Goal: Task Accomplishment & Management: Manage account settings

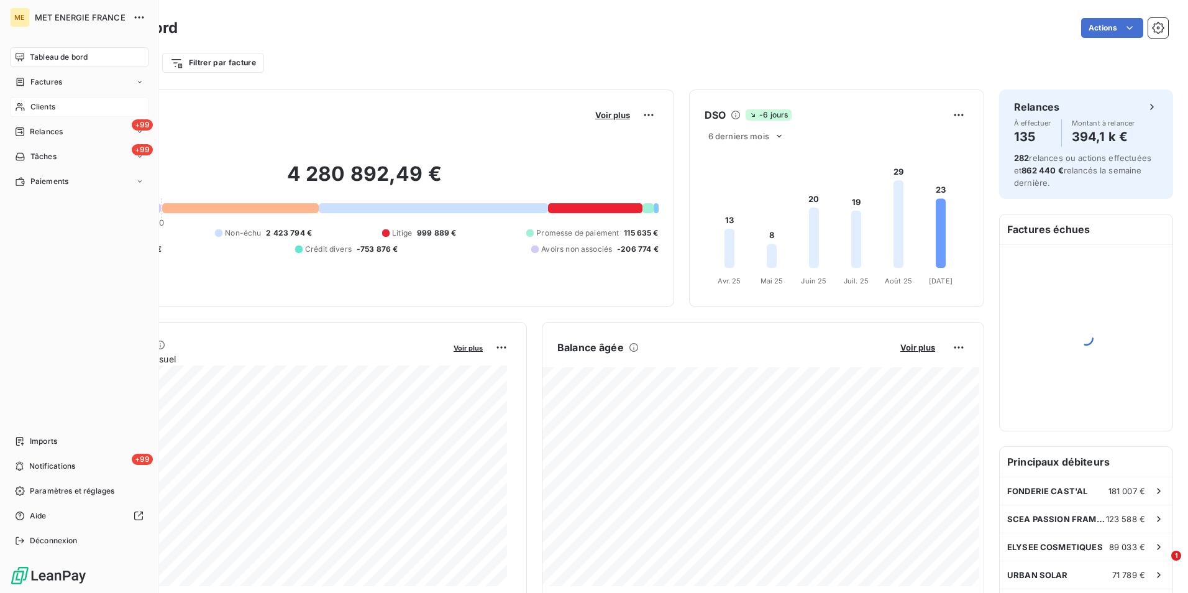
click at [41, 108] on span "Clients" at bounding box center [42, 106] width 25 height 11
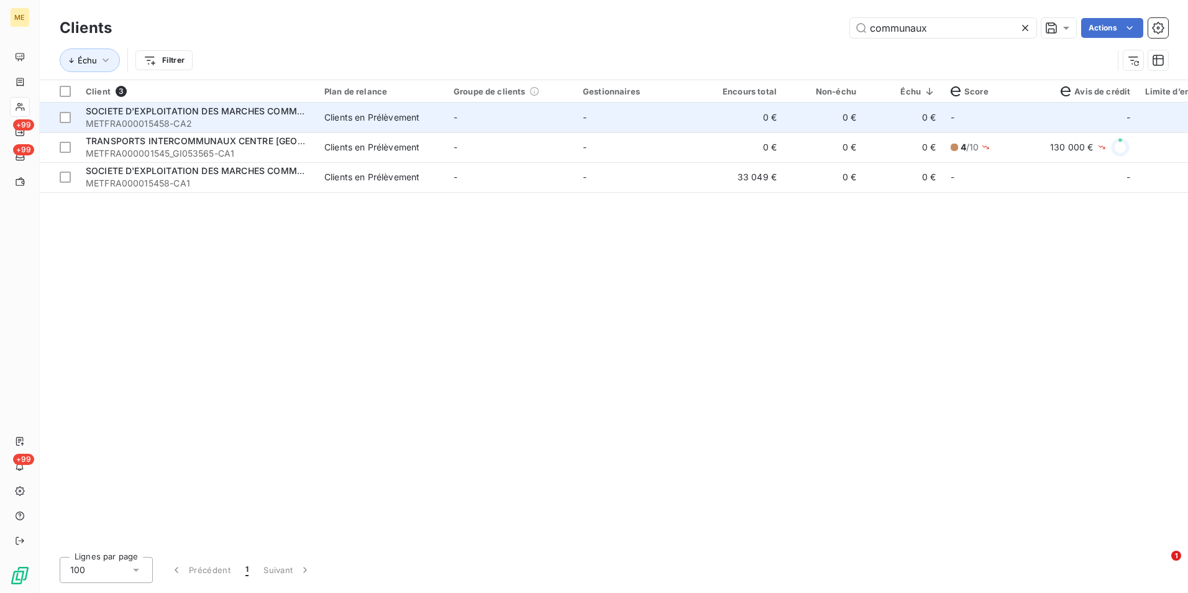
type input "communaux"
click at [348, 126] on td "Clients en Prélèvement" at bounding box center [381, 118] width 129 height 30
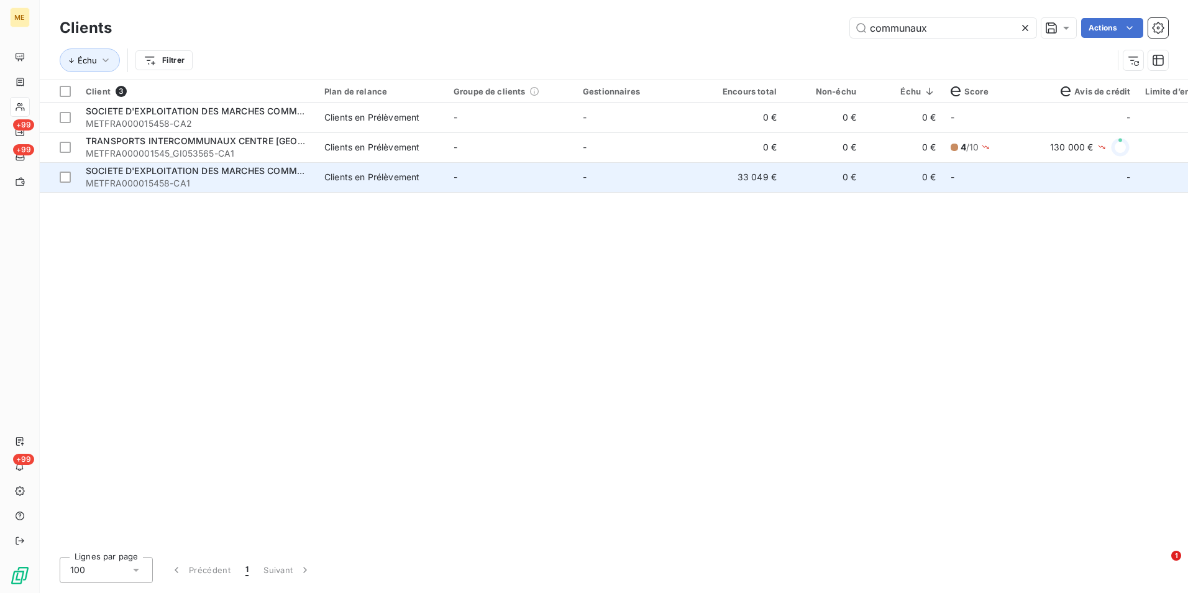
click at [192, 183] on span "METFRA000015458-CA1" at bounding box center [198, 183] width 224 height 12
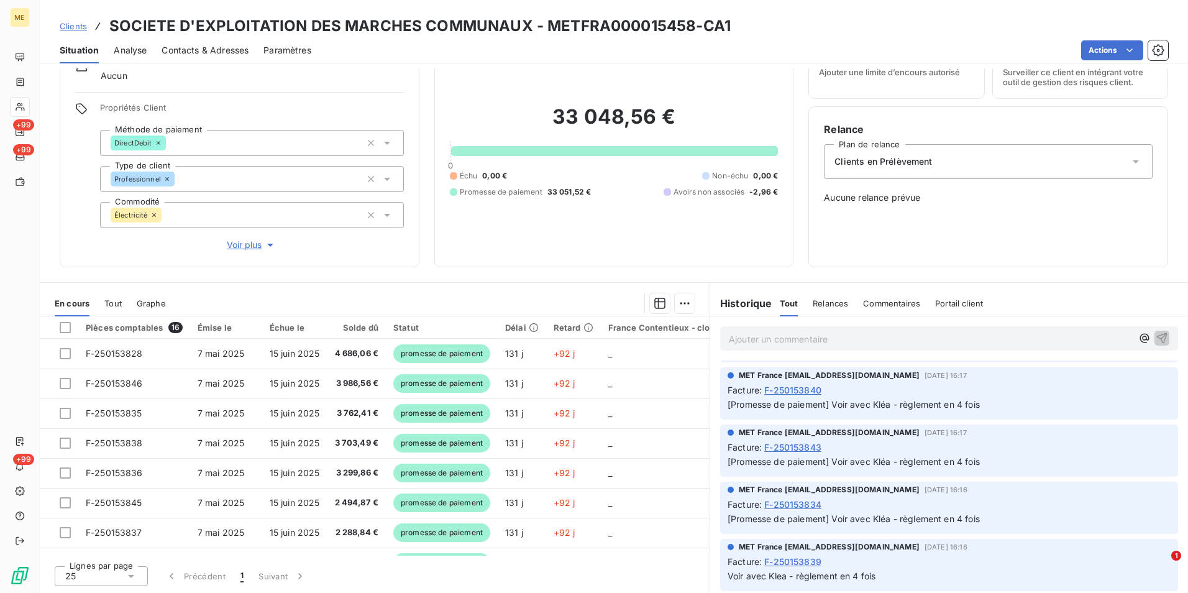
scroll to position [9679, 0]
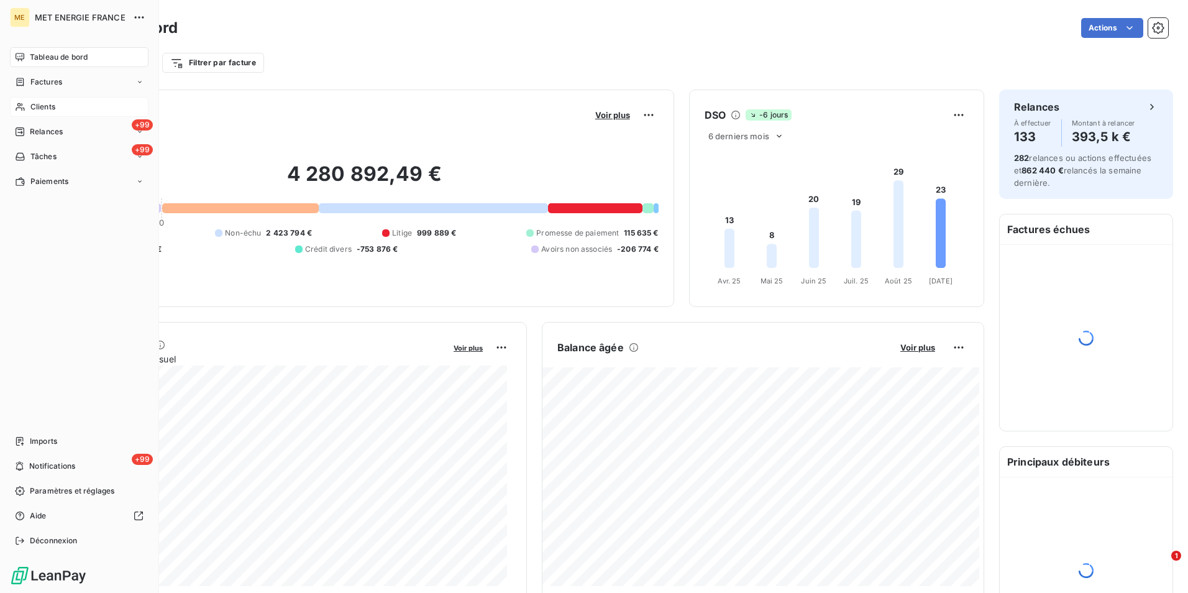
click at [44, 109] on span "Clients" at bounding box center [42, 106] width 25 height 11
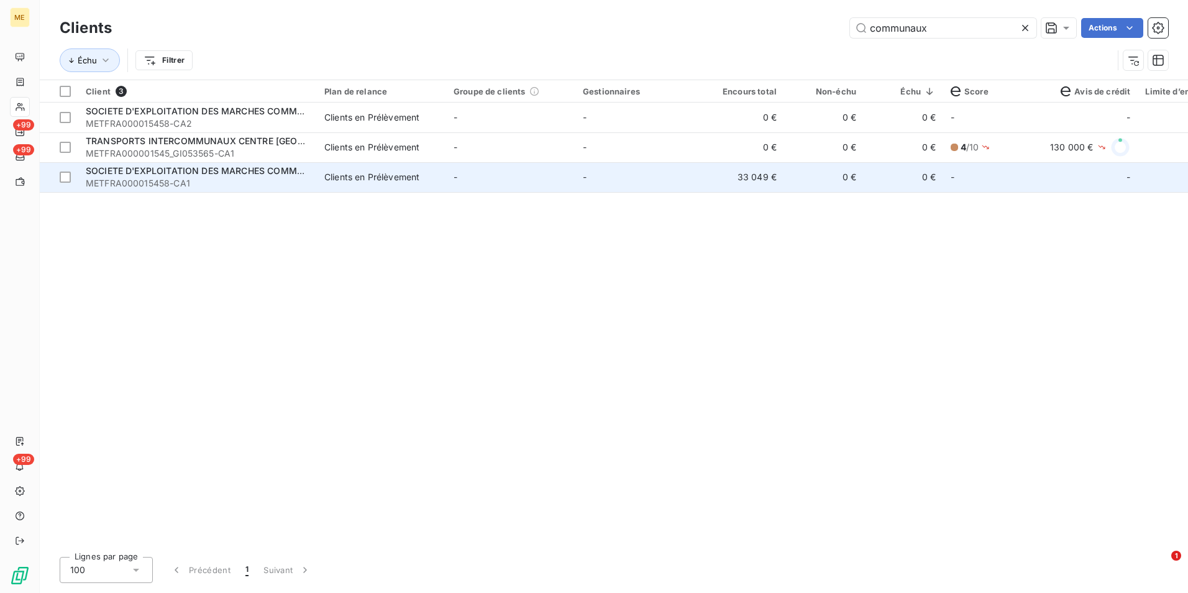
type input "communaux"
click at [277, 188] on span "METFRA000015458-CA1" at bounding box center [198, 183] width 224 height 12
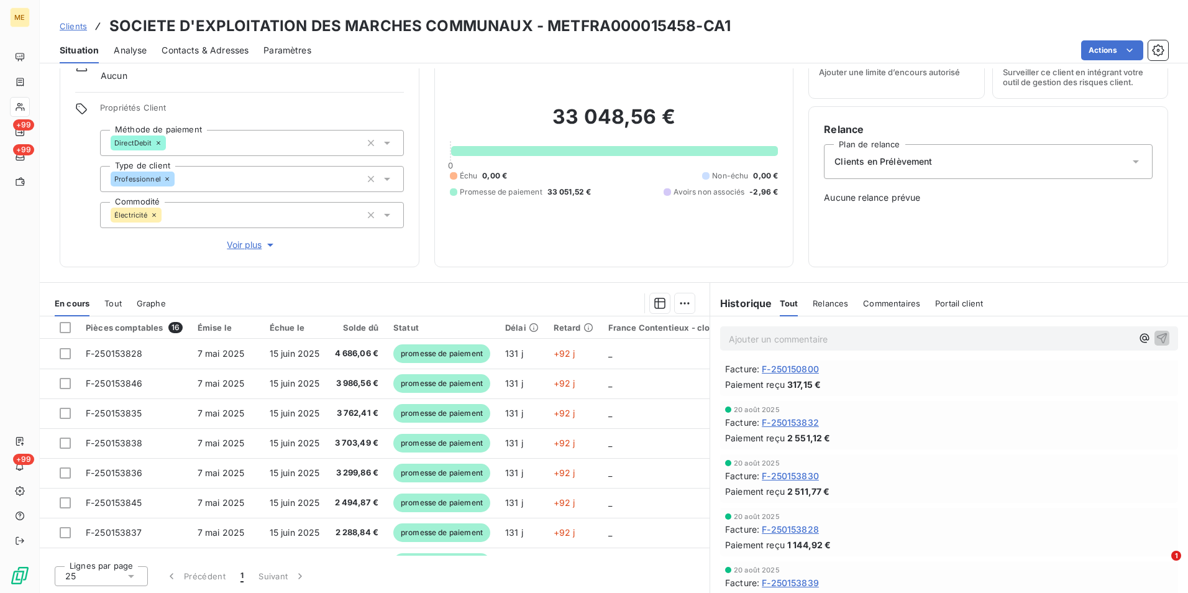
scroll to position [3046, 0]
click at [824, 310] on div "Relances" at bounding box center [830, 303] width 35 height 26
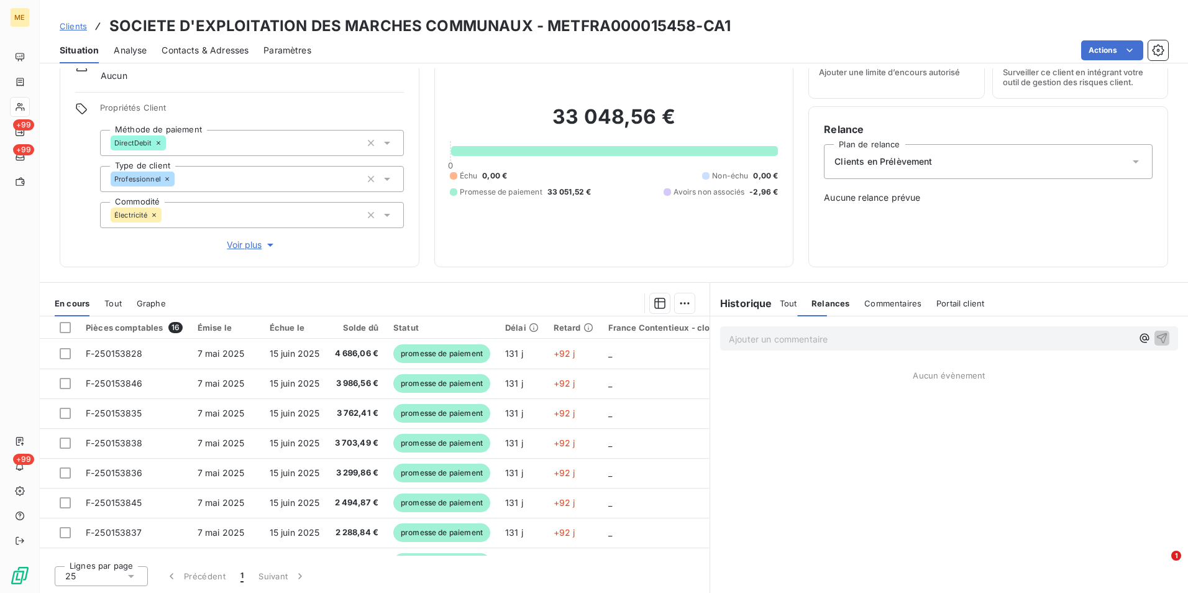
scroll to position [0, 0]
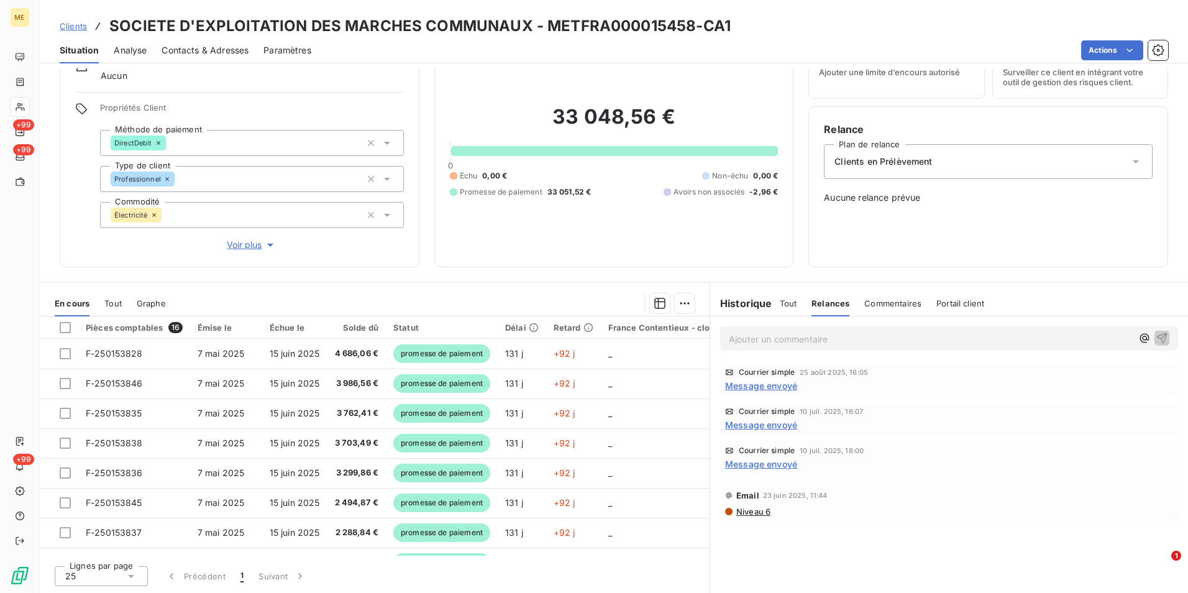
click at [773, 461] on span "Message envoyé" at bounding box center [761, 463] width 72 height 13
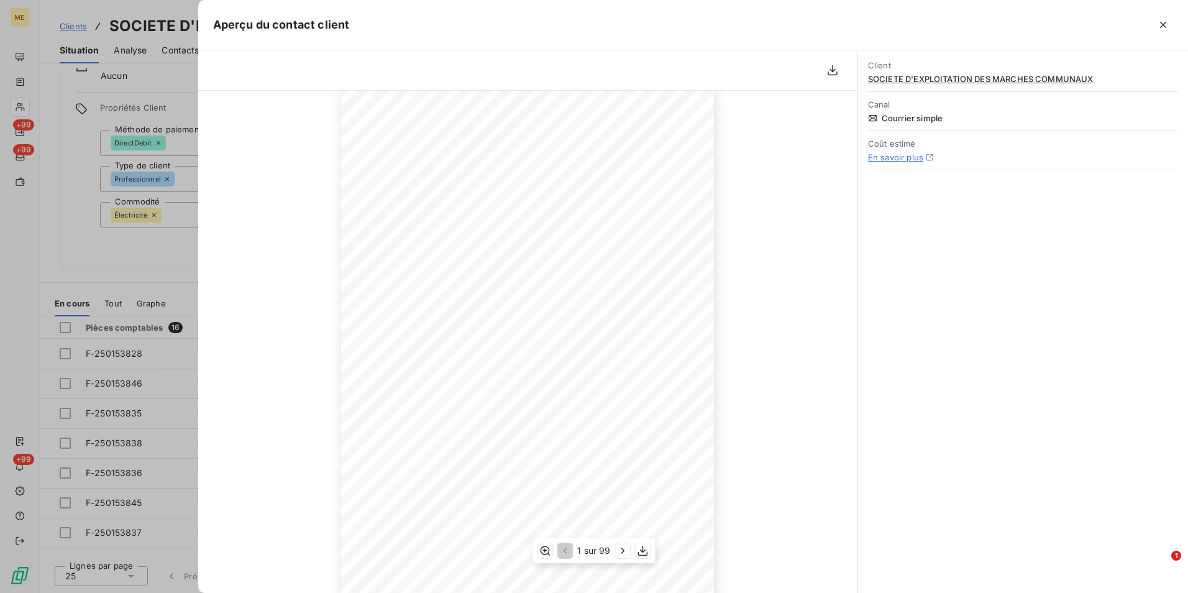
scroll to position [98, 0]
click at [613, 553] on div "1 sur 99" at bounding box center [594, 550] width 122 height 25
click at [617, 553] on icon "button" at bounding box center [623, 550] width 12 height 12
click at [617, 553] on button "button" at bounding box center [624, 550] width 15 height 15
click at [619, 554] on icon "button" at bounding box center [624, 550] width 12 height 12
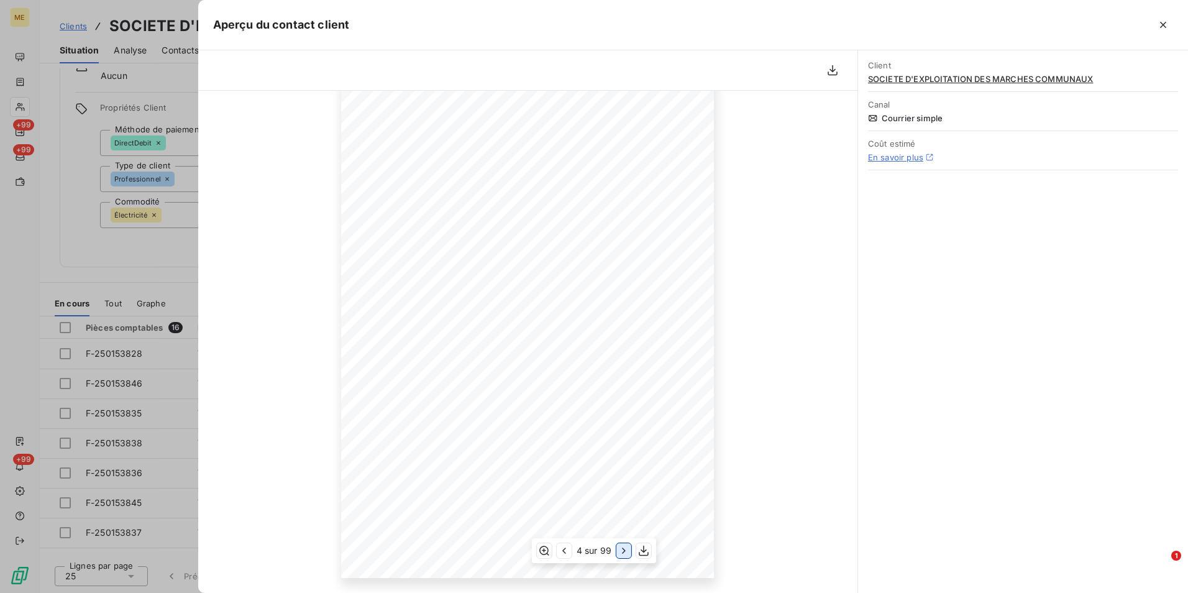
click at [619, 554] on icon "button" at bounding box center [624, 550] width 12 height 12
click at [303, 151] on div "Facture Électricité N° F-250163052 MET Energie France 4, rue de la République 6…" at bounding box center [527, 314] width 659 height 558
click at [174, 292] on div at bounding box center [594, 296] width 1188 height 593
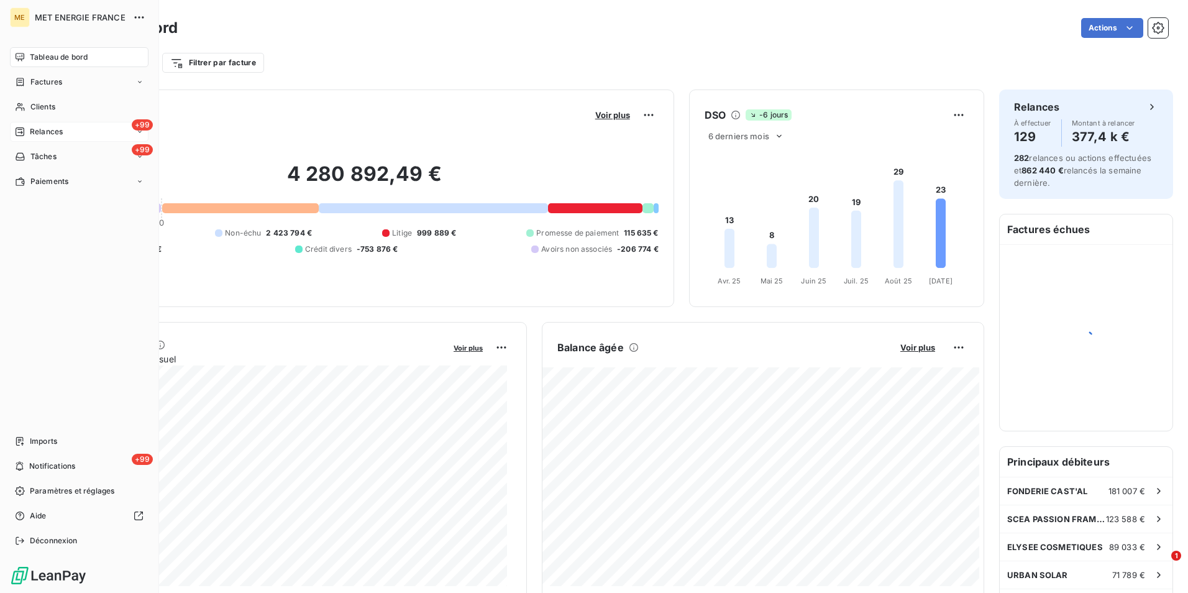
click at [42, 135] on span "Relances" at bounding box center [46, 131] width 33 height 11
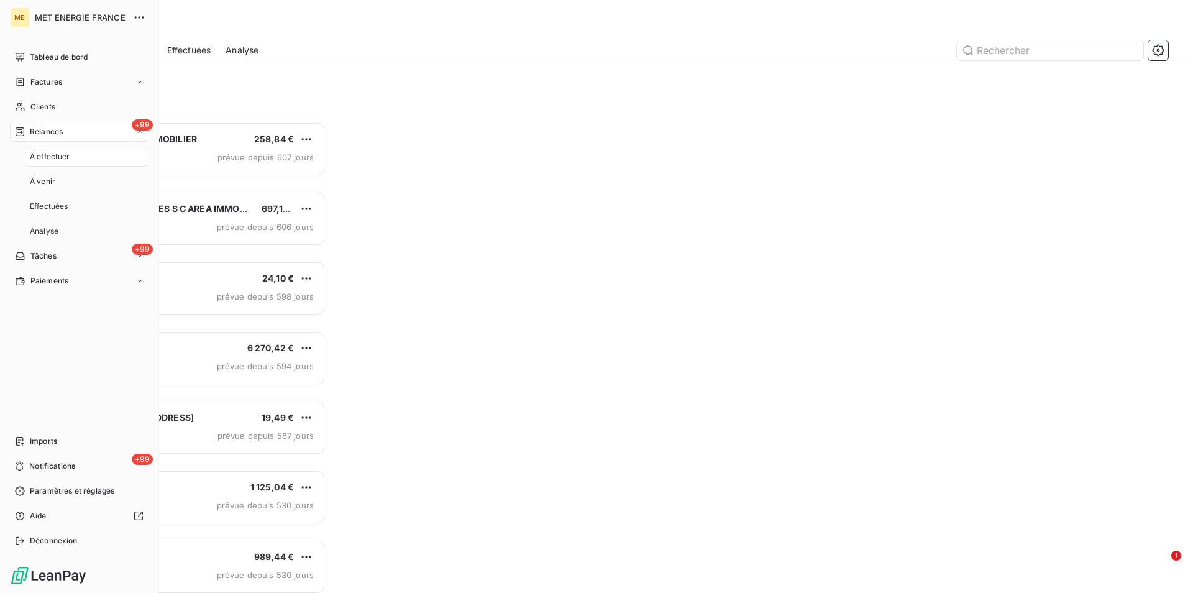
scroll to position [462, 257]
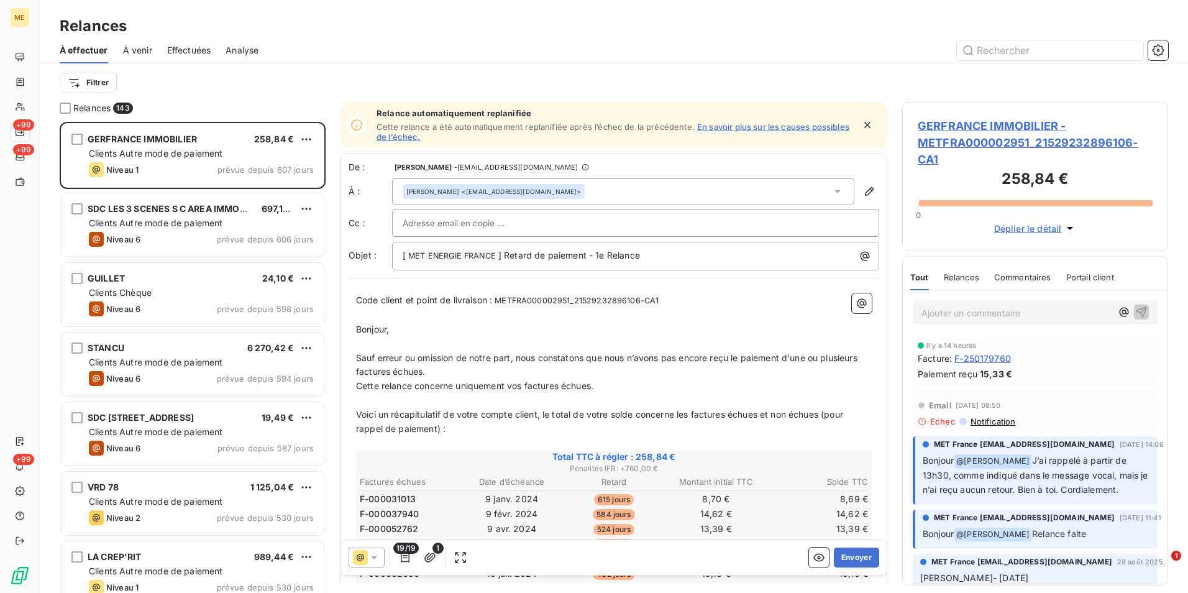
click at [178, 49] on span "Effectuées" at bounding box center [189, 50] width 44 height 12
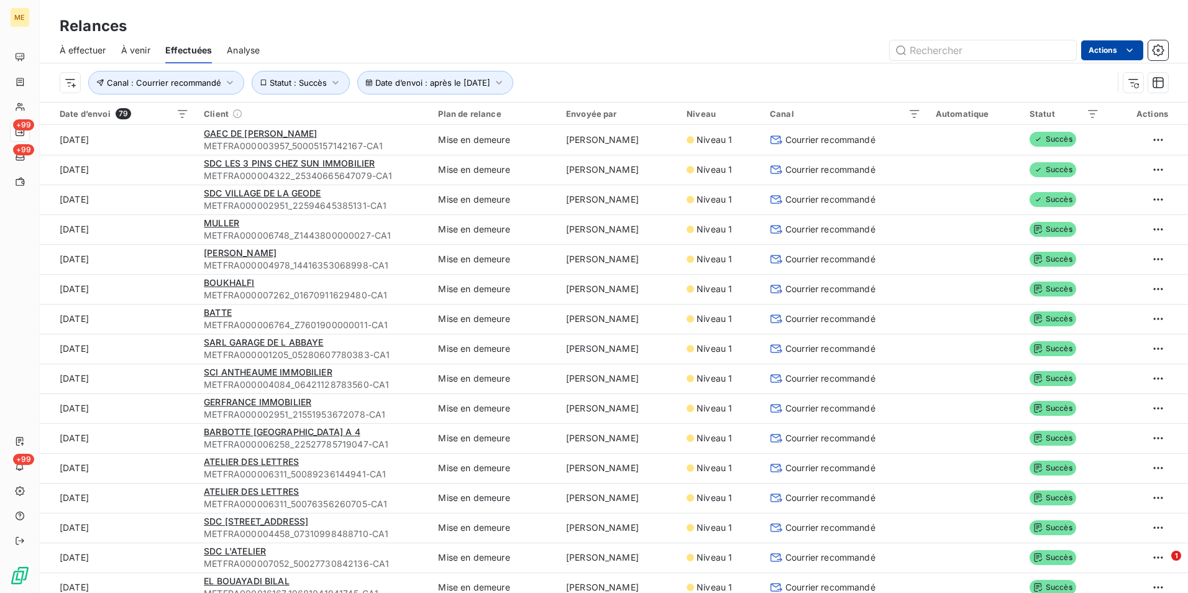
click at [1123, 47] on html "ME +99 +99 +99 Relances À effectuer À venir Effectuées Analyse Actions Date d’e…" at bounding box center [594, 296] width 1188 height 593
click at [1077, 80] on div "Exporter les relances (79 relances)" at bounding box center [1049, 78] width 173 height 20
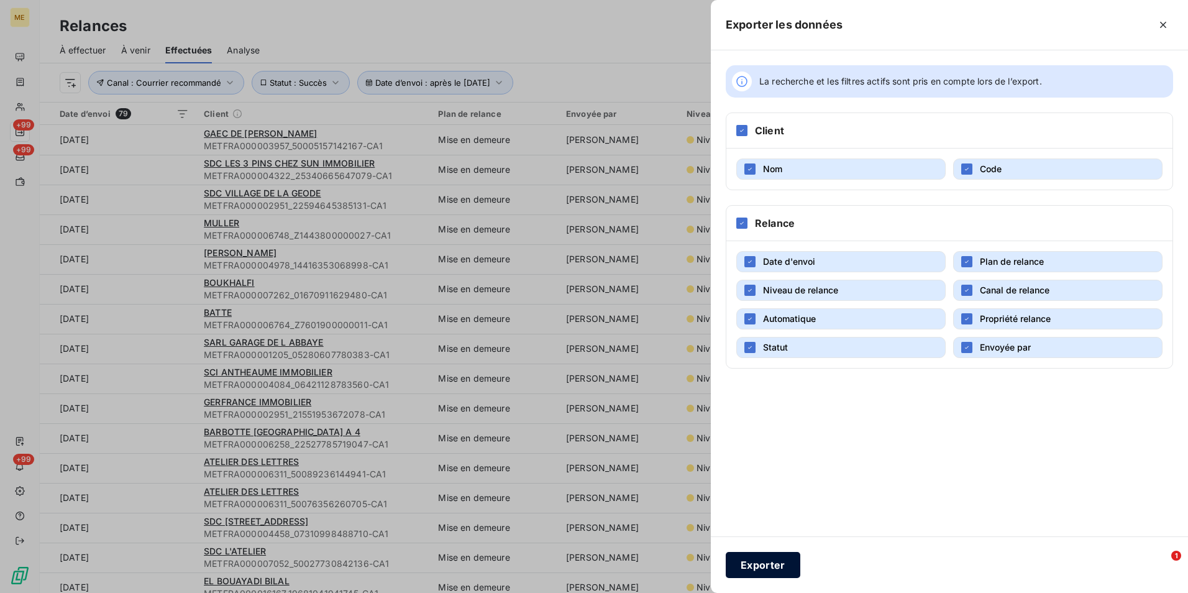
click at [781, 568] on button "Exporter" at bounding box center [763, 565] width 75 height 26
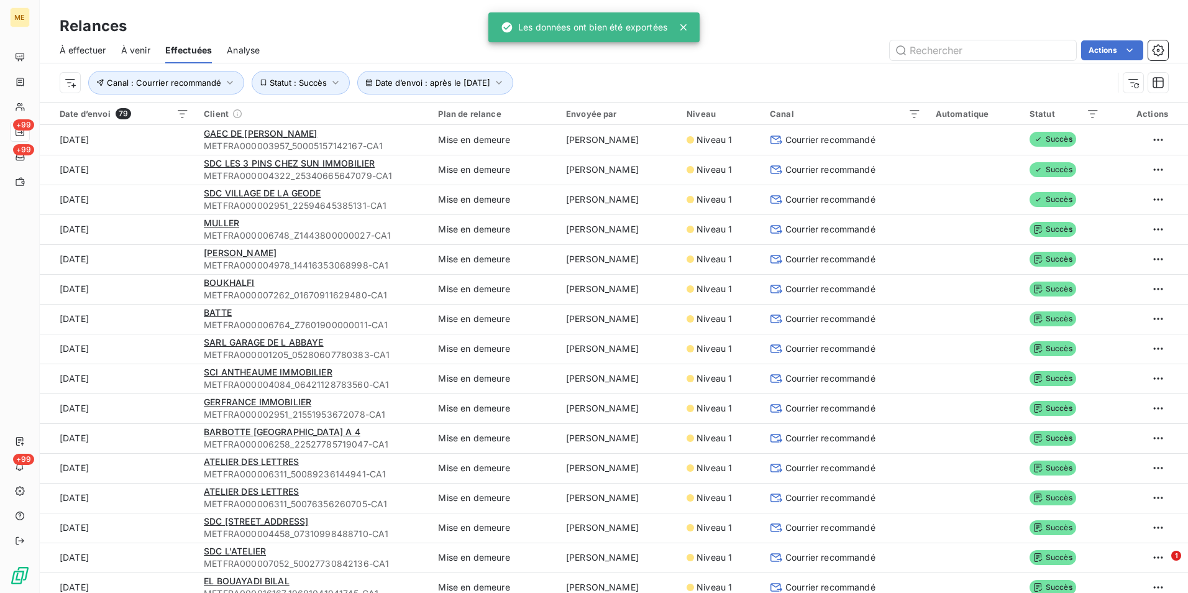
click at [628, 81] on div "Date d’envoi : après le 1 août 2025 Canal : Courrier recommandé Statut : Succès" at bounding box center [587, 83] width 1054 height 24
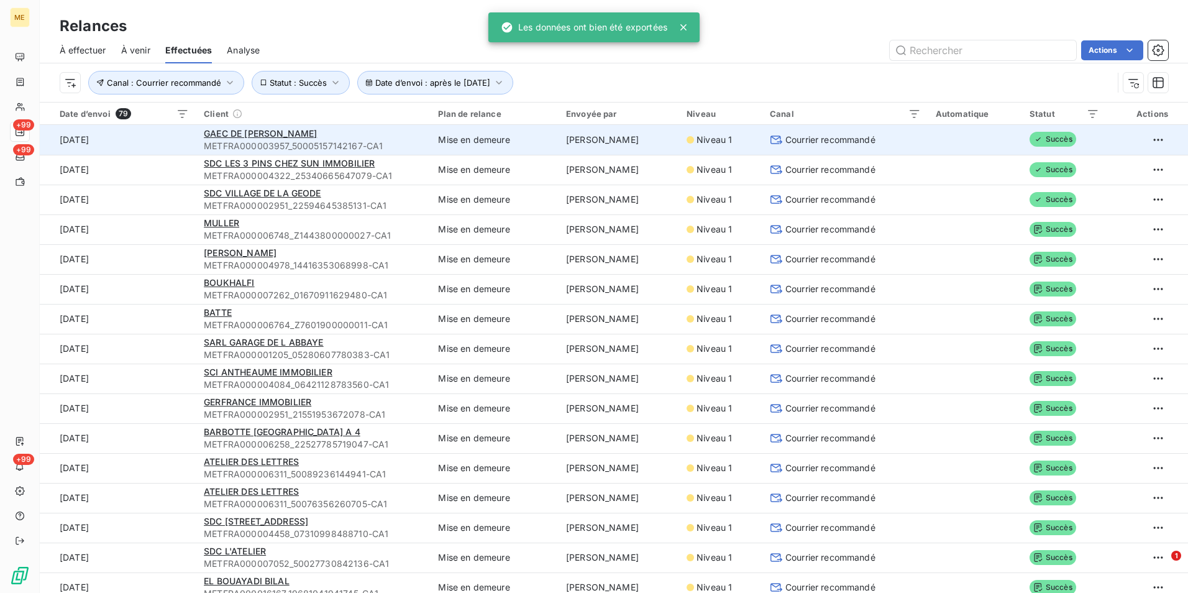
click at [344, 137] on div "GAEC DE MAHIEL COTE" at bounding box center [313, 133] width 219 height 12
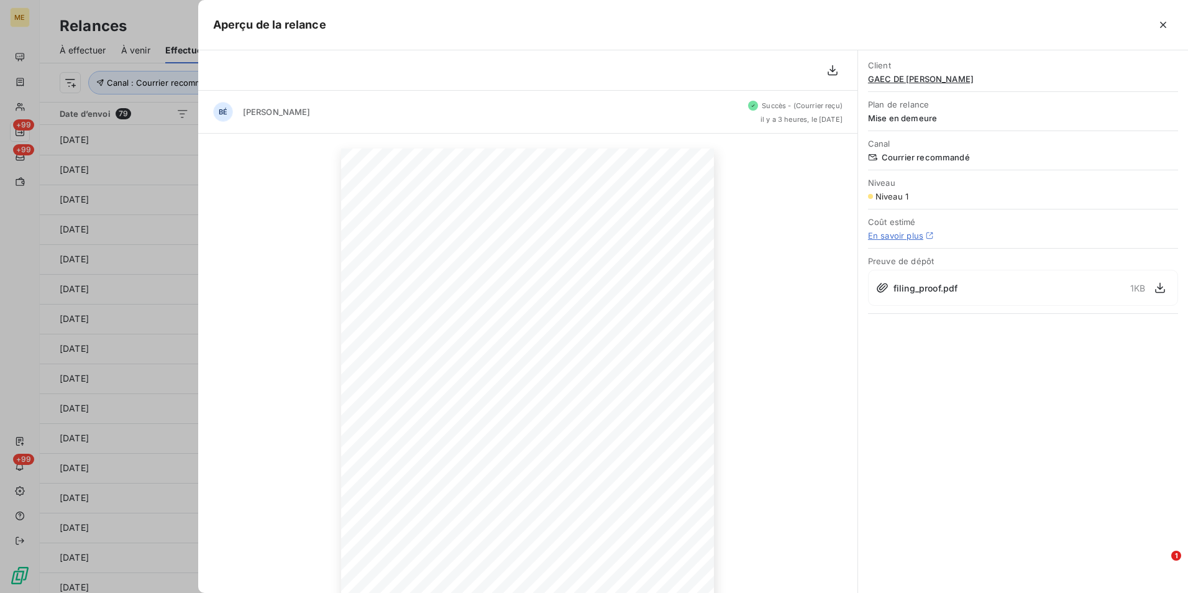
click at [907, 80] on span "GAEC DE MAHIEL COTE" at bounding box center [1023, 79] width 310 height 10
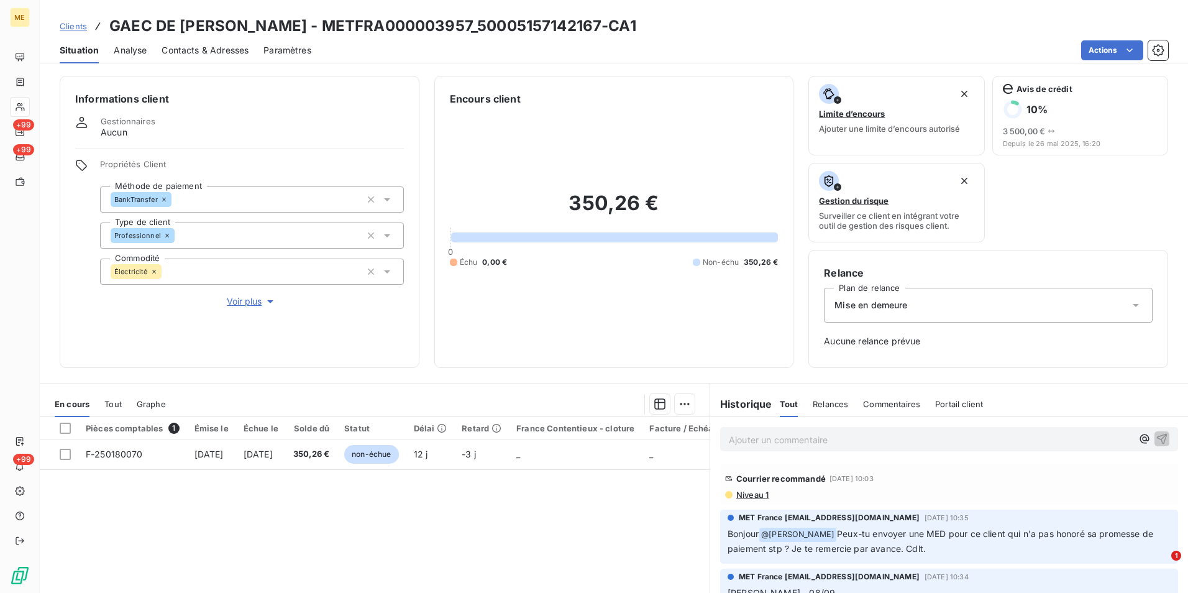
click at [758, 493] on span "Niveau 1" at bounding box center [752, 495] width 34 height 10
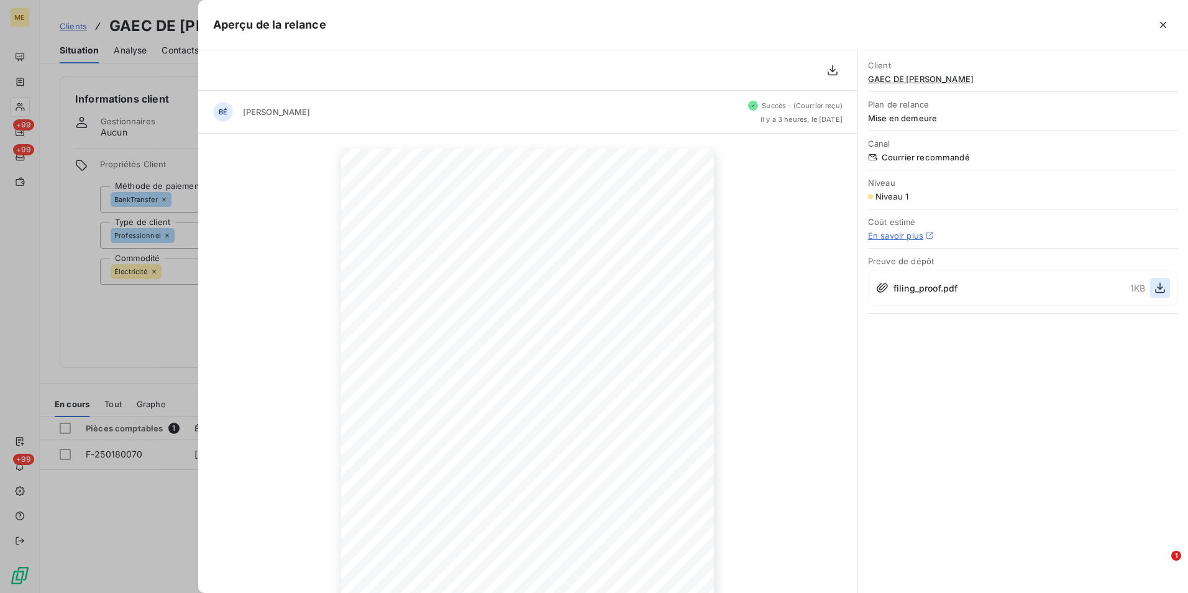
click at [1163, 296] on button "button" at bounding box center [1160, 288] width 20 height 20
click at [150, 124] on div at bounding box center [594, 296] width 1188 height 593
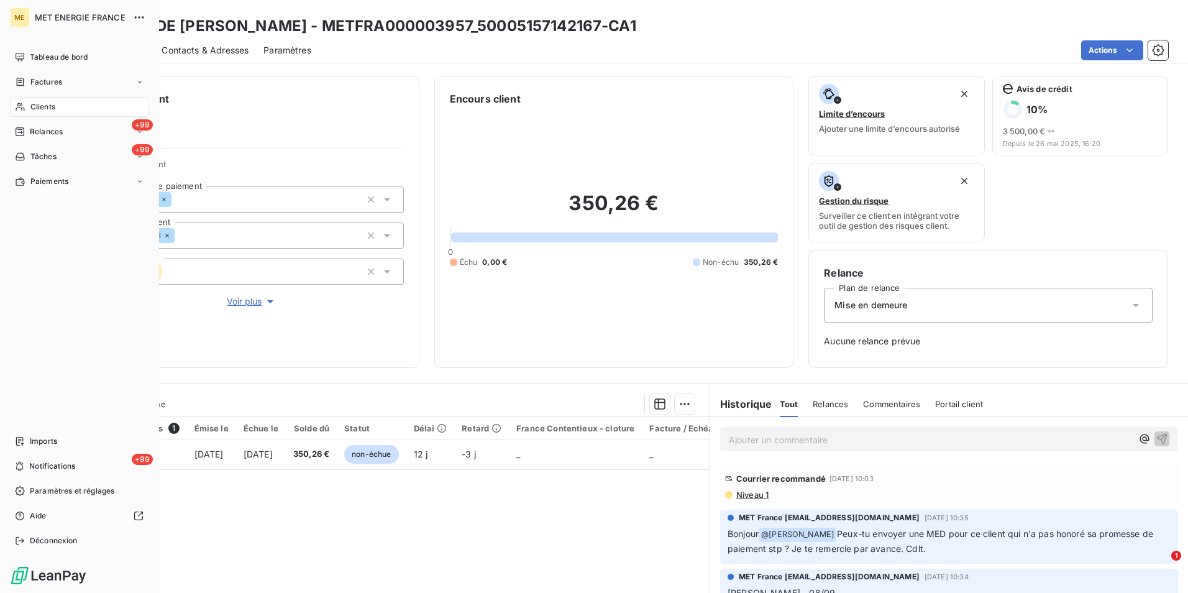
click at [50, 106] on span "Clients" at bounding box center [42, 106] width 25 height 11
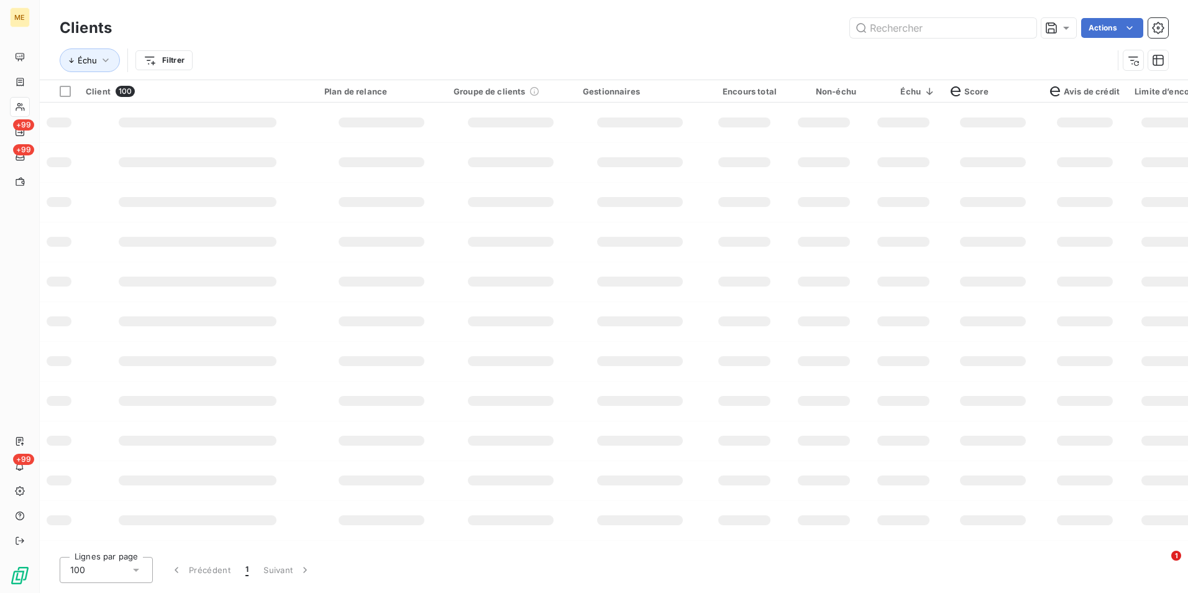
click at [958, 40] on div "Clients Actions" at bounding box center [614, 28] width 1109 height 26
click at [927, 34] on input "text" at bounding box center [943, 28] width 186 height 20
paste input "METFRA000014391_25925615012353"
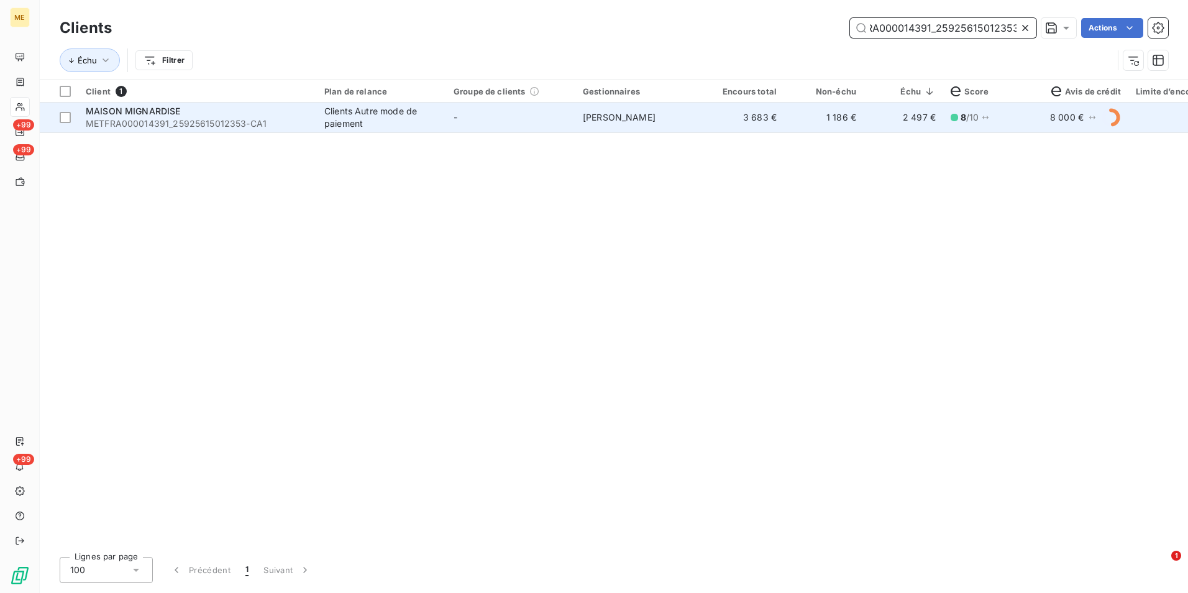
type input "METFRA000014391_25925615012353"
click at [423, 127] on div "Clients Autre mode de paiement" at bounding box center [381, 117] width 114 height 25
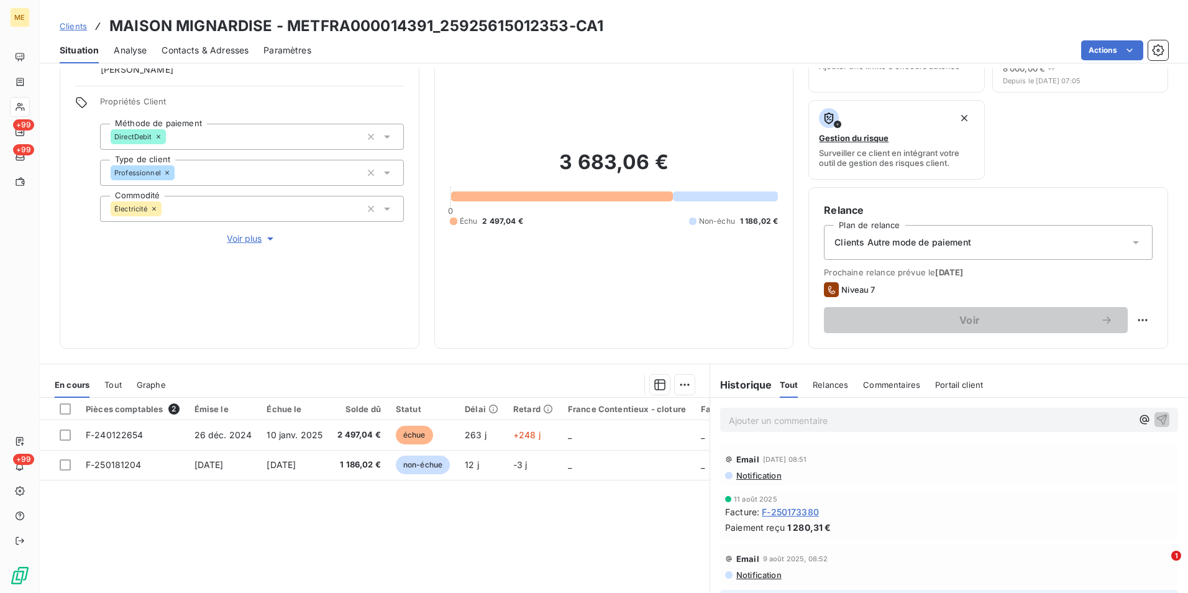
scroll to position [124, 0]
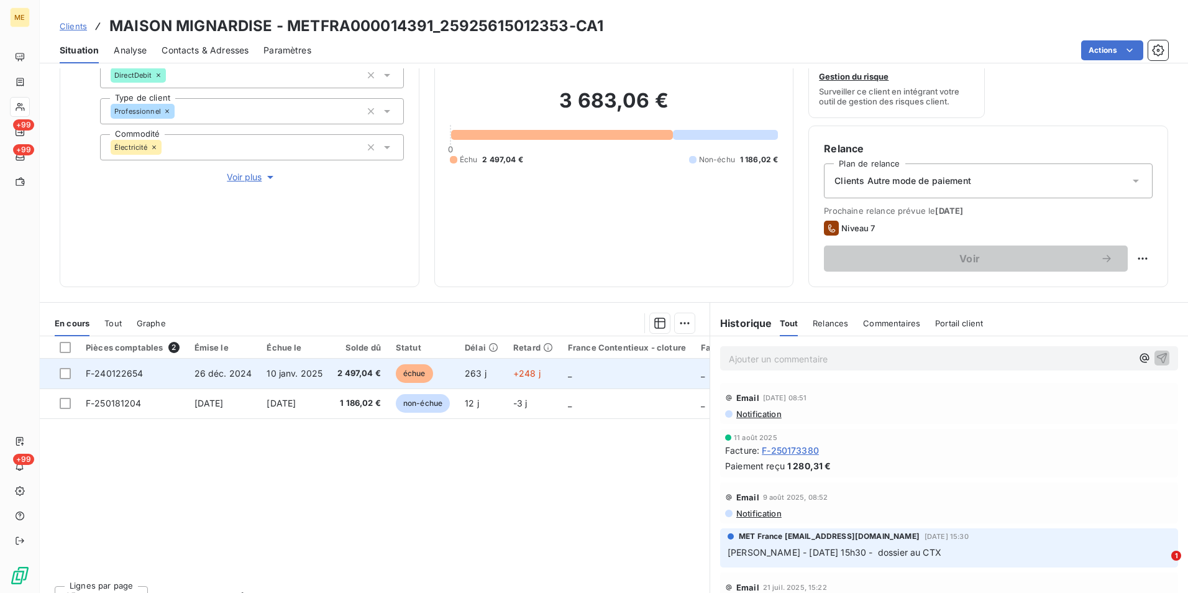
click at [267, 368] on span "10 janv. 2025" at bounding box center [295, 373] width 56 height 11
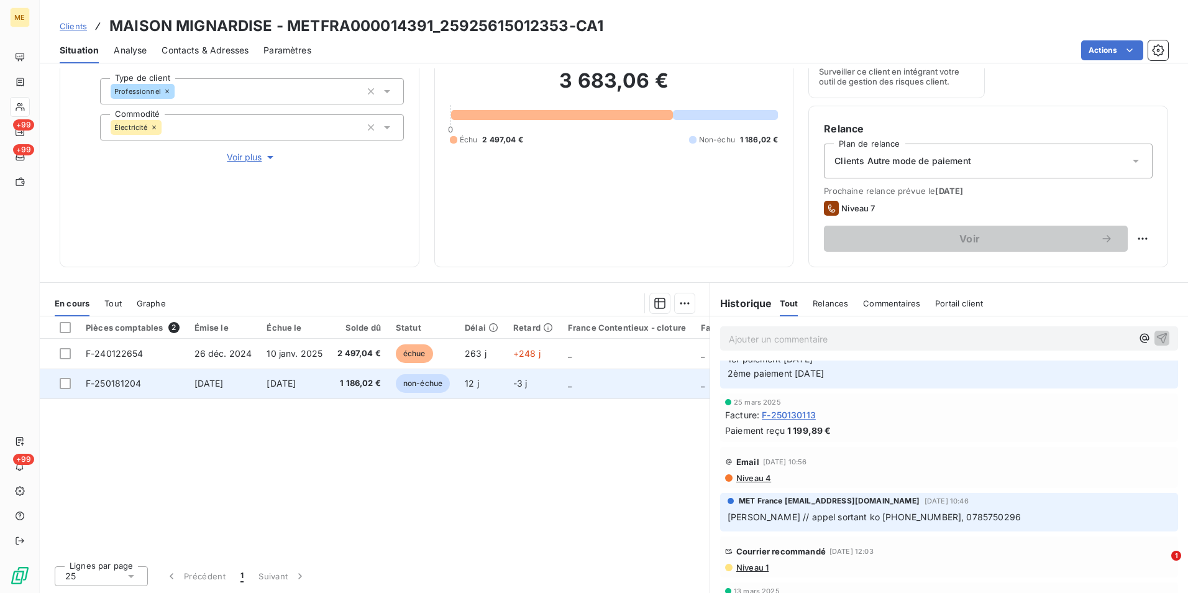
scroll to position [932, 0]
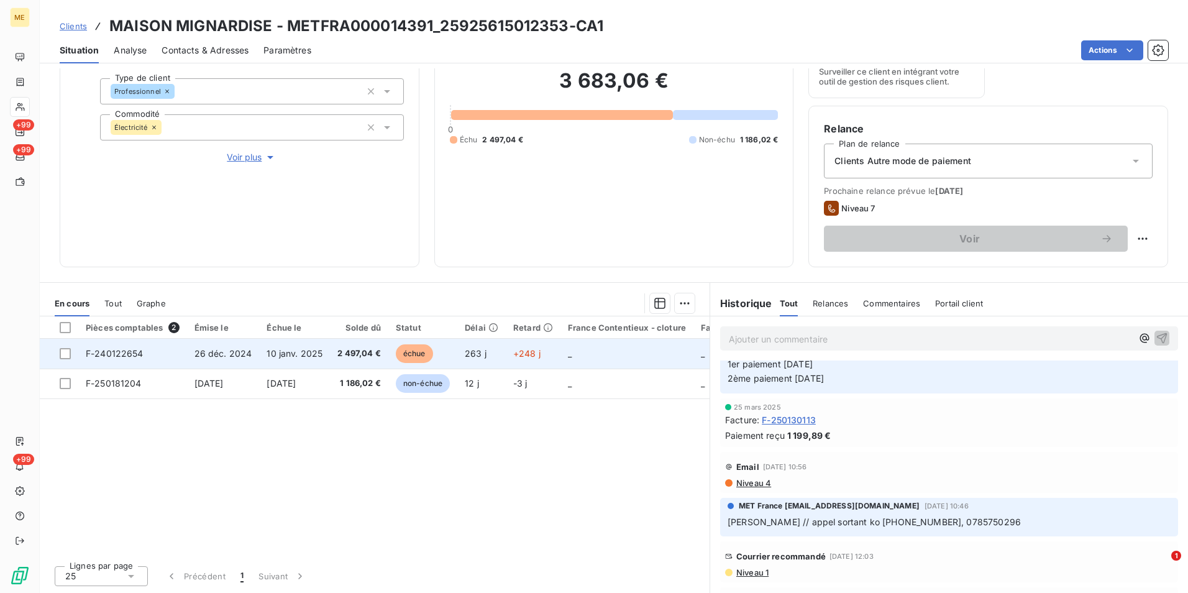
click at [357, 344] on td "2 497,04 €" at bounding box center [359, 354] width 58 height 30
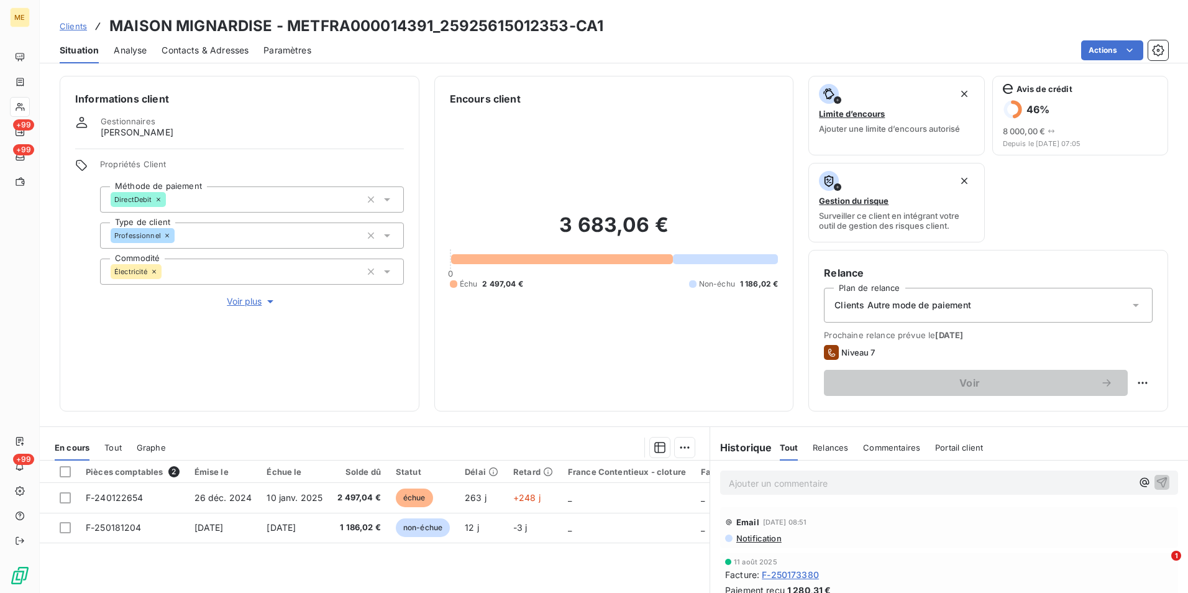
click at [985, 302] on div "Clients Autre mode de paiement" at bounding box center [988, 305] width 329 height 35
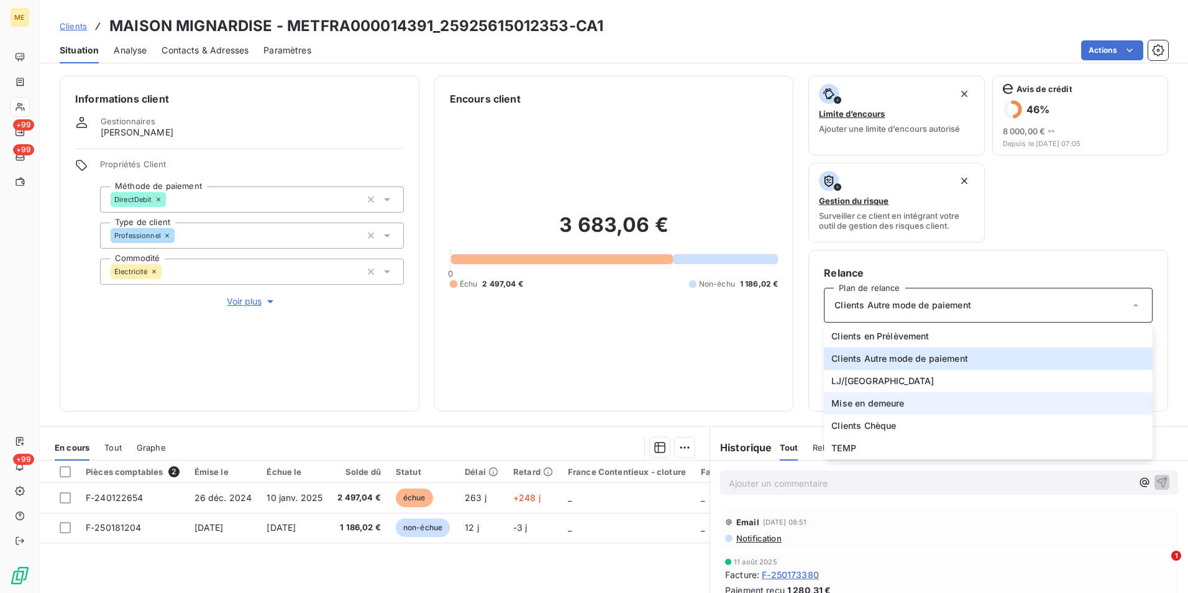
click at [868, 406] on span "Mise en demeure" at bounding box center [868, 403] width 73 height 12
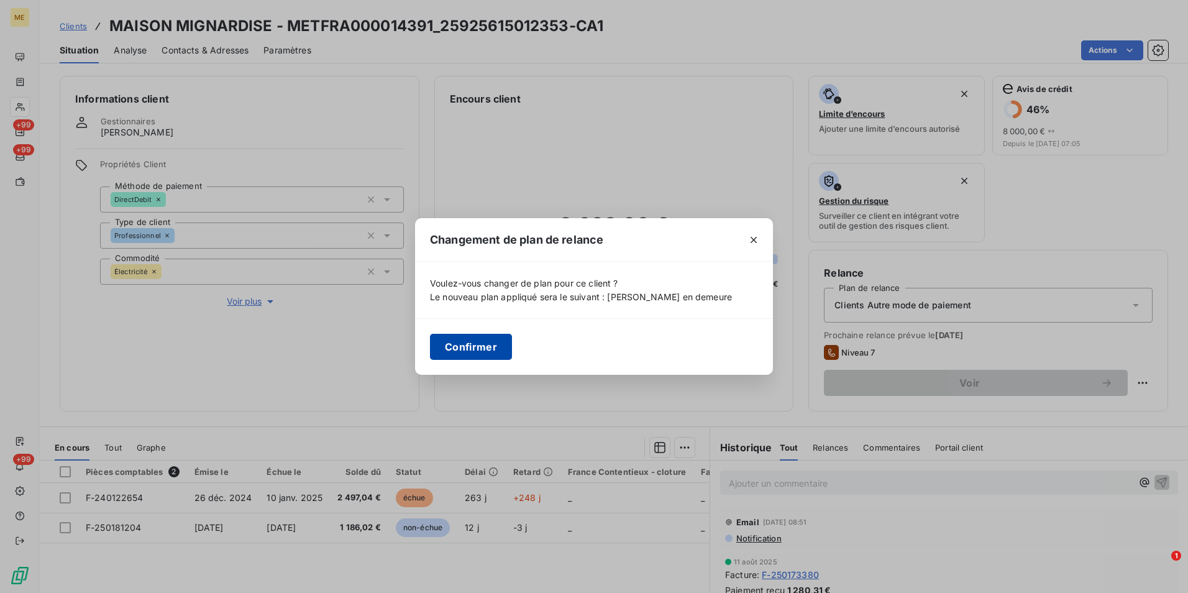
click at [471, 347] on button "Confirmer" at bounding box center [471, 347] width 82 height 26
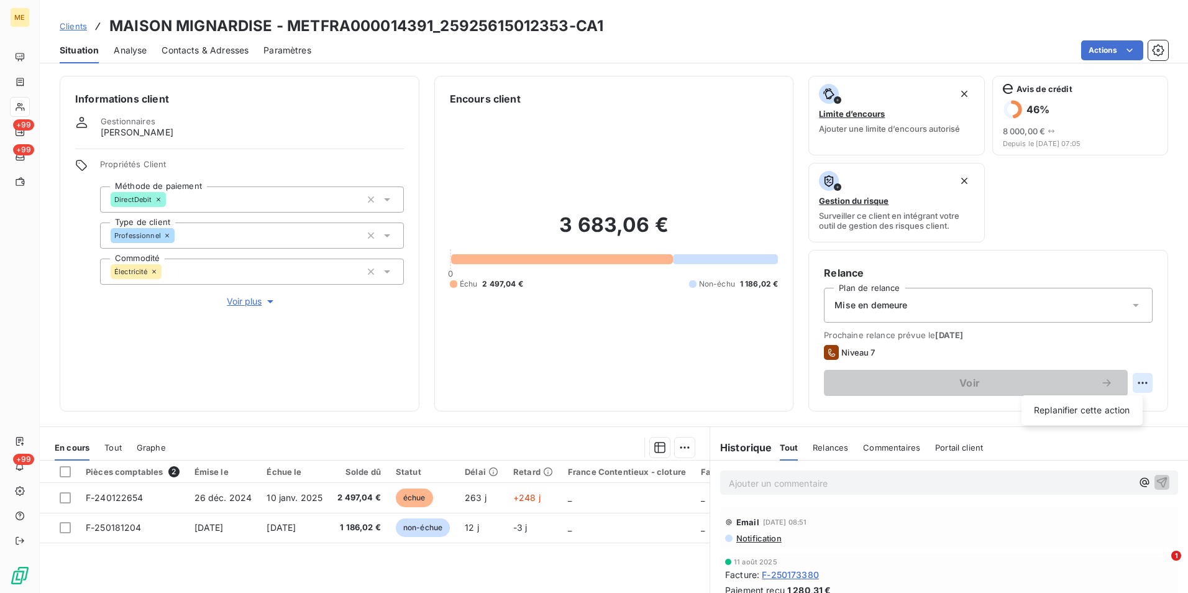
click at [1132, 385] on html "ME +99 +99 +99 Clients MAISON MIGNARDISE - METFRA000014391_25925615012353-CA1 S…" at bounding box center [594, 296] width 1188 height 593
click at [1081, 418] on div "Replanifier cette action" at bounding box center [1082, 410] width 111 height 20
select select "8"
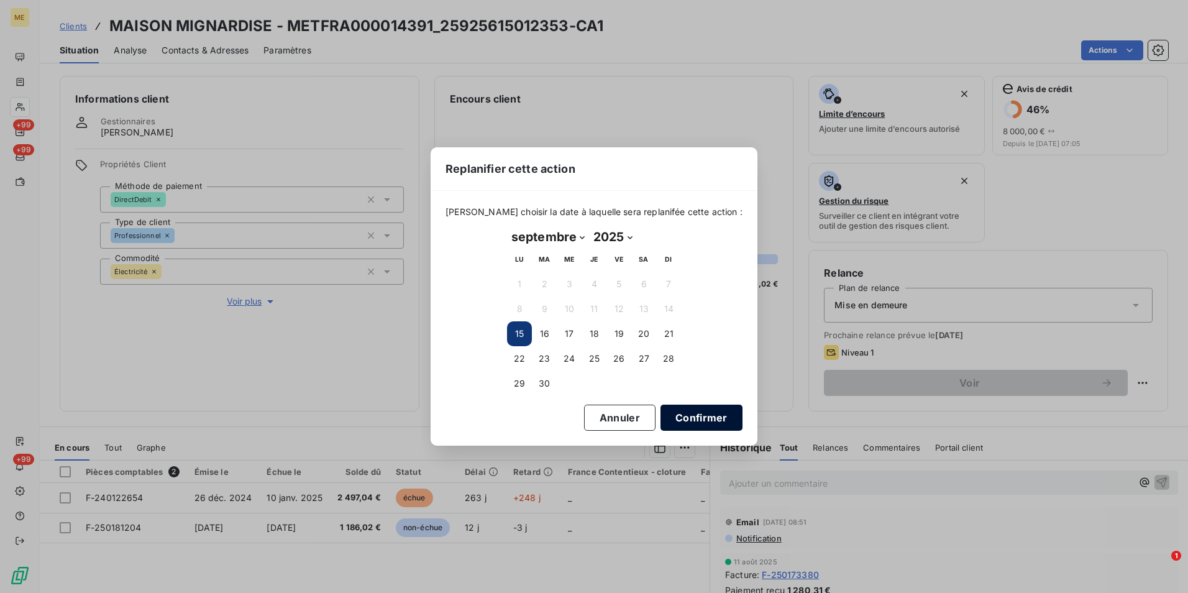
click at [685, 420] on button "Confirmer" at bounding box center [702, 418] width 82 height 26
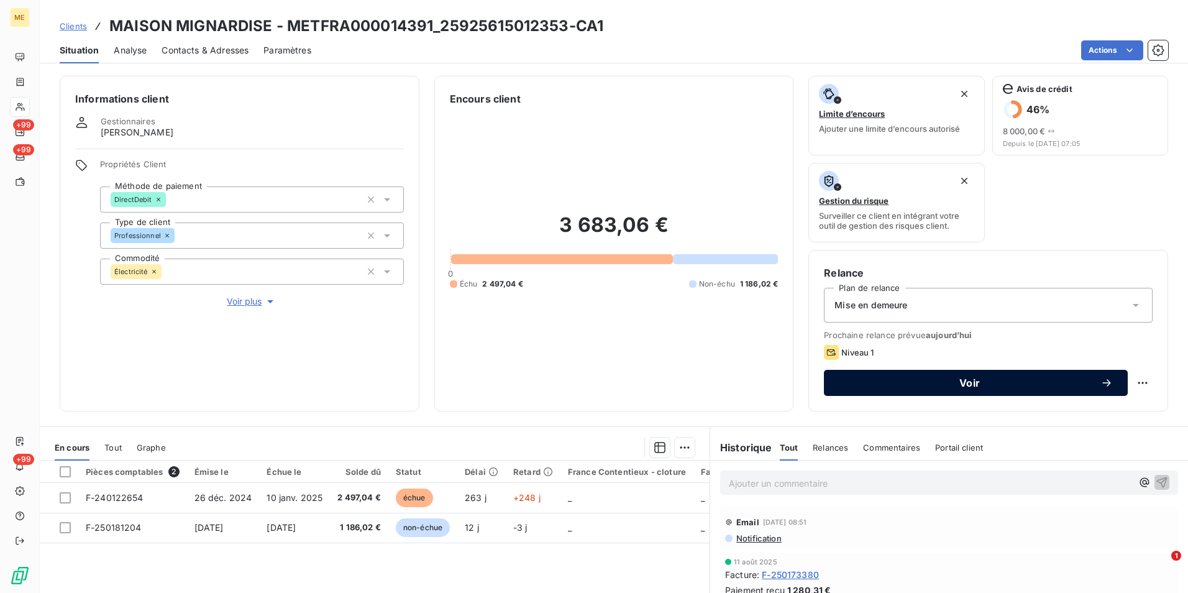
click at [1008, 388] on div "Voir" at bounding box center [976, 383] width 274 height 12
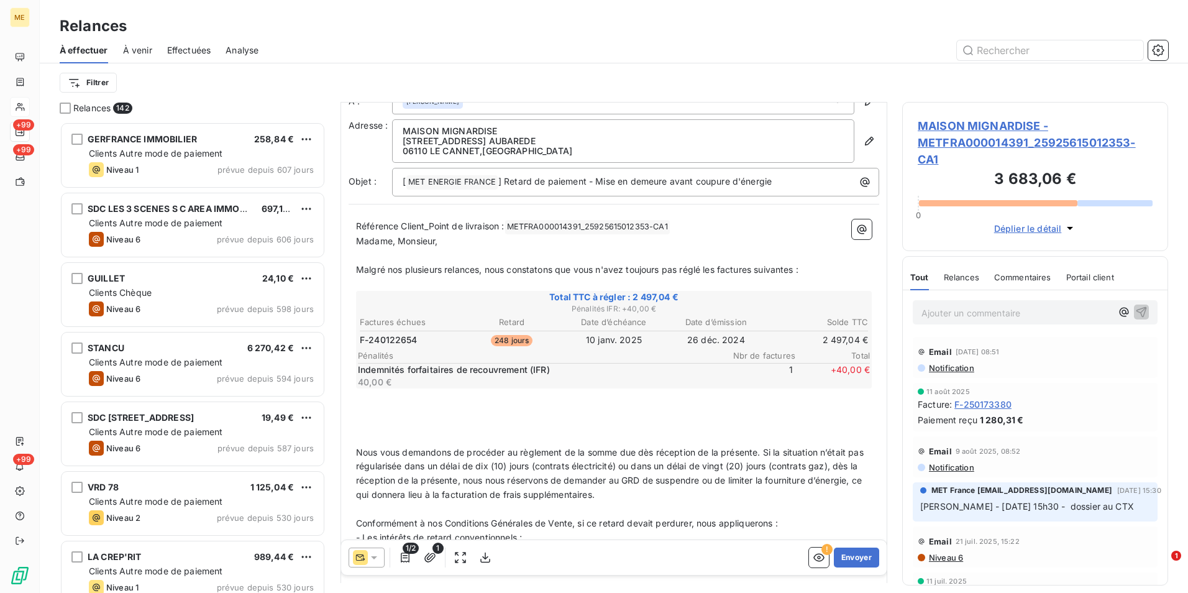
scroll to position [1, 0]
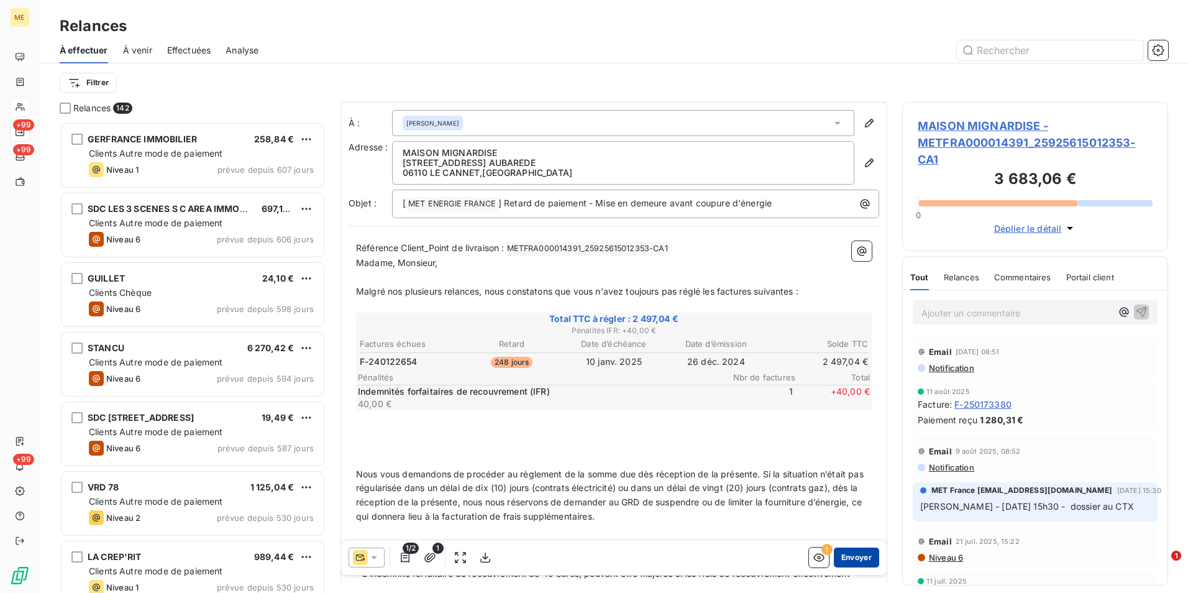
click at [860, 558] on button "Envoyer" at bounding box center [856, 558] width 45 height 20
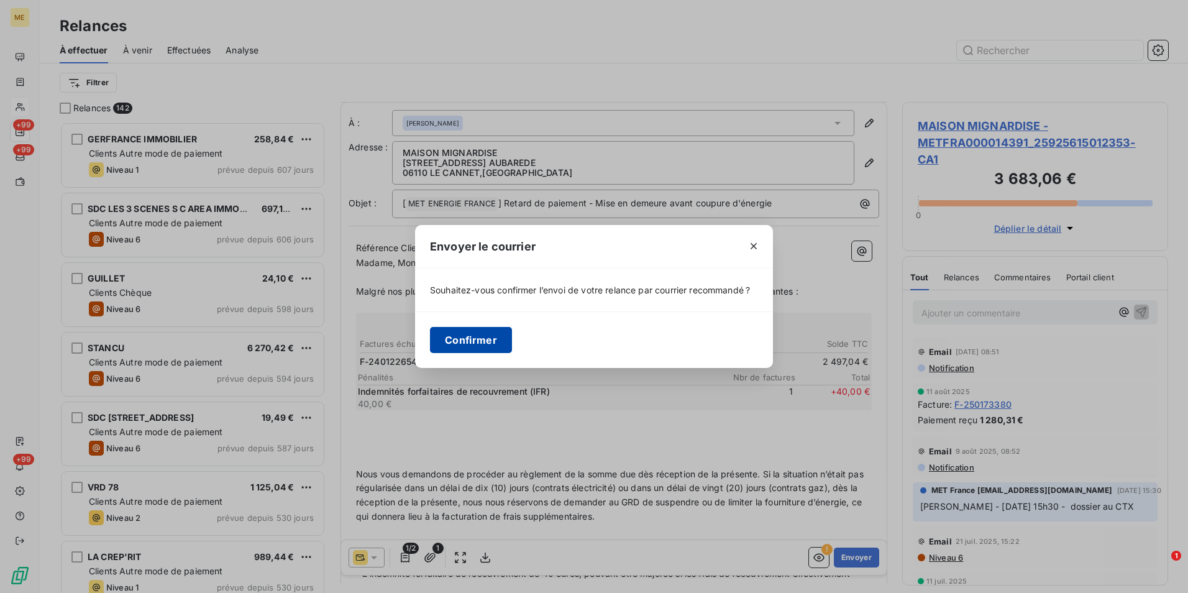
click at [484, 345] on button "Confirmer" at bounding box center [471, 340] width 82 height 26
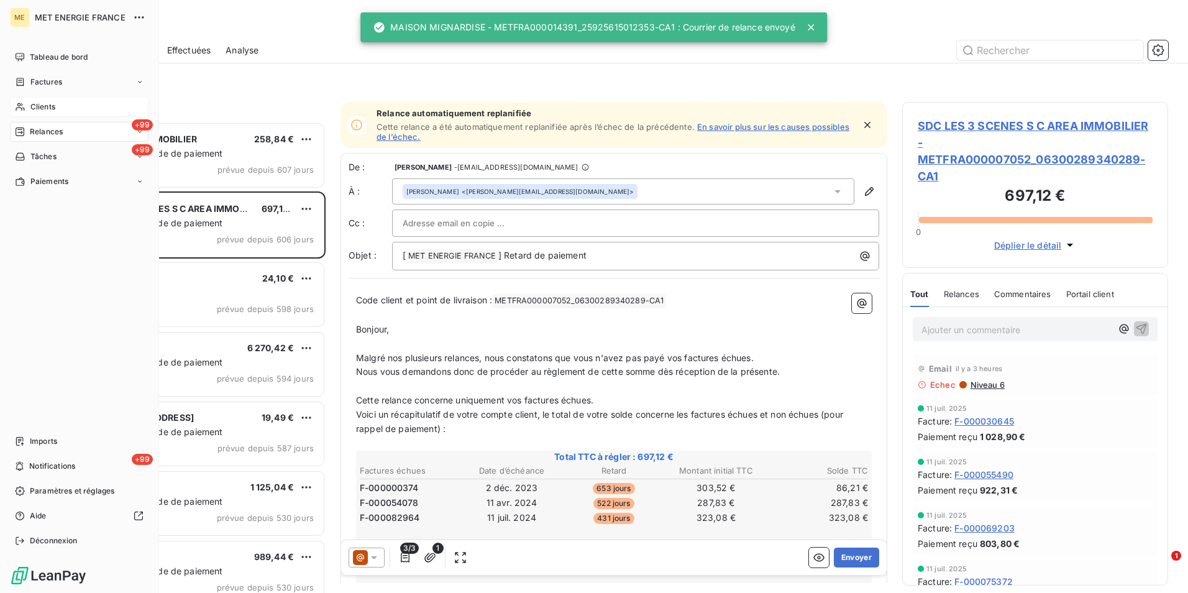
click at [47, 104] on span "Clients" at bounding box center [42, 106] width 25 height 11
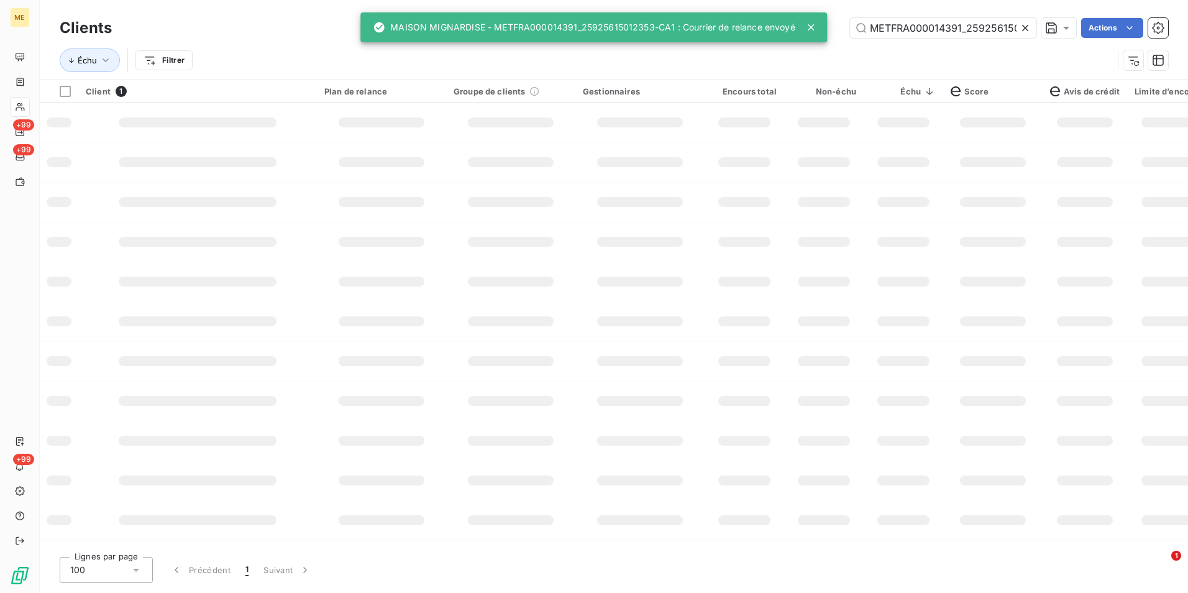
scroll to position [0, 31]
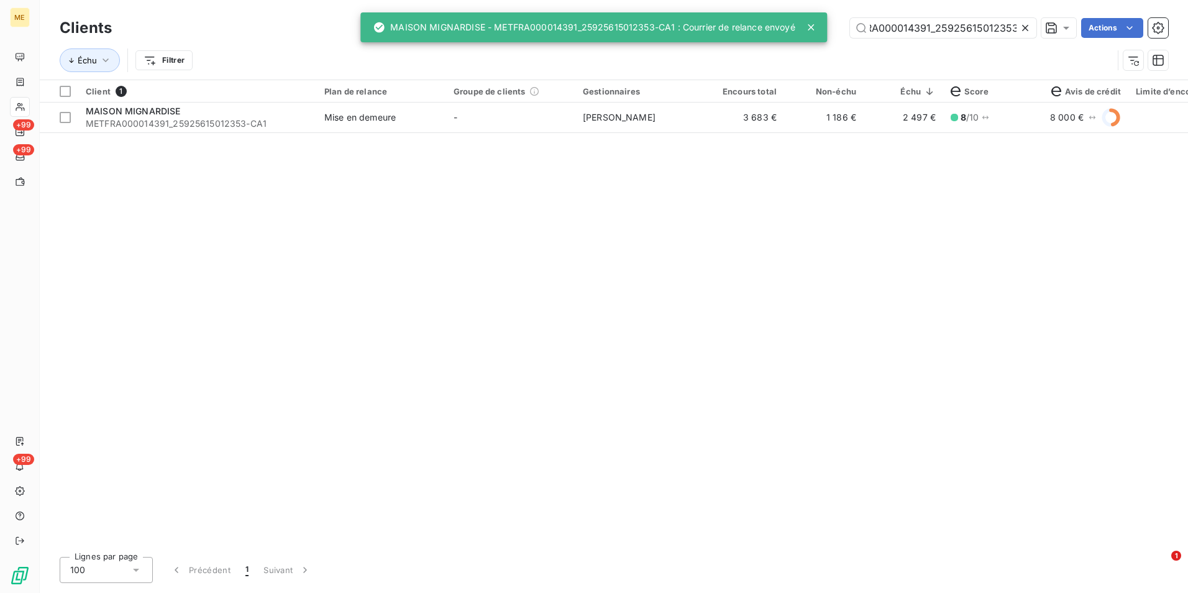
click at [1028, 25] on icon at bounding box center [1025, 28] width 12 height 12
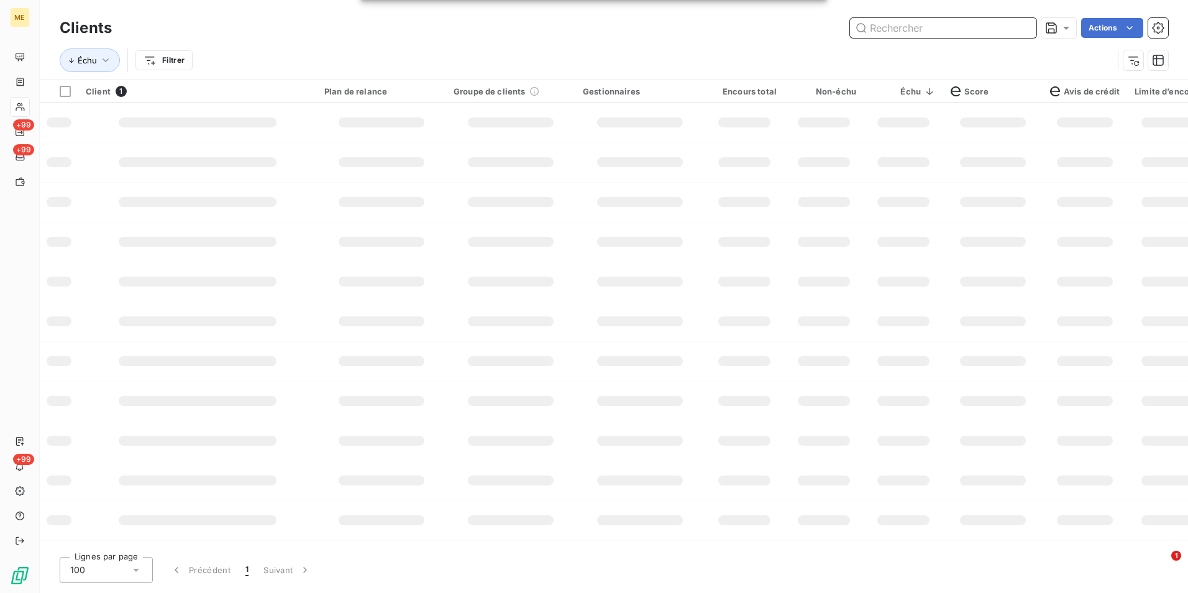
click at [1017, 29] on input "text" at bounding box center [943, 28] width 186 height 20
paste input "METFRA000000674_19834587425841"
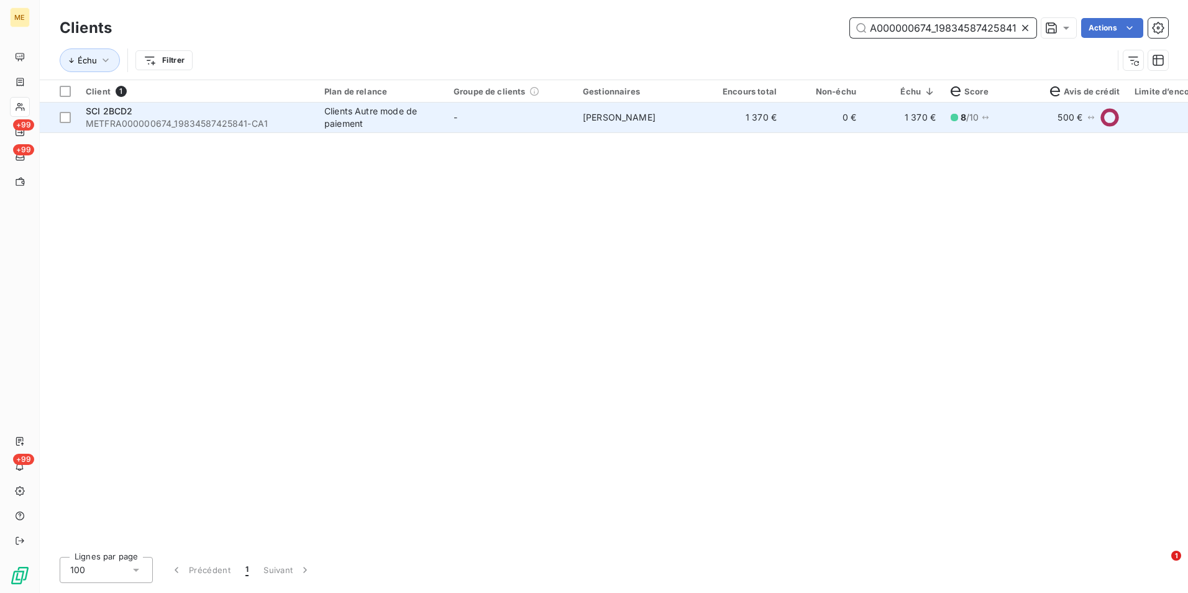
type input "METFRA000000674_19834587425841"
click at [470, 121] on td "-" at bounding box center [510, 118] width 129 height 30
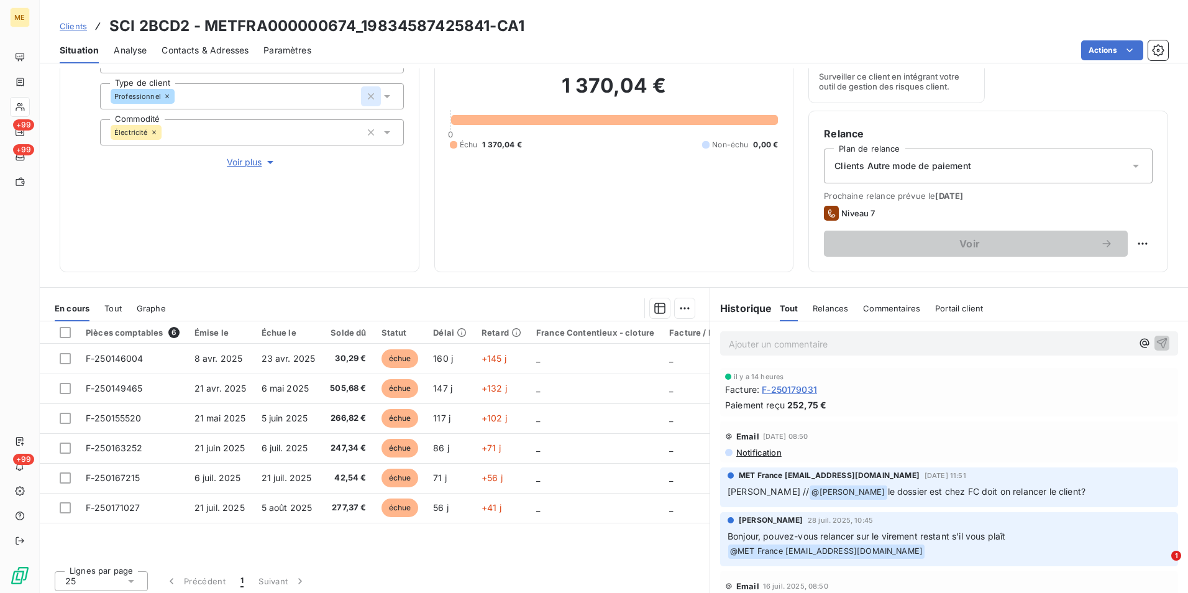
scroll to position [144, 0]
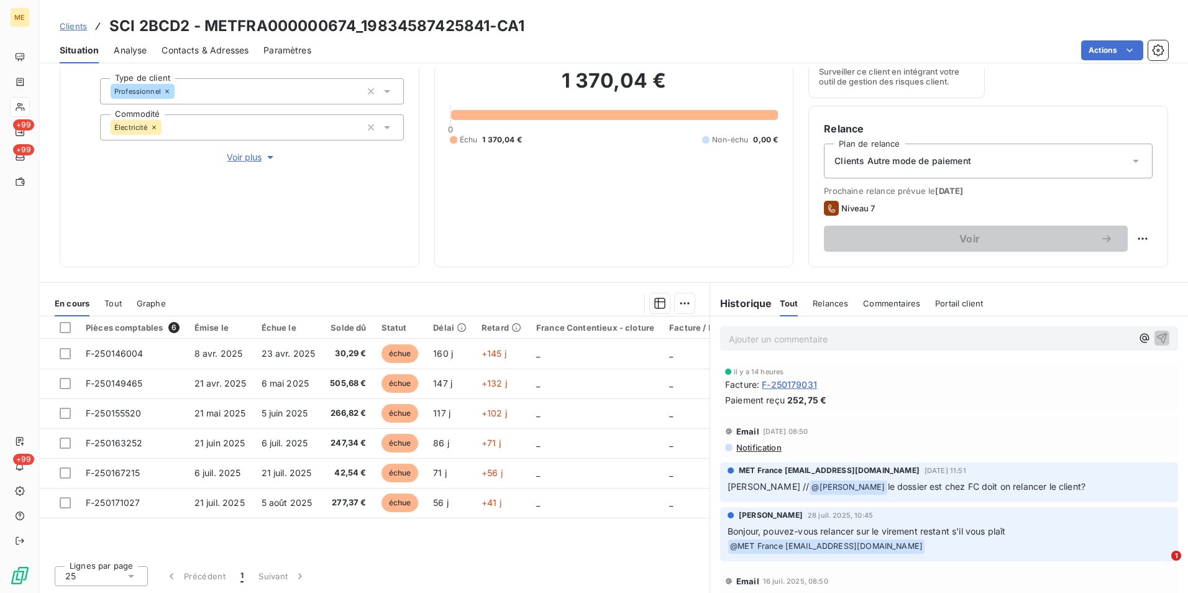
click at [158, 30] on h3 "SCI 2BCD2 - METFRA000000674_19834587425841-CA1" at bounding box center [316, 26] width 415 height 22
click at [155, 31] on h3 "SCI 2BCD2 - METFRA000000674_19834587425841-CA1" at bounding box center [316, 26] width 415 height 22
click at [156, 27] on h3 "SCI 2BCD2 - METFRA000000674_19834587425841-CA1" at bounding box center [316, 26] width 415 height 22
copy h3 "2BCD2"
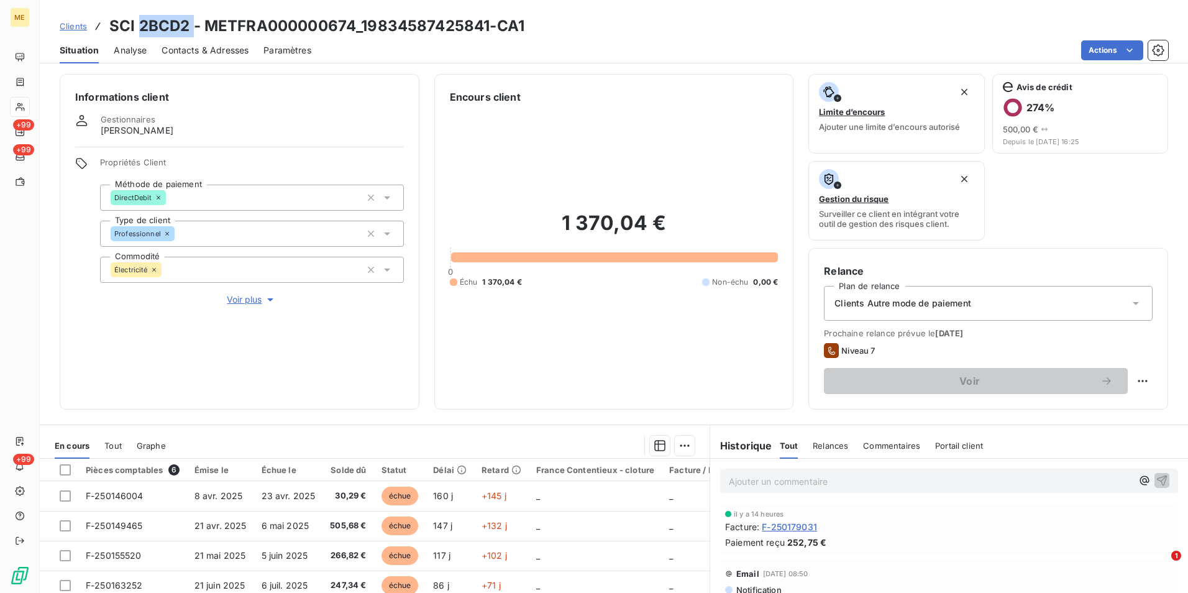
scroll to position [0, 0]
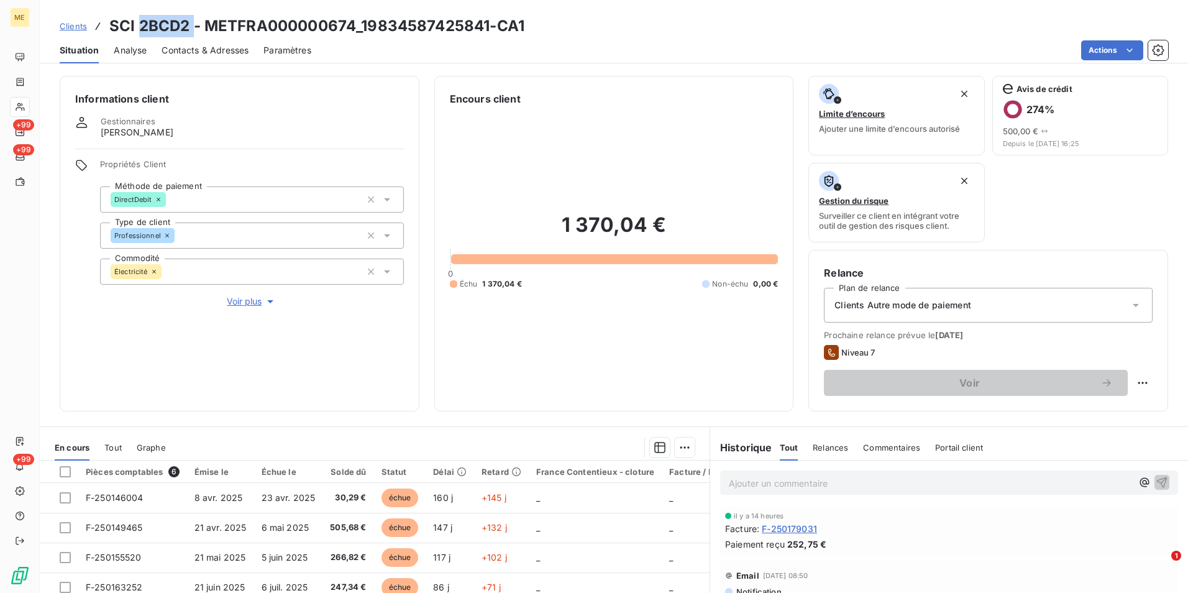
click at [258, 300] on span "Voir plus" at bounding box center [252, 301] width 50 height 12
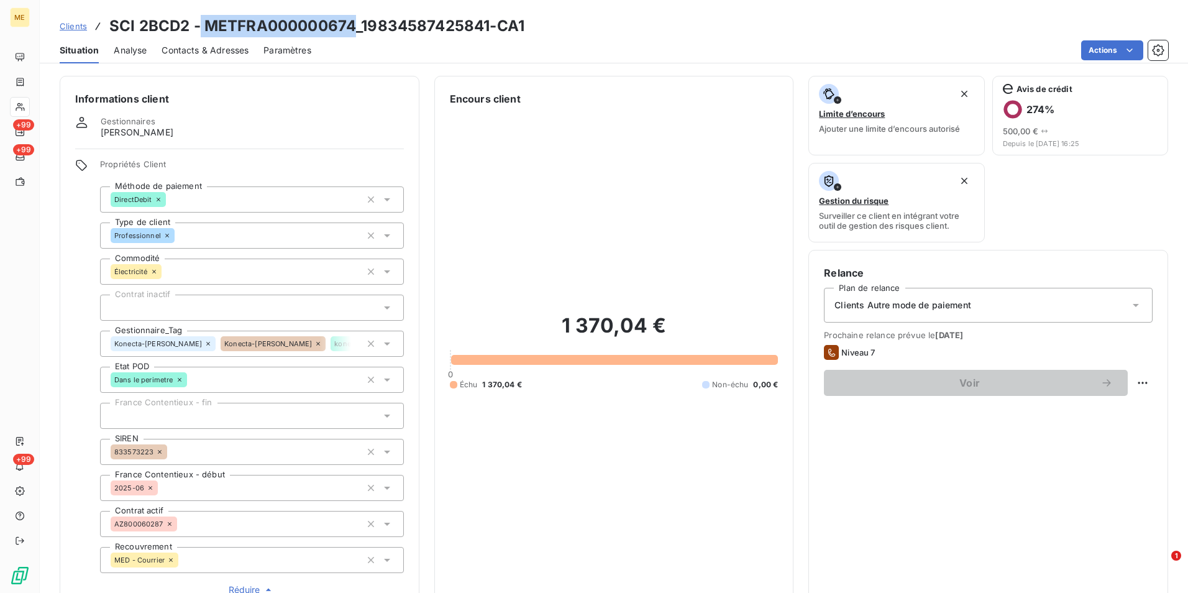
drag, startPoint x: 354, startPoint y: 24, endPoint x: 198, endPoint y: 24, distance: 156.6
click at [198, 24] on h3 "SCI 2BCD2 - METFRA000000674_19834587425841-CA1" at bounding box center [316, 26] width 415 height 22
click at [269, 28] on h3 "SCI 2BCD2 - METFRA000000674_19834587425841-CA1" at bounding box center [316, 26] width 415 height 22
drag, startPoint x: 207, startPoint y: 25, endPoint x: 352, endPoint y: 33, distance: 145.7
click at [352, 33] on h3 "SCI 2BCD2 - METFRA000000674_19834587425841-CA1" at bounding box center [316, 26] width 415 height 22
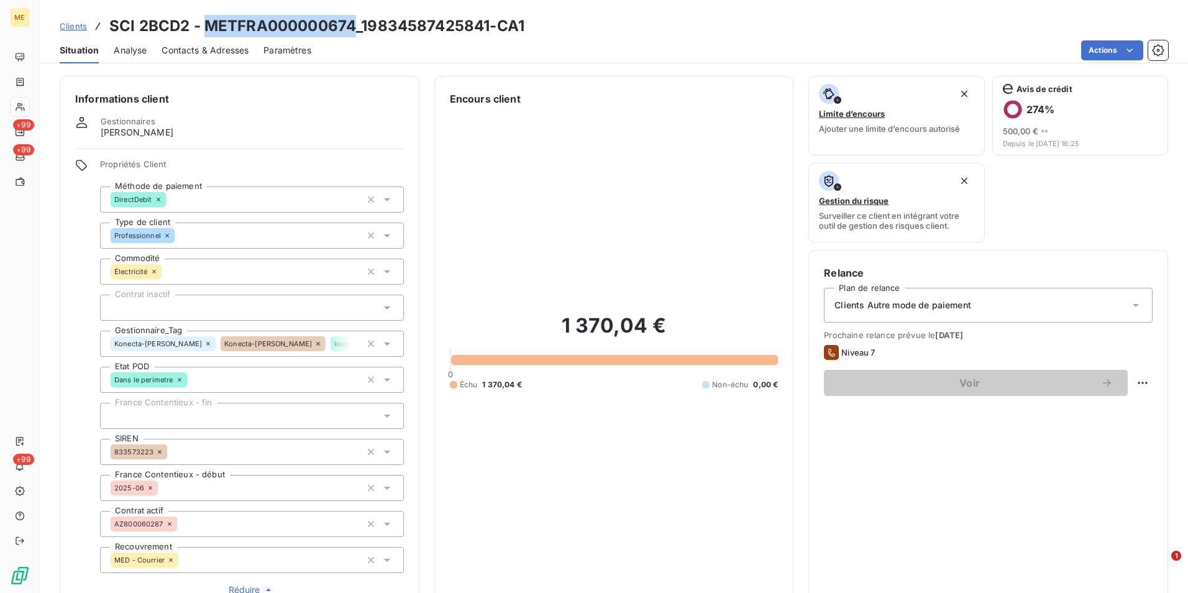
copy h3 "METFRA000000674"
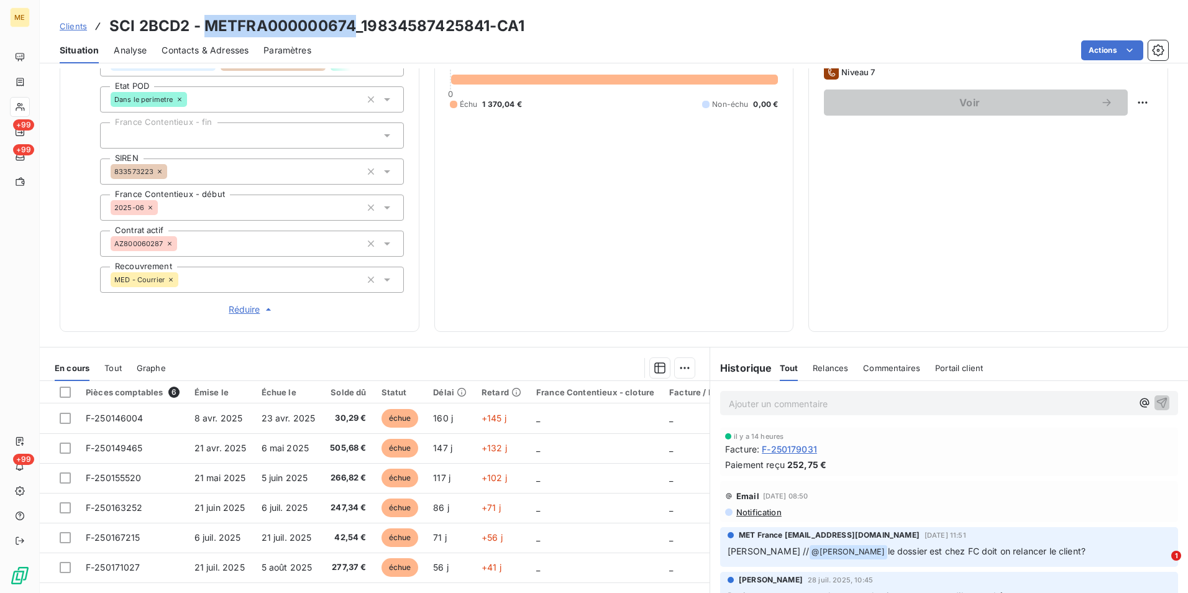
scroll to position [221, 0]
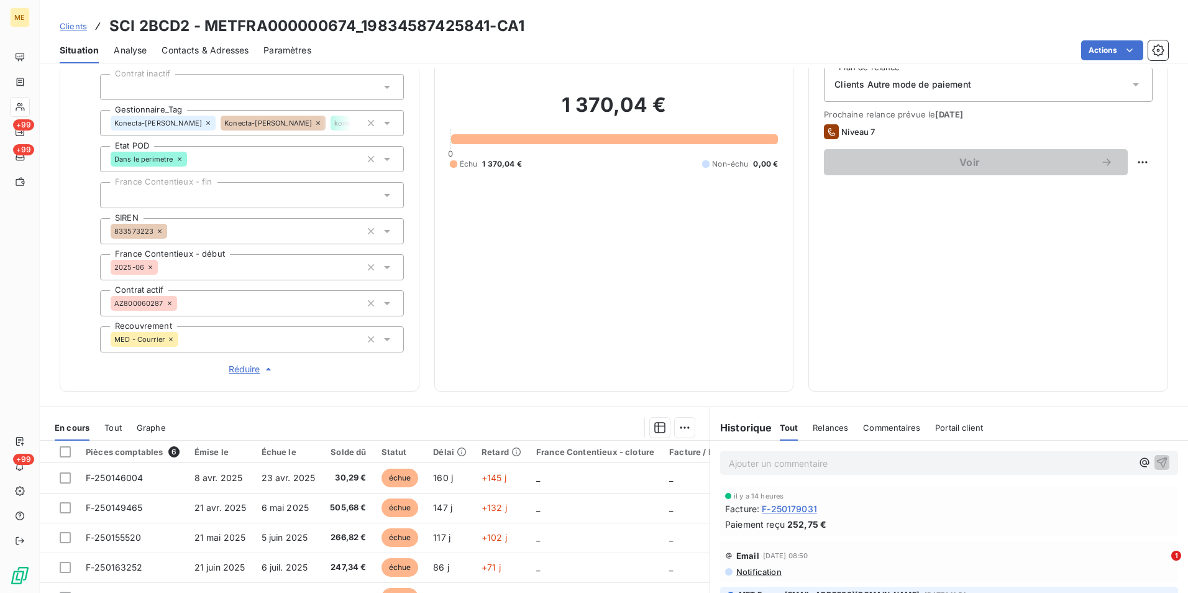
click at [974, 90] on div "Clients Autre mode de paiement" at bounding box center [988, 84] width 329 height 35
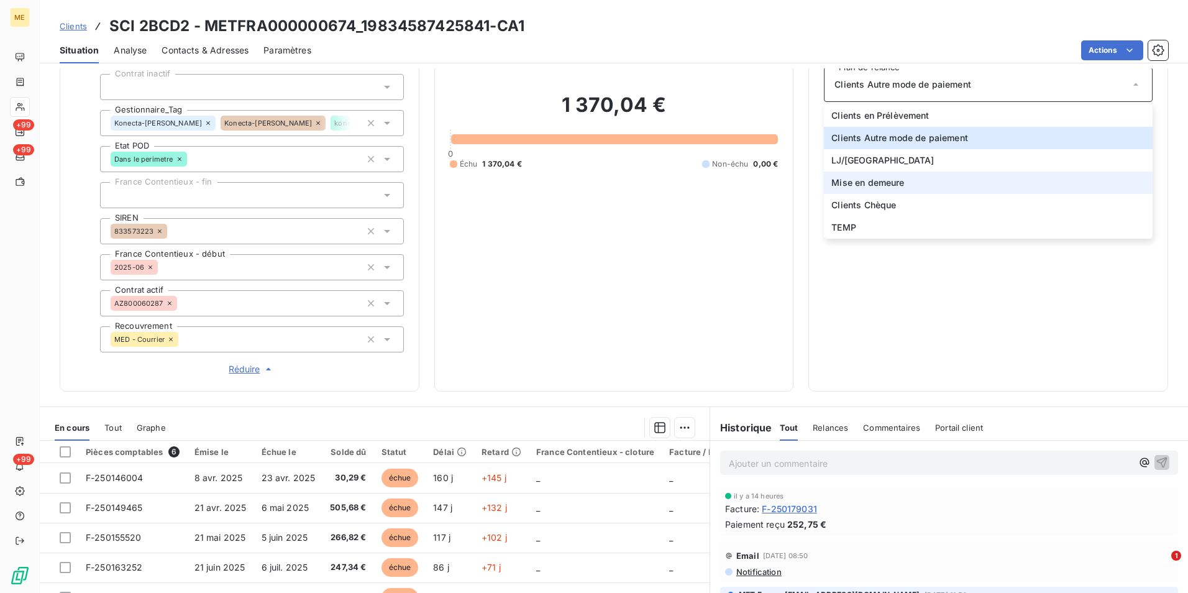
click at [865, 178] on span "Mise en demeure" at bounding box center [868, 183] width 73 height 12
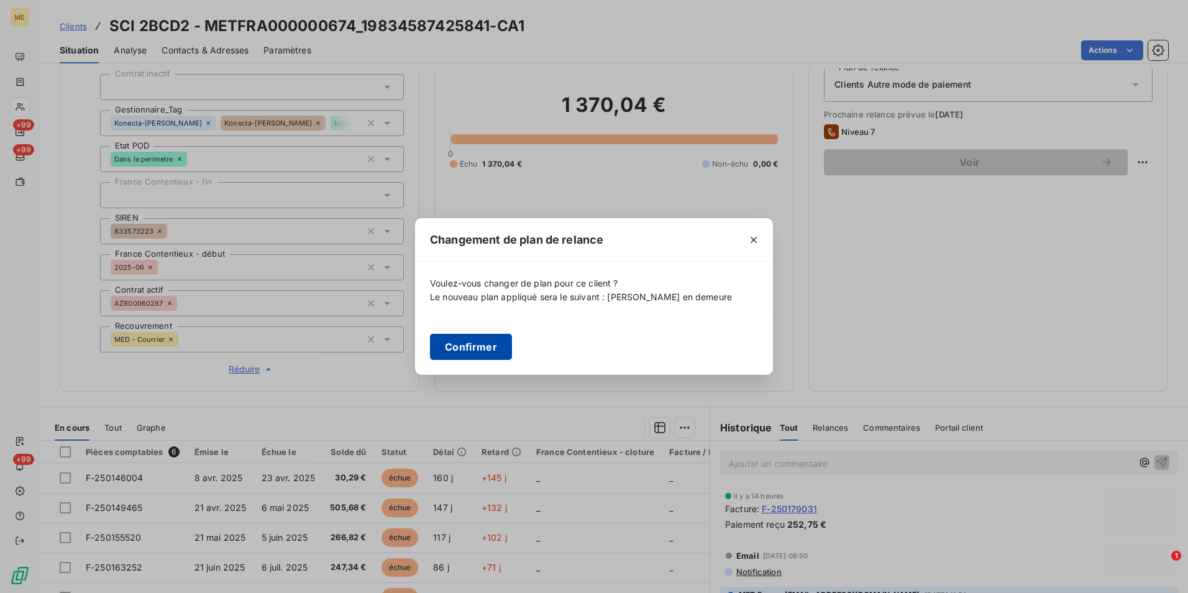
click at [472, 347] on button "Confirmer" at bounding box center [471, 347] width 82 height 26
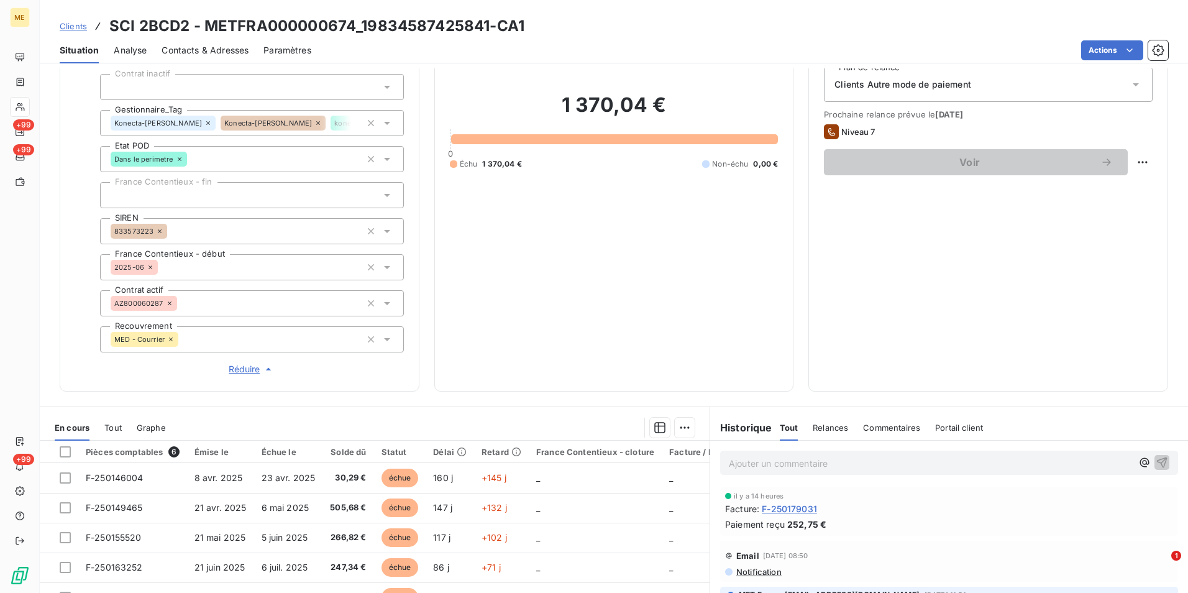
click at [584, 318] on div "1 370,04 € 0 Échu 1 370,04 € Non-échu 0,00 €" at bounding box center [614, 131] width 329 height 490
click at [1126, 174] on div "Voir" at bounding box center [988, 162] width 329 height 26
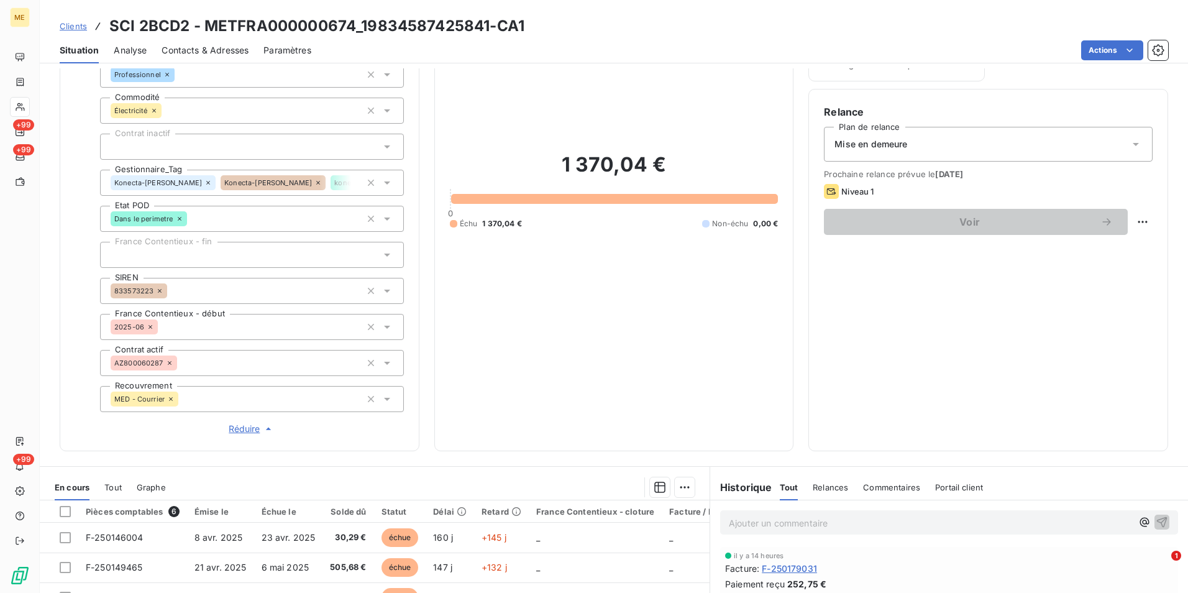
scroll to position [186, 0]
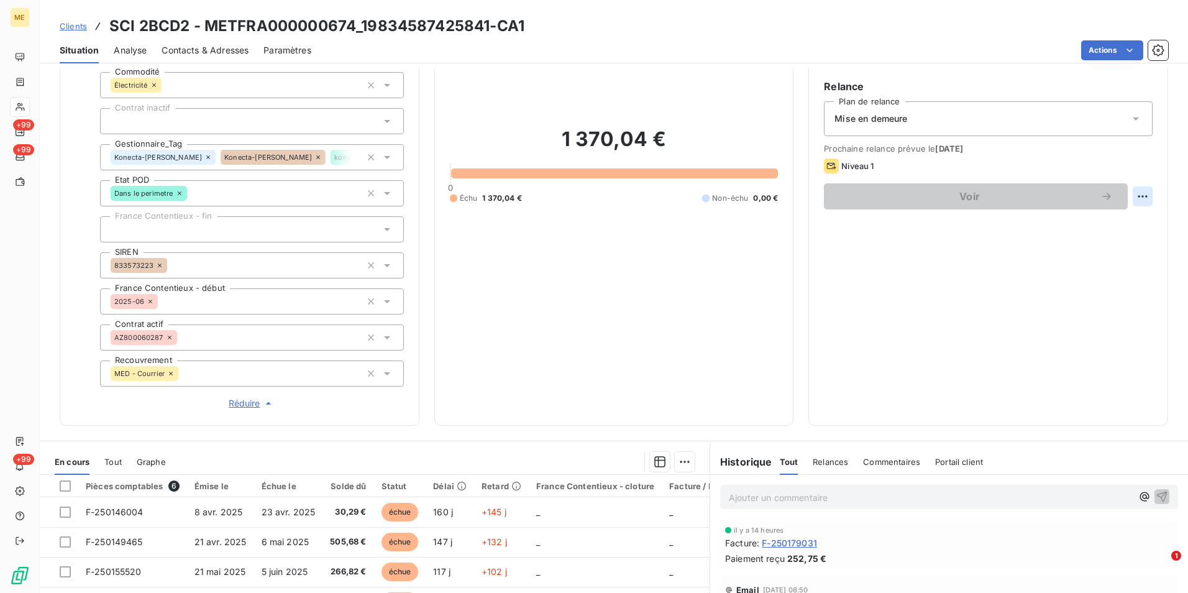
click at [1129, 201] on html "ME +99 +99 +99 Clients SCI 2BCD2 - METFRA000000674_19834587425841-CA1 Situation…" at bounding box center [594, 296] width 1188 height 593
click at [1106, 223] on div "Replanifier cette action" at bounding box center [1082, 224] width 111 height 20
select select "8"
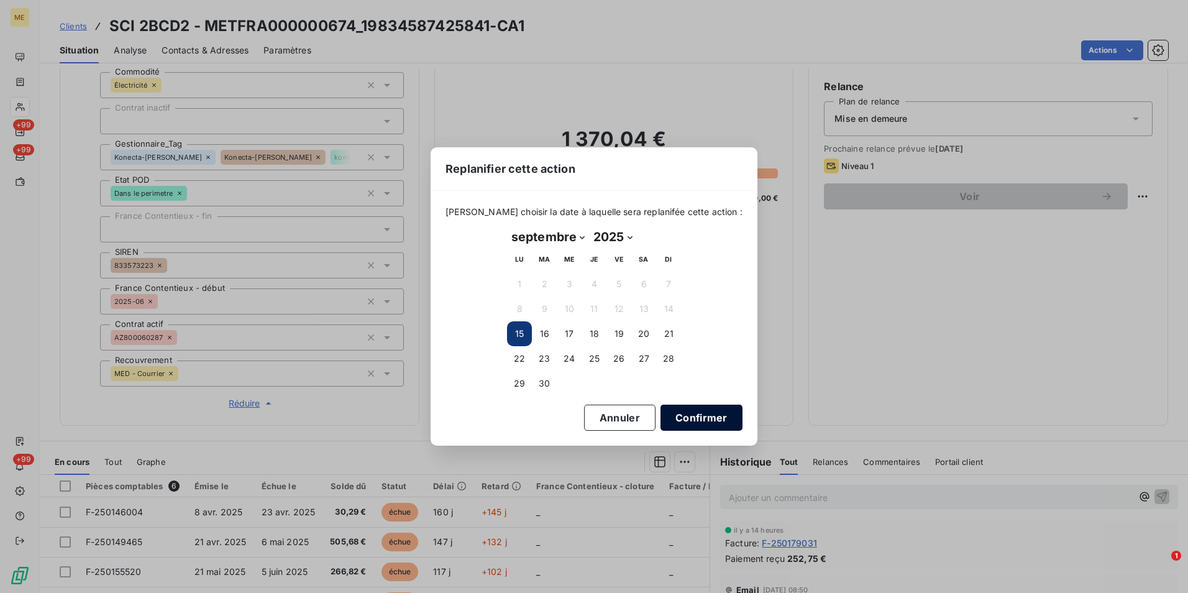
click at [681, 421] on button "Confirmer" at bounding box center [702, 418] width 82 height 26
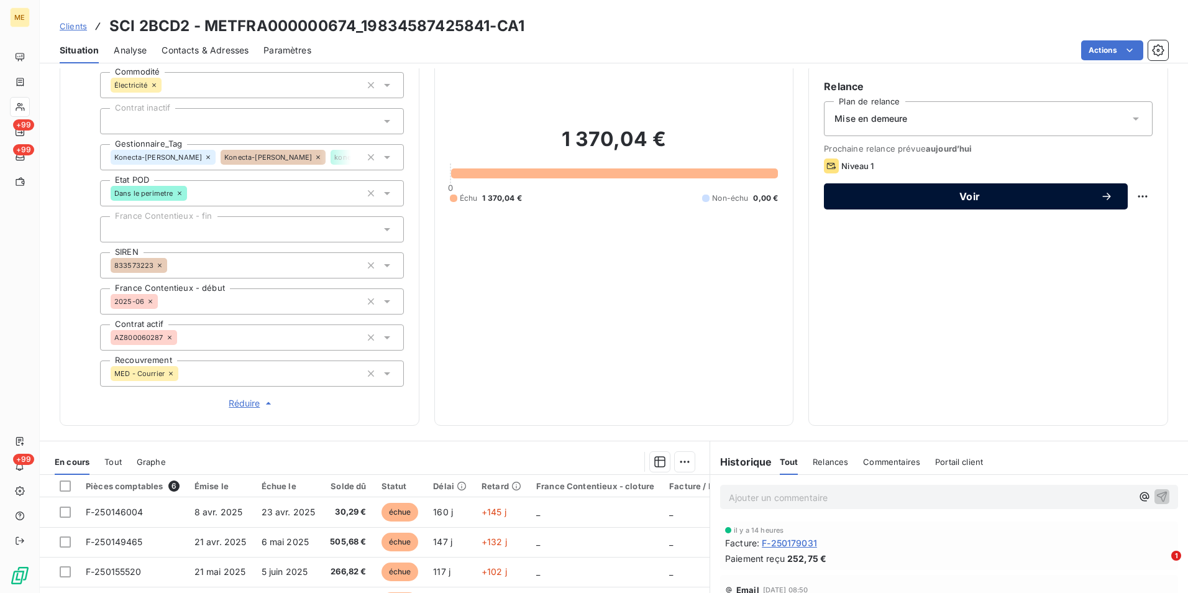
click at [1065, 195] on span "Voir" at bounding box center [970, 196] width 262 height 10
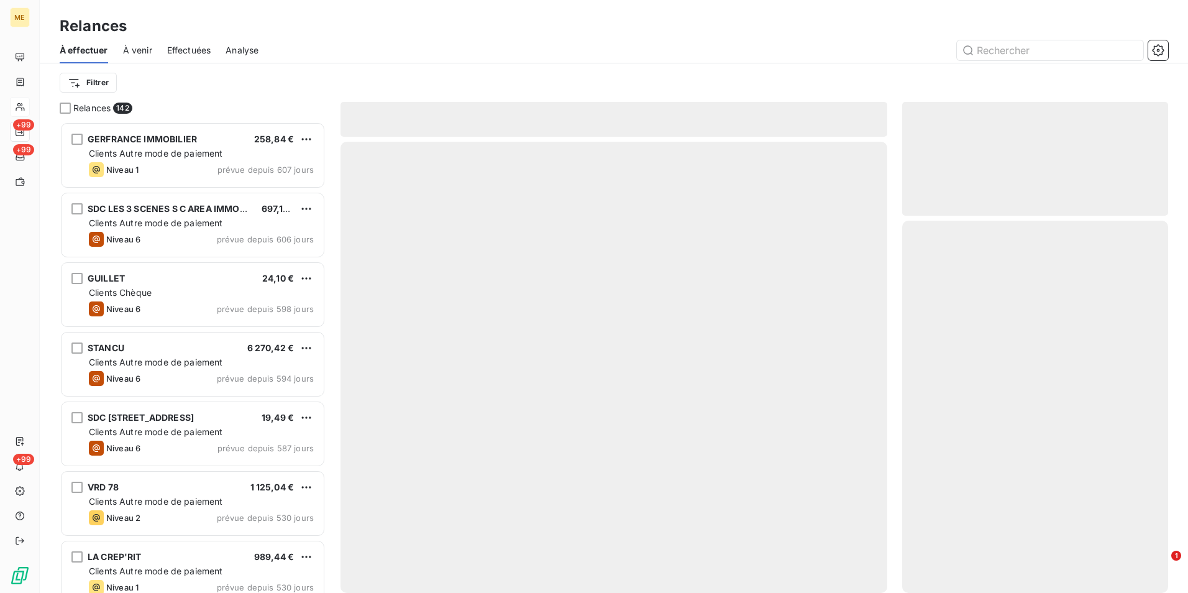
scroll to position [462, 257]
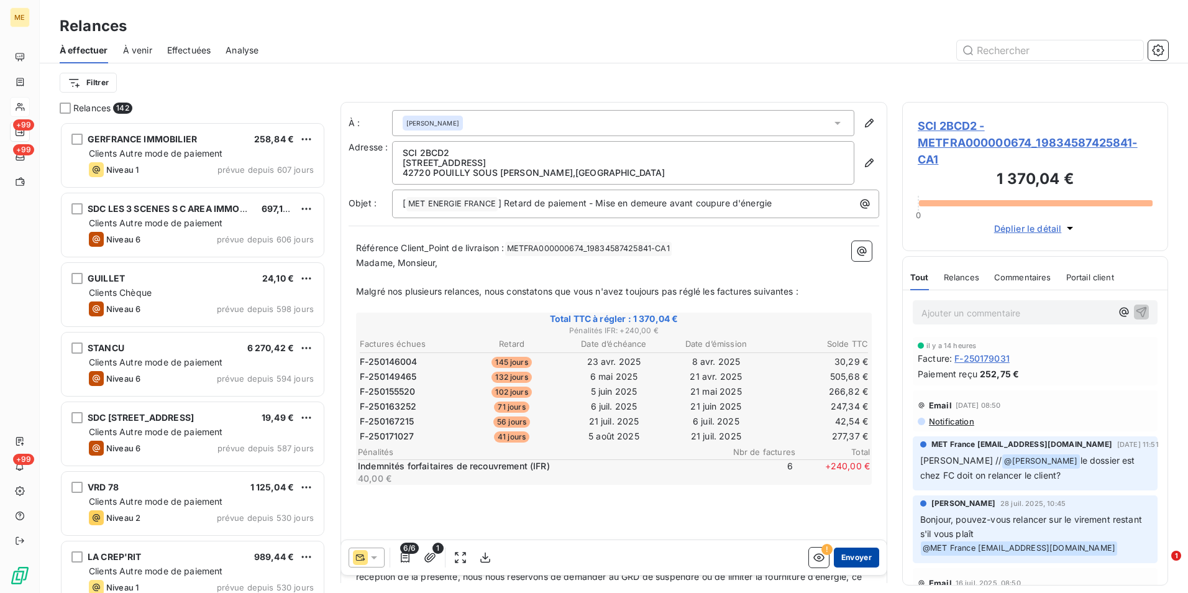
click at [854, 556] on button "Envoyer" at bounding box center [856, 558] width 45 height 20
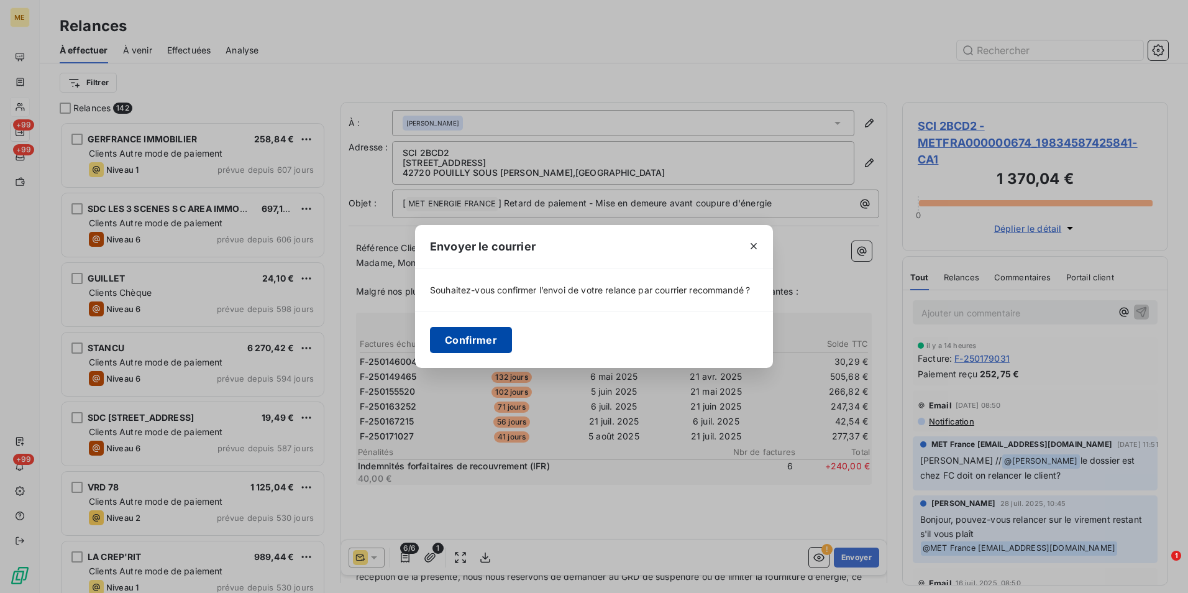
click at [475, 336] on button "Confirmer" at bounding box center [471, 340] width 82 height 26
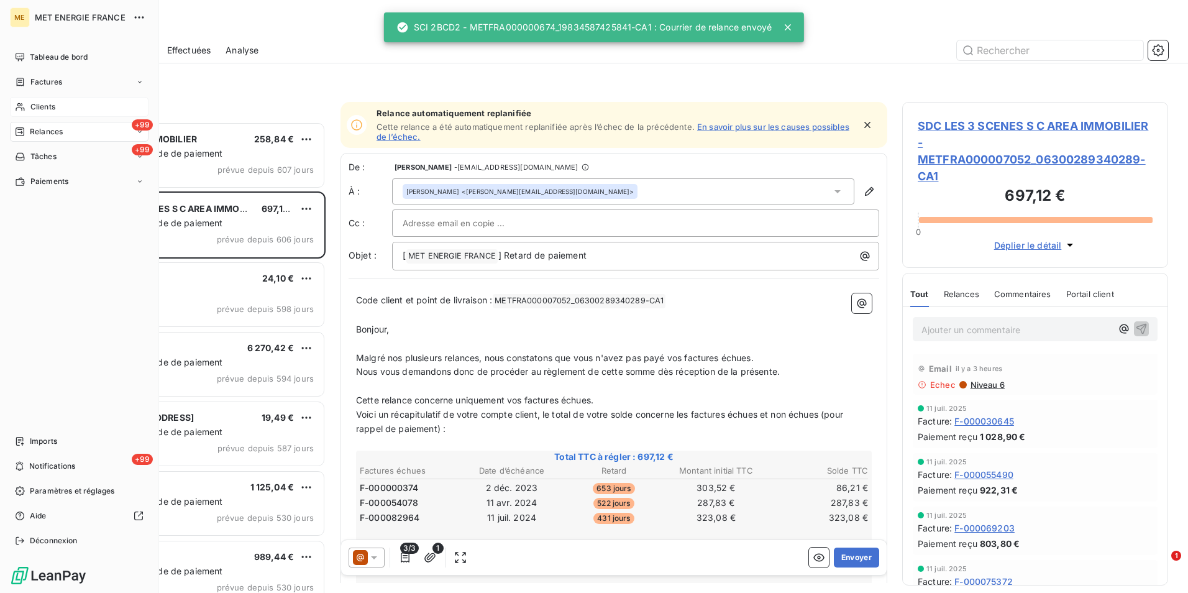
click at [75, 101] on div "Clients" at bounding box center [79, 107] width 139 height 20
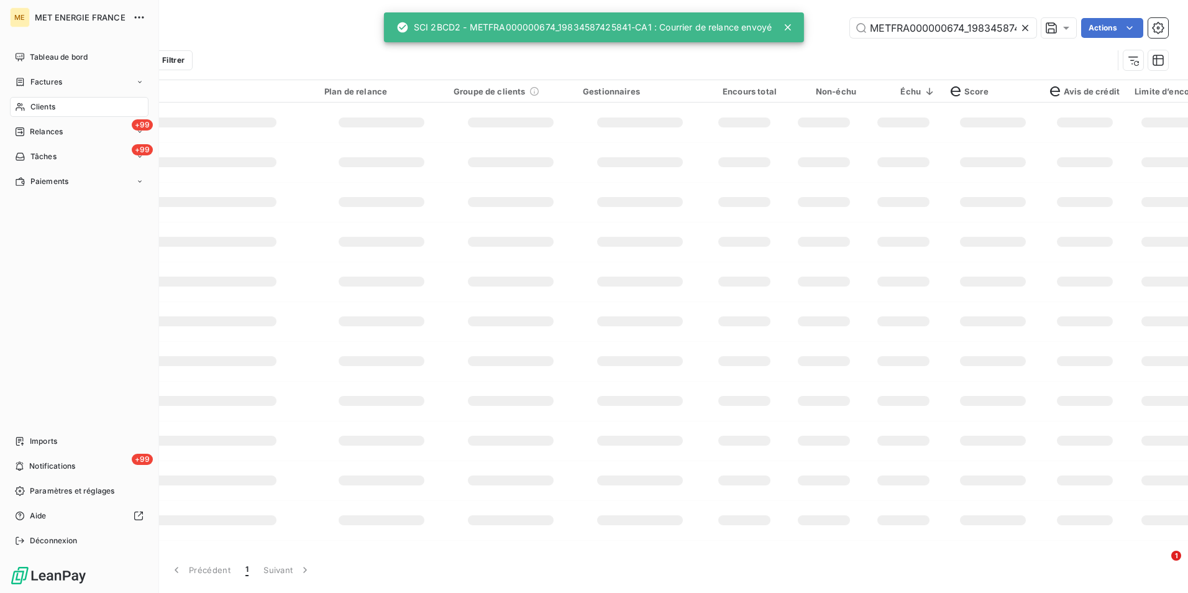
scroll to position [0, 34]
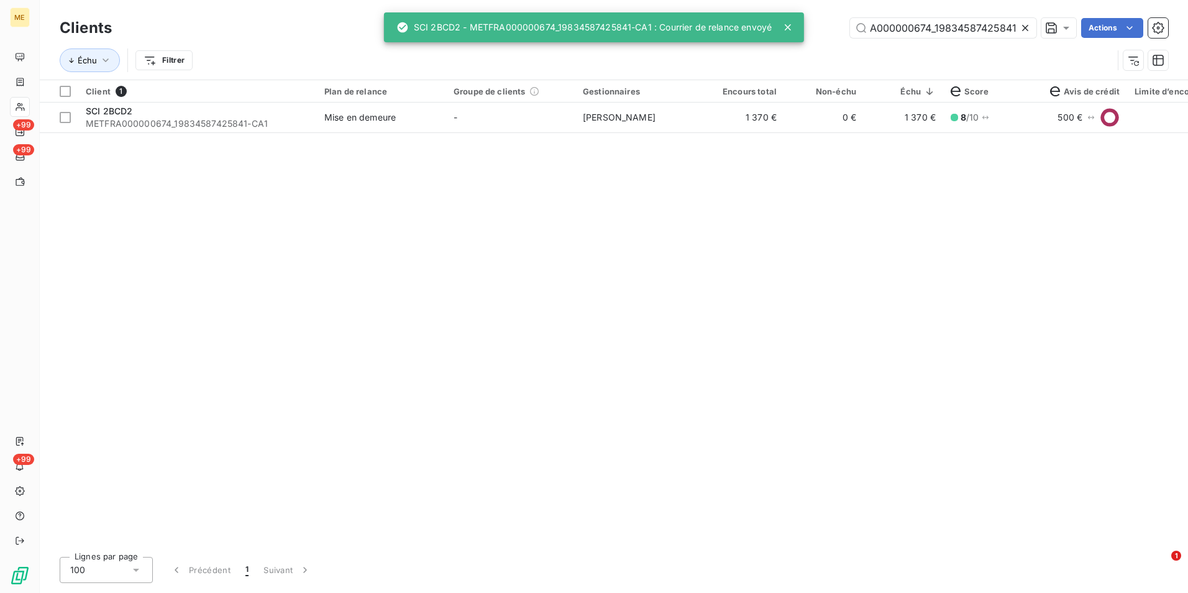
click at [1030, 22] on icon at bounding box center [1025, 28] width 12 height 12
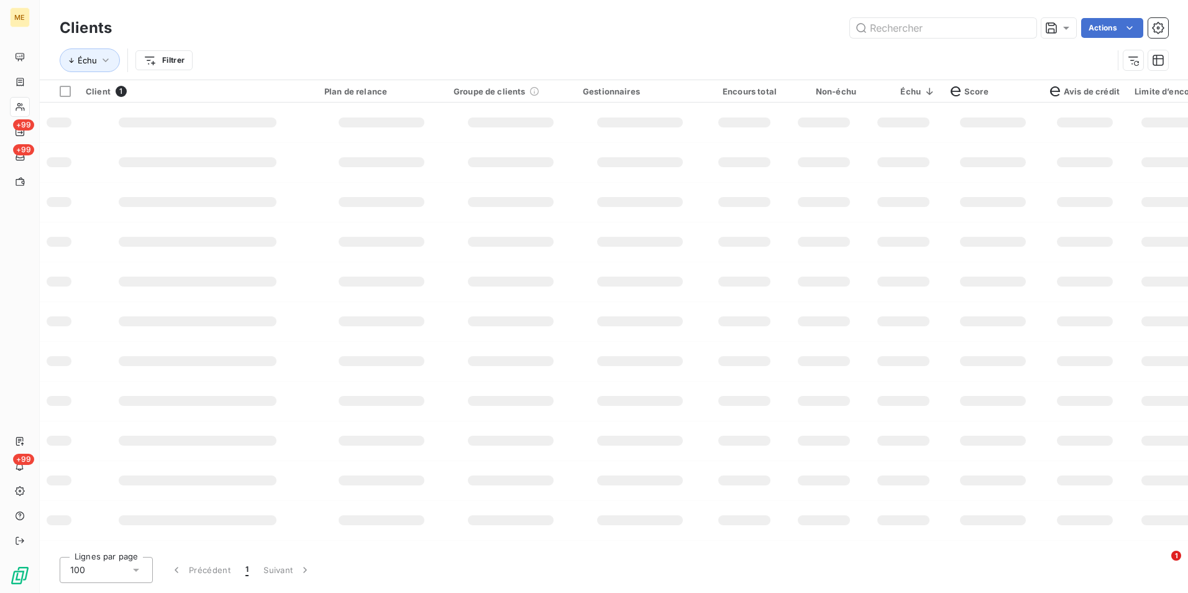
scroll to position [0, 0]
click at [1015, 29] on input "text" at bounding box center [943, 28] width 186 height 20
paste input "METFRA000012891_22525470297168"
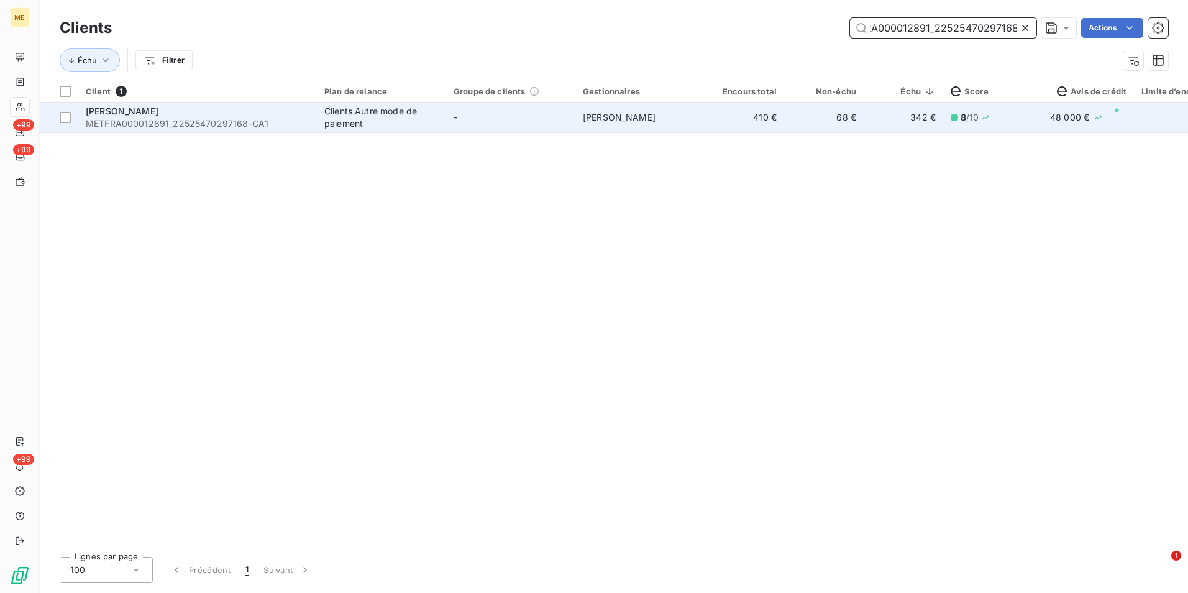
type input "METFRA000012891_22525470297168"
click at [631, 112] on span "Virginie Garcia" at bounding box center [619, 117] width 73 height 11
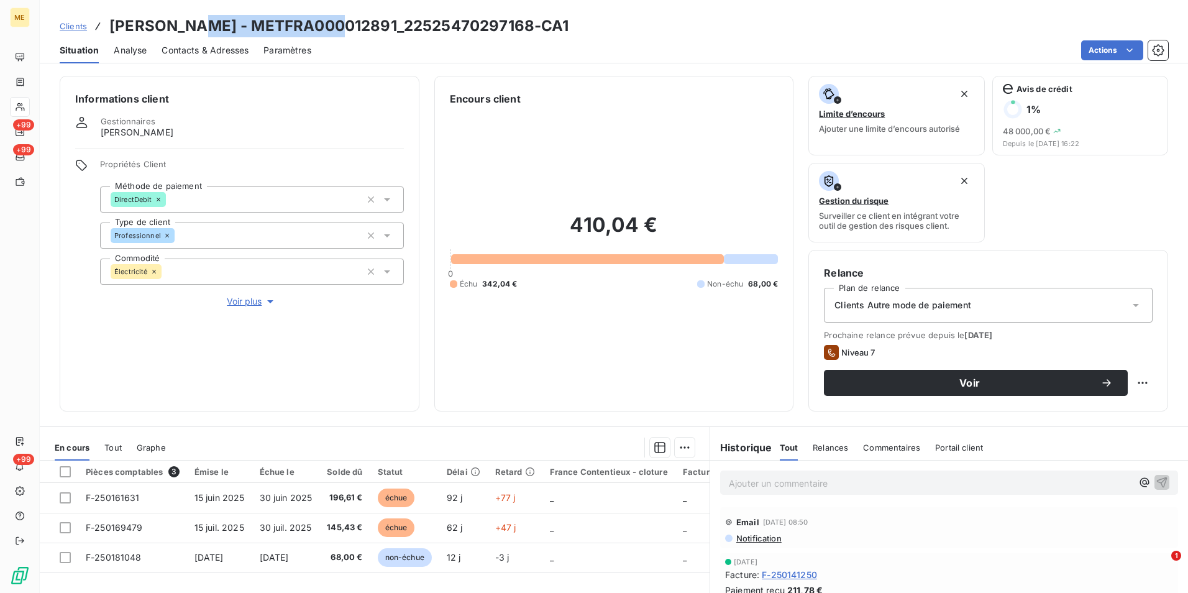
drag, startPoint x: 326, startPoint y: 29, endPoint x: 183, endPoint y: 23, distance: 143.1
click at [183, 23] on h3 "OLIVIER - METFRA000012891_22525470297168-CA1" at bounding box center [339, 26] width 460 height 22
copy h3 "METFRA000012891"
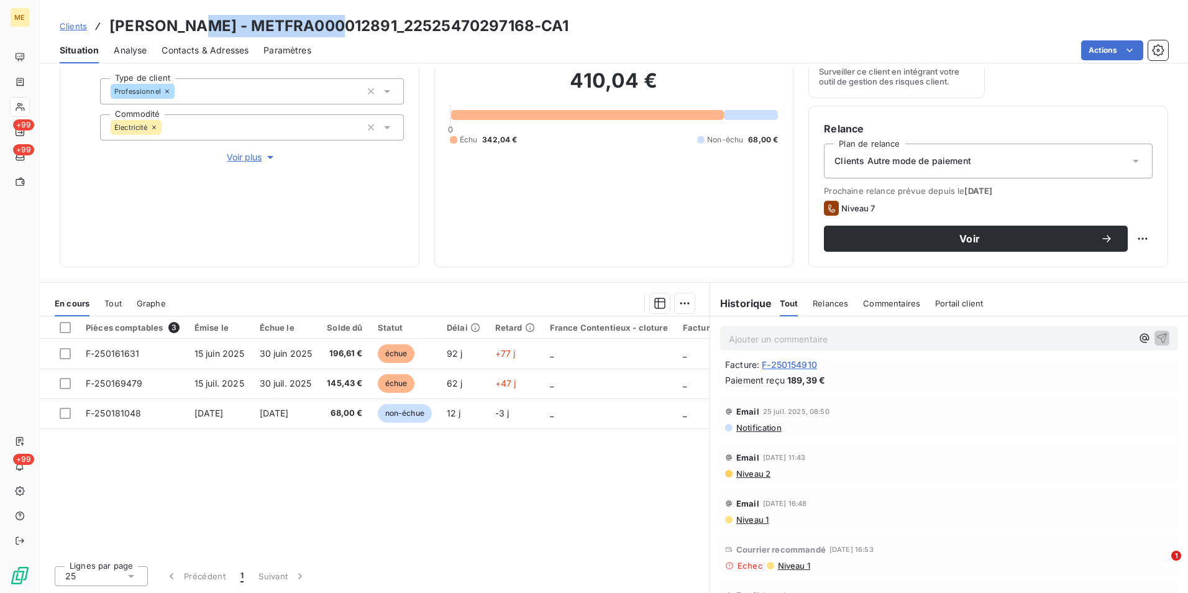
scroll to position [124, 0]
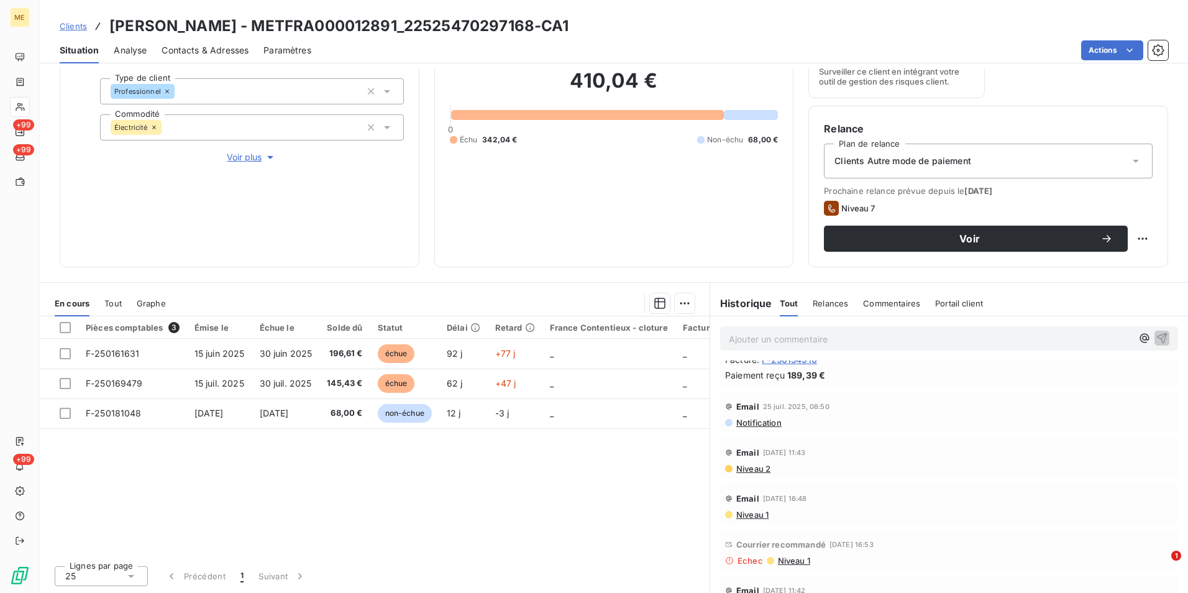
click at [797, 564] on span "Niveau 1" at bounding box center [794, 561] width 34 height 10
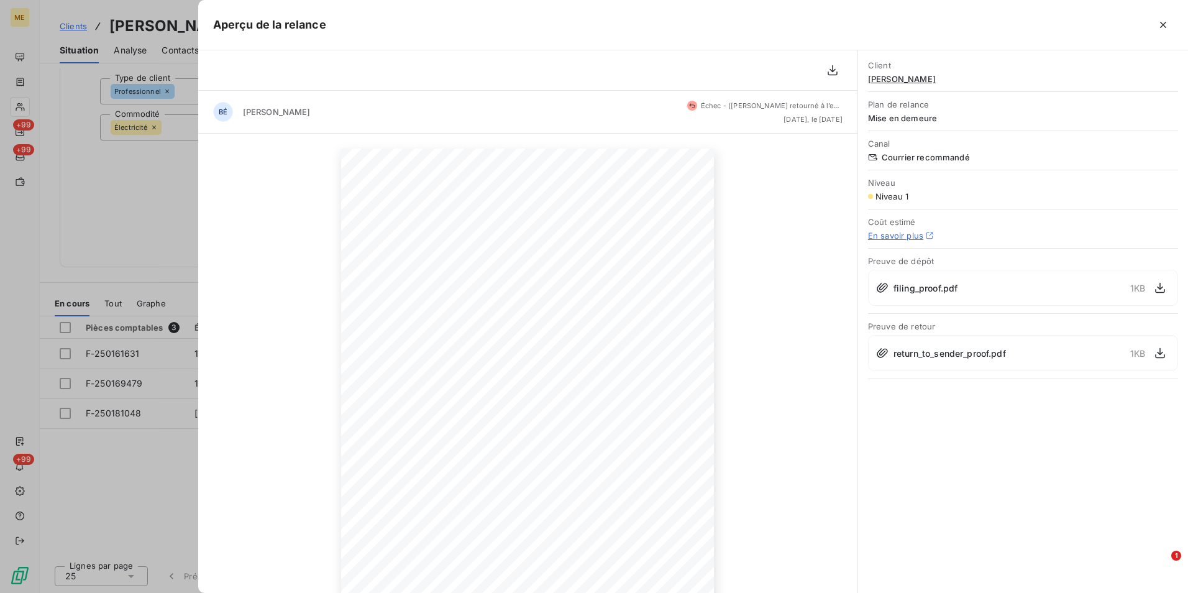
click at [150, 252] on div at bounding box center [594, 296] width 1188 height 593
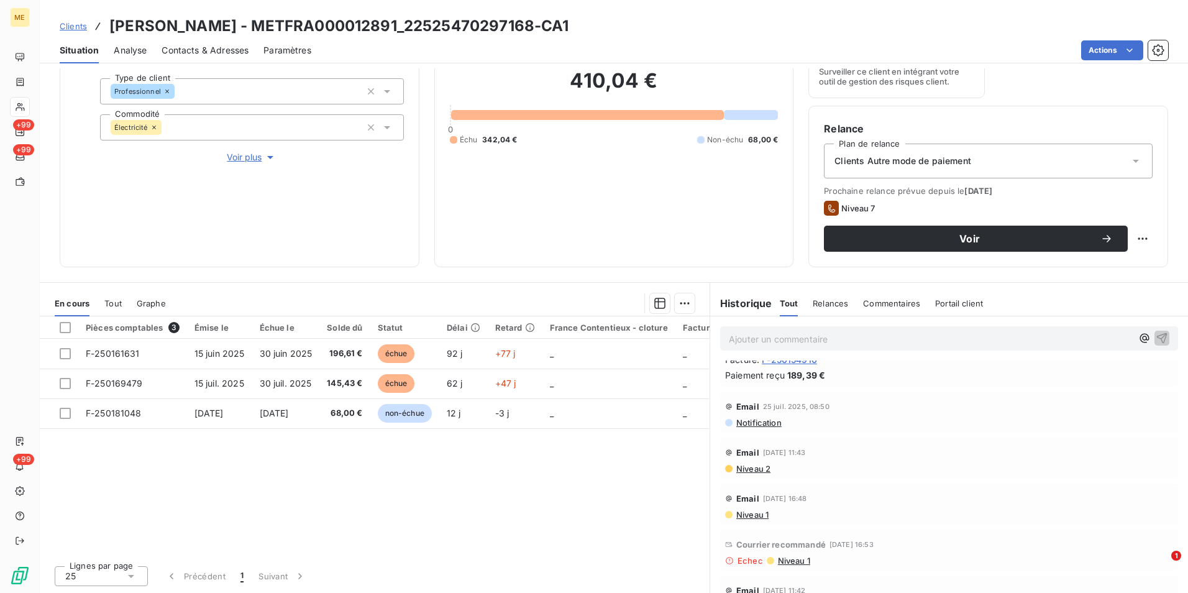
click at [206, 53] on span "Contacts & Adresses" at bounding box center [205, 50] width 87 height 12
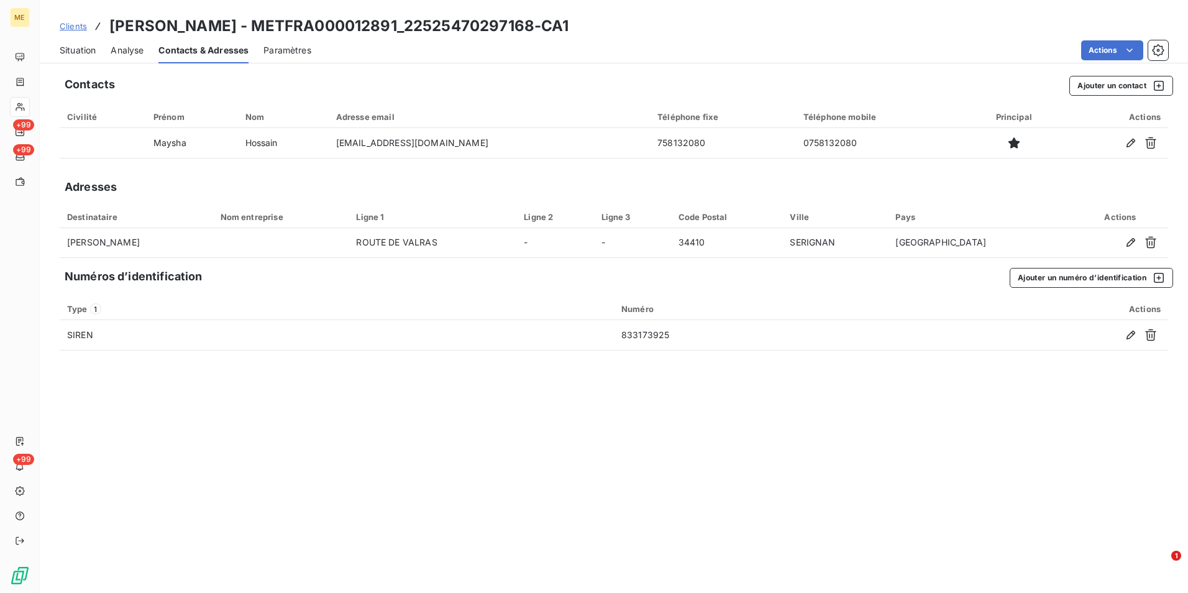
click at [65, 45] on span "Situation" at bounding box center [78, 50] width 36 height 12
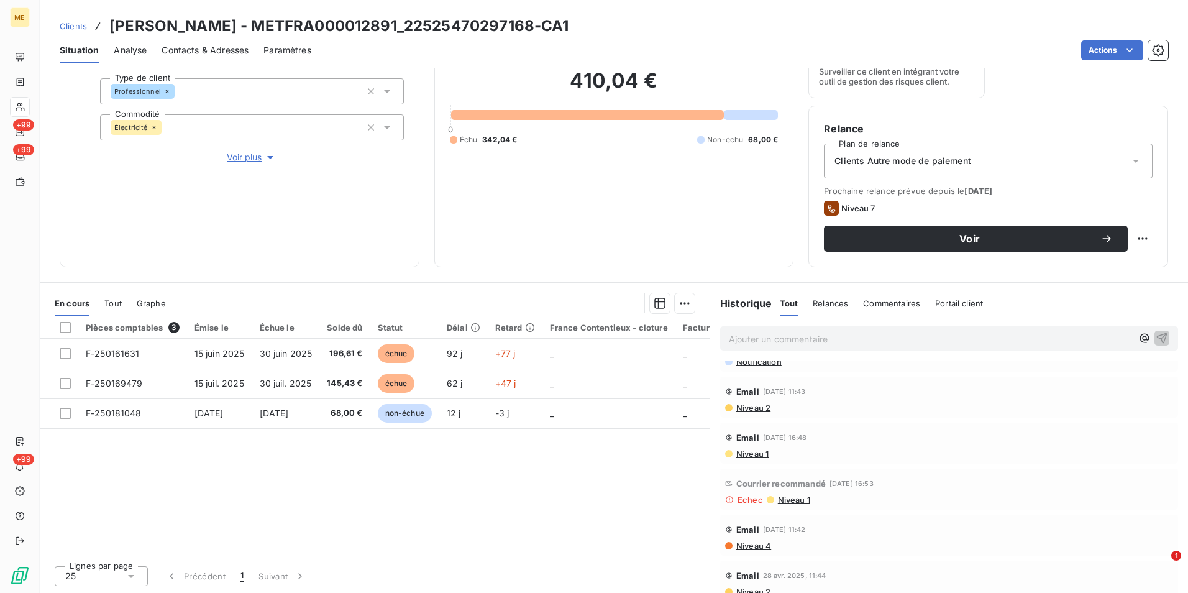
scroll to position [186, 0]
click at [789, 498] on span "Niveau 1" at bounding box center [794, 499] width 34 height 10
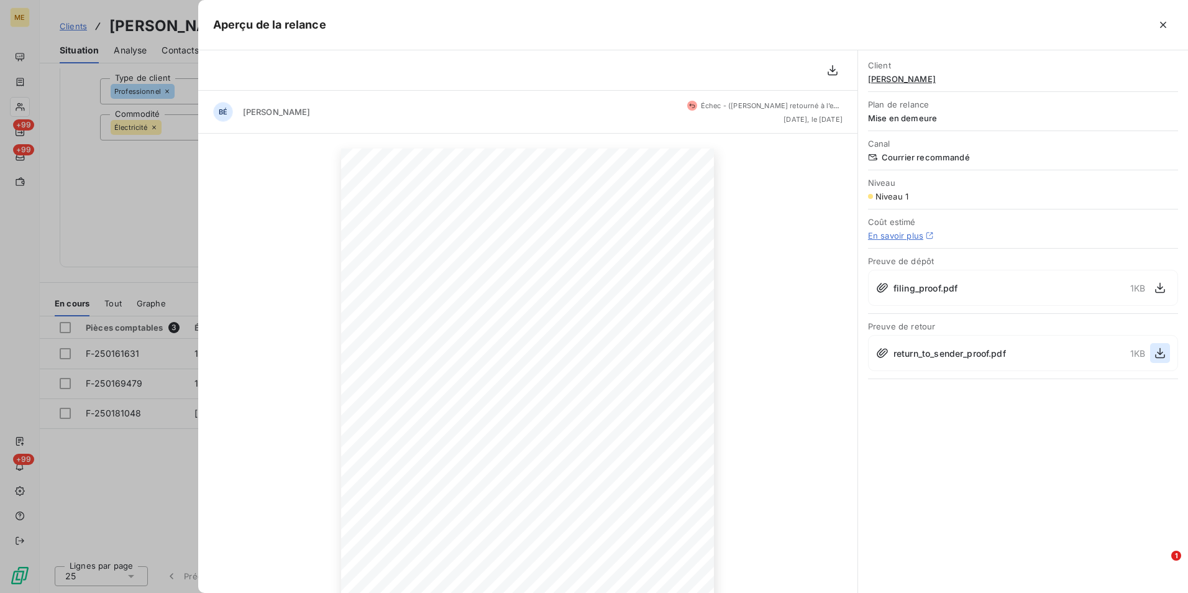
click at [1155, 355] on icon "button" at bounding box center [1160, 353] width 12 height 12
click at [119, 216] on div at bounding box center [594, 296] width 1188 height 593
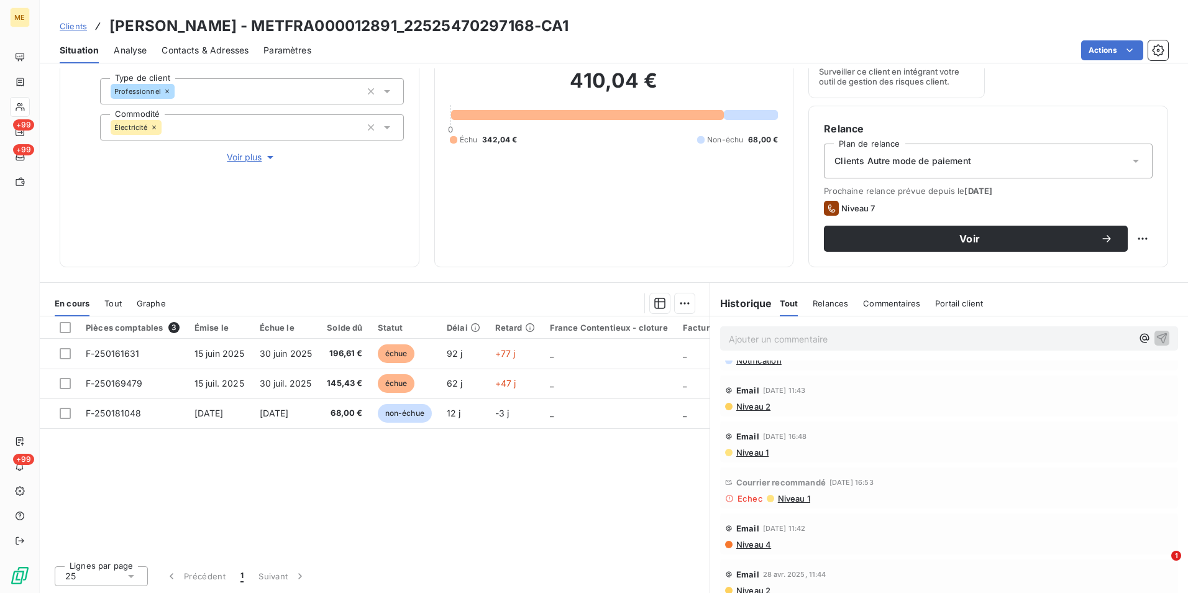
click at [219, 54] on span "Contacts & Adresses" at bounding box center [205, 50] width 87 height 12
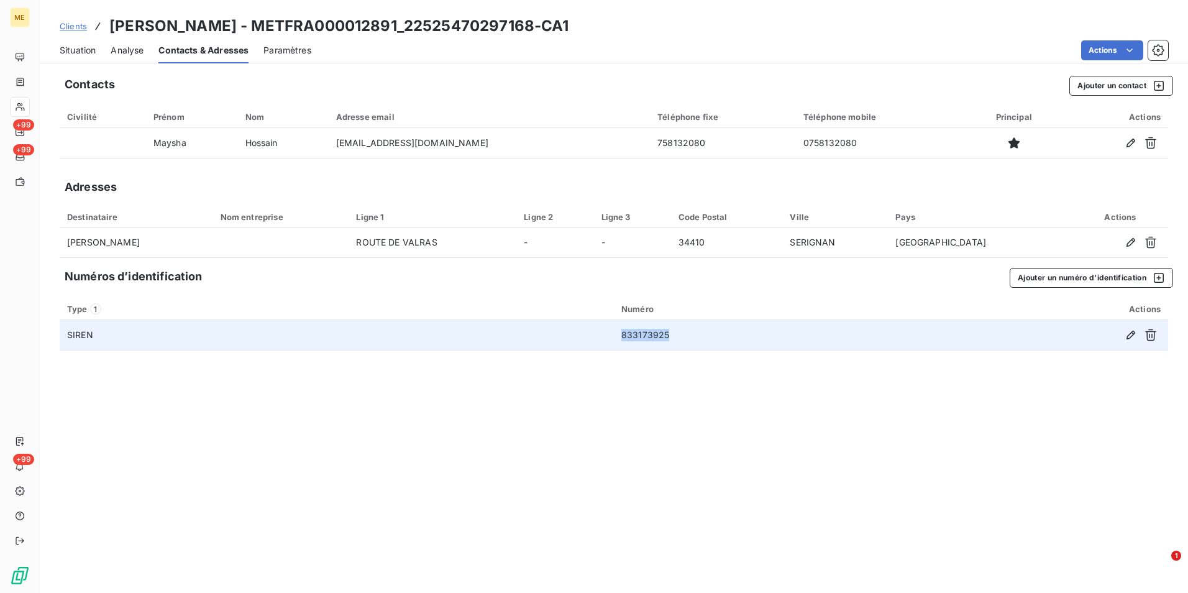
drag, startPoint x: 610, startPoint y: 331, endPoint x: 671, endPoint y: 337, distance: 61.9
click at [671, 337] on tr "SIREN 833173925" at bounding box center [614, 335] width 1109 height 30
copy tr "833173925"
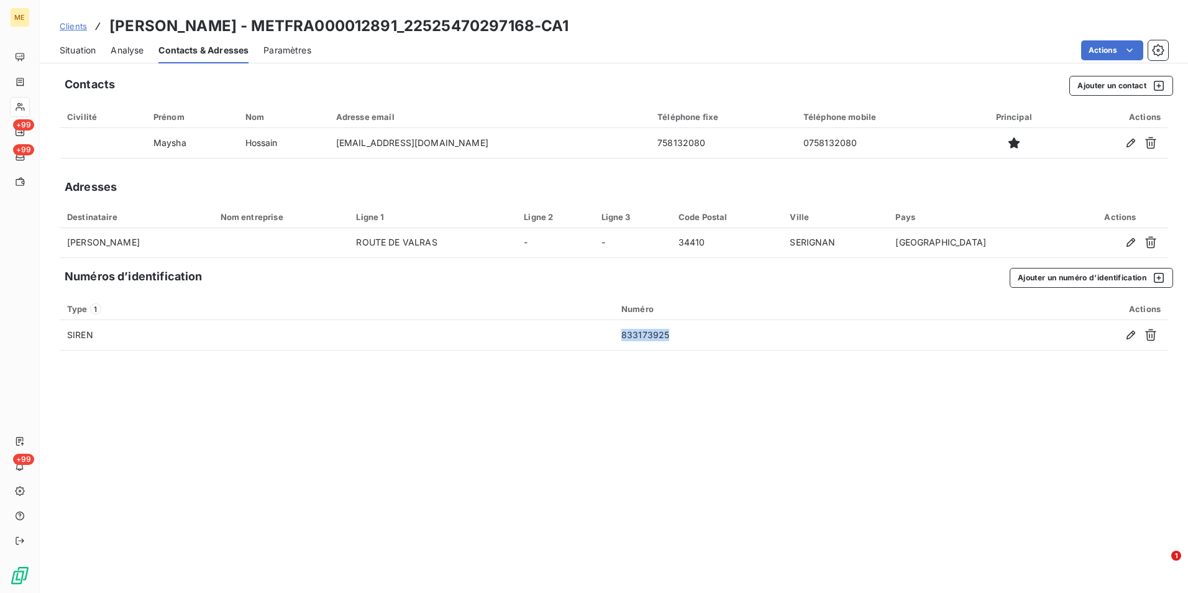
click at [83, 52] on span "Situation" at bounding box center [78, 50] width 36 height 12
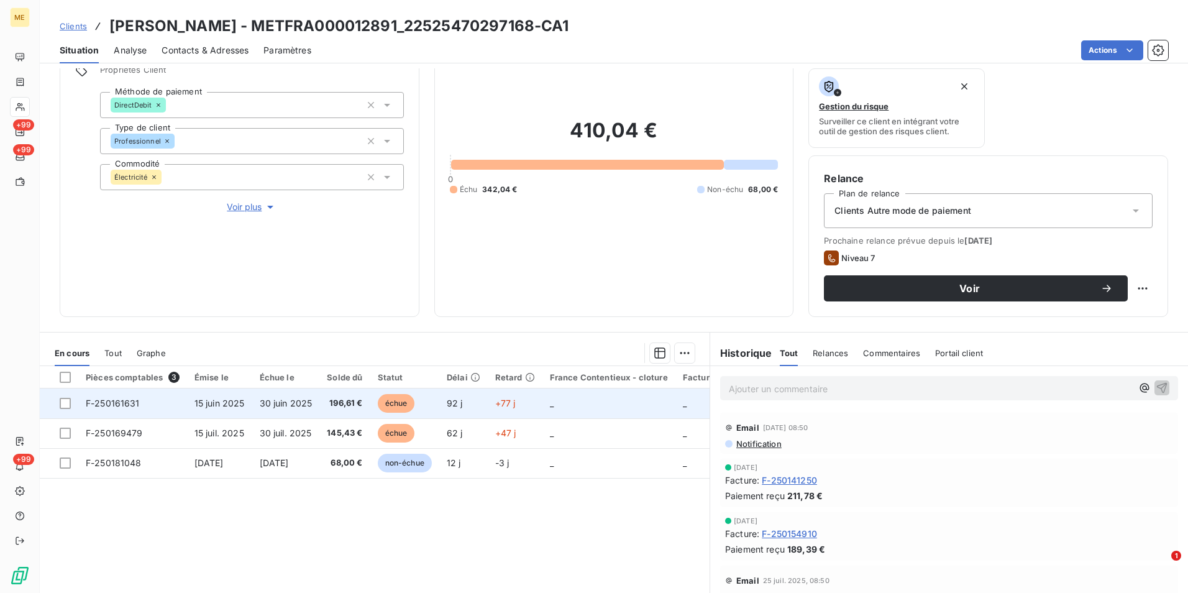
scroll to position [124, 0]
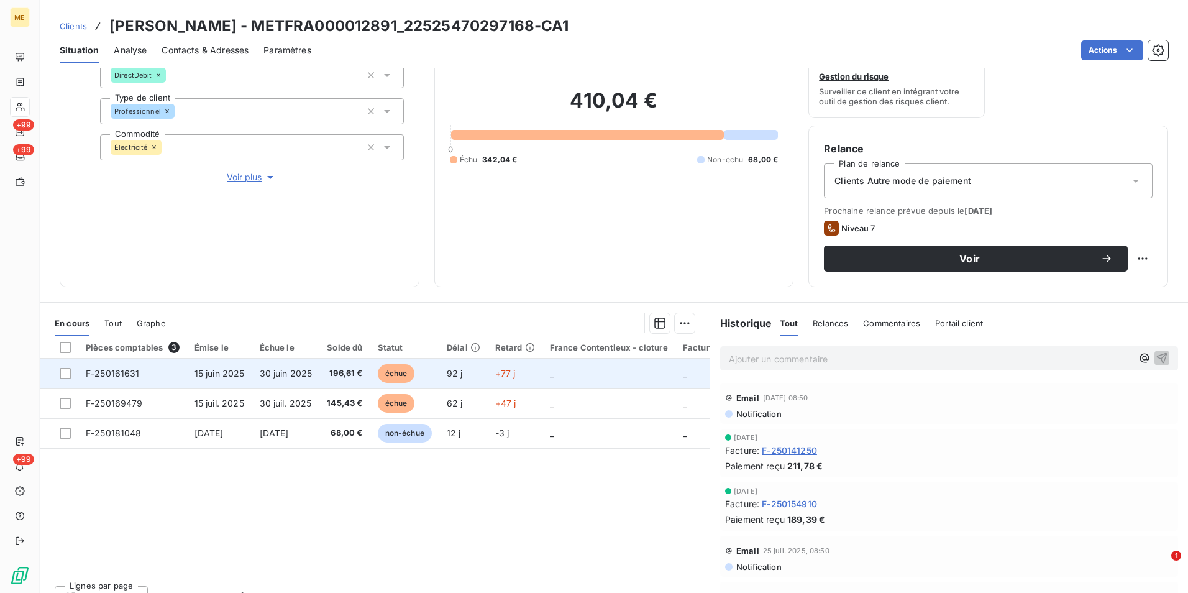
click at [421, 370] on td "échue" at bounding box center [404, 374] width 69 height 30
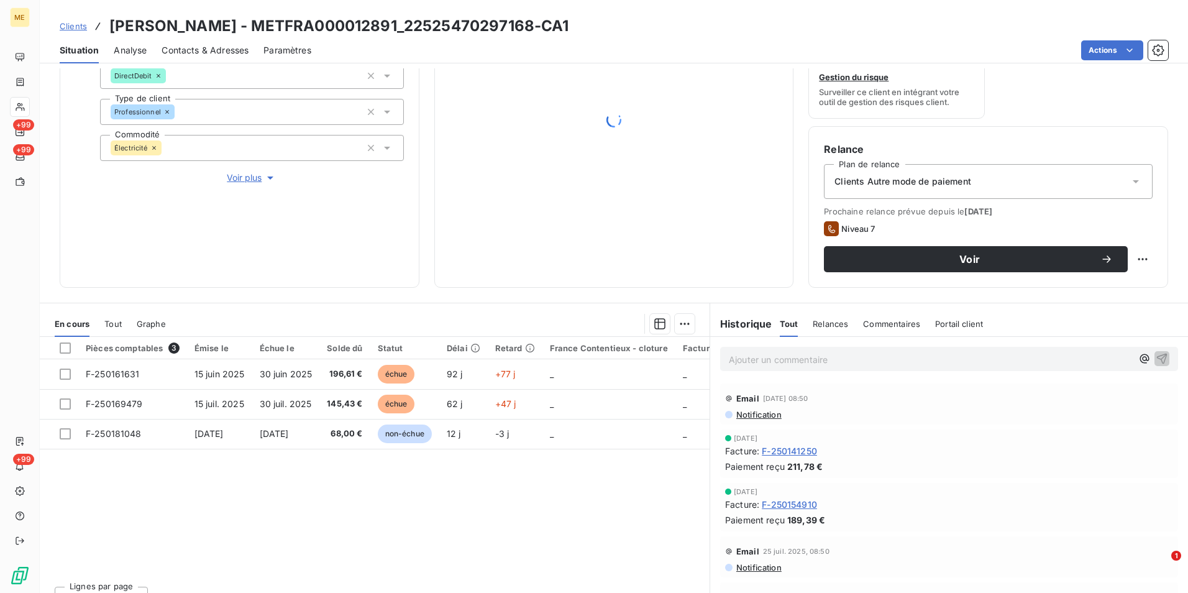
scroll to position [124, 0]
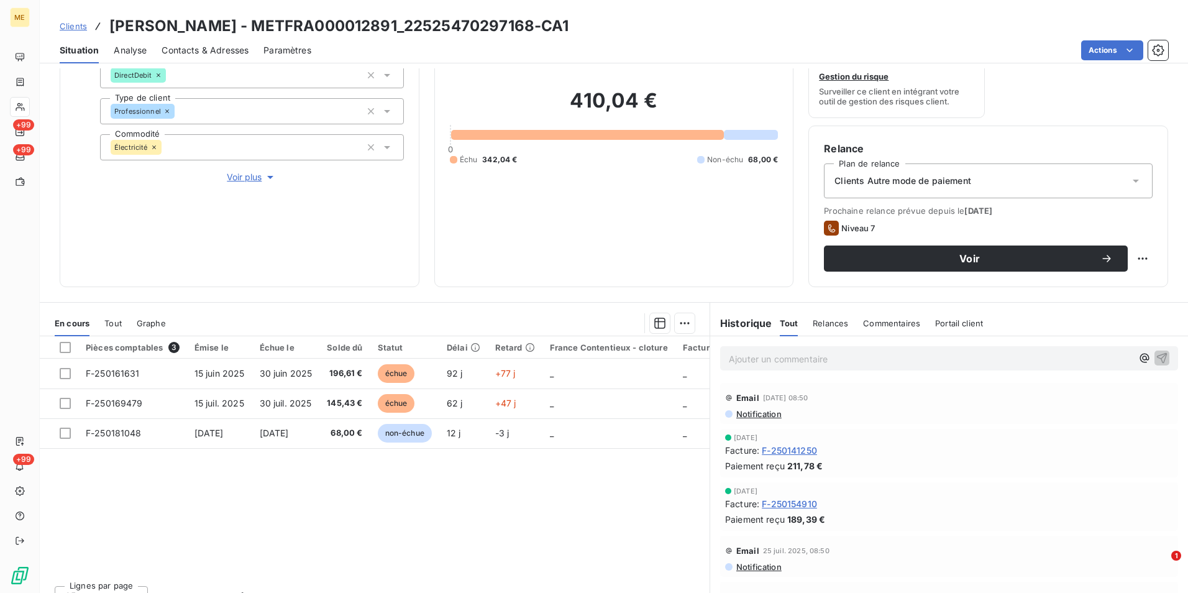
click at [998, 180] on div "Clients Autre mode de paiement" at bounding box center [988, 180] width 329 height 35
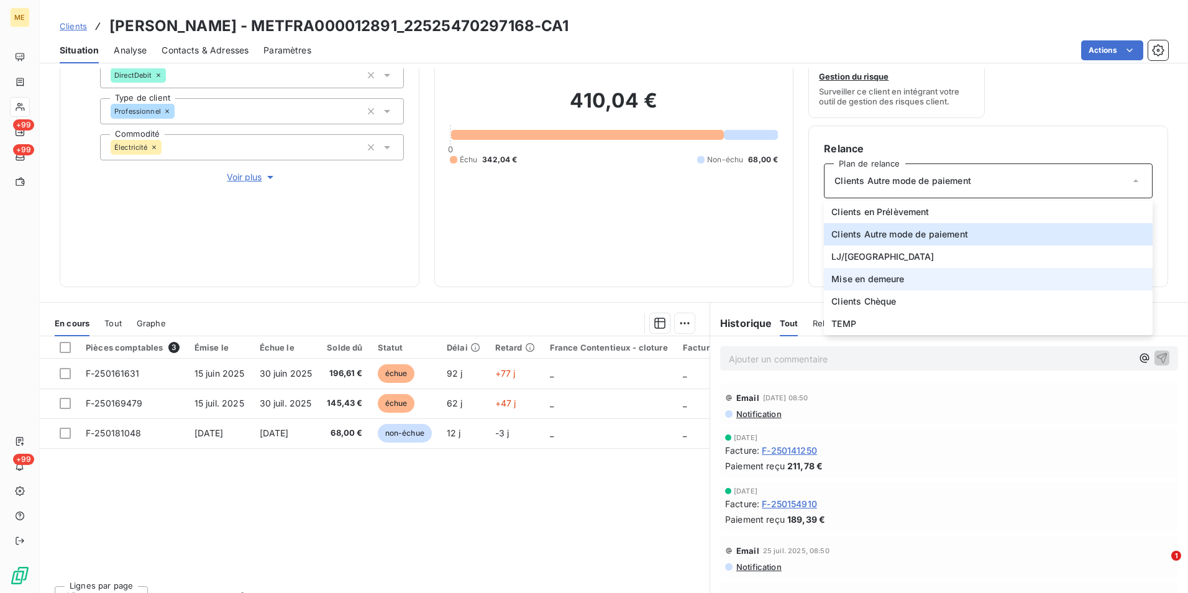
click at [870, 285] on span "Mise en demeure" at bounding box center [868, 279] width 73 height 12
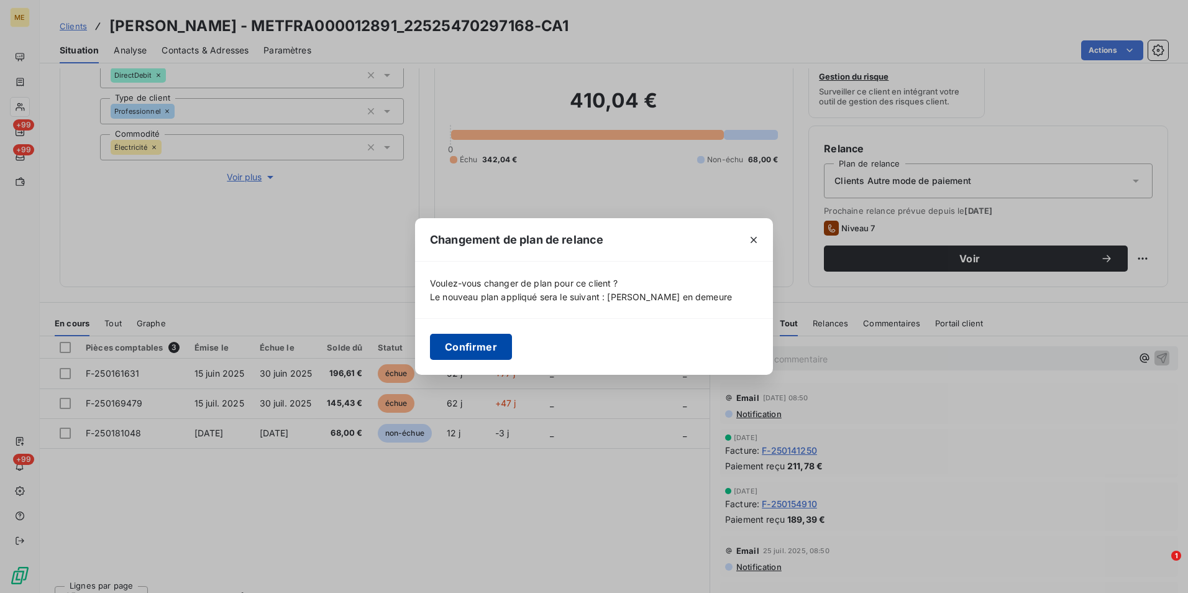
click at [500, 351] on button "Confirmer" at bounding box center [471, 347] width 82 height 26
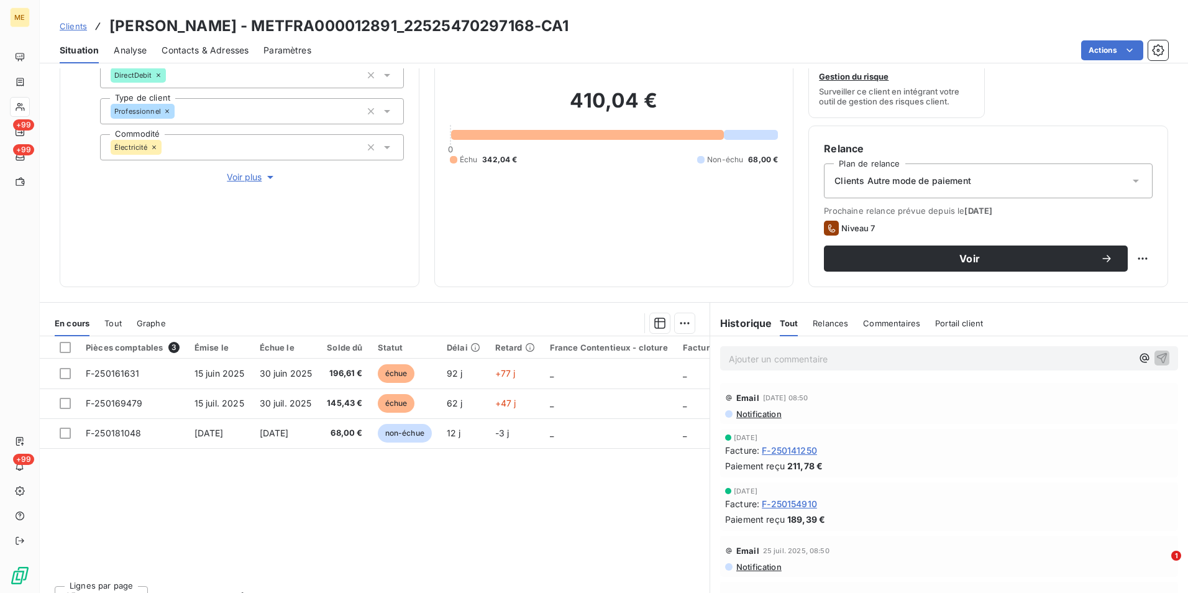
click at [1143, 254] on html "ME +99 +99 +99 Clients OLIVIER - METFRA000012891_22525470297168-CA1 Situation A…" at bounding box center [594, 296] width 1188 height 593
click at [1140, 255] on html "ME +99 +99 +99 Clients OLIVIER - METFRA000012891_22525470297168-CA1 Situation A…" at bounding box center [594, 296] width 1188 height 593
click at [1060, 291] on div "Replanifier cette action" at bounding box center [1082, 286] width 111 height 20
select select "8"
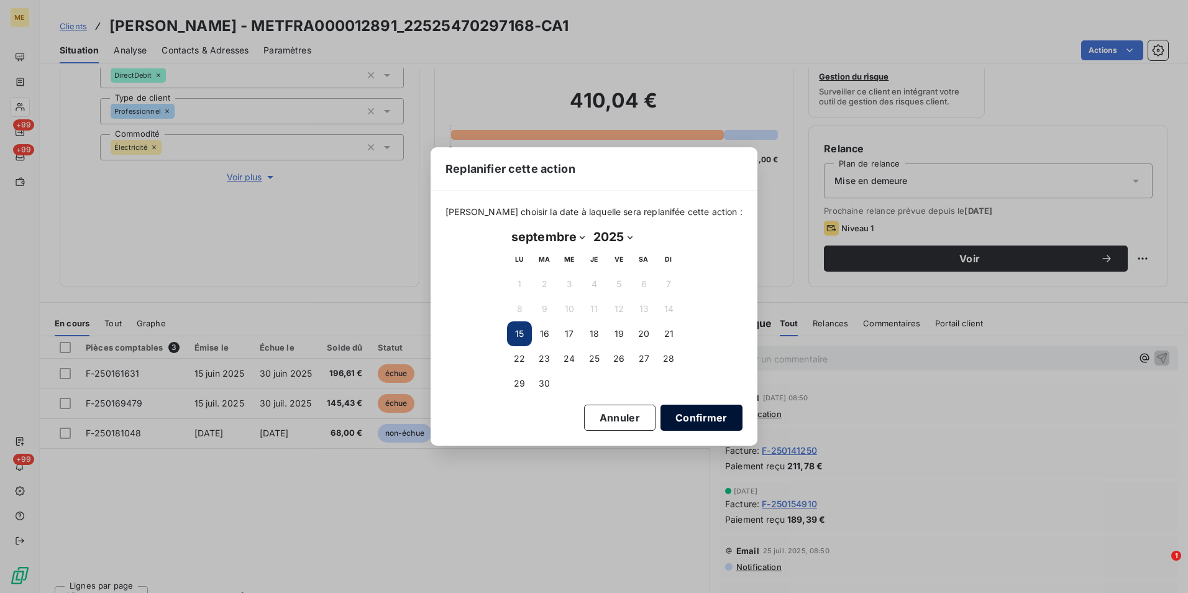
click at [700, 415] on button "Confirmer" at bounding box center [702, 418] width 82 height 26
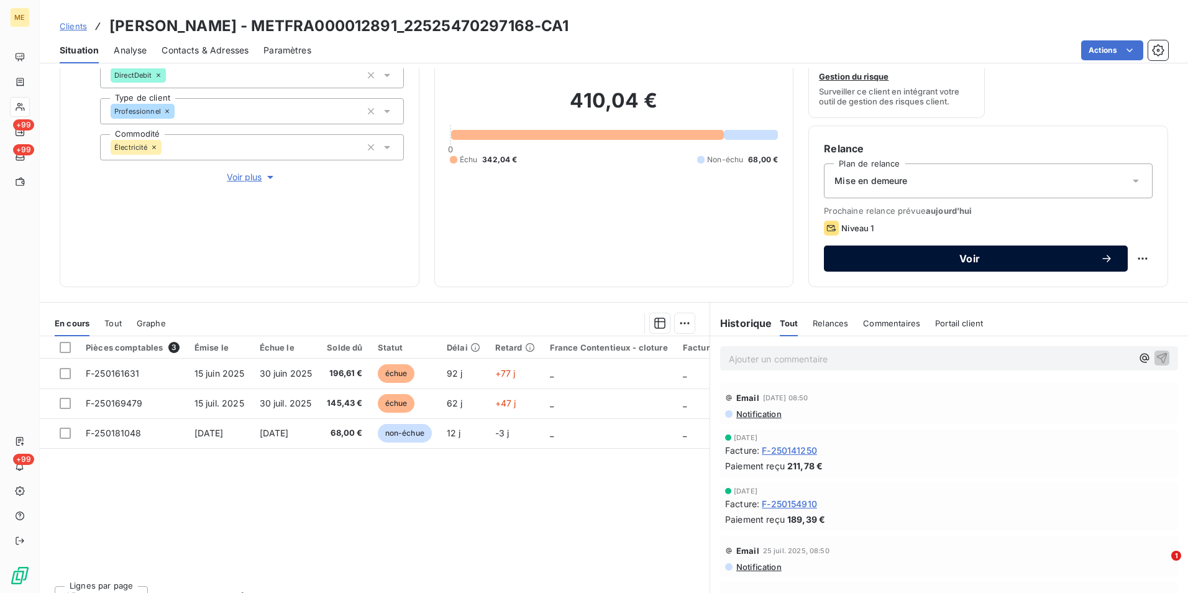
click at [952, 264] on span "Voir" at bounding box center [970, 259] width 262 height 10
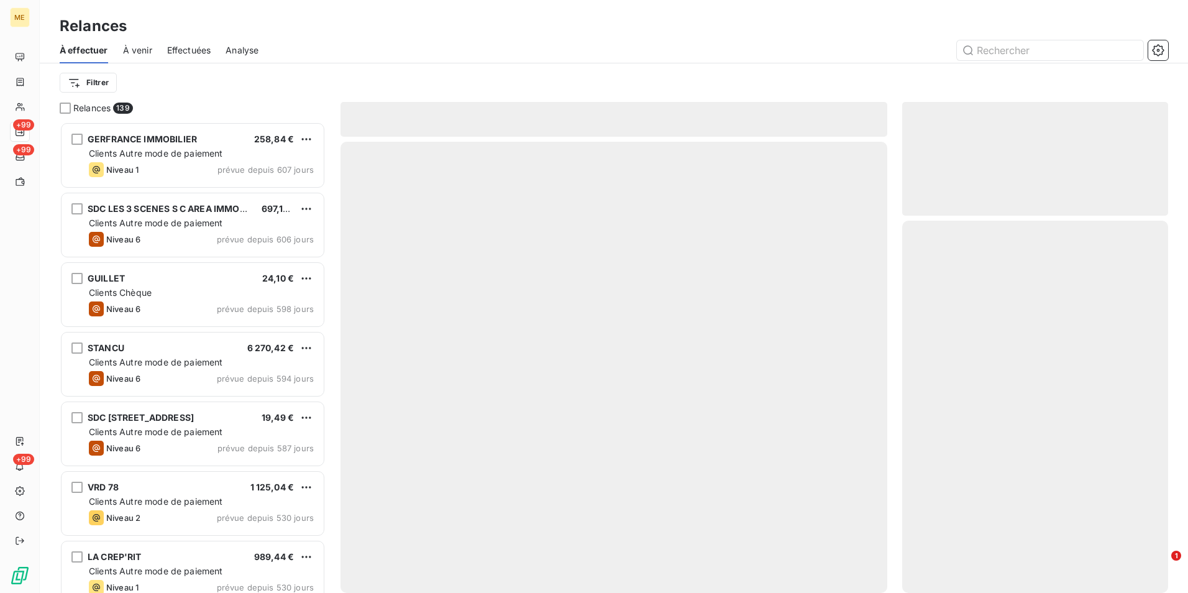
scroll to position [462, 257]
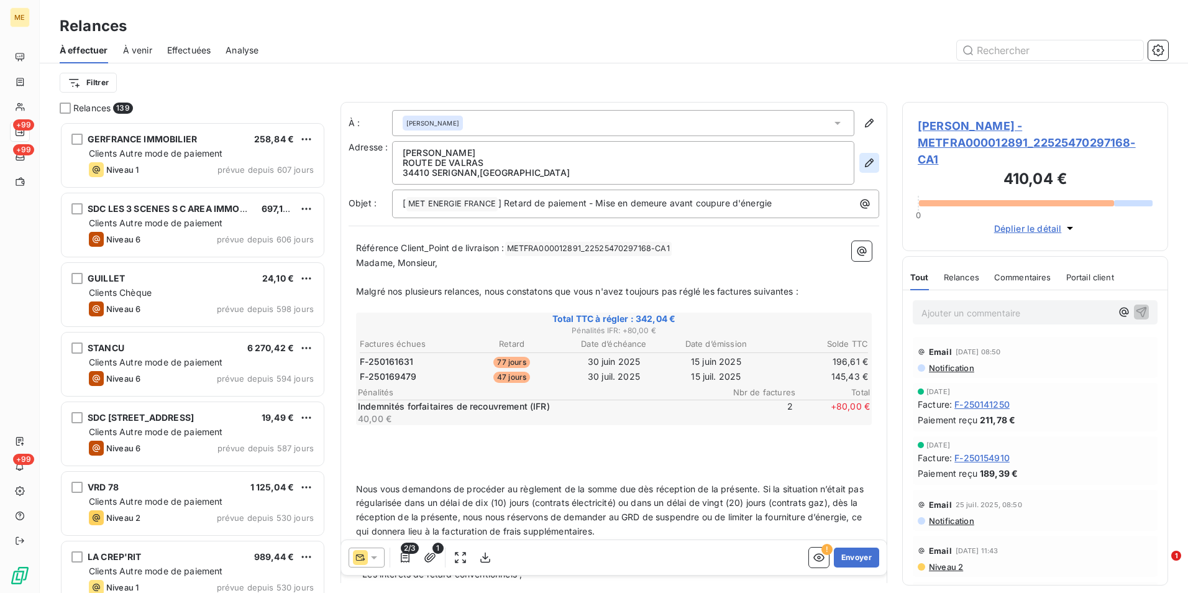
click at [863, 168] on icon "button" at bounding box center [869, 163] width 12 height 12
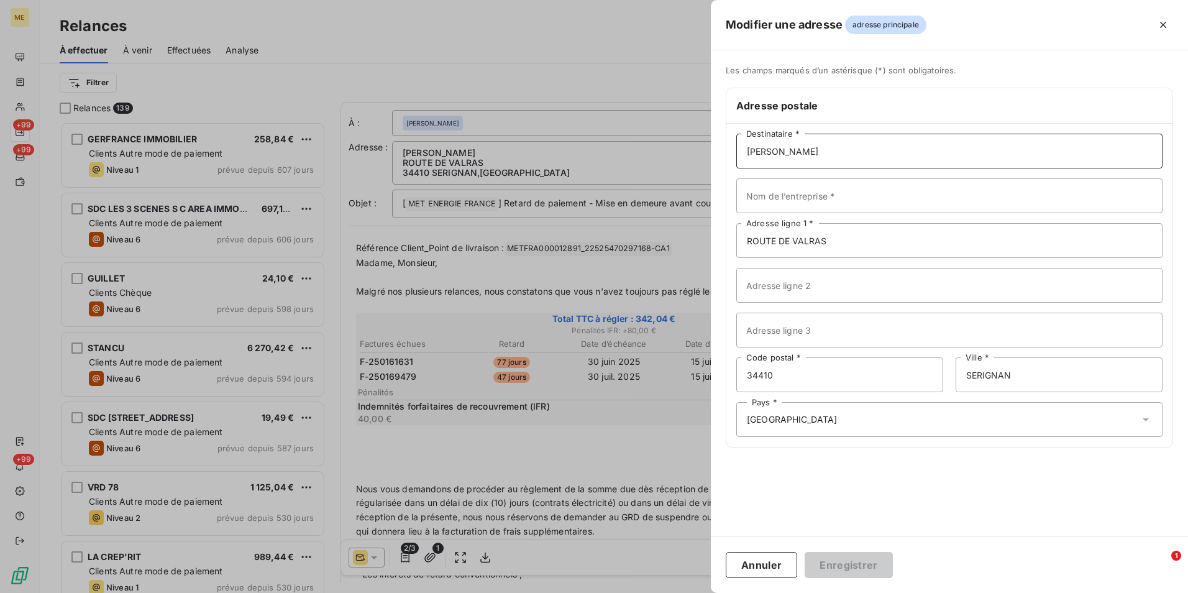
click at [840, 158] on input "OLIVIER" at bounding box center [950, 151] width 426 height 35
type input "OLIVIER - SCI AYSHA VILLA"
drag, startPoint x: 838, startPoint y: 249, endPoint x: 602, endPoint y: 227, distance: 236.5
click at [602, 592] on div "Modifier une adresse adresse principale Les champs marqués d’un astérisque (*) …" at bounding box center [594, 593] width 1188 height 0
type input "1 PIAZZA MONT D EST"
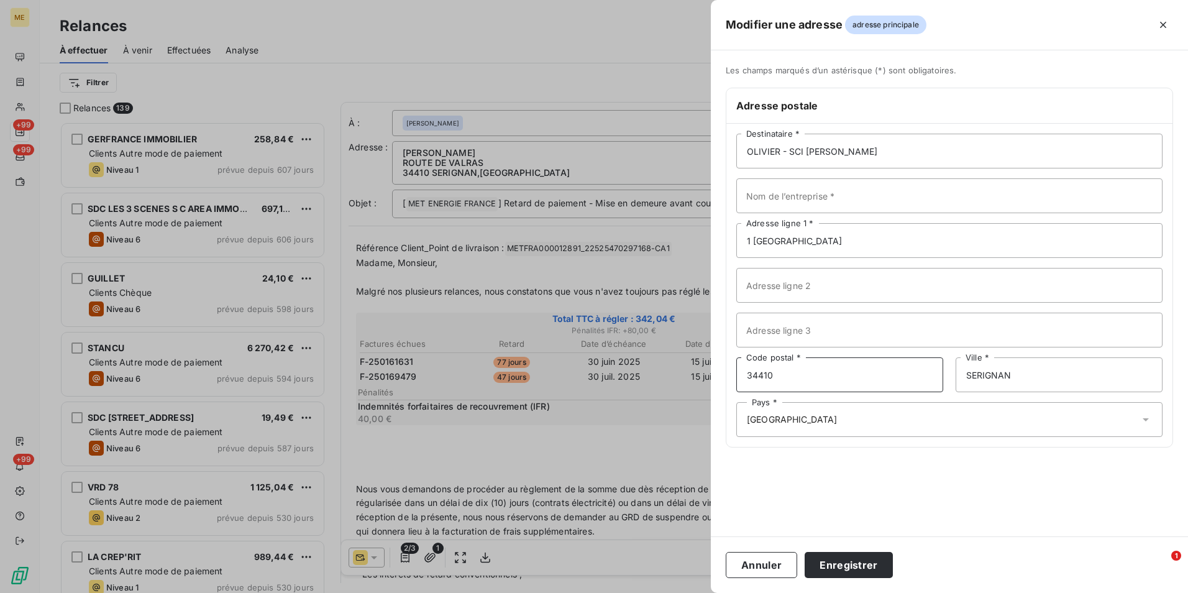
drag, startPoint x: 796, startPoint y: 372, endPoint x: 677, endPoint y: 377, distance: 119.5
click at [677, 592] on div "Modifier une adresse adresse principale Les champs marqués d’un astérisque (*) …" at bounding box center [594, 593] width 1188 height 0
type input "93160"
drag, startPoint x: 1060, startPoint y: 374, endPoint x: 1039, endPoint y: 377, distance: 20.7
click at [1039, 377] on input "SERIGNAN" at bounding box center [1059, 374] width 207 height 35
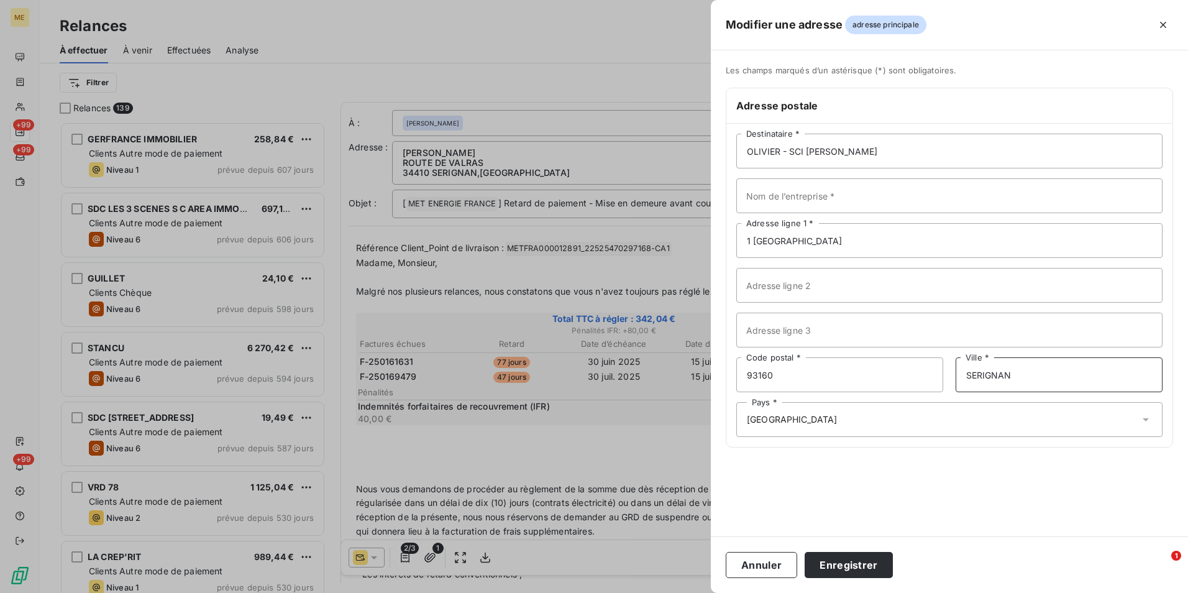
drag, startPoint x: 1039, startPoint y: 377, endPoint x: 925, endPoint y: 387, distance: 114.2
click at [925, 387] on div "93160 Code postal * SERIGNAN Ville *" at bounding box center [950, 374] width 426 height 35
type input "NOISY LE GRAND"
click at [902, 505] on div "Les champs marqués d’un astérisque (*) sont obligatoires. Adresse postale OLIVI…" at bounding box center [949, 293] width 477 height 486
click at [856, 561] on button "Enregistrer" at bounding box center [849, 565] width 88 height 26
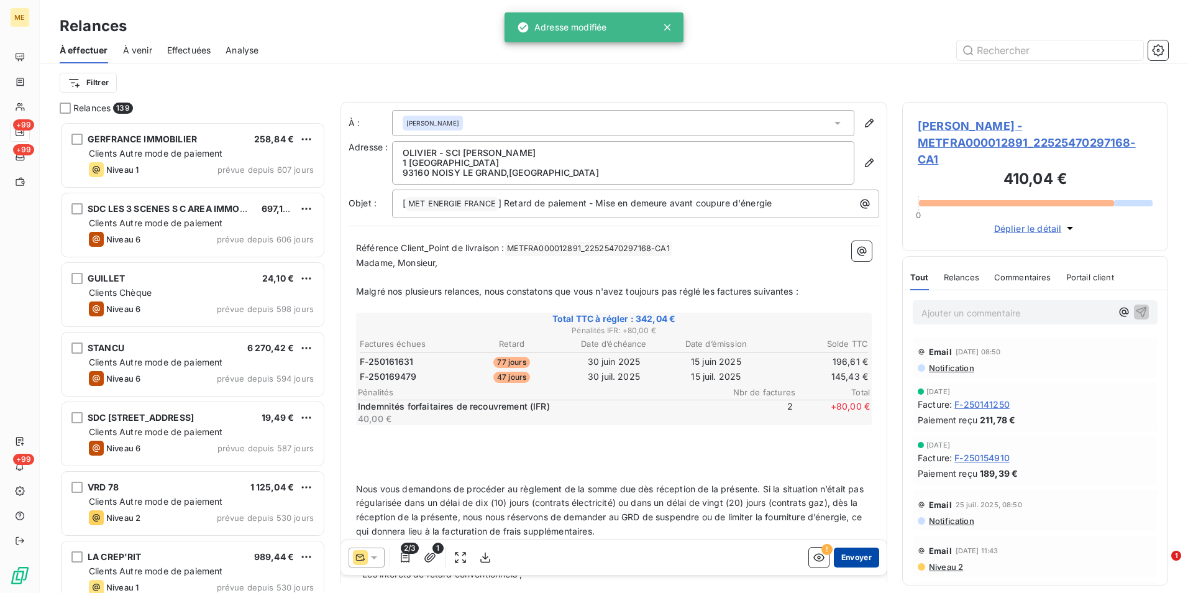
click at [861, 551] on button "Envoyer" at bounding box center [856, 558] width 45 height 20
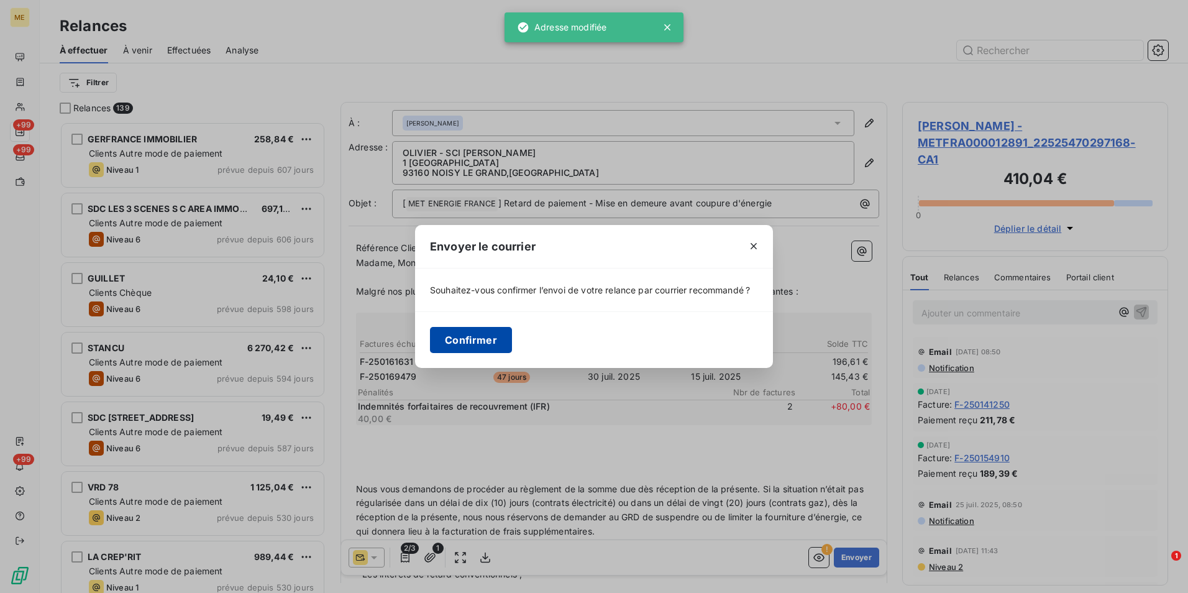
click at [490, 342] on button "Confirmer" at bounding box center [471, 340] width 82 height 26
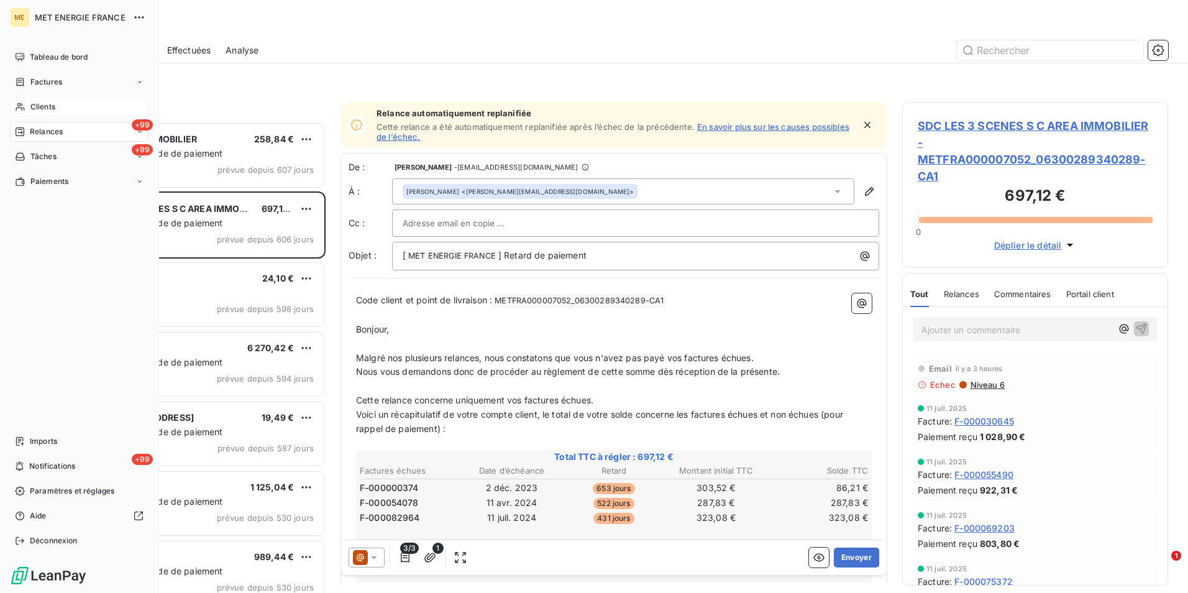
click at [75, 104] on div "Clients" at bounding box center [79, 107] width 139 height 20
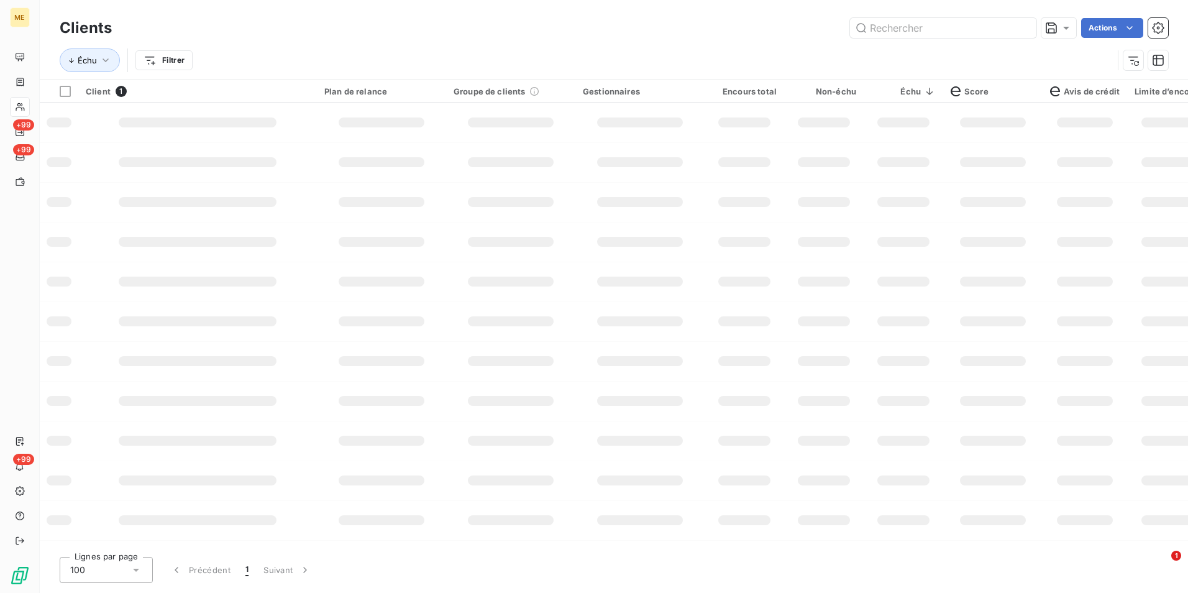
type input "METFRA000015190_02473950727647"
type input "METFRA000012891_22324312556529"
type input "METFRA000015461_16138639541087"
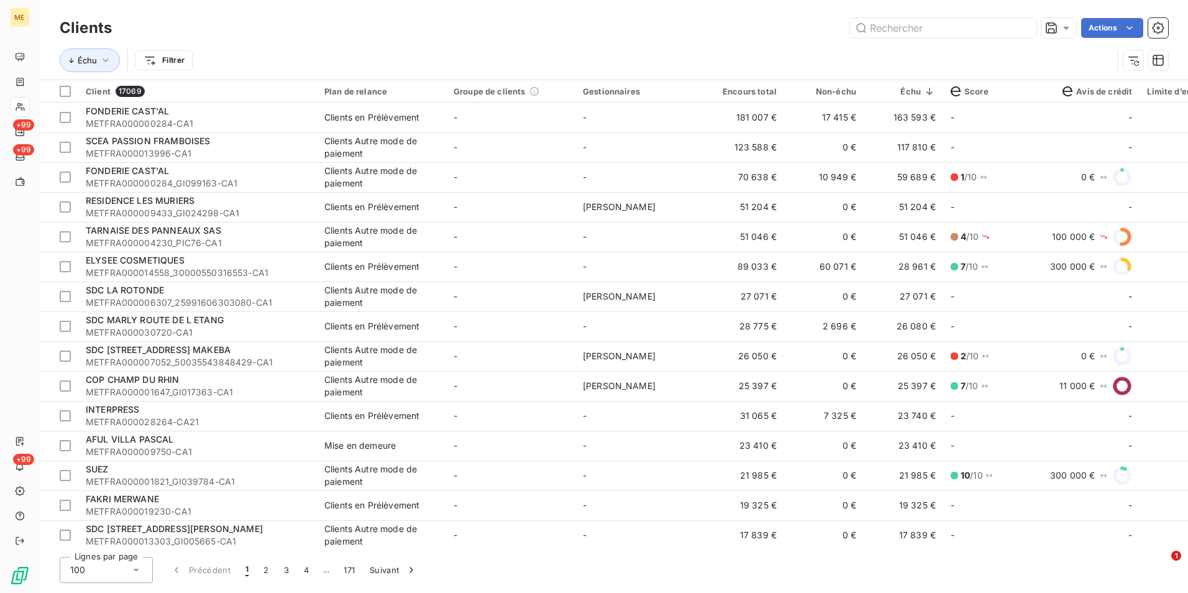
type input "METFRA000015884_12237626575189"
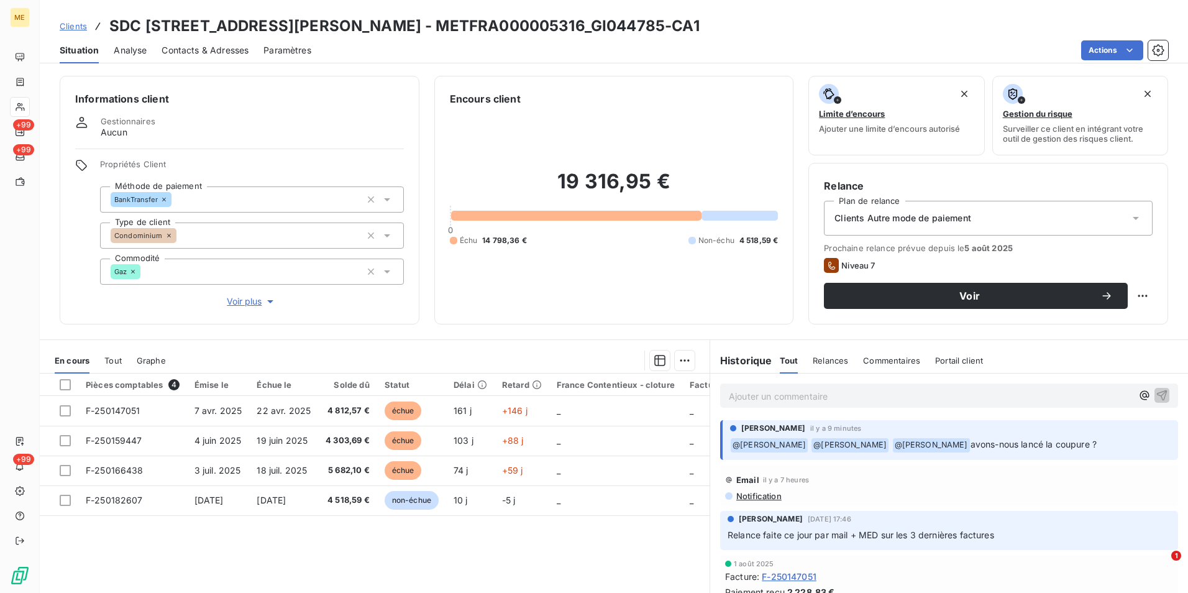
click at [830, 365] on span "Relances" at bounding box center [830, 361] width 35 height 10
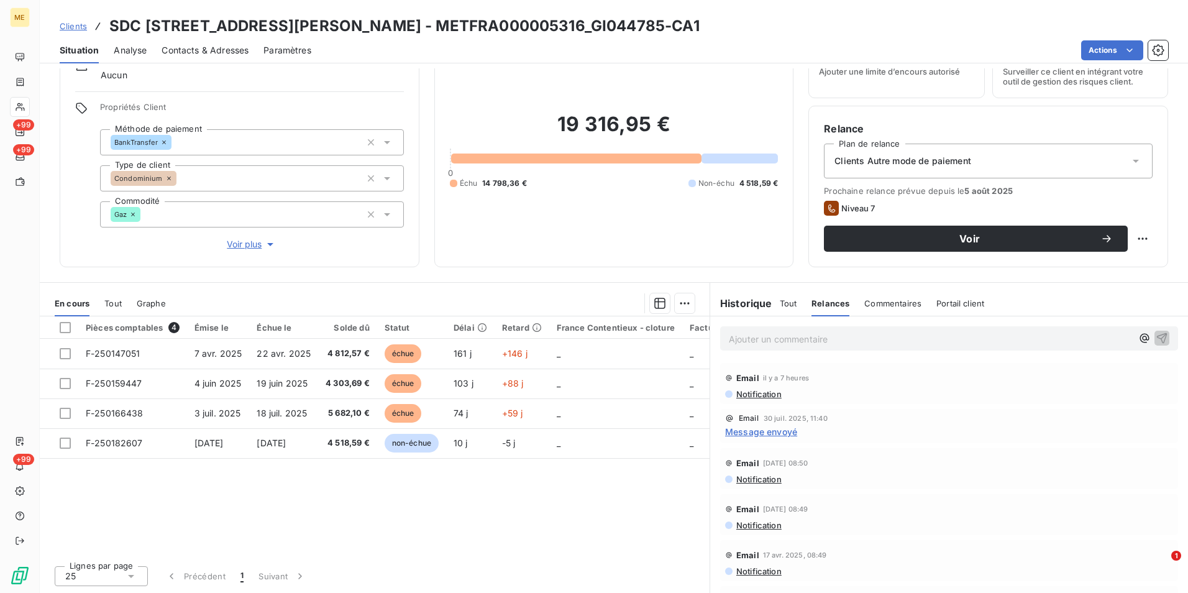
click at [785, 302] on span "Tout" at bounding box center [788, 303] width 17 height 10
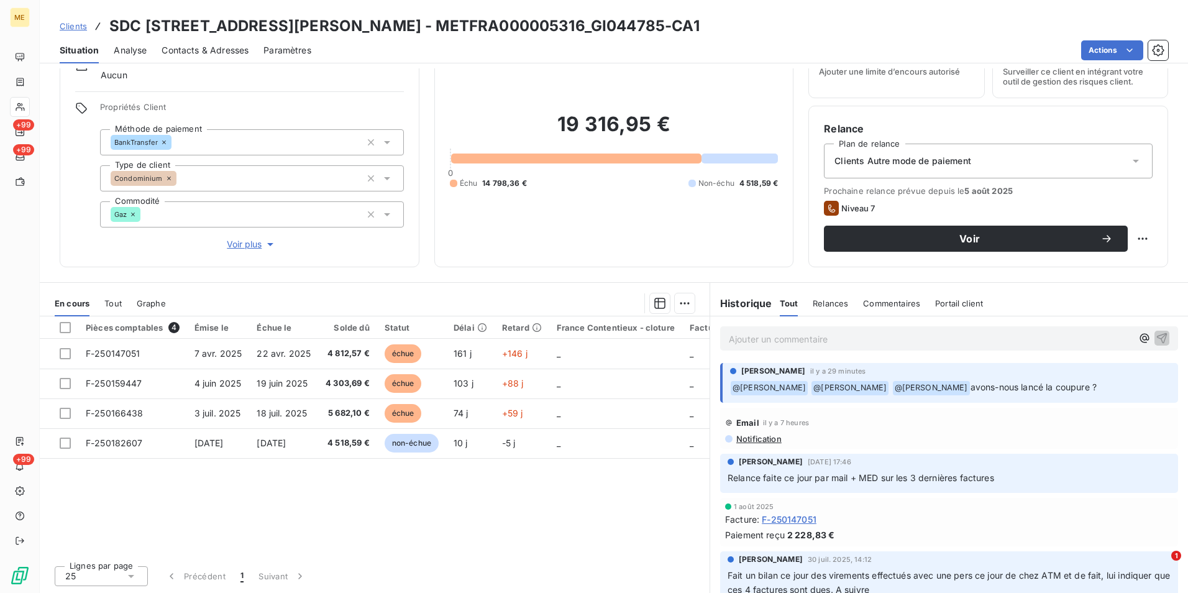
click at [820, 305] on span "Relances" at bounding box center [830, 303] width 35 height 10
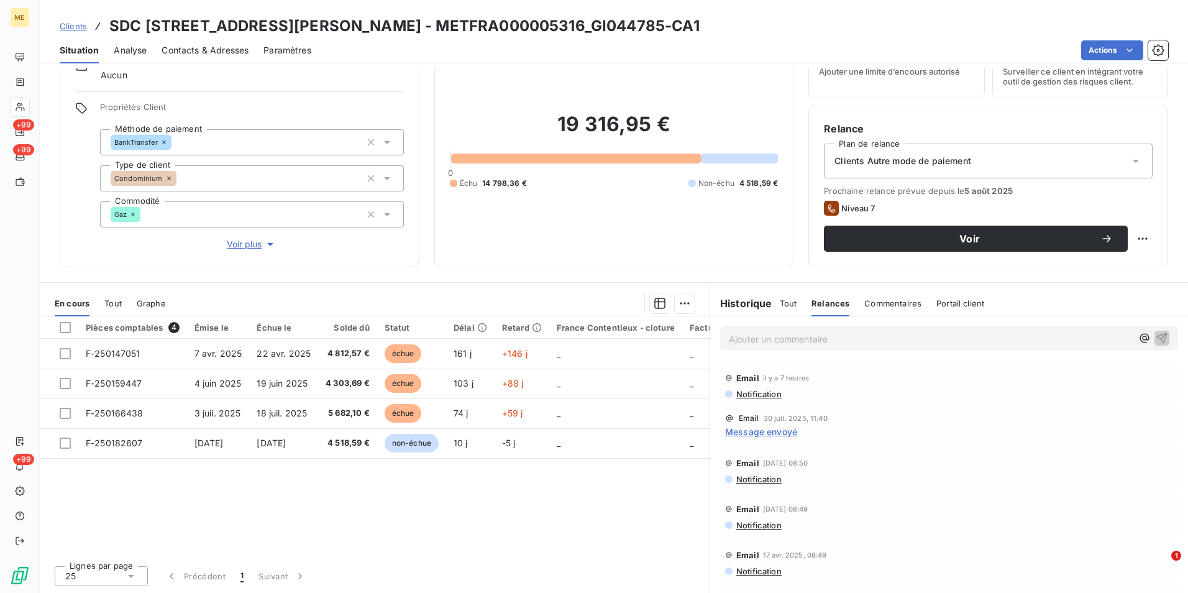
click at [884, 308] on span "Commentaires" at bounding box center [893, 303] width 57 height 10
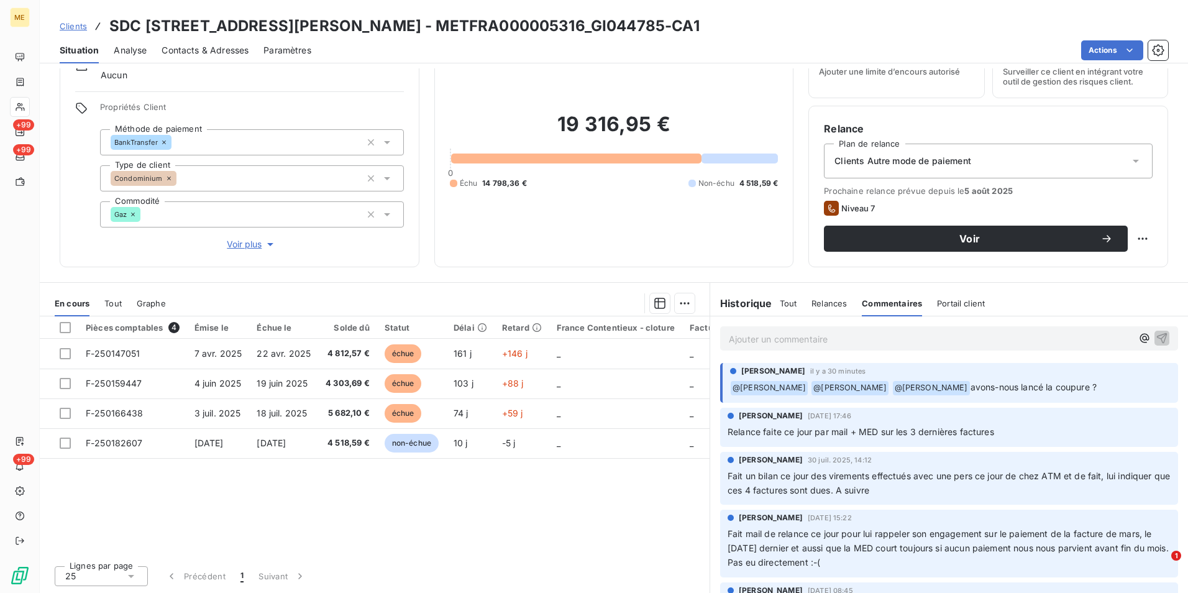
click at [781, 309] on div "Tout" at bounding box center [788, 303] width 17 height 26
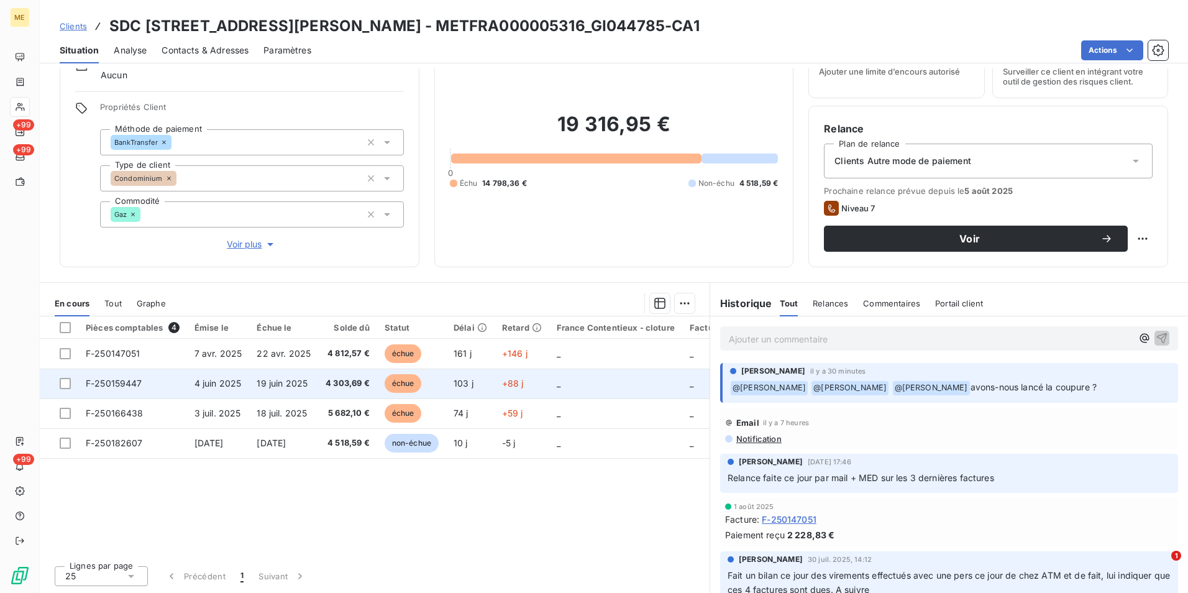
click at [204, 387] on span "4 juin 2025" at bounding box center [218, 383] width 47 height 11
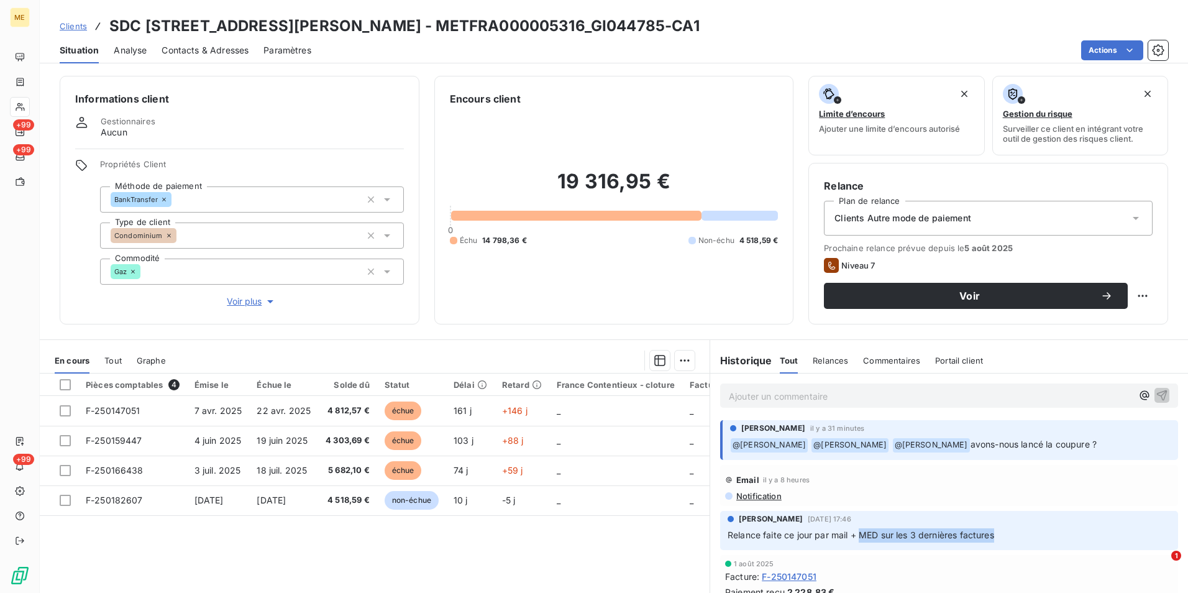
drag, startPoint x: 859, startPoint y: 535, endPoint x: 1001, endPoint y: 531, distance: 142.4
click at [1001, 531] on p "Relance faite ce jour par mail + MED sur les 3 dernières factures" at bounding box center [949, 535] width 443 height 14
drag, startPoint x: 1001, startPoint y: 531, endPoint x: 905, endPoint y: 490, distance: 105.0
click at [905, 490] on div "Email il y a 8 heures Notification" at bounding box center [949, 485] width 448 height 31
click at [226, 45] on span "Contacts & Adresses" at bounding box center [205, 50] width 87 height 12
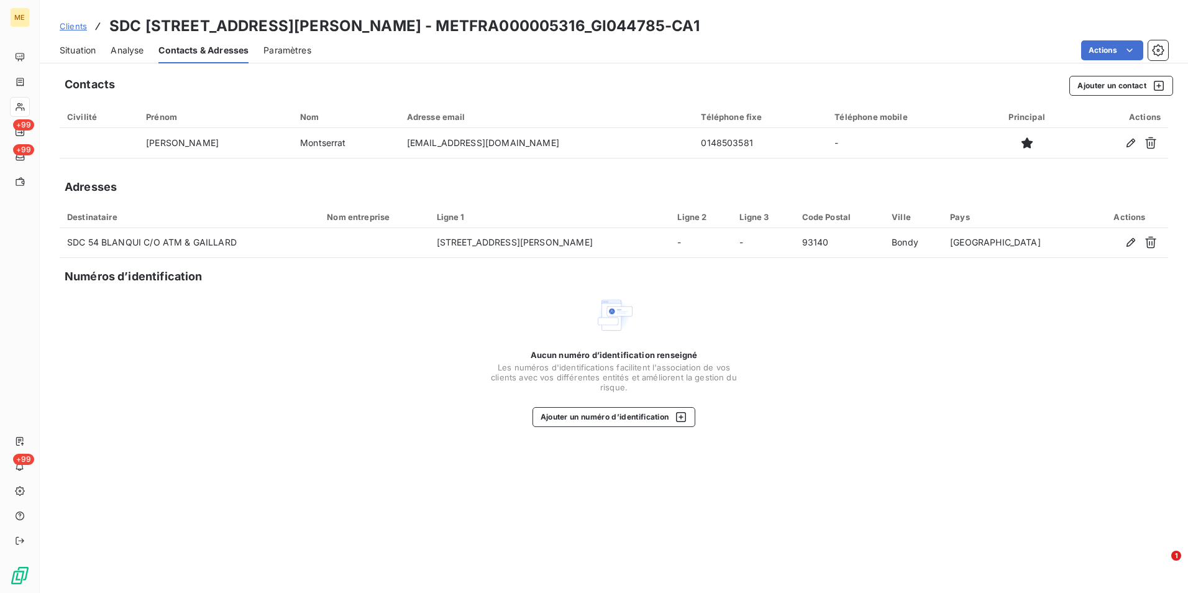
click at [85, 52] on span "Situation" at bounding box center [78, 50] width 36 height 12
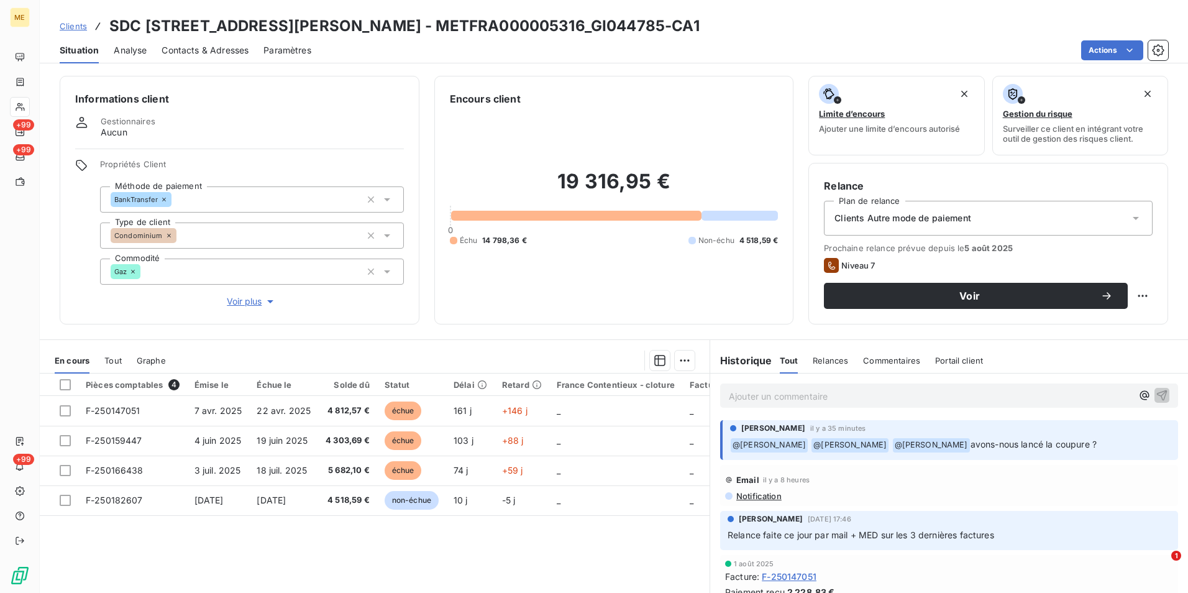
click at [765, 390] on p "Ajouter un commentaire ﻿" at bounding box center [930, 396] width 403 height 16
click at [742, 395] on p "Ajouter un commentaire ﻿" at bounding box center [930, 396] width 403 height 16
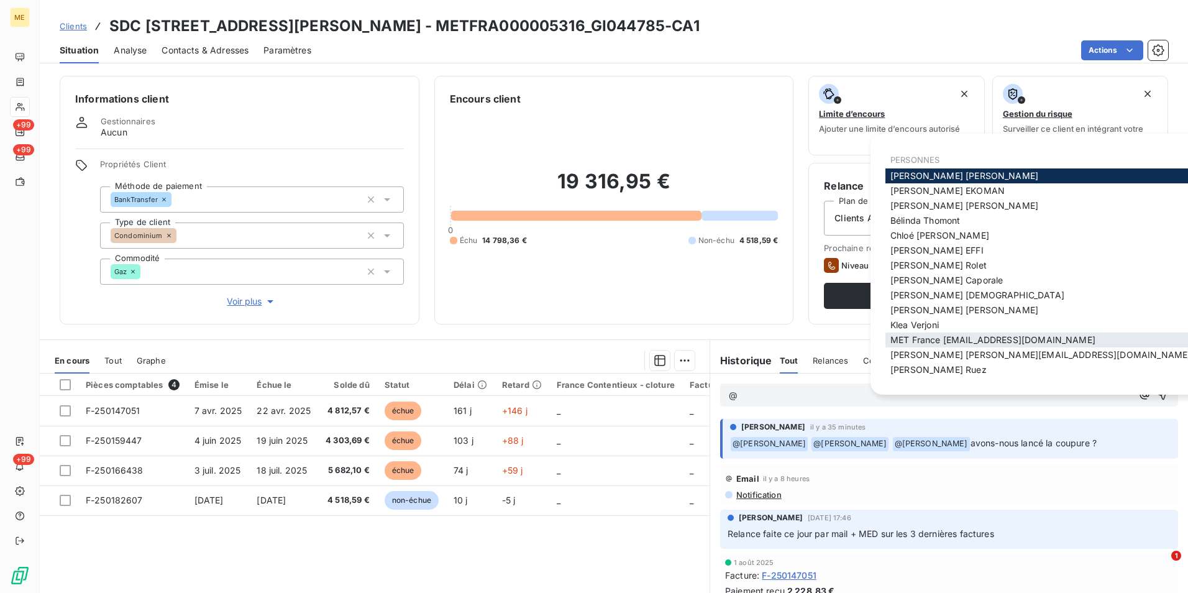
click at [1055, 342] on span "MET France [EMAIL_ADDRESS][DOMAIN_NAME]" at bounding box center [993, 339] width 205 height 11
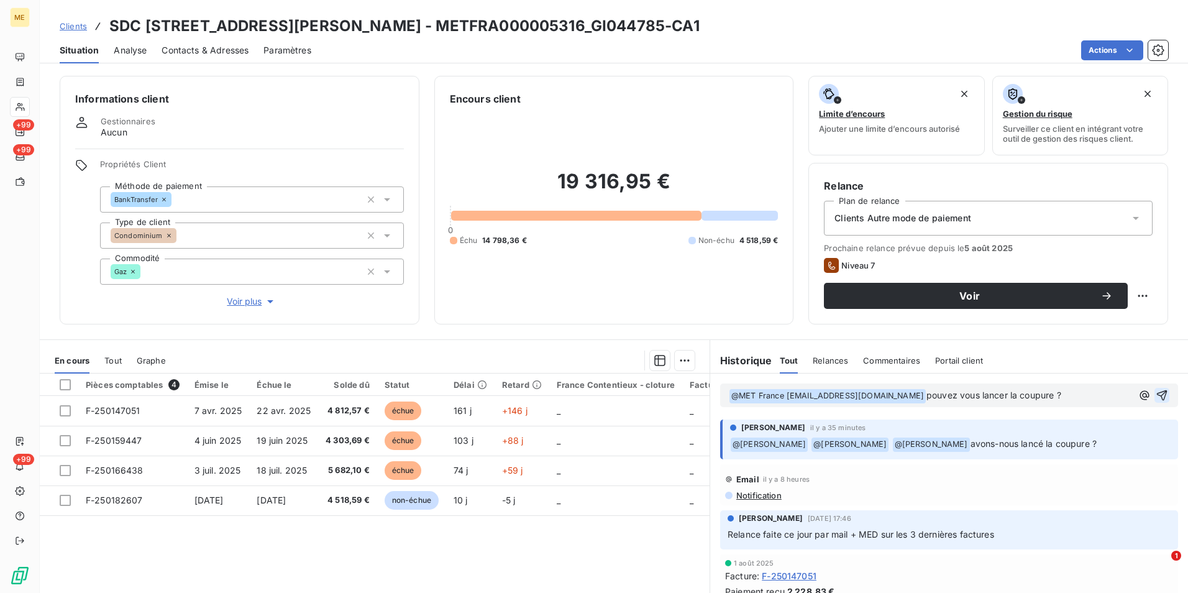
click at [1156, 397] on icon "button" at bounding box center [1162, 395] width 12 height 12
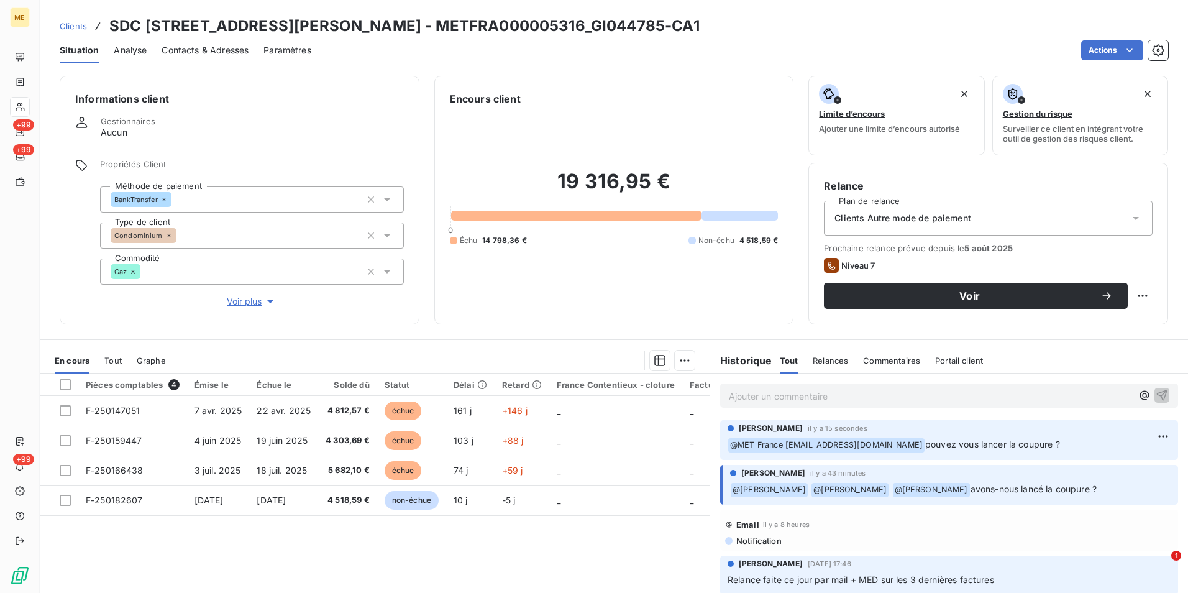
drag, startPoint x: 75, startPoint y: 29, endPoint x: 155, endPoint y: 29, distance: 80.2
click at [75, 29] on span "Clients" at bounding box center [73, 26] width 27 height 10
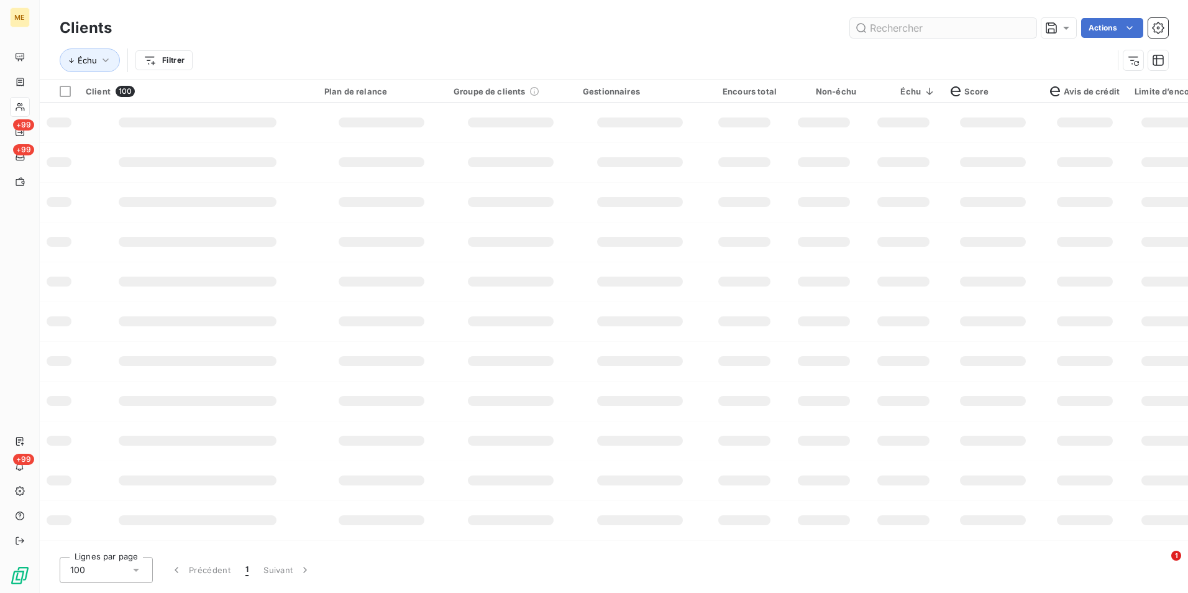
click at [927, 35] on input "text" at bounding box center [943, 28] width 186 height 20
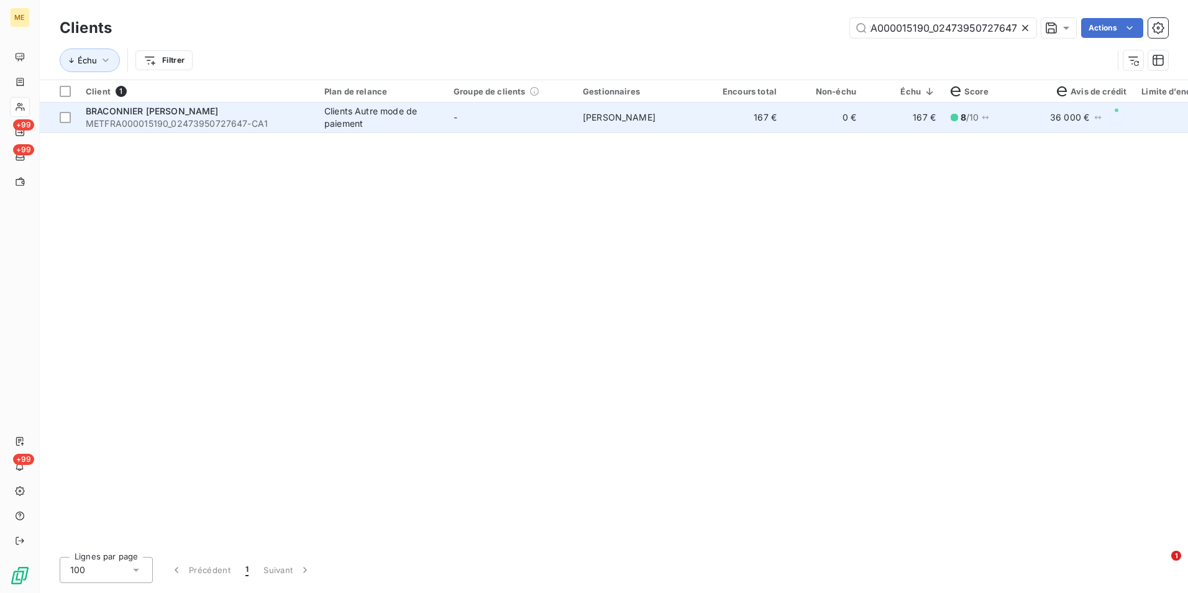
type input "METFRA000015190_02473950727647"
click at [622, 116] on span "[PERSON_NAME]" at bounding box center [619, 117] width 73 height 11
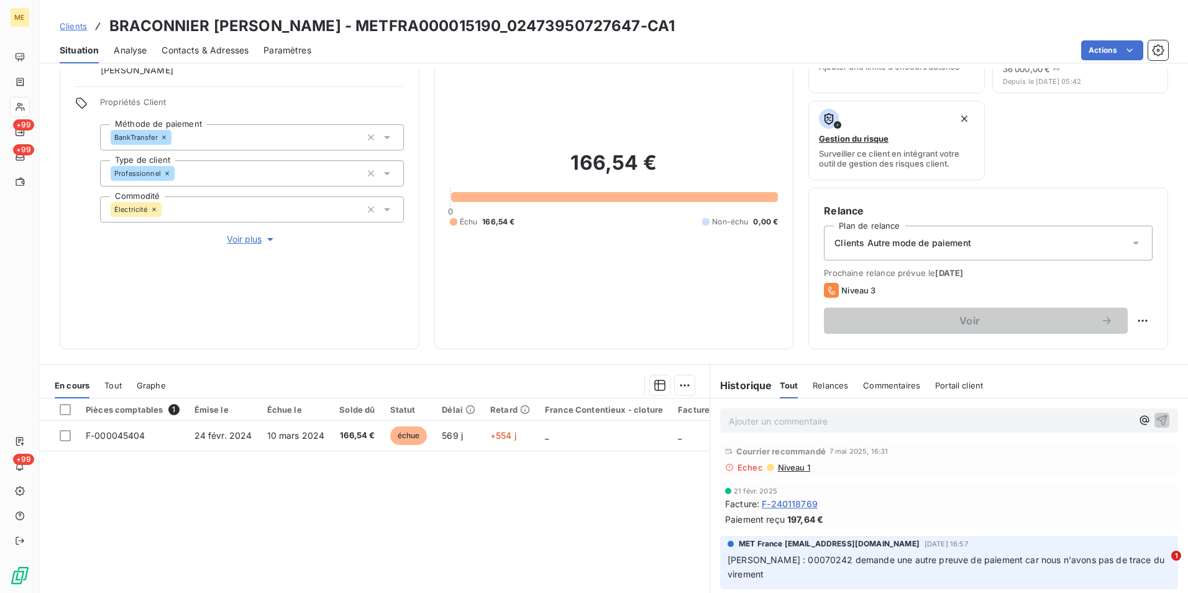
scroll to position [186, 0]
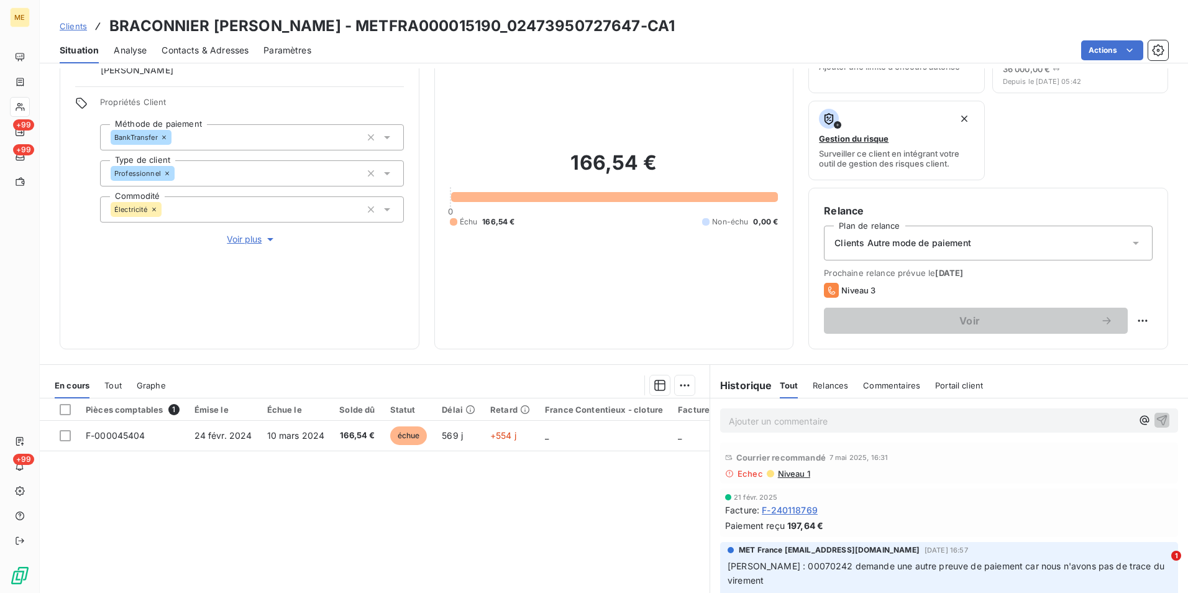
click at [238, 239] on span "Voir plus" at bounding box center [252, 239] width 50 height 12
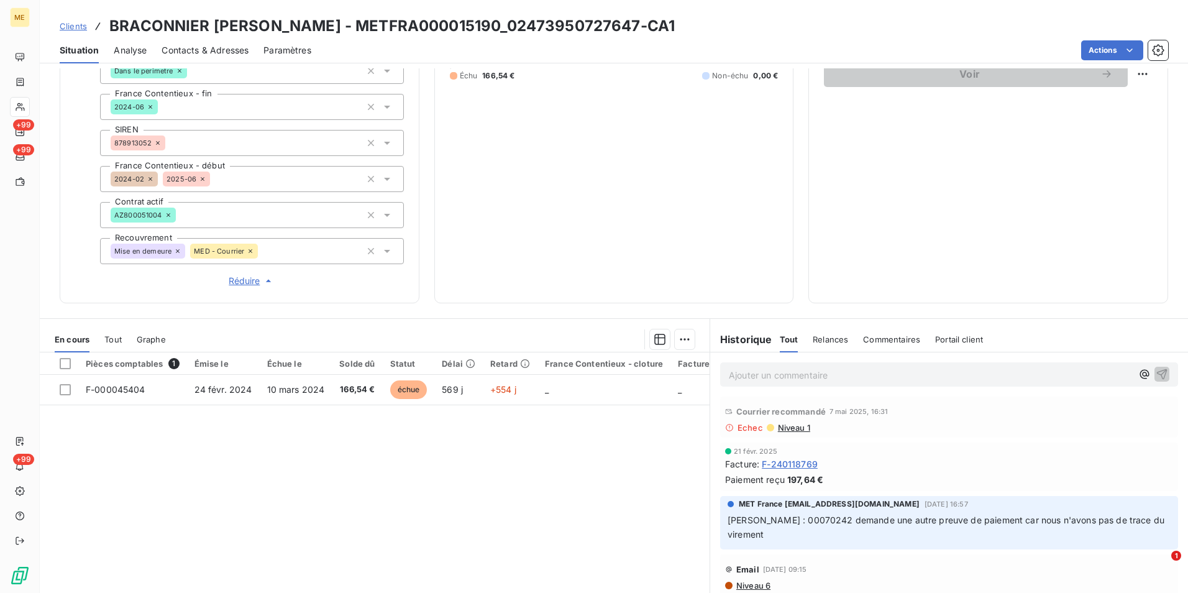
scroll to position [311, 0]
click at [808, 462] on span "F-240118769" at bounding box center [790, 462] width 56 height 13
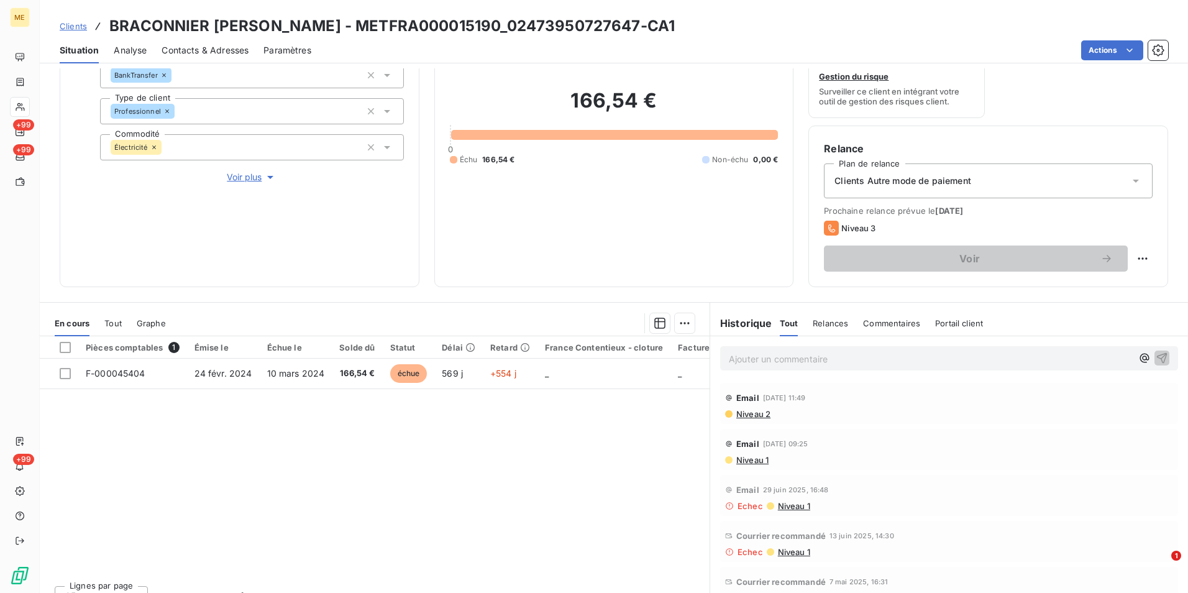
scroll to position [62, 0]
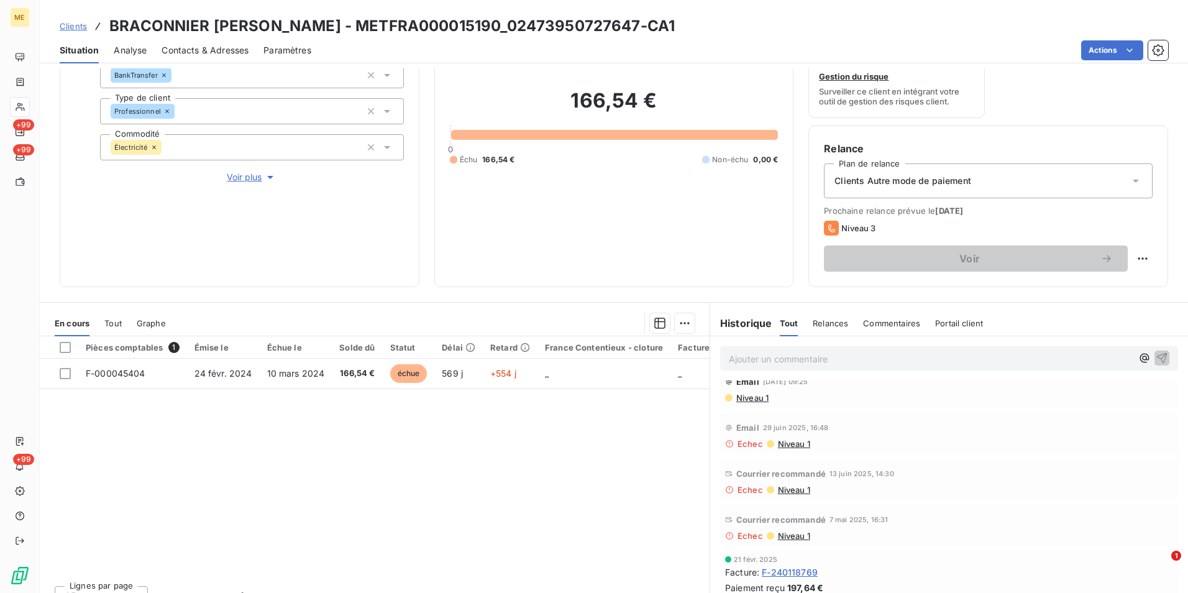
drag, startPoint x: 80, startPoint y: 24, endPoint x: 275, endPoint y: 24, distance: 195.8
click at [80, 24] on span "Clients" at bounding box center [73, 26] width 27 height 10
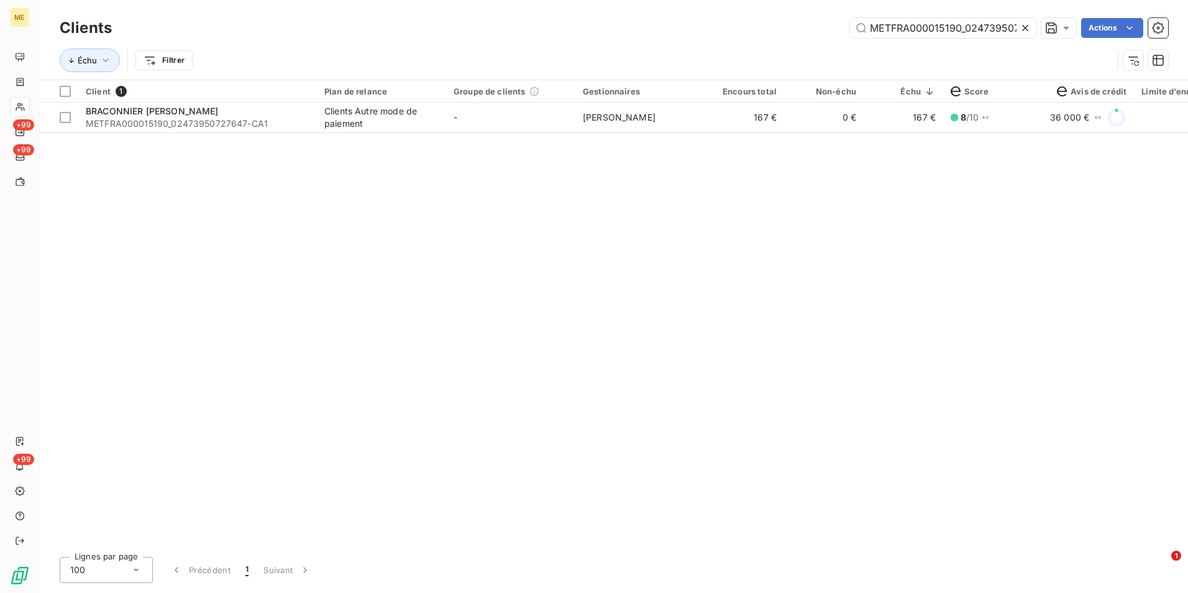
click at [1025, 24] on icon at bounding box center [1025, 28] width 12 height 12
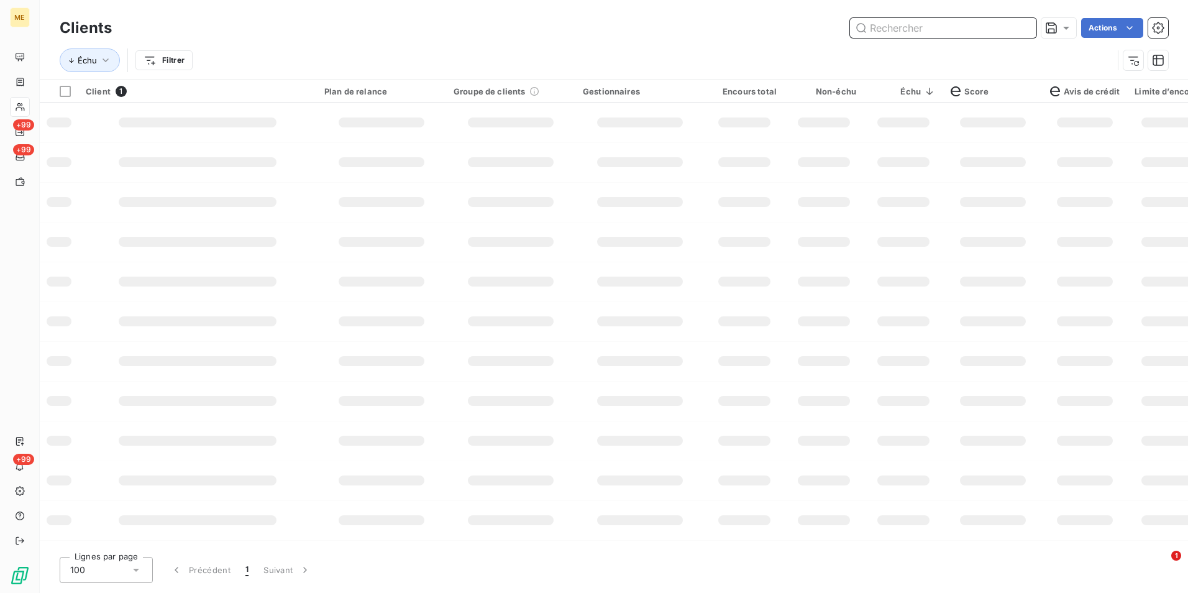
click at [1025, 24] on input "text" at bounding box center [943, 28] width 186 height 20
paste input "METFRA000012891_22324312556529"
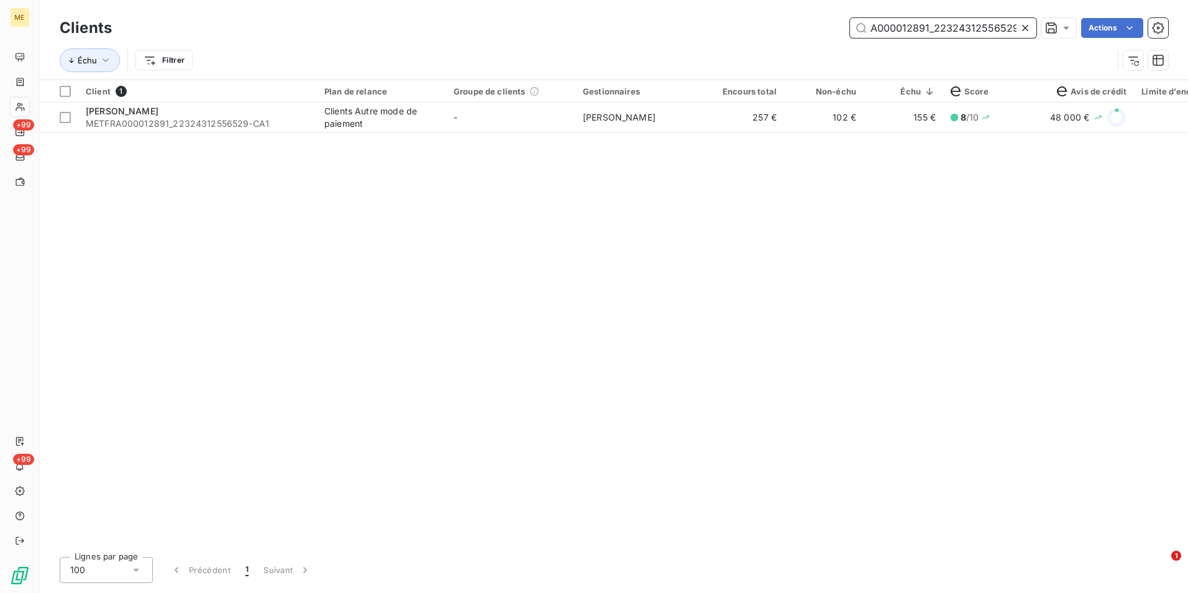
type input "METFRA000012891_22324312556529"
click at [619, 120] on span "[PERSON_NAME]" at bounding box center [619, 117] width 73 height 11
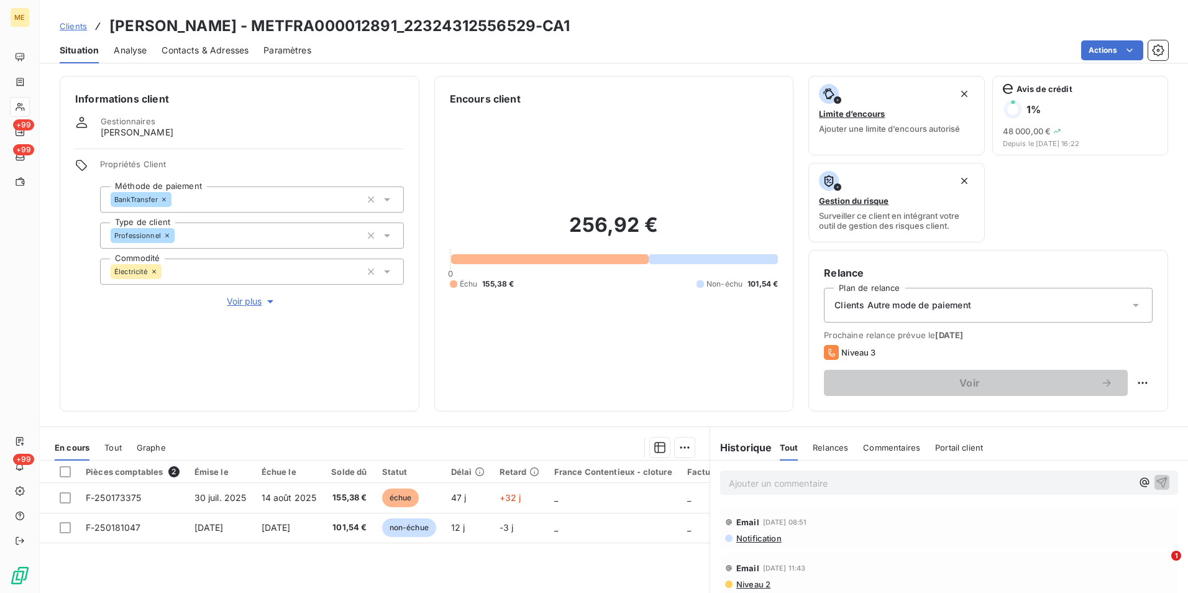
click at [926, 313] on div "Clients Autre mode de paiement" at bounding box center [988, 305] width 329 height 35
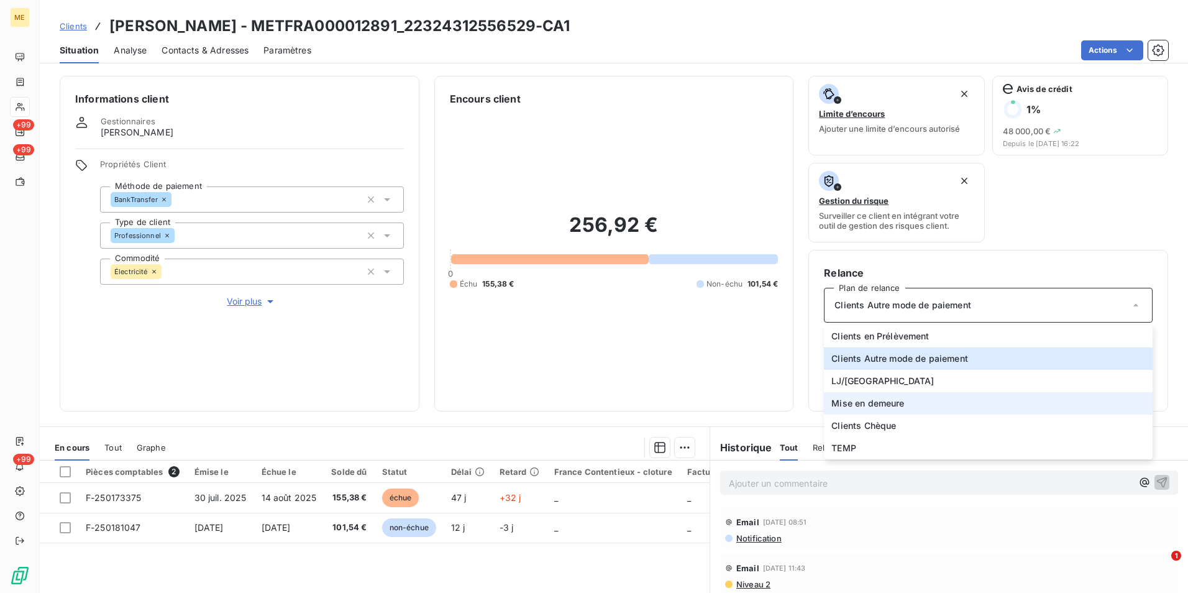
click at [894, 409] on span "Mise en demeure" at bounding box center [868, 403] width 73 height 12
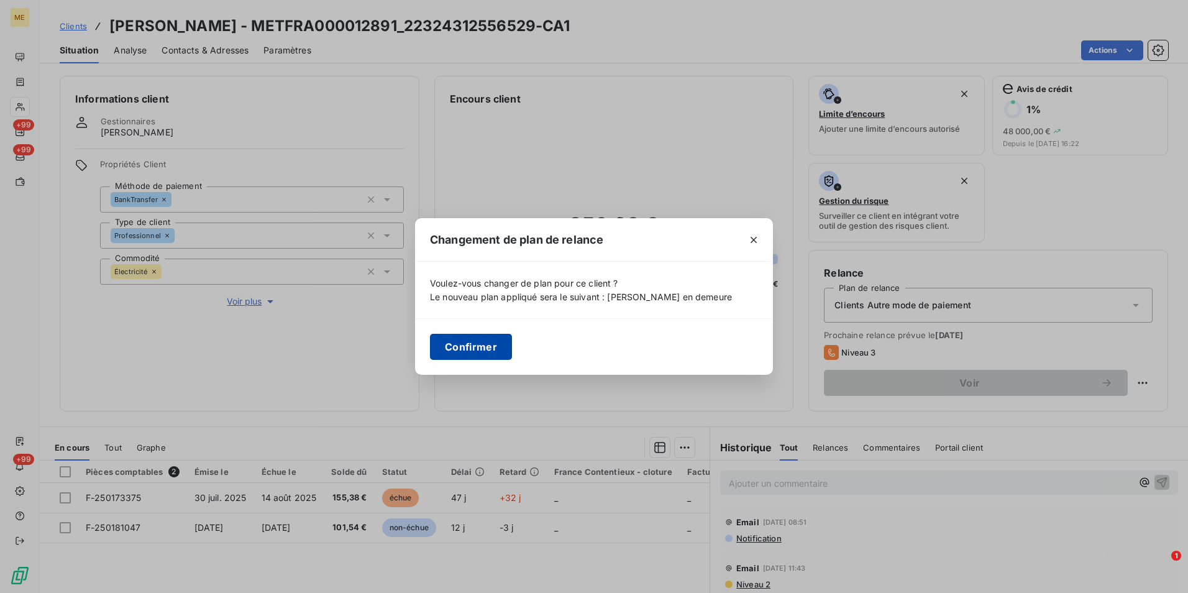
click at [487, 354] on button "Confirmer" at bounding box center [471, 347] width 82 height 26
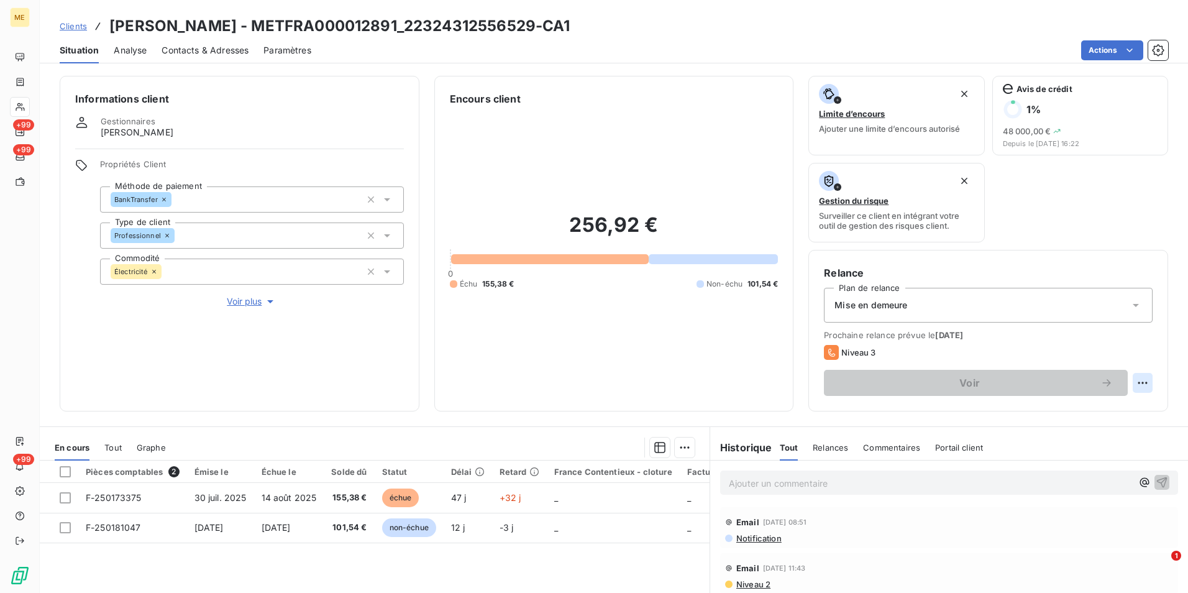
click at [1129, 380] on html "ME +99 +99 +99 Clients OLIVIER - METFRA000012891_22324312556529-CA1 Situation A…" at bounding box center [594, 296] width 1188 height 593
click at [1099, 410] on div "Replanifier cette action" at bounding box center [1082, 410] width 111 height 20
select select "8"
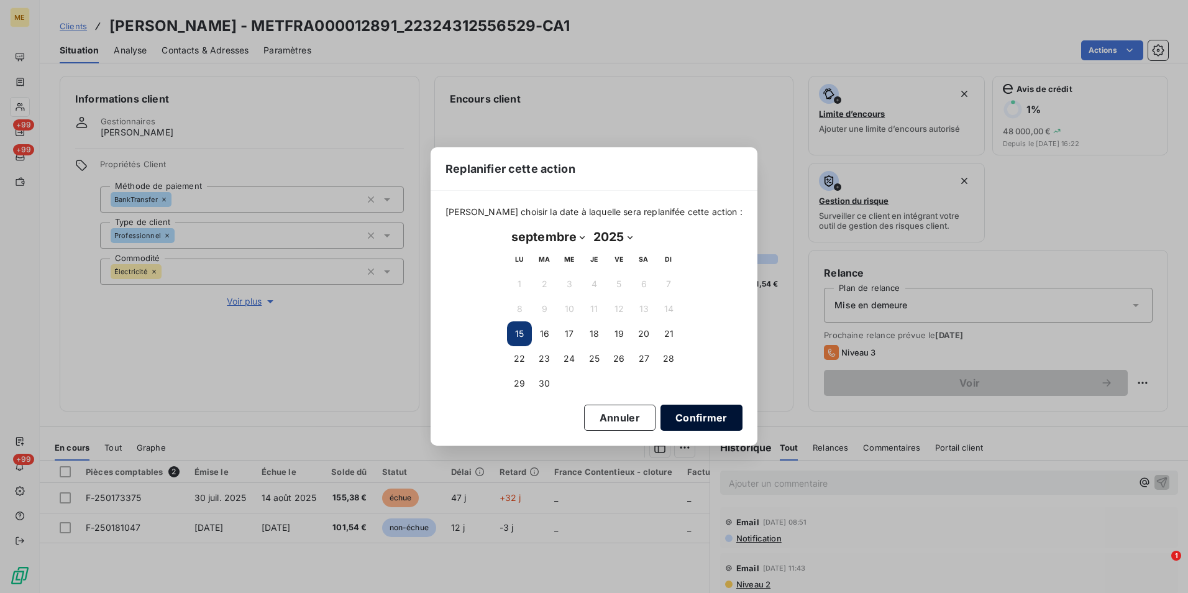
click at [673, 409] on button "Confirmer" at bounding box center [702, 418] width 82 height 26
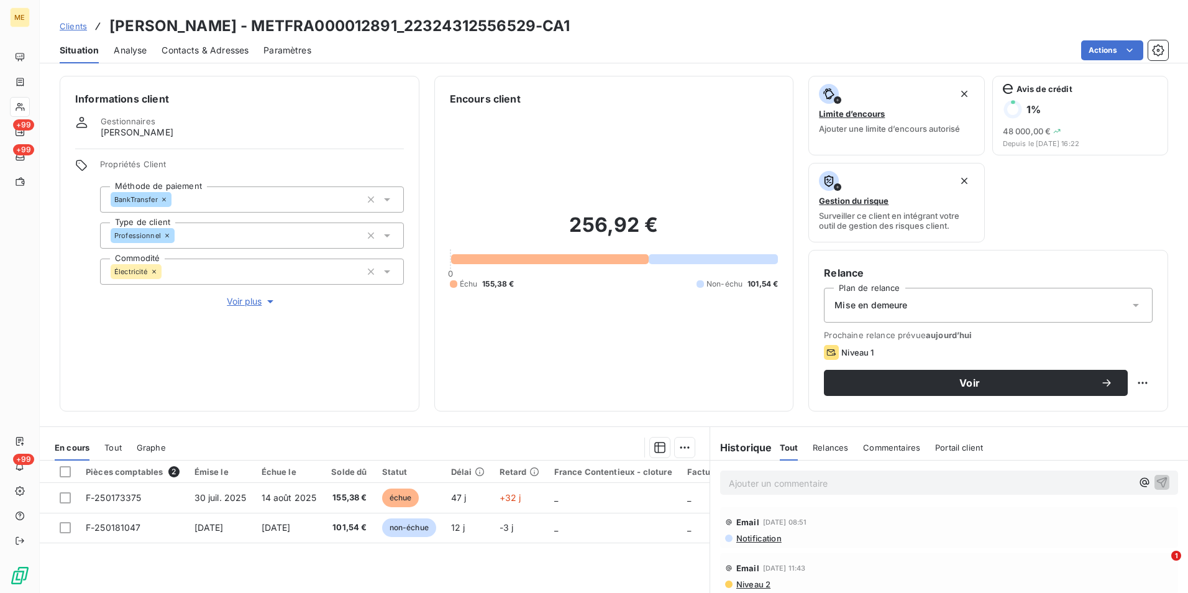
click at [209, 50] on span "Contacts & Adresses" at bounding box center [205, 50] width 87 height 12
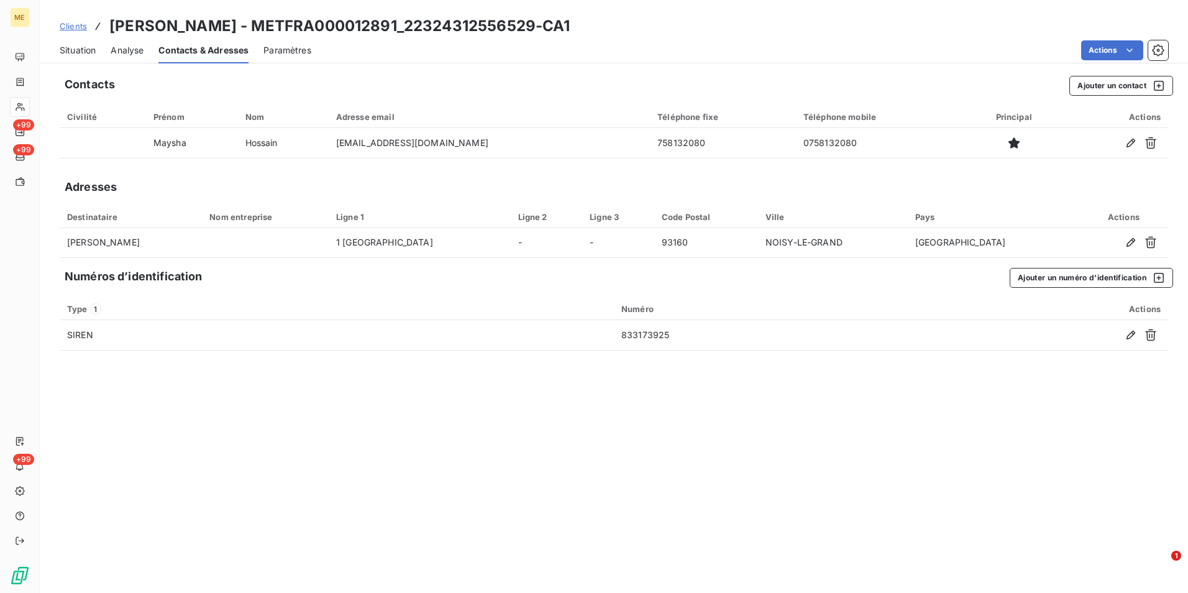
click at [83, 44] on span "Situation" at bounding box center [78, 50] width 36 height 12
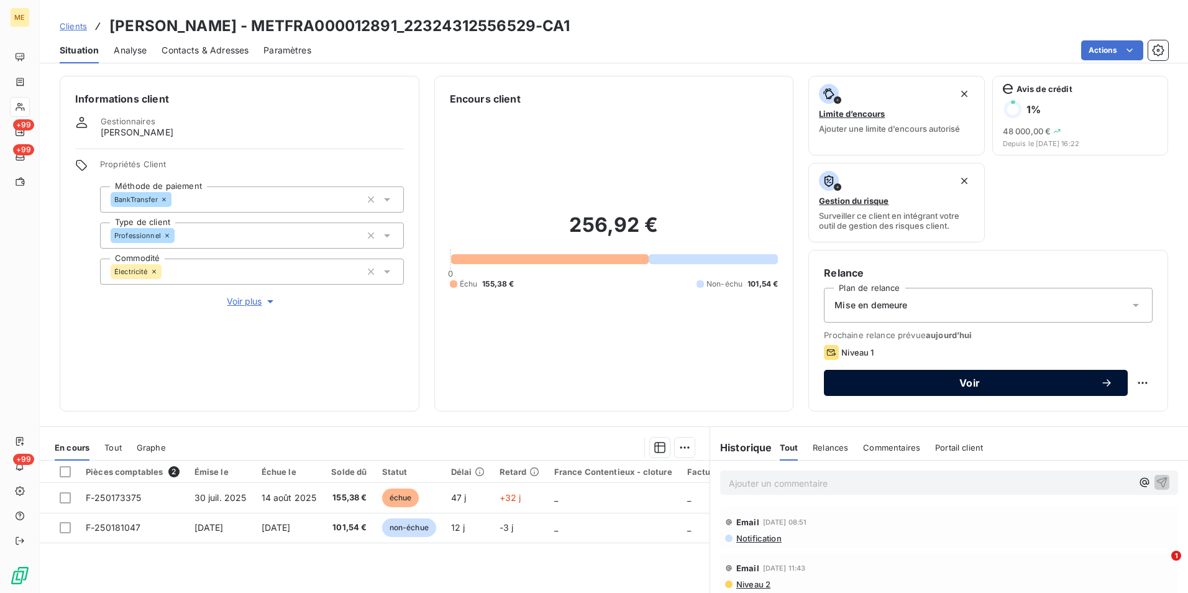
click at [1003, 385] on span "Voir" at bounding box center [970, 383] width 262 height 10
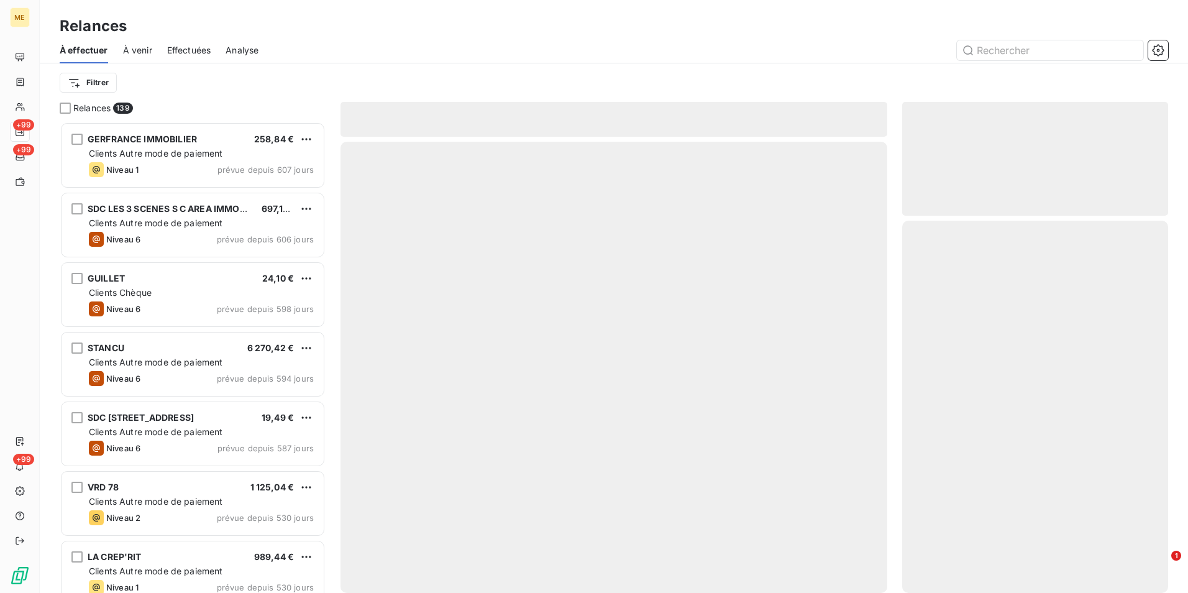
scroll to position [462, 257]
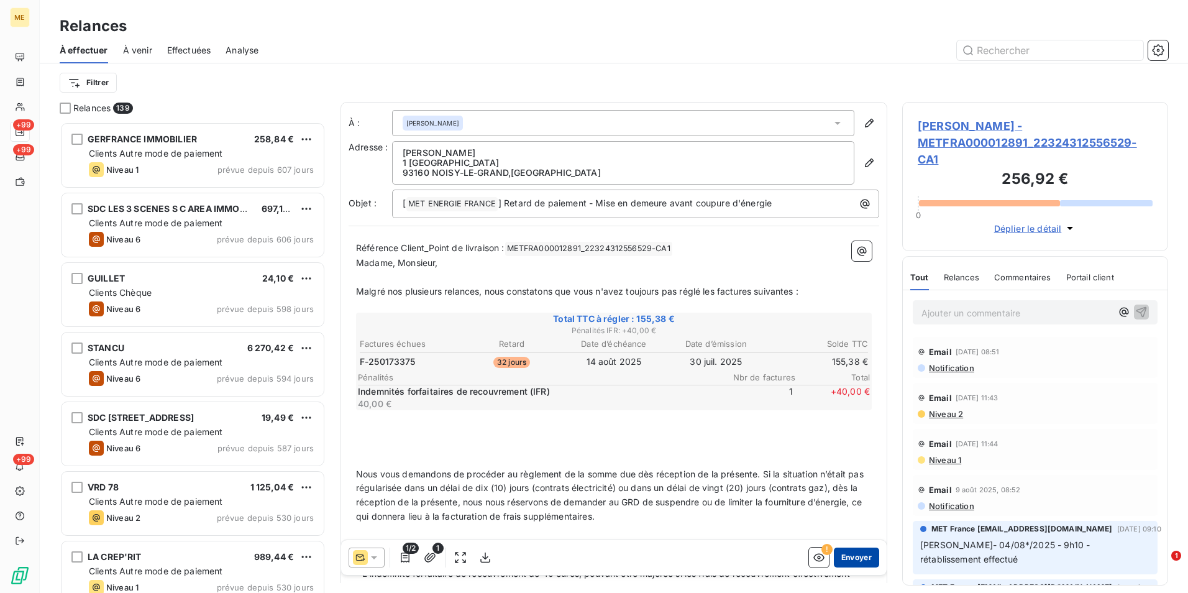
click at [853, 555] on button "Envoyer" at bounding box center [856, 558] width 45 height 20
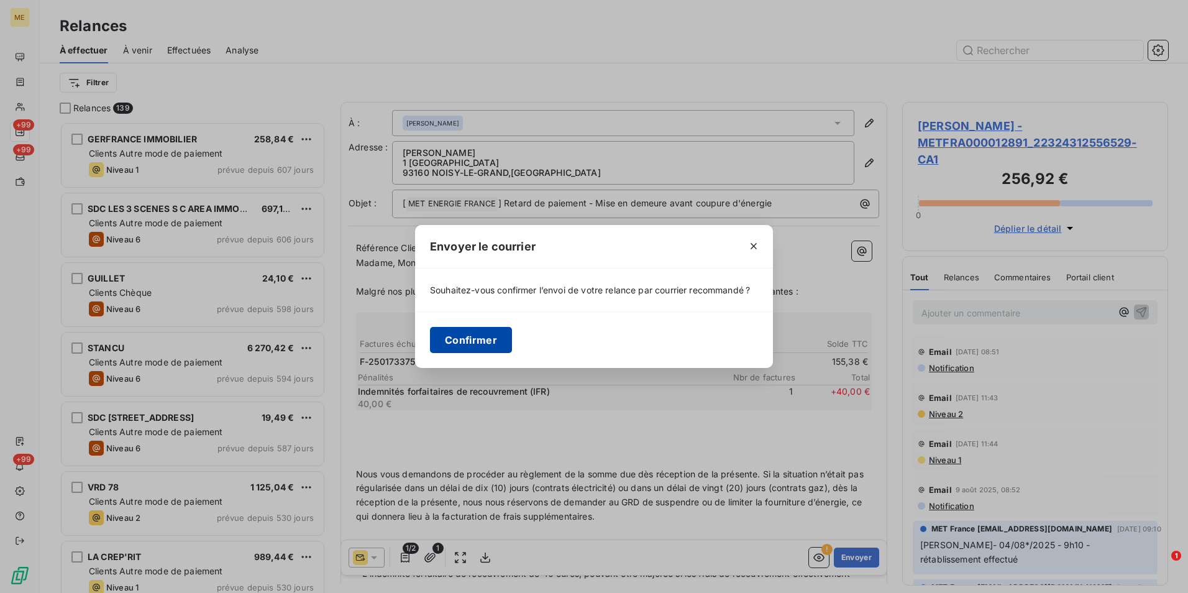
click at [494, 334] on button "Confirmer" at bounding box center [471, 340] width 82 height 26
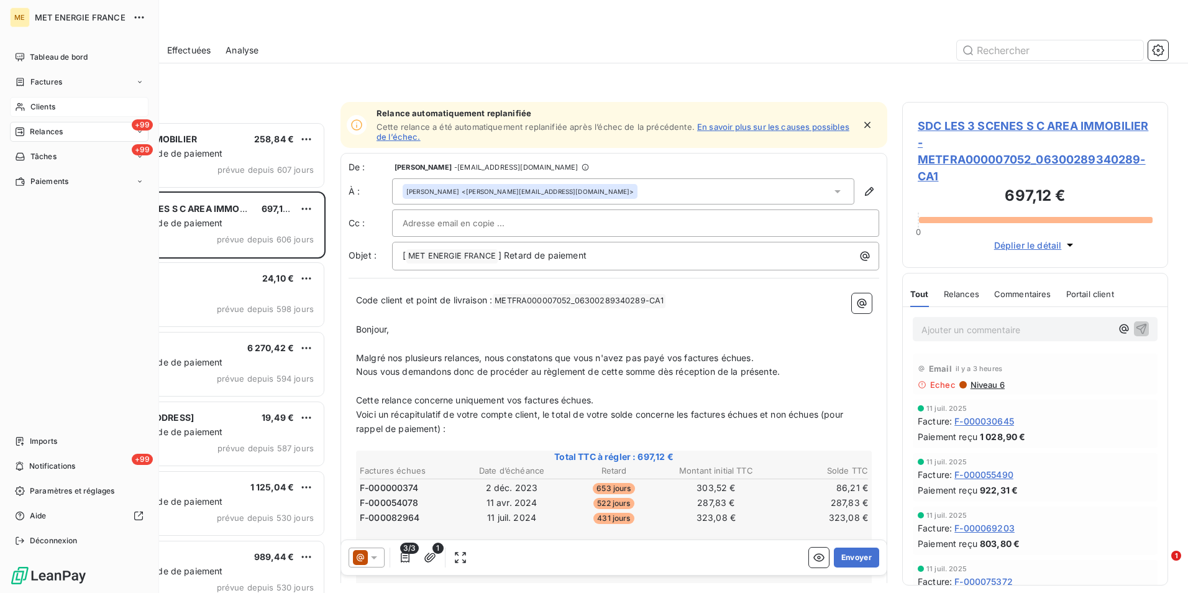
click at [60, 109] on div "Clients" at bounding box center [79, 107] width 139 height 20
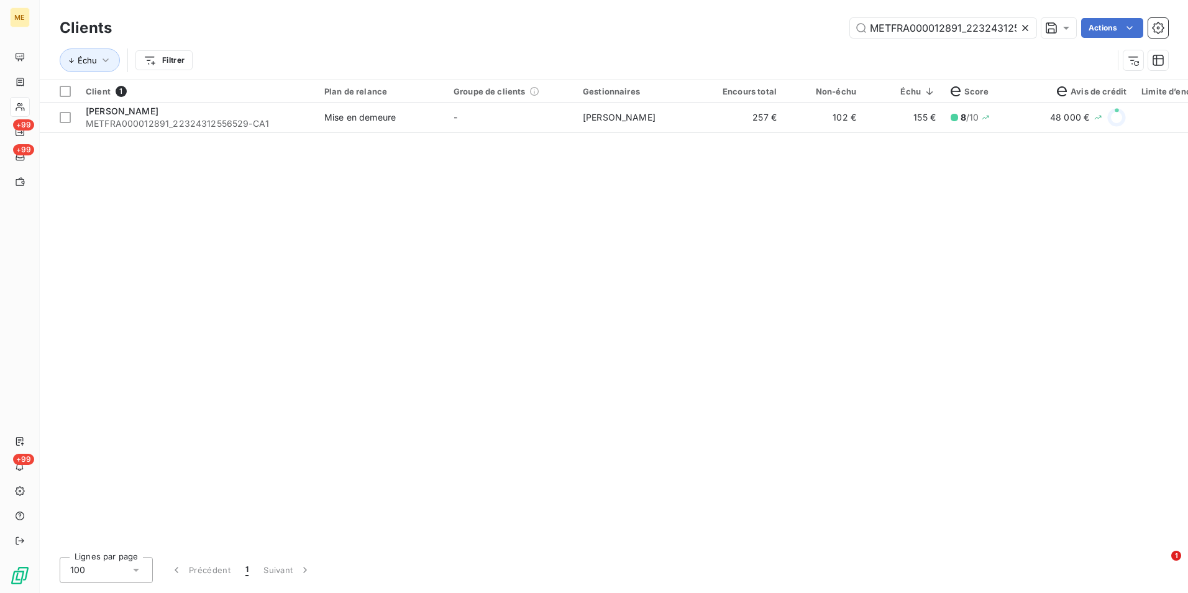
click at [1027, 32] on icon at bounding box center [1025, 28] width 12 height 12
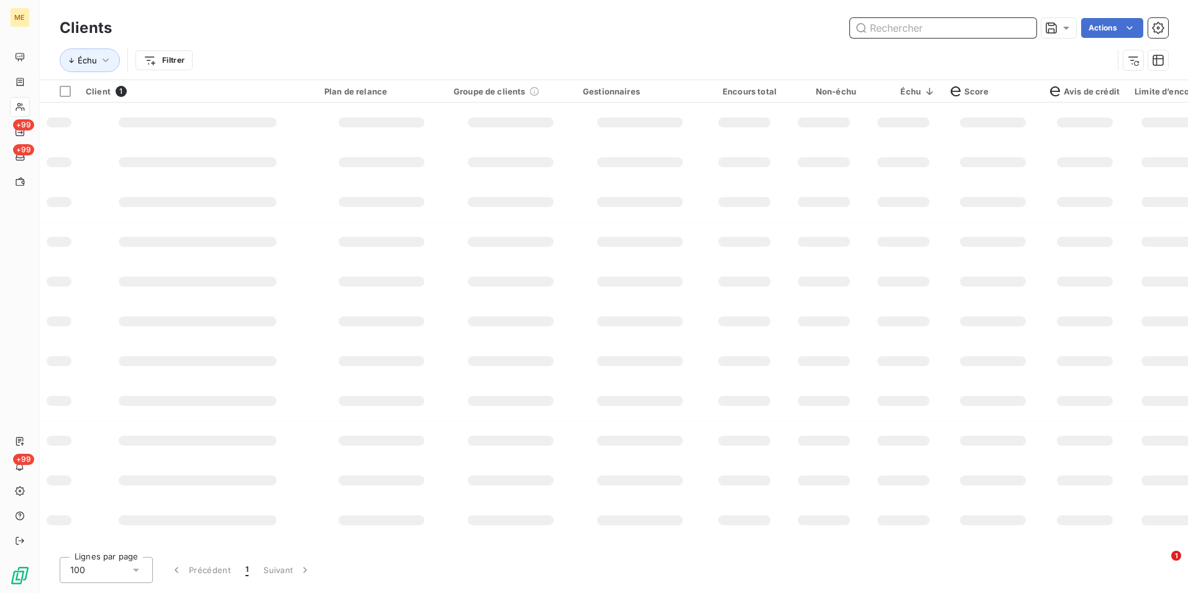
click at [1026, 32] on input "text" at bounding box center [943, 28] width 186 height 20
paste input "METFRA000015461_16138639541087"
type input "METFRA000015461_16138639541087"
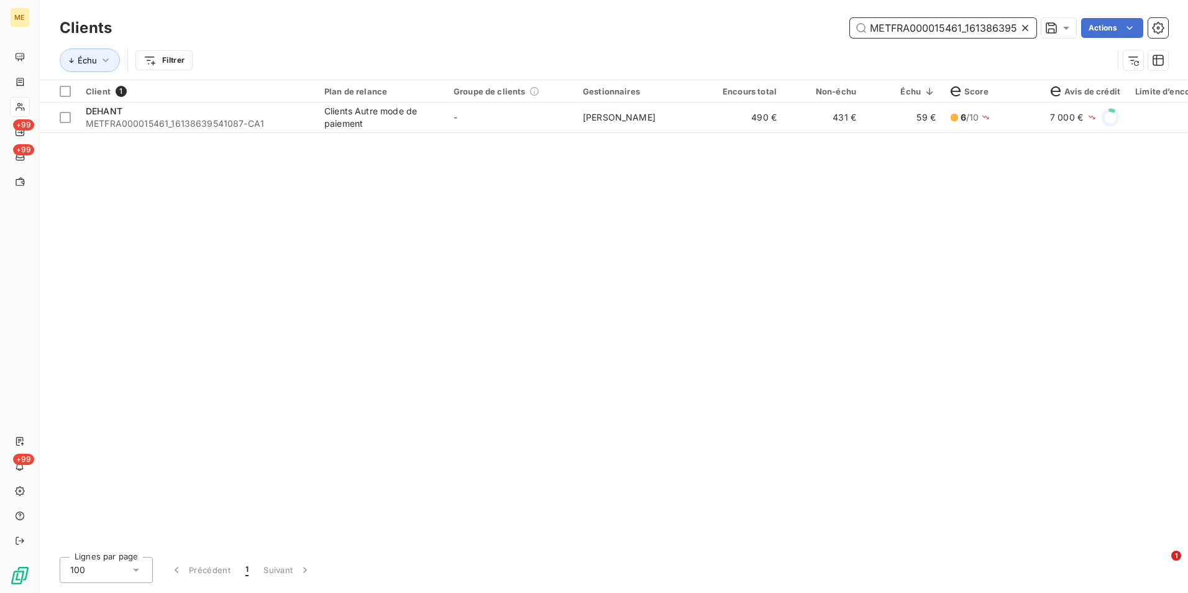
type input "METFRA000015461_16138639541087"
click at [594, 142] on div "Client 1 Plan de relance Groupe de clients Gestionnaires Encours total Non-échu…" at bounding box center [614, 313] width 1149 height 467
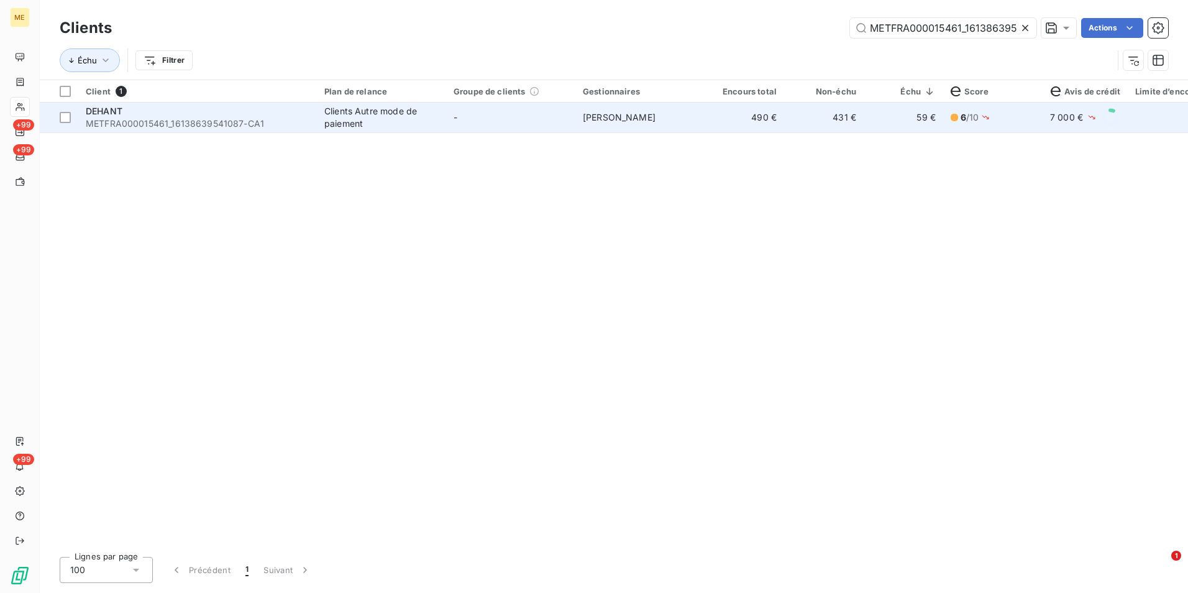
click at [559, 129] on td "-" at bounding box center [510, 118] width 129 height 30
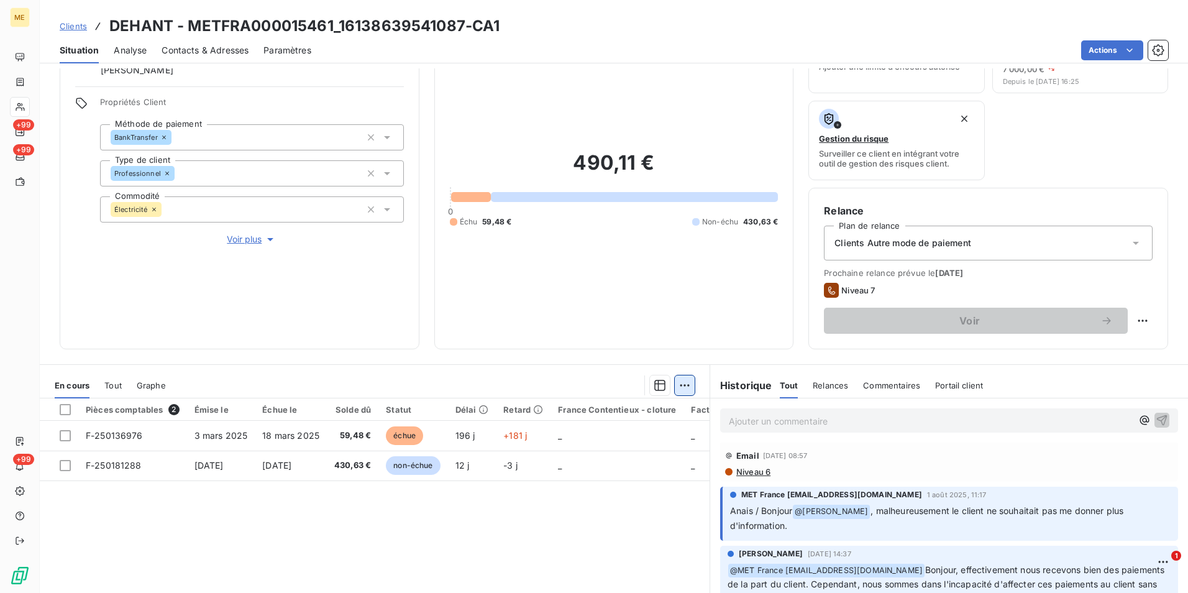
scroll to position [144, 0]
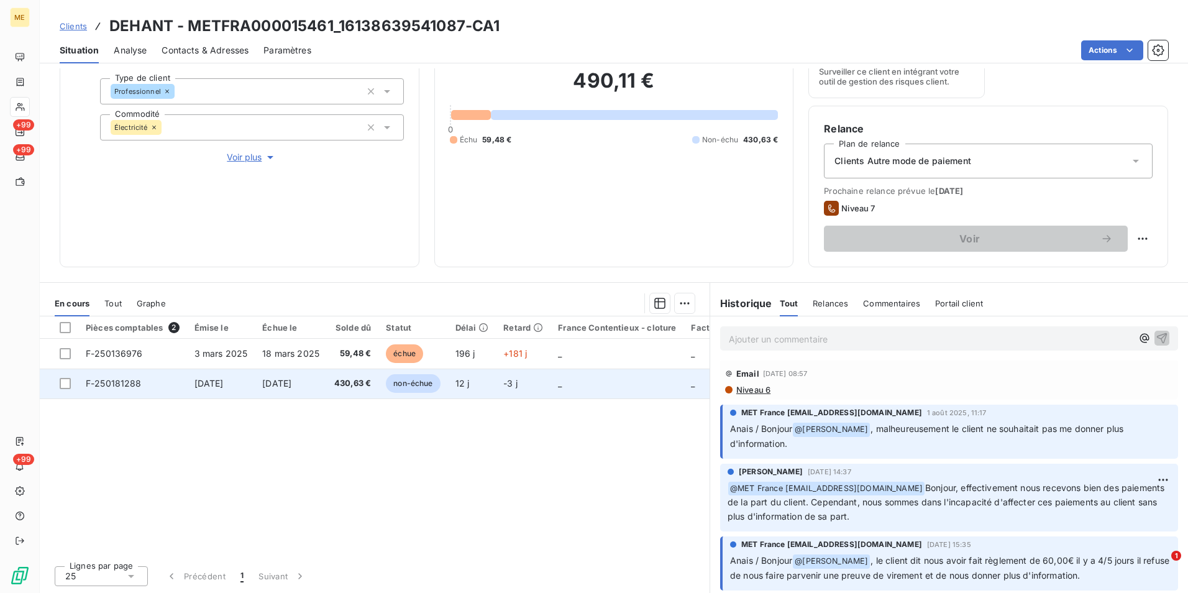
click at [362, 385] on span "430,63 €" at bounding box center [352, 383] width 37 height 12
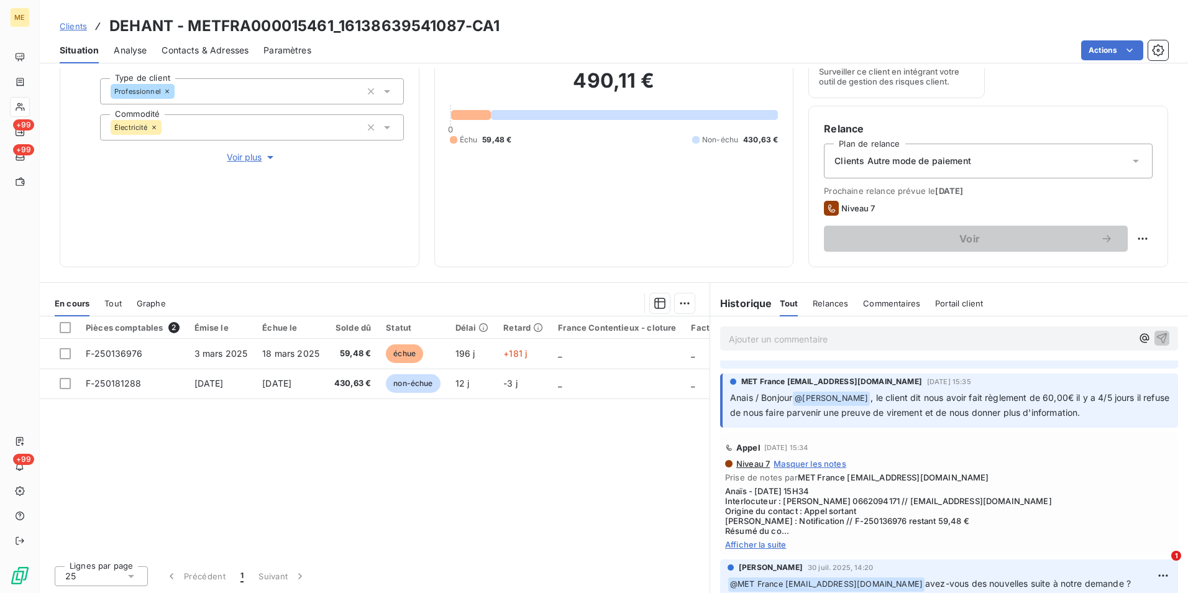
scroll to position [497, 0]
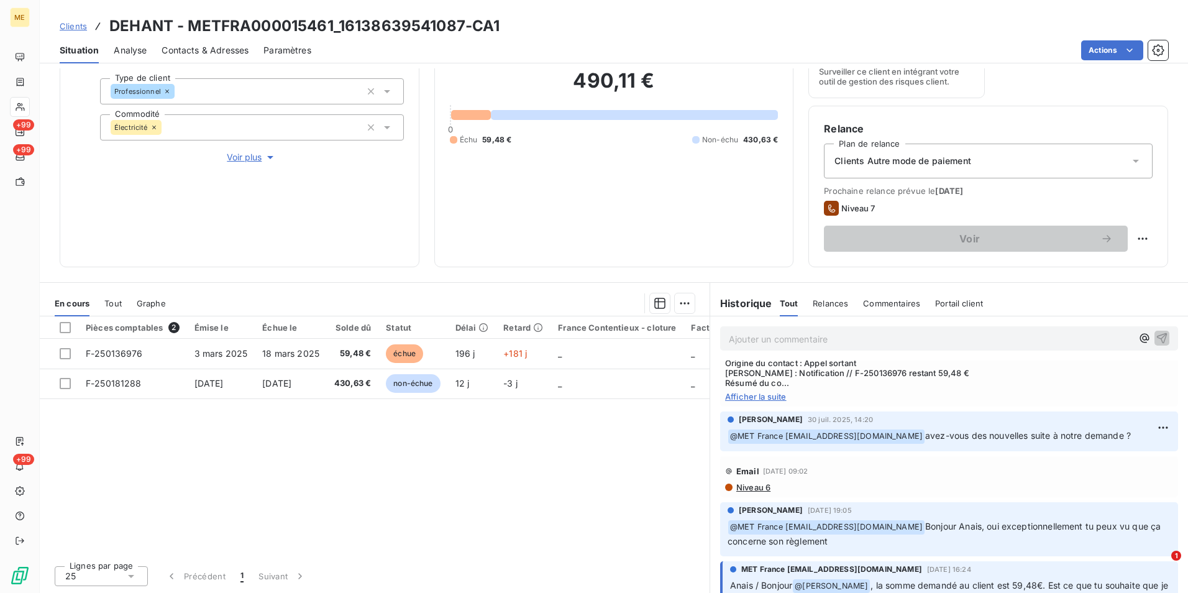
click at [764, 392] on span "Afficher la suite" at bounding box center [949, 397] width 448 height 10
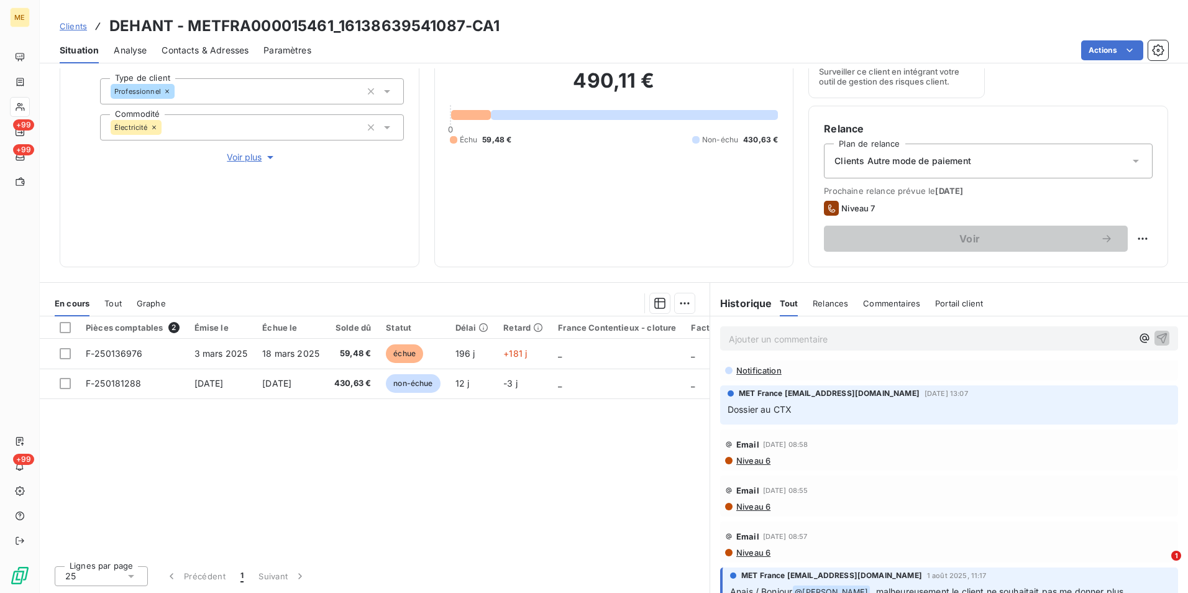
scroll to position [0, 0]
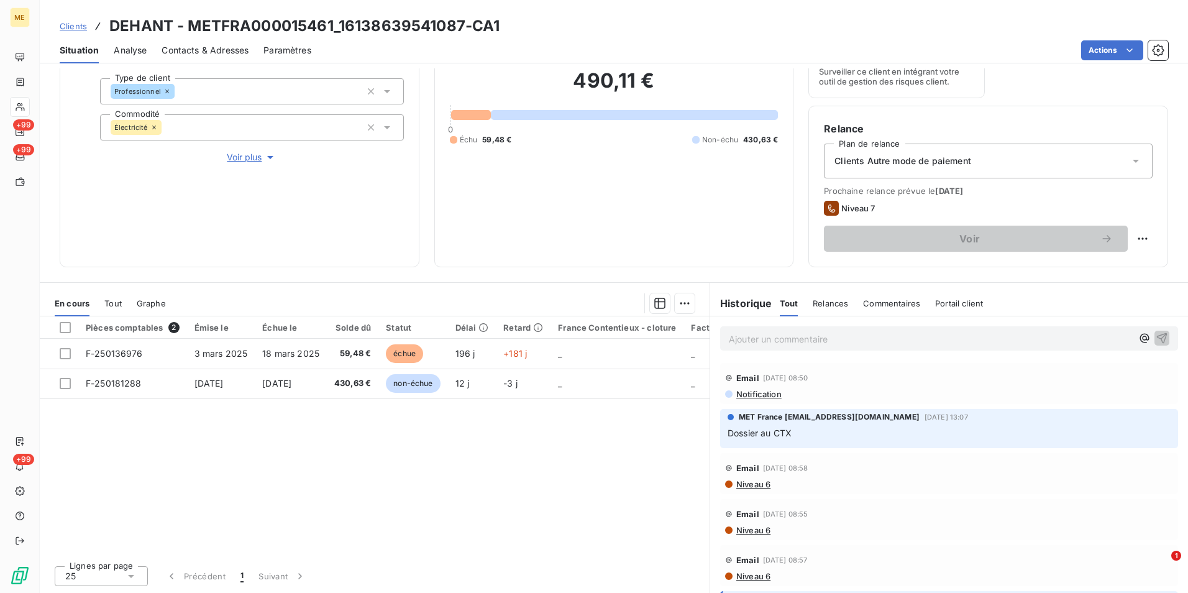
click at [962, 168] on div "Clients Autre mode de paiement" at bounding box center [988, 161] width 329 height 35
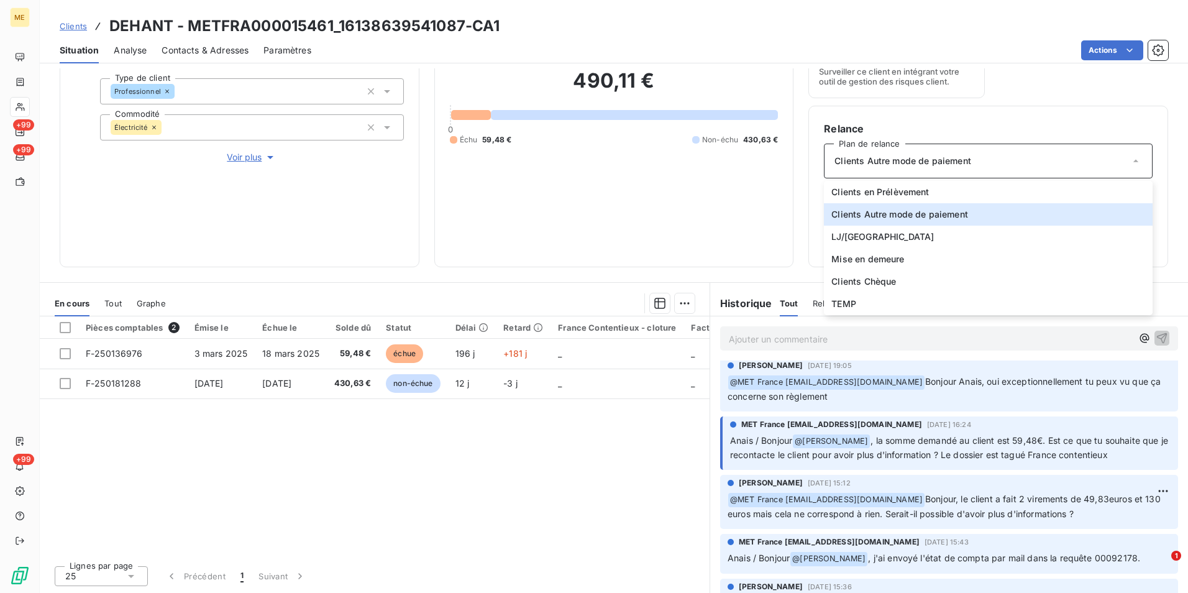
scroll to position [684, 0]
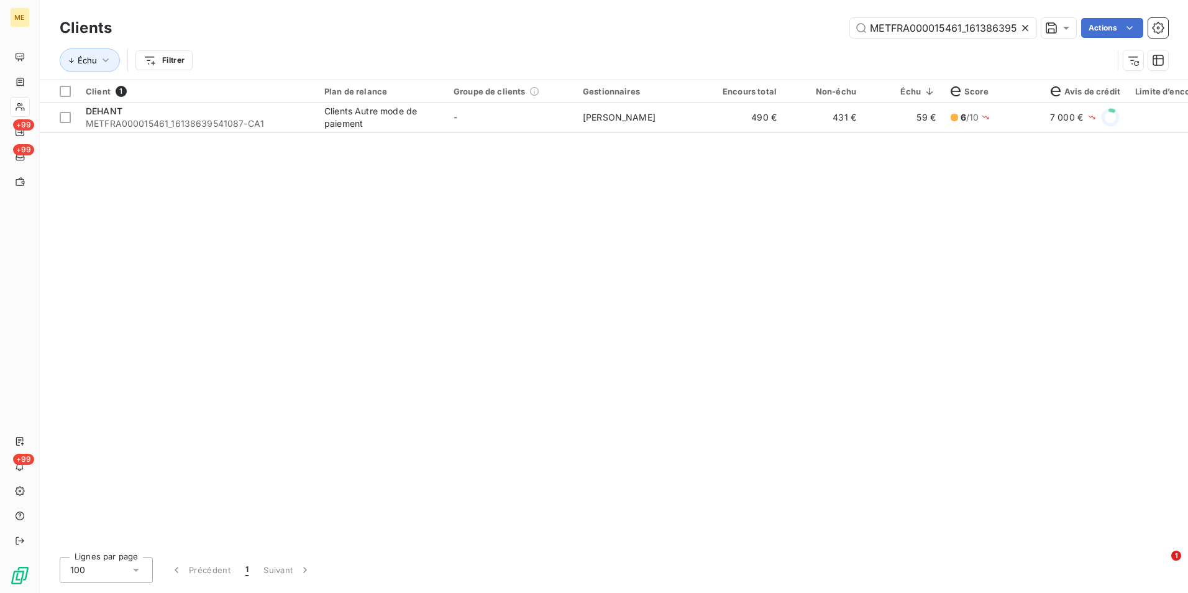
click at [1026, 26] on icon at bounding box center [1025, 28] width 6 height 6
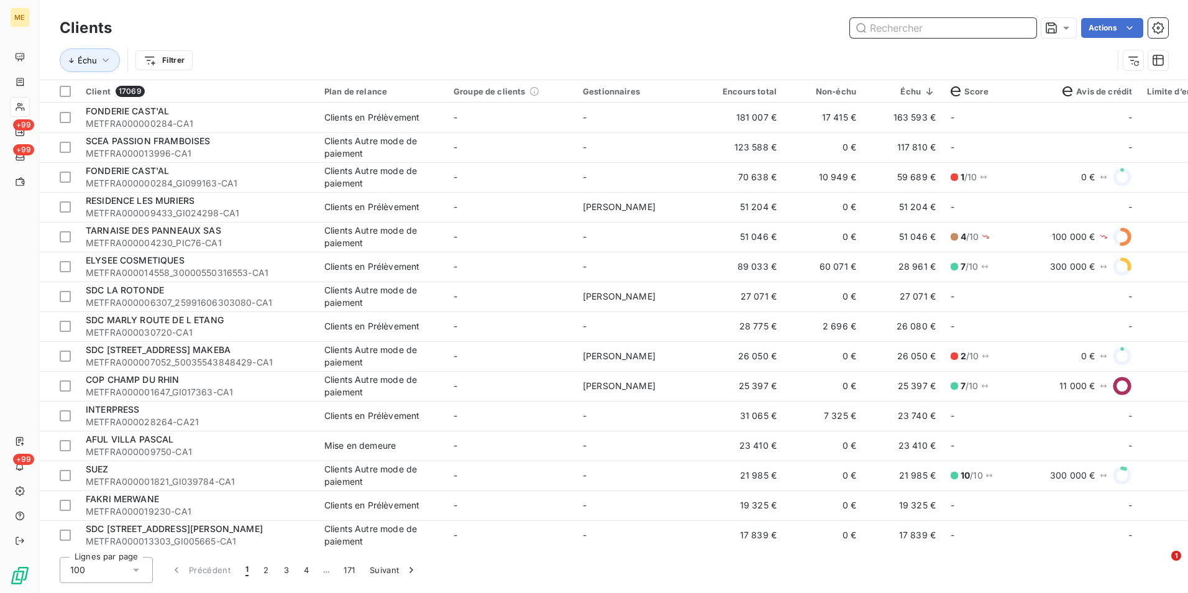
click at [903, 25] on input "text" at bounding box center [943, 28] width 186 height 20
paste input "METFRA000015884_12237626575189"
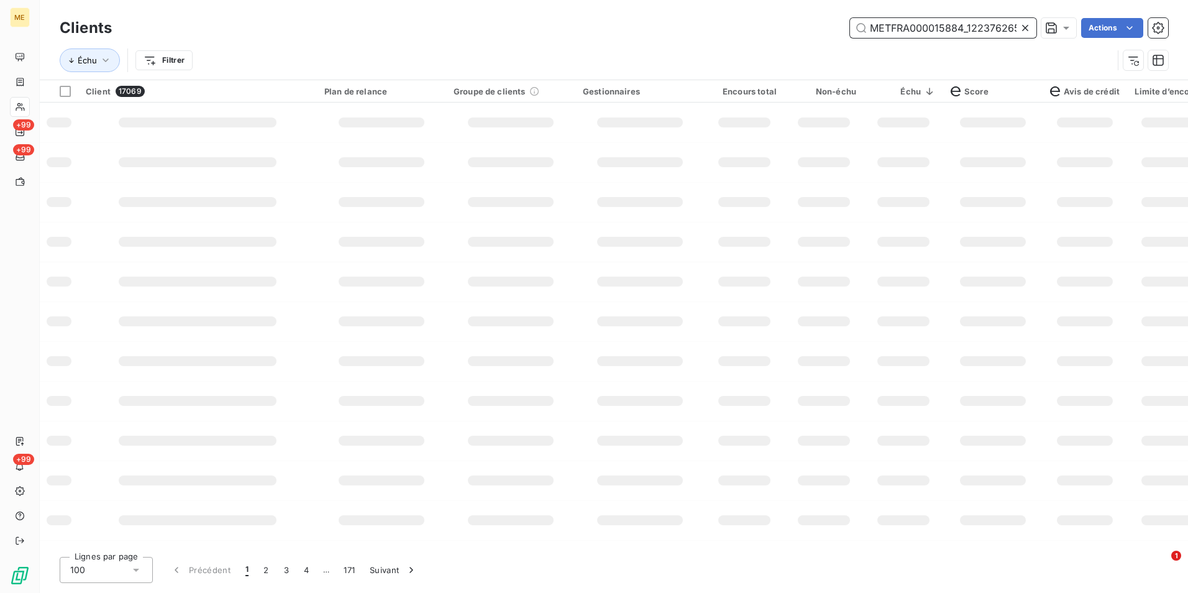
scroll to position [0, 30]
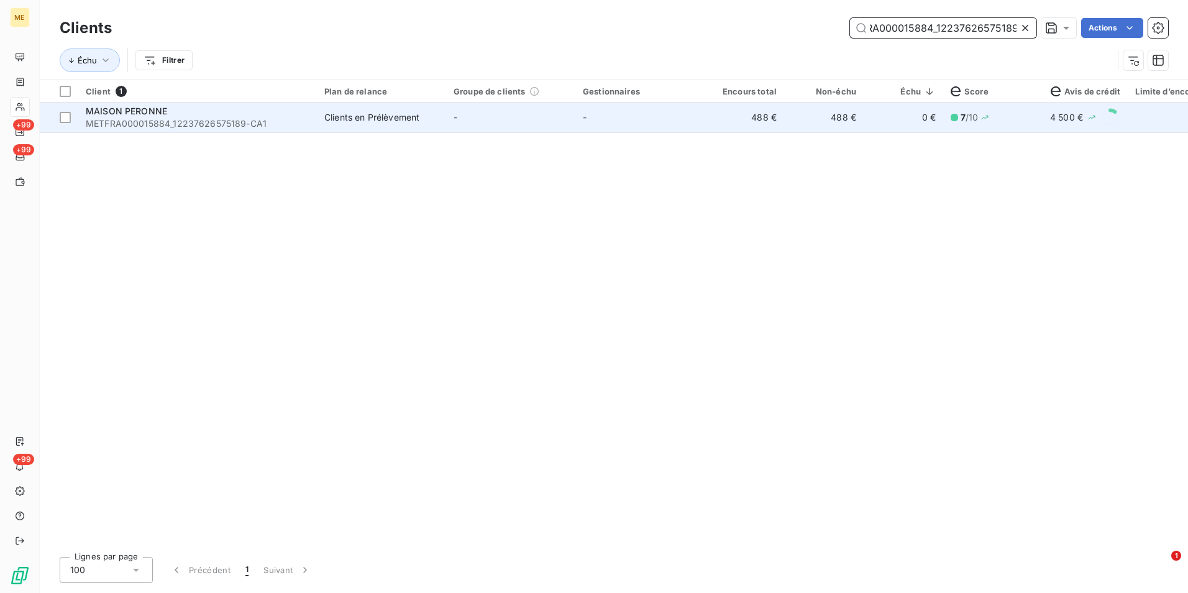
type input "METFRA000015884_12237626575189"
click at [473, 122] on td "-" at bounding box center [510, 118] width 129 height 30
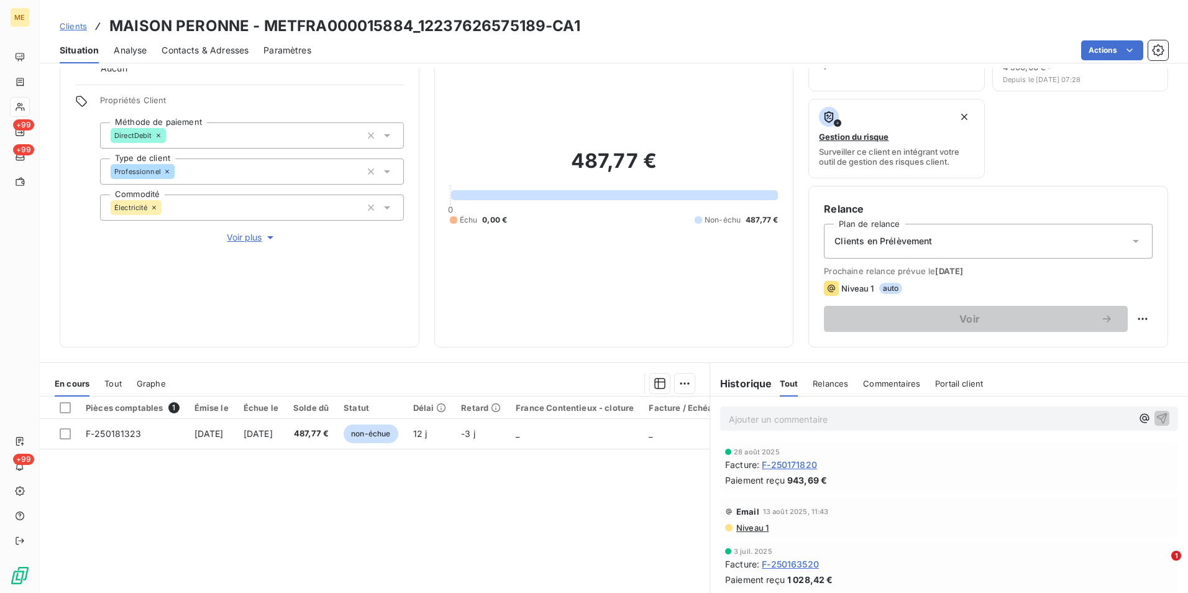
scroll to position [124, 0]
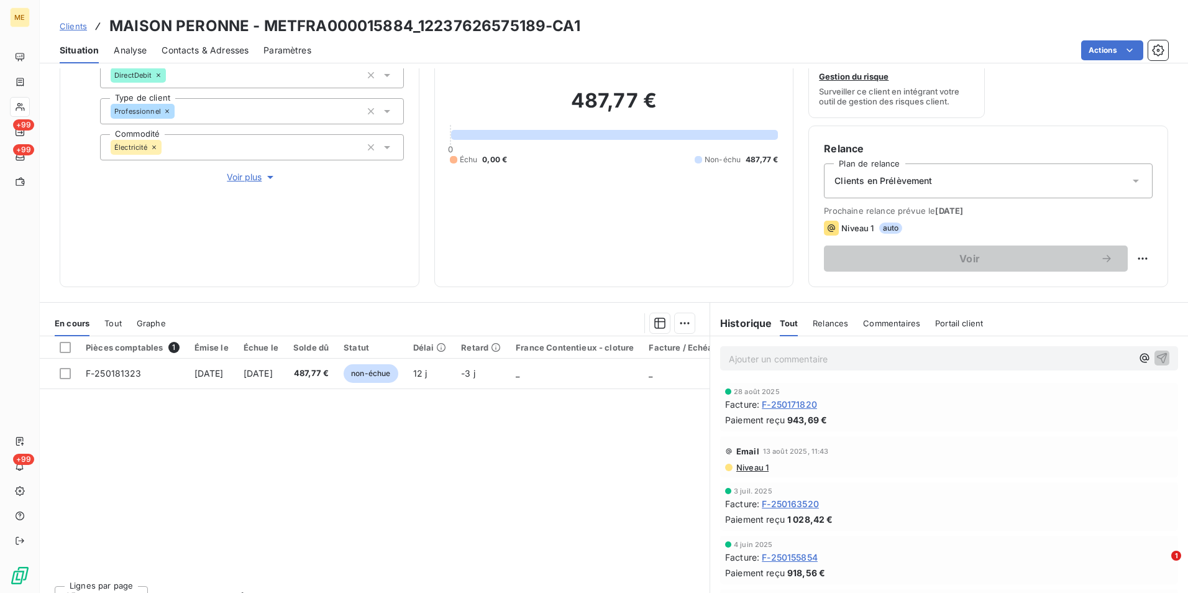
click at [78, 26] on span "Clients" at bounding box center [73, 26] width 27 height 10
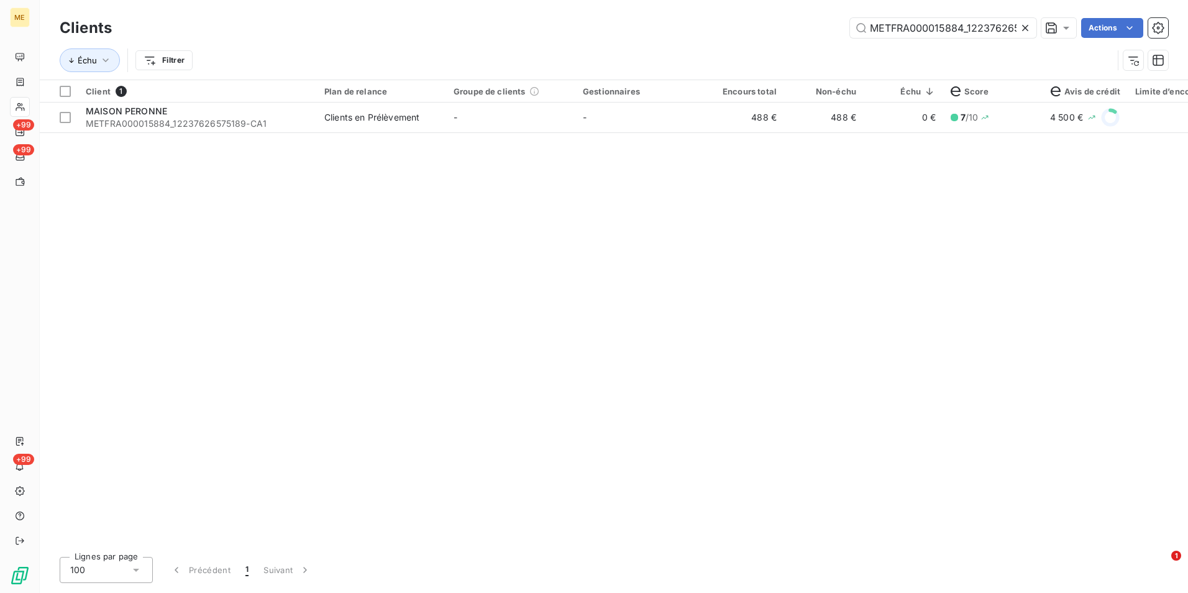
click at [1026, 31] on icon at bounding box center [1025, 28] width 12 height 12
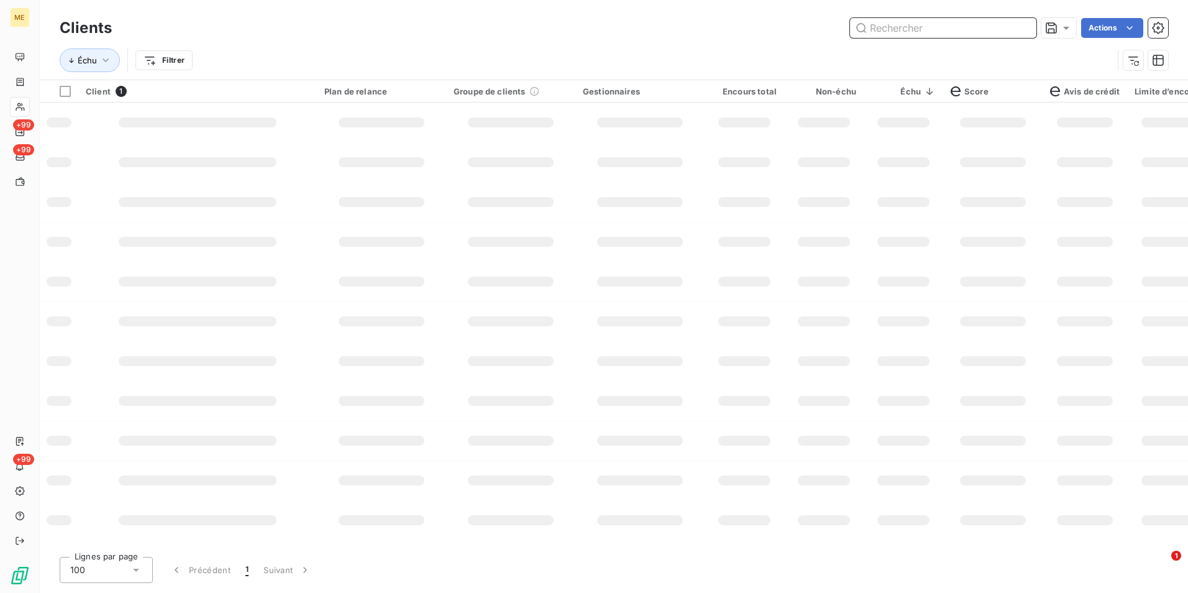
click at [1020, 31] on input "text" at bounding box center [943, 28] width 186 height 20
paste input "METFRA000000134_02552821988124"
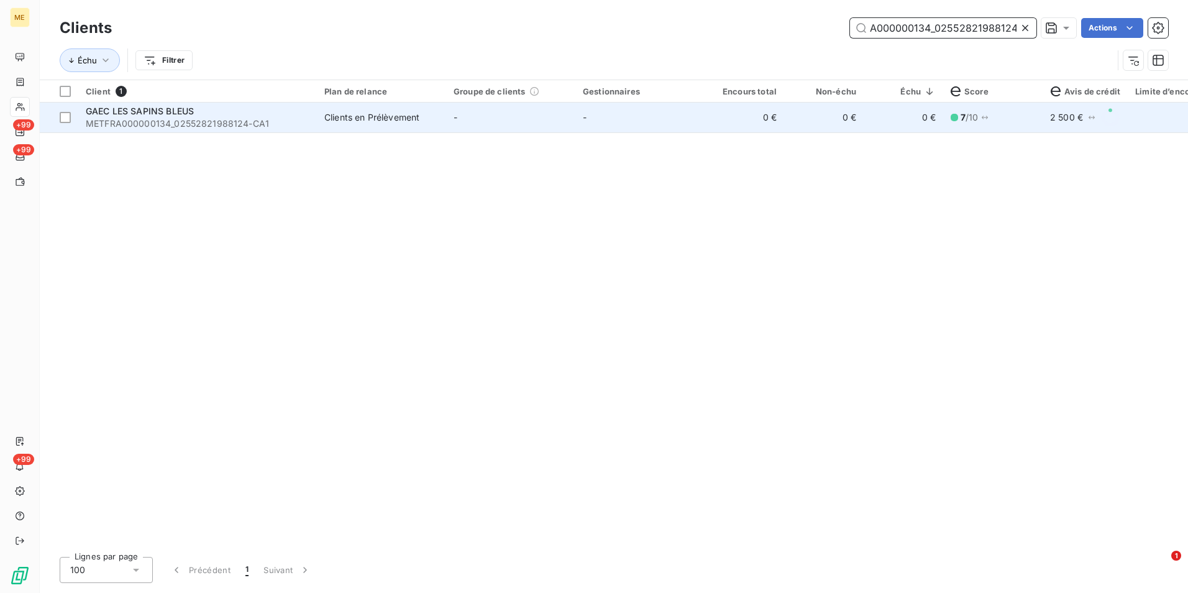
type input "METFRA000000134_02552821988124"
click at [685, 121] on td "-" at bounding box center [640, 118] width 129 height 30
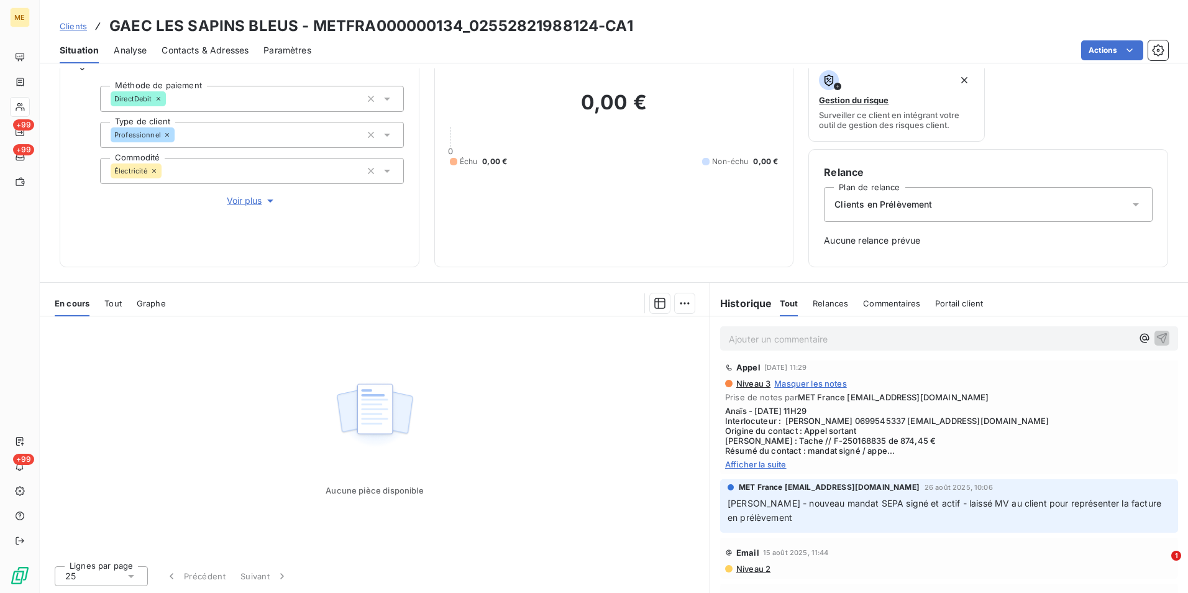
scroll to position [124, 0]
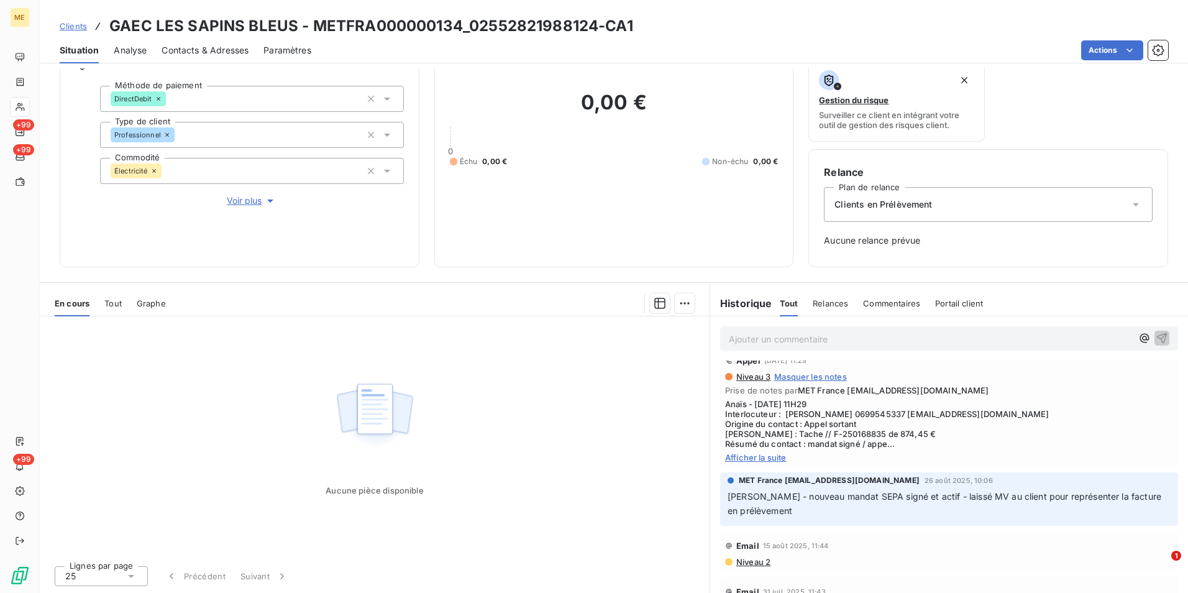
click at [768, 459] on span "Afficher la suite" at bounding box center [949, 457] width 448 height 10
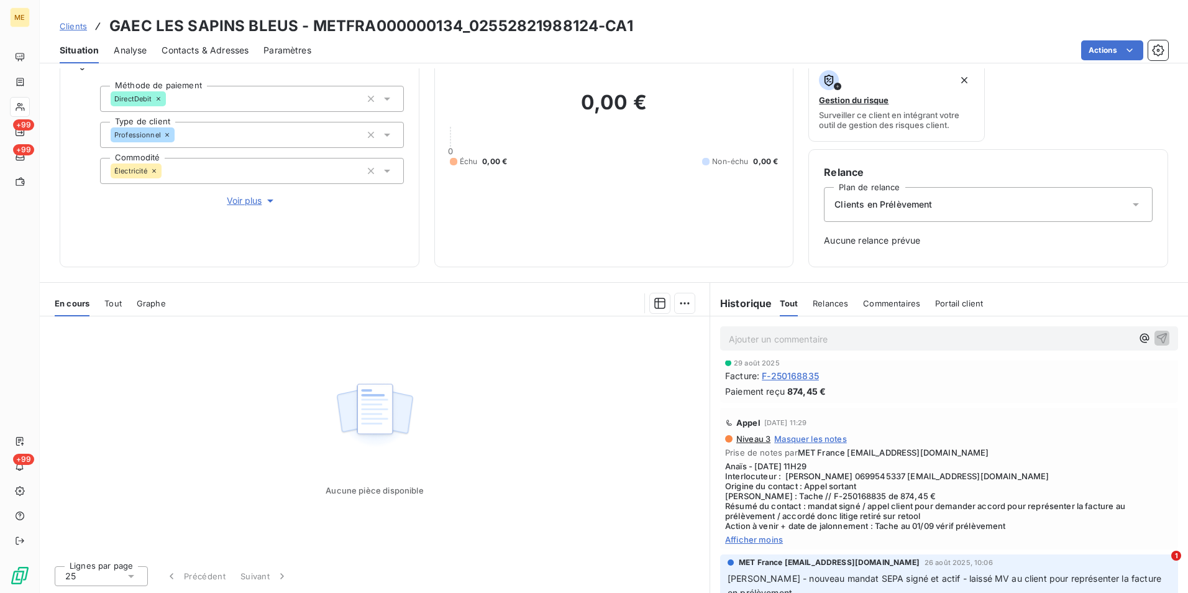
scroll to position [0, 0]
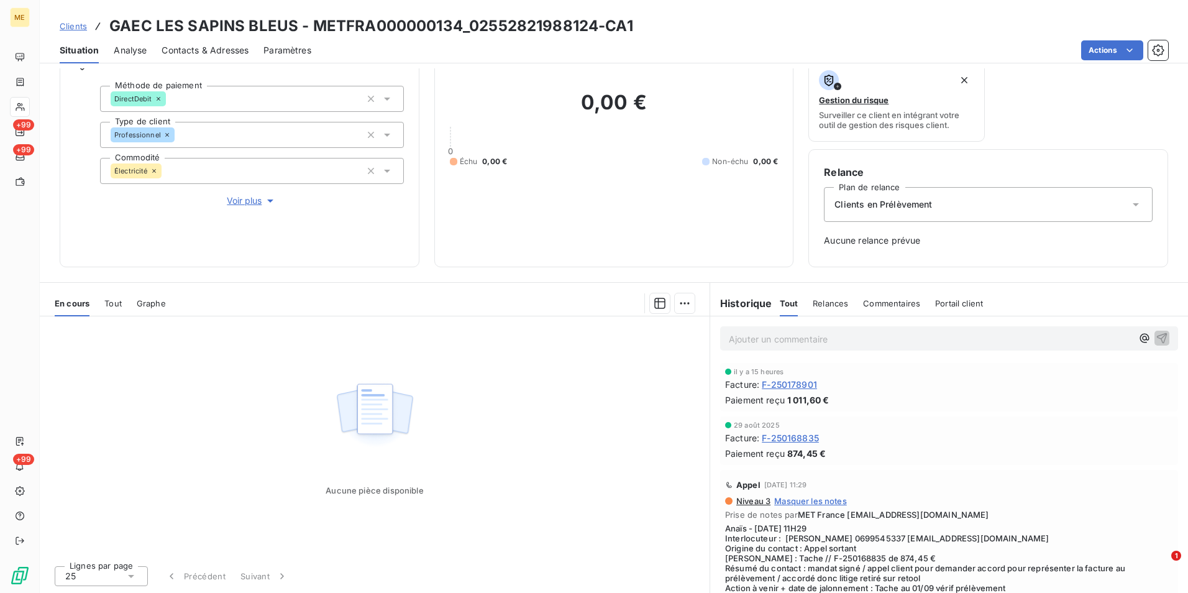
click at [81, 26] on span "Clients" at bounding box center [73, 26] width 27 height 10
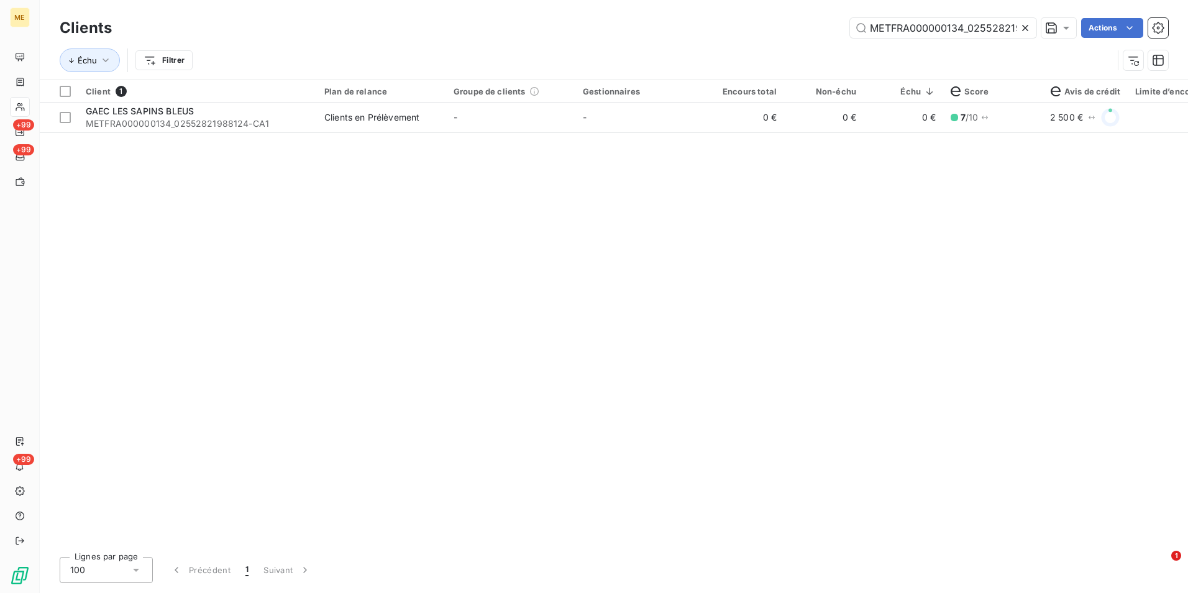
click at [1020, 27] on icon at bounding box center [1025, 28] width 12 height 12
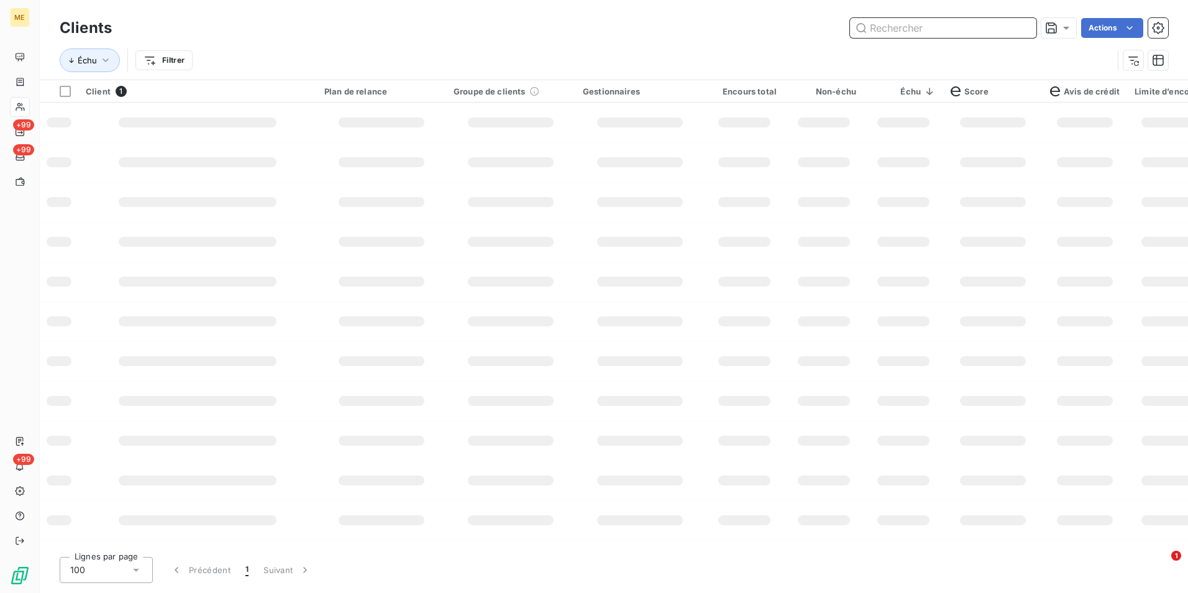
click at [1020, 27] on input "text" at bounding box center [943, 28] width 186 height 20
paste input "METFRA000003804_19711143266260"
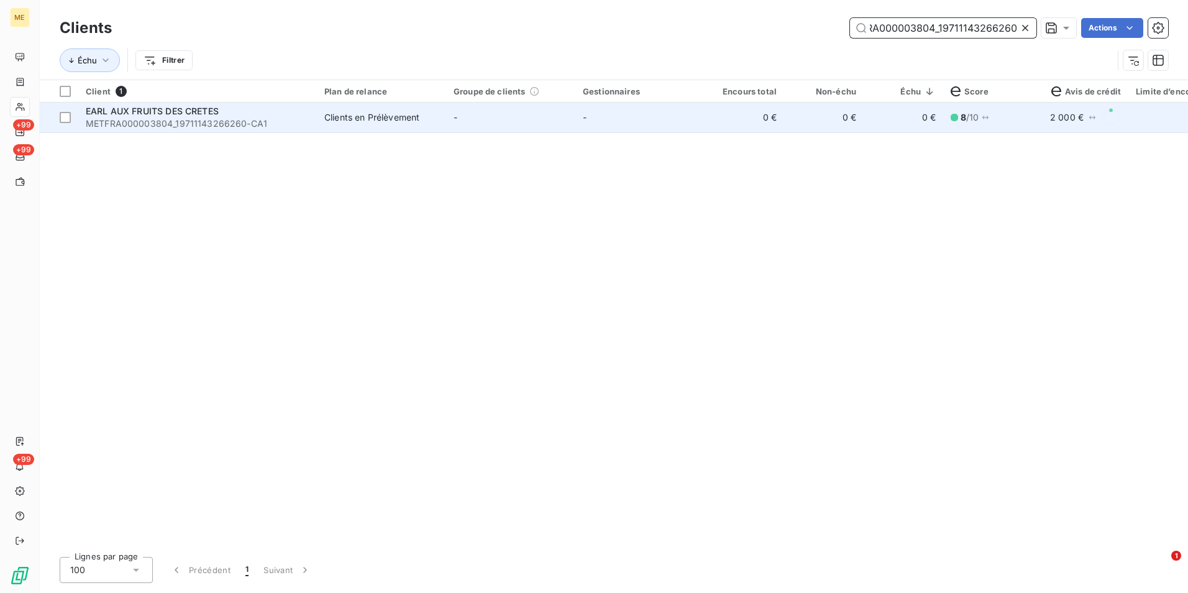
type input "METFRA000003804_19711143266260"
click at [362, 125] on td "Clients en Prélèvement" at bounding box center [381, 118] width 129 height 30
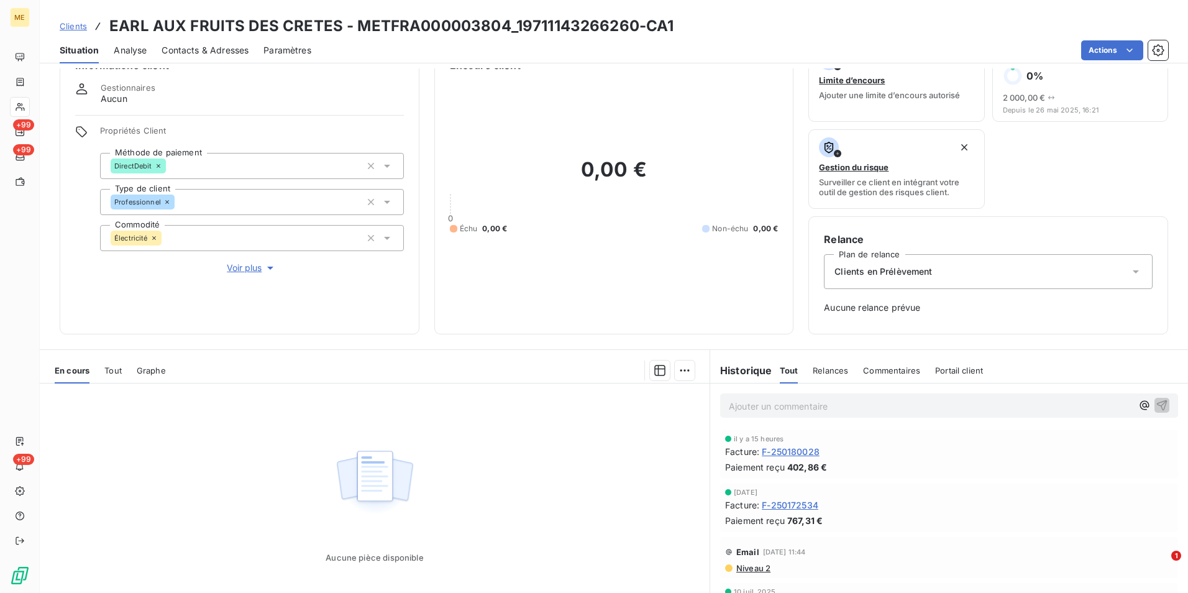
scroll to position [62, 0]
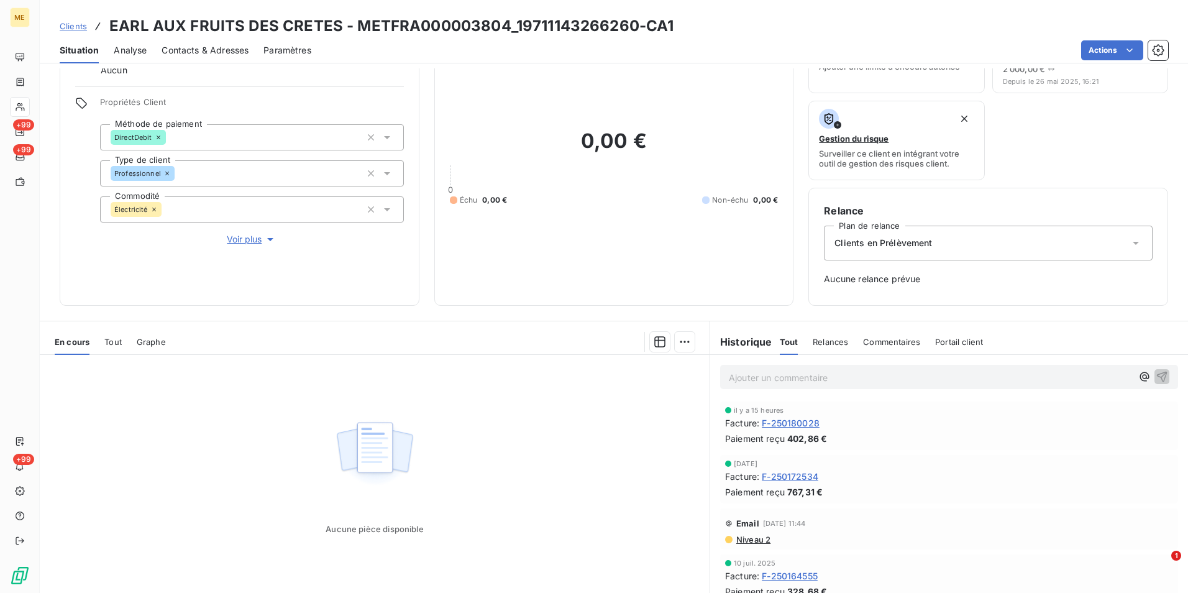
click at [75, 25] on span "Clients" at bounding box center [73, 26] width 27 height 10
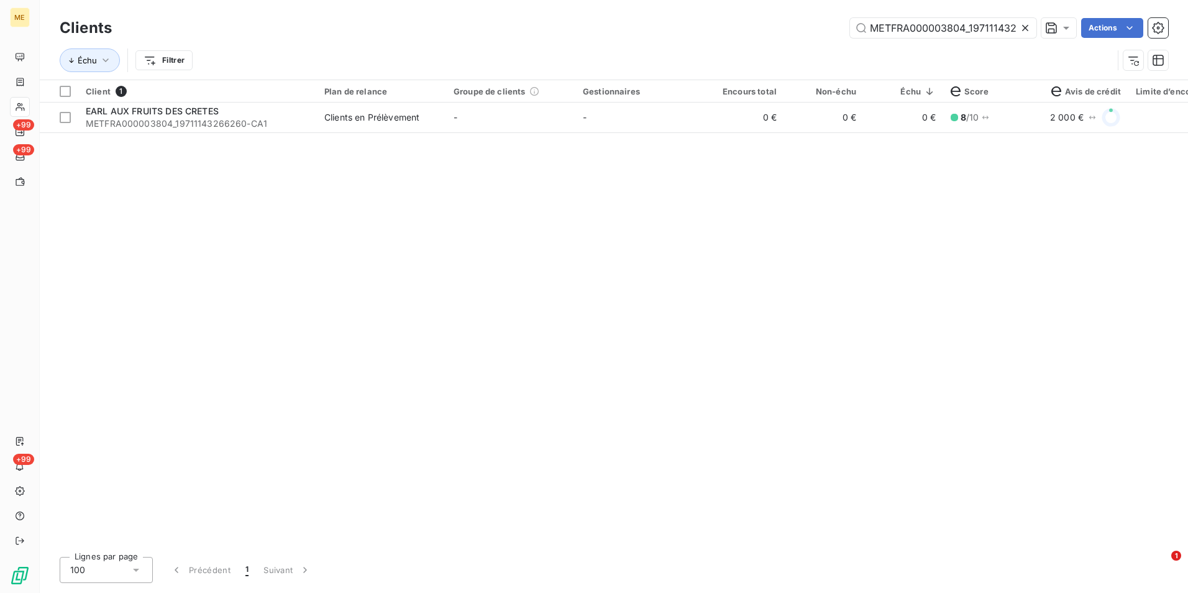
click at [1024, 24] on icon at bounding box center [1025, 28] width 12 height 12
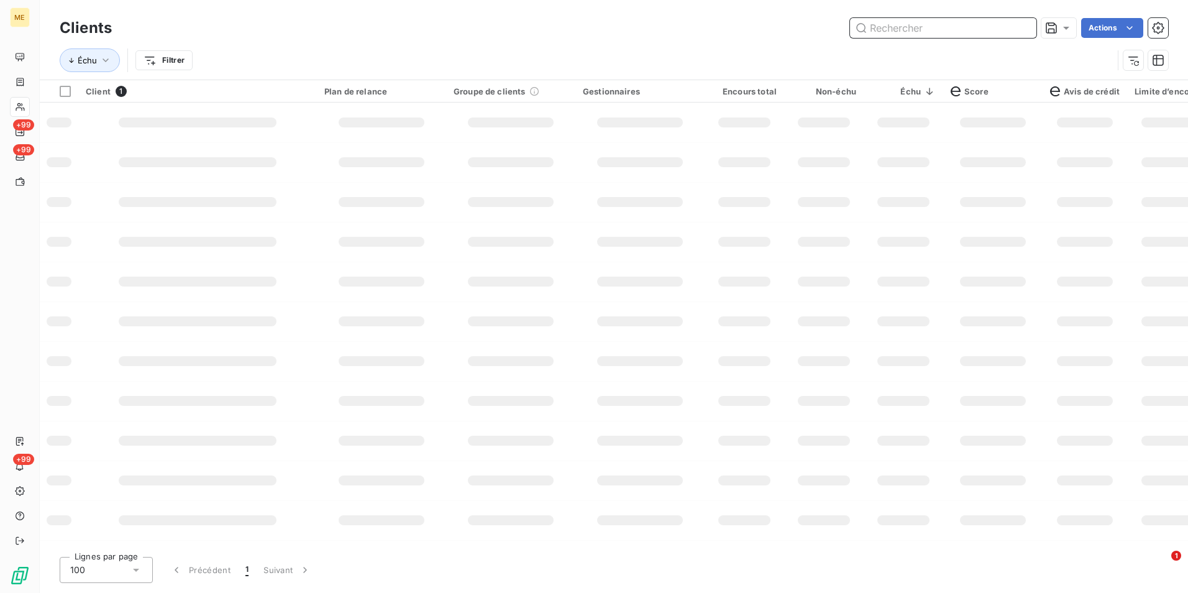
click at [1024, 24] on input "text" at bounding box center [943, 28] width 186 height 20
paste input "METFRA000004745_01530969552528"
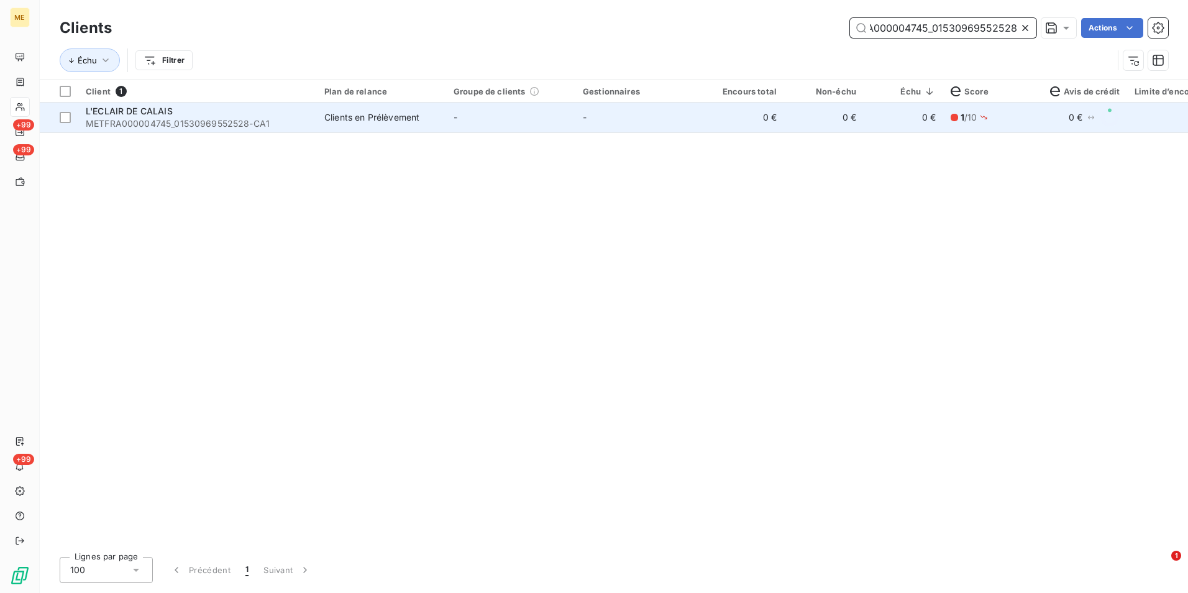
type input "METFRA000004745_01530969552528"
click at [709, 125] on td "0 €" at bounding box center [745, 118] width 80 height 30
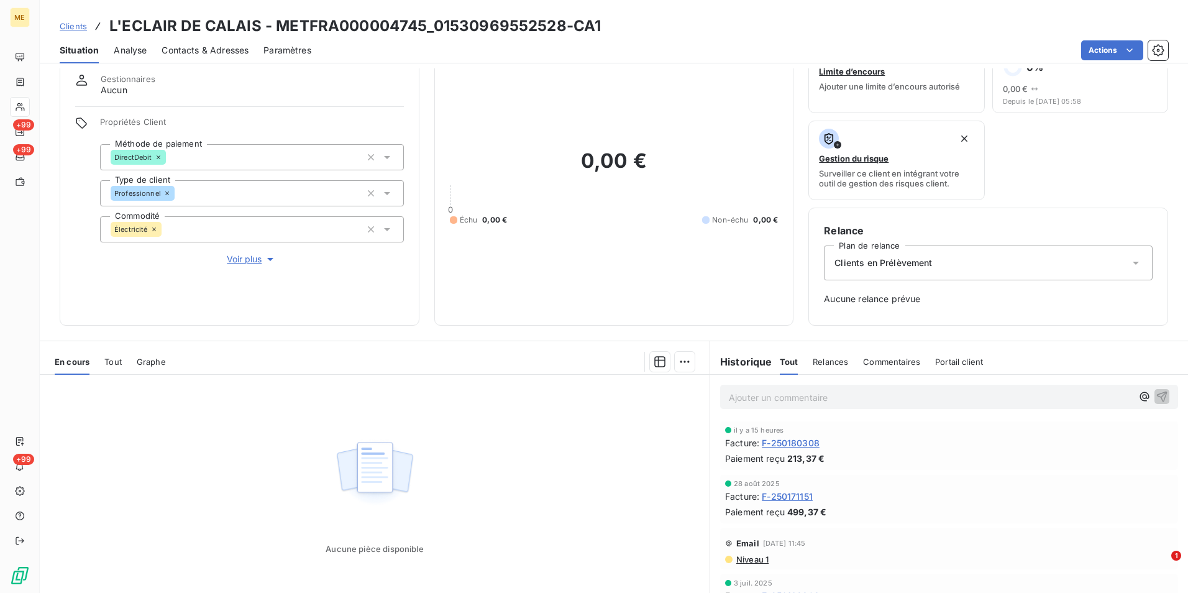
scroll to position [101, 0]
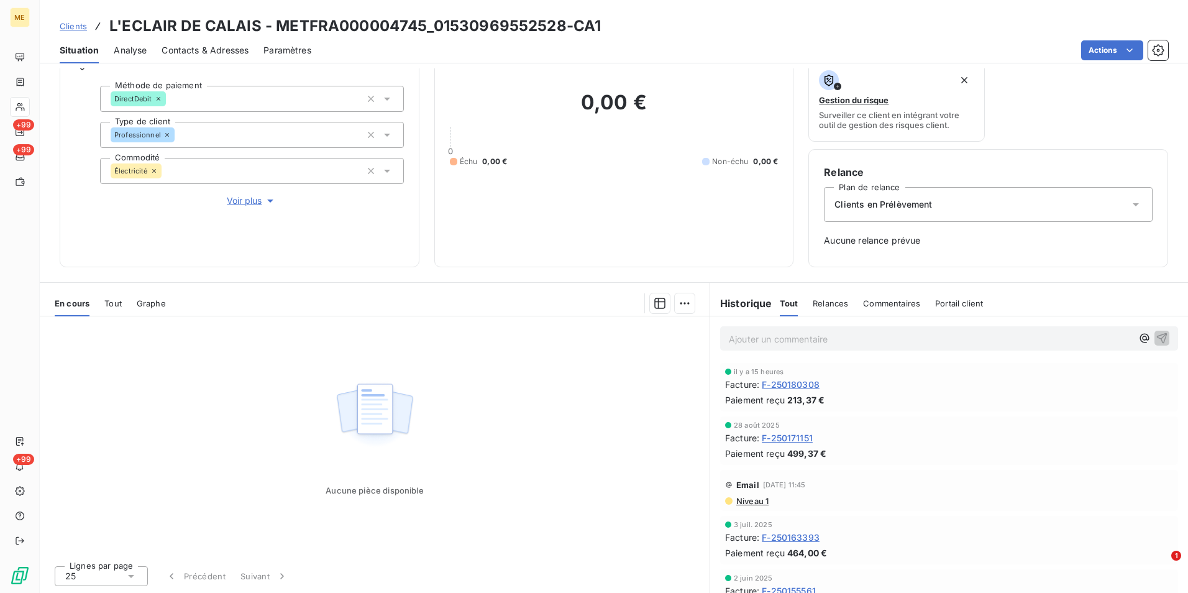
click at [78, 25] on span "Clients" at bounding box center [73, 26] width 27 height 10
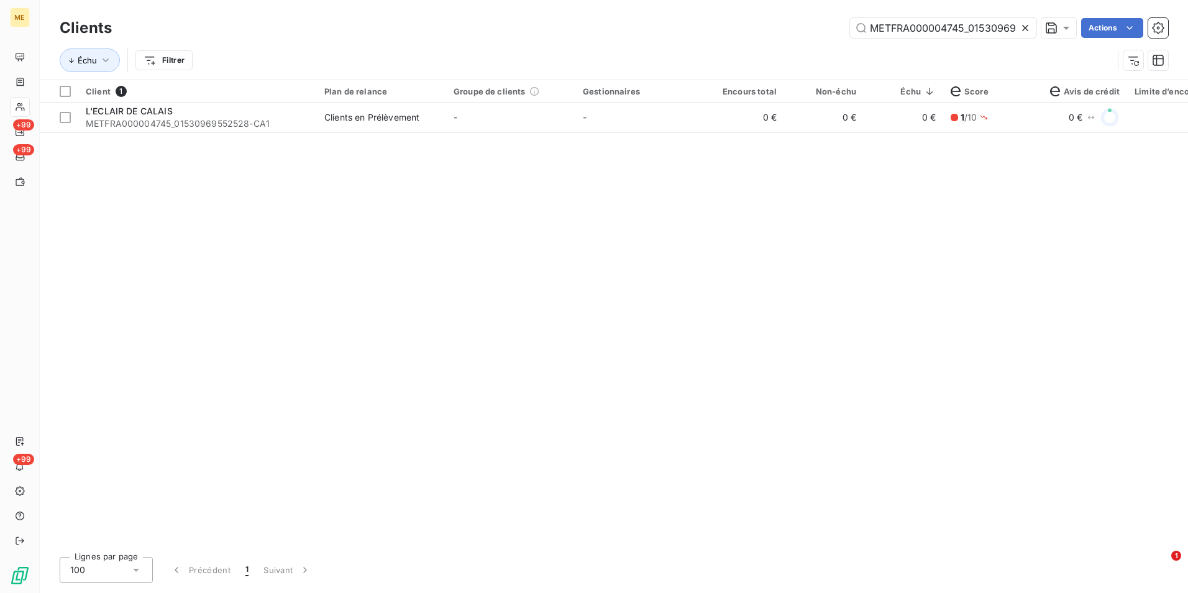
click at [1024, 23] on icon at bounding box center [1025, 28] width 12 height 12
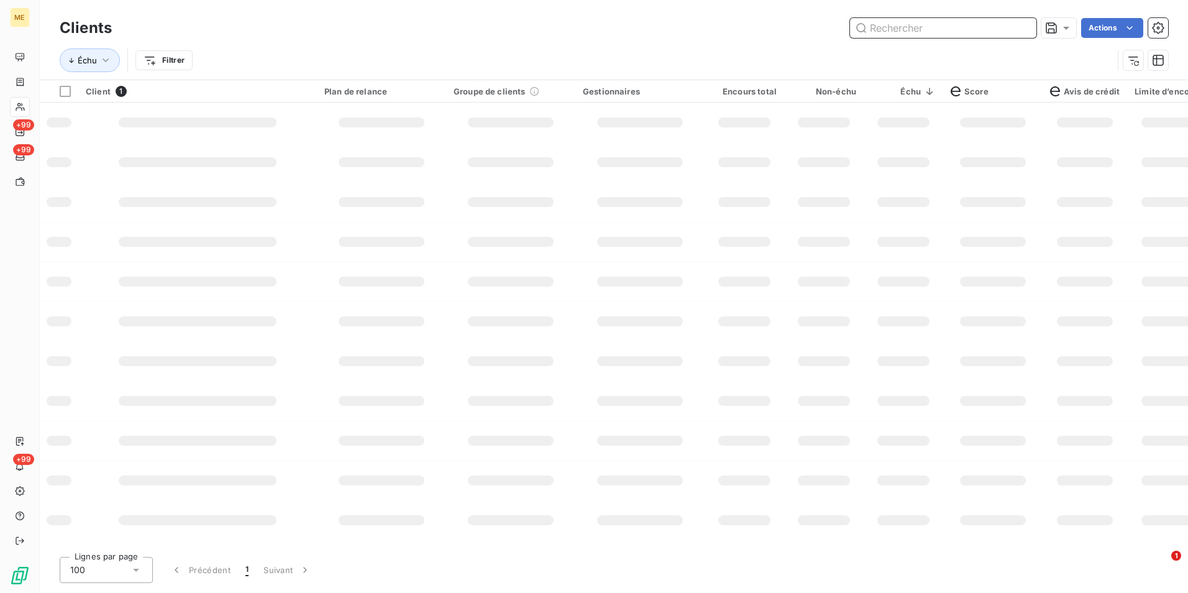
click at [1022, 23] on input "text" at bounding box center [943, 28] width 186 height 20
paste input "METFRA000002540_22270332839040"
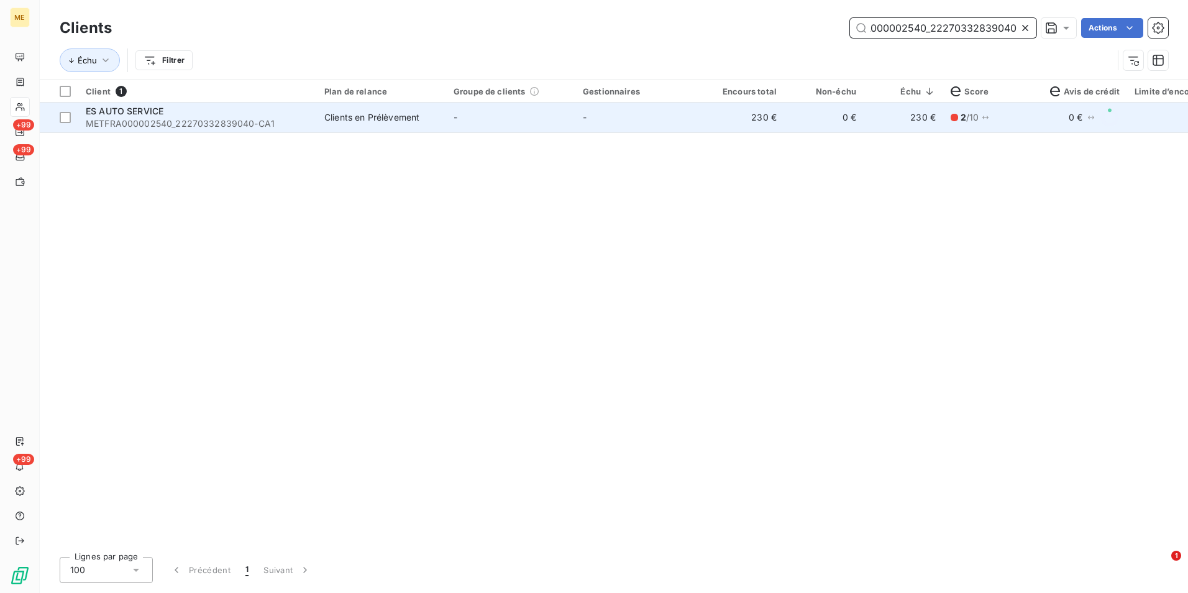
type input "METFRA000002540_22270332839040"
click at [627, 111] on td "-" at bounding box center [640, 118] width 129 height 30
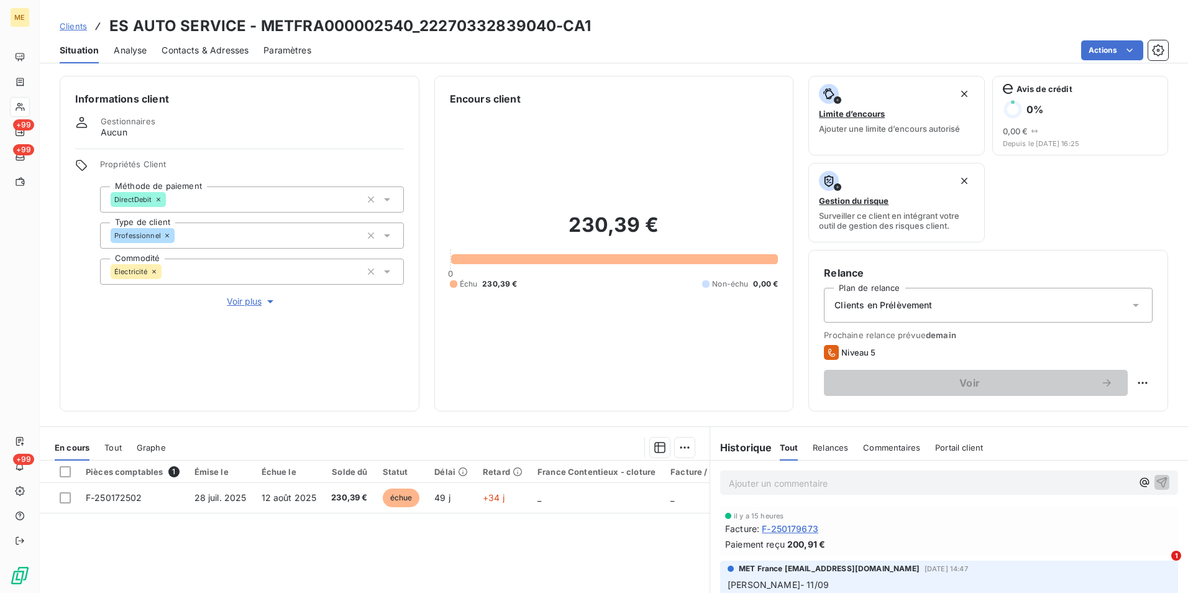
click at [902, 302] on span "Clients en Prélèvement" at bounding box center [884, 305] width 98 height 12
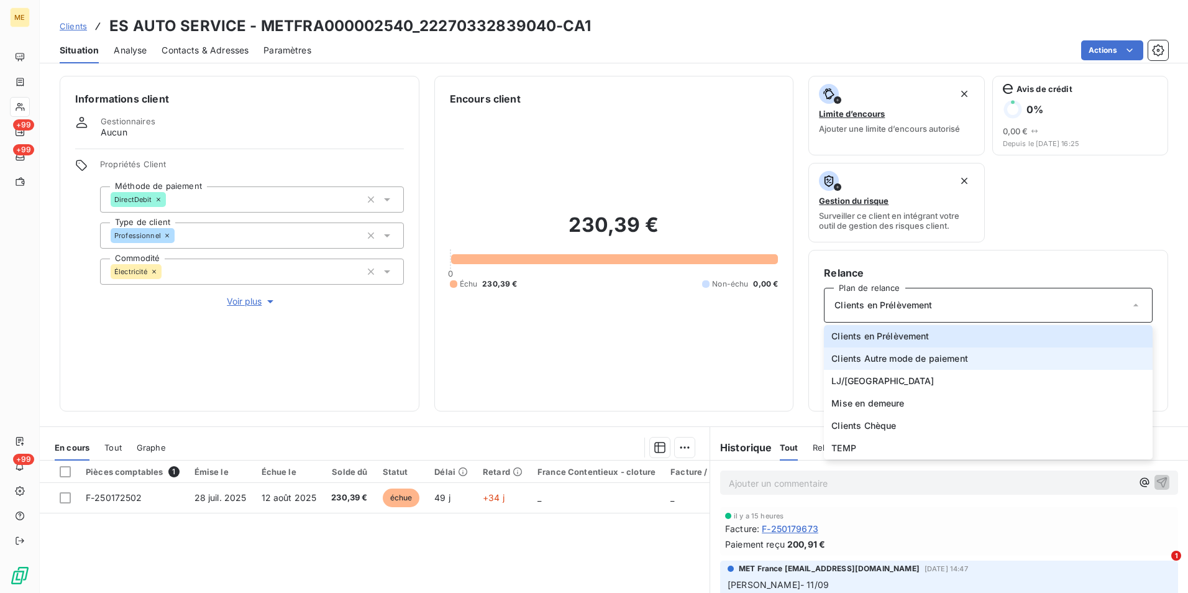
click at [934, 360] on span "Clients Autre mode de paiement" at bounding box center [900, 358] width 137 height 12
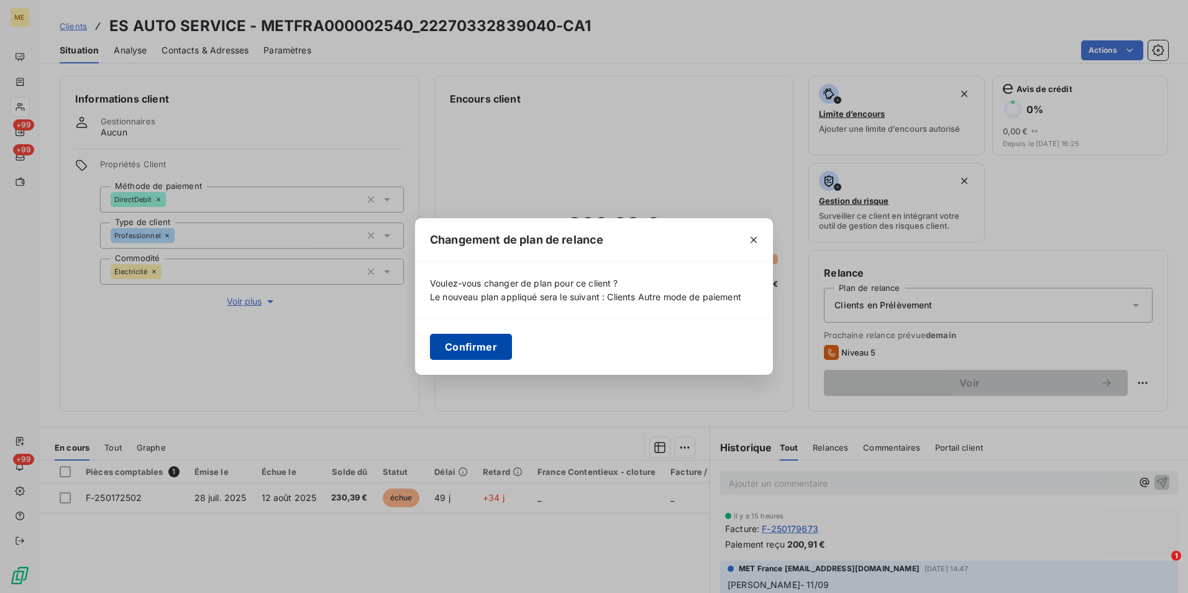
click at [472, 338] on button "Confirmer" at bounding box center [471, 347] width 82 height 26
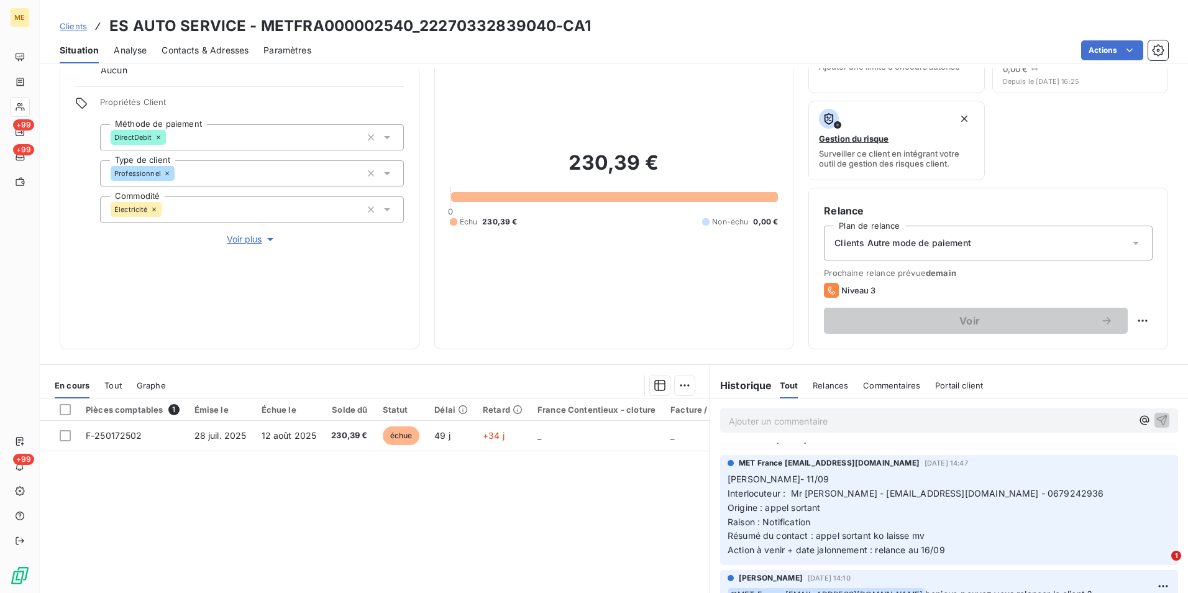
scroll to position [62, 0]
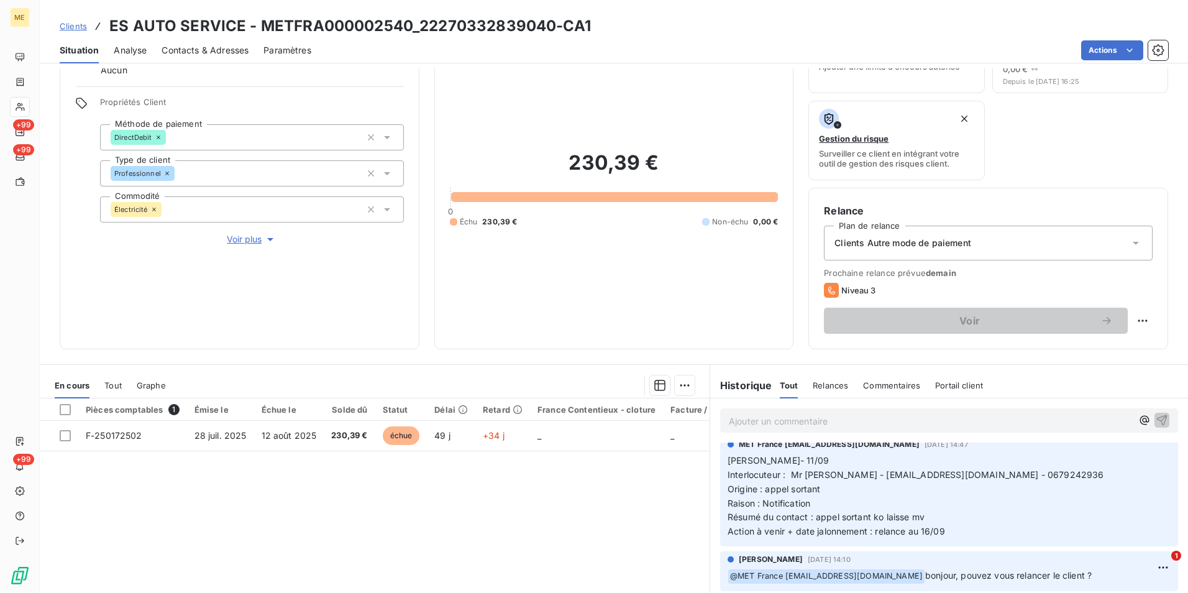
click at [1106, 239] on div "Clients Autre mode de paiement" at bounding box center [988, 243] width 329 height 35
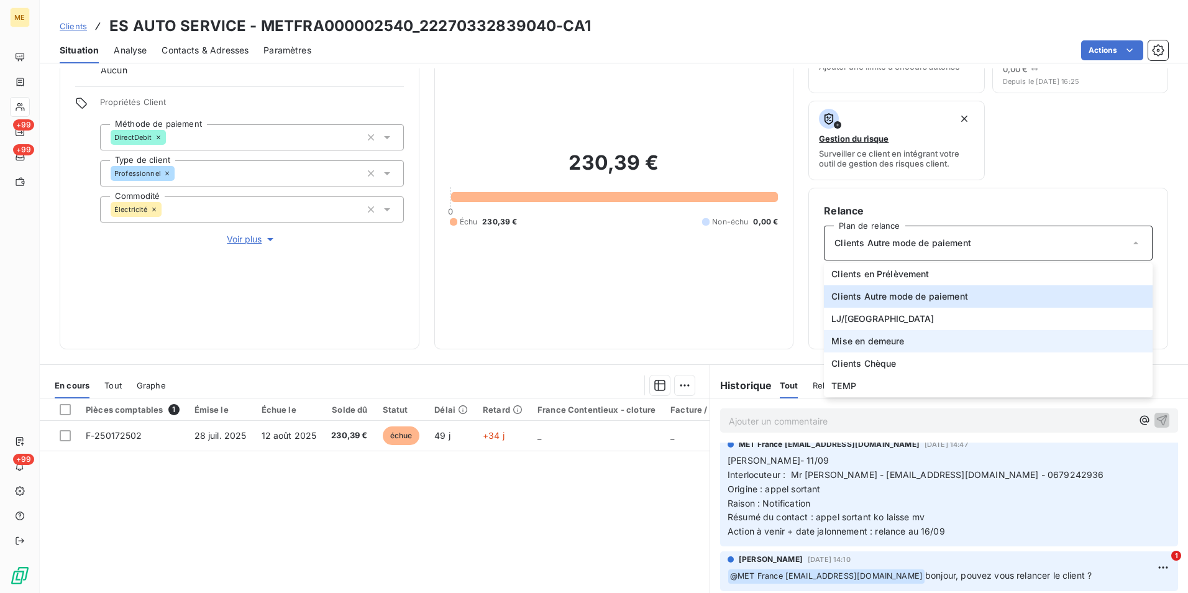
click at [863, 339] on span "Mise en demeure" at bounding box center [868, 341] width 73 height 12
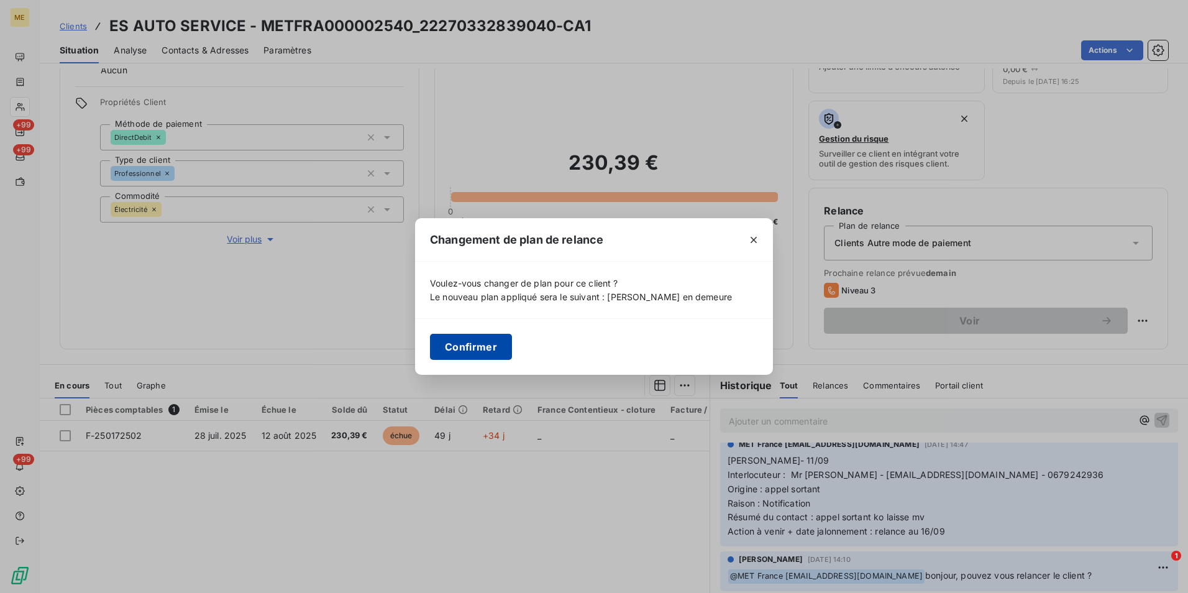
click at [470, 342] on button "Confirmer" at bounding box center [471, 347] width 82 height 26
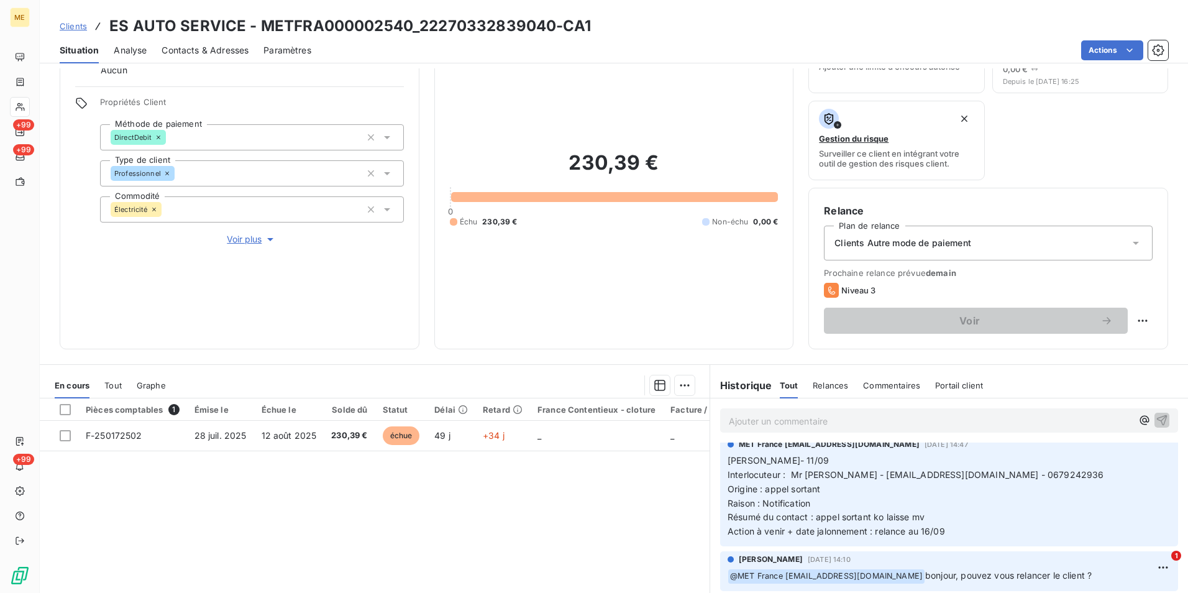
click at [1129, 316] on html "ME +99 +99 +99 Clients ES AUTO SERVICE - METFRA000002540_22270332839040-CA1 Sit…" at bounding box center [594, 296] width 1188 height 593
click at [1132, 322] on html "ME +99 +99 +99 Clients ES AUTO SERVICE - METFRA000002540_22270332839040-CA1 Sit…" at bounding box center [594, 296] width 1188 height 593
click at [1114, 351] on div "Replanifier cette action" at bounding box center [1082, 348] width 111 height 20
select select "8"
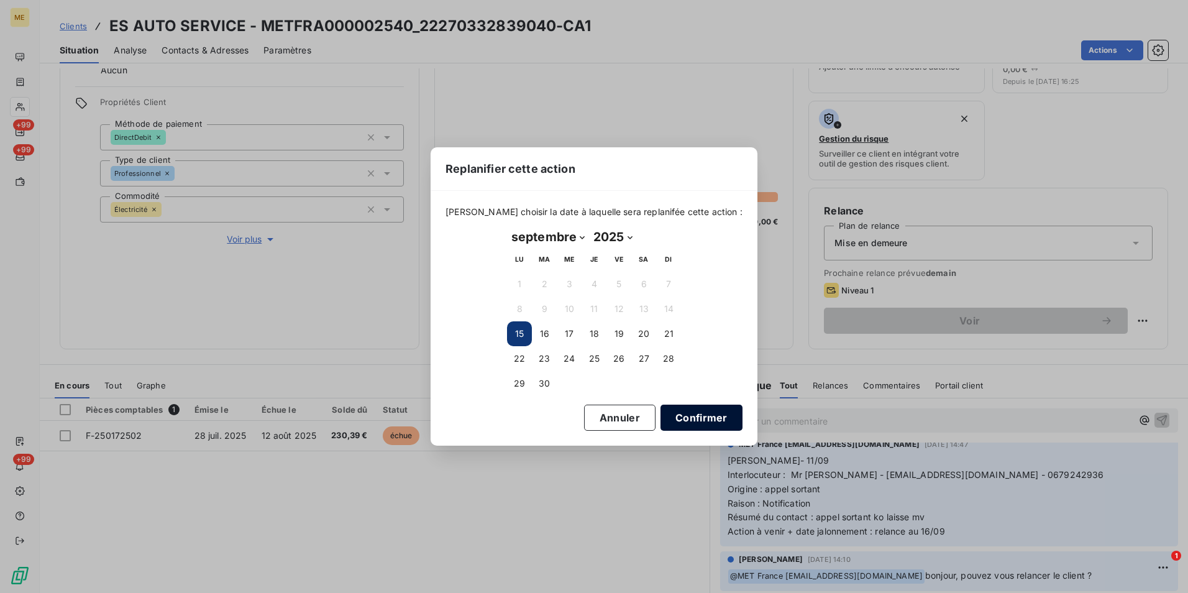
click at [676, 412] on button "Confirmer" at bounding box center [702, 418] width 82 height 26
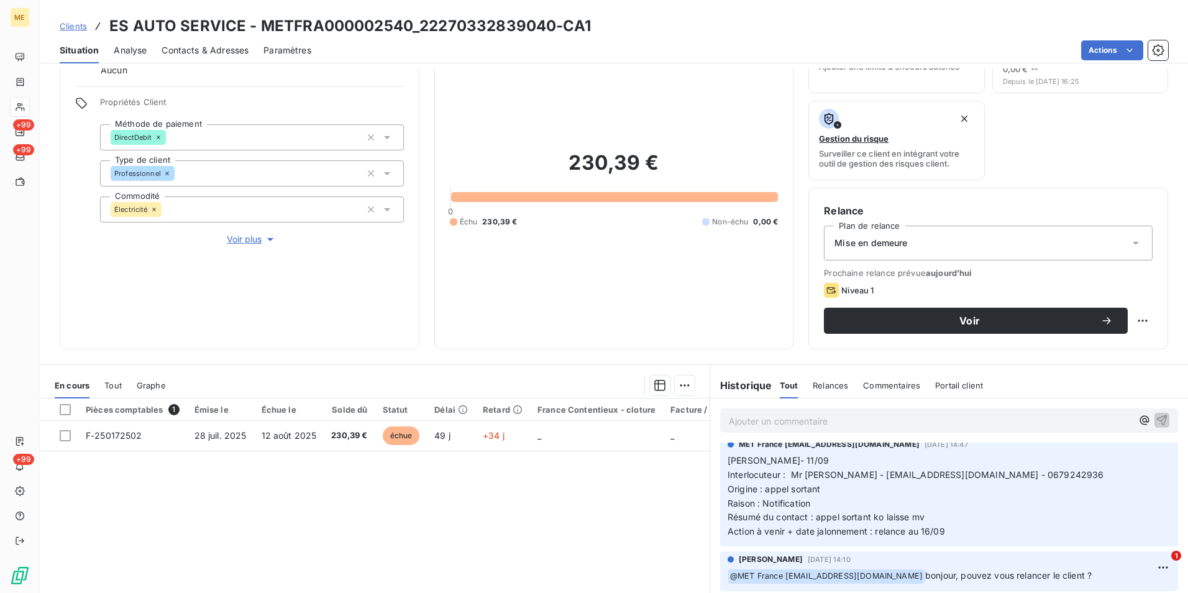
click at [210, 51] on span "Contacts & Adresses" at bounding box center [205, 50] width 87 height 12
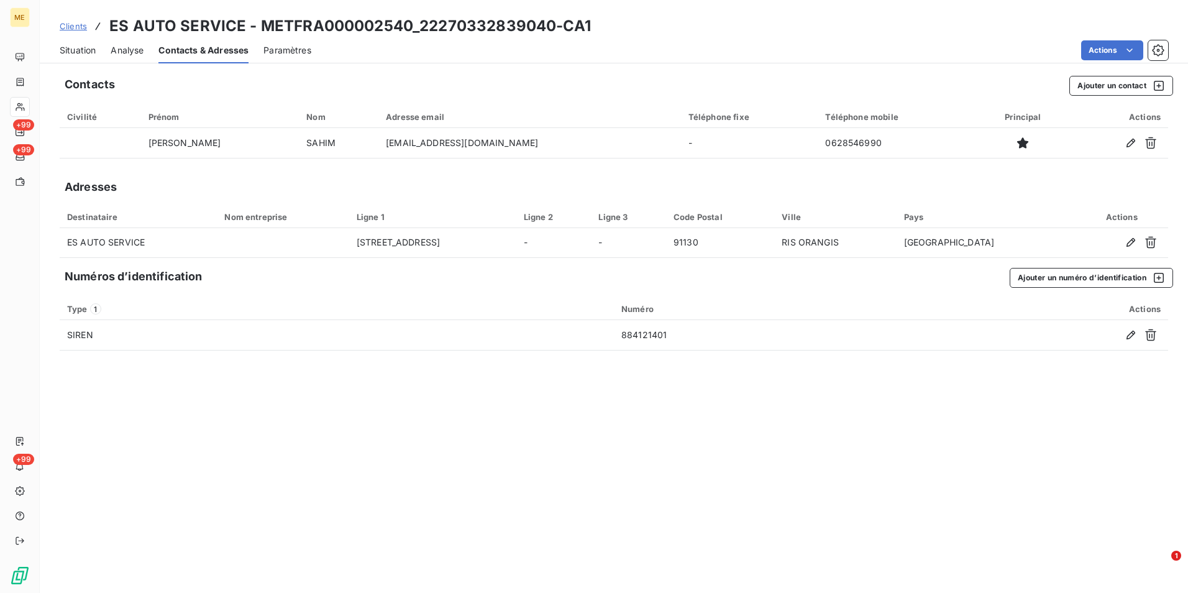
click at [76, 45] on div "Situation" at bounding box center [78, 50] width 36 height 26
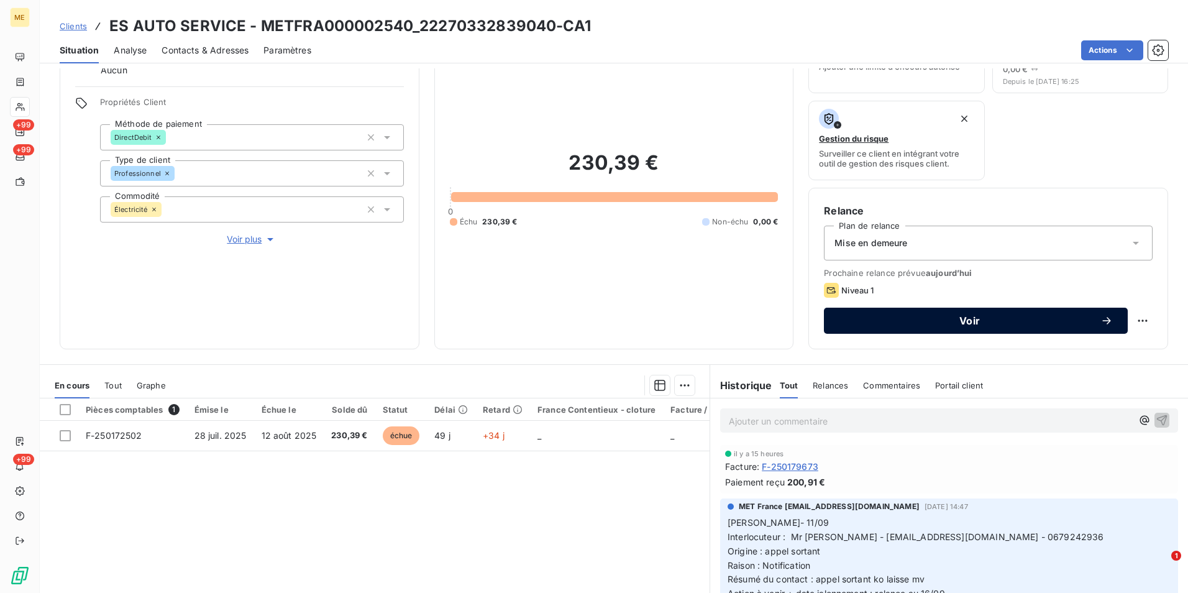
click at [944, 308] on button "Voir" at bounding box center [976, 321] width 304 height 26
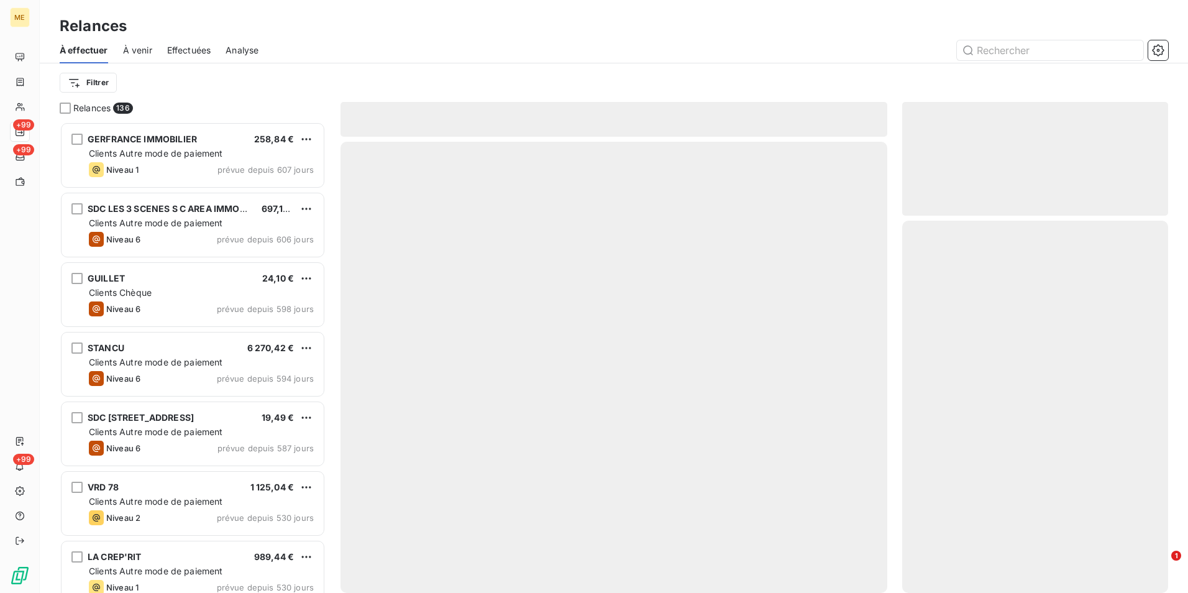
scroll to position [462, 257]
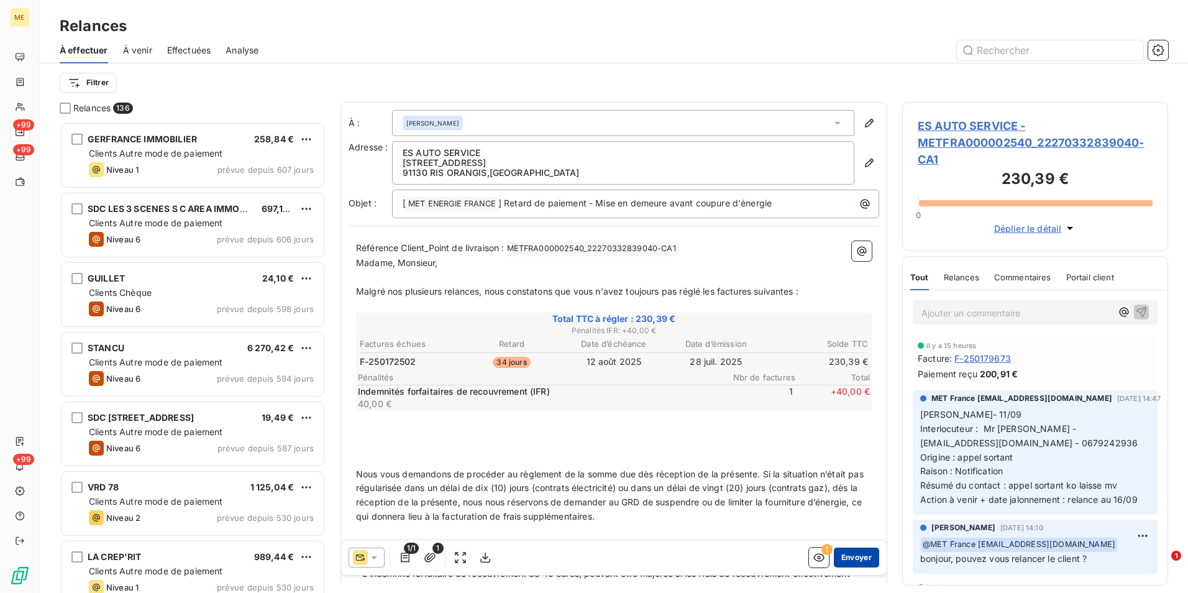
click at [847, 559] on button "Envoyer" at bounding box center [856, 558] width 45 height 20
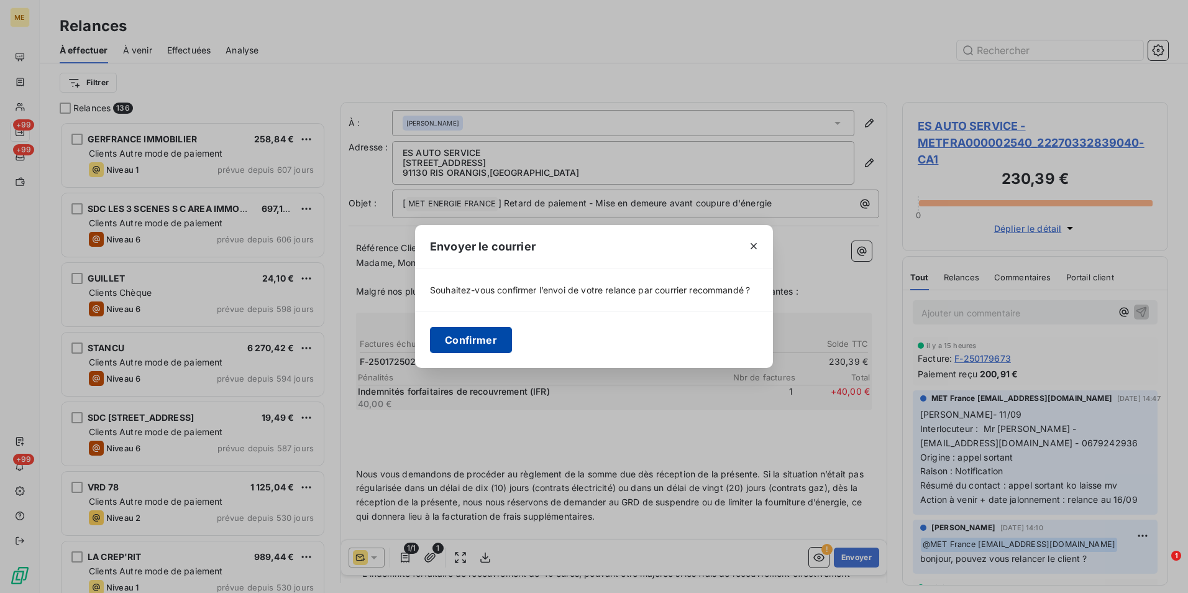
click at [473, 344] on button "Confirmer" at bounding box center [471, 340] width 82 height 26
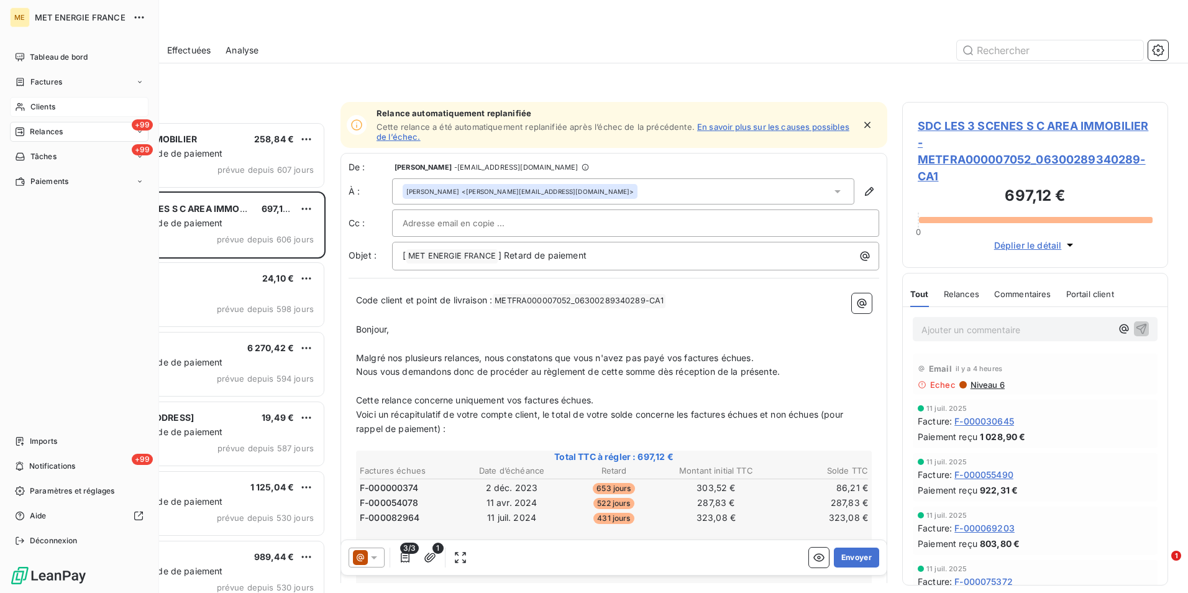
click at [48, 106] on span "Clients" at bounding box center [42, 106] width 25 height 11
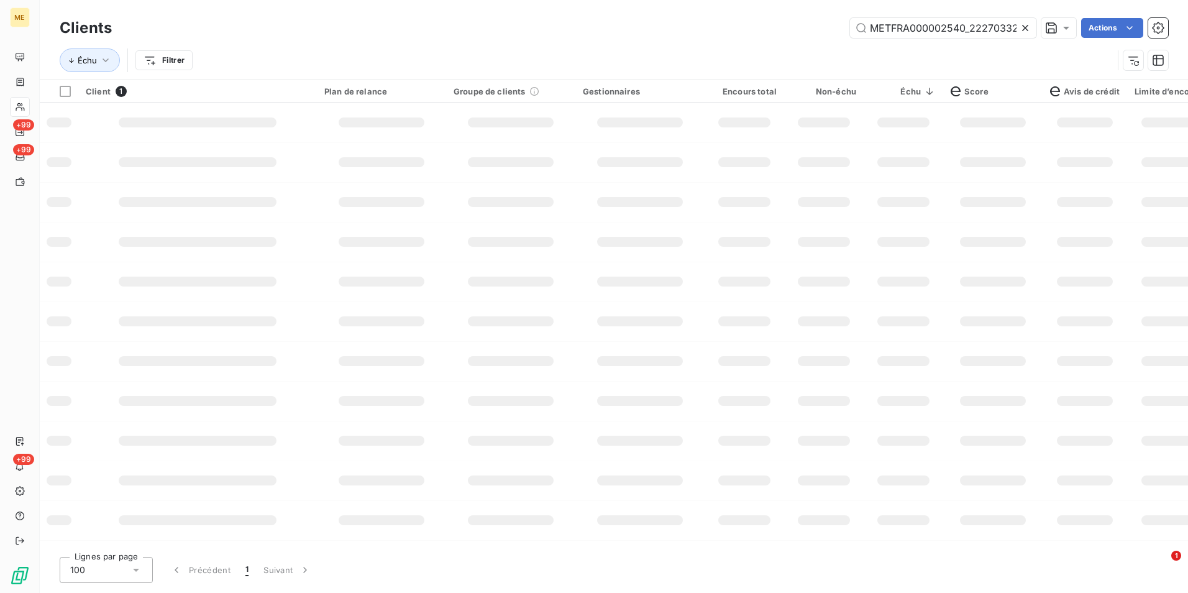
scroll to position [0, 40]
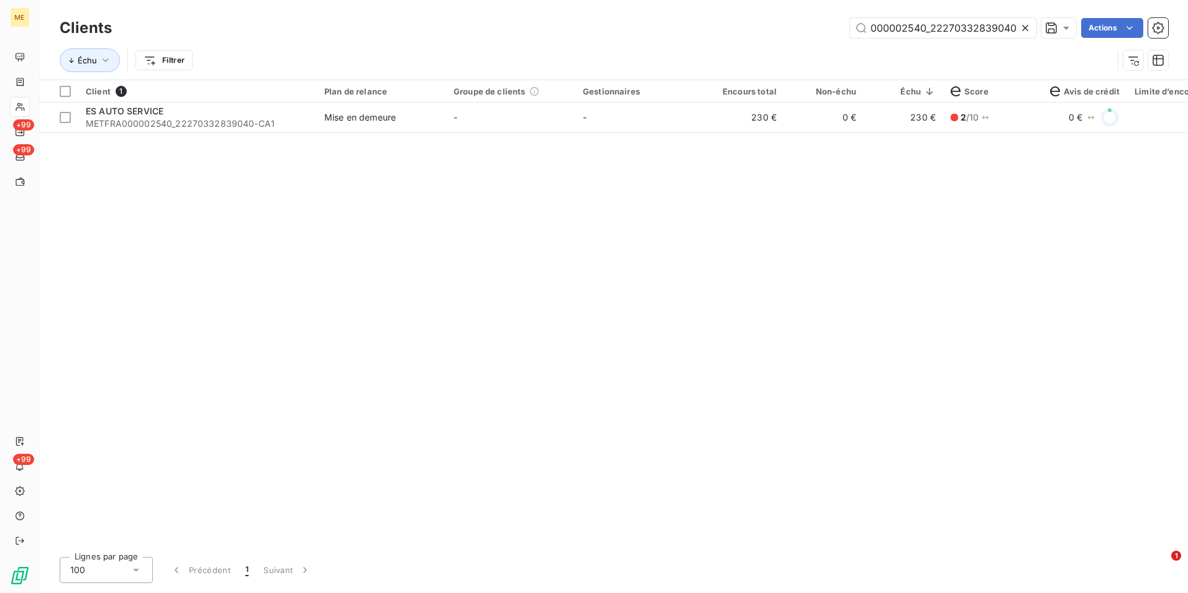
click at [1029, 24] on icon at bounding box center [1025, 28] width 12 height 12
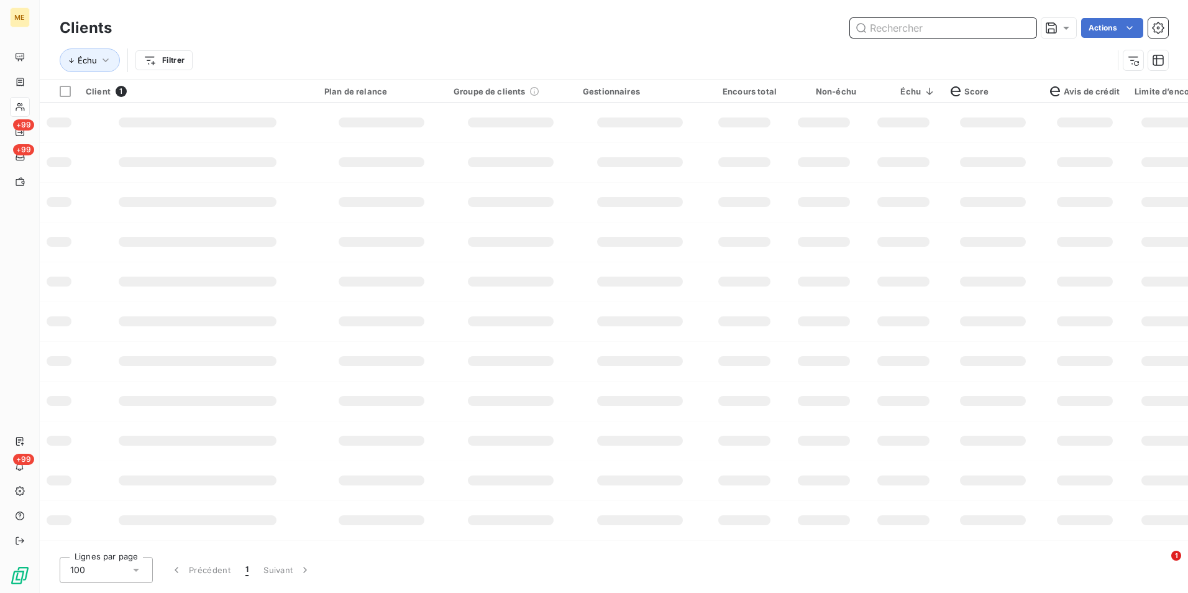
click at [1021, 24] on input "text" at bounding box center [943, 28] width 186 height 20
paste input "METFRA000004935_02411577398658"
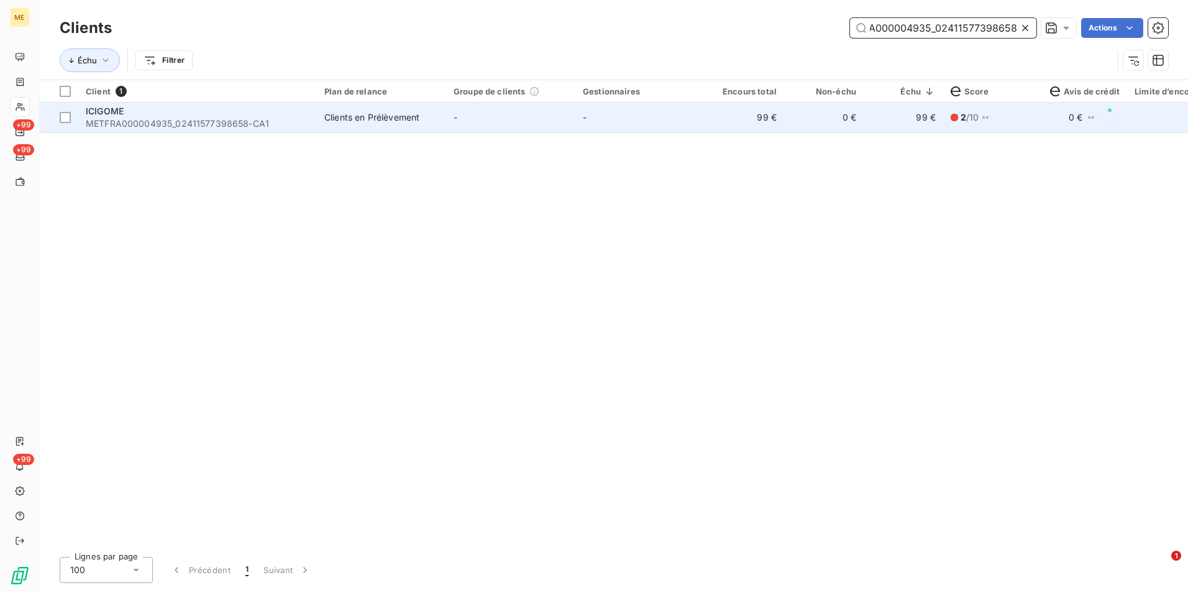
type input "METFRA000004935_02411577398658"
click at [624, 130] on td "-" at bounding box center [640, 118] width 129 height 30
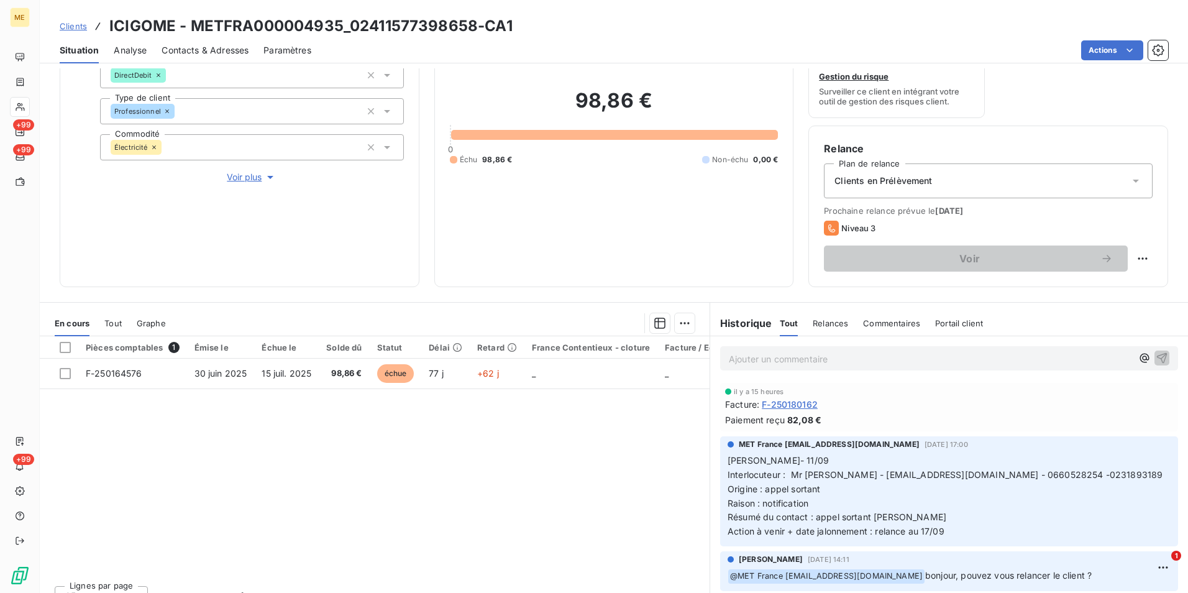
click at [1000, 168] on div "Clients en Prélèvement" at bounding box center [988, 180] width 329 height 35
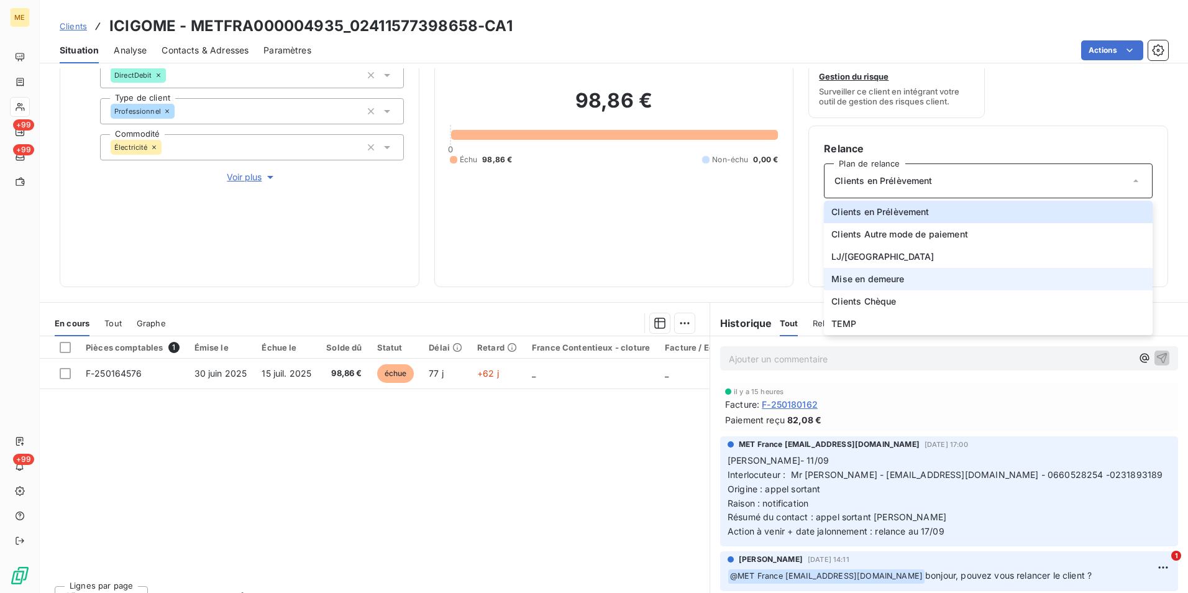
click at [863, 275] on span "Mise en demeure" at bounding box center [868, 279] width 73 height 12
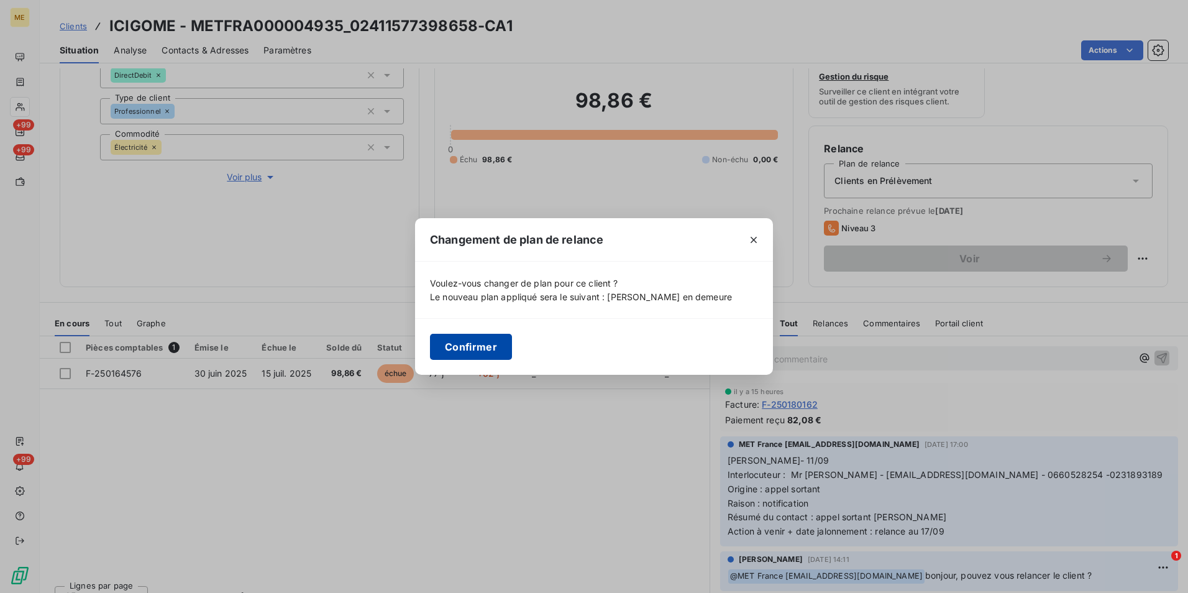
click at [474, 347] on button "Confirmer" at bounding box center [471, 347] width 82 height 26
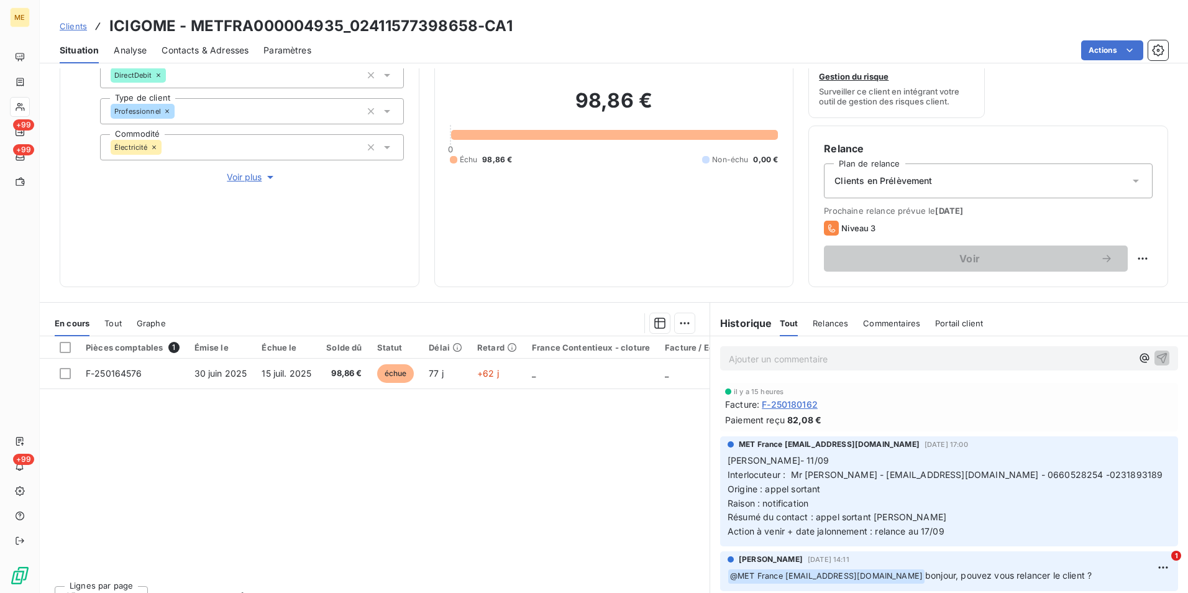
click at [1139, 255] on div "Relance Plan de relance Clients en Prélèvement Prochaine relance prévue le 17 s…" at bounding box center [989, 207] width 360 height 162
click at [1135, 256] on html "ME +99 +99 +99 Clients ICIGOME - METFRA000004935_02411577398658-CA1 Situation A…" at bounding box center [594, 296] width 1188 height 593
click at [1116, 288] on div "Replanifier cette action" at bounding box center [1082, 286] width 111 height 20
select select "8"
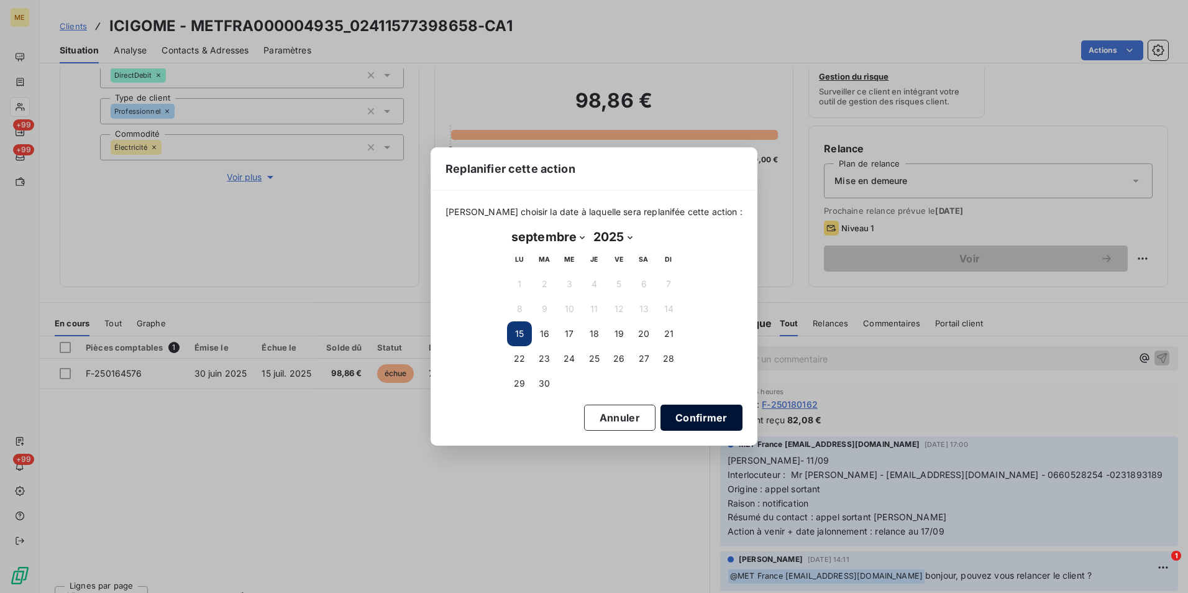
click at [690, 414] on button "Confirmer" at bounding box center [702, 418] width 82 height 26
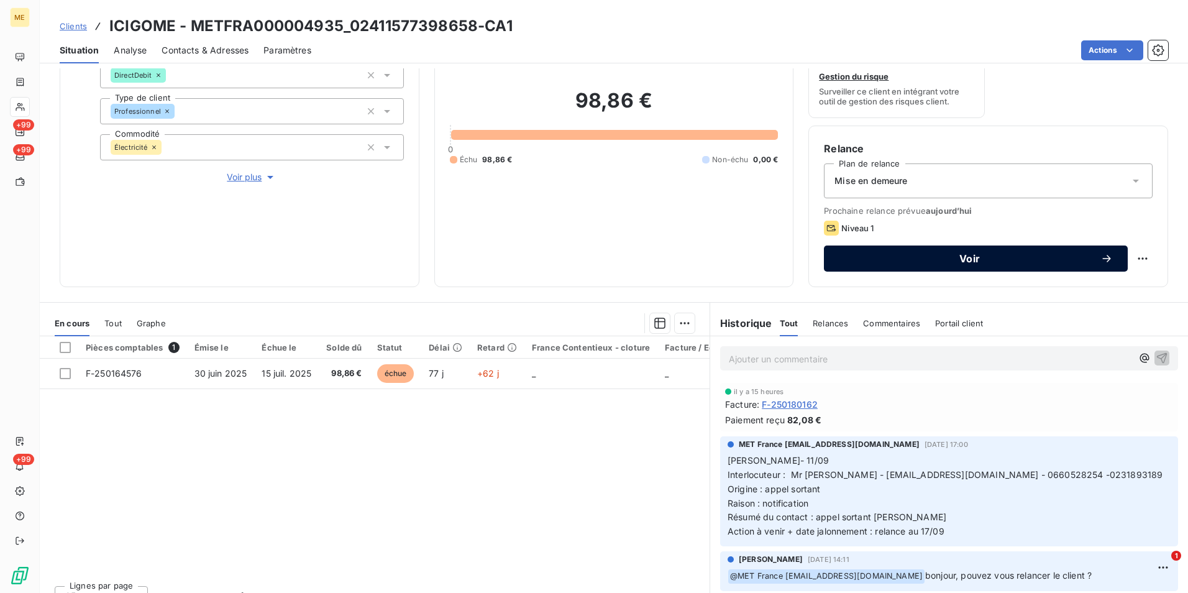
click at [975, 262] on span "Voir" at bounding box center [970, 259] width 262 height 10
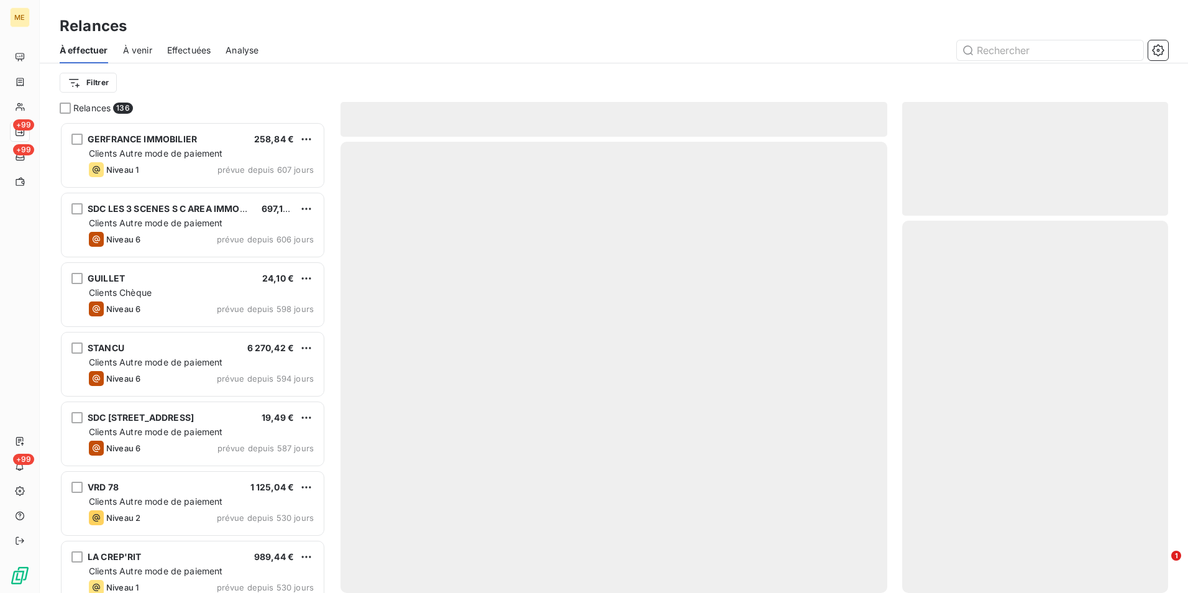
scroll to position [462, 257]
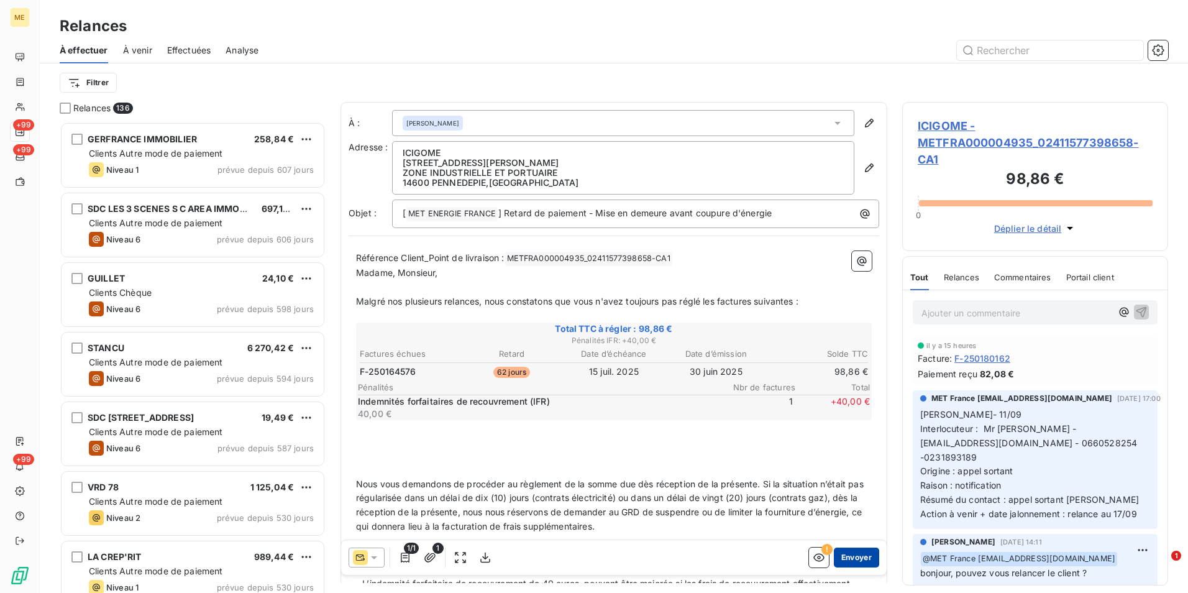
click at [840, 558] on button "Envoyer" at bounding box center [856, 558] width 45 height 20
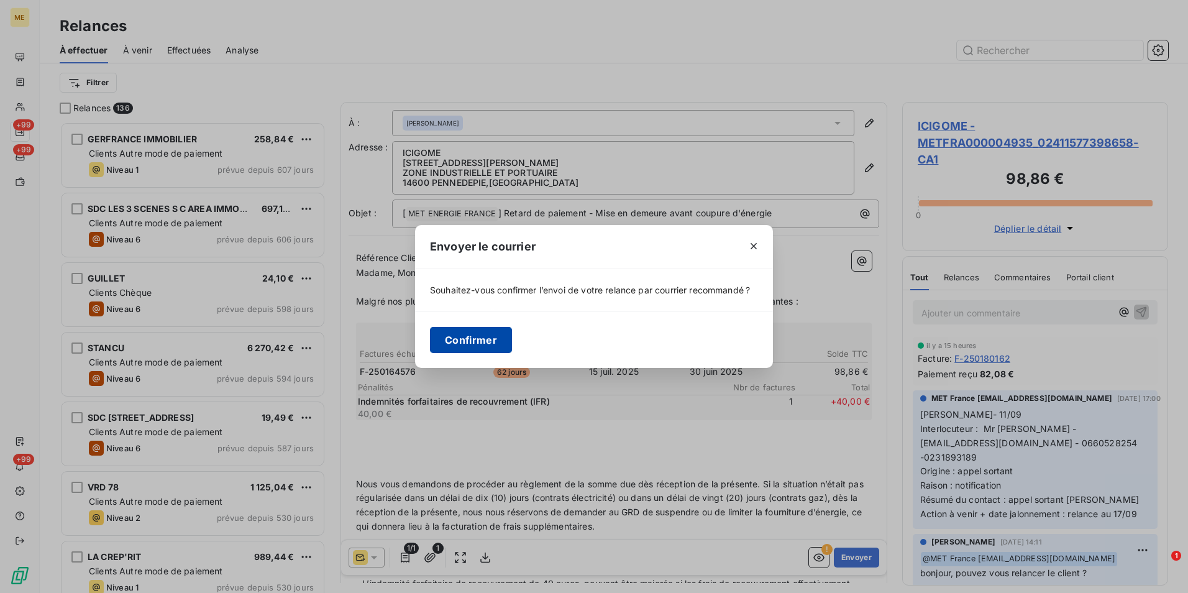
click at [449, 333] on button "Confirmer" at bounding box center [471, 340] width 82 height 26
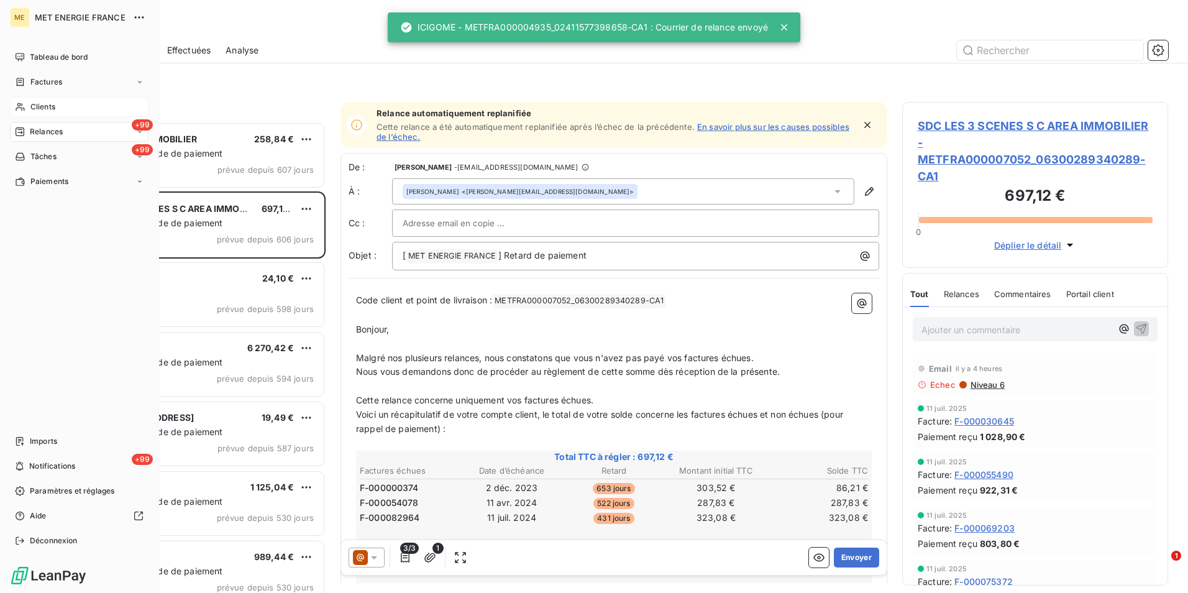
click at [47, 101] on span "Clients" at bounding box center [42, 106] width 25 height 11
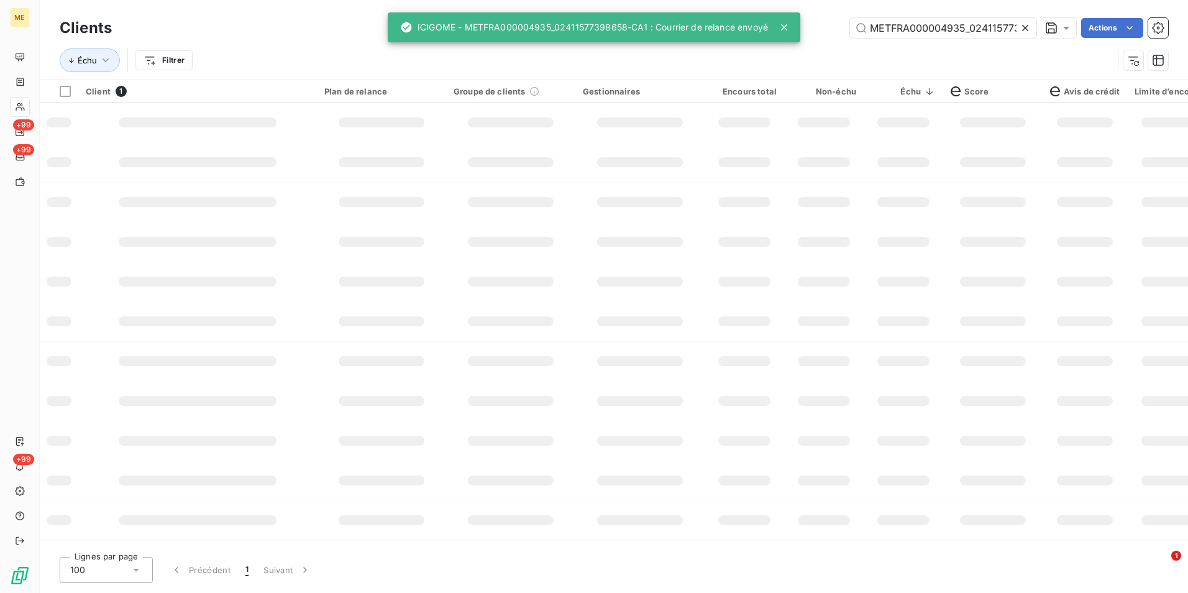
scroll to position [0, 34]
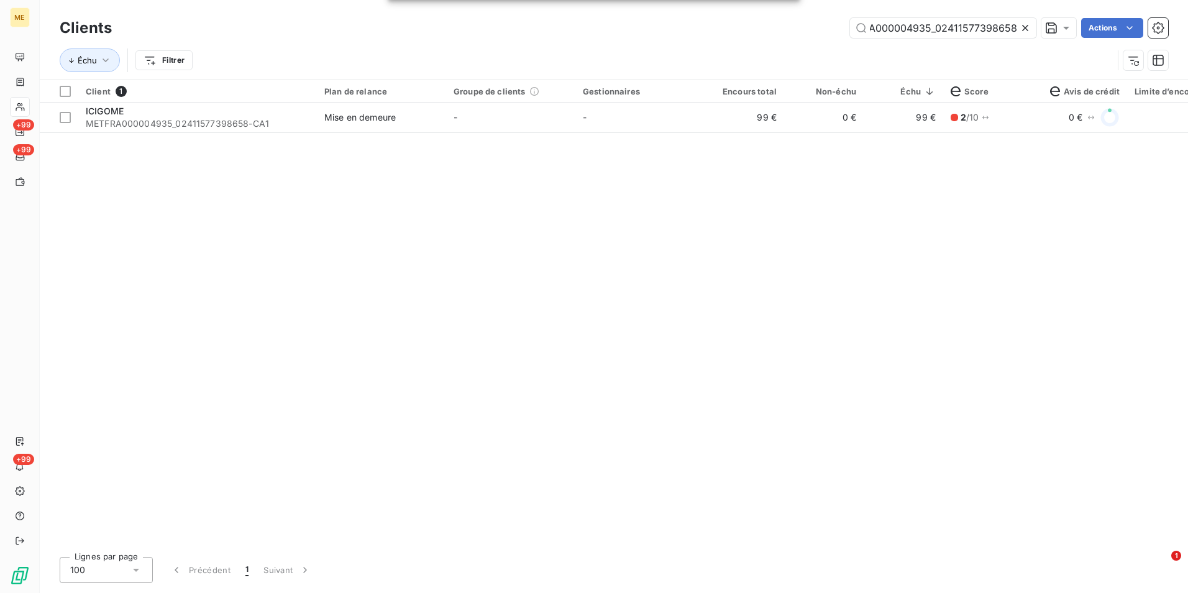
click at [1024, 25] on icon at bounding box center [1025, 28] width 12 height 12
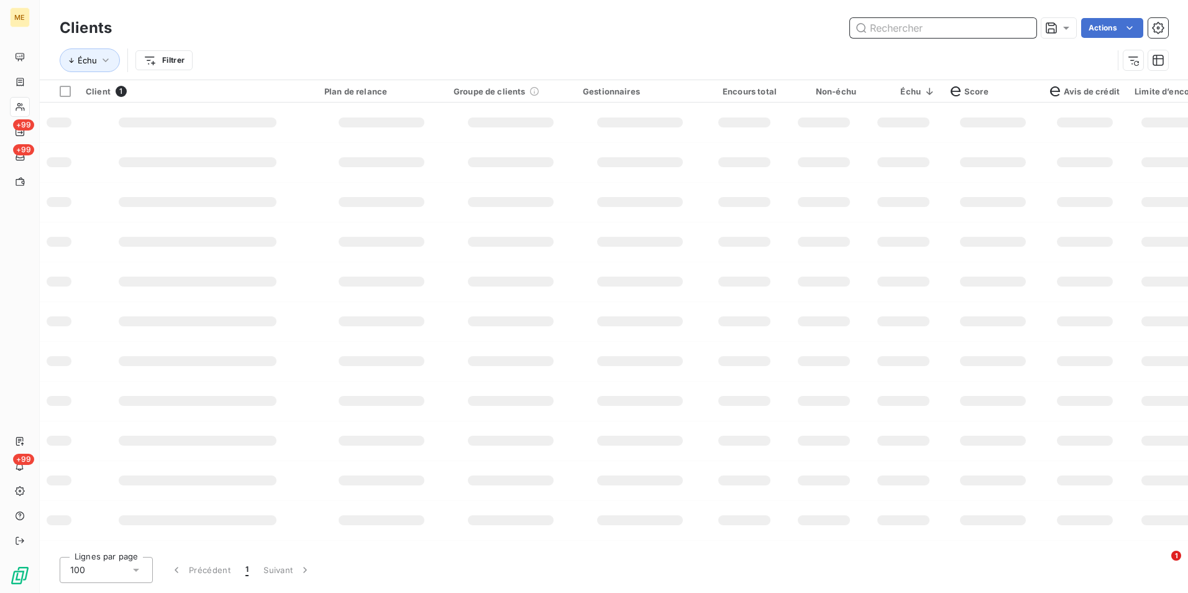
click at [1022, 25] on input "text" at bounding box center [943, 28] width 186 height 20
paste input "METFRA000013299_22562952113425"
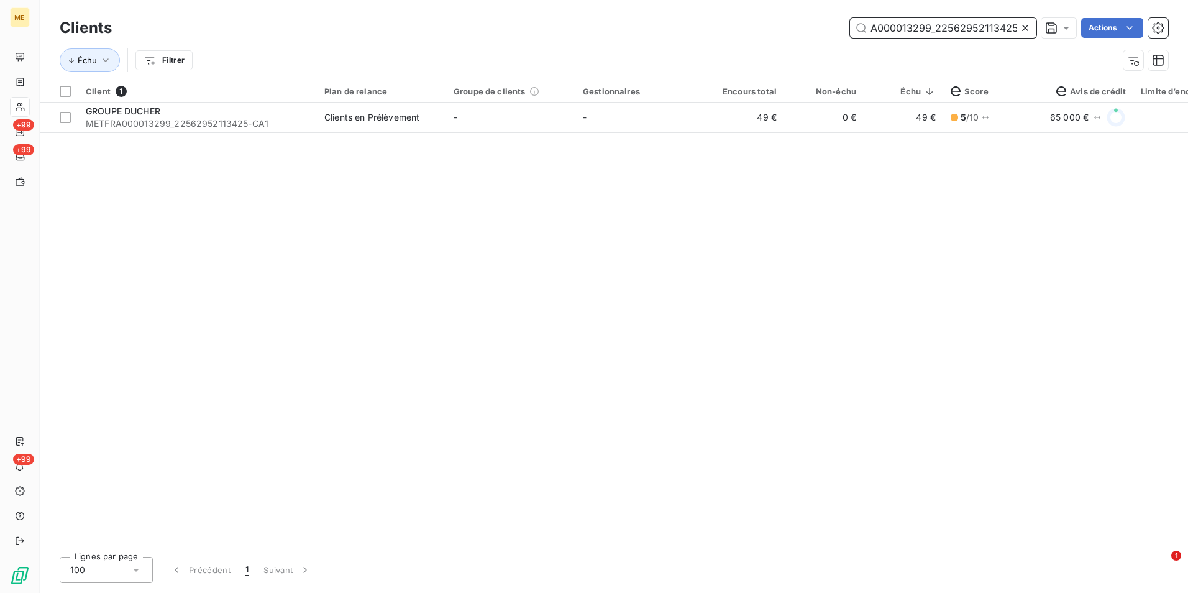
type input "METFRA000013299_22562952113425"
click at [612, 128] on td "-" at bounding box center [640, 118] width 129 height 30
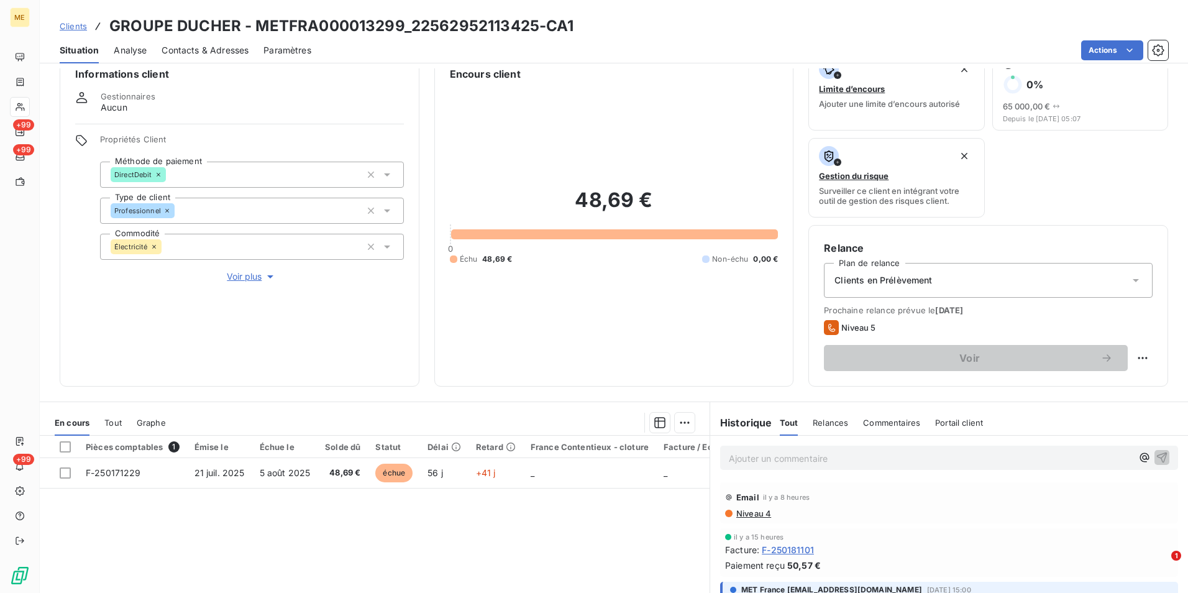
scroll to position [20, 0]
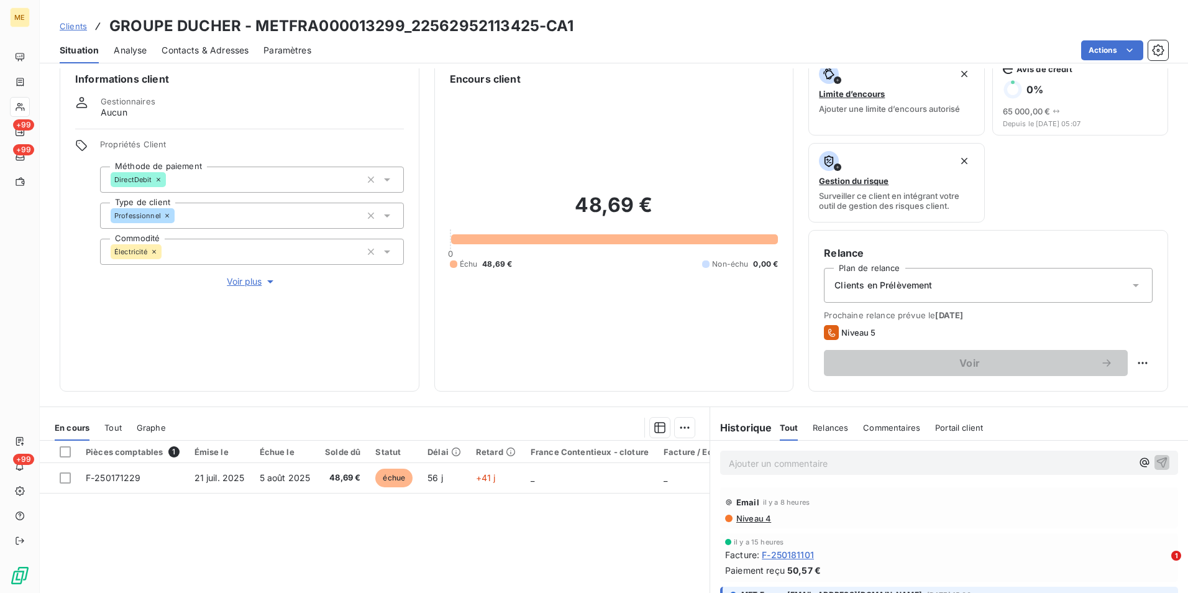
click at [973, 290] on div "Clients en Prélèvement" at bounding box center [988, 285] width 329 height 35
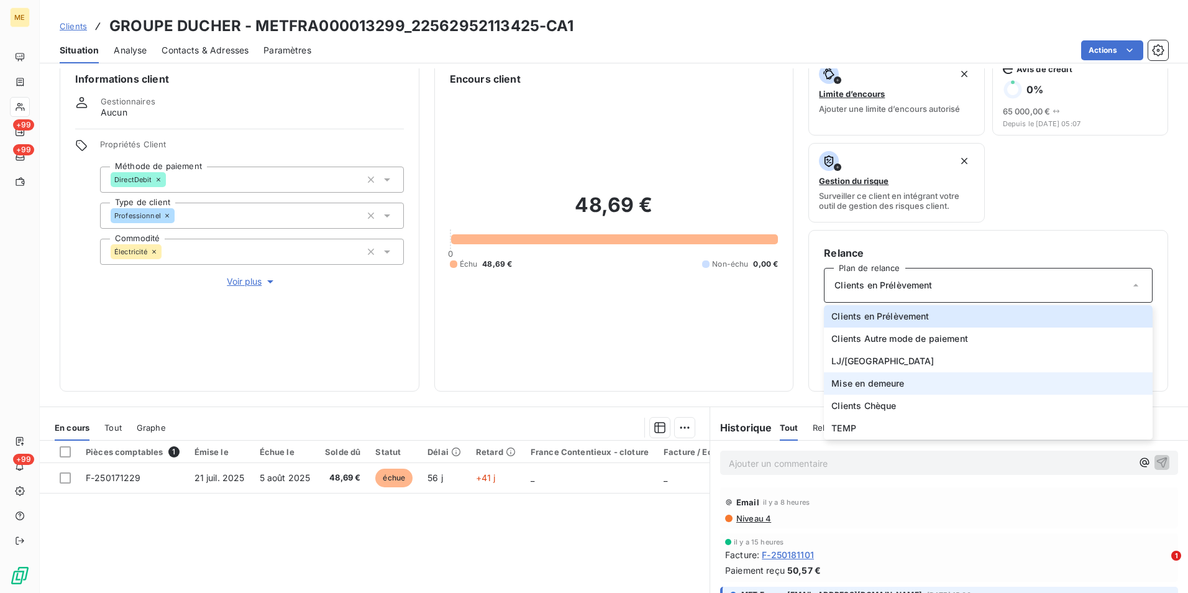
click at [889, 387] on span "Mise en demeure" at bounding box center [868, 383] width 73 height 12
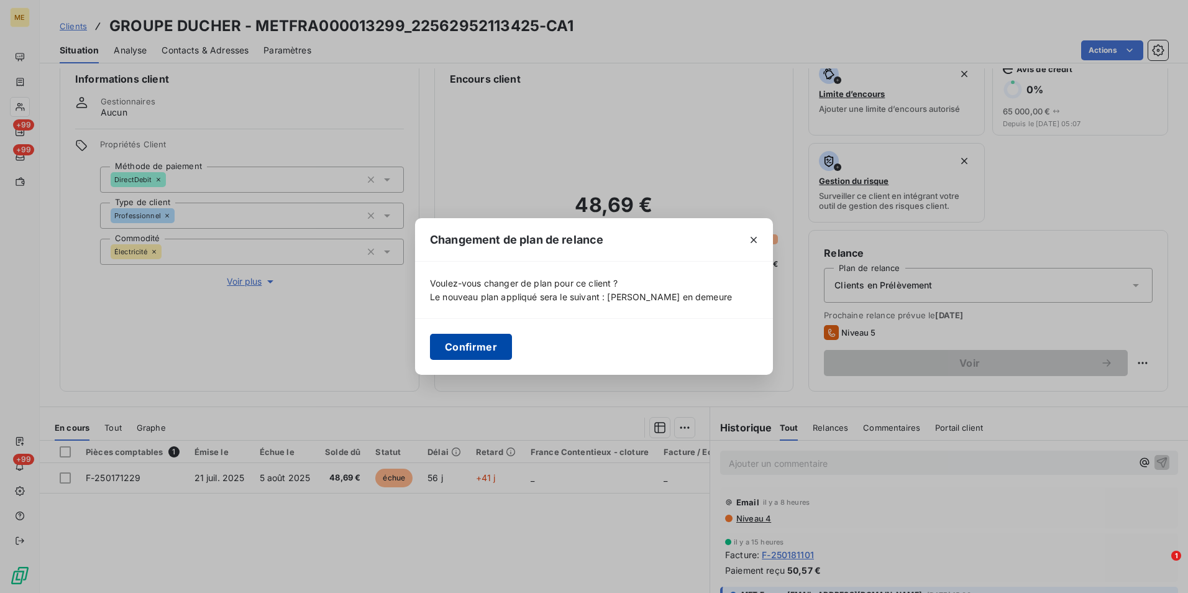
click at [448, 352] on button "Confirmer" at bounding box center [471, 347] width 82 height 26
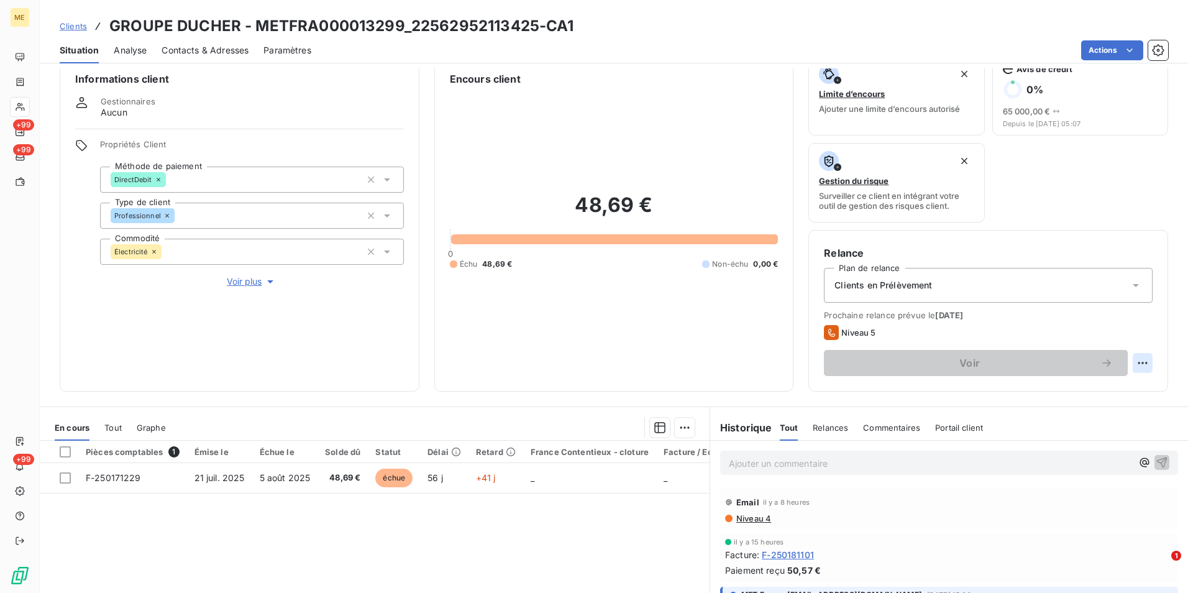
click at [1132, 364] on html "ME +99 +99 +99 Clients GROUPE DUCHER - METFRA000013299_22562952113425-CA1 Situa…" at bounding box center [594, 296] width 1188 height 593
click at [1081, 395] on div "Replanifier cette action" at bounding box center [1082, 390] width 111 height 20
select select "8"
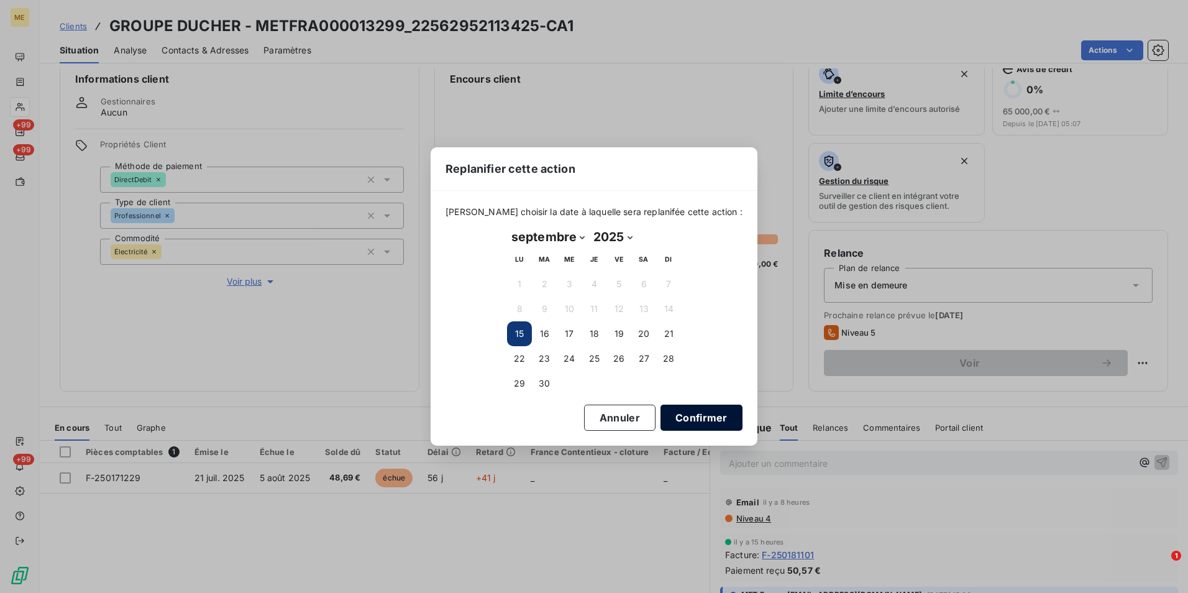
click at [681, 412] on button "Confirmer" at bounding box center [702, 418] width 82 height 26
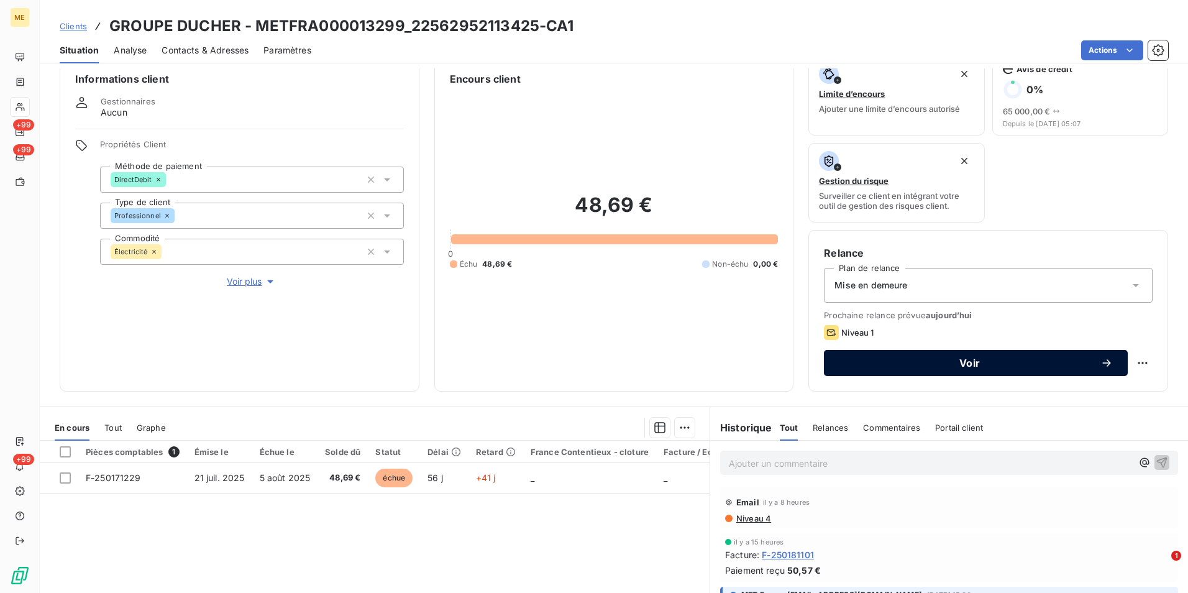
click at [963, 366] on span "Voir" at bounding box center [970, 363] width 262 height 10
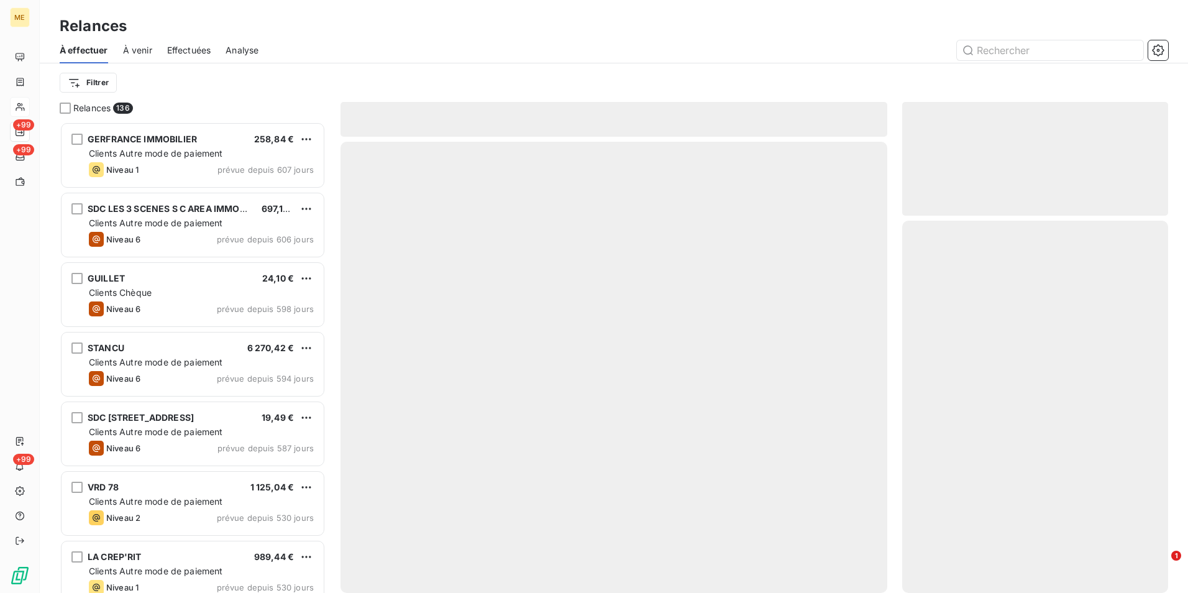
scroll to position [462, 257]
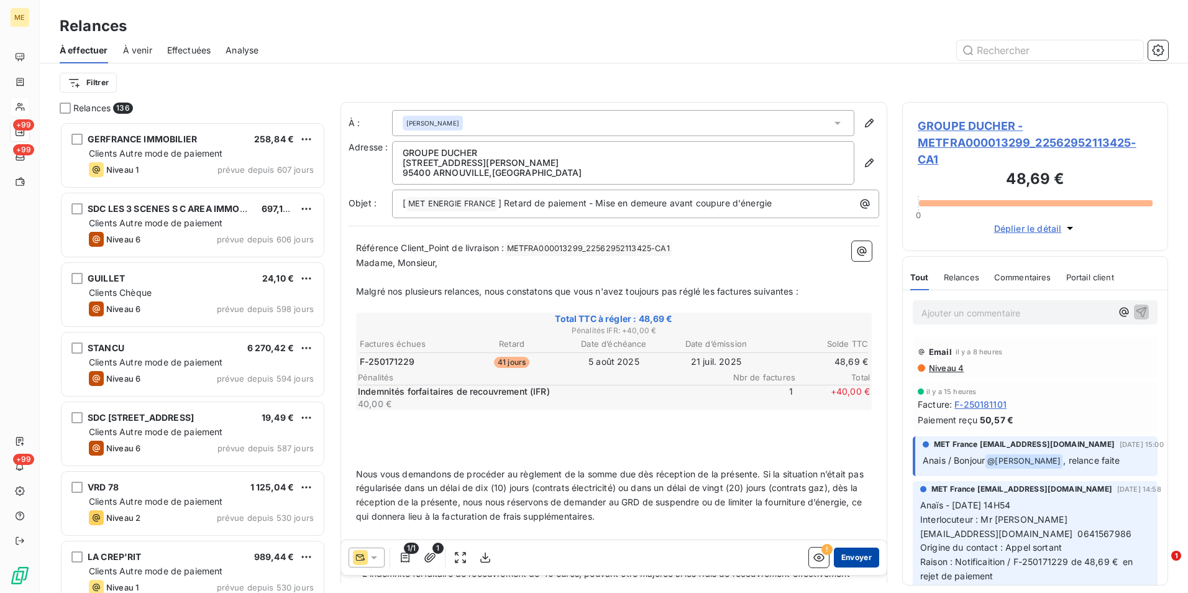
click at [858, 558] on button "Envoyer" at bounding box center [856, 558] width 45 height 20
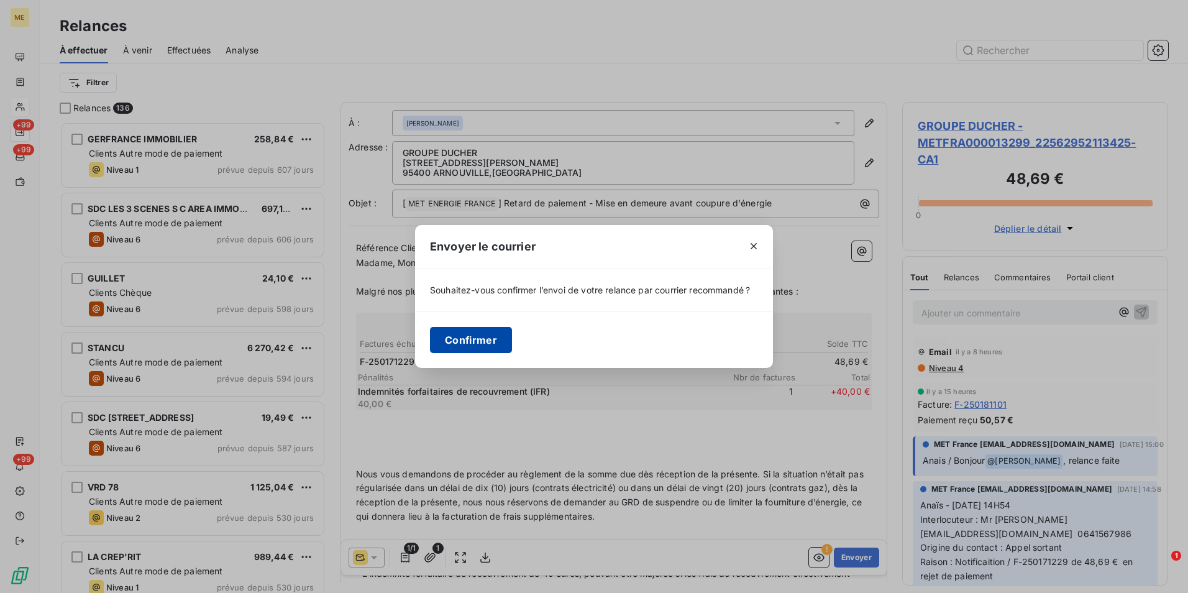
click at [472, 341] on button "Confirmer" at bounding box center [471, 340] width 82 height 26
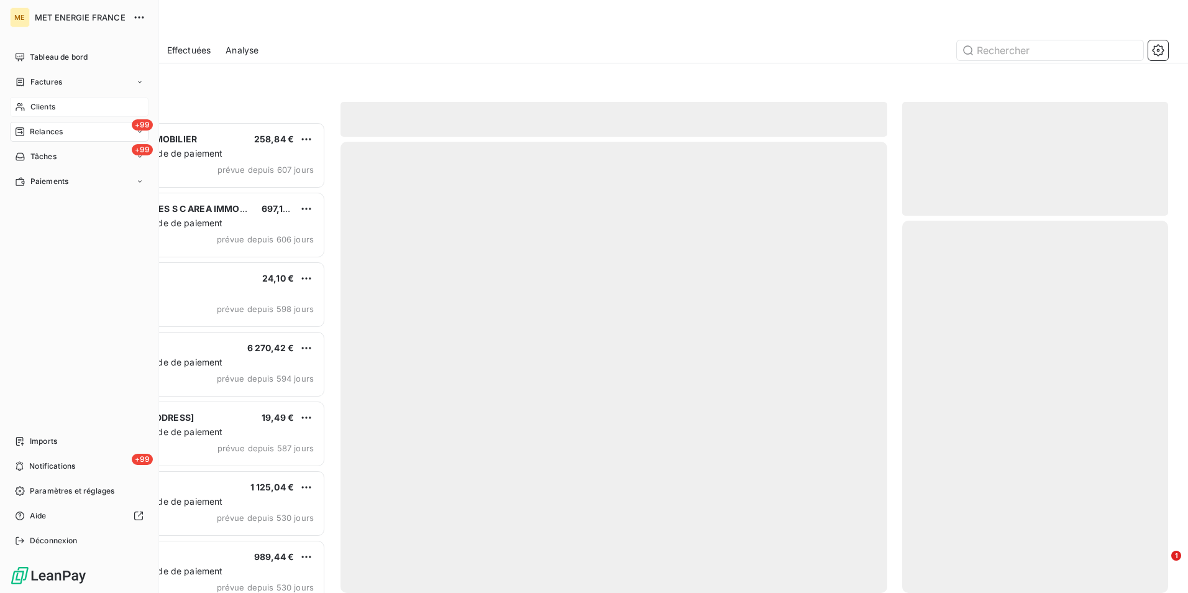
drag, startPoint x: 30, startPoint y: 107, endPoint x: 43, endPoint y: 100, distance: 14.2
click at [30, 107] on span "Clients" at bounding box center [42, 106] width 25 height 11
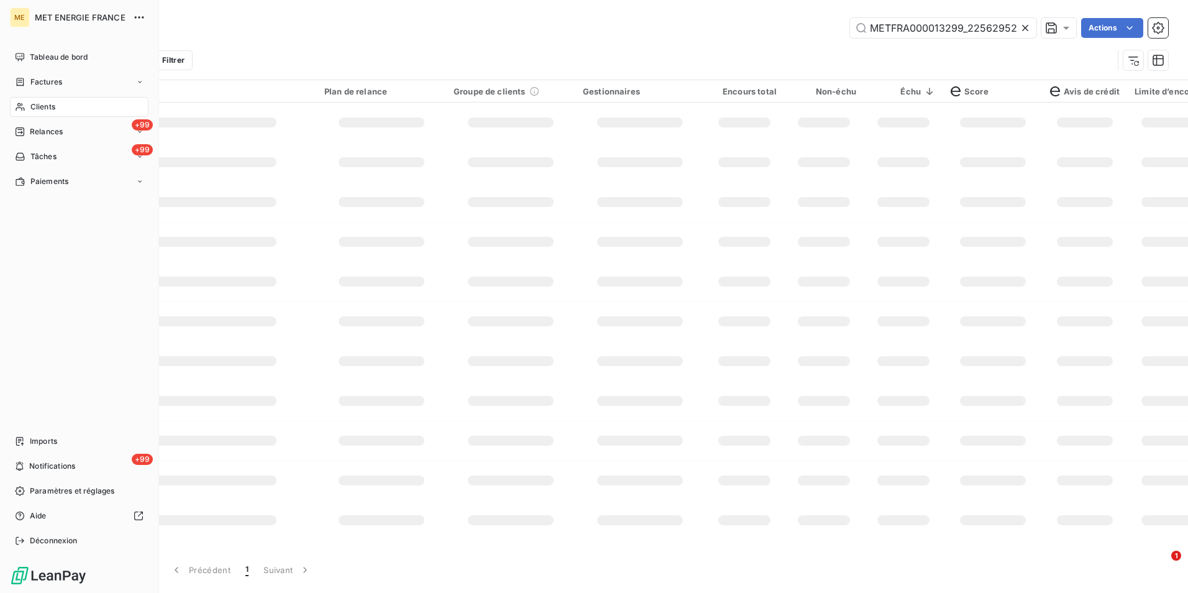
scroll to position [0, 32]
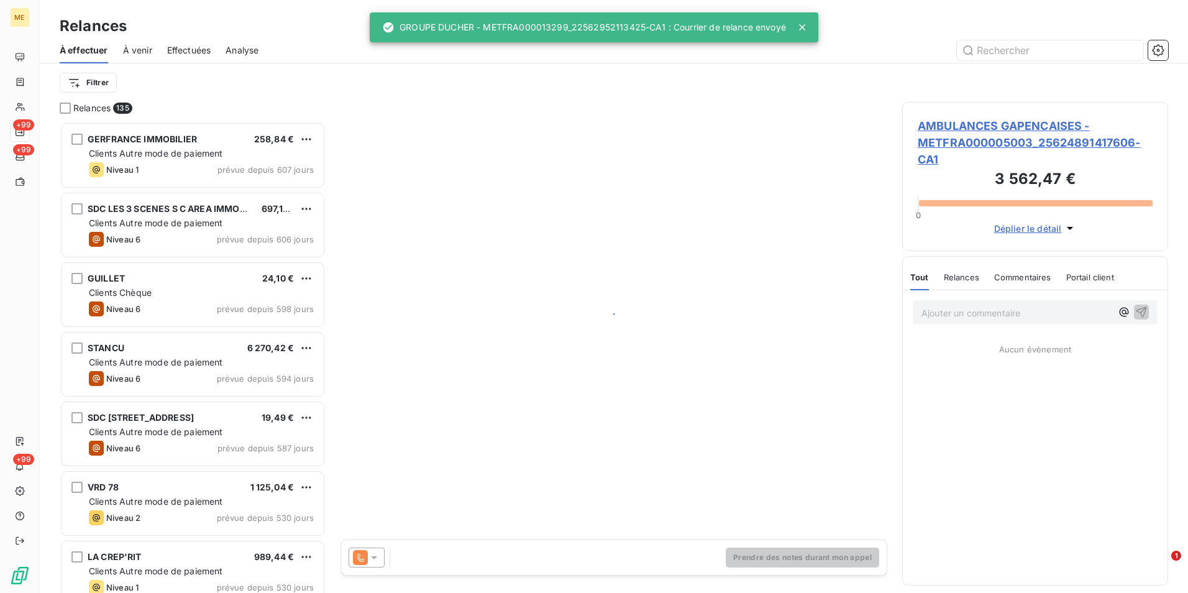
scroll to position [462, 257]
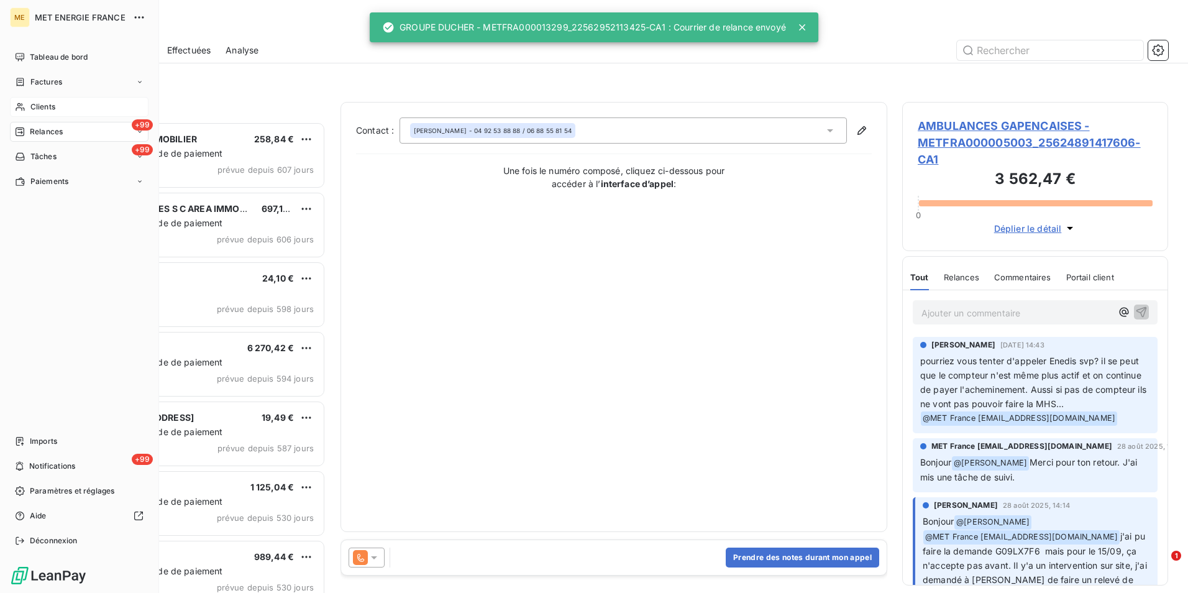
click at [43, 102] on span "Clients" at bounding box center [42, 106] width 25 height 11
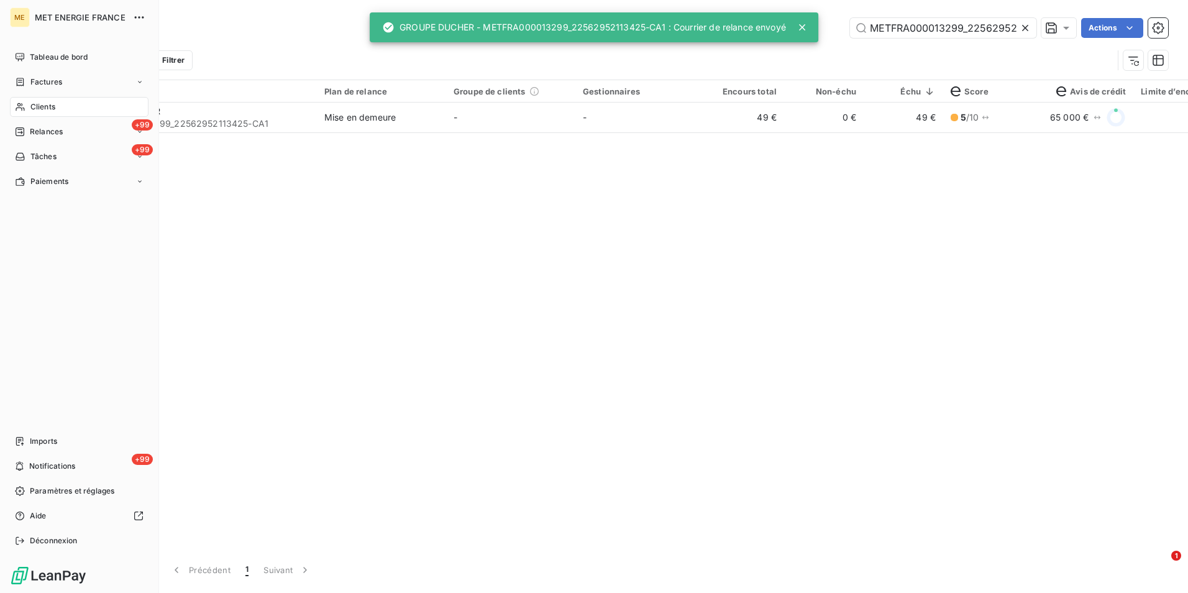
scroll to position [0, 32]
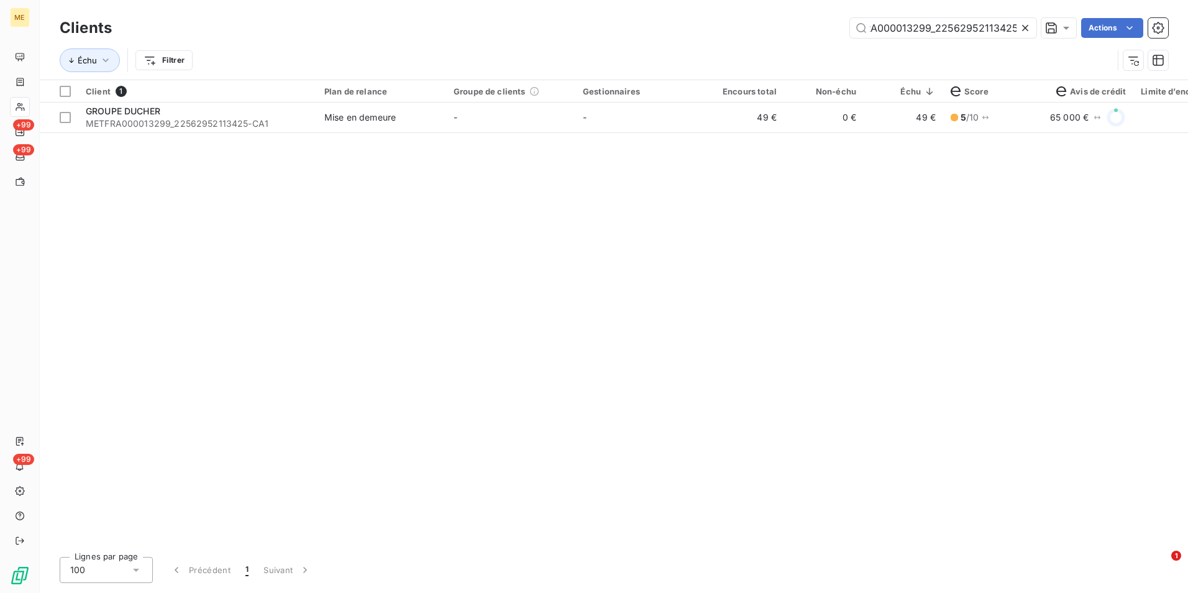
click at [1029, 25] on icon at bounding box center [1025, 28] width 12 height 12
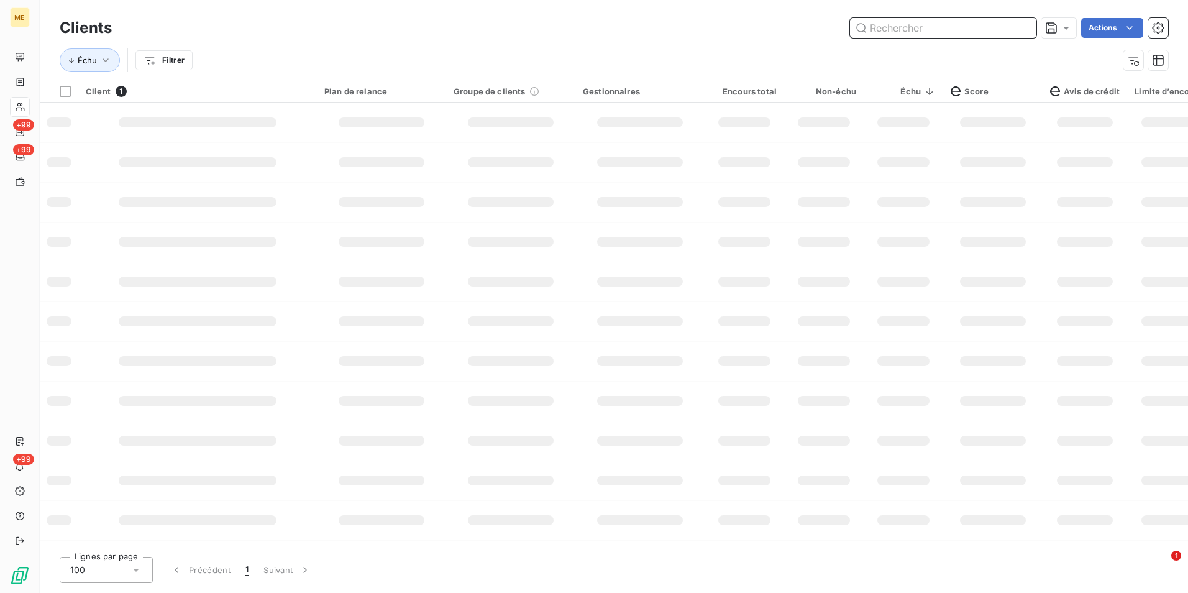
click at [1001, 22] on input "text" at bounding box center [943, 28] width 186 height 20
paste input "METFRA000004322_25338060726670"
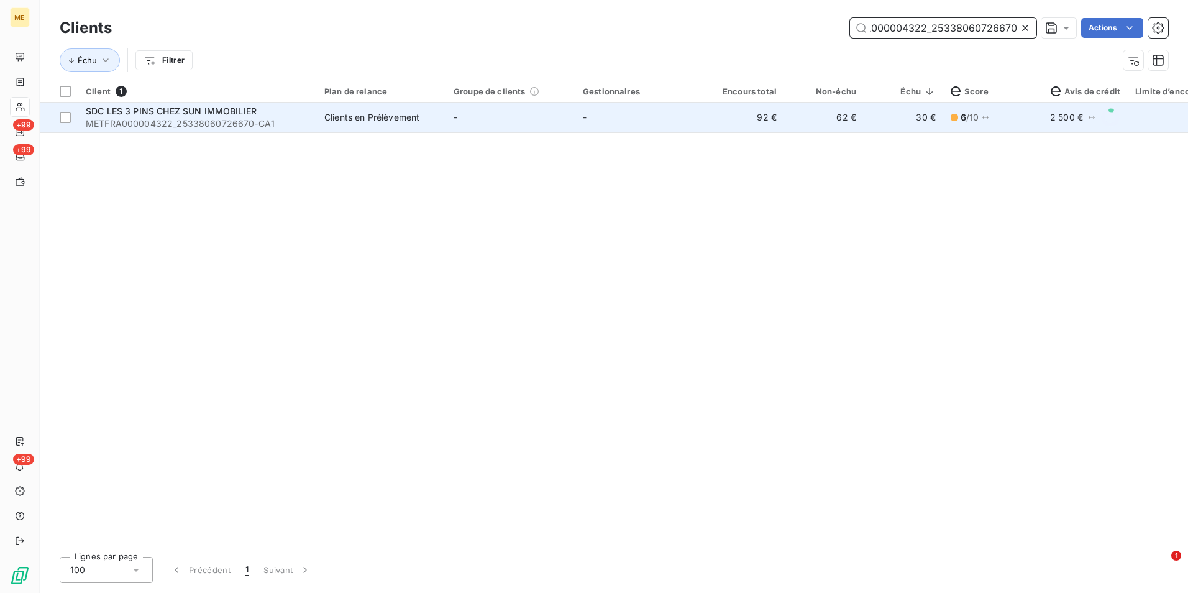
type input "METFRA000004322_25338060726670"
click at [610, 117] on td "-" at bounding box center [640, 118] width 129 height 30
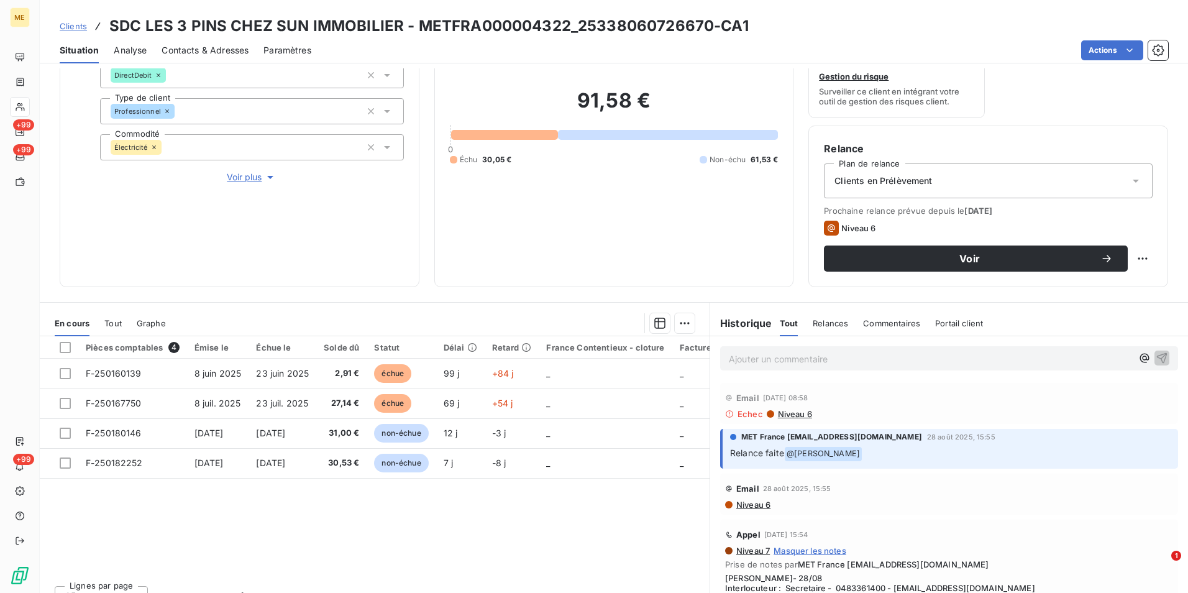
click at [843, 334] on div "Tout Relances Commentaires Portail client" at bounding box center [882, 323] width 204 height 26
click at [836, 326] on span "Relances" at bounding box center [830, 323] width 35 height 10
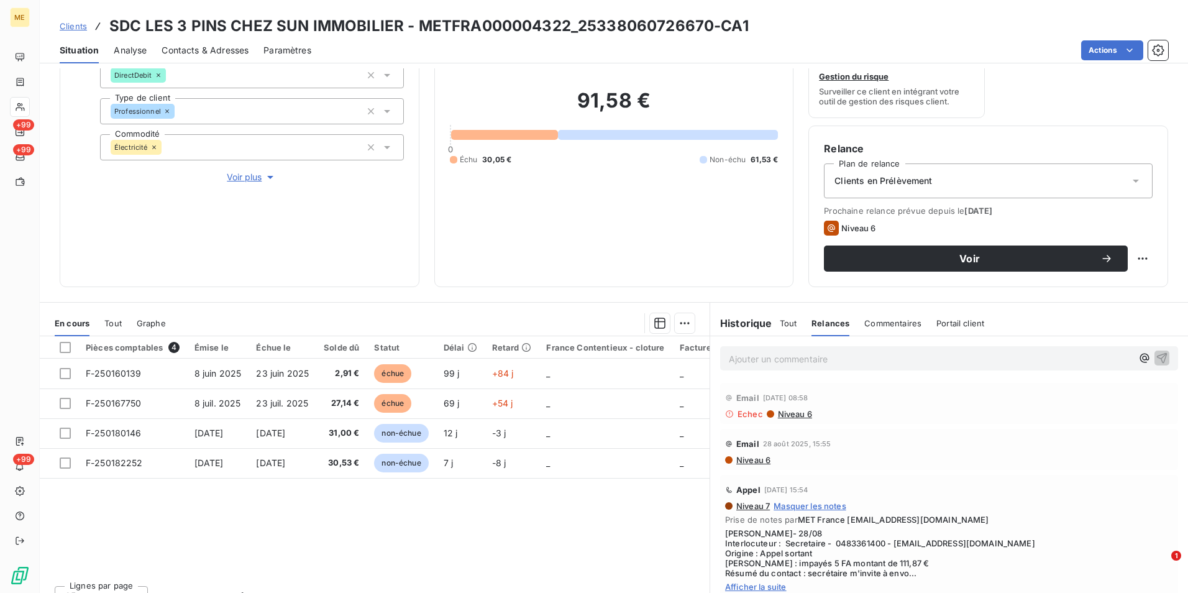
click at [784, 333] on div "Tout" at bounding box center [788, 323] width 17 height 26
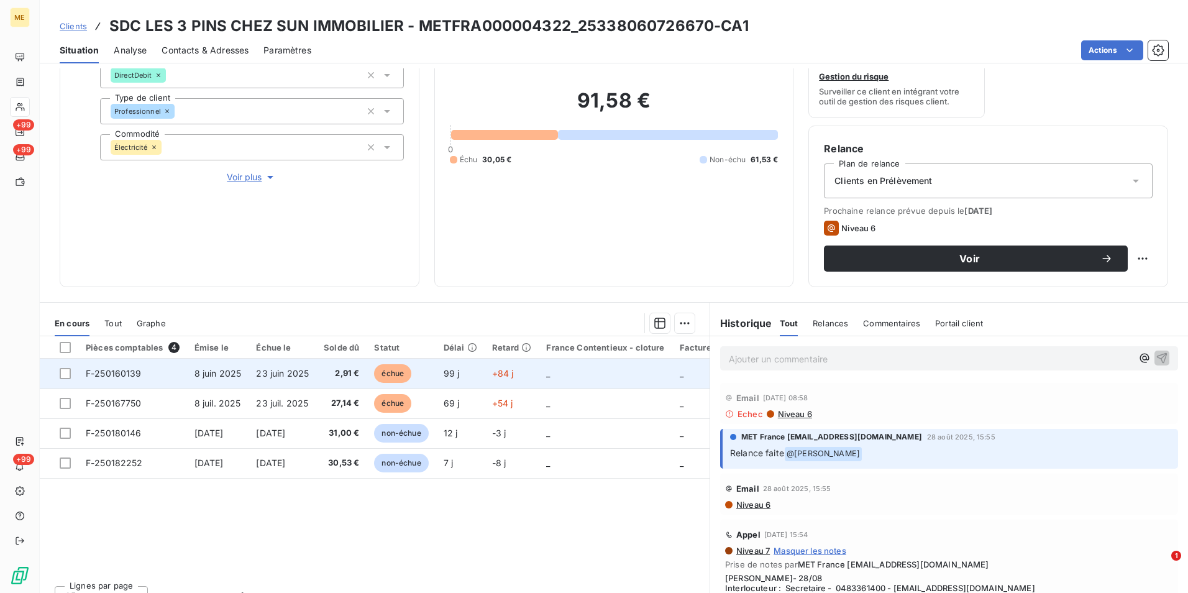
click at [344, 376] on span "2,91 €" at bounding box center [341, 373] width 35 height 12
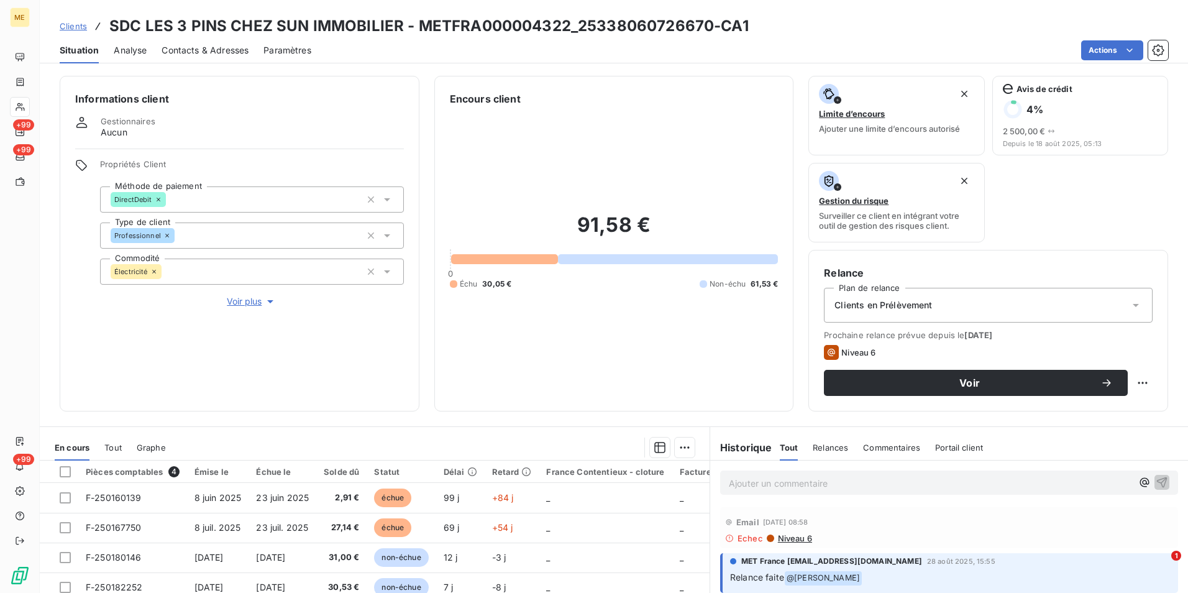
click at [81, 22] on span "Clients" at bounding box center [73, 26] width 27 height 10
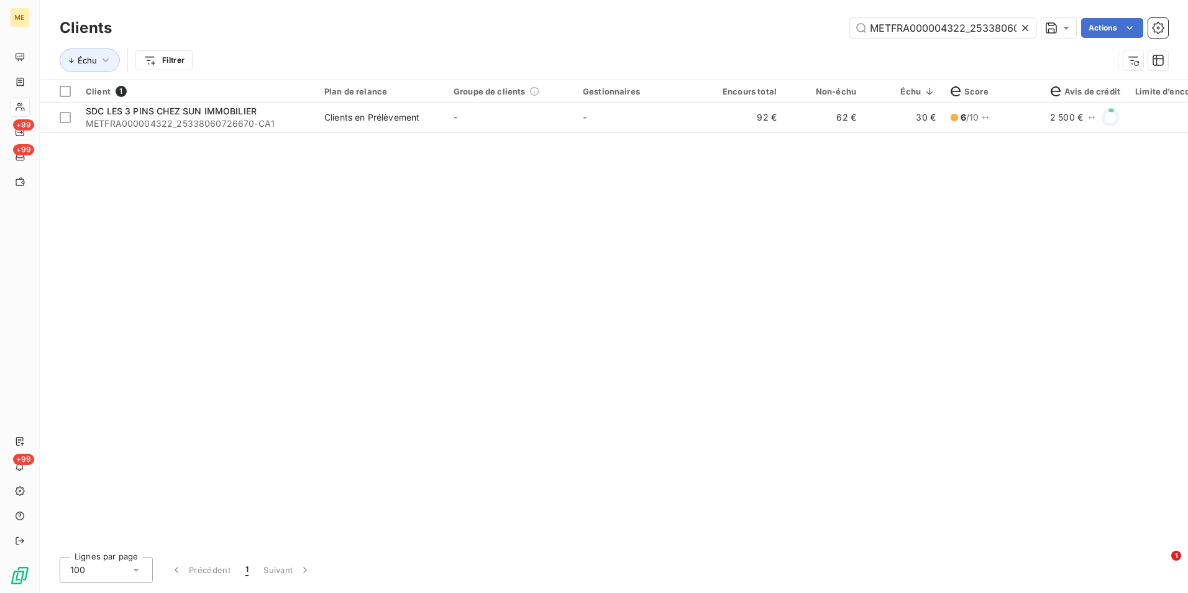
click at [1029, 24] on icon at bounding box center [1025, 28] width 12 height 12
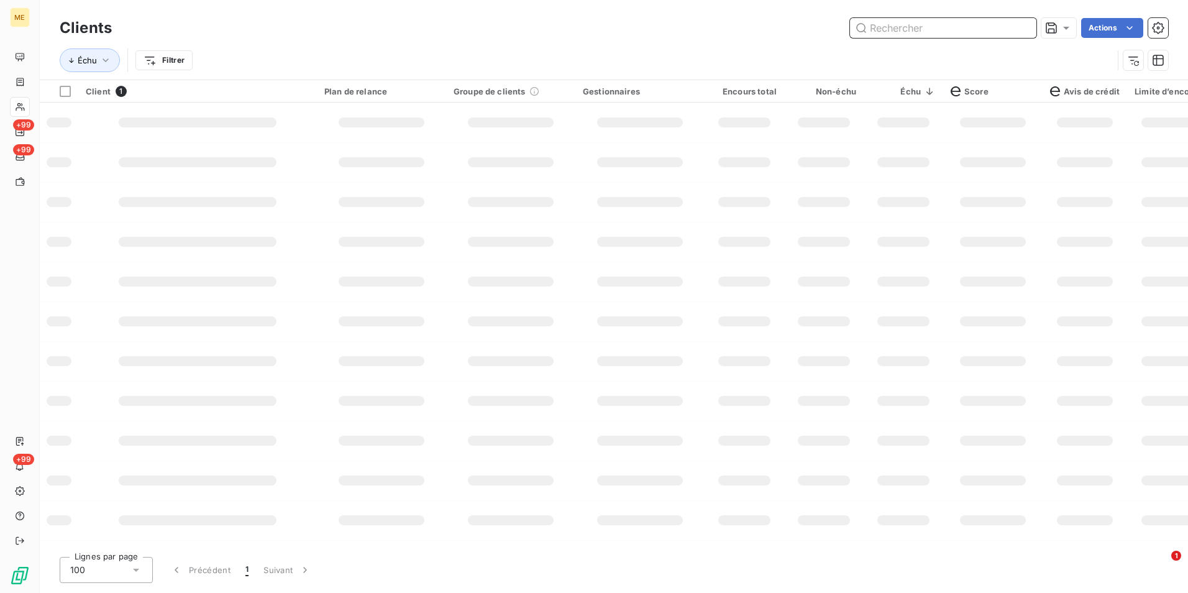
click at [1012, 29] on input "text" at bounding box center [943, 28] width 186 height 20
paste input "METFRA000004322_25346164923489"
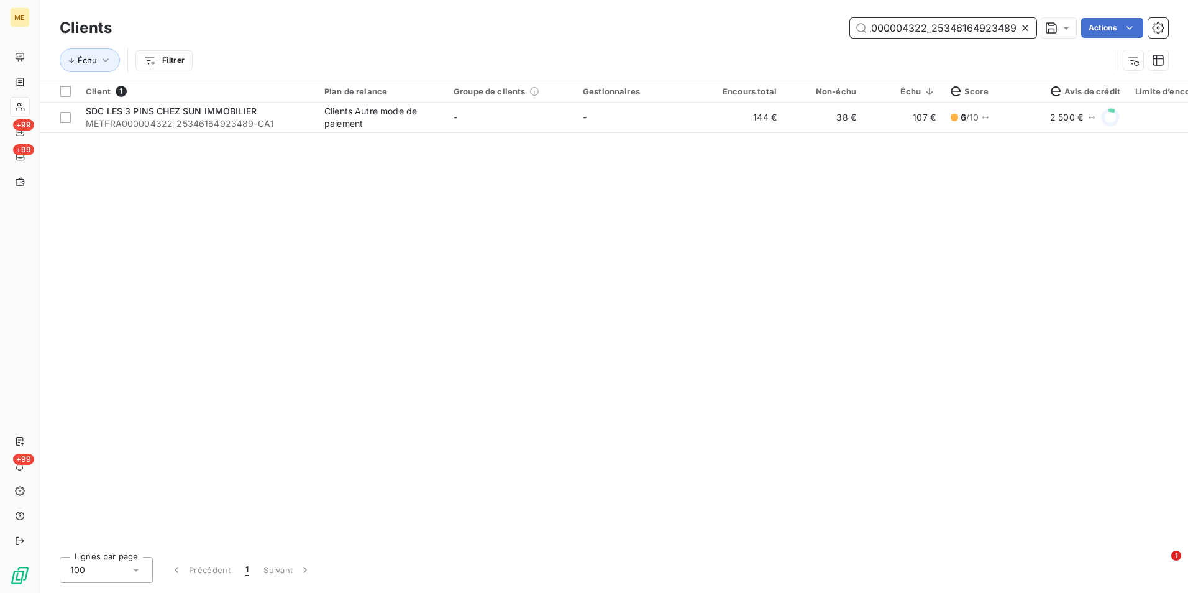
type input "METFRA000004322_25346164923489"
click at [687, 133] on div "Client 1 Plan de relance Groupe de clients Gestionnaires Encours total Non-échu…" at bounding box center [614, 313] width 1149 height 467
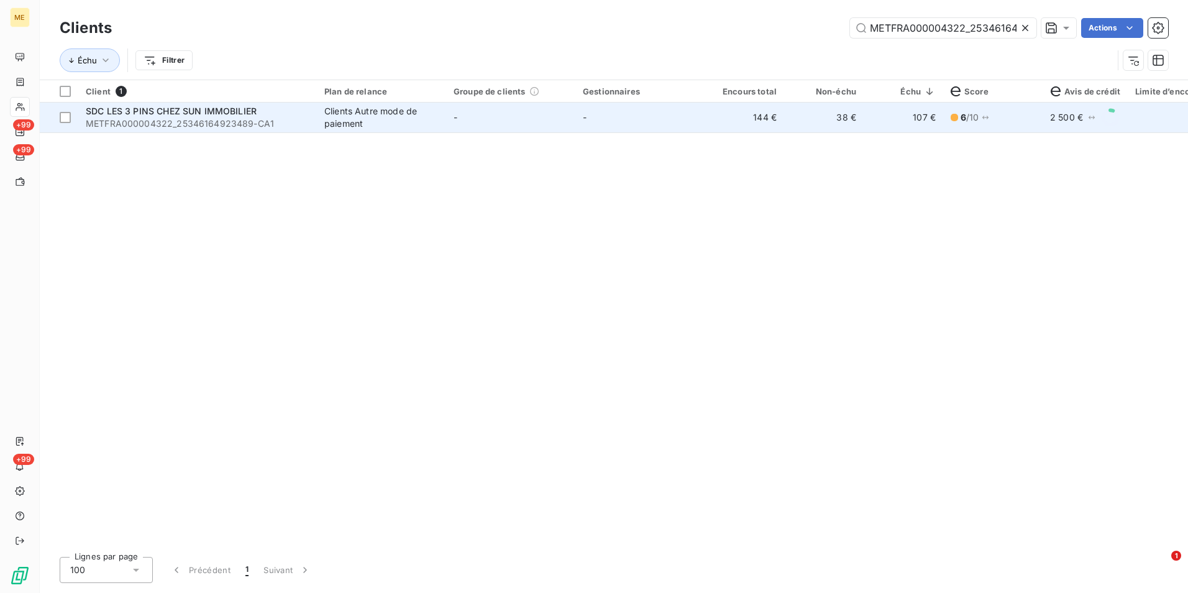
click at [686, 121] on td "-" at bounding box center [640, 118] width 129 height 30
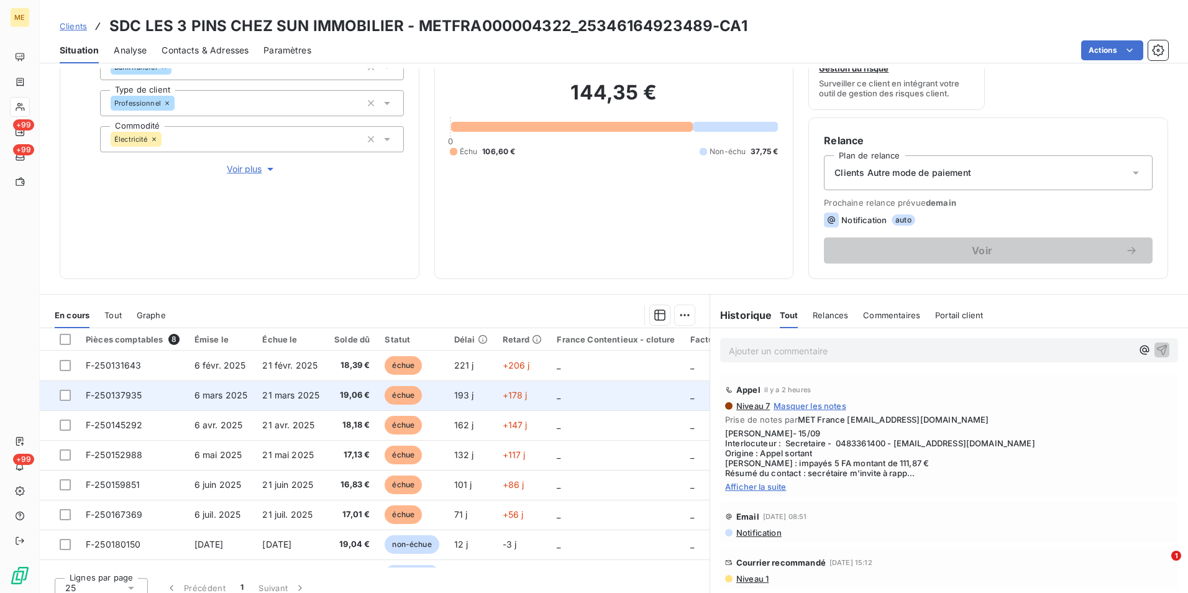
scroll to position [144, 0]
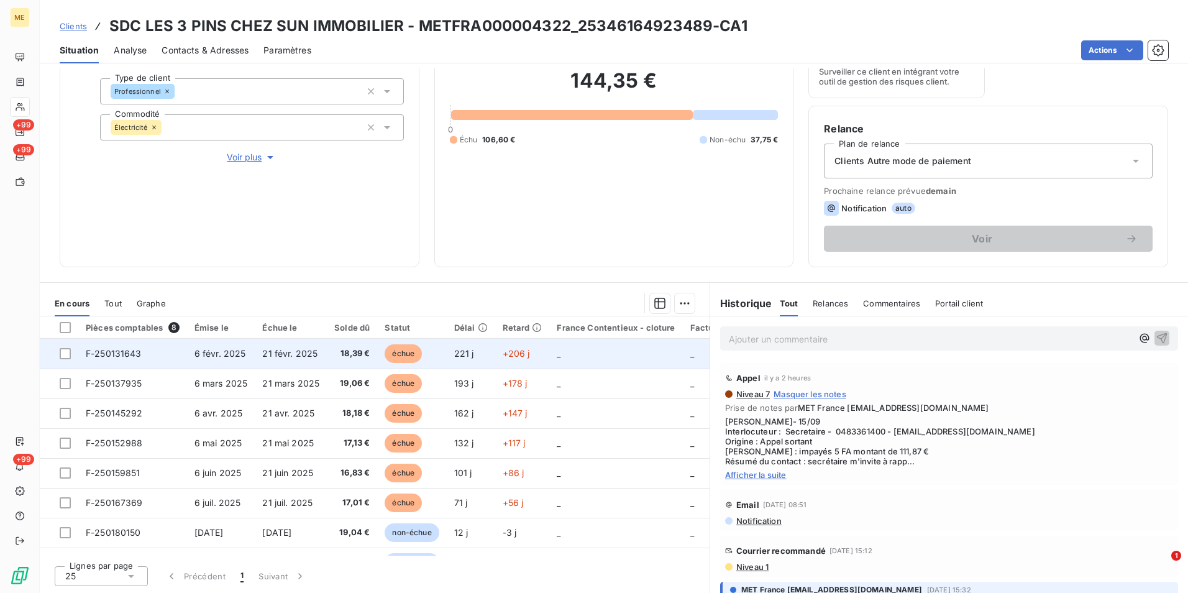
click at [355, 352] on span "18,39 €" at bounding box center [351, 353] width 35 height 12
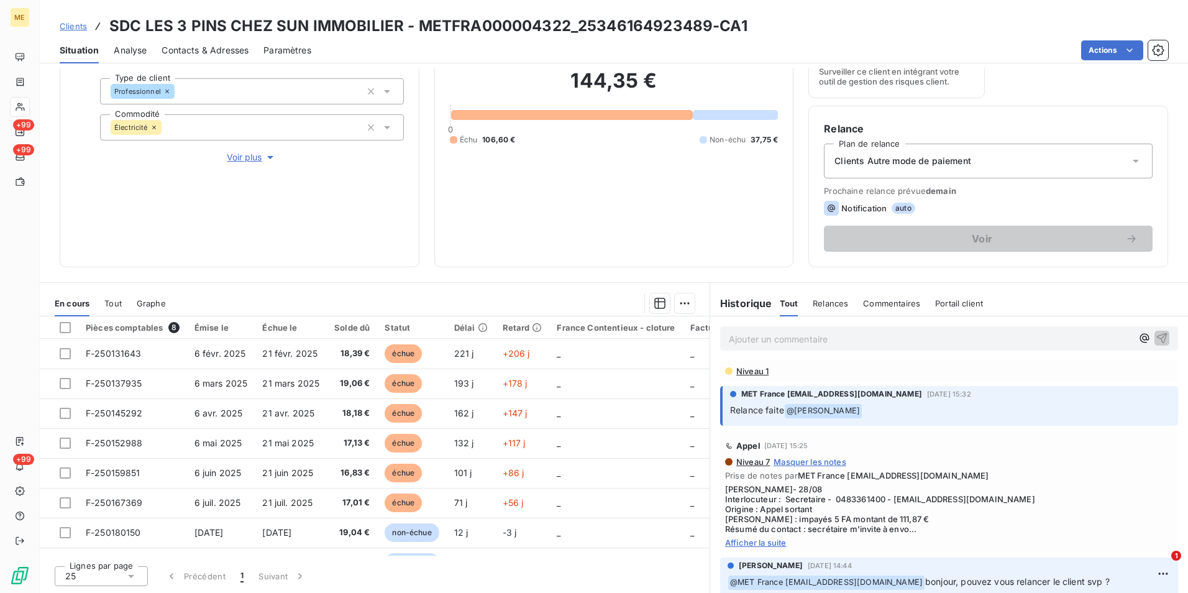
scroll to position [124, 0]
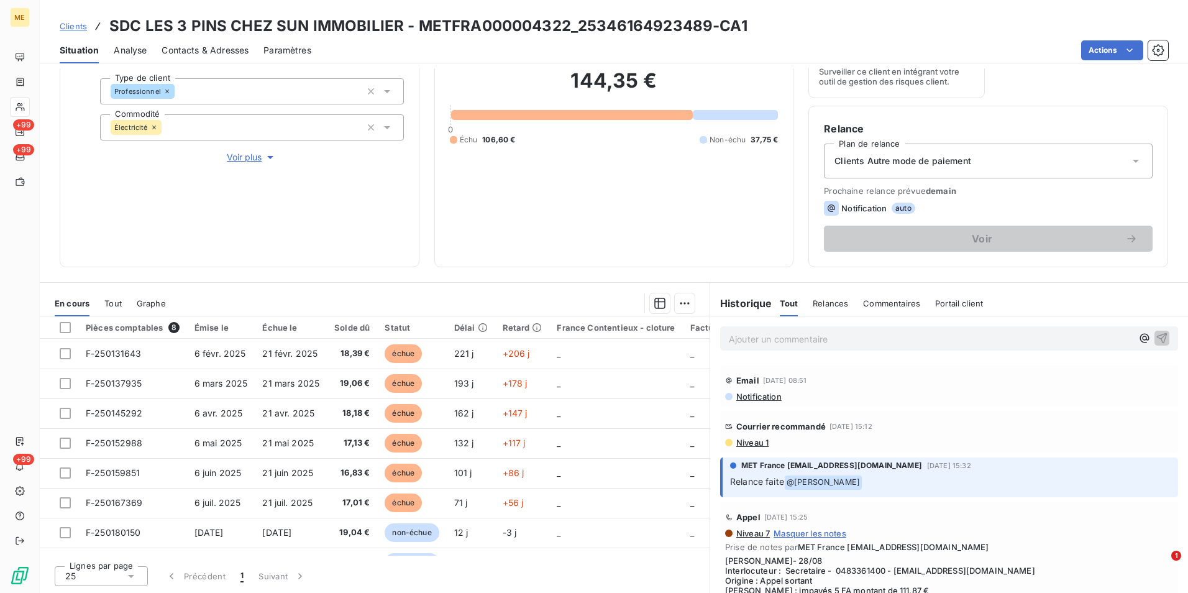
click at [750, 436] on div "Courrier recommandé 1 sept. 2025, 15:12 Niveau 1" at bounding box center [949, 431] width 448 height 31
click at [750, 442] on span "Niveau 1" at bounding box center [752, 443] width 34 height 10
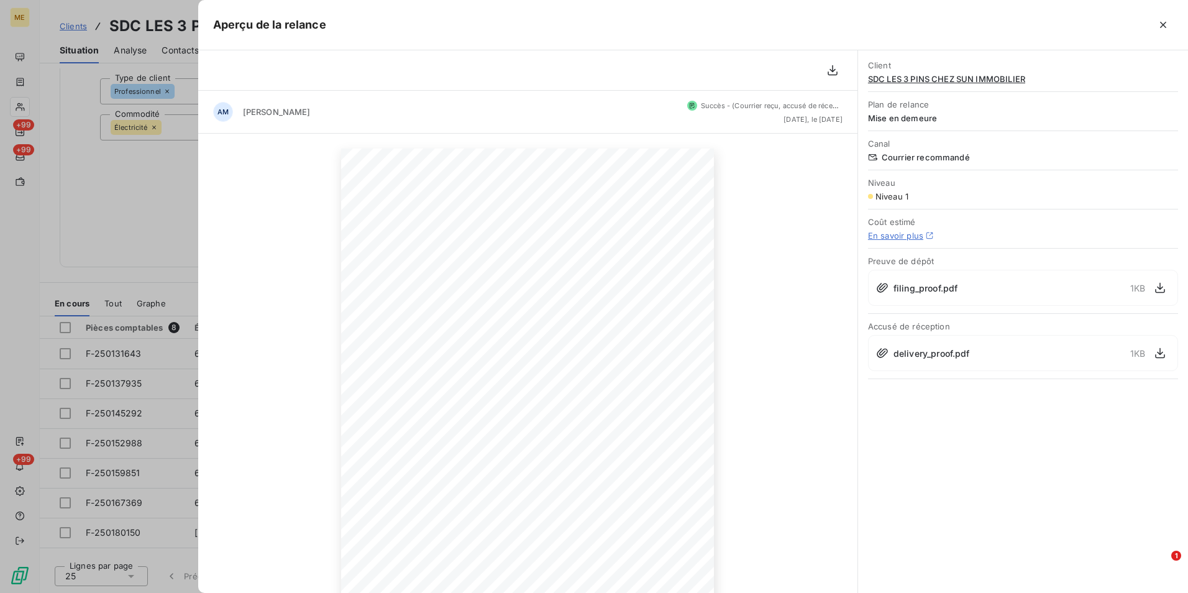
drag, startPoint x: 145, startPoint y: 197, endPoint x: 264, endPoint y: 198, distance: 118.7
click at [145, 197] on div at bounding box center [594, 296] width 1188 height 593
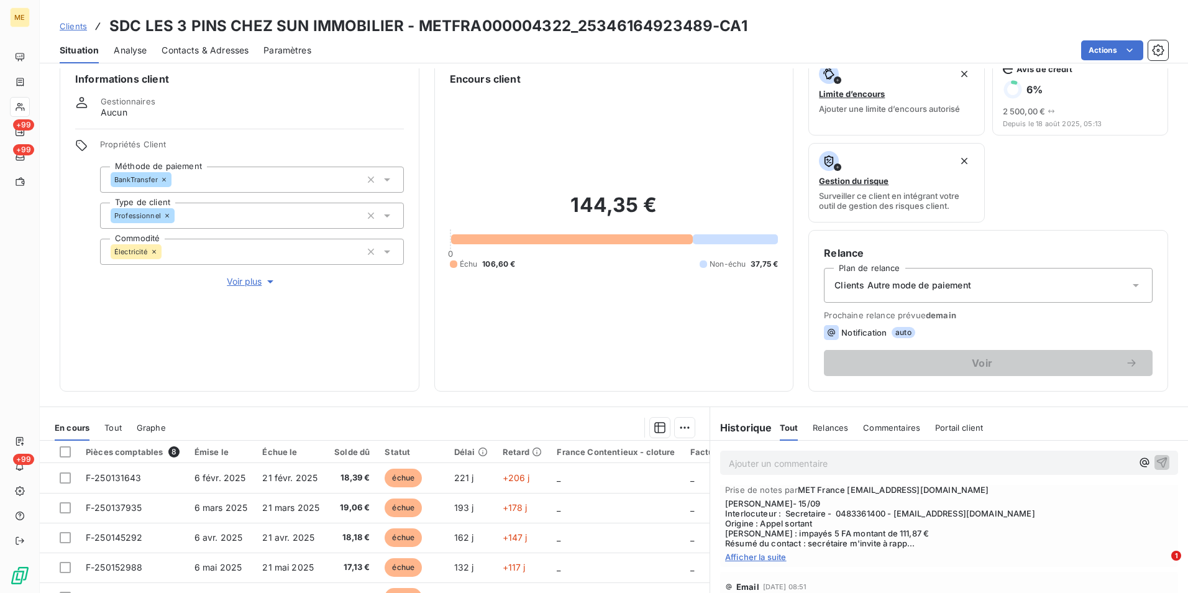
scroll to position [62, 0]
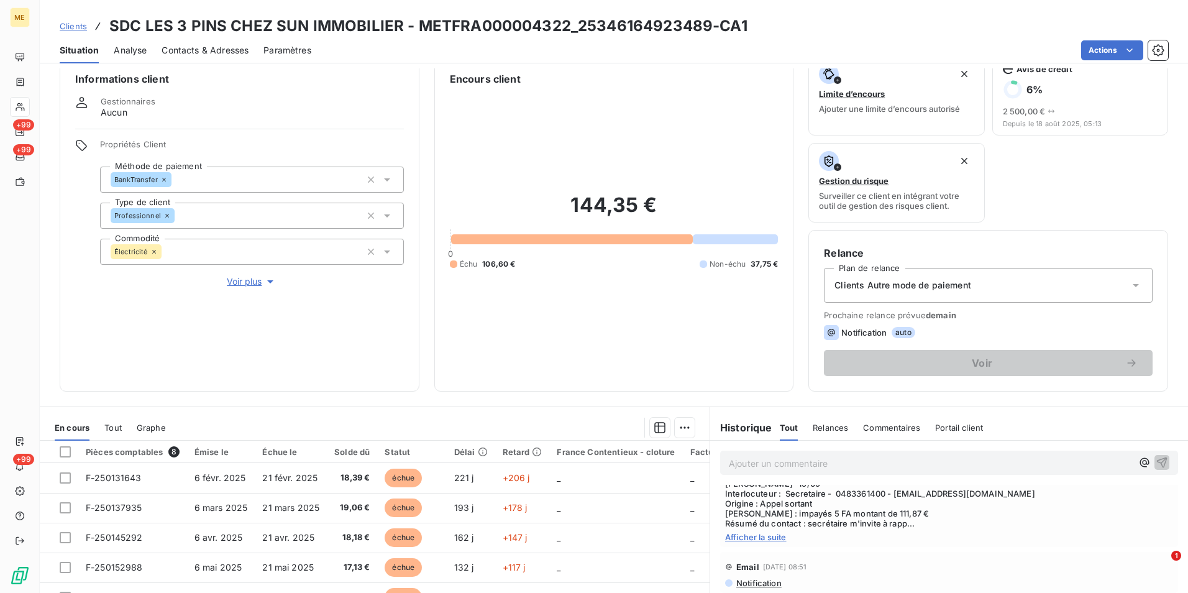
click at [755, 538] on span "Afficher la suite" at bounding box center [949, 537] width 448 height 10
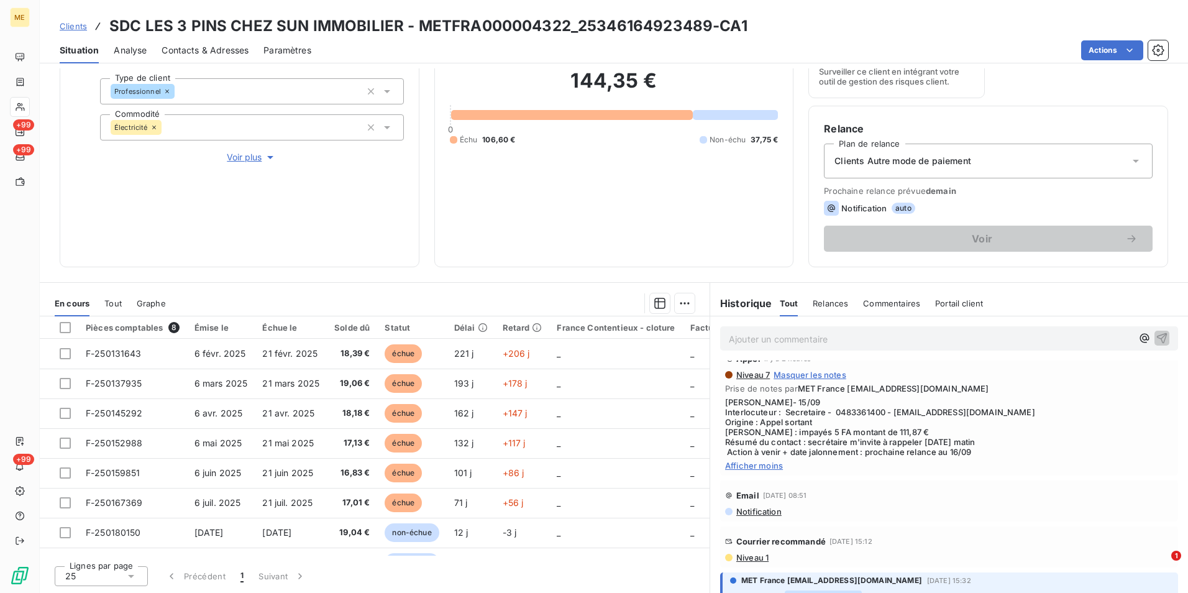
scroll to position [0, 0]
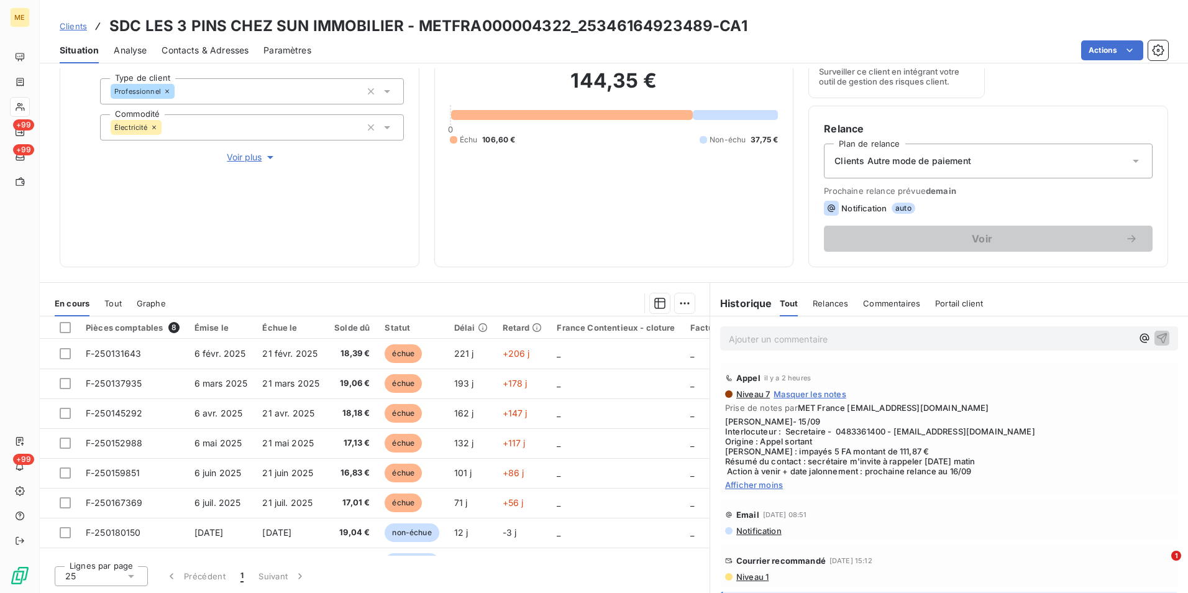
click at [74, 22] on span "Clients" at bounding box center [73, 26] width 27 height 10
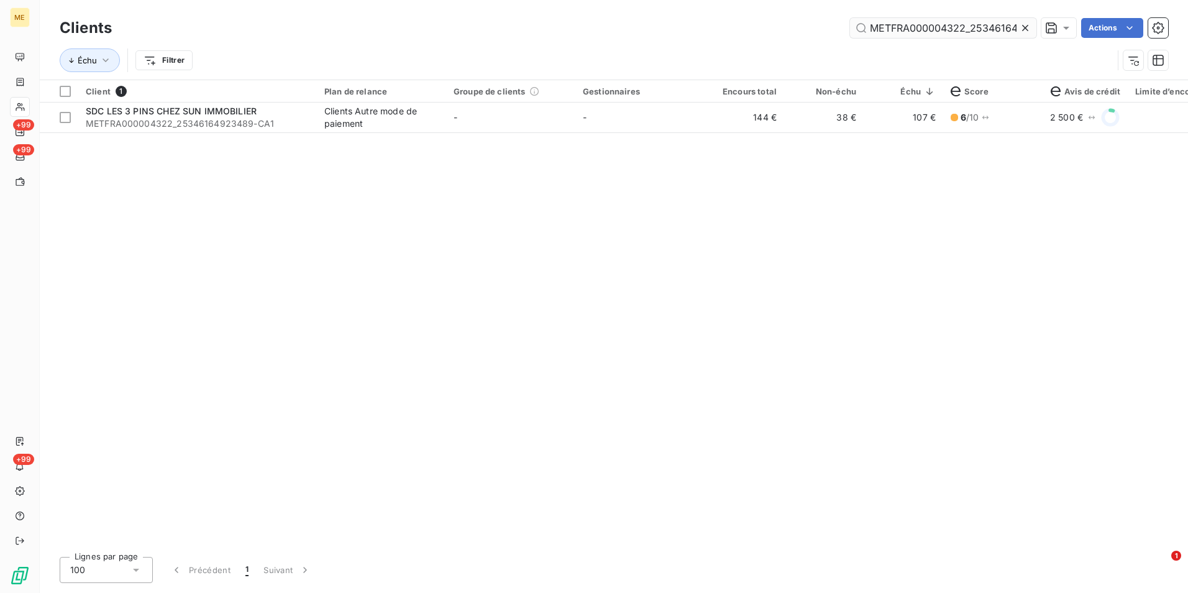
drag, startPoint x: 1029, startPoint y: 21, endPoint x: 1019, endPoint y: 23, distance: 10.1
click at [1028, 21] on div at bounding box center [1027, 28] width 17 height 20
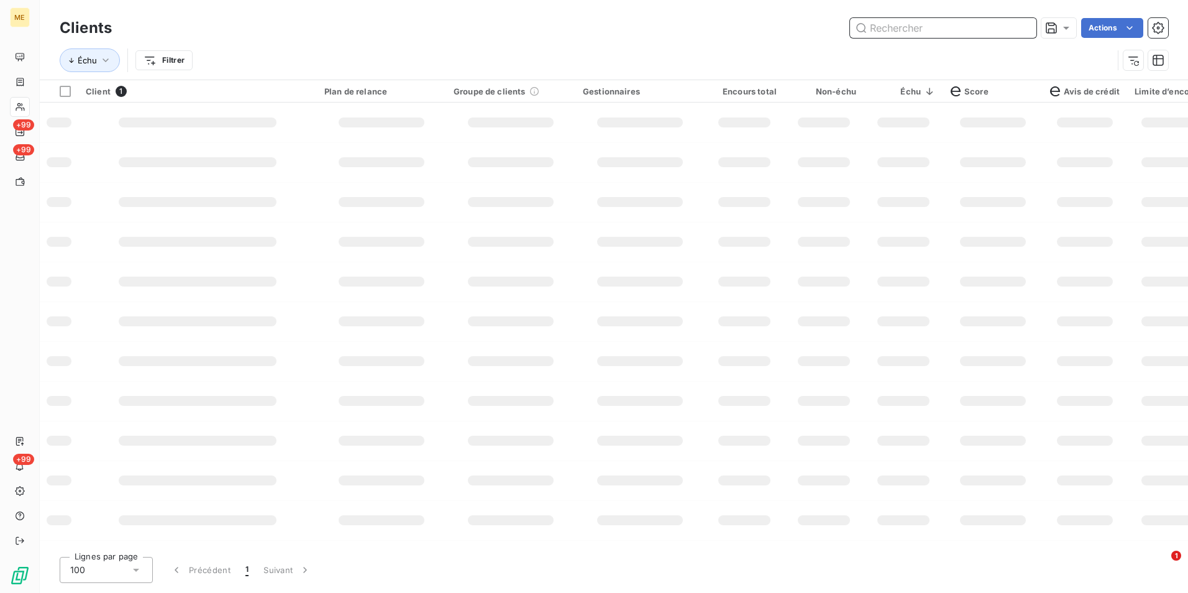
click at [1019, 23] on input "text" at bounding box center [943, 28] width 186 height 20
paste input "METFRA000004322_25338060726670"
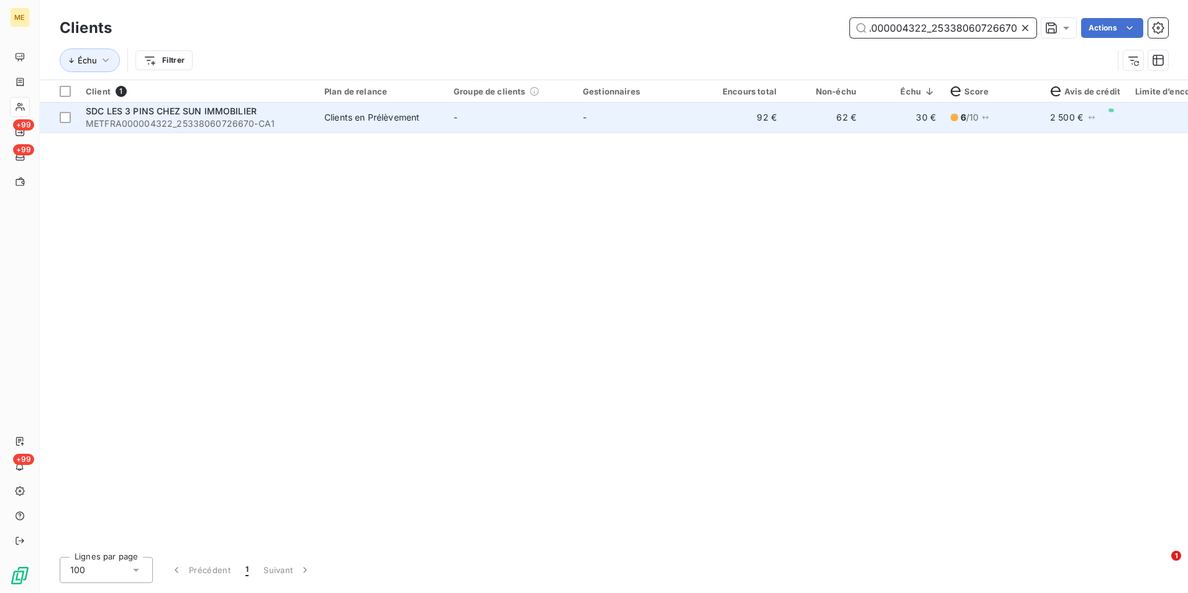
type input "METFRA000004322_25338060726670"
click at [704, 125] on td "-" at bounding box center [640, 118] width 129 height 30
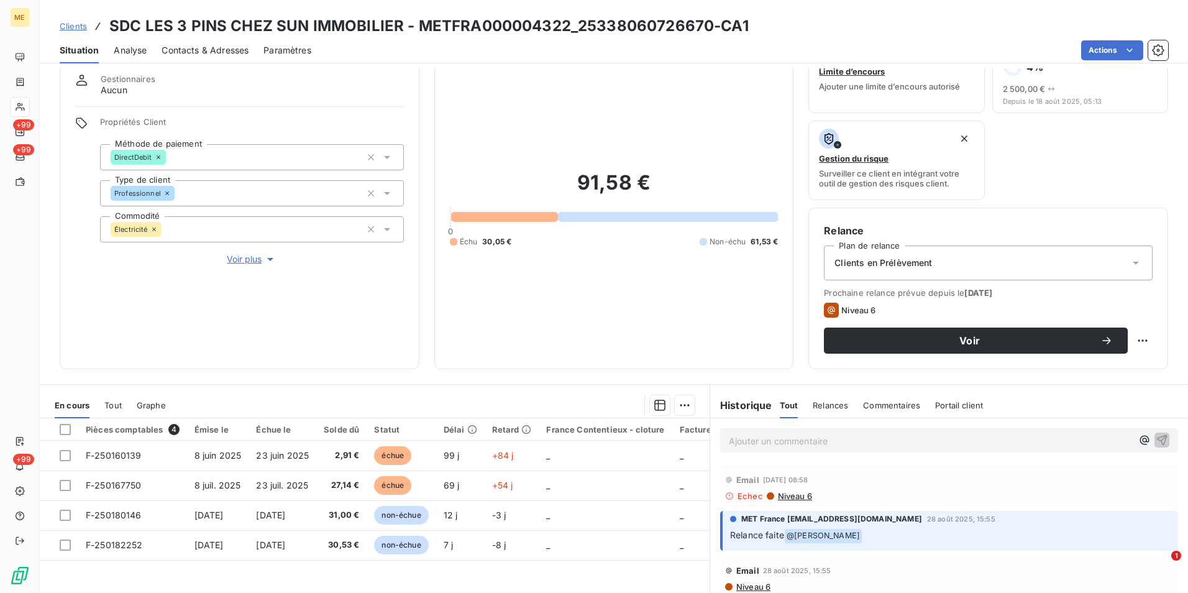
scroll to position [62, 0]
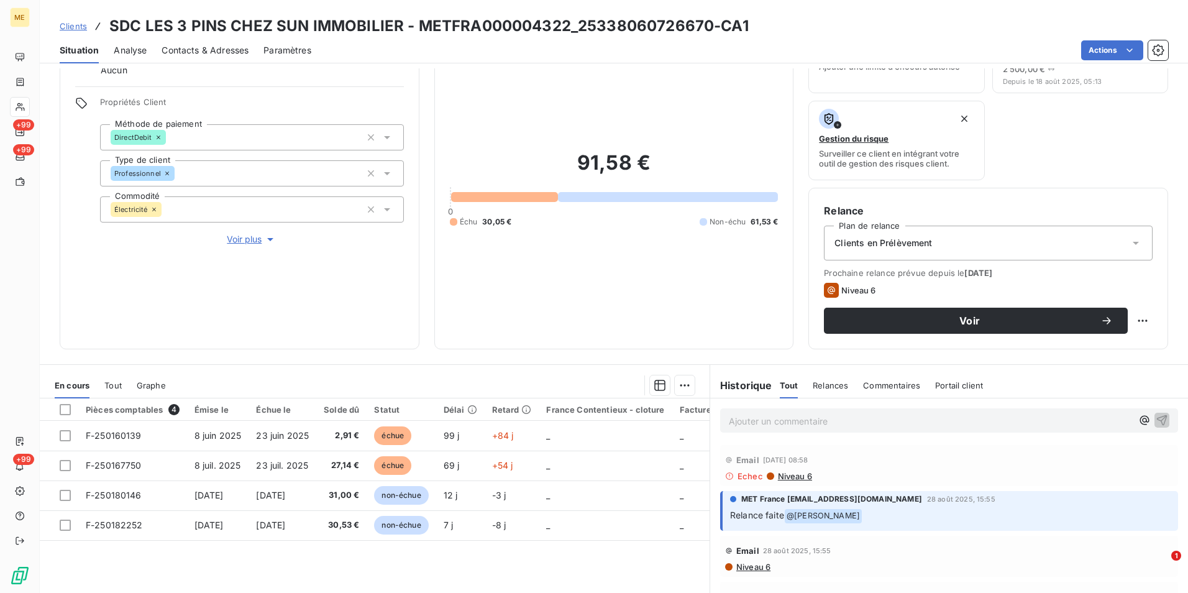
click at [930, 243] on div "Clients en Prélèvement" at bounding box center [988, 243] width 329 height 35
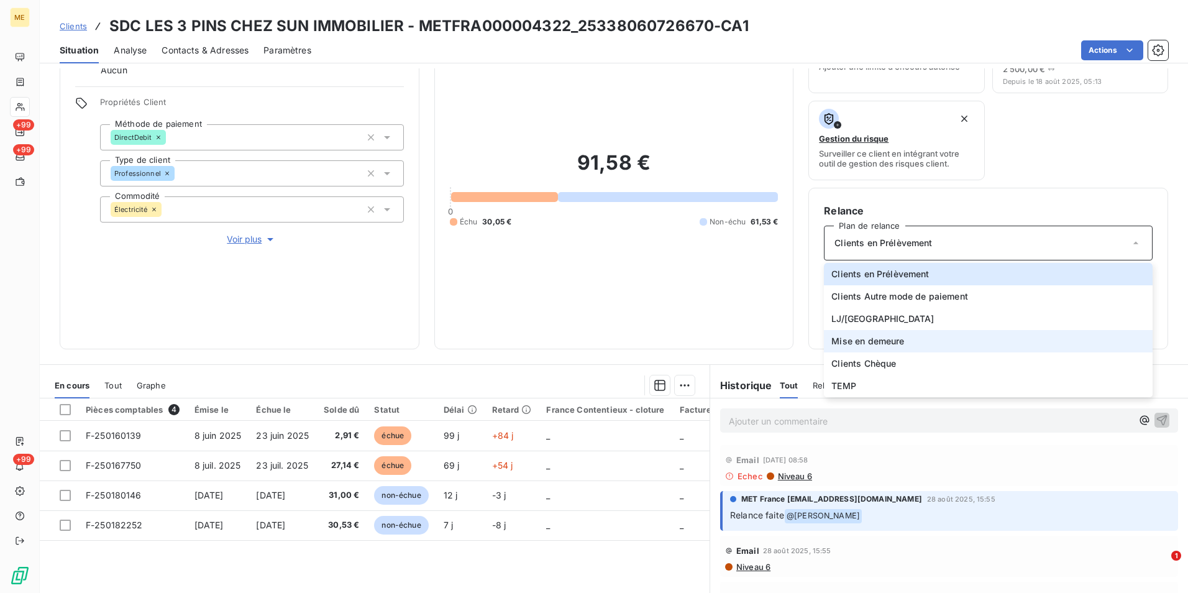
click at [901, 340] on li "Mise en demeure" at bounding box center [988, 341] width 329 height 22
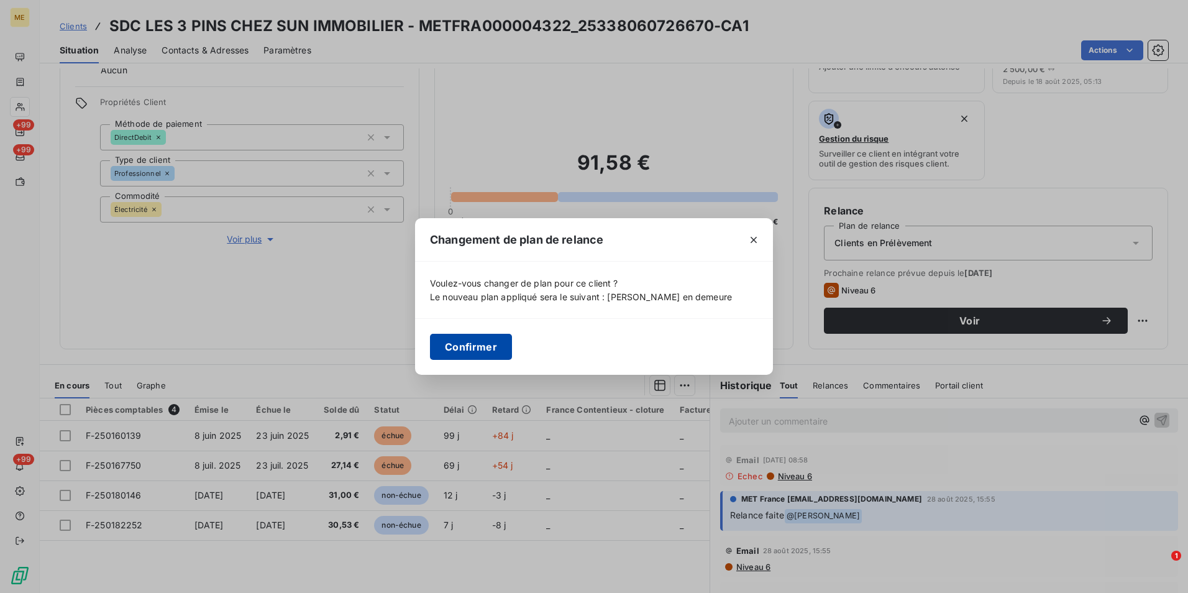
click at [480, 348] on button "Confirmer" at bounding box center [471, 347] width 82 height 26
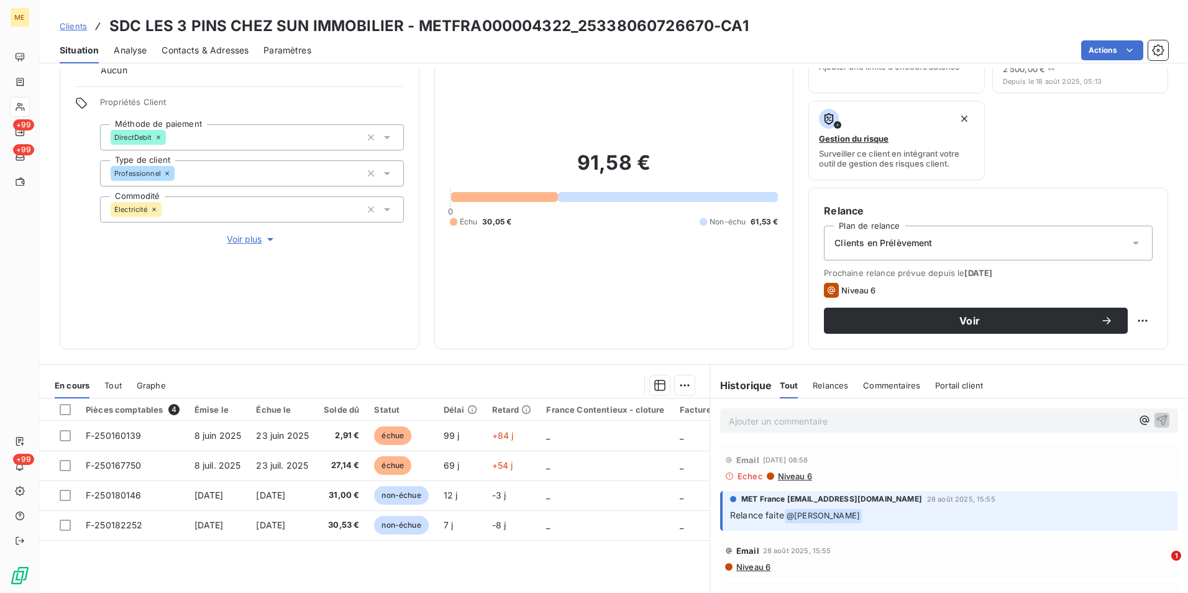
click at [1136, 322] on html "ME +99 +99 +99 Clients SDC LES 3 PINS CHEZ SUN IMMOBILIER - METFRA000004322_253…" at bounding box center [594, 296] width 1188 height 593
click at [1131, 321] on html "ME +99 +99 +99 Clients SDC LES 3 PINS CHEZ SUN IMMOBILIER - METFRA000004322_253…" at bounding box center [594, 296] width 1188 height 593
click at [1129, 324] on html "ME +99 +99 +99 Clients SDC LES 3 PINS CHEZ SUN IMMOBILIER - METFRA000004322_253…" at bounding box center [594, 296] width 1188 height 593
click at [1095, 355] on div "Replanifier cette action" at bounding box center [1082, 348] width 111 height 20
select select "8"
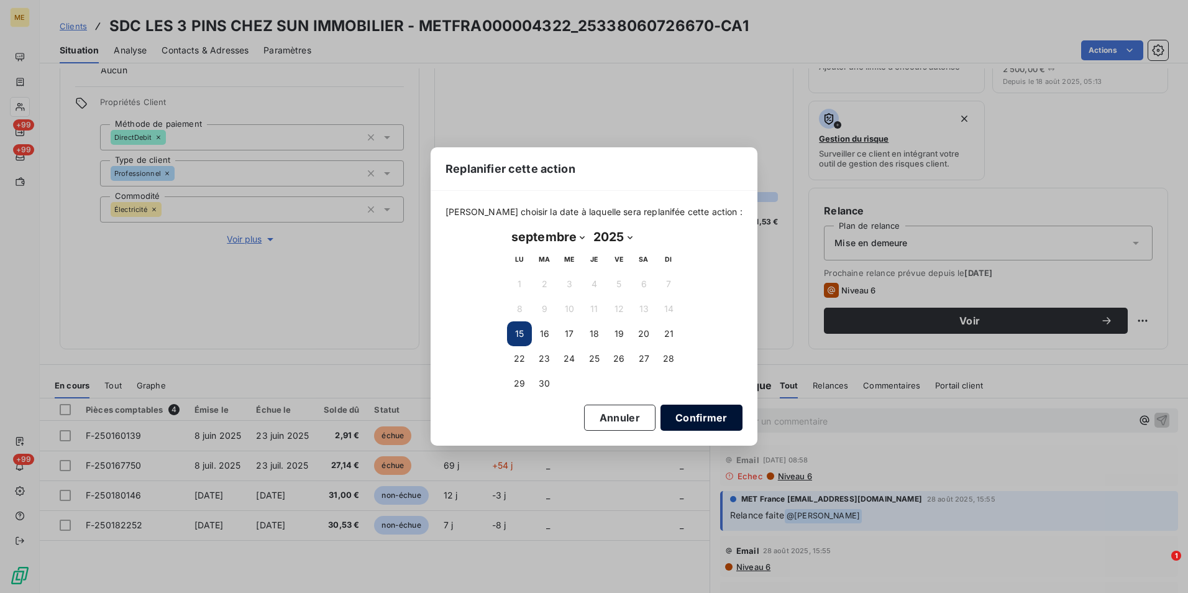
click at [691, 421] on button "Confirmer" at bounding box center [702, 418] width 82 height 26
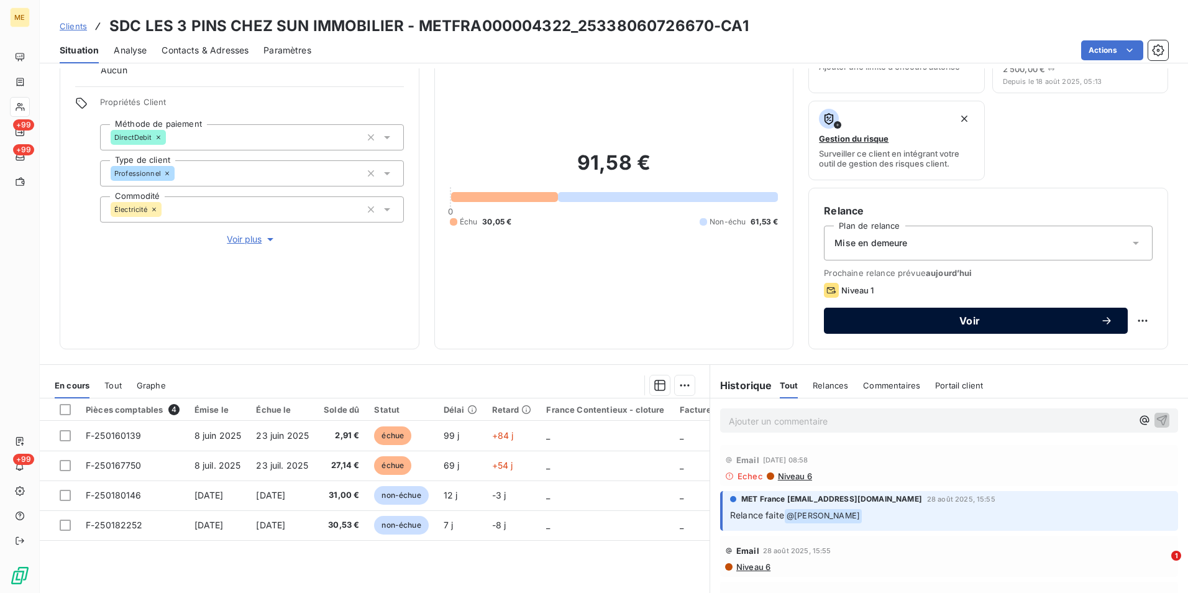
click at [996, 320] on span "Voir" at bounding box center [970, 321] width 262 height 10
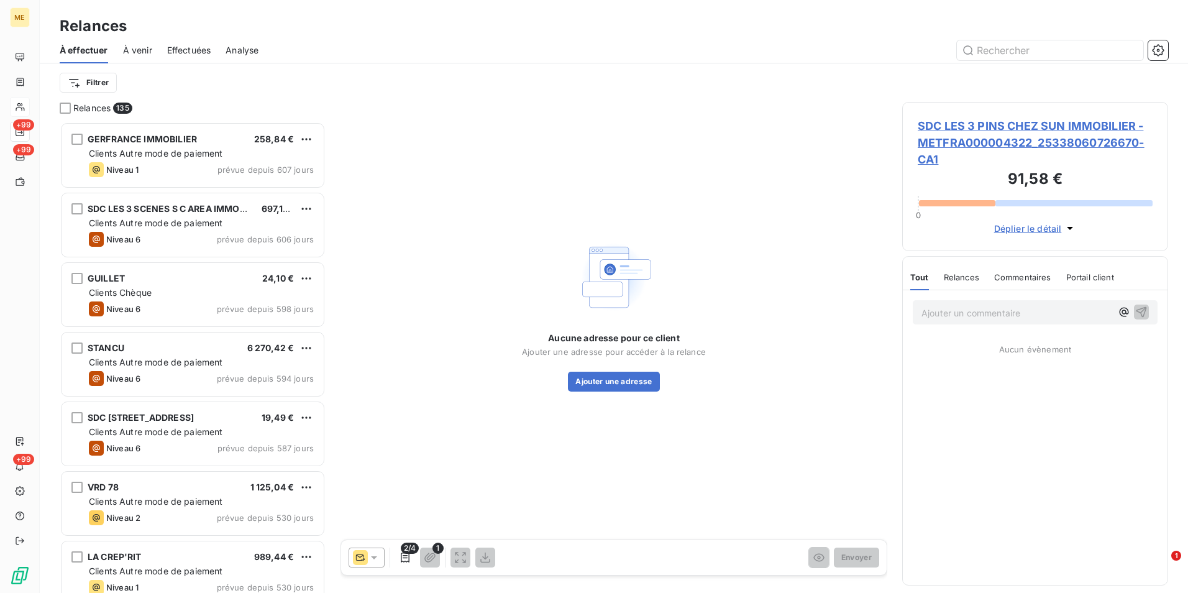
scroll to position [462, 257]
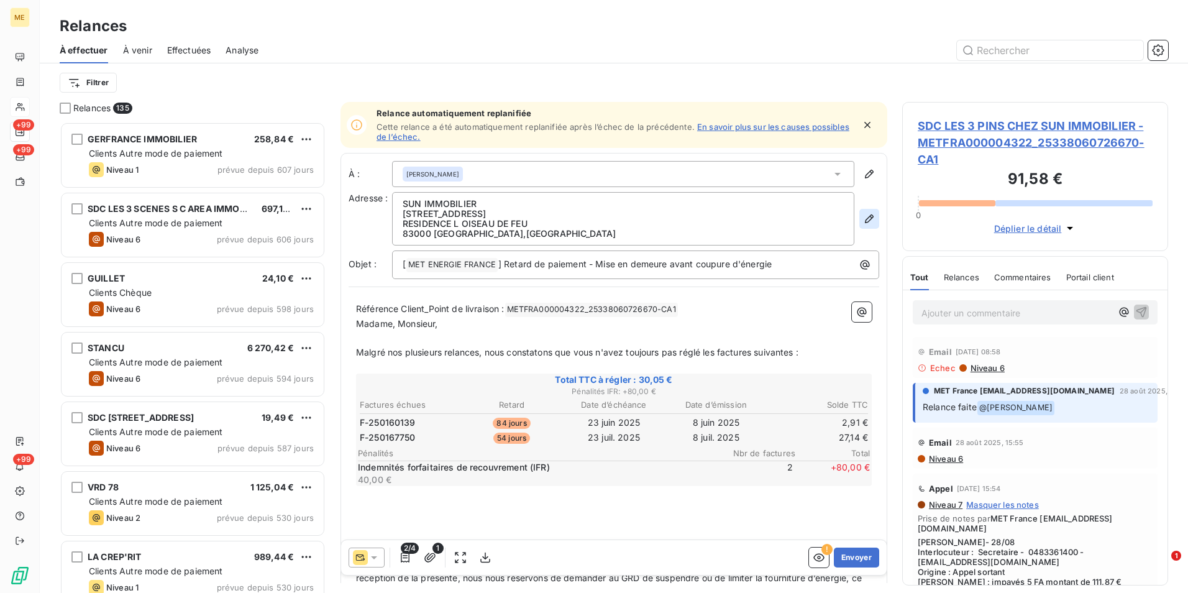
click at [865, 219] on icon "button" at bounding box center [869, 218] width 9 height 9
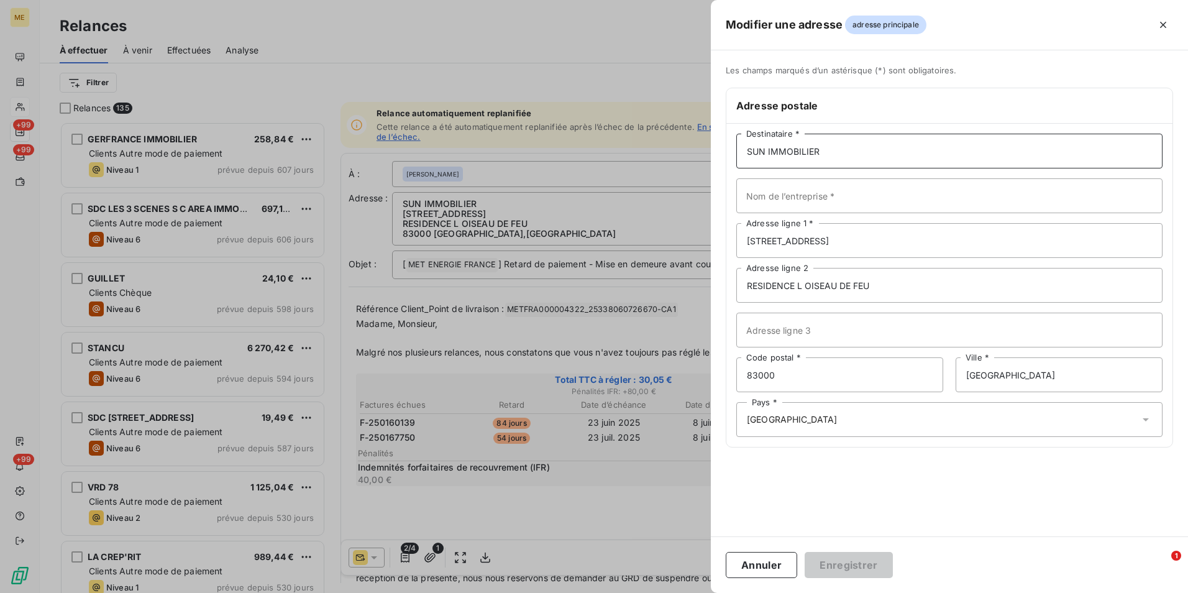
drag, startPoint x: 832, startPoint y: 154, endPoint x: 696, endPoint y: 151, distance: 136.2
click at [696, 592] on div "Modifier une adresse adresse principale Les champs marqués d’un astérisque (*) …" at bounding box center [594, 593] width 1188 height 0
click at [844, 224] on input "95 Rue Montebello 83000 TOULON" at bounding box center [950, 240] width 426 height 35
drag, startPoint x: 916, startPoint y: 234, endPoint x: 663, endPoint y: 229, distance: 253.0
click at [663, 592] on div "Modifier une adresse adresse principale Les champs marqués d’un astérisque (*) …" at bounding box center [594, 593] width 1188 height 0
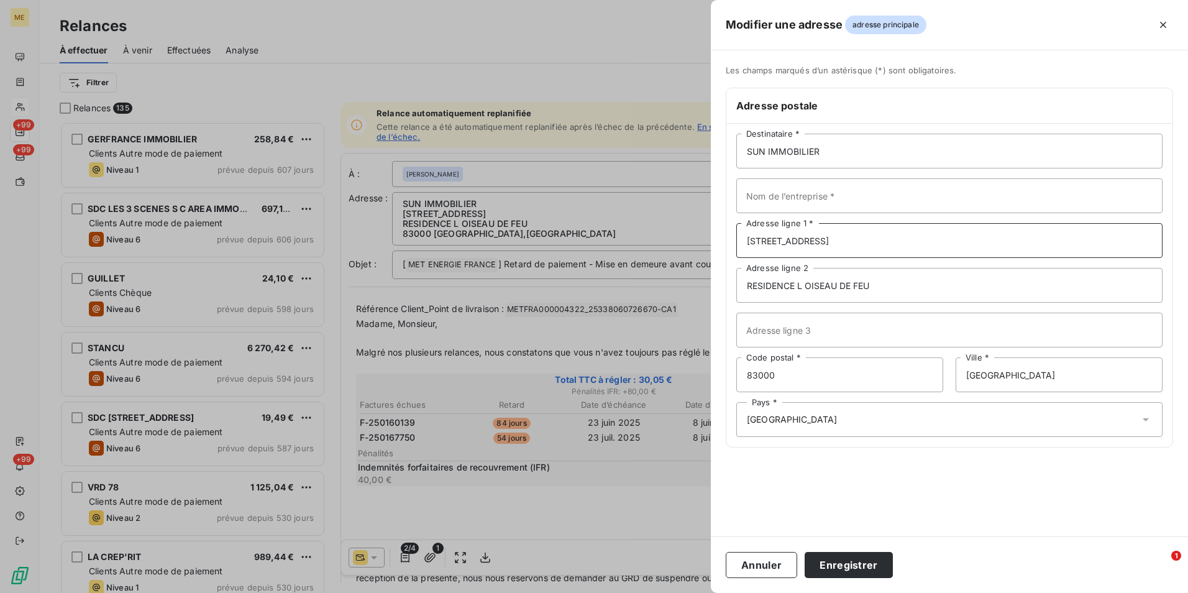
type input "100 Boulevard de Bazeilles"
drag, startPoint x: 875, startPoint y: 285, endPoint x: 743, endPoint y: 292, distance: 131.9
click at [743, 292] on input "RESIDENCE L OISEAU DE FEU" at bounding box center [950, 285] width 426 height 35
click at [868, 564] on button "Enregistrer" at bounding box center [849, 565] width 88 height 26
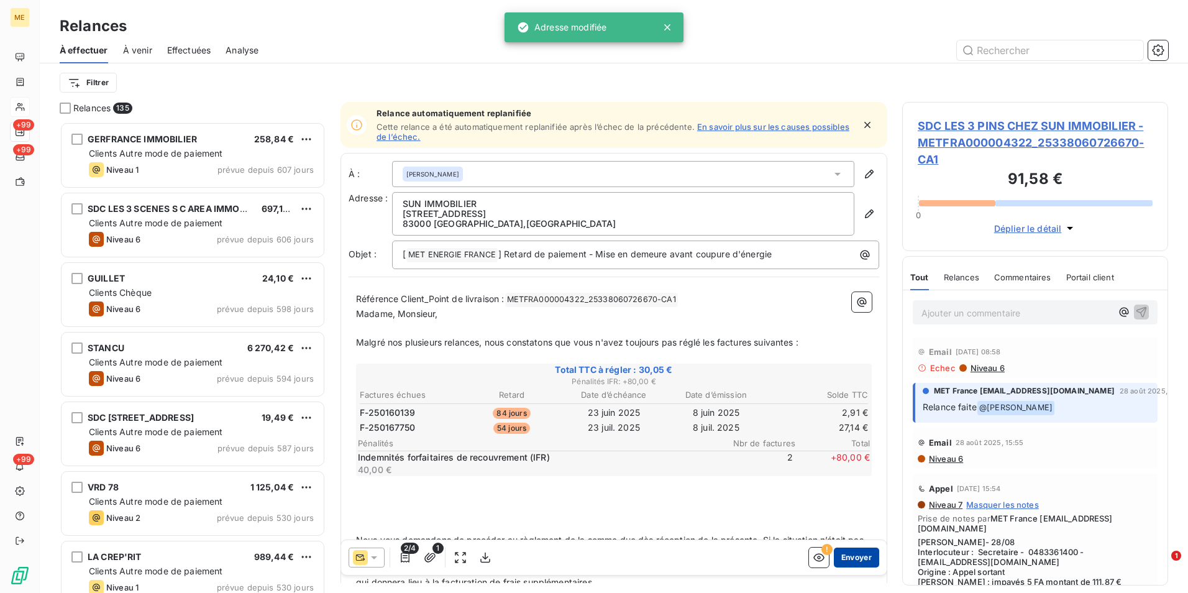
click at [855, 551] on button "Envoyer" at bounding box center [856, 558] width 45 height 20
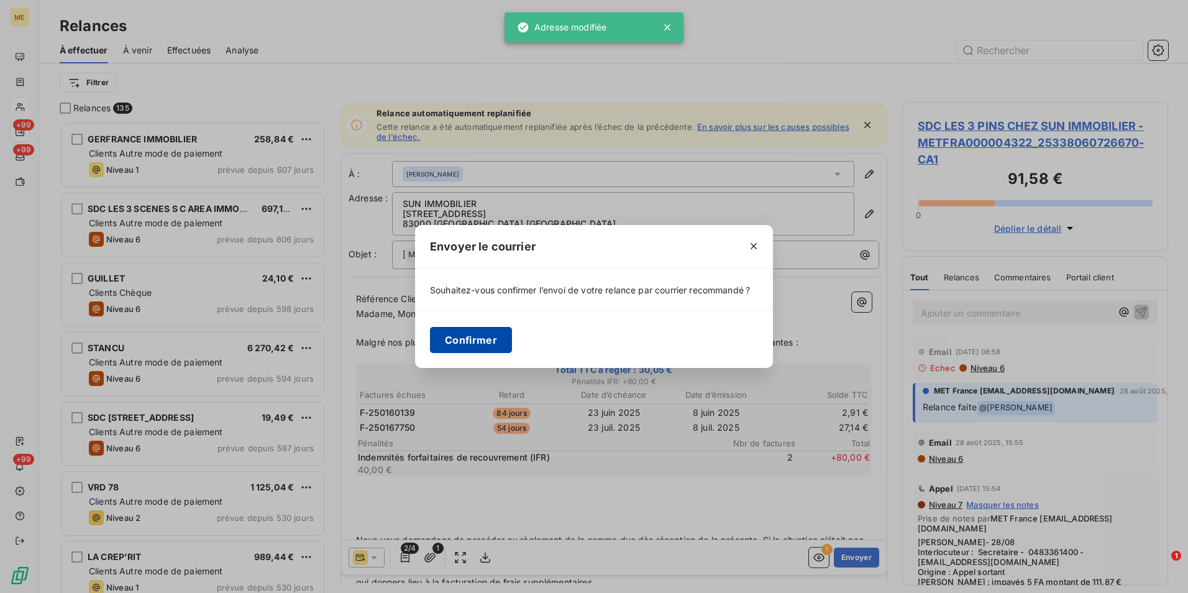
click at [482, 347] on button "Confirmer" at bounding box center [471, 340] width 82 height 26
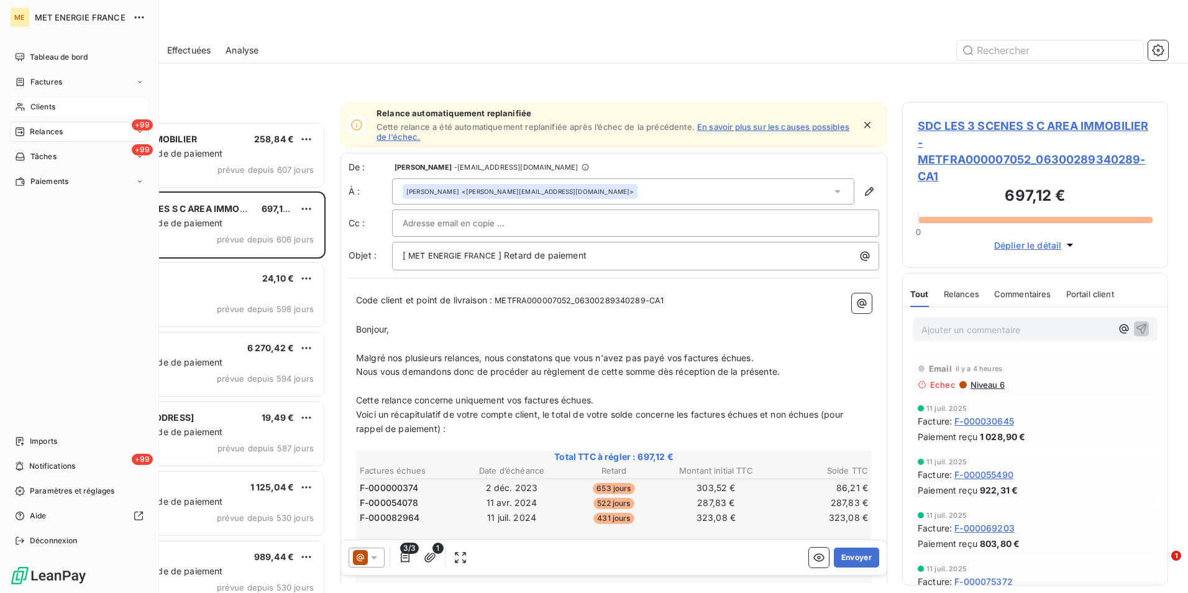
click at [59, 103] on div "Clients" at bounding box center [79, 107] width 139 height 20
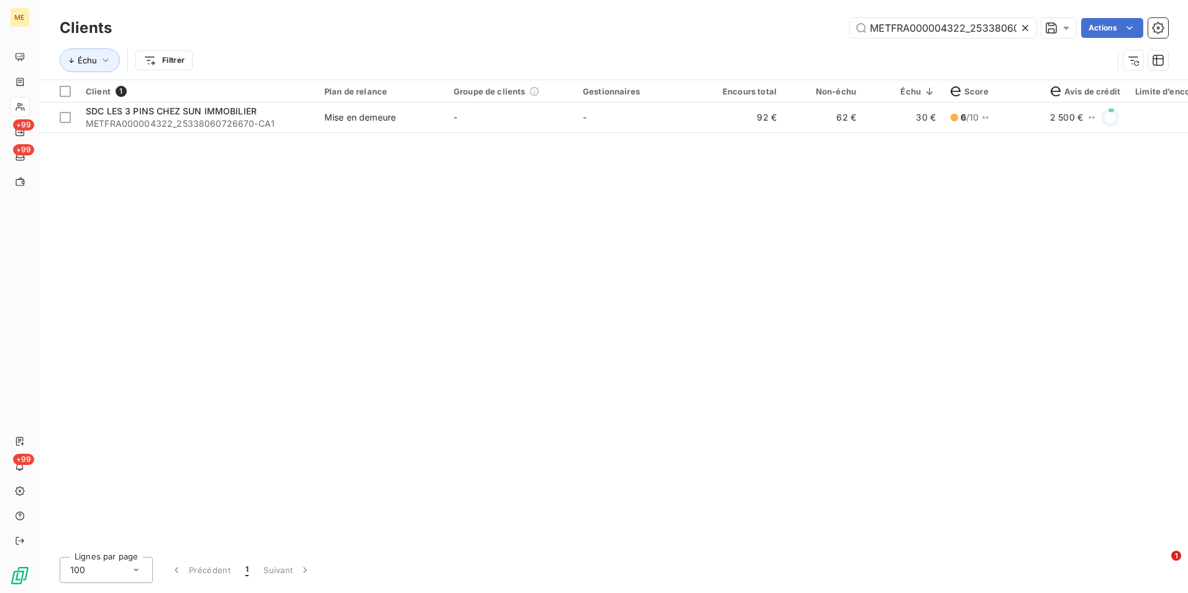
click at [1021, 27] on icon at bounding box center [1025, 28] width 12 height 12
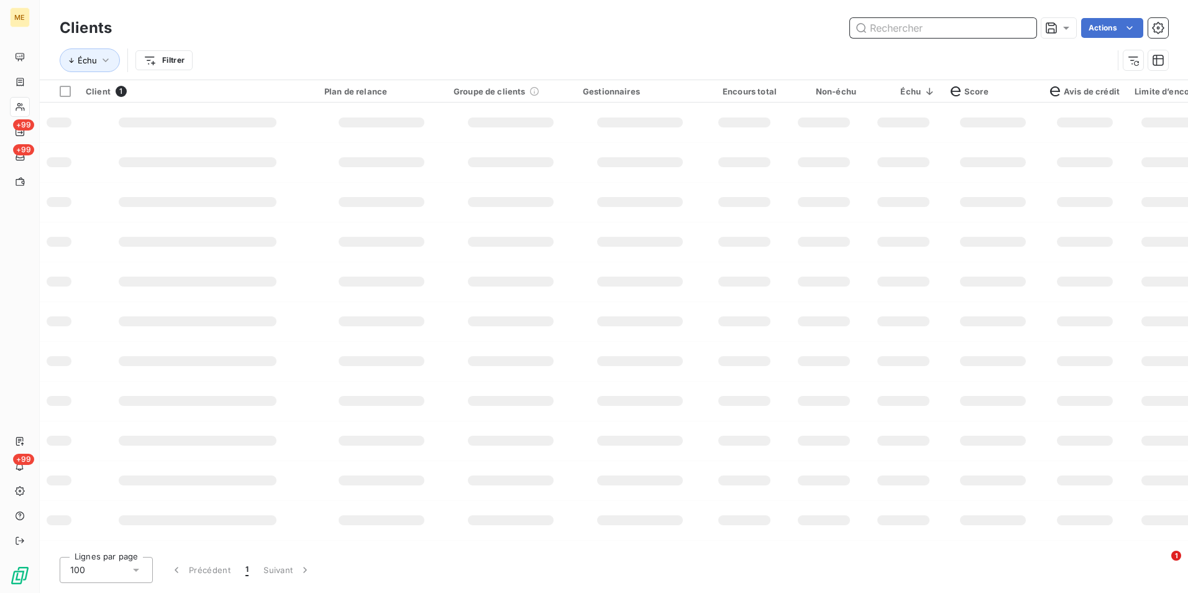
click at [1021, 27] on input "text" at bounding box center [943, 28] width 186 height 20
paste input "METFRA000002951_22526338567537"
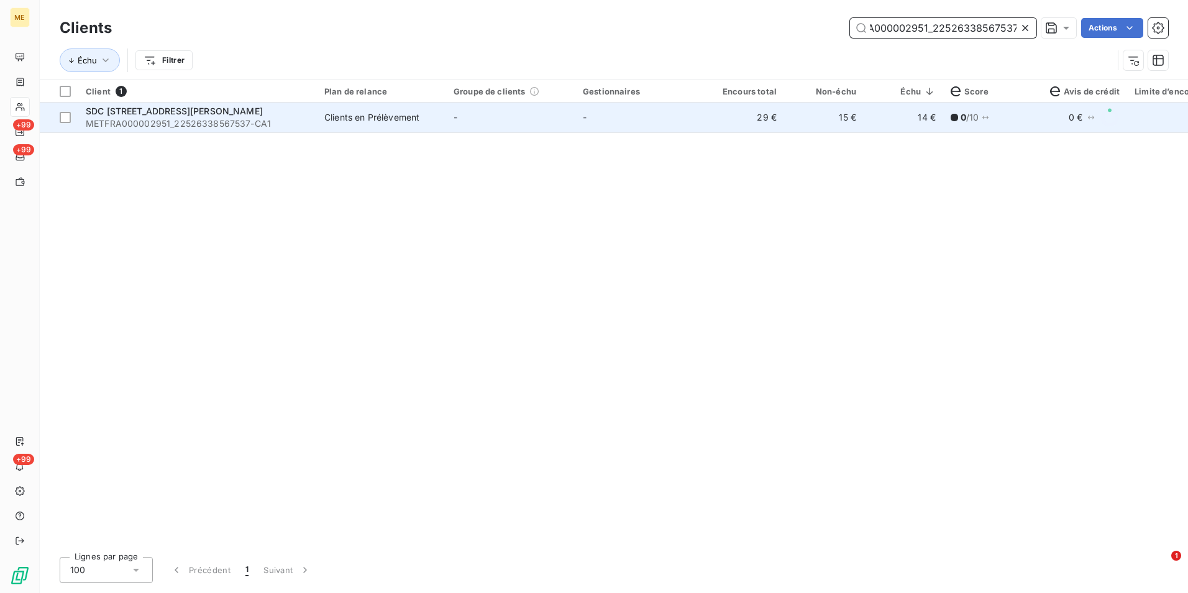
type input "METFRA000002951_22526338567537"
click at [628, 131] on td "-" at bounding box center [640, 118] width 129 height 30
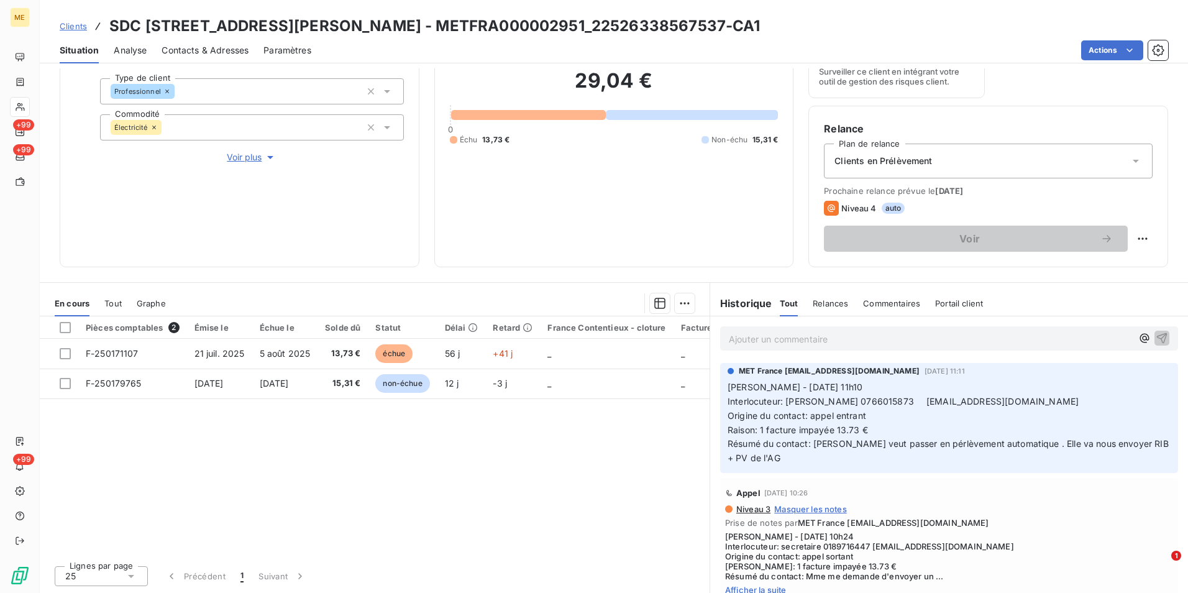
scroll to position [62, 0]
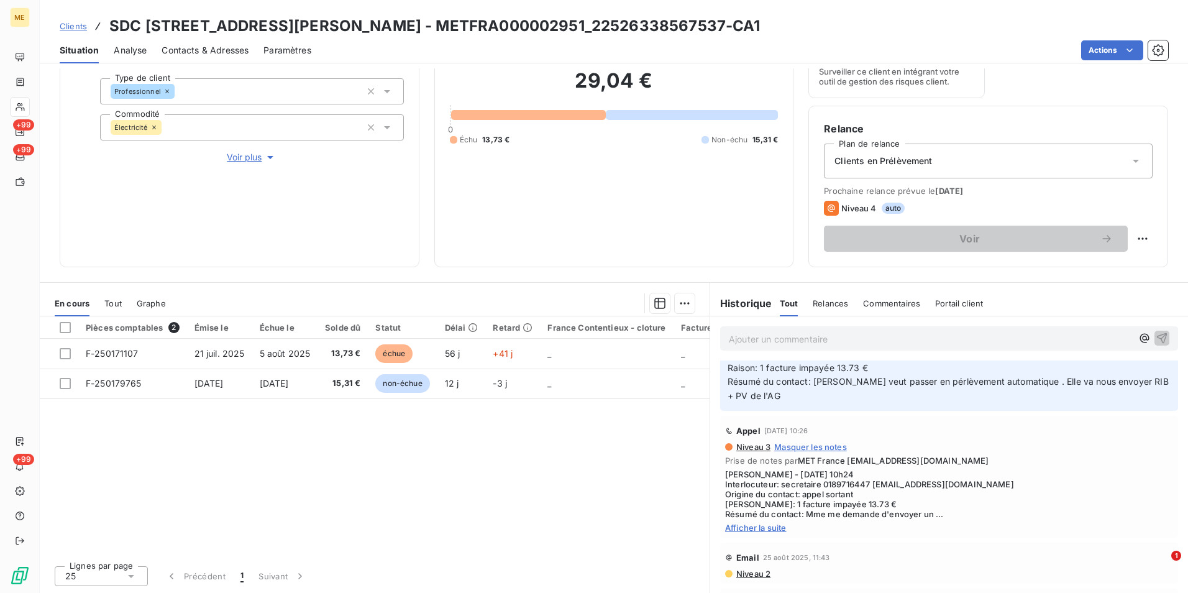
click at [776, 526] on span "Afficher la suite" at bounding box center [949, 528] width 448 height 10
drag, startPoint x: 74, startPoint y: 29, endPoint x: 139, endPoint y: 29, distance: 64.6
click at [74, 29] on span "Clients" at bounding box center [73, 26] width 27 height 10
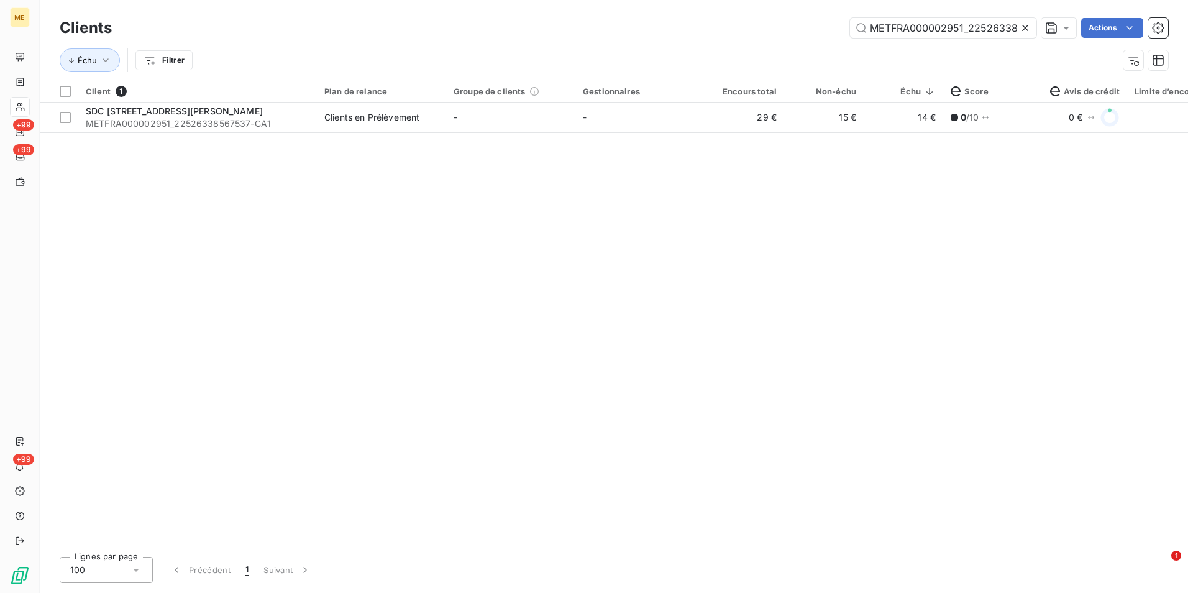
click at [1024, 36] on div at bounding box center [1027, 28] width 17 height 20
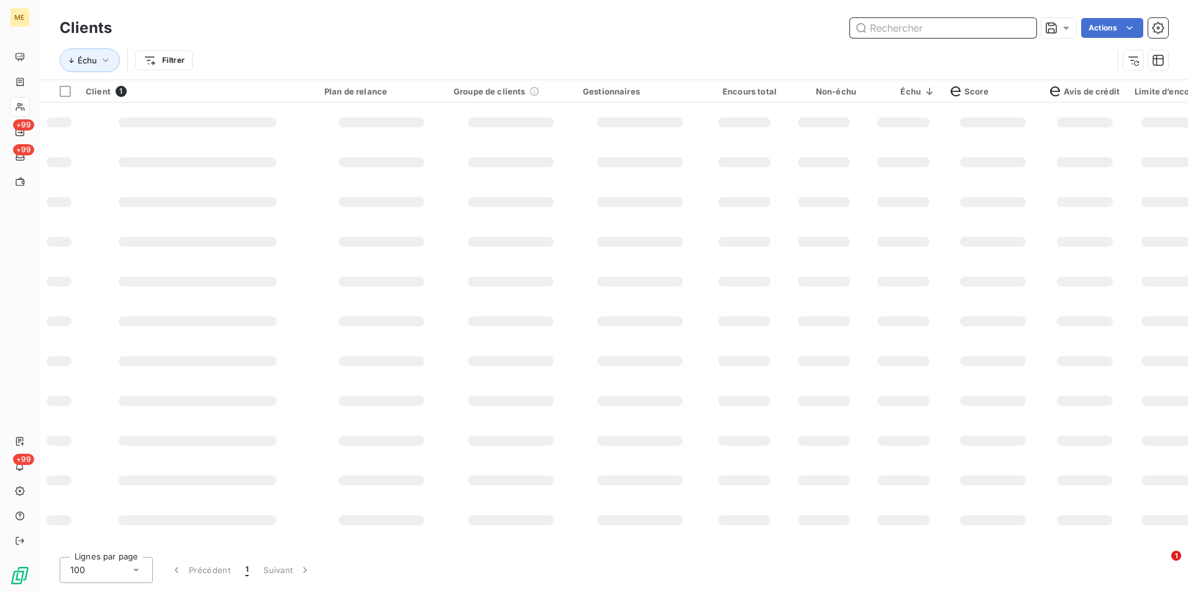
click at [1024, 31] on input "text" at bounding box center [943, 28] width 186 height 20
paste input "METFRA000004675_21372648234820"
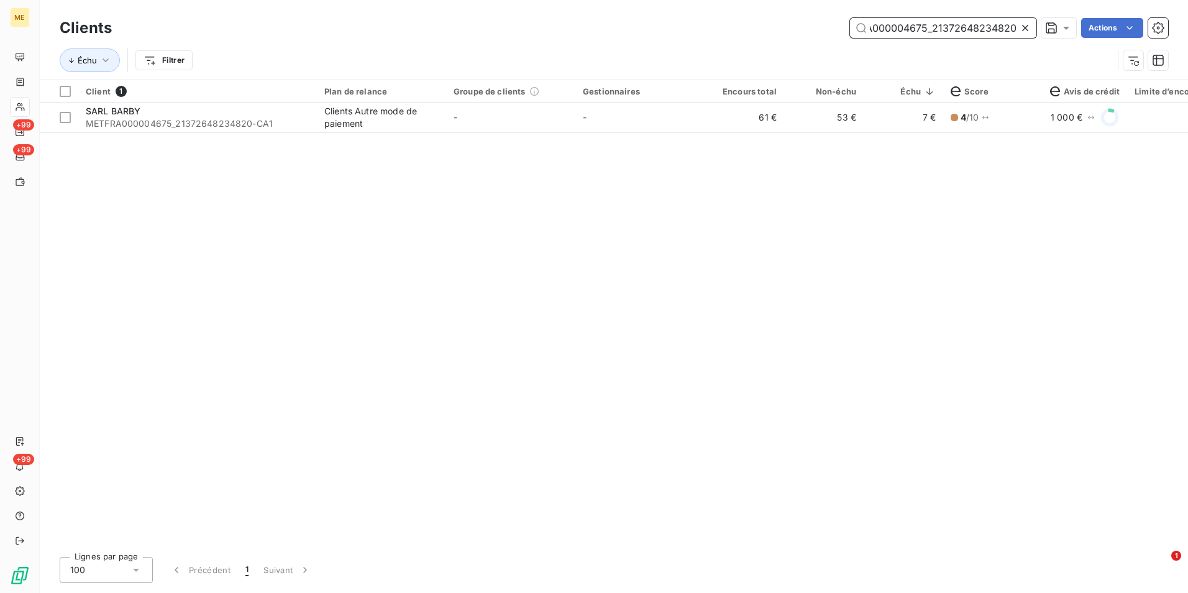
type input "METFRA000004675_21372648234820"
click at [668, 137] on div "Client 1 Plan de relance Groupe de clients Gestionnaires Encours total Non-échu…" at bounding box center [614, 313] width 1149 height 467
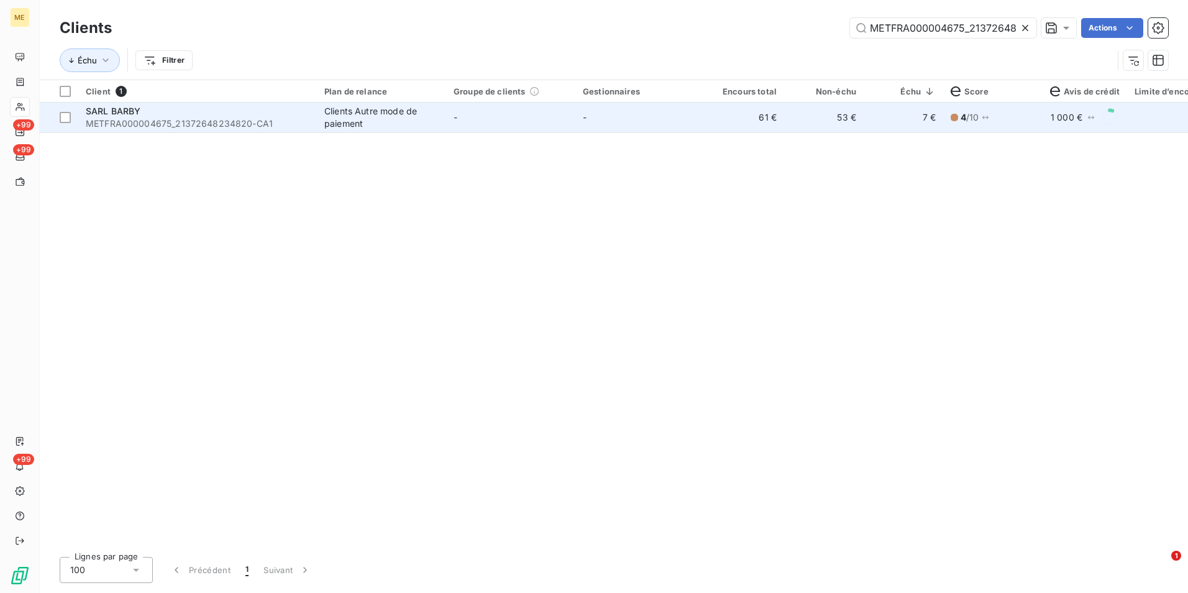
click at [666, 124] on td "-" at bounding box center [640, 118] width 129 height 30
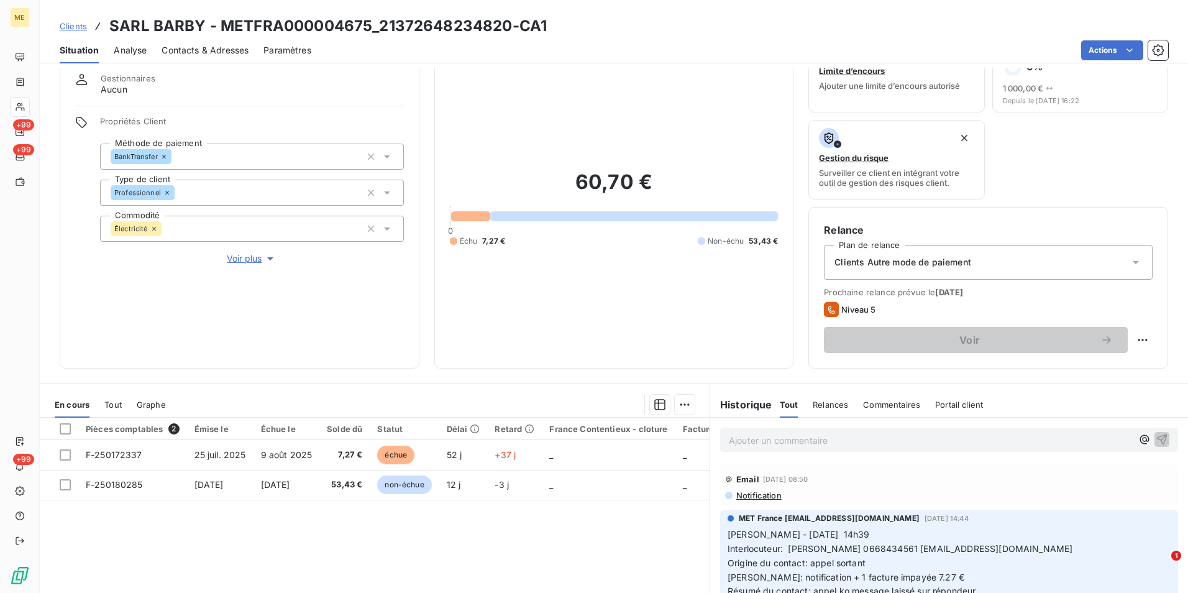
scroll to position [144, 0]
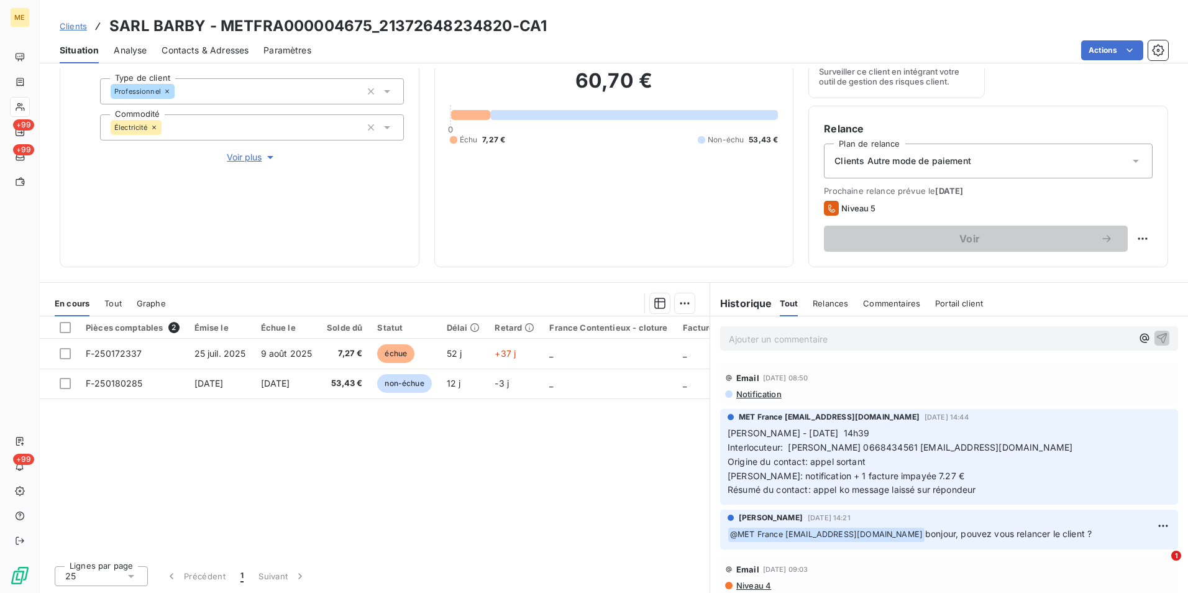
click at [78, 25] on span "Clients" at bounding box center [73, 26] width 27 height 10
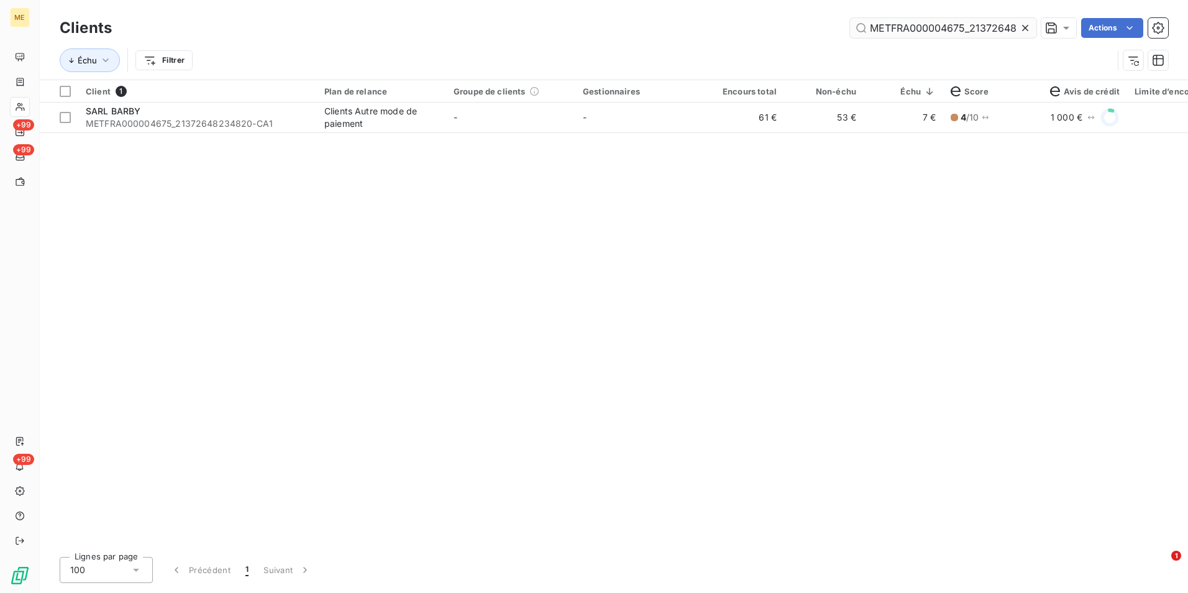
click at [1027, 28] on icon at bounding box center [1025, 28] width 12 height 12
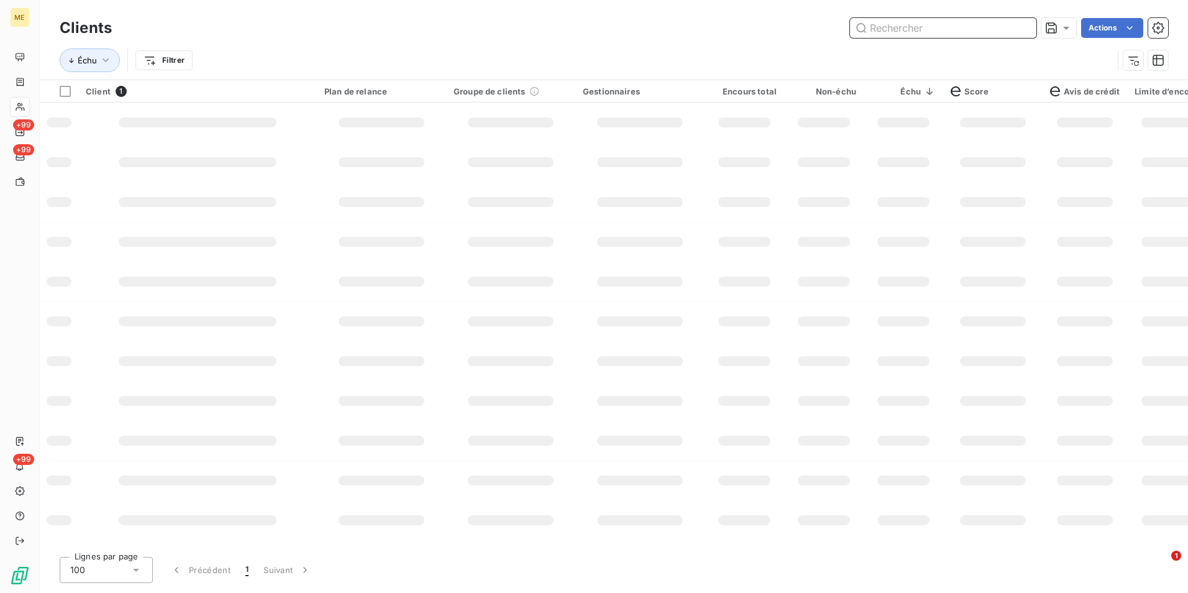
click at [1027, 28] on input "text" at bounding box center [943, 28] width 186 height 20
paste input "METFRA000000749_14881910244539"
type input "METFRA000000749_14881910244539"
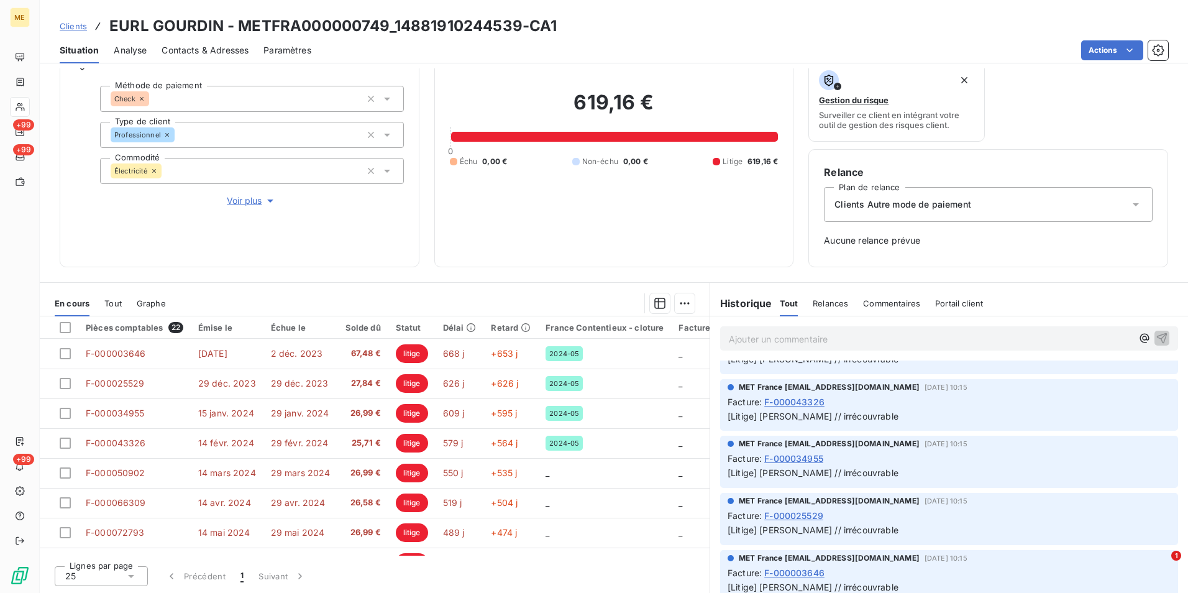
scroll to position [994, 0]
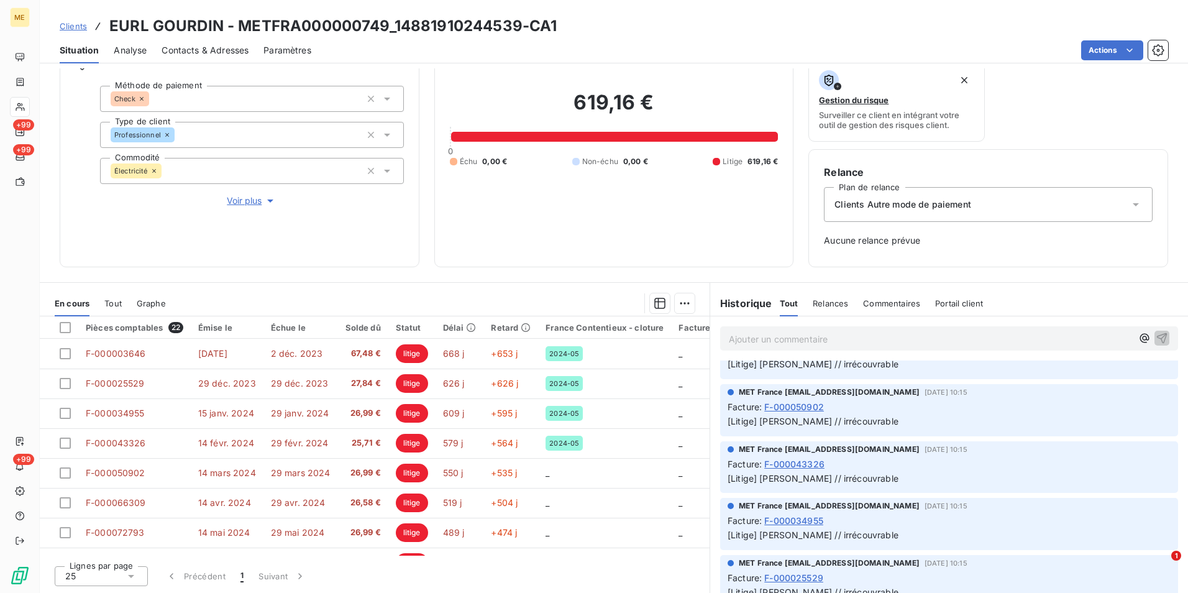
click at [230, 203] on span "Voir plus" at bounding box center [252, 201] width 50 height 12
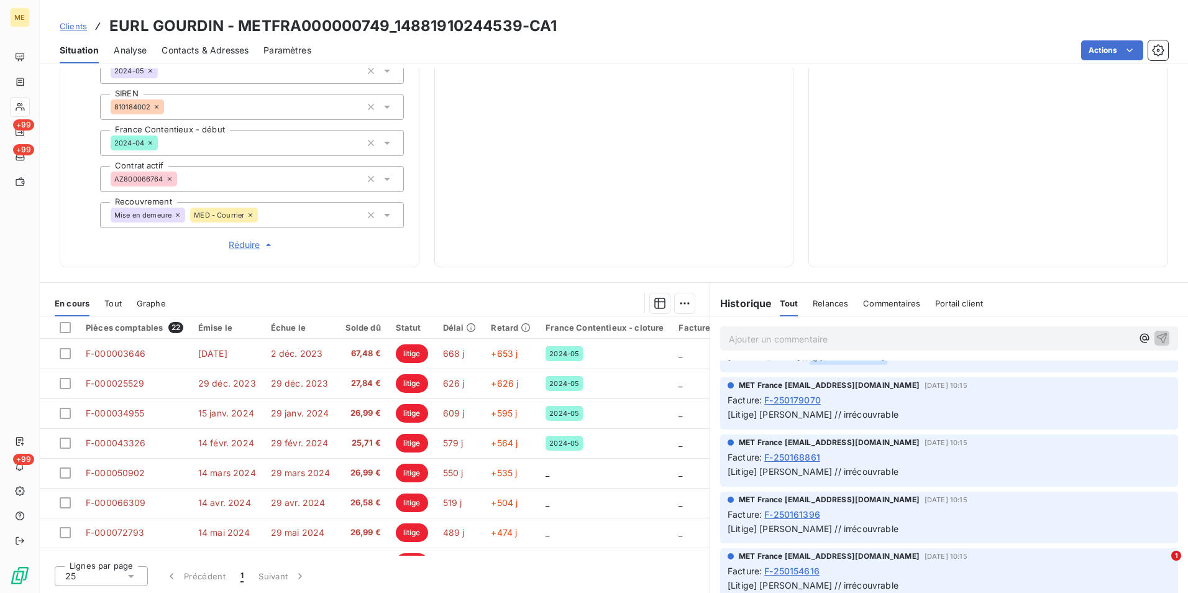
scroll to position [0, 0]
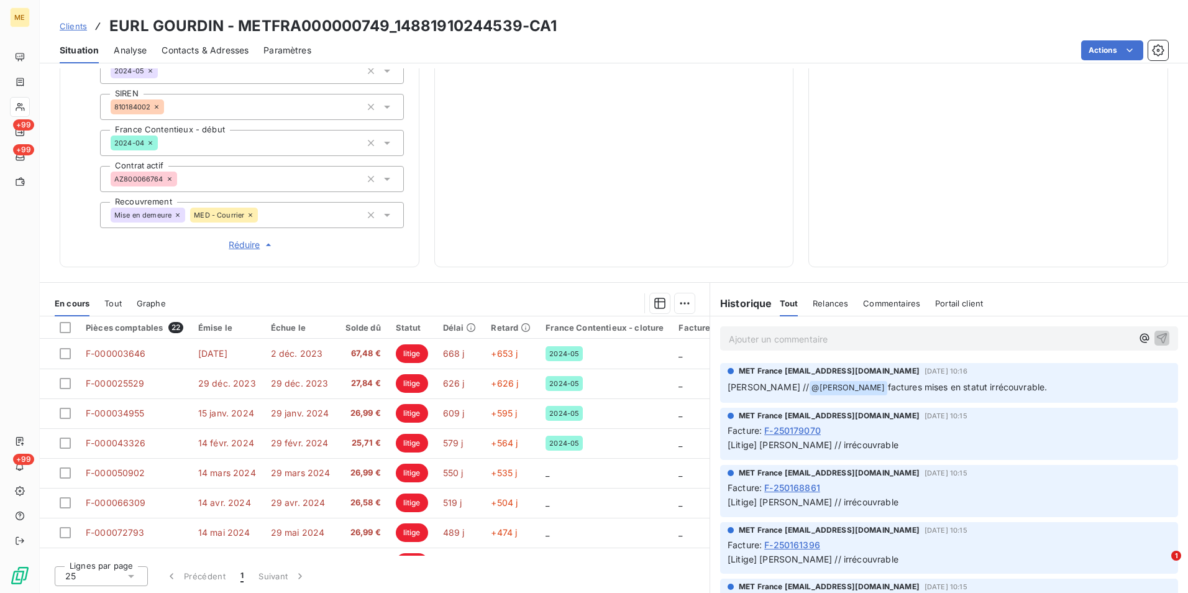
click at [907, 345] on p "Ajouter un commentaire ﻿" at bounding box center [930, 339] width 403 height 16
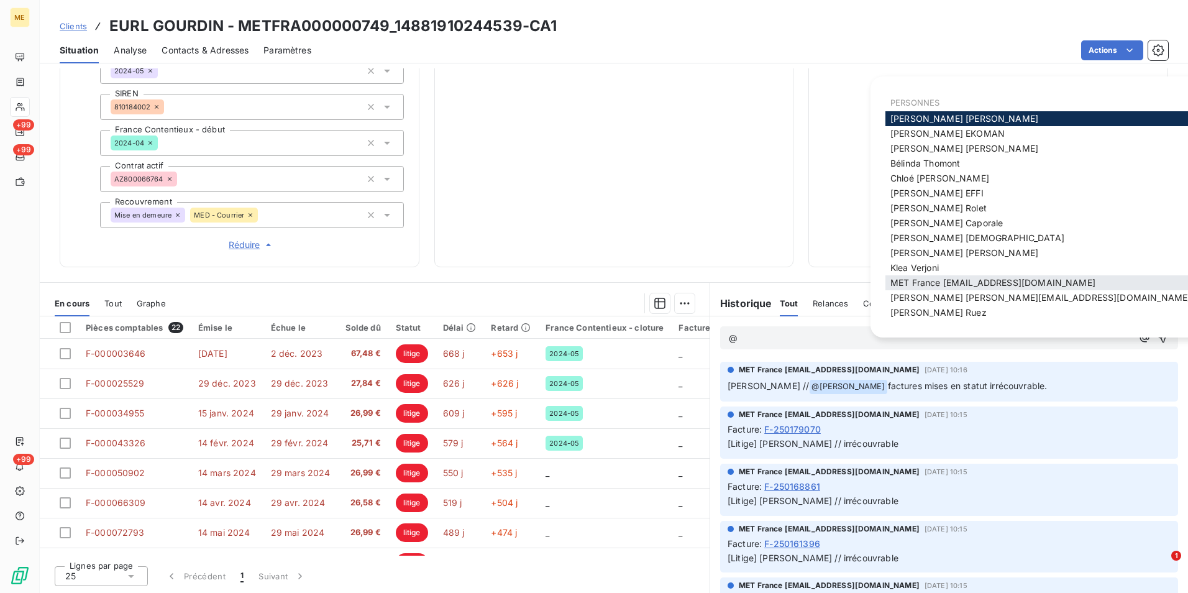
click at [1031, 282] on span "MET France [EMAIL_ADDRESS][DOMAIN_NAME]" at bounding box center [993, 282] width 205 height 11
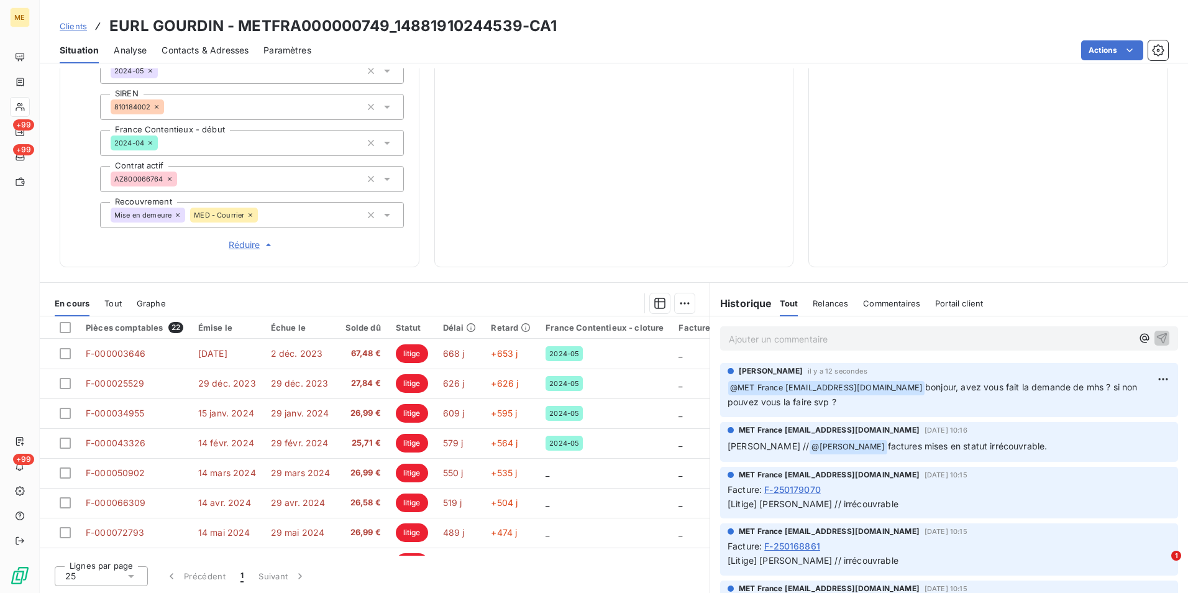
click at [80, 30] on span "Clients" at bounding box center [73, 26] width 27 height 10
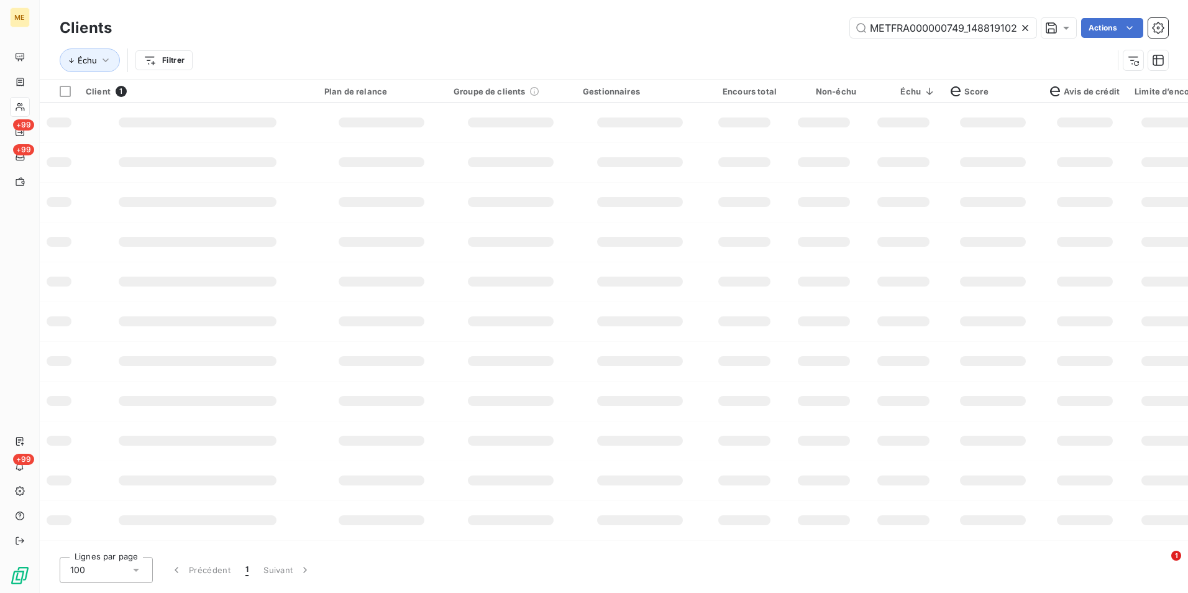
scroll to position [0, 32]
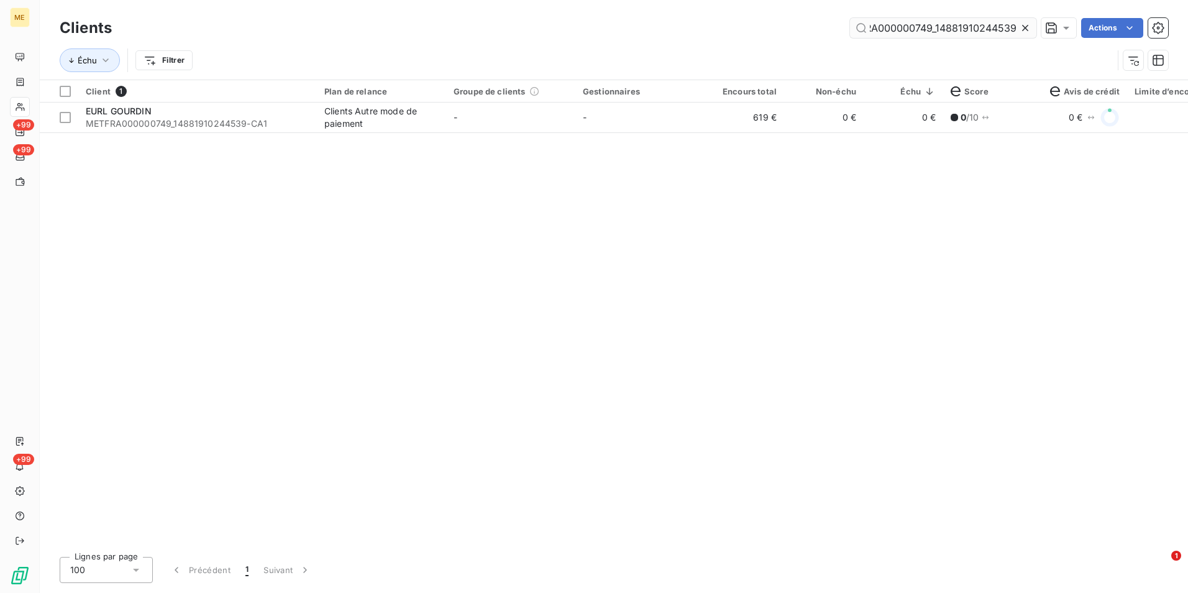
drag, startPoint x: 1033, startPoint y: 30, endPoint x: 1020, endPoint y: 27, distance: 13.4
click at [1032, 30] on div at bounding box center [1027, 28] width 17 height 20
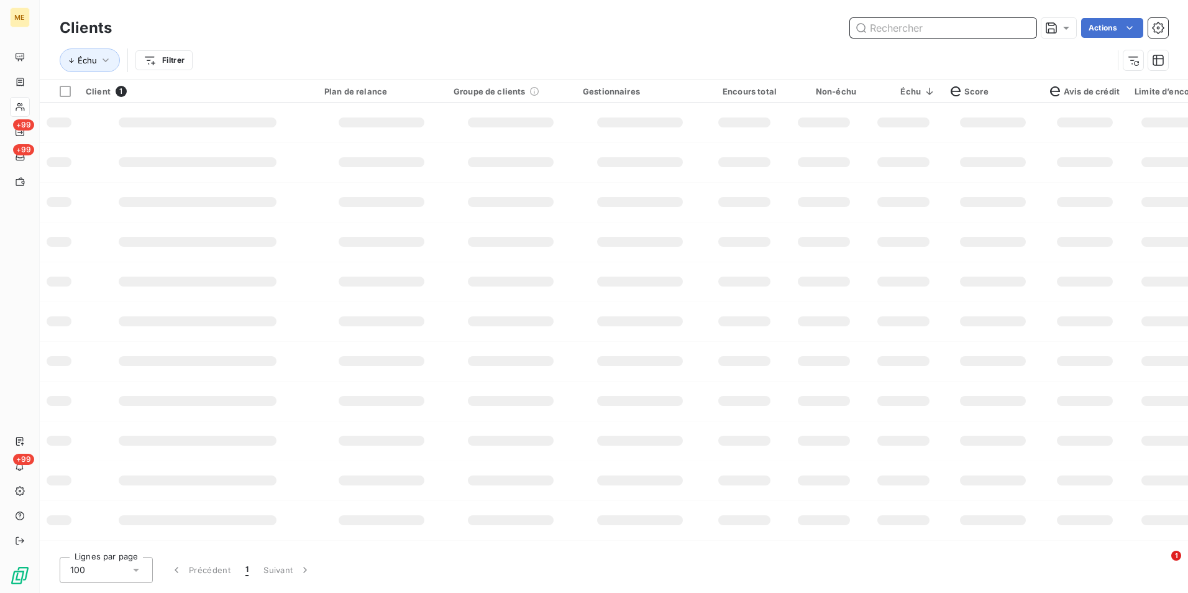
drag, startPoint x: 1020, startPoint y: 27, endPoint x: 1013, endPoint y: 28, distance: 6.9
click at [1019, 27] on input "text" at bounding box center [943, 28] width 186 height 20
paste input "METFRA000002976_21305788620604"
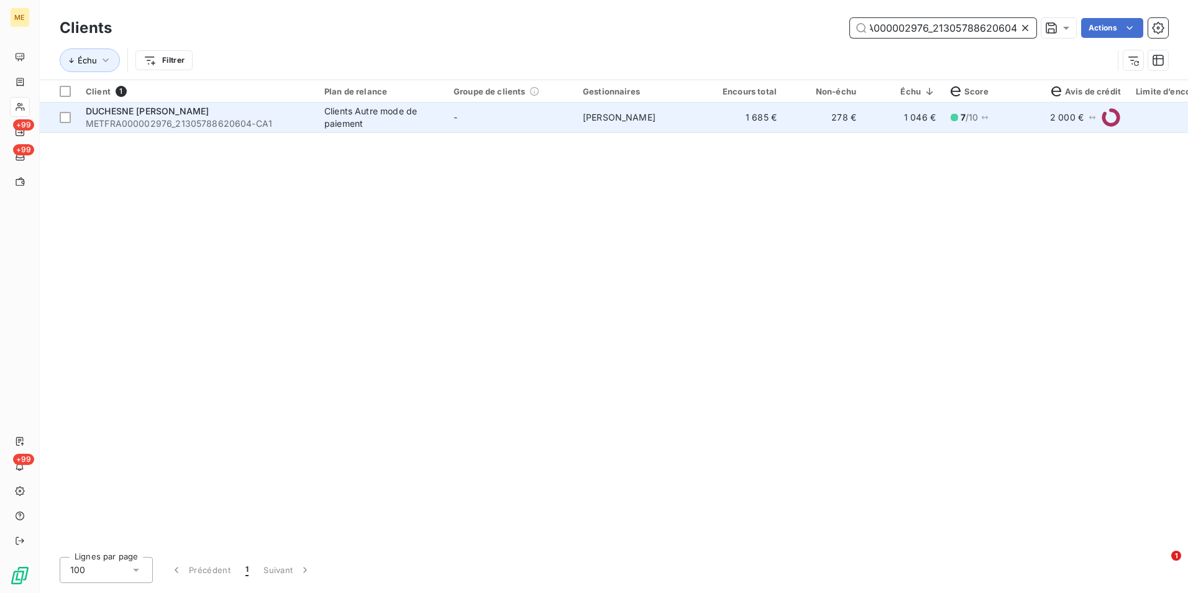
type input "METFRA000002976_21305788620604"
click at [691, 117] on td "Virginie Garcia" at bounding box center [640, 118] width 129 height 30
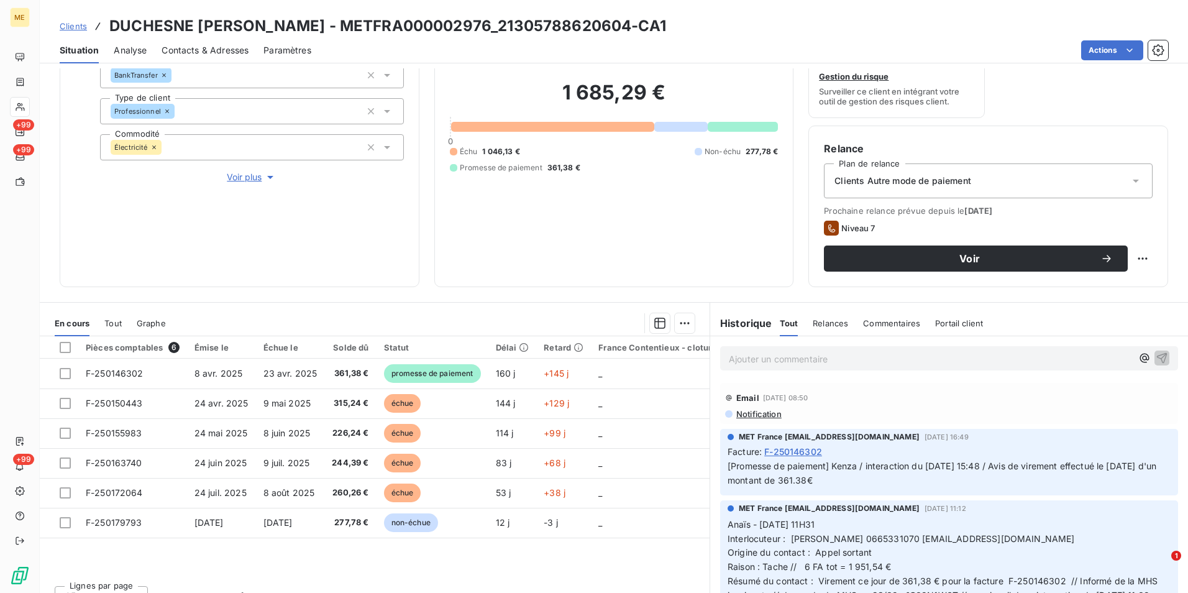
click at [75, 28] on span "Clients" at bounding box center [73, 26] width 27 height 10
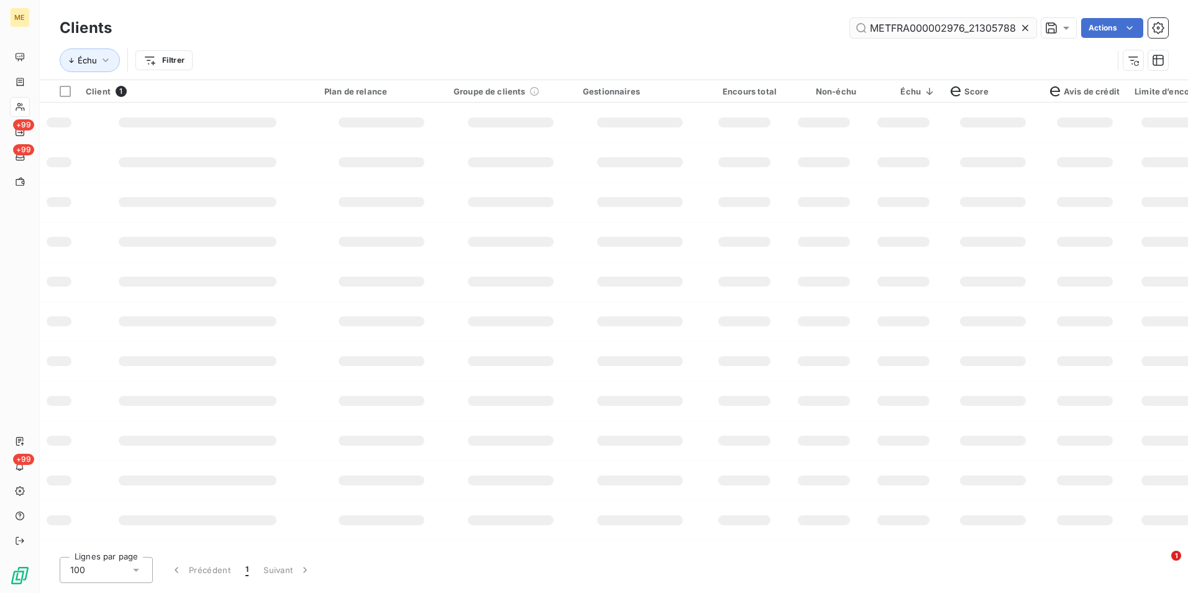
scroll to position [0, 37]
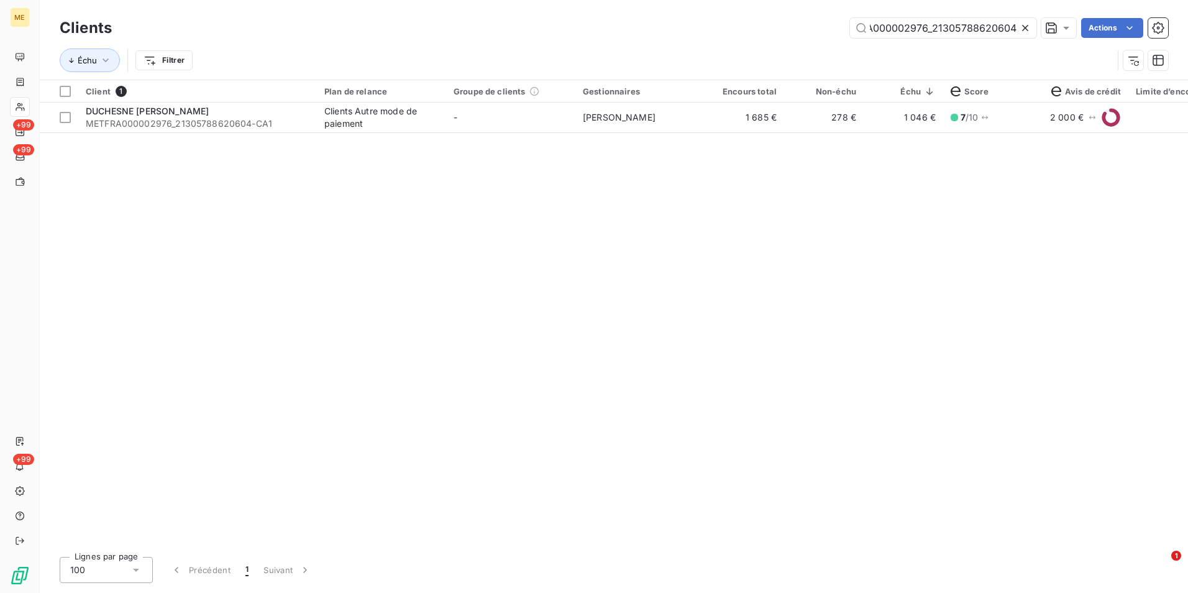
click at [1020, 31] on icon at bounding box center [1025, 28] width 12 height 12
click at [1020, 31] on input "text" at bounding box center [943, 28] width 186 height 20
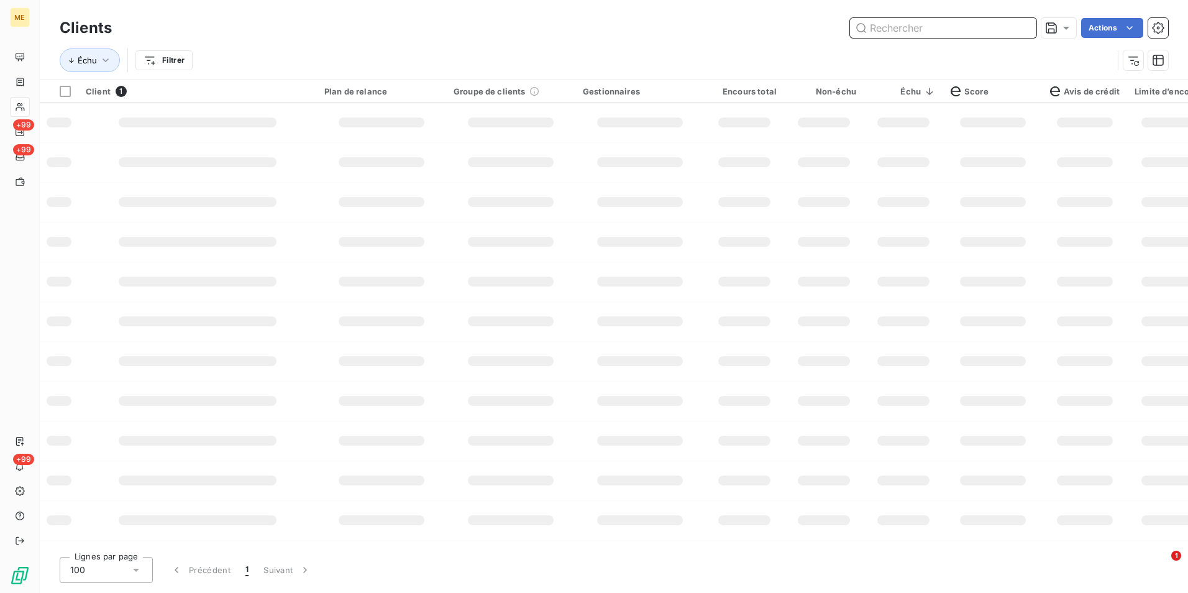
paste input "METFRA000002438_21127062110870"
type input "METFRA000002438_21127062110870"
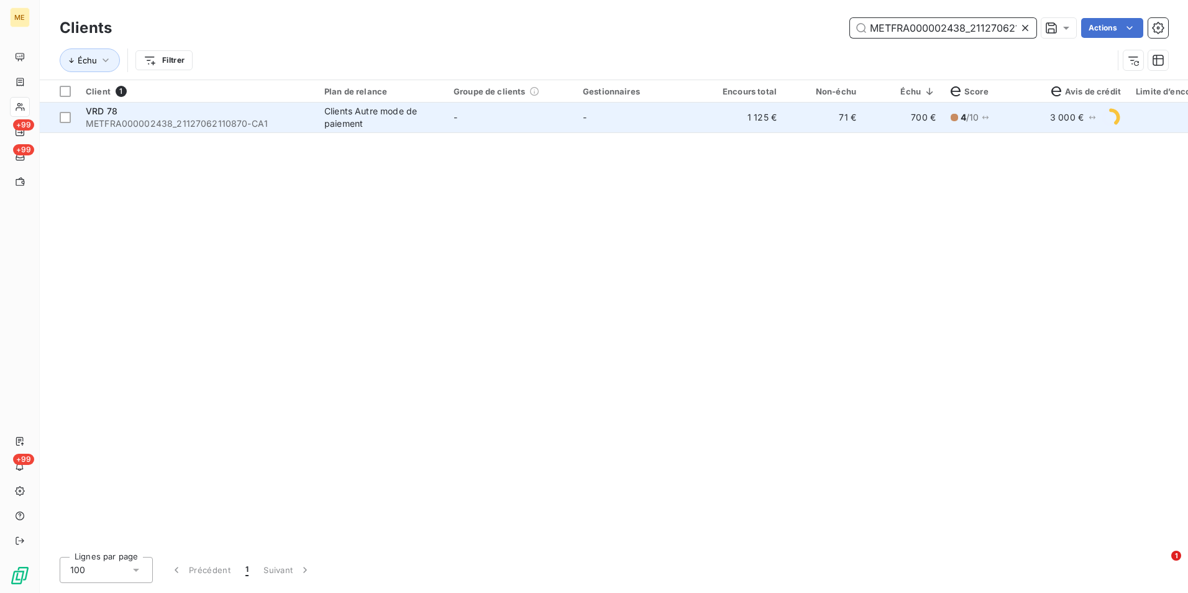
type input "METFRA000002438_21127062110870"
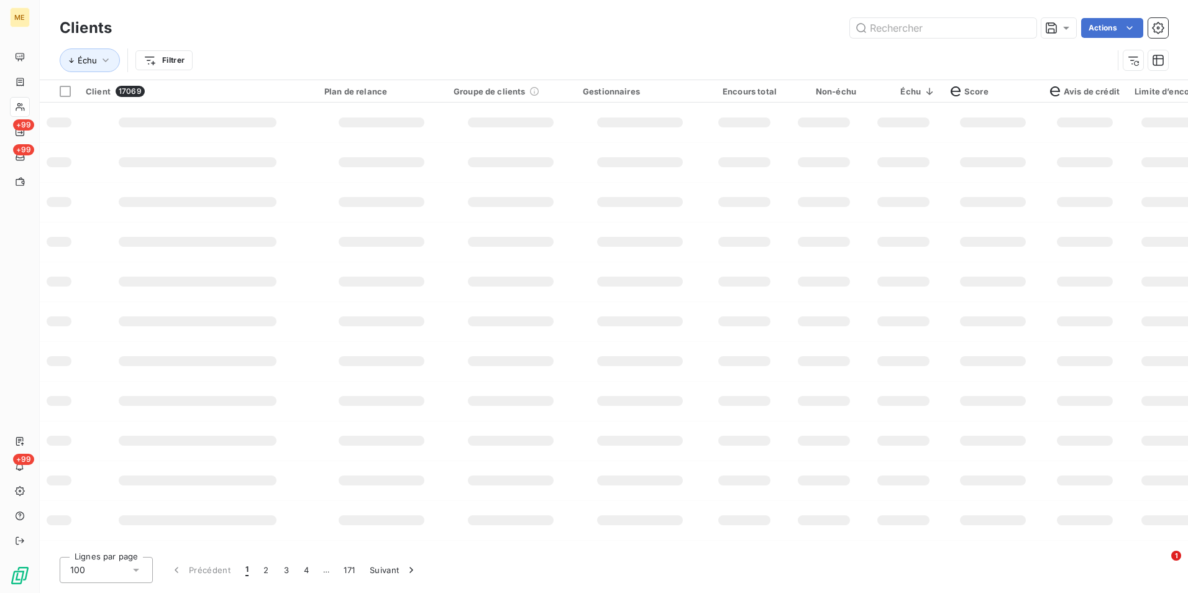
click at [719, 130] on td at bounding box center [745, 123] width 80 height 40
type input "METFRA000002438_21127062110870"
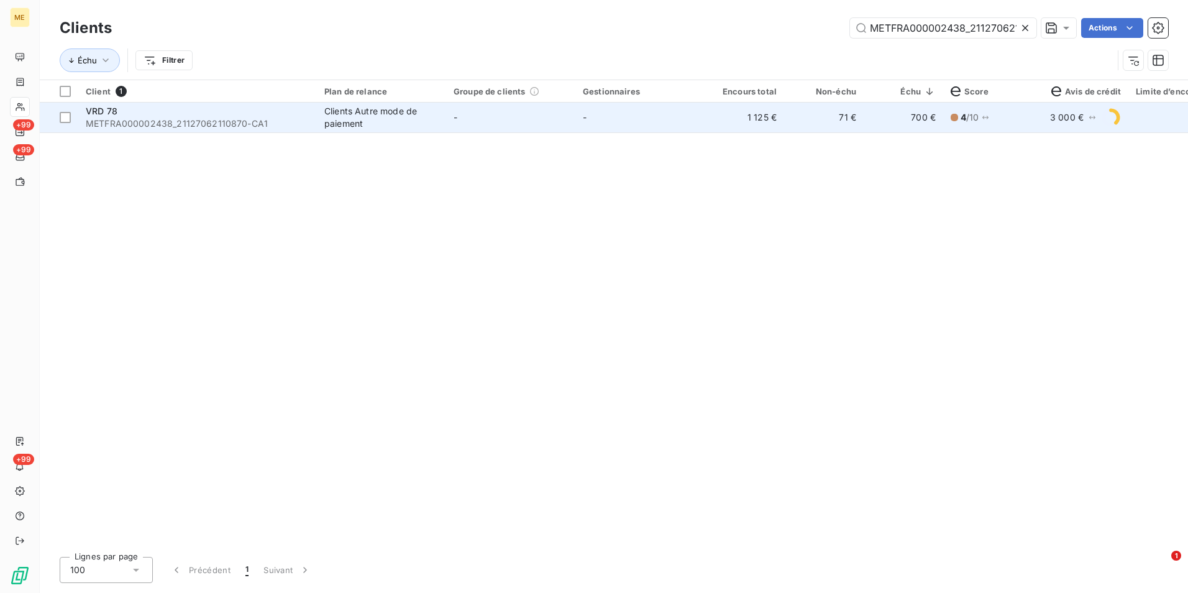
click at [316, 121] on td "VRD 78 METFRA000002438_21127062110870-CA1" at bounding box center [197, 118] width 239 height 30
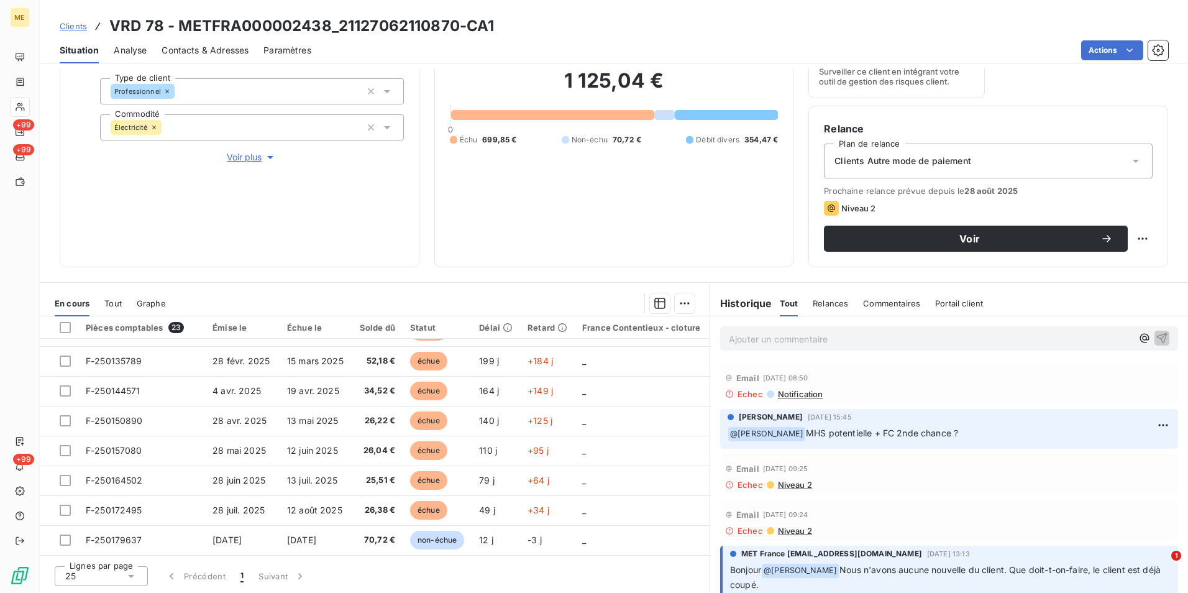
click at [847, 337] on p "Ajouter un commentaire ﻿" at bounding box center [930, 339] width 403 height 16
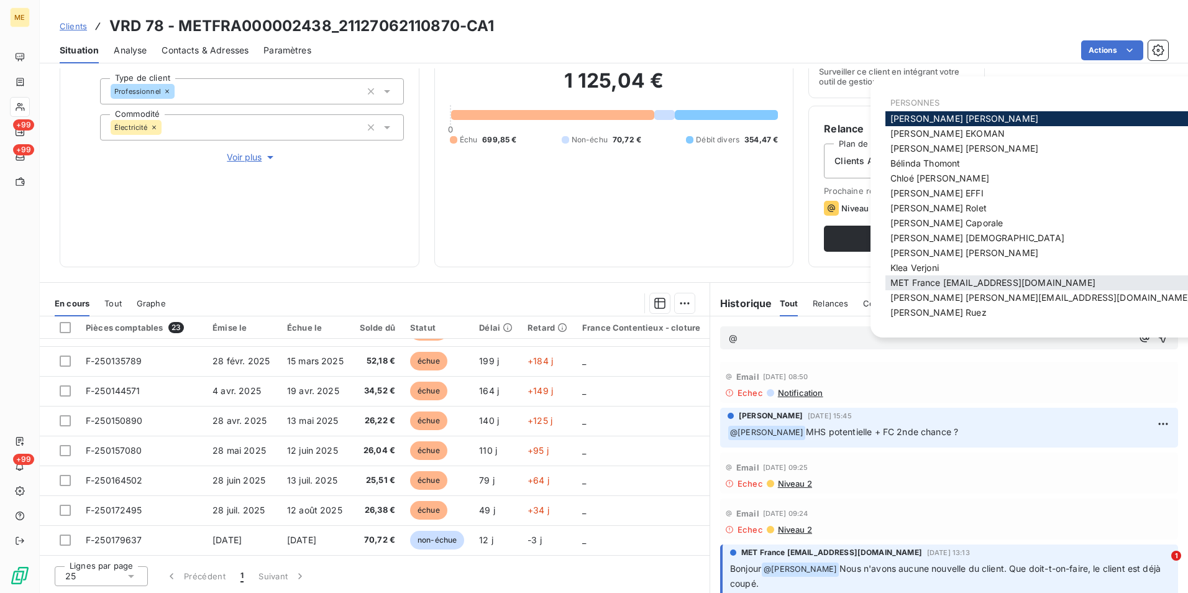
click at [971, 285] on span "MET France [EMAIL_ADDRESS][DOMAIN_NAME]" at bounding box center [993, 282] width 205 height 11
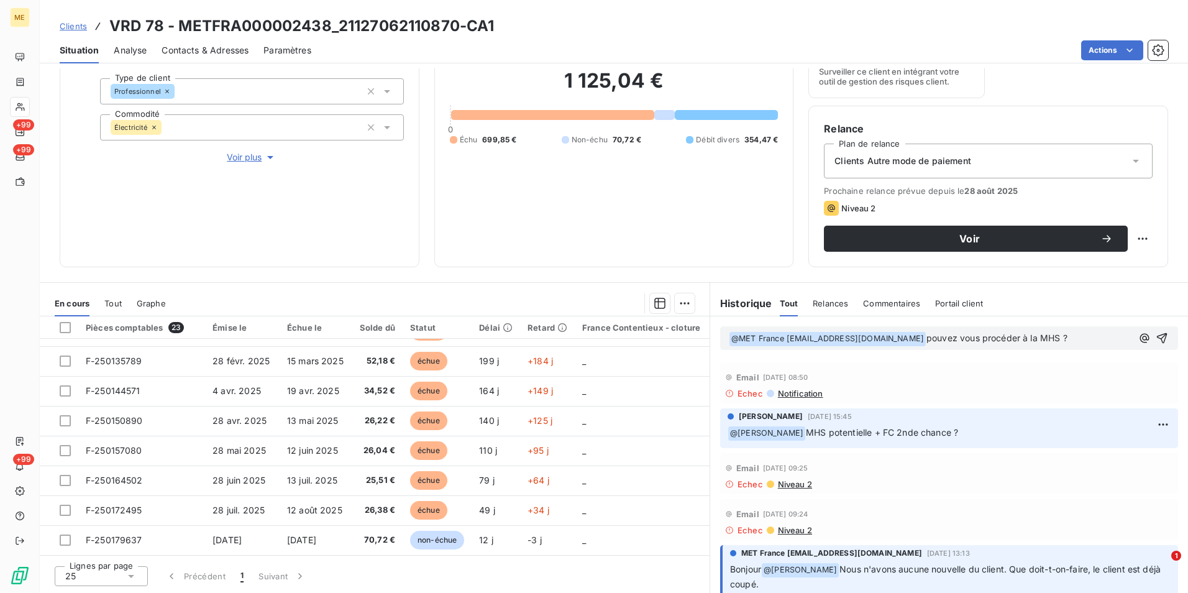
click at [927, 338] on span "pouvez vous procéder à la MHS ?" at bounding box center [997, 338] width 141 height 11
click at [1156, 337] on icon "button" at bounding box center [1162, 338] width 12 height 12
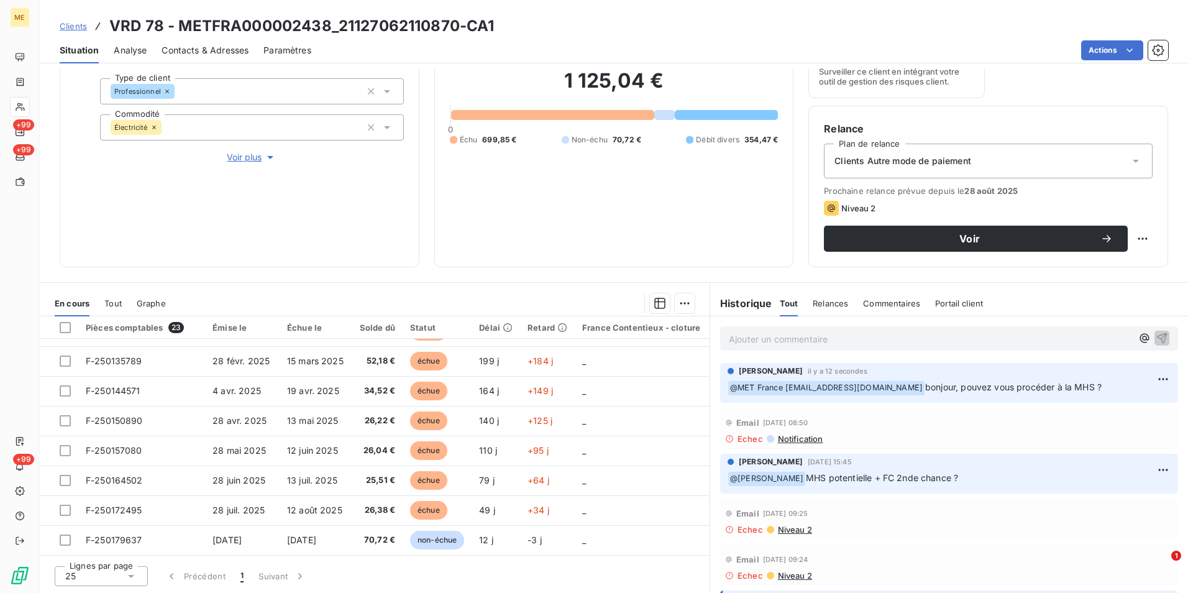
drag, startPoint x: 73, startPoint y: 22, endPoint x: 103, endPoint y: 19, distance: 29.4
click at [73, 22] on span "Clients" at bounding box center [73, 26] width 27 height 10
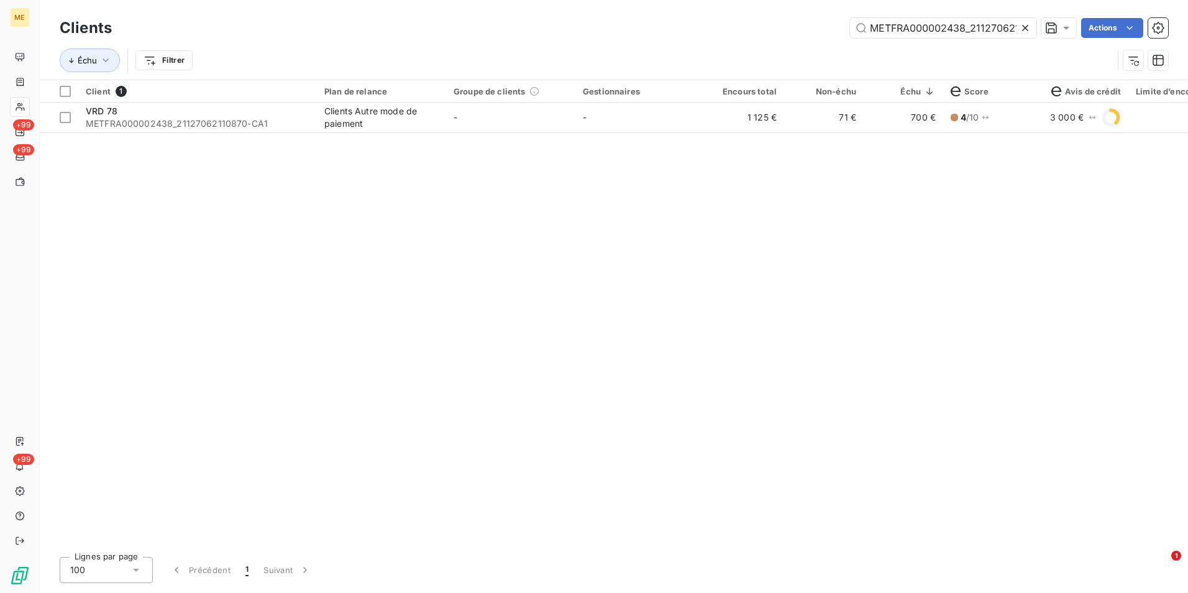
scroll to position [0, 31]
click at [1027, 26] on icon at bounding box center [1025, 28] width 12 height 12
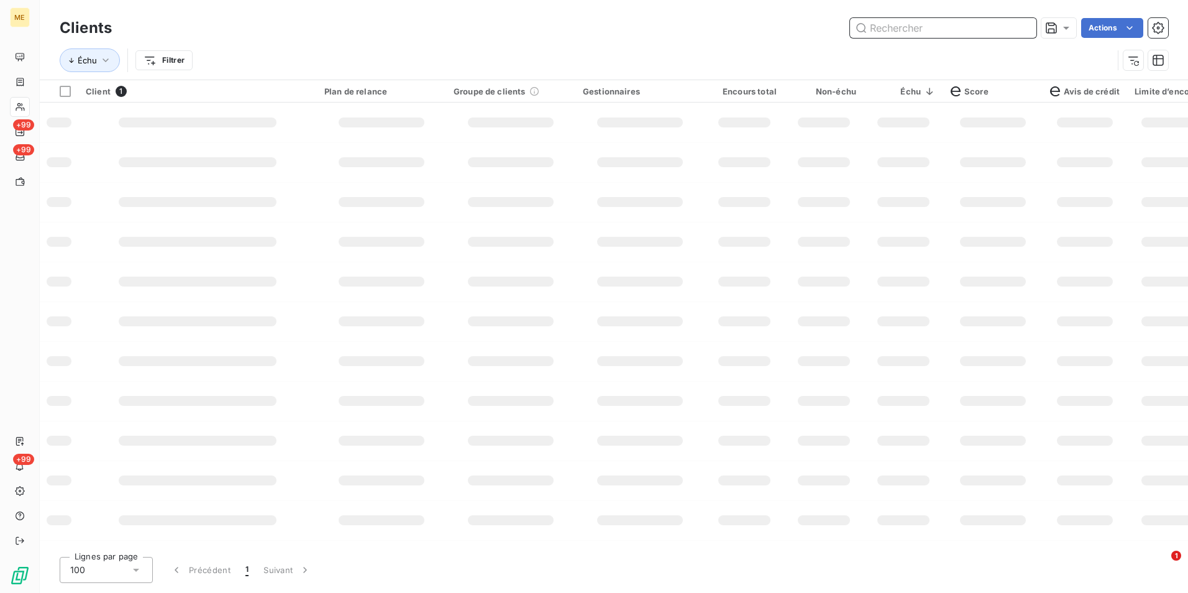
click at [1024, 26] on input "text" at bounding box center [943, 28] width 186 height 20
paste input "METFRA000006259_25335889928650"
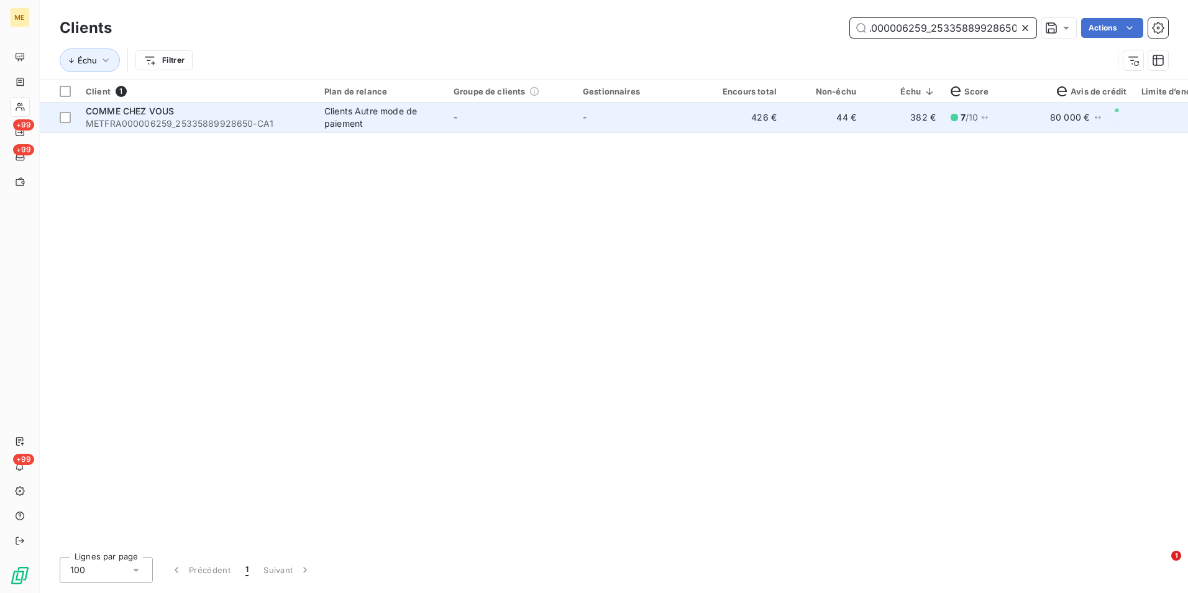
type input "METFRA000006259_25335889928650"
click at [783, 122] on td "426 €" at bounding box center [745, 118] width 80 height 30
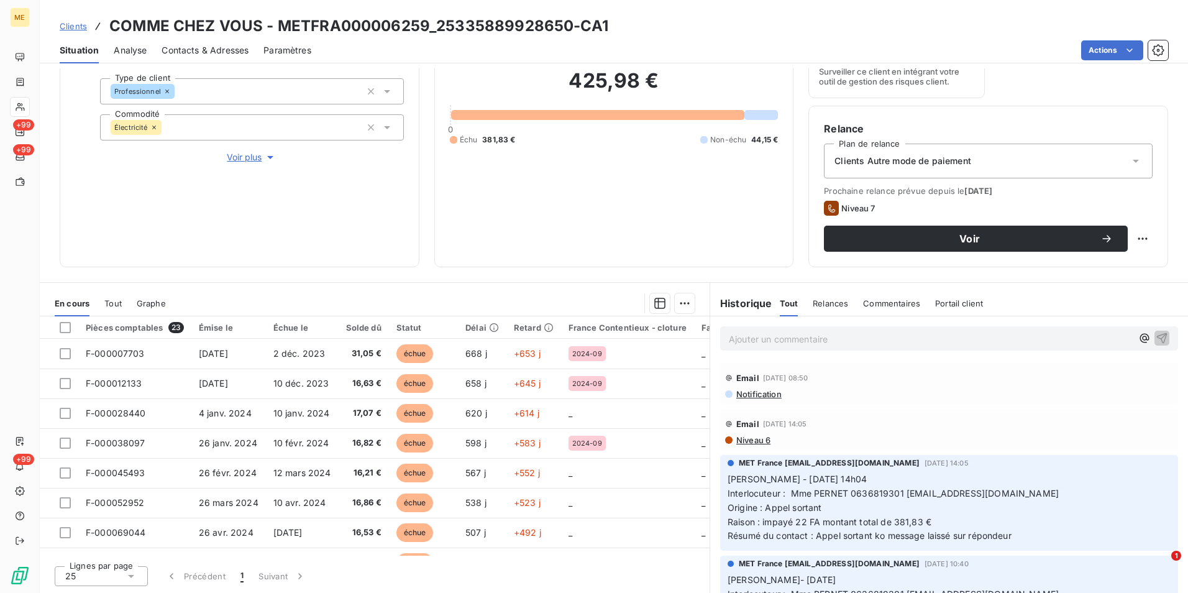
click at [884, 337] on p "Ajouter un commentaire ﻿" at bounding box center [930, 339] width 403 height 16
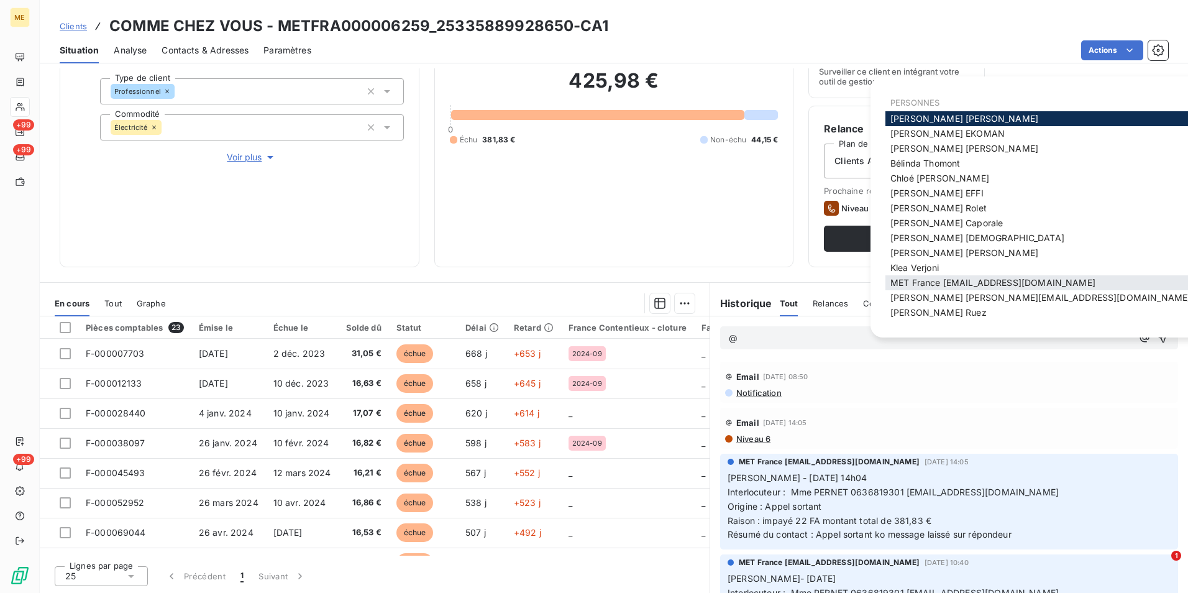
click at [943, 278] on span "MET France [EMAIL_ADDRESS][DOMAIN_NAME]" at bounding box center [993, 282] width 205 height 11
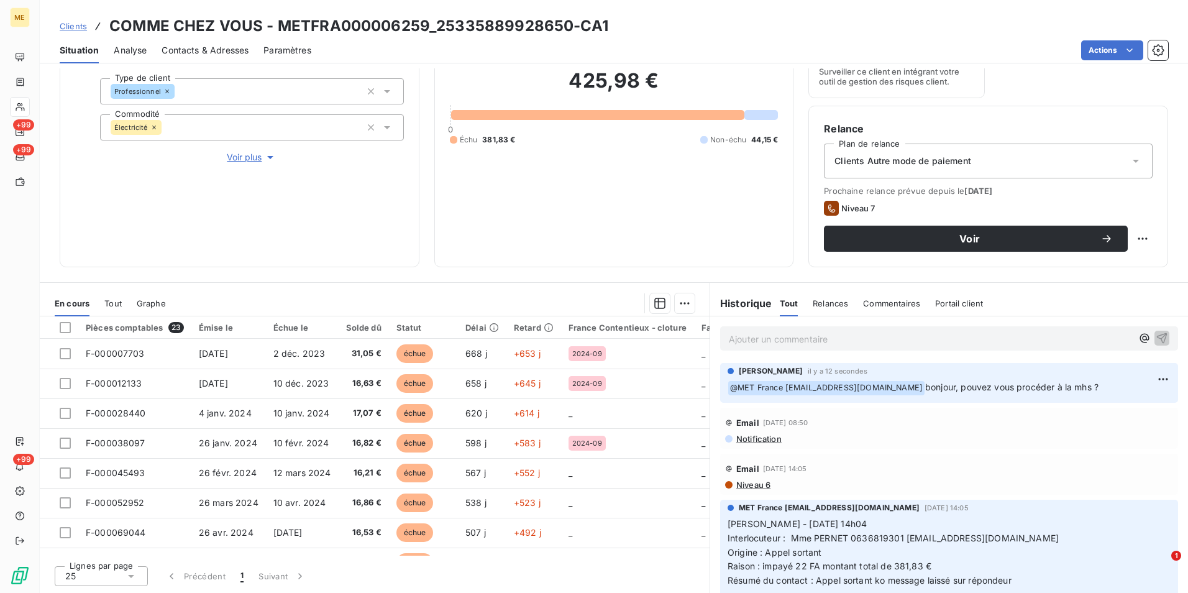
click at [72, 26] on span "Clients" at bounding box center [73, 26] width 27 height 10
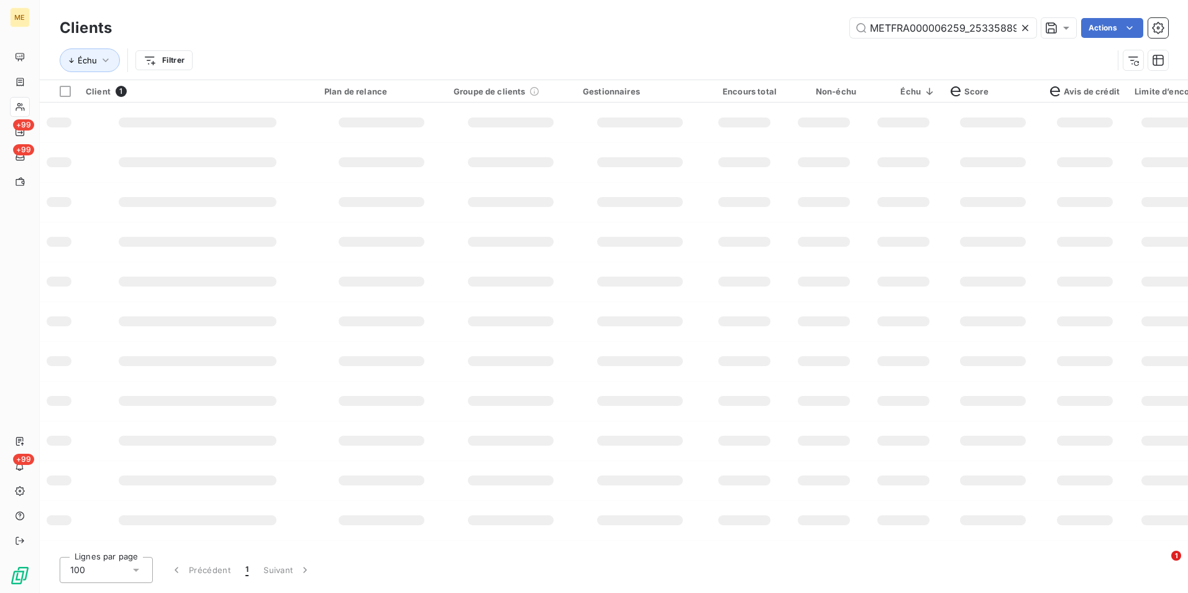
scroll to position [0, 39]
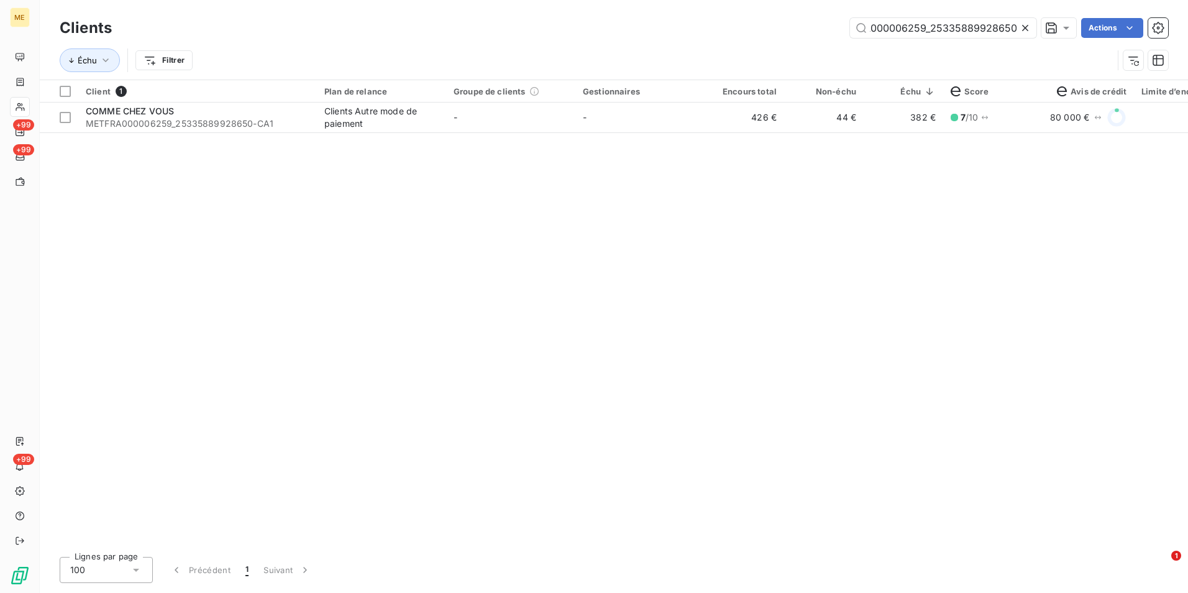
click at [1031, 28] on div at bounding box center [1027, 28] width 17 height 20
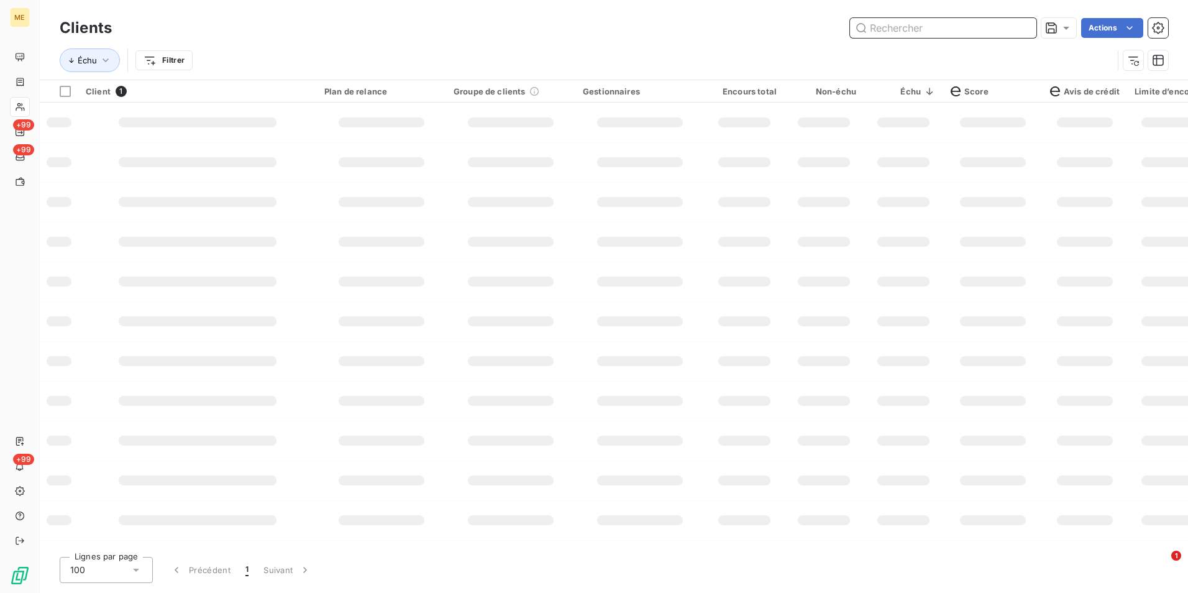
click at [1029, 28] on input "text" at bounding box center [943, 28] width 186 height 20
paste input "METFRA000003471_21290303830283"
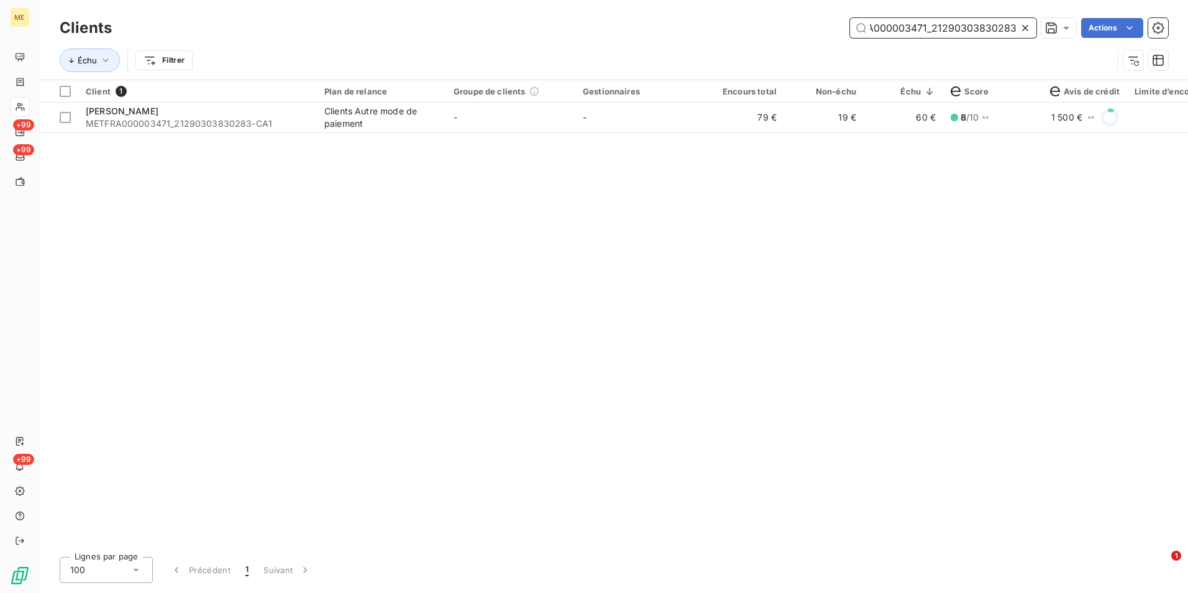
type input "METFRA000003471_21290303830283"
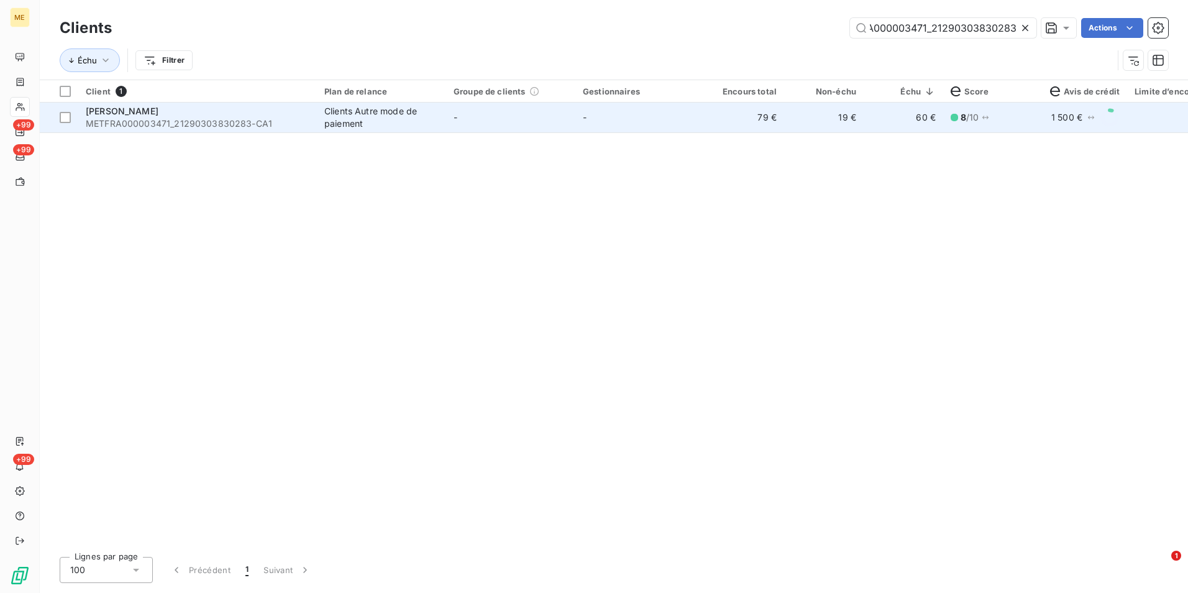
drag, startPoint x: 683, startPoint y: 129, endPoint x: 683, endPoint y: 117, distance: 11.8
click at [683, 117] on td "-" at bounding box center [640, 118] width 129 height 30
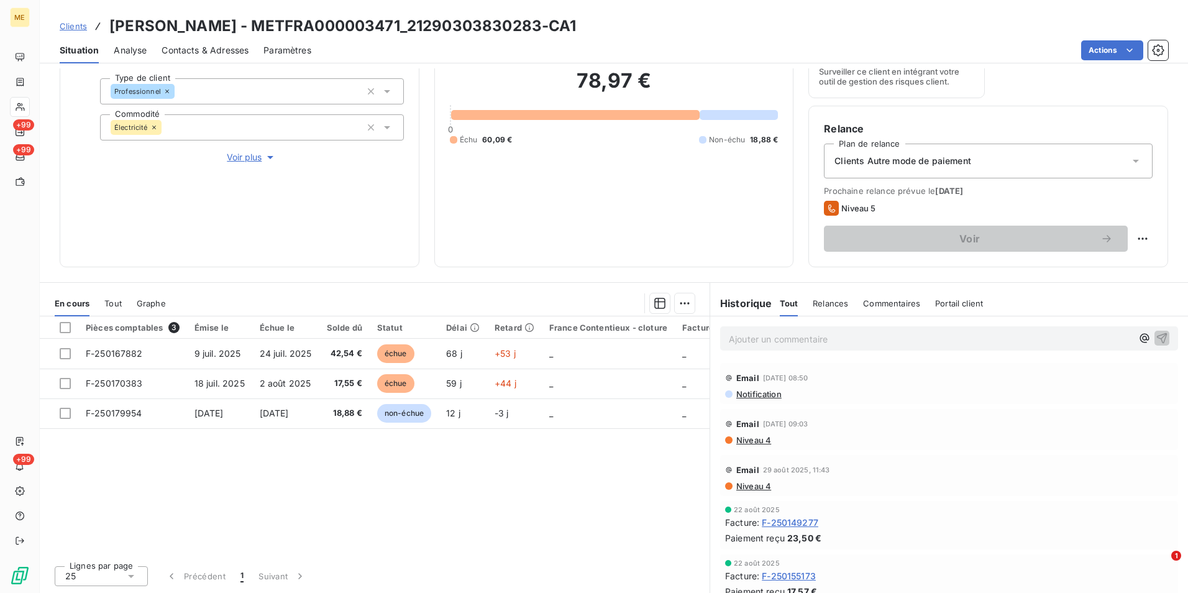
click at [797, 347] on div "Ajouter un commentaire ﻿" at bounding box center [949, 338] width 458 height 24
click at [796, 344] on p "Ajouter un commentaire ﻿" at bounding box center [930, 339] width 403 height 16
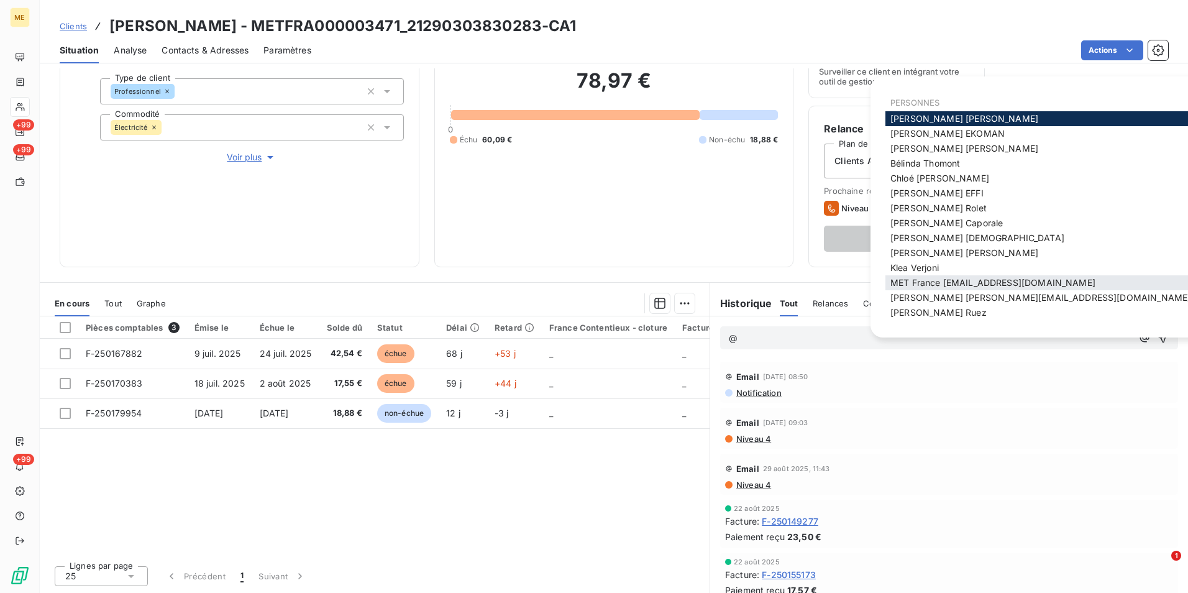
click at [974, 284] on span "MET France [EMAIL_ADDRESS][DOMAIN_NAME]" at bounding box center [993, 282] width 205 height 11
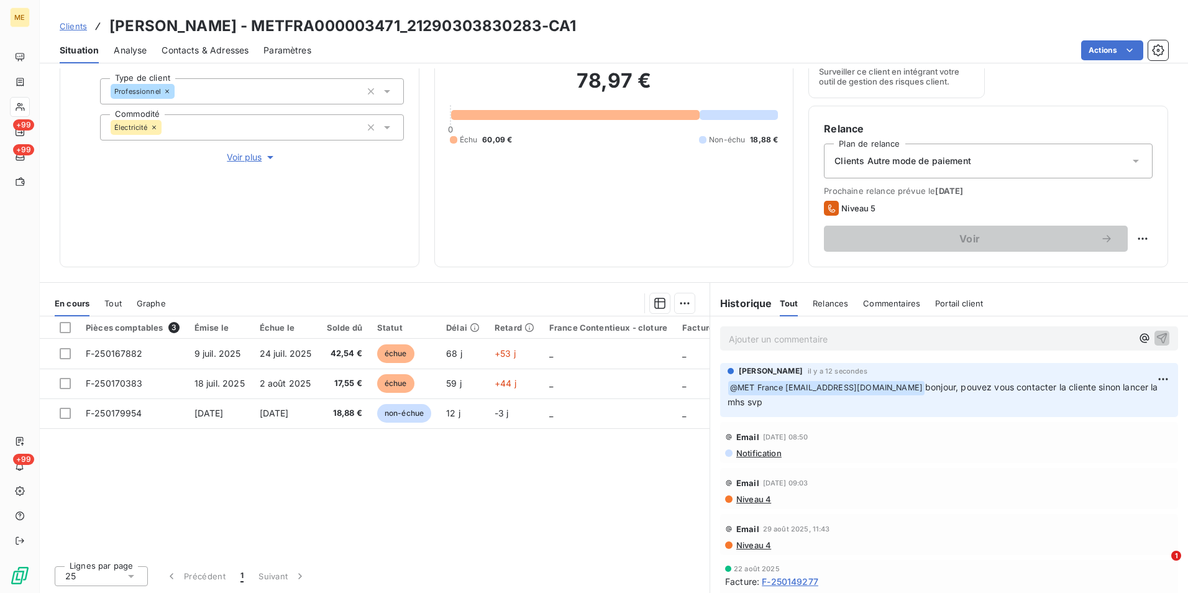
click at [79, 29] on span "Clients" at bounding box center [73, 26] width 27 height 10
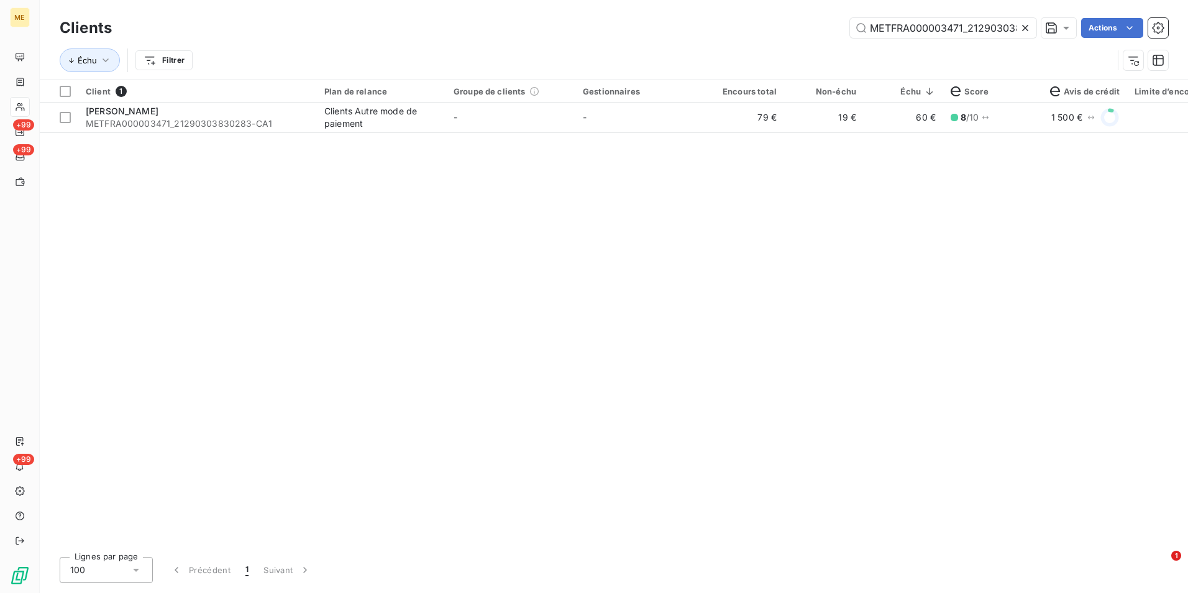
click at [1019, 26] on icon at bounding box center [1025, 28] width 12 height 12
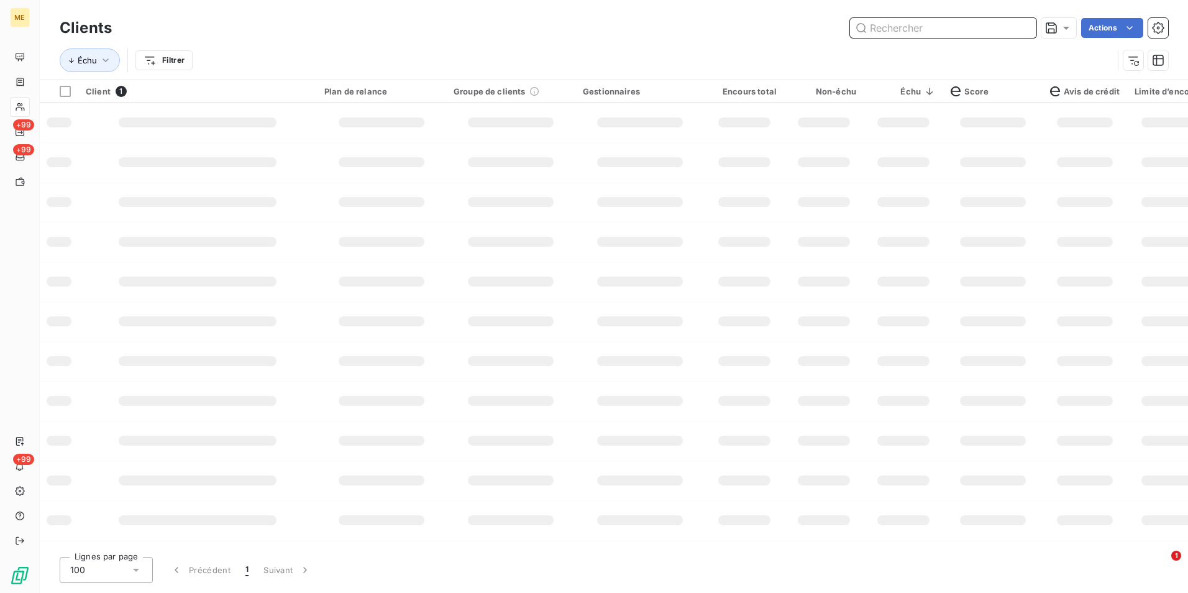
click at [1029, 25] on input "text" at bounding box center [943, 28] width 186 height 20
paste input "METFRA000002391_07351953644286"
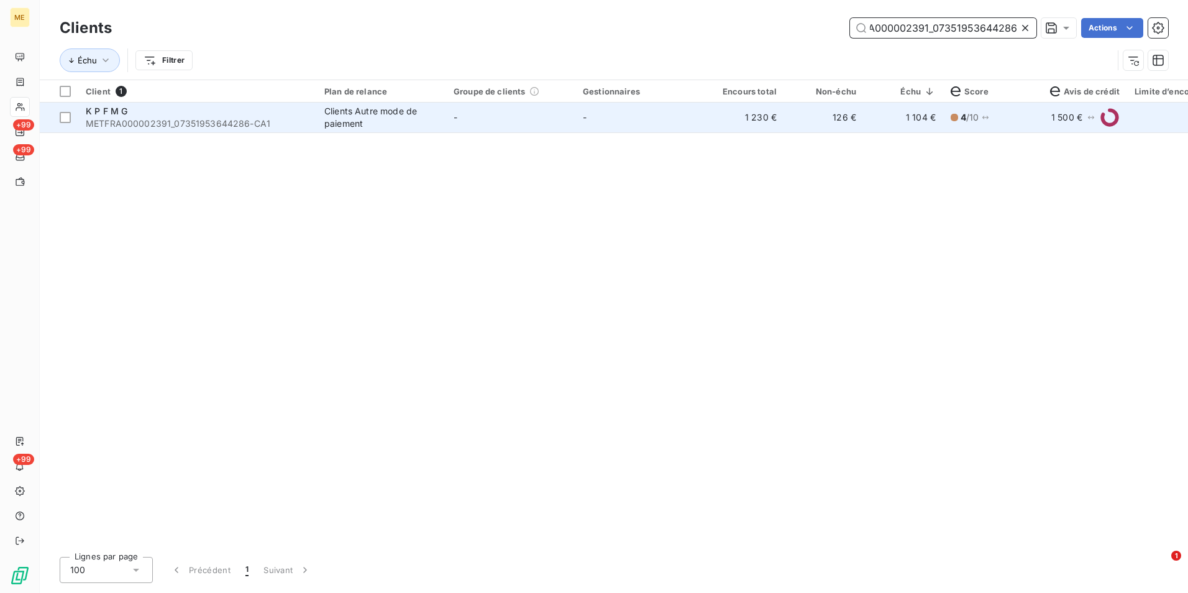
type input "METFRA000002391_07351953644286"
click at [745, 128] on td "1 230 €" at bounding box center [745, 118] width 80 height 30
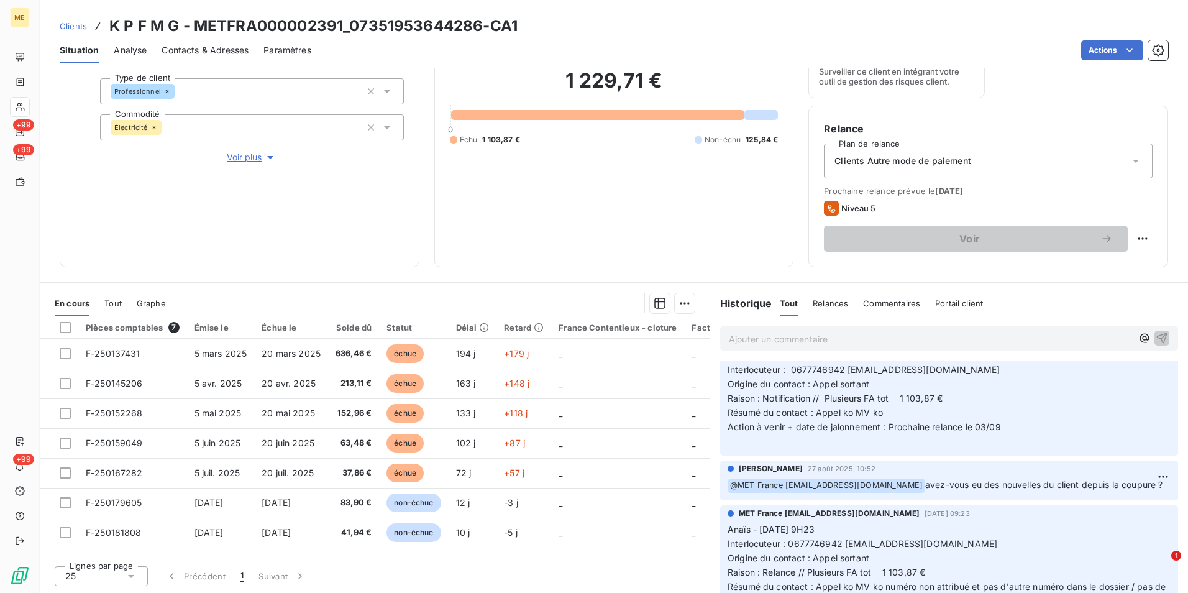
scroll to position [435, 0]
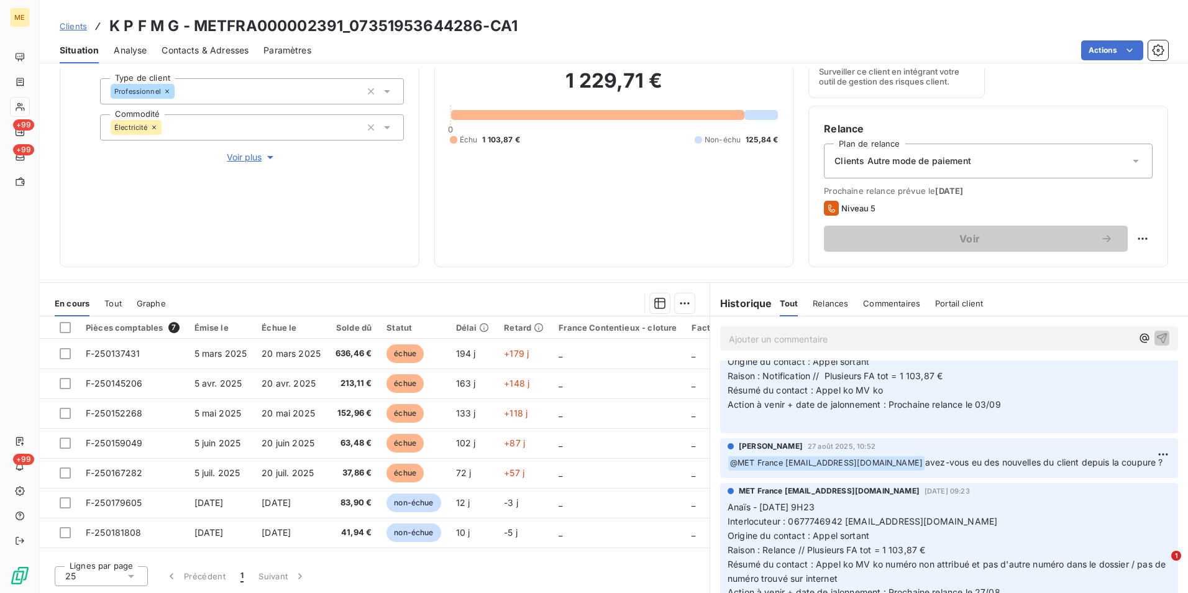
click at [769, 337] on p "Ajouter un commentaire ﻿" at bounding box center [930, 339] width 403 height 16
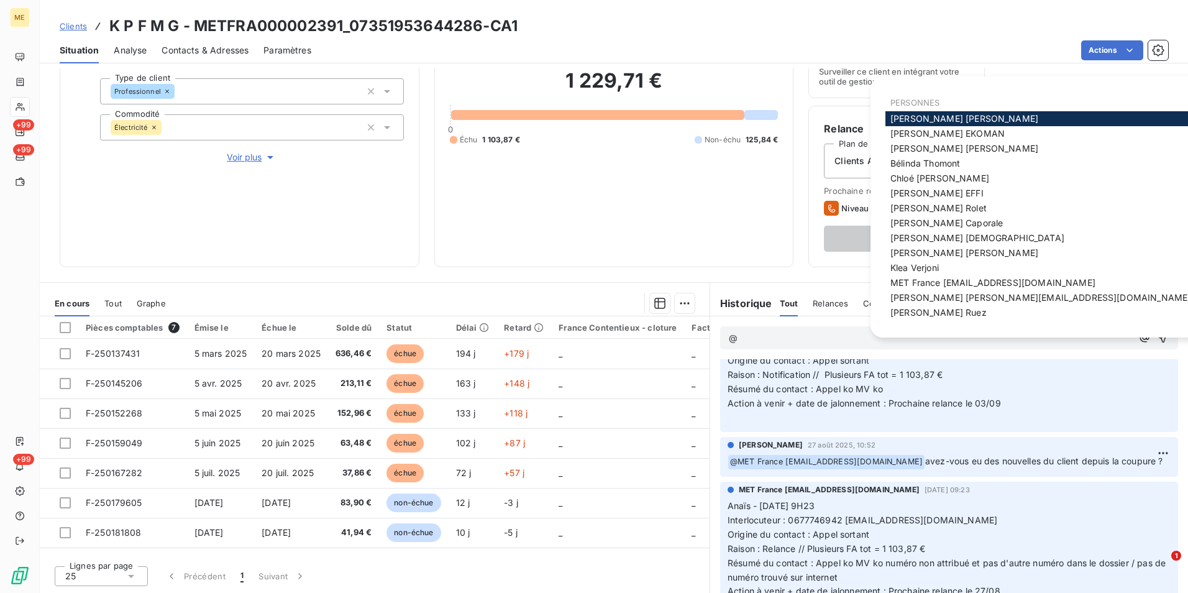
scroll to position [434, 0]
click at [985, 278] on span "MET France [EMAIL_ADDRESS][DOMAIN_NAME]" at bounding box center [993, 282] width 205 height 11
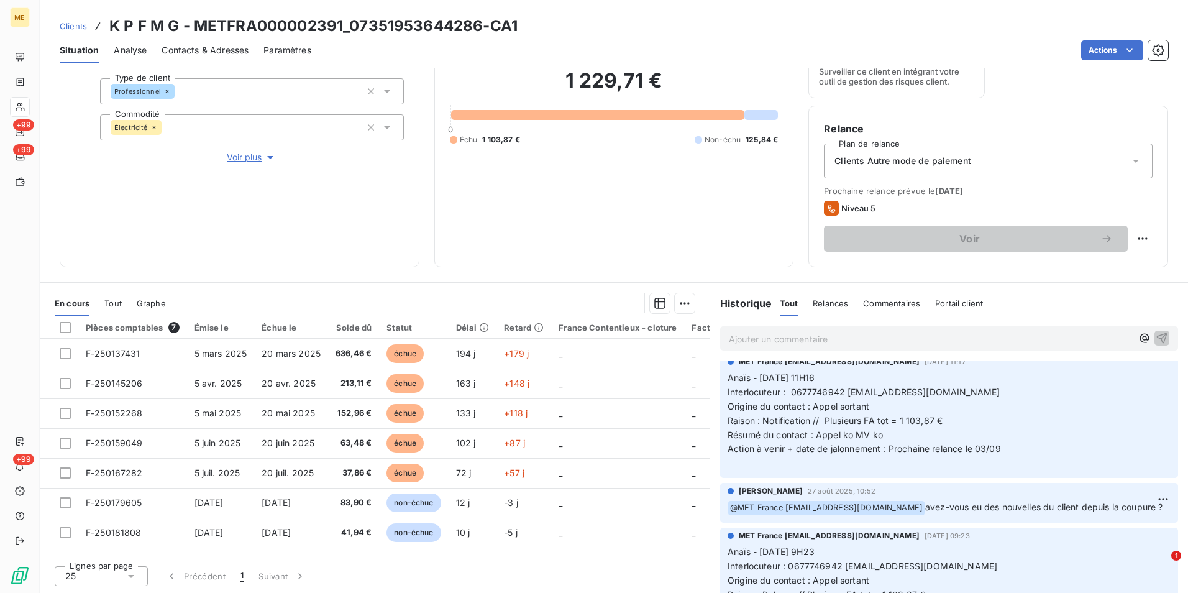
scroll to position [480, 0]
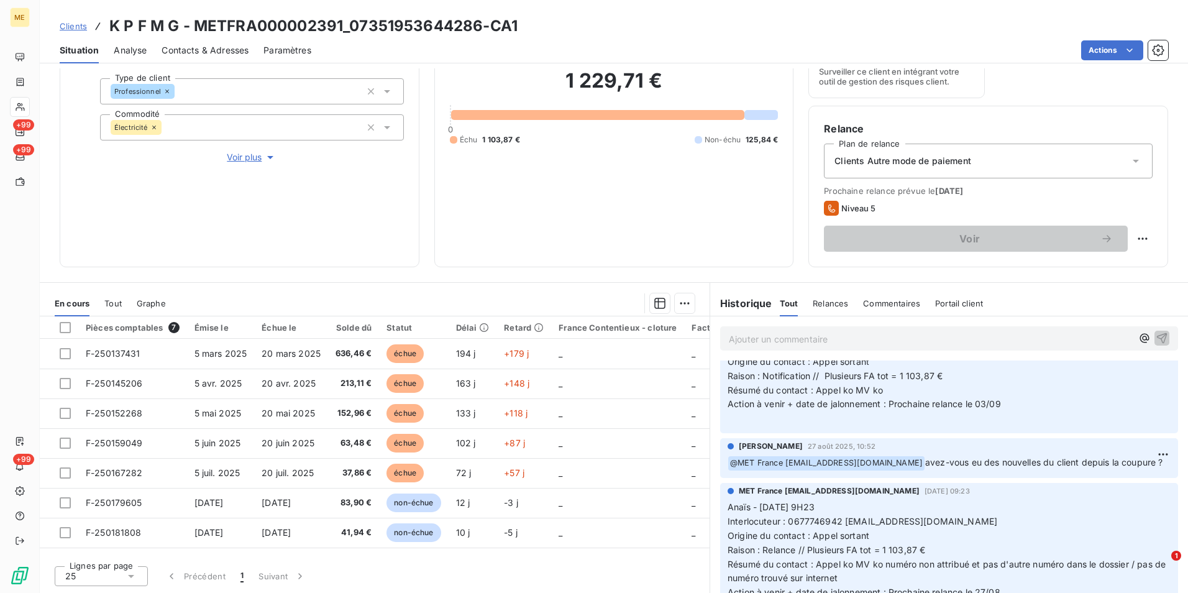
click at [82, 24] on span "Clients" at bounding box center [73, 26] width 27 height 10
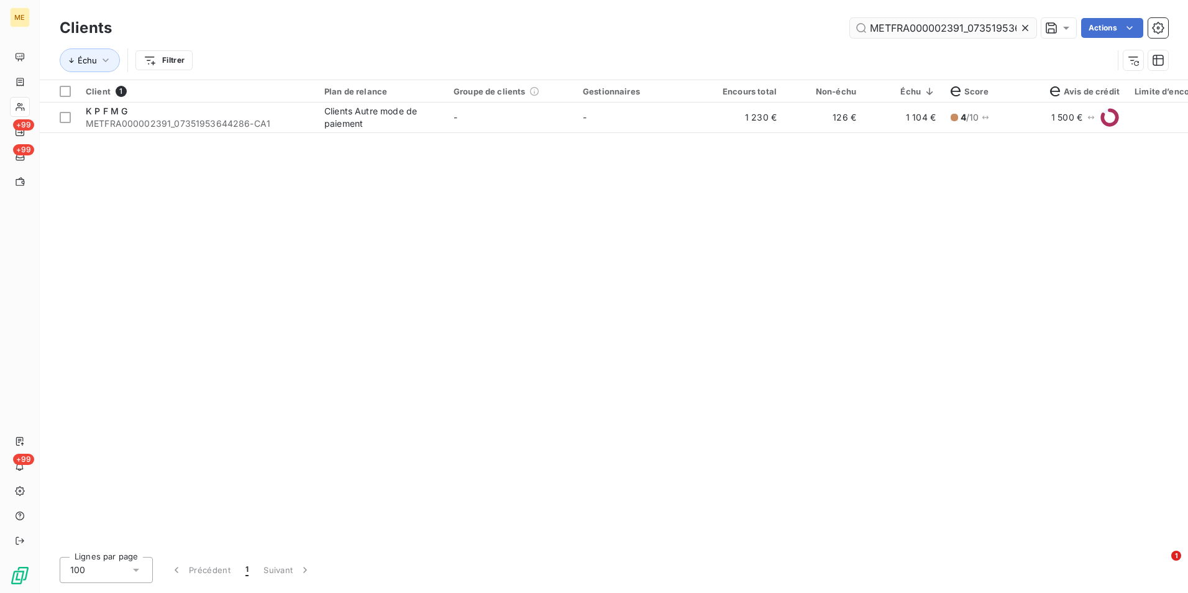
drag, startPoint x: 1025, startPoint y: 29, endPoint x: 1009, endPoint y: 31, distance: 16.4
click at [1021, 29] on icon at bounding box center [1025, 28] width 12 height 12
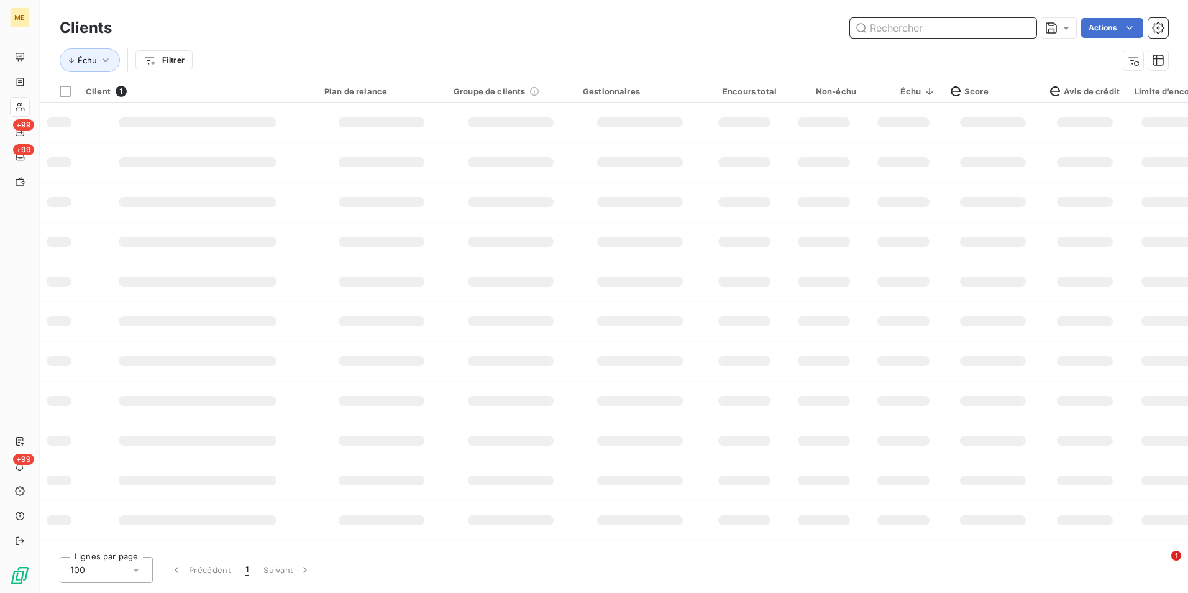
drag, startPoint x: 1009, startPoint y: 31, endPoint x: 998, endPoint y: 35, distance: 12.0
click at [1007, 31] on input "text" at bounding box center [943, 28] width 186 height 20
paste input "METFRA000000374_19157163332546"
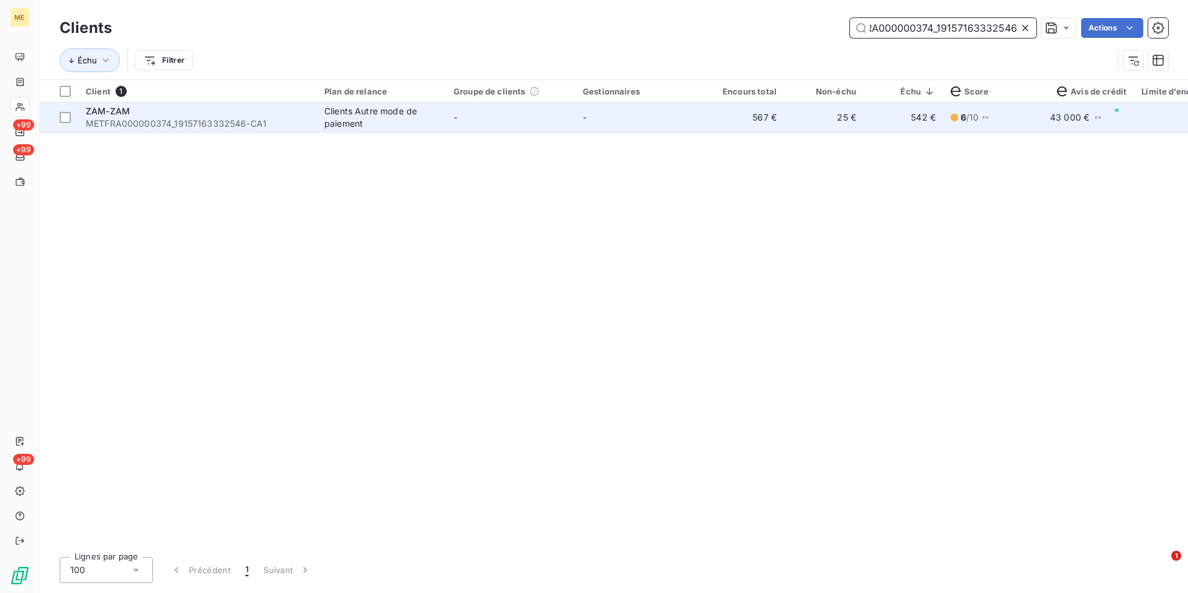
type input "METFRA000000374_19157163332546"
click at [668, 116] on td "-" at bounding box center [640, 118] width 129 height 30
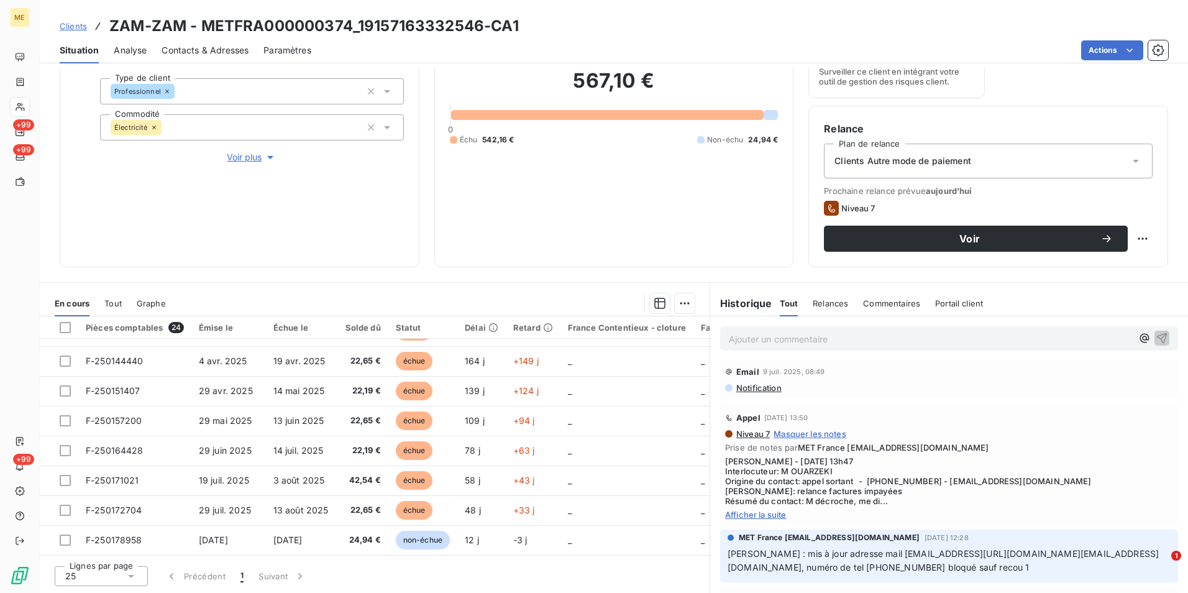
scroll to position [684, 0]
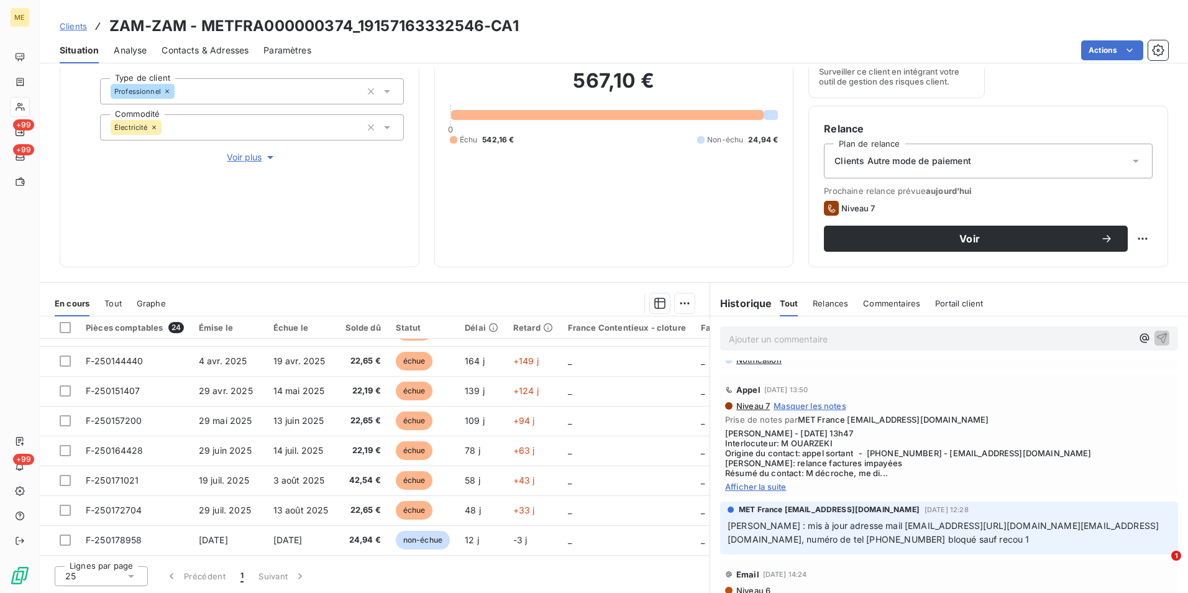
click at [780, 490] on span "Afficher la suite" at bounding box center [949, 487] width 448 height 10
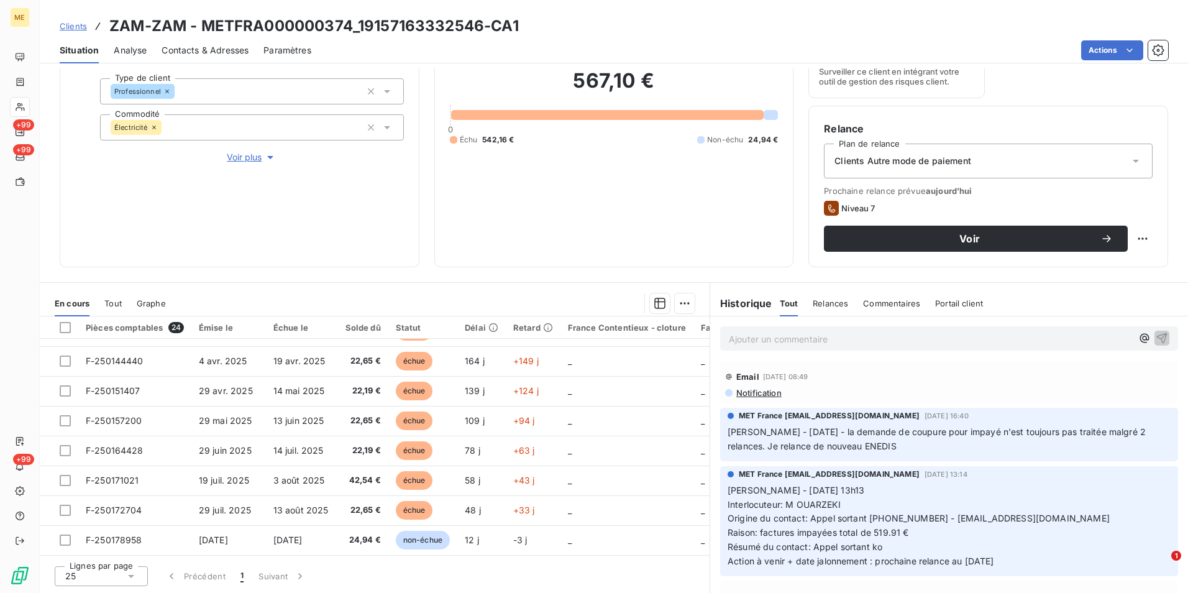
scroll to position [0, 0]
click at [800, 336] on p "Ajouter un commentaire ﻿" at bounding box center [930, 339] width 403 height 16
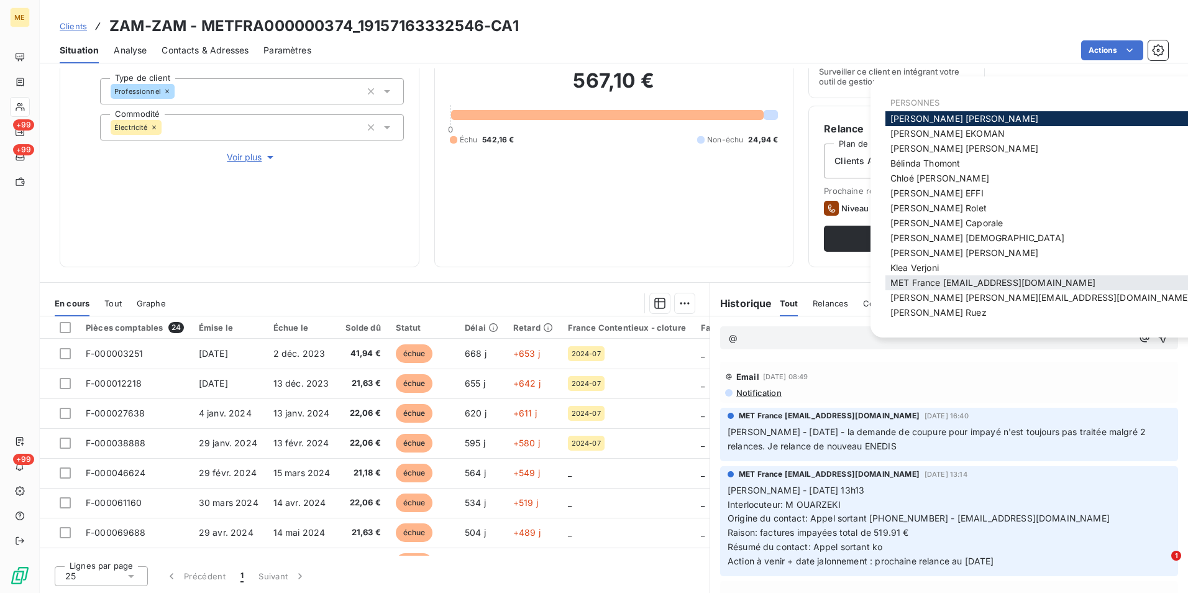
click at [959, 280] on span "MET France [EMAIL_ADDRESS][DOMAIN_NAME]" at bounding box center [993, 282] width 205 height 11
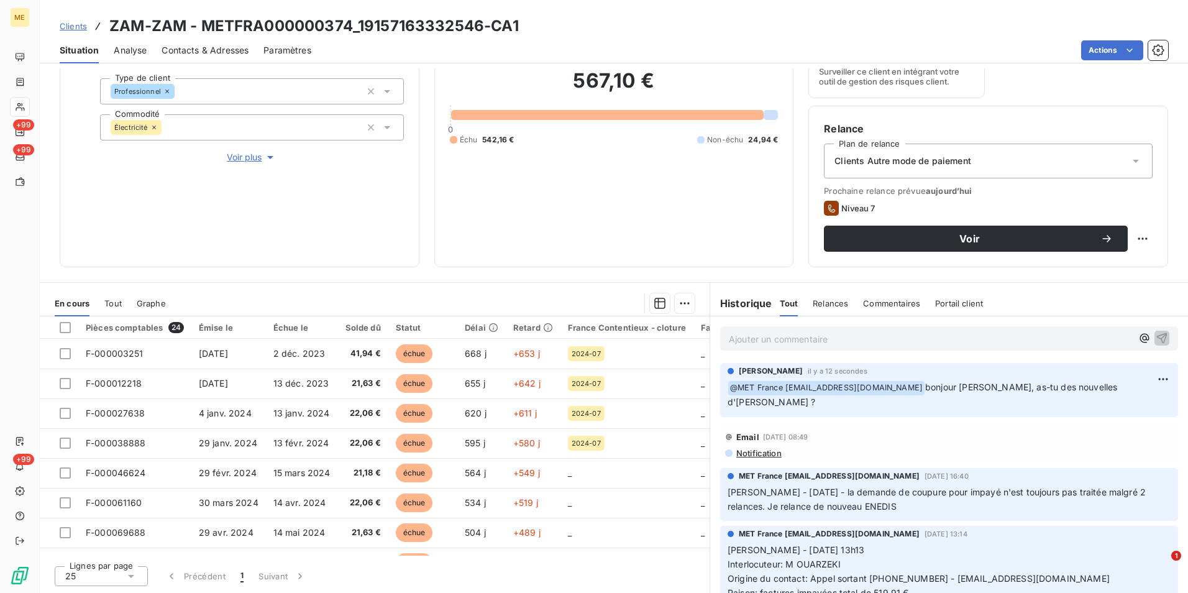
click at [79, 21] on span "Clients" at bounding box center [73, 26] width 27 height 10
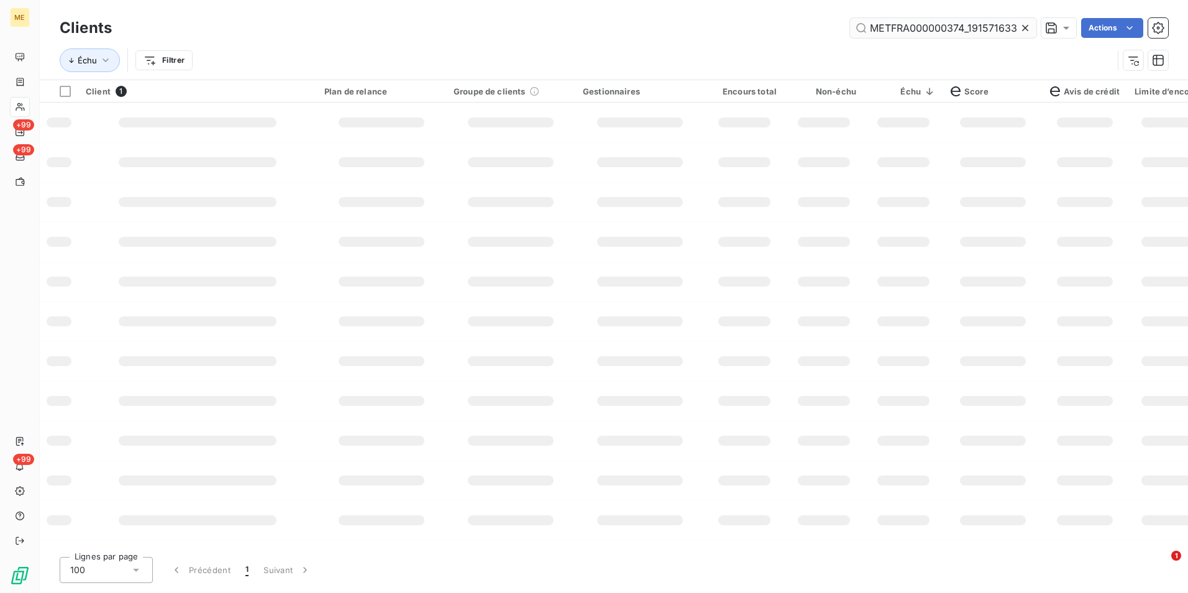
scroll to position [0, 32]
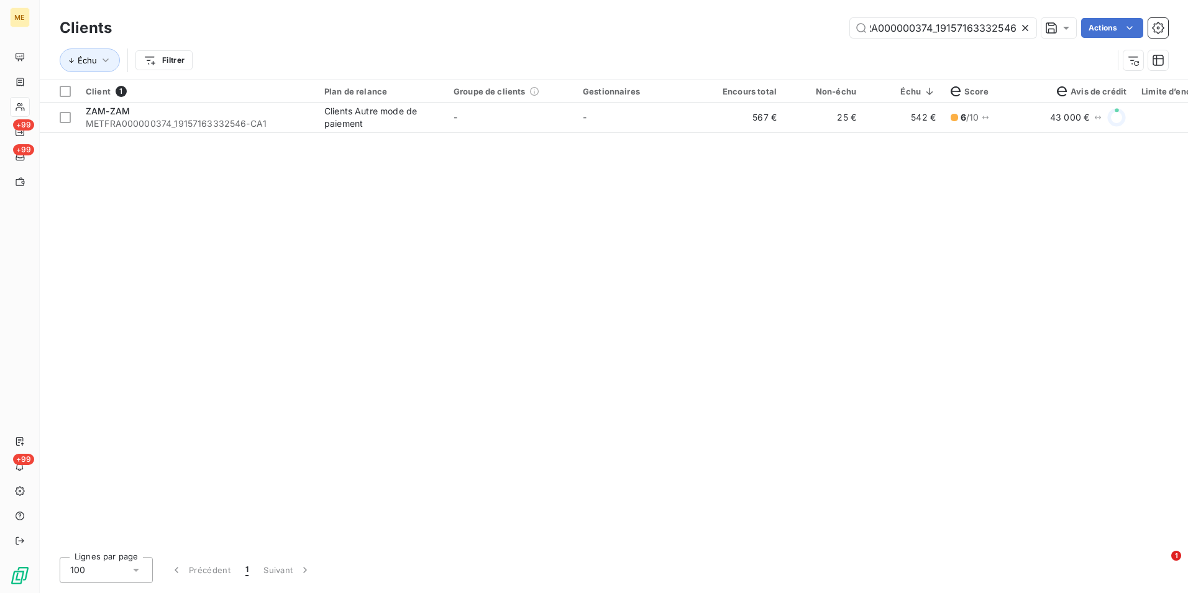
click at [1022, 31] on icon at bounding box center [1025, 28] width 12 height 12
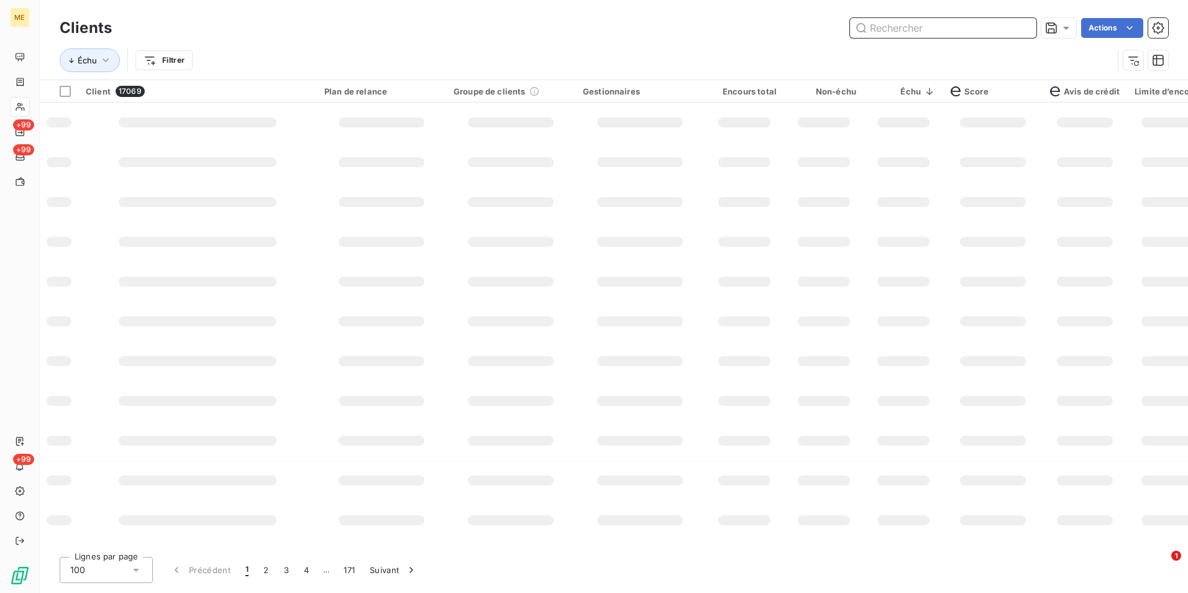
click at [1012, 30] on input "text" at bounding box center [943, 28] width 186 height 20
paste input "METFRA000011009_09752677196126"
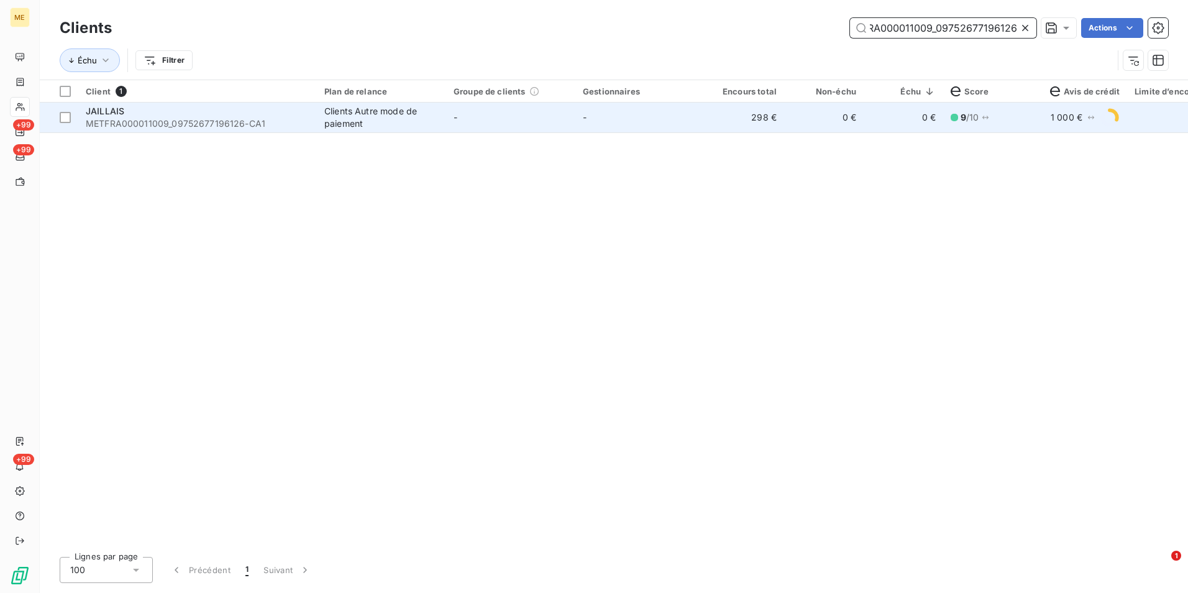
type input "METFRA000011009_09752677196126"
click at [607, 122] on td "-" at bounding box center [640, 118] width 129 height 30
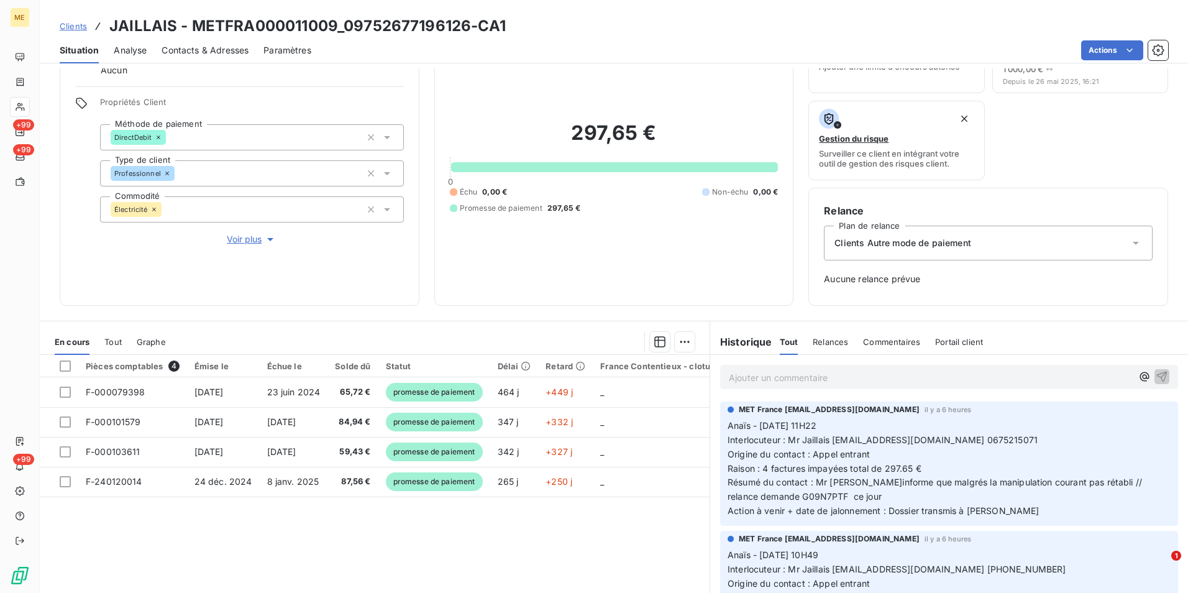
click at [85, 25] on span "Clients" at bounding box center [73, 26] width 27 height 10
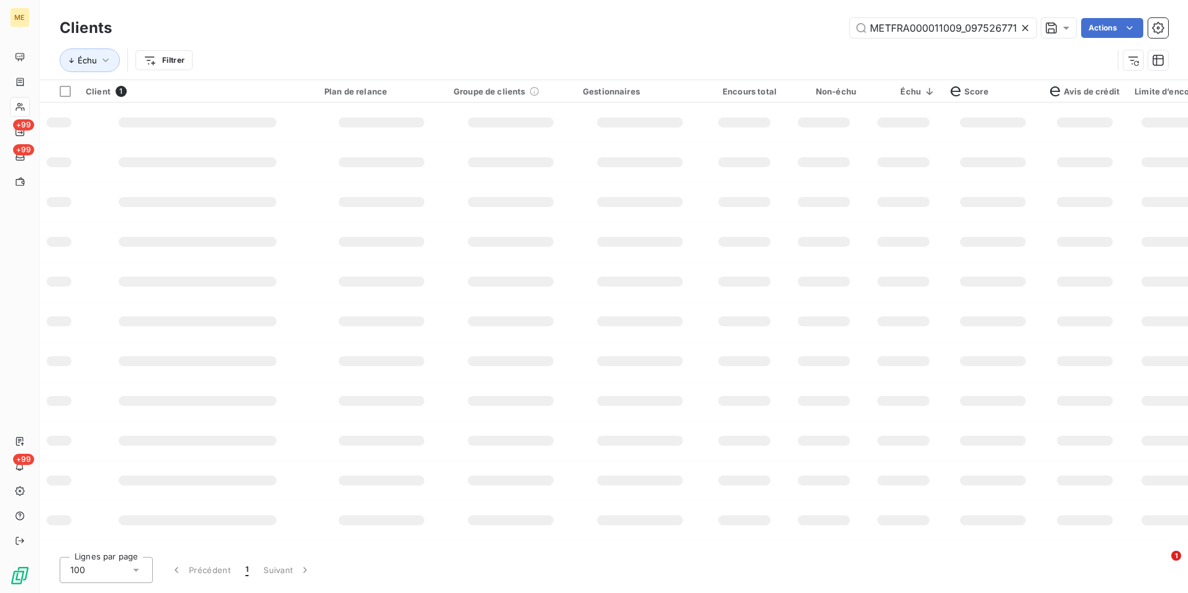
scroll to position [0, 29]
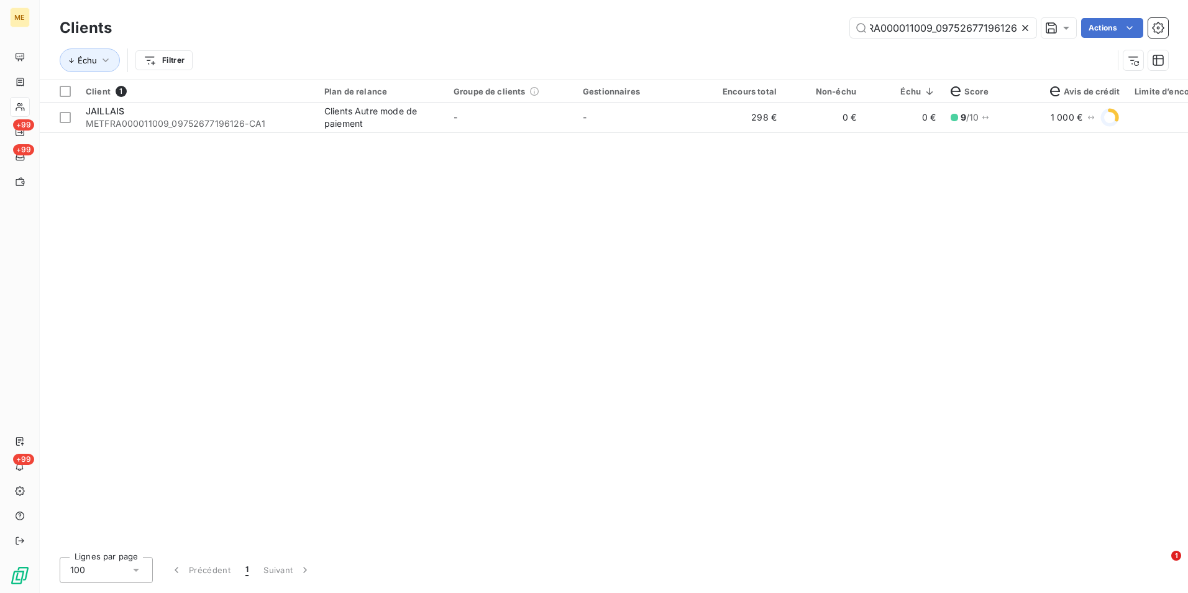
click at [1024, 25] on icon at bounding box center [1025, 28] width 12 height 12
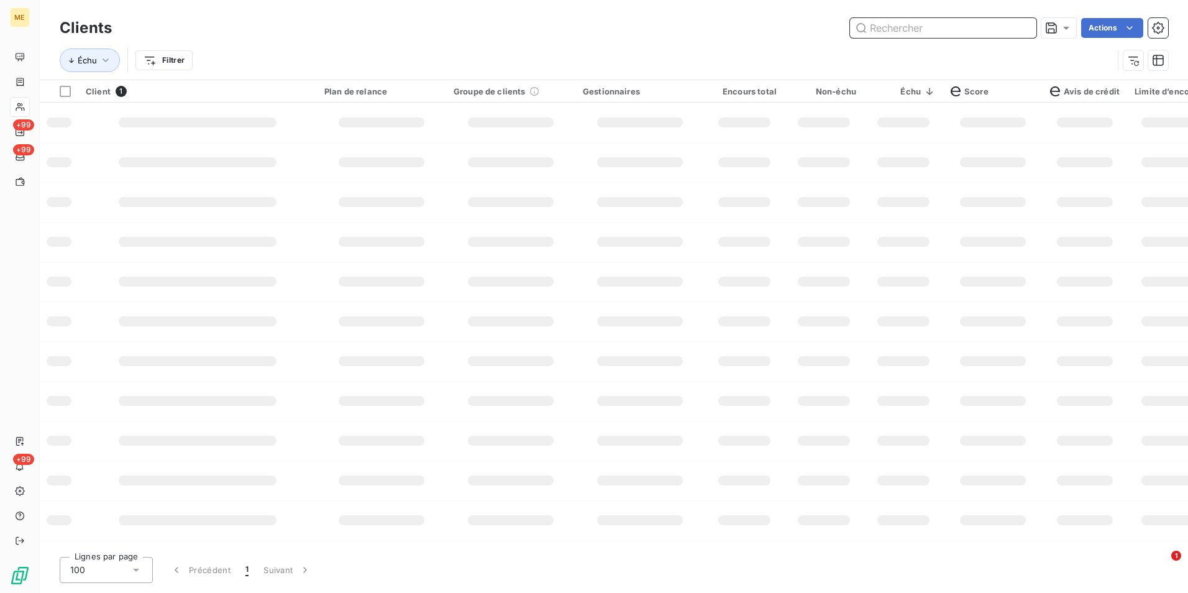
click at [1024, 25] on input "text" at bounding box center [943, 28] width 186 height 20
paste input "METFRA000003178_19849348663895"
type input "METFRA000003178_19849348663895"
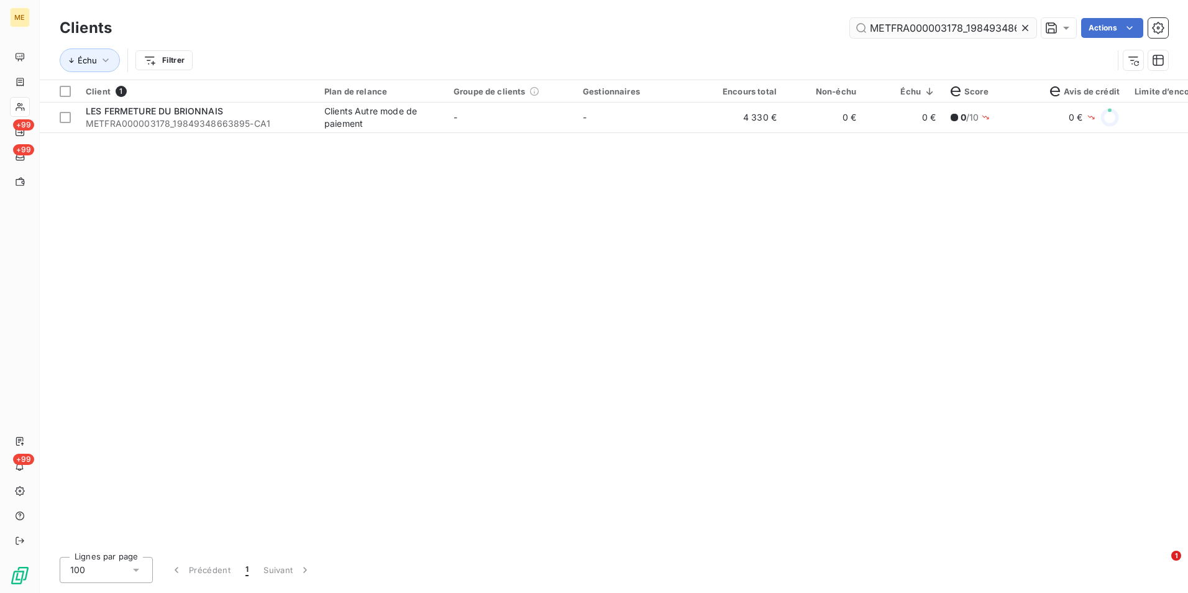
drag, startPoint x: 1030, startPoint y: 19, endPoint x: 1017, endPoint y: 24, distance: 13.4
click at [1027, 20] on div at bounding box center [1027, 28] width 17 height 20
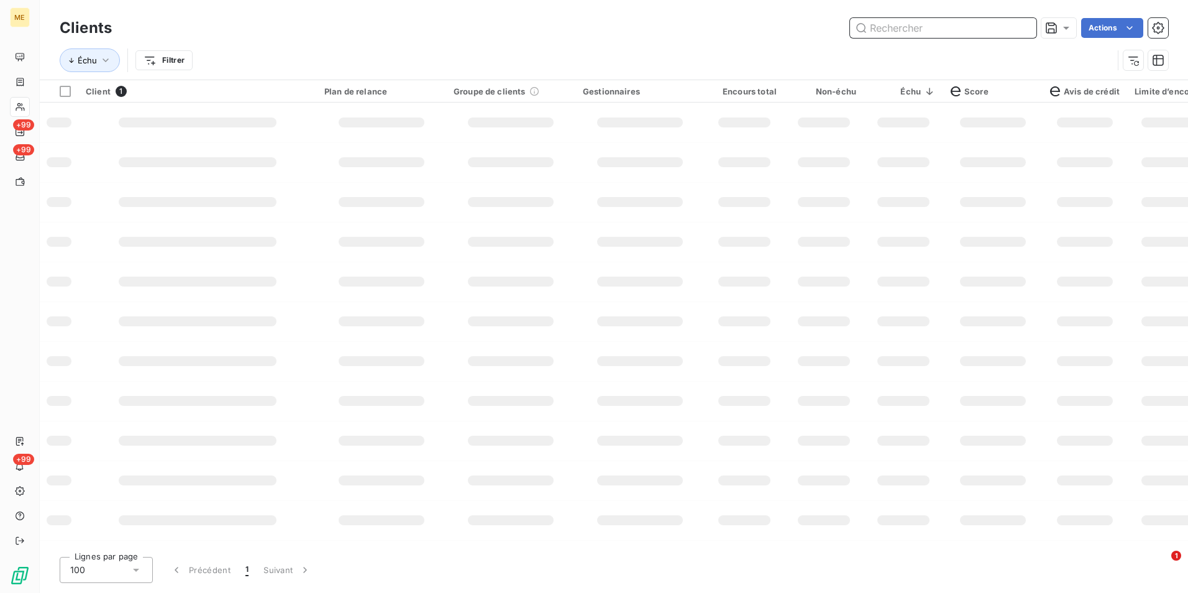
click at [1016, 24] on input "text" at bounding box center [943, 28] width 186 height 20
paste input "METFRA000005284_02475397930128"
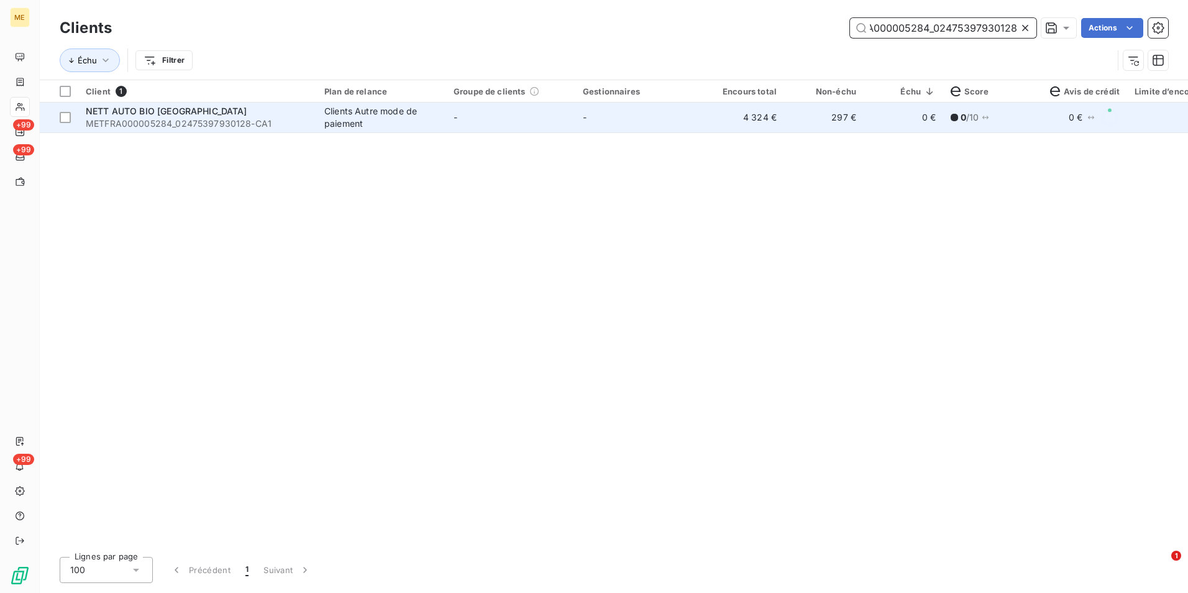
type input "METFRA000005284_02475397930128"
click at [593, 111] on td "-" at bounding box center [640, 118] width 129 height 30
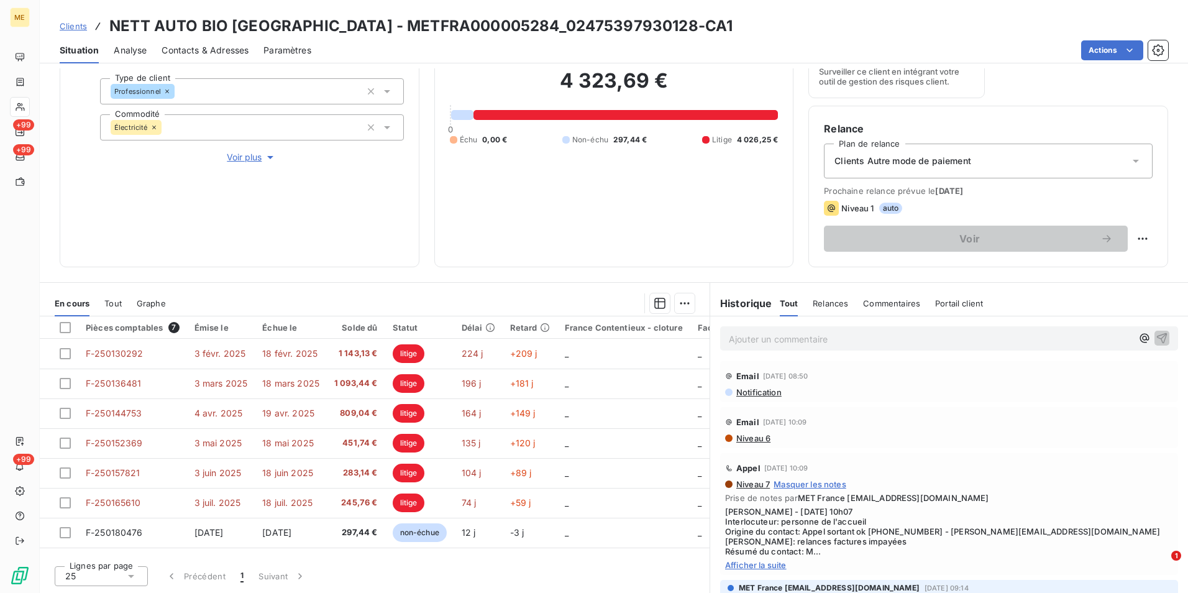
scroll to position [497, 0]
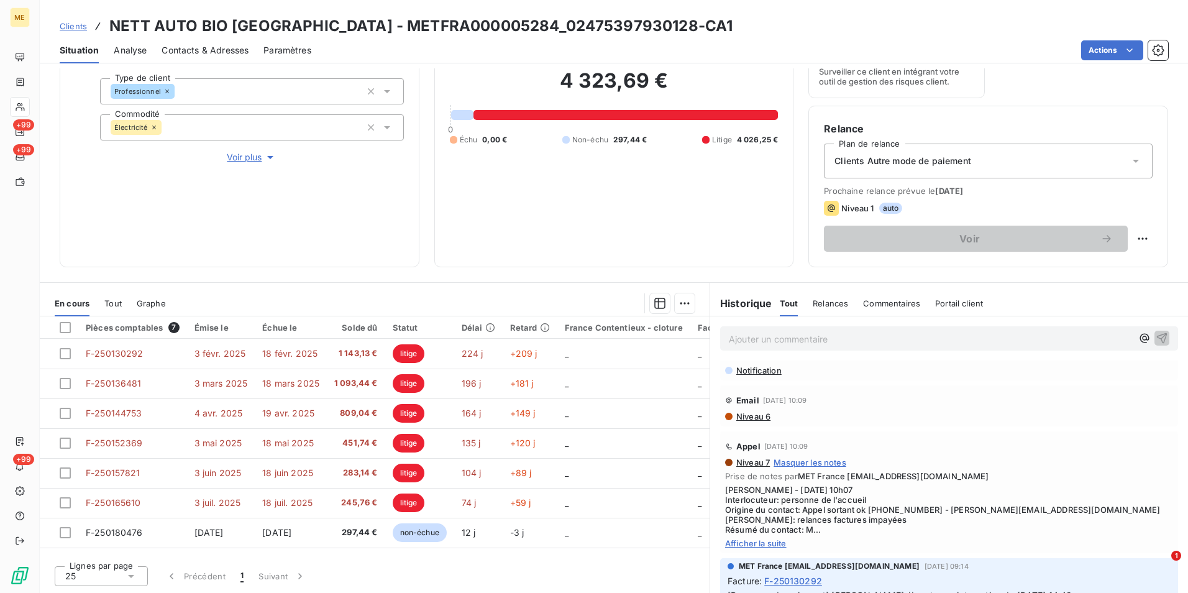
click at [769, 542] on span "Afficher la suite" at bounding box center [949, 543] width 448 height 10
click at [83, 24] on span "Clients" at bounding box center [73, 26] width 27 height 10
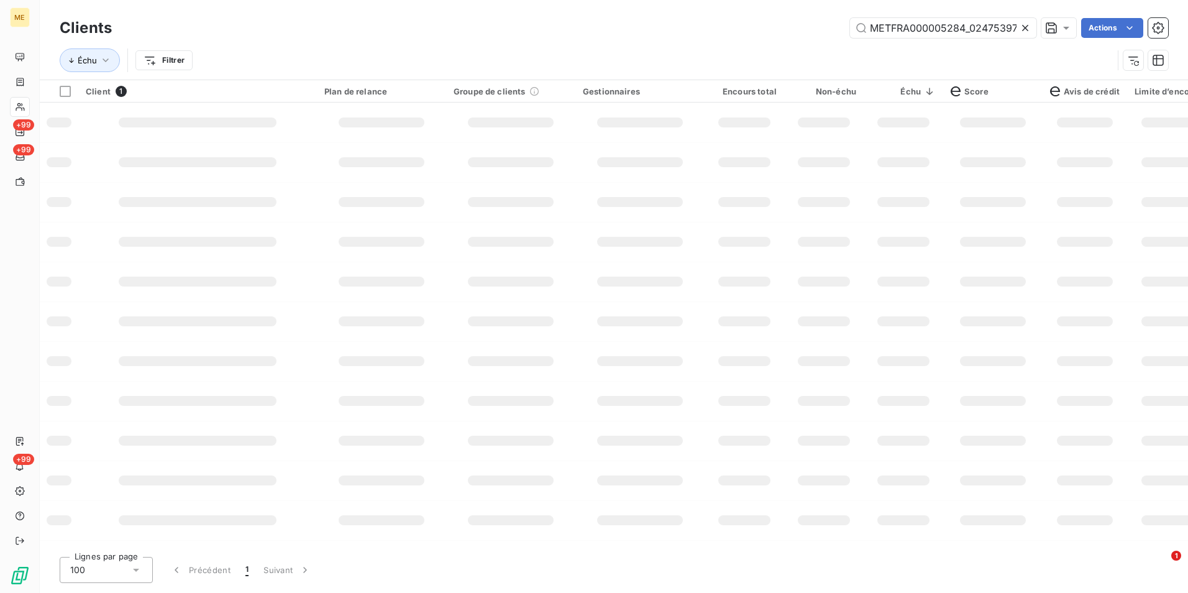
scroll to position [0, 36]
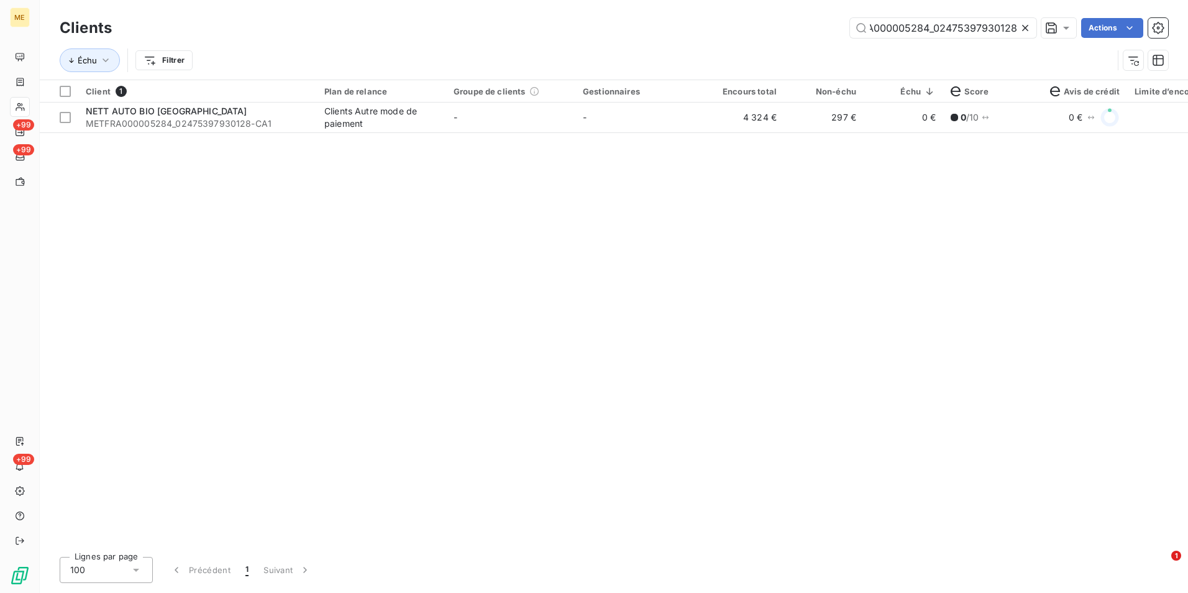
click at [1026, 25] on icon at bounding box center [1025, 28] width 12 height 12
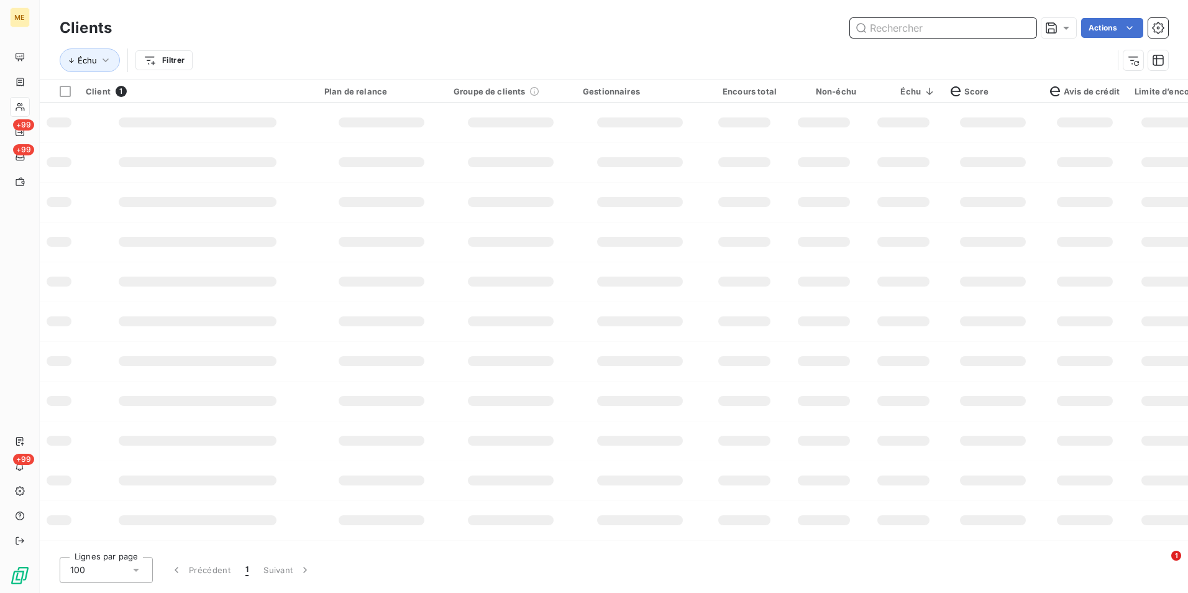
click at [1026, 25] on input "text" at bounding box center [943, 28] width 186 height 20
paste input "METFRA000000040_17102315377969"
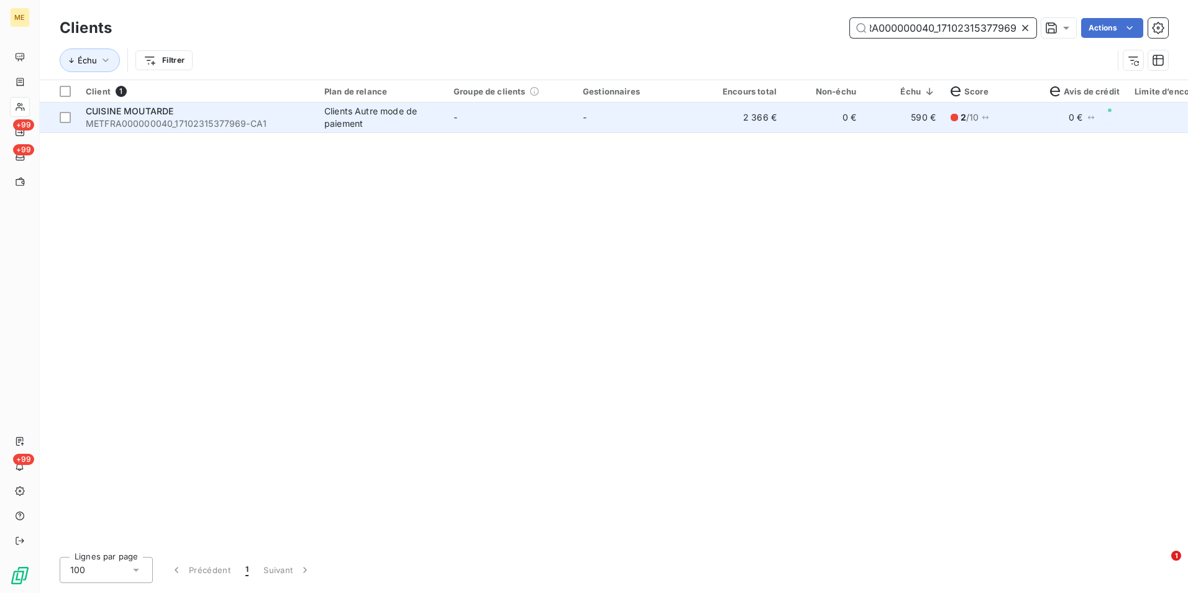
type input "METFRA000000040_17102315377969"
click at [699, 125] on td "-" at bounding box center [640, 118] width 129 height 30
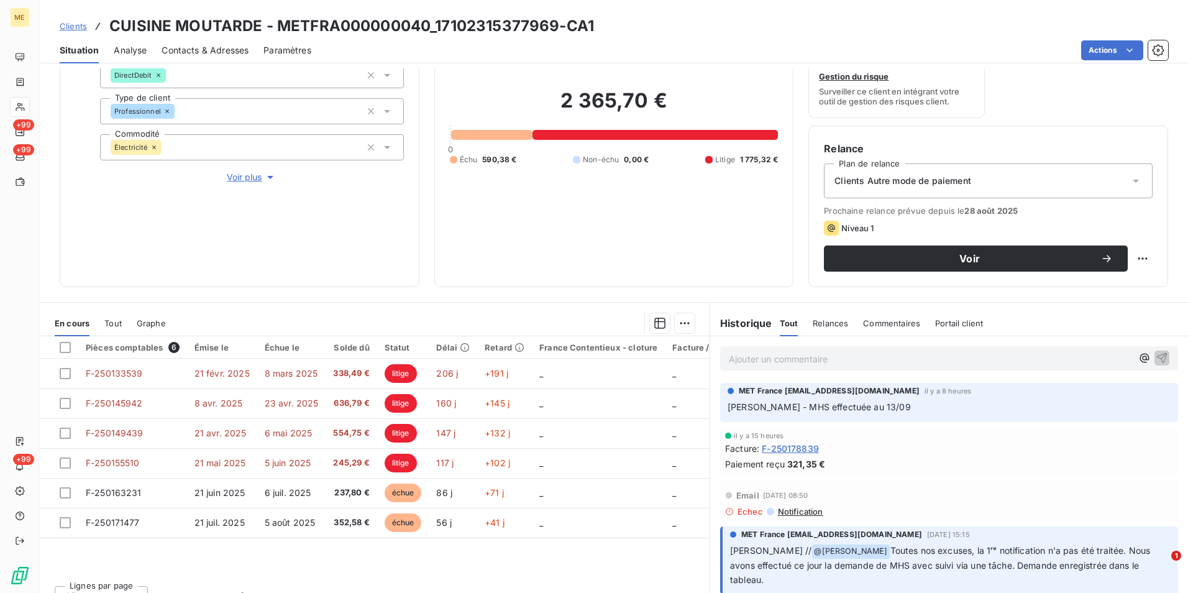
drag, startPoint x: 66, startPoint y: 22, endPoint x: 81, endPoint y: 22, distance: 14.9
click at [66, 22] on span "Clients" at bounding box center [73, 26] width 27 height 10
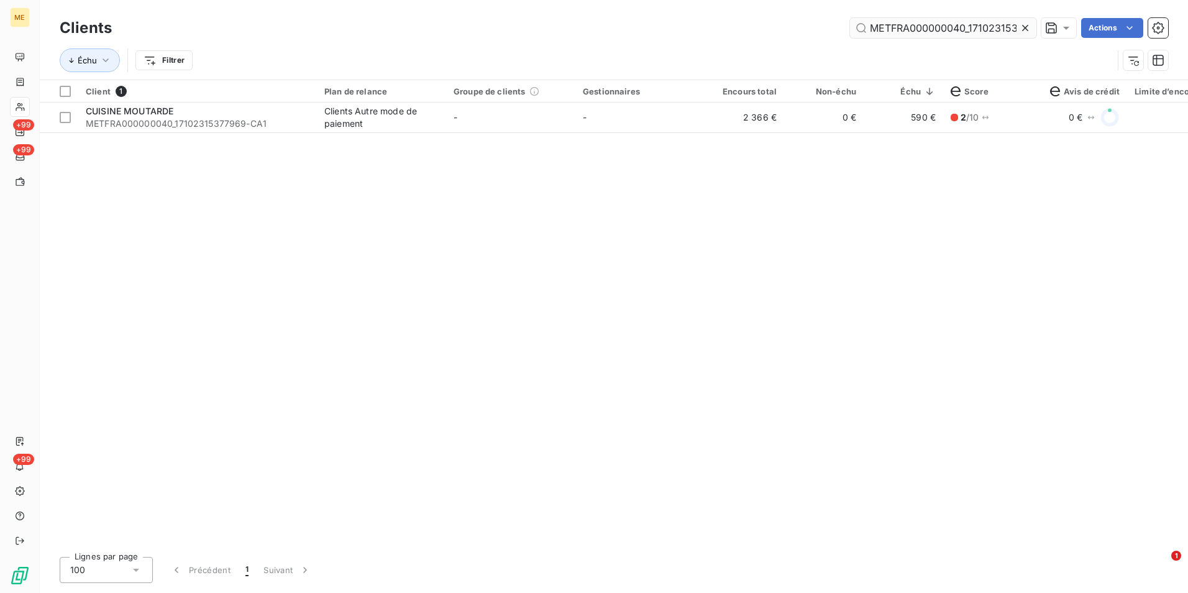
click at [1026, 29] on icon at bounding box center [1025, 28] width 12 height 12
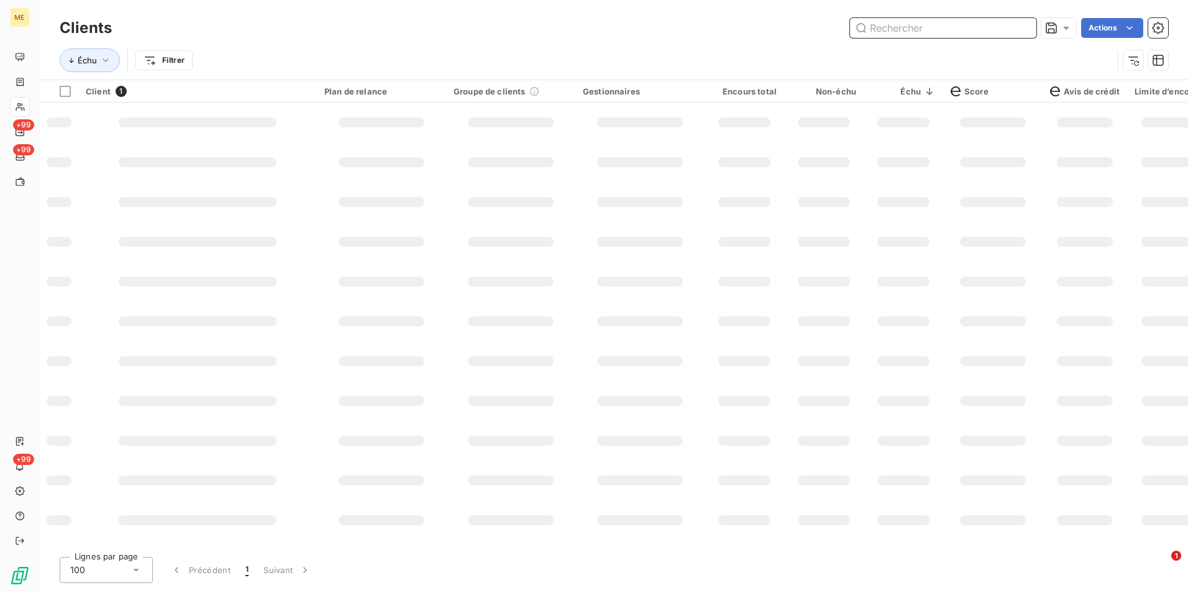
click at [1019, 27] on input "text" at bounding box center [943, 28] width 186 height 20
paste input "METFRA000004188_09556874017399"
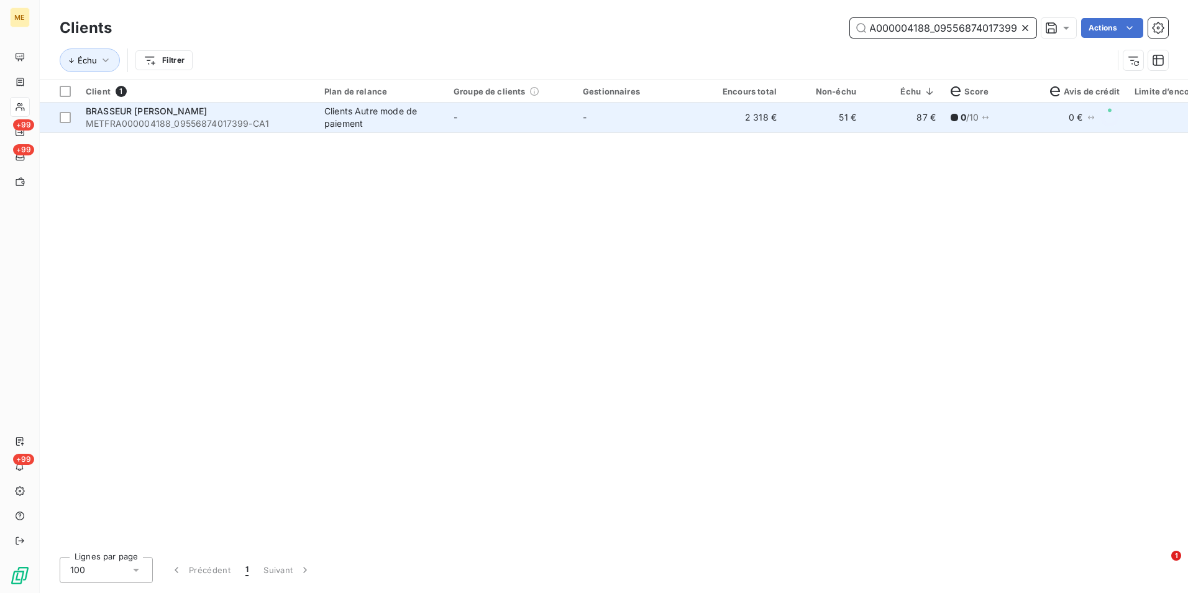
type input "METFRA000004188_09556874017399"
click at [671, 127] on td "-" at bounding box center [640, 118] width 129 height 30
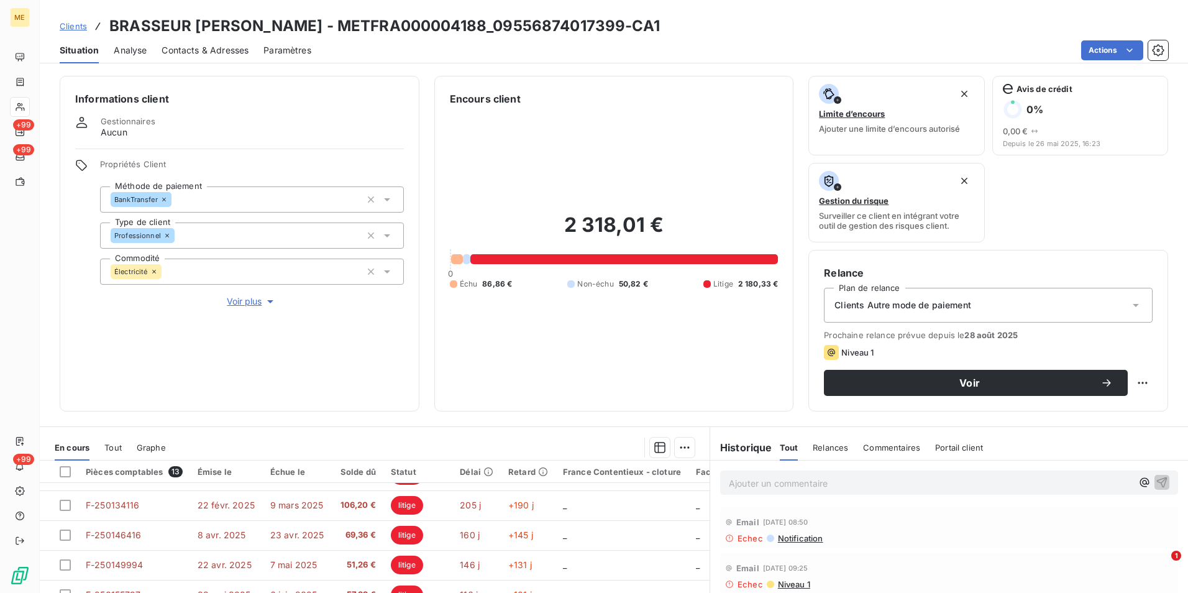
click at [75, 24] on span "Clients" at bounding box center [73, 26] width 27 height 10
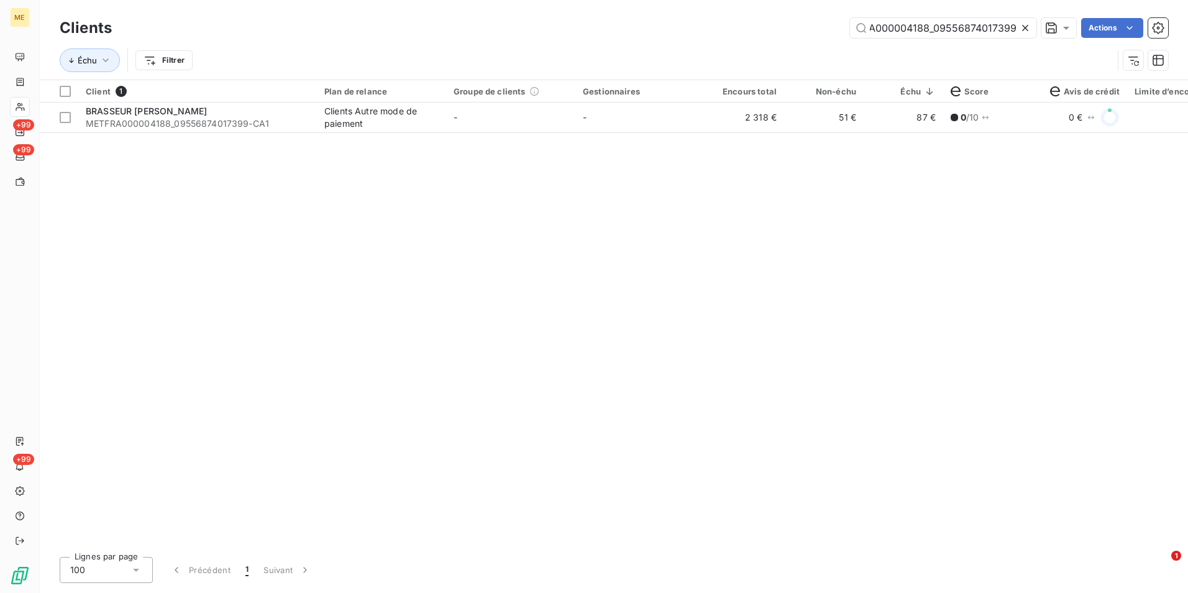
click at [1028, 27] on icon at bounding box center [1025, 28] width 12 height 12
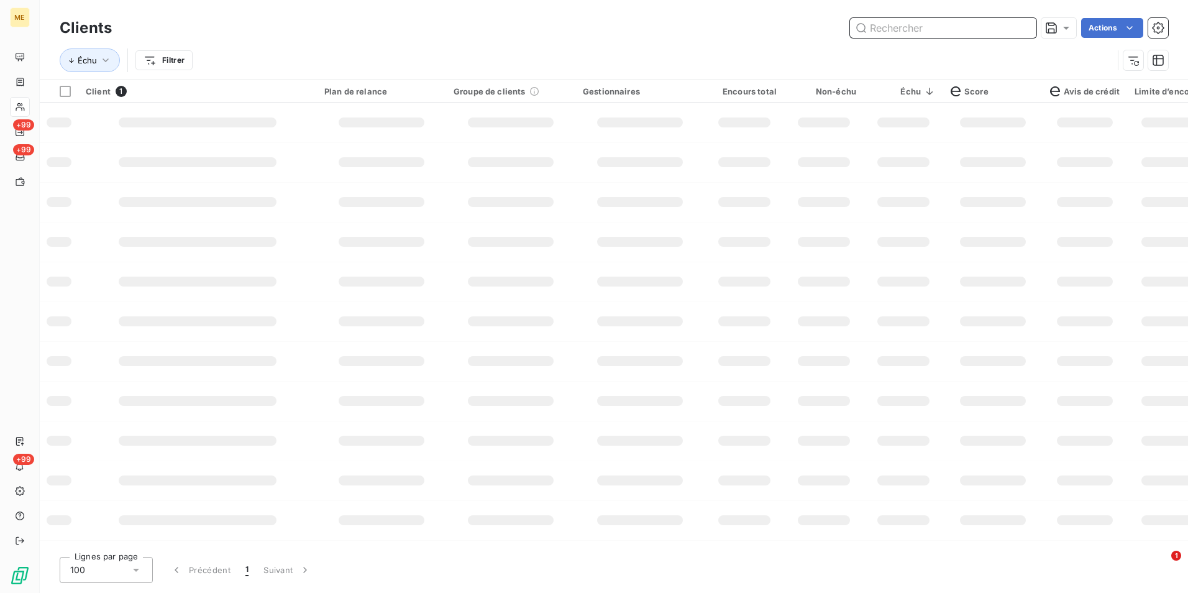
click at [1017, 25] on input "text" at bounding box center [943, 28] width 186 height 20
paste input "METFRA000000695_24516208364219"
type input "METFRA000000695_24516208364219"
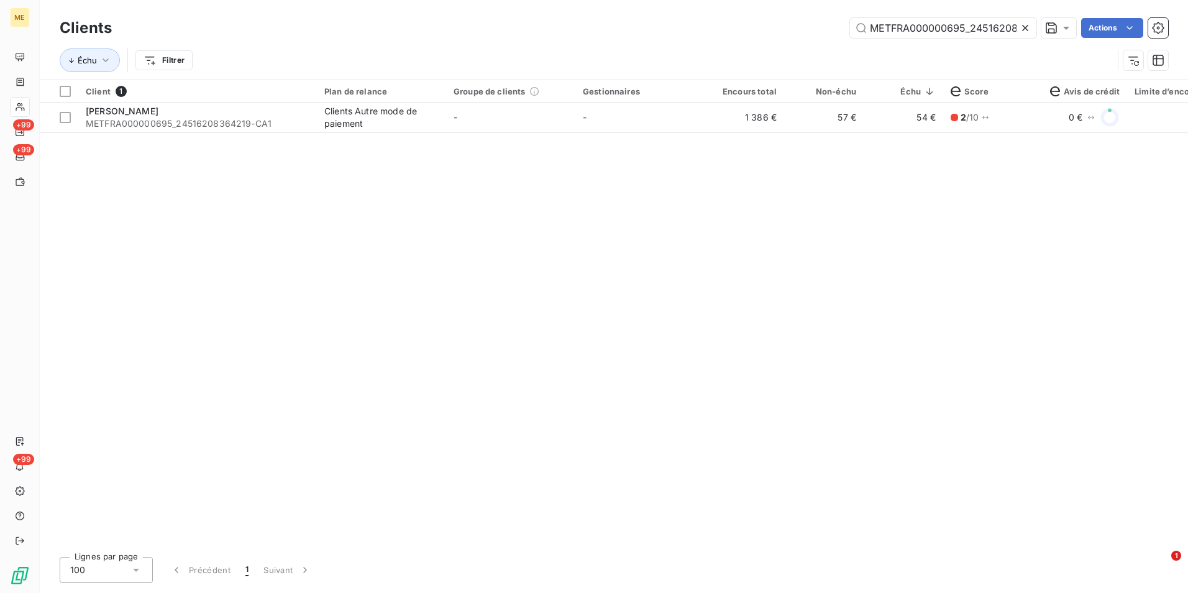
click at [670, 134] on div "Client 1 Plan de relance Groupe de clients Gestionnaires Encours total Non-échu…" at bounding box center [614, 313] width 1149 height 467
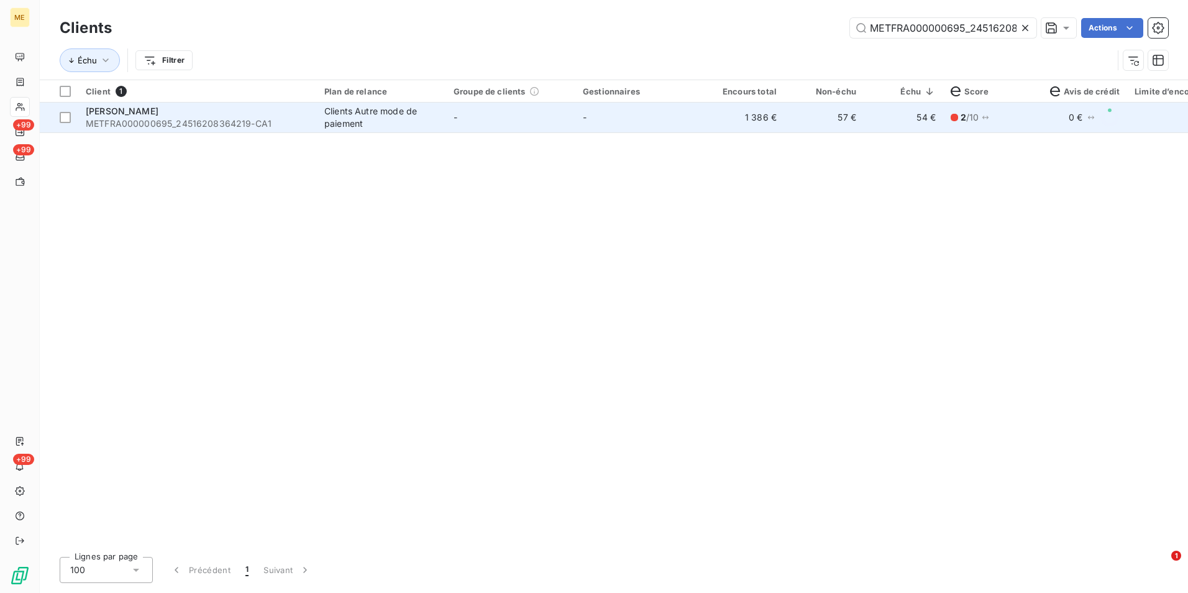
click at [670, 131] on td "-" at bounding box center [640, 118] width 129 height 30
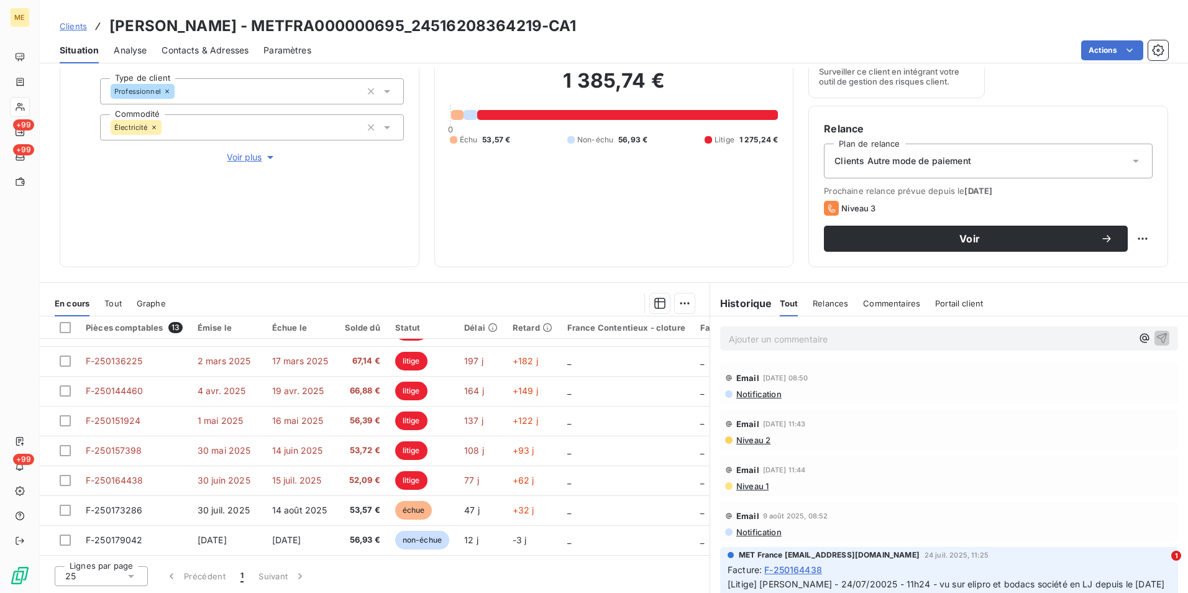
click at [233, 51] on span "Contacts & Adresses" at bounding box center [205, 50] width 87 height 12
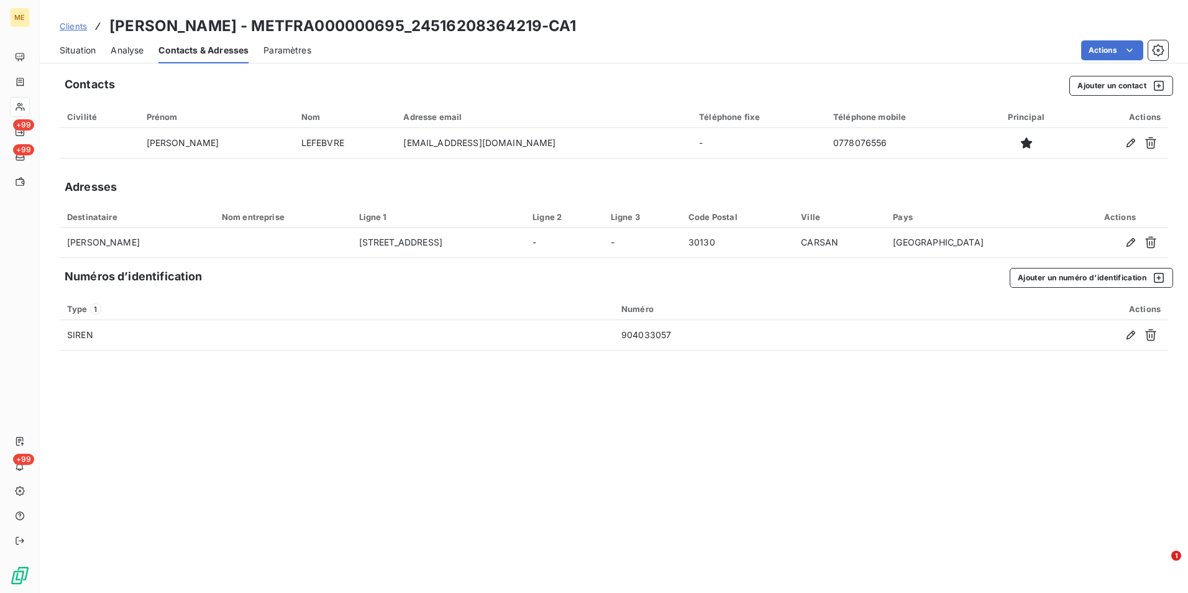
click at [83, 59] on div "Situation" at bounding box center [78, 50] width 36 height 26
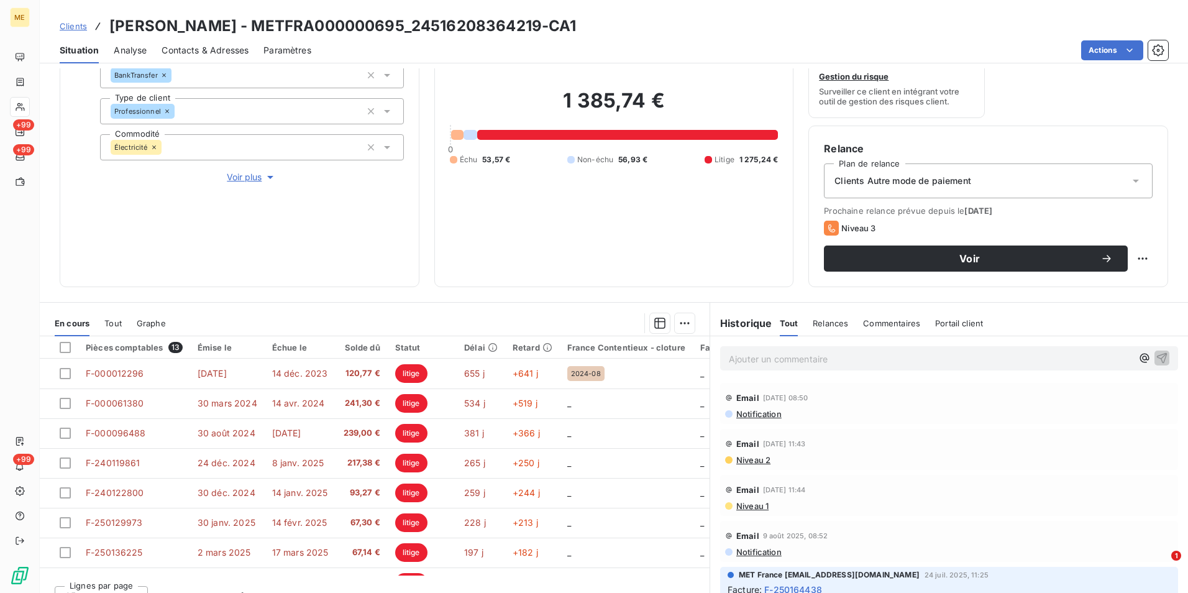
click at [75, 24] on span "Clients" at bounding box center [73, 26] width 27 height 10
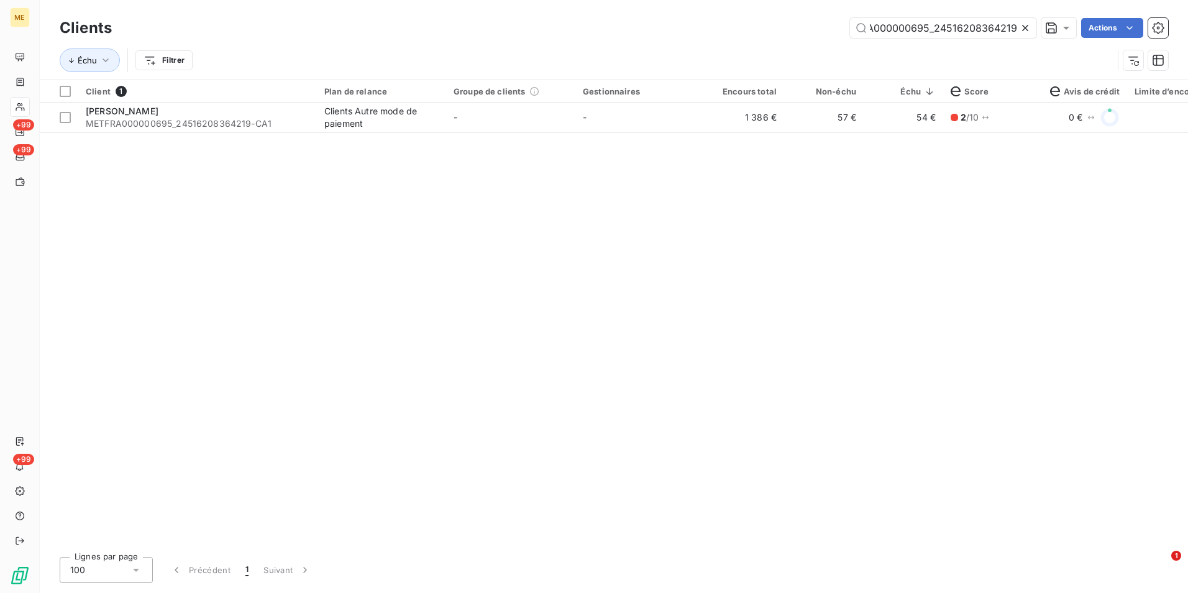
click at [1027, 24] on icon at bounding box center [1025, 28] width 12 height 12
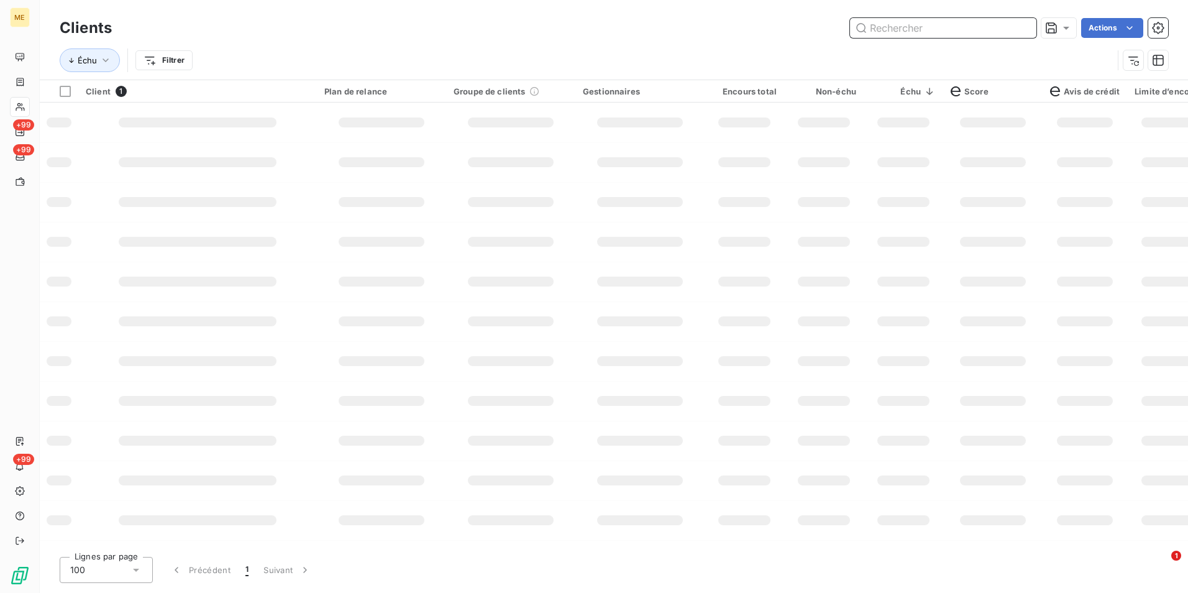
click at [1020, 24] on input "text" at bounding box center [943, 28] width 186 height 20
paste input "METFRA000001925_12563241662439"
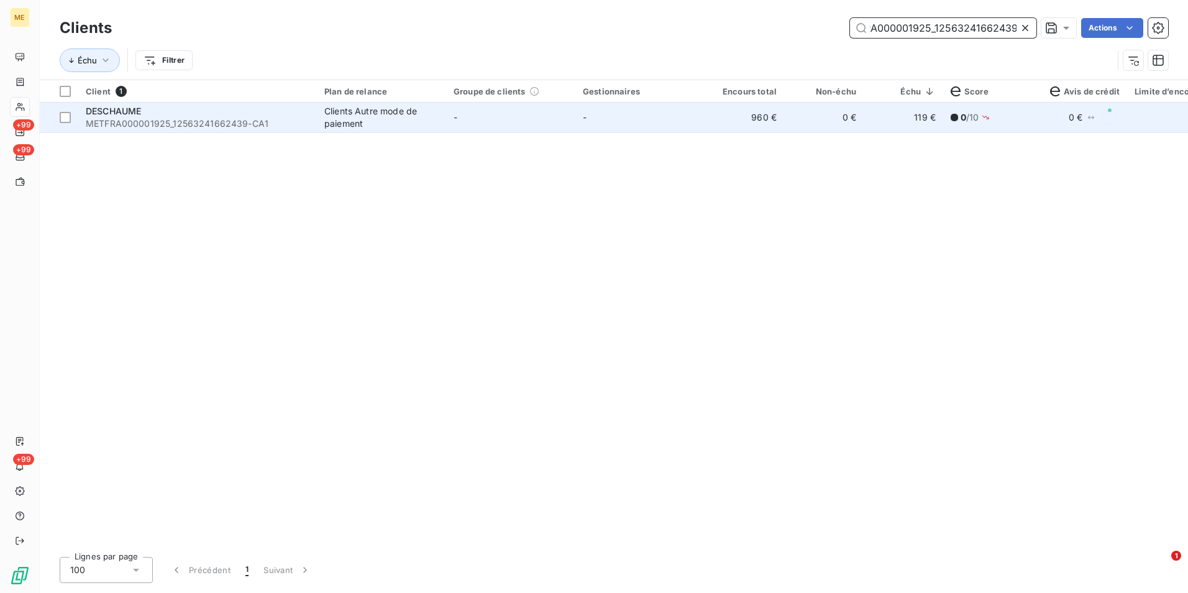
type input "METFRA000001925_12563241662439"
click at [674, 123] on td "-" at bounding box center [640, 118] width 129 height 30
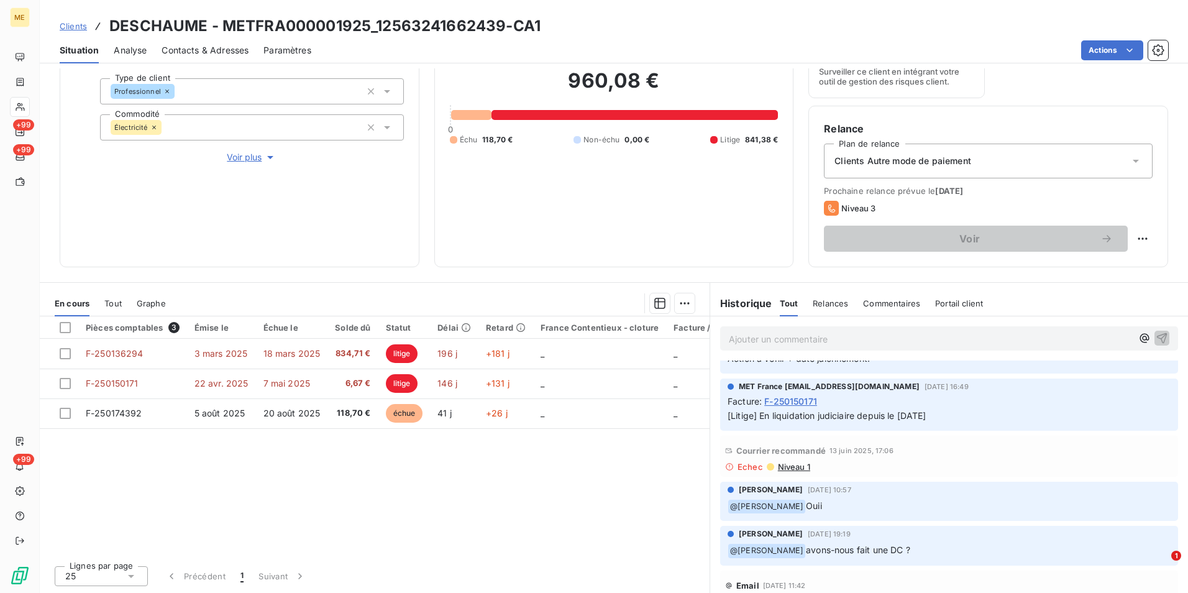
click at [73, 29] on span "Clients" at bounding box center [73, 26] width 27 height 10
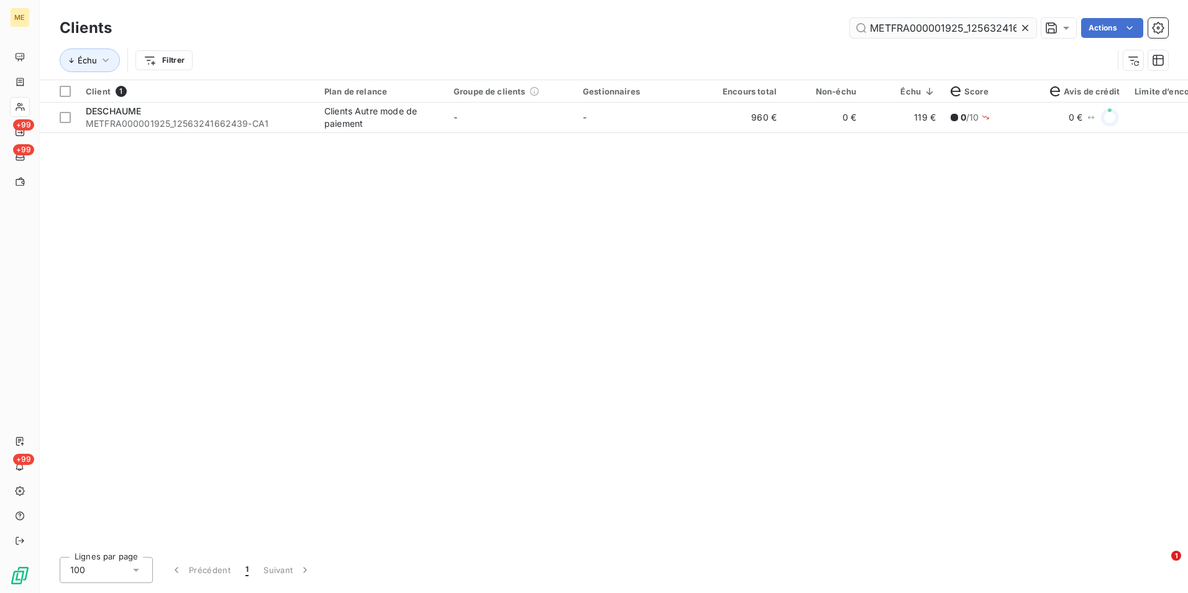
drag, startPoint x: 1024, startPoint y: 31, endPoint x: 1008, endPoint y: 29, distance: 15.7
click at [1021, 31] on icon at bounding box center [1025, 28] width 12 height 12
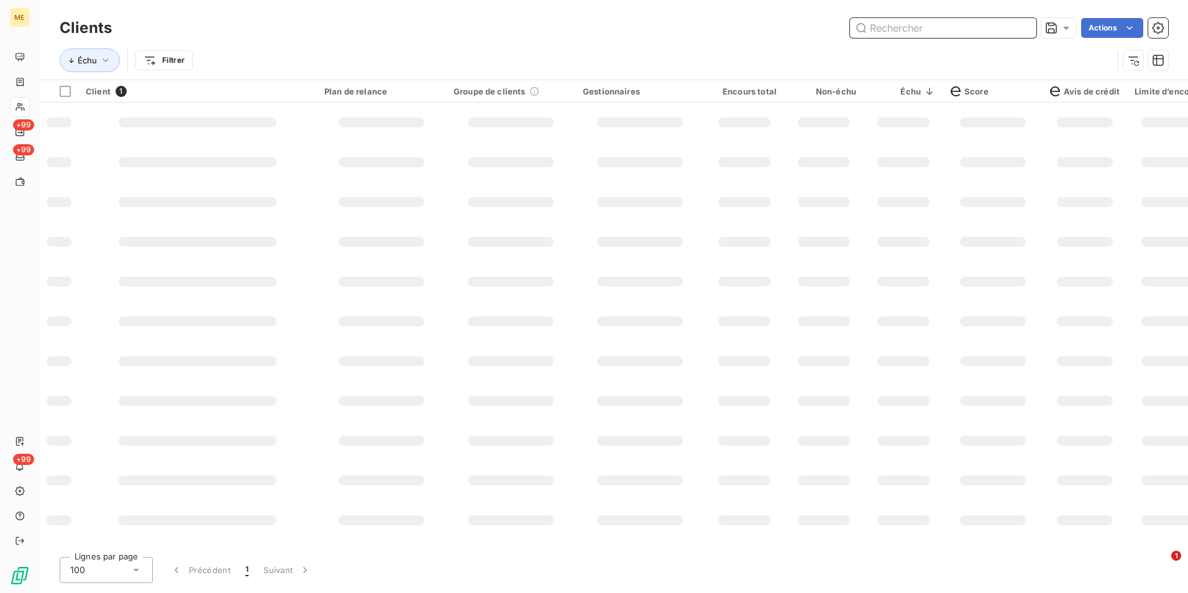
click at [1006, 29] on input "text" at bounding box center [943, 28] width 186 height 20
paste input "METFRA000000792_16521707582901"
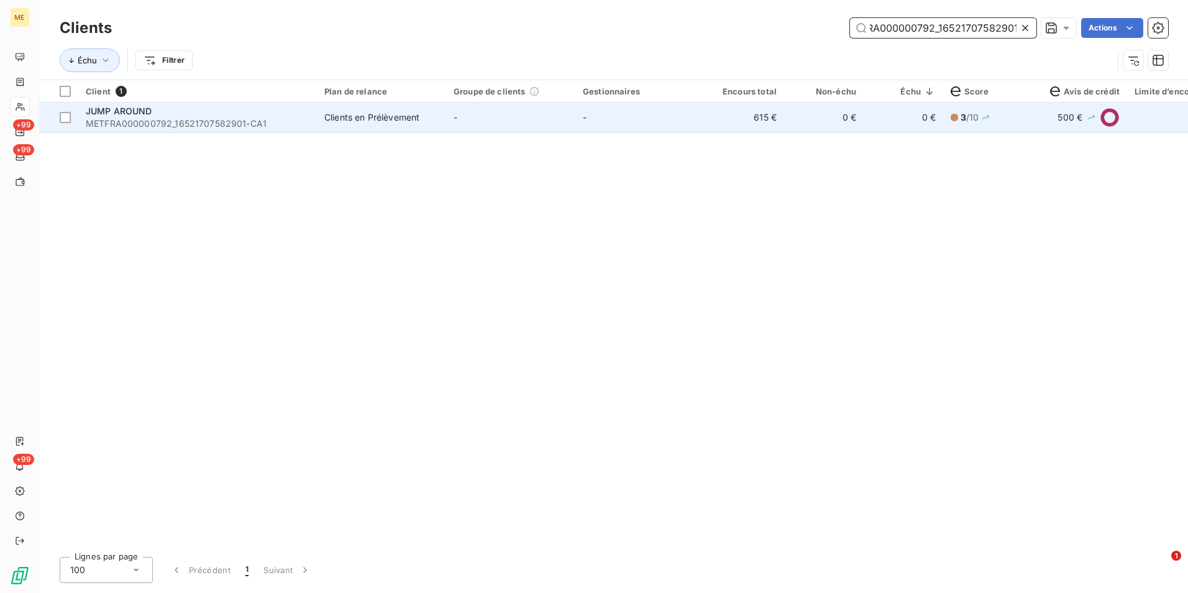
type input "METFRA000000792_16521707582901"
click at [699, 127] on td "-" at bounding box center [640, 118] width 129 height 30
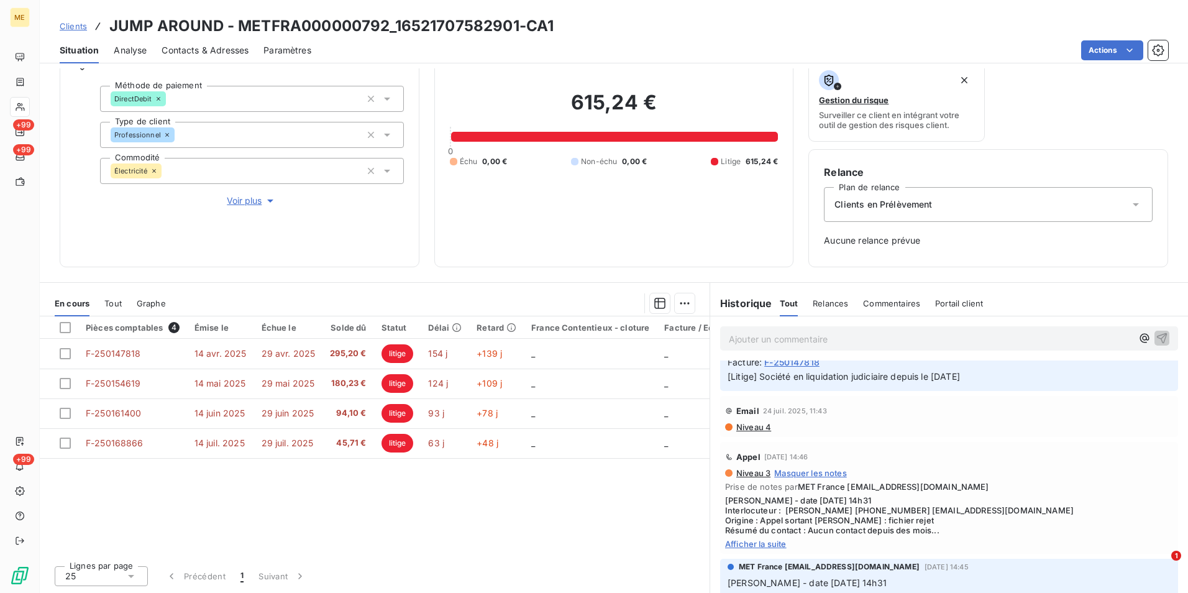
click at [758, 549] on span "Afficher la suite" at bounding box center [949, 544] width 448 height 10
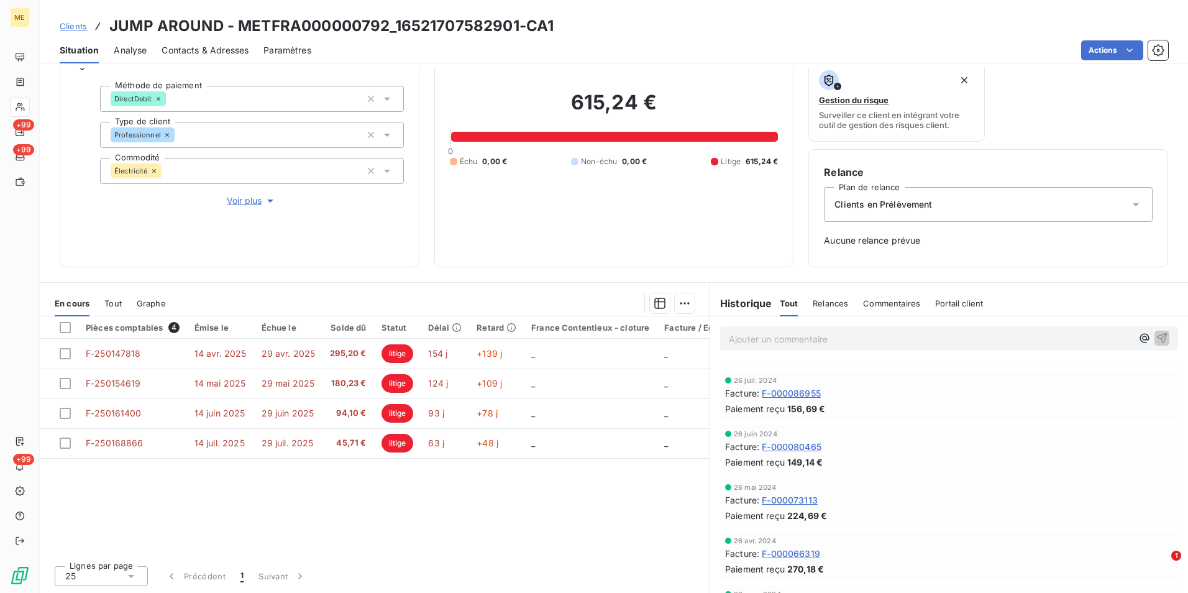
scroll to position [1243, 0]
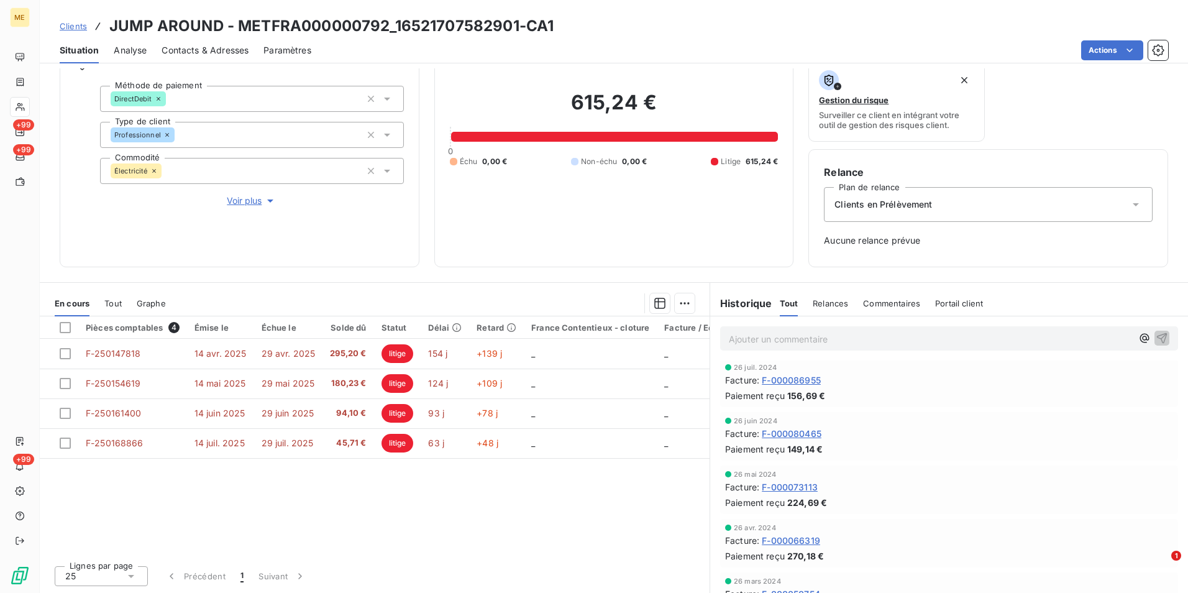
click at [82, 21] on span "Clients" at bounding box center [73, 26] width 27 height 10
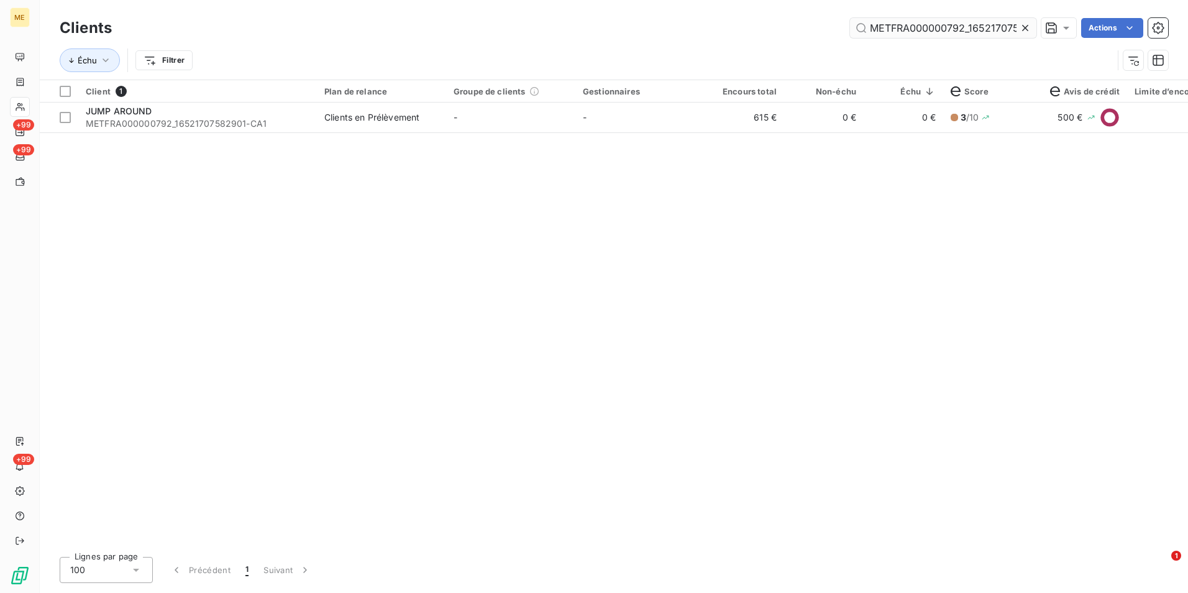
drag, startPoint x: 1027, startPoint y: 29, endPoint x: 1019, endPoint y: 28, distance: 7.6
click at [1027, 29] on icon at bounding box center [1025, 28] width 12 height 12
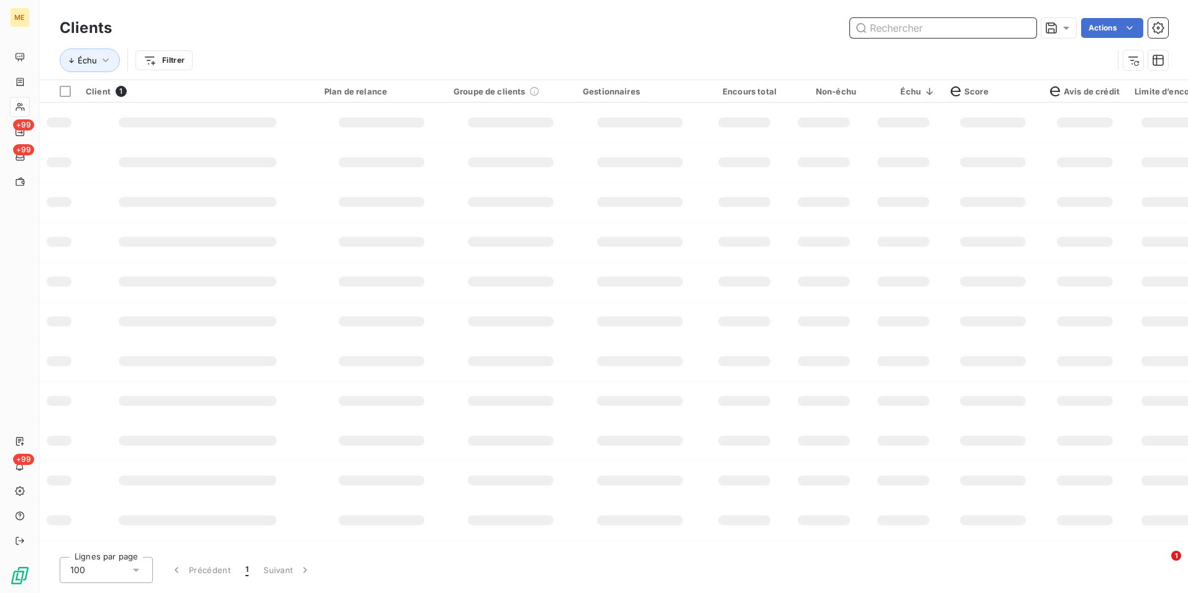
click at [1017, 26] on input "text" at bounding box center [943, 28] width 186 height 20
paste input "METFRA000004673_23100868215009"
type input "METFRA000004673_23100868215009"
click at [925, 25] on input "text" at bounding box center [943, 28] width 186 height 20
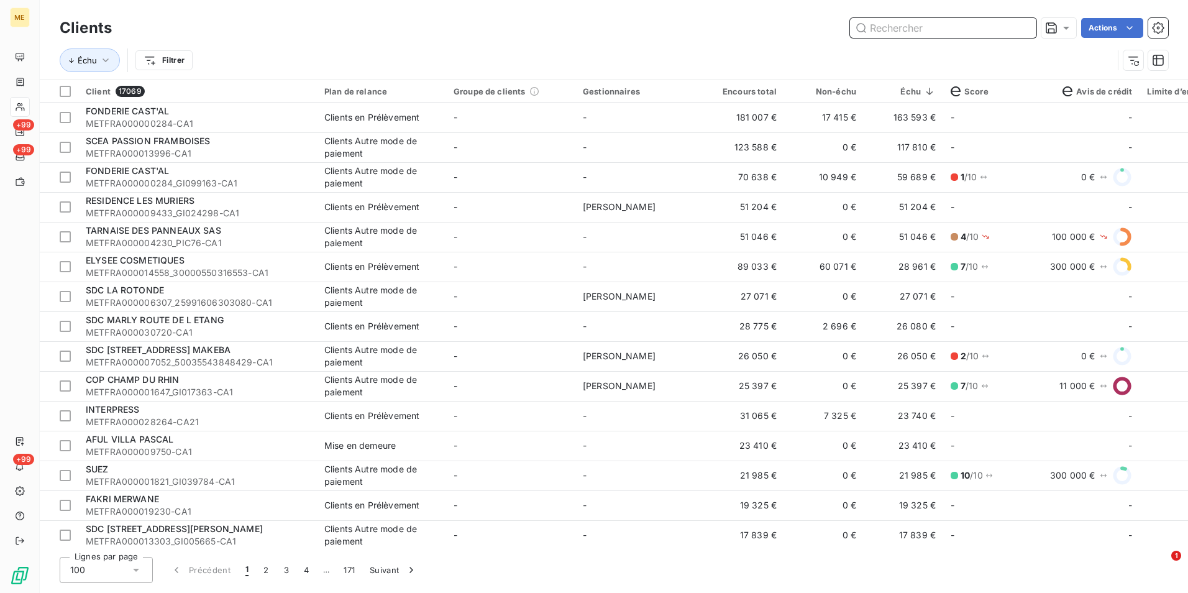
paste input "METFRA000004673_23100868215009"
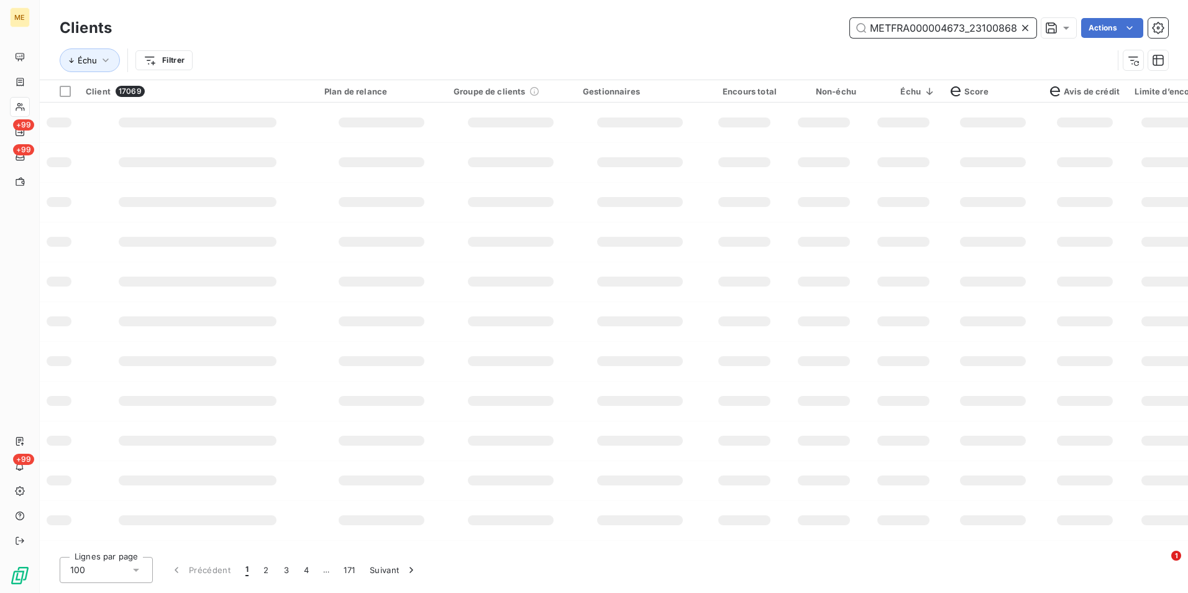
scroll to position [0, 35]
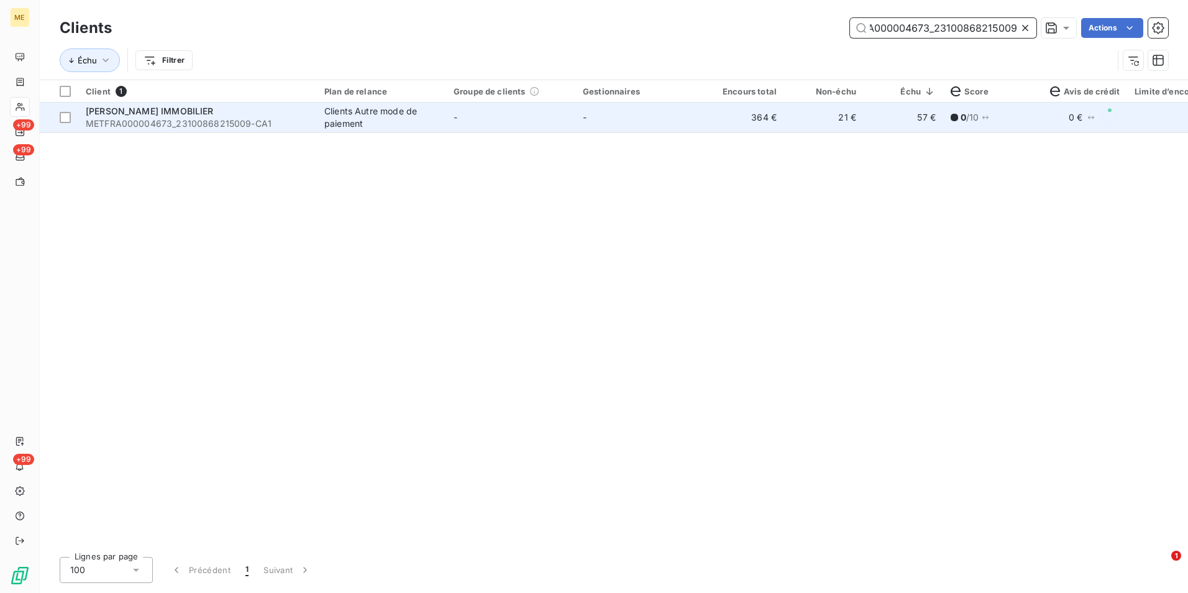
type input "METFRA000004673_23100868215009"
click at [574, 119] on td "-" at bounding box center [510, 118] width 129 height 30
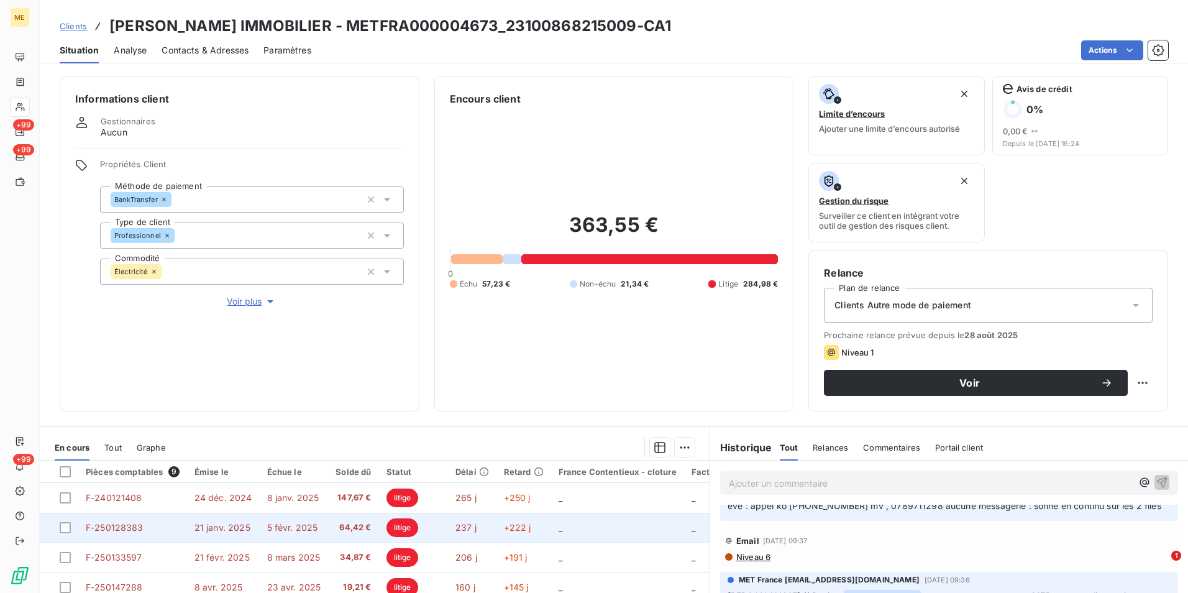
click at [336, 525] on span "64,42 €" at bounding box center [353, 527] width 35 height 12
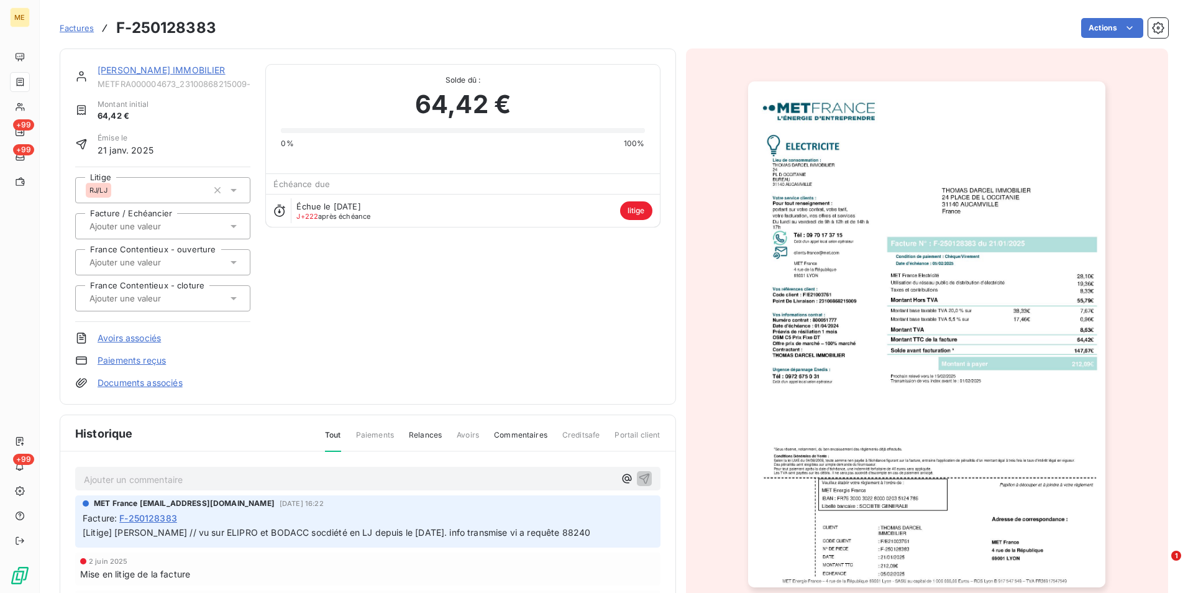
click at [888, 276] on img "button" at bounding box center [926, 334] width 357 height 506
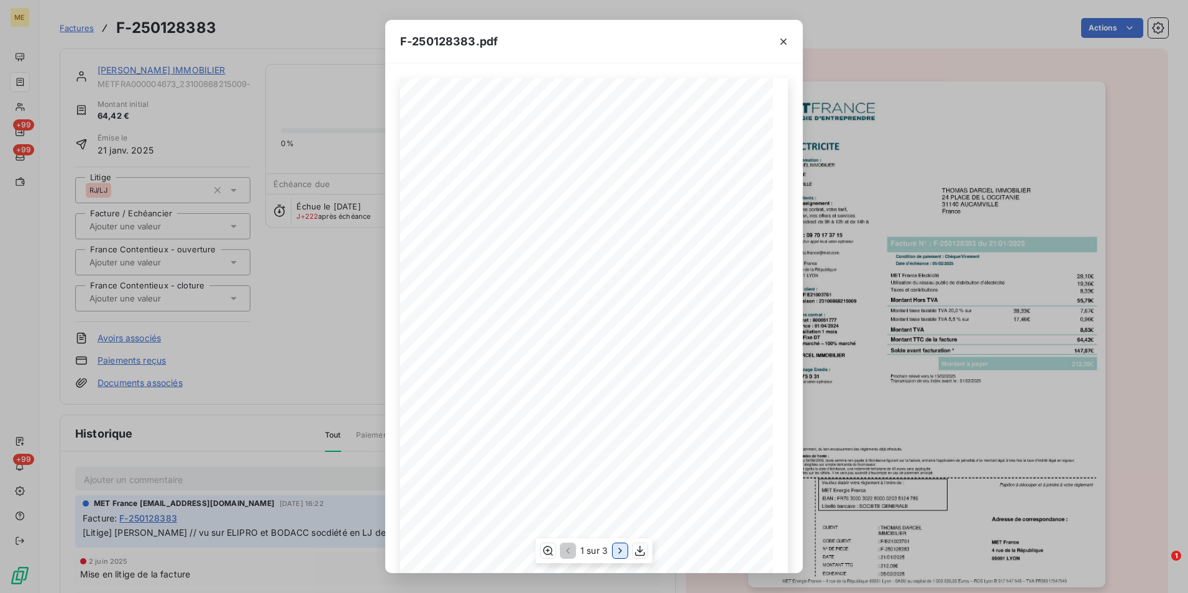
click at [618, 551] on icon "button" at bounding box center [620, 550] width 12 height 12
click at [323, 374] on div "F-250128383.pdf Détail de votre facture : Document à conserver 10 ans 2/2 Numér…" at bounding box center [594, 296] width 1188 height 593
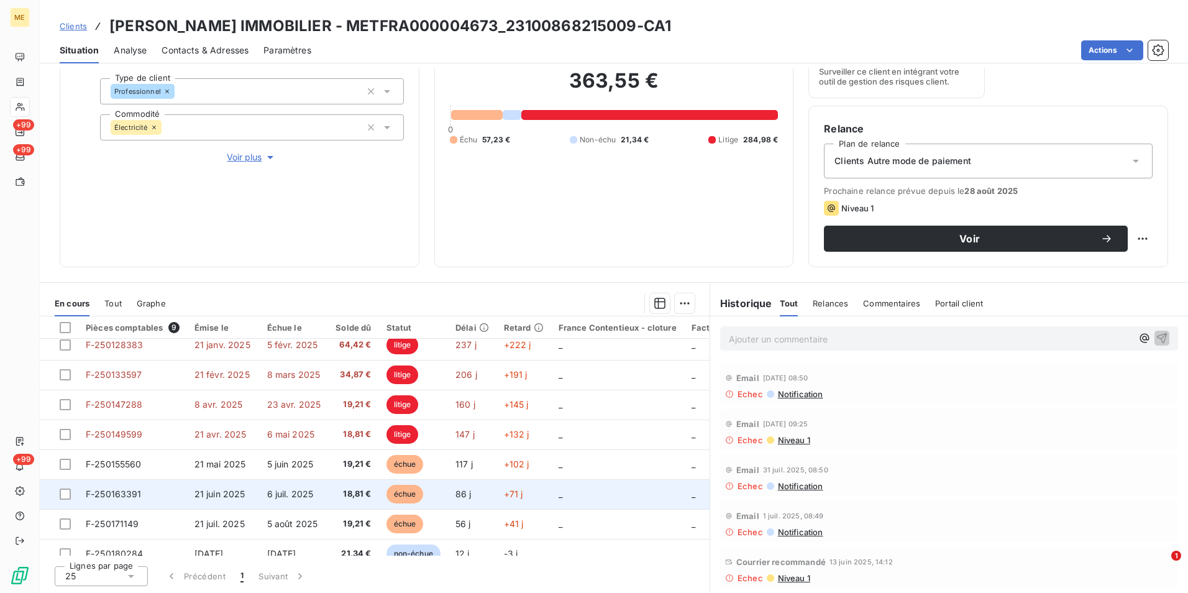
scroll to position [57, 0]
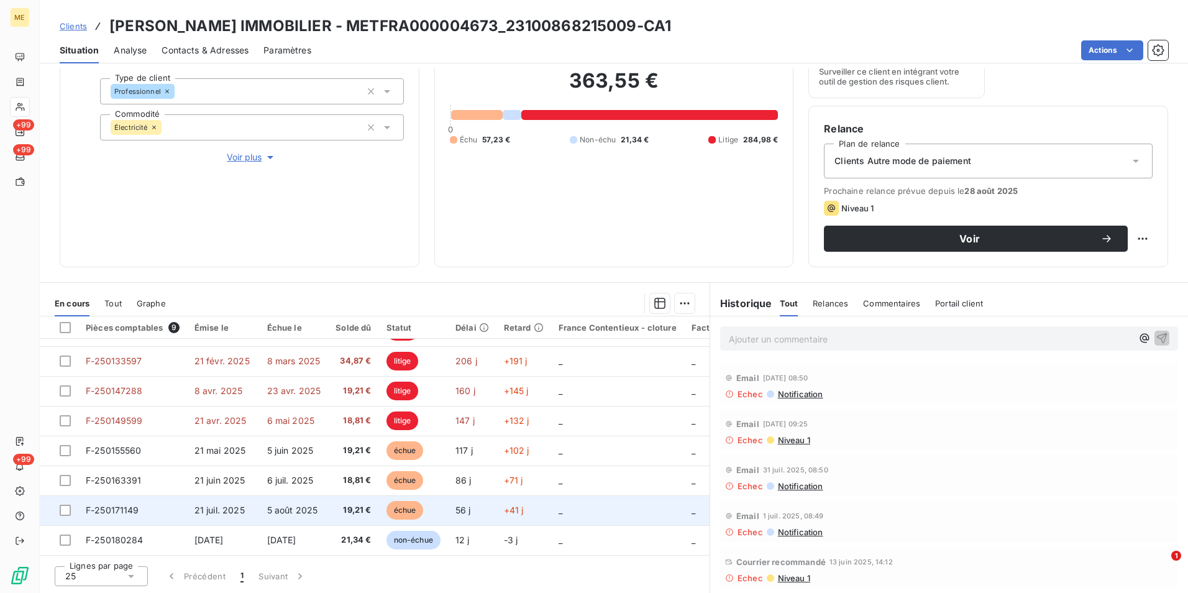
click at [340, 504] on span "19,21 €" at bounding box center [353, 510] width 35 height 12
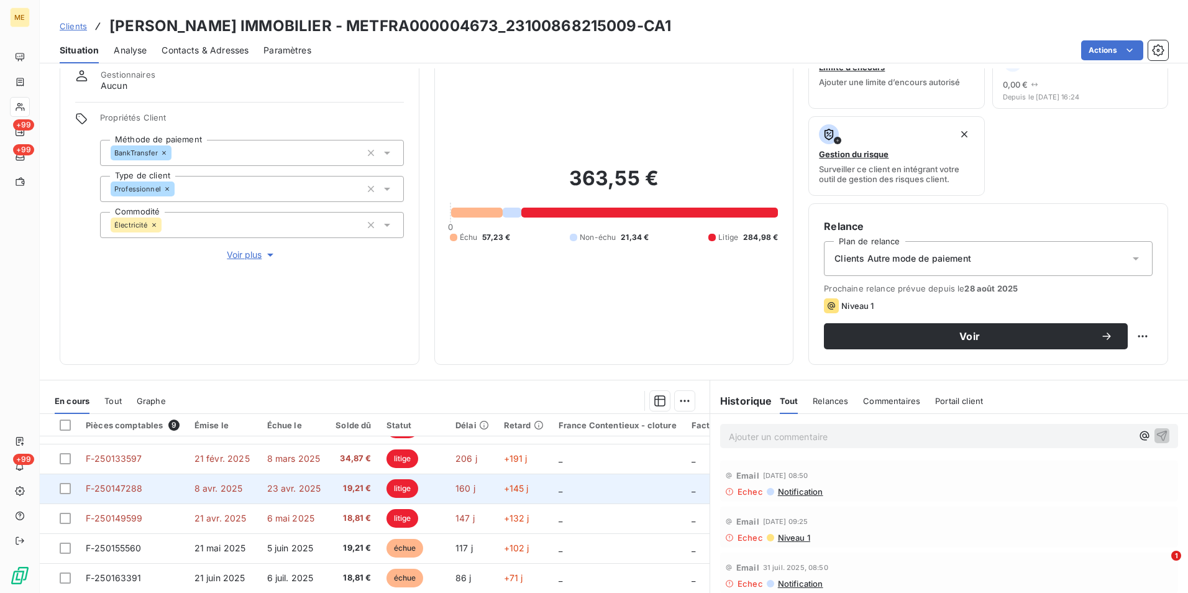
scroll to position [144, 0]
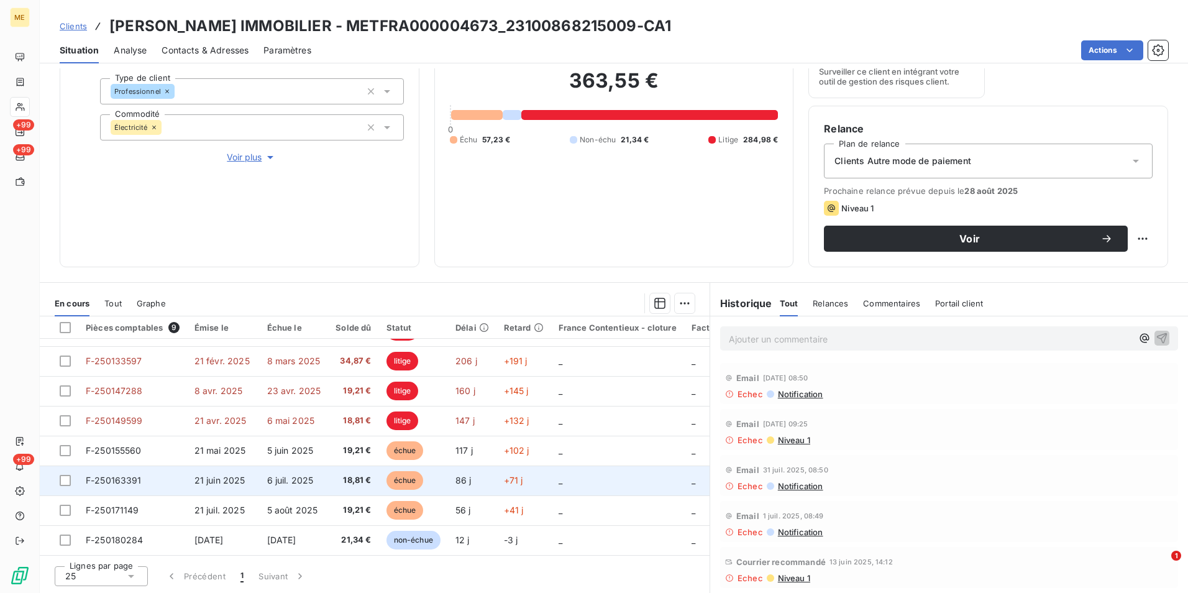
click at [360, 478] on span "18,81 €" at bounding box center [353, 480] width 35 height 12
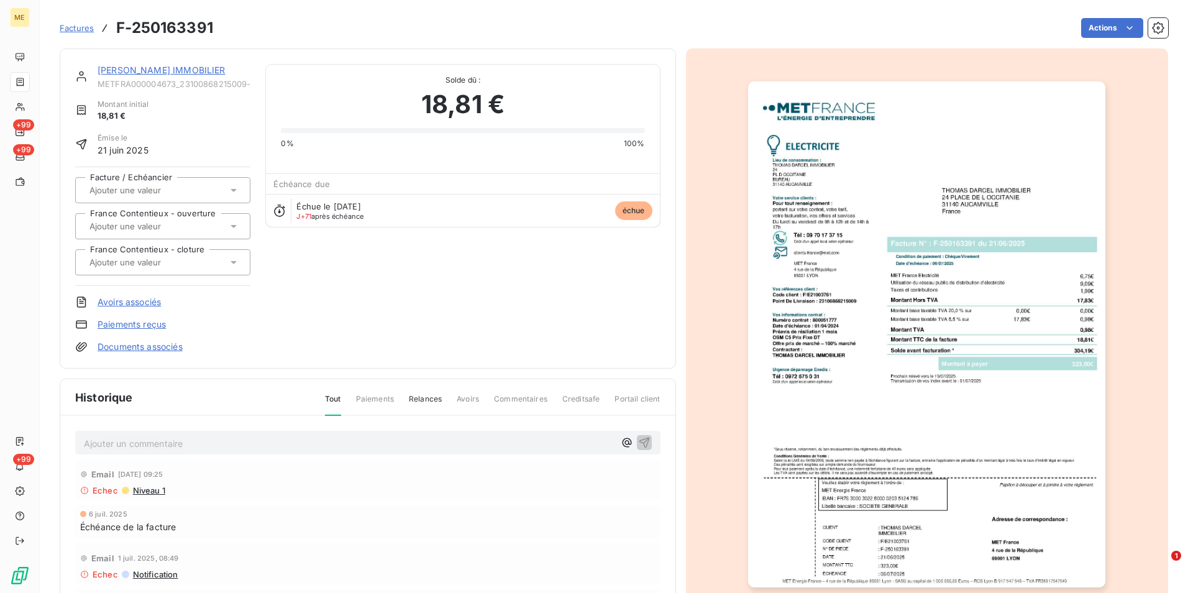
click at [868, 301] on img "button" at bounding box center [926, 334] width 357 height 506
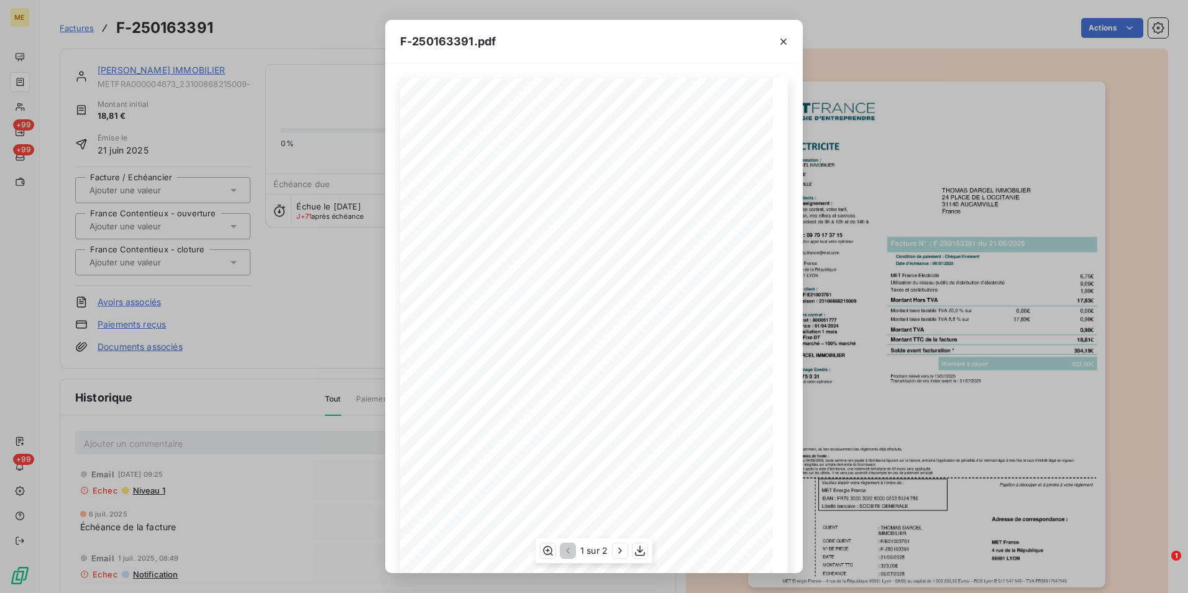
click at [621, 559] on div "1 sur 2" at bounding box center [594, 550] width 117 height 25
click at [619, 552] on icon "button" at bounding box center [620, 550] width 12 height 12
click at [285, 201] on div "F-250163391.pdf Détail de votre facture : Document à conserver 10 ans 2/2 Numér…" at bounding box center [594, 296] width 1188 height 593
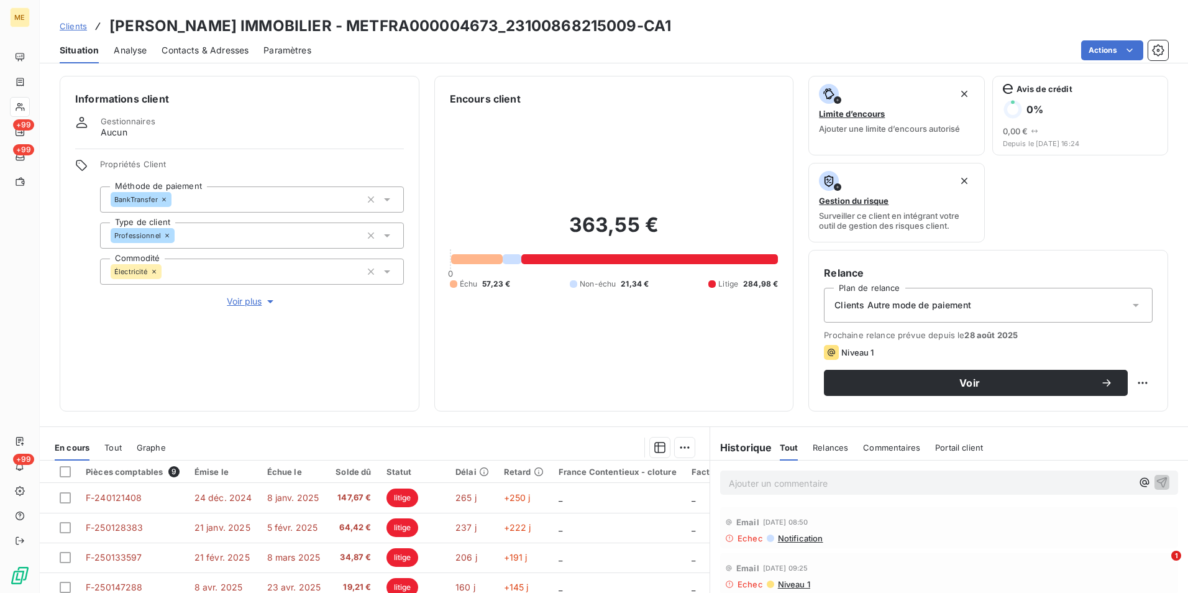
click at [874, 480] on p "Ajouter un commentaire ﻿" at bounding box center [930, 483] width 403 height 16
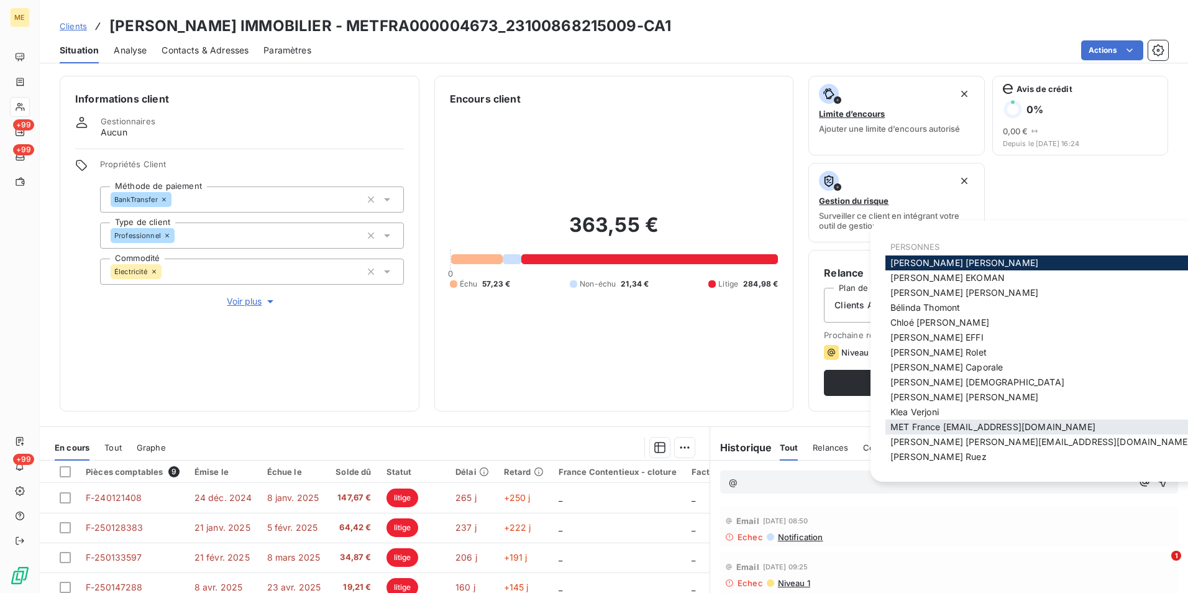
click at [999, 425] on span "MET France [EMAIL_ADDRESS][DOMAIN_NAME]" at bounding box center [993, 426] width 205 height 11
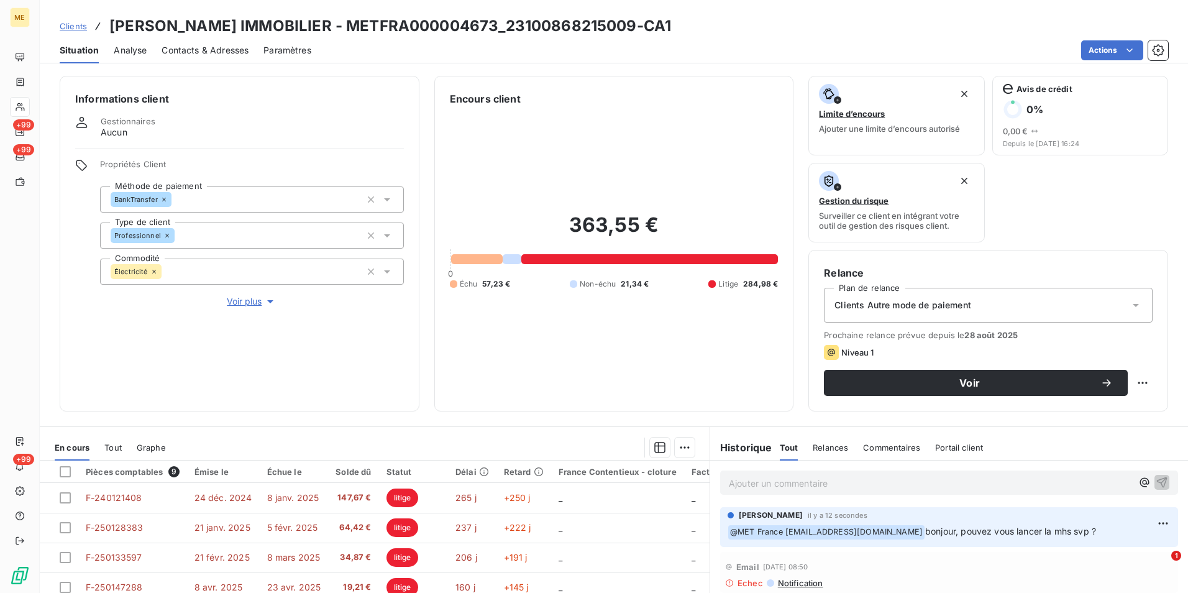
drag, startPoint x: 74, startPoint y: 25, endPoint x: 96, endPoint y: 27, distance: 21.8
click at [74, 25] on span "Clients" at bounding box center [73, 26] width 27 height 10
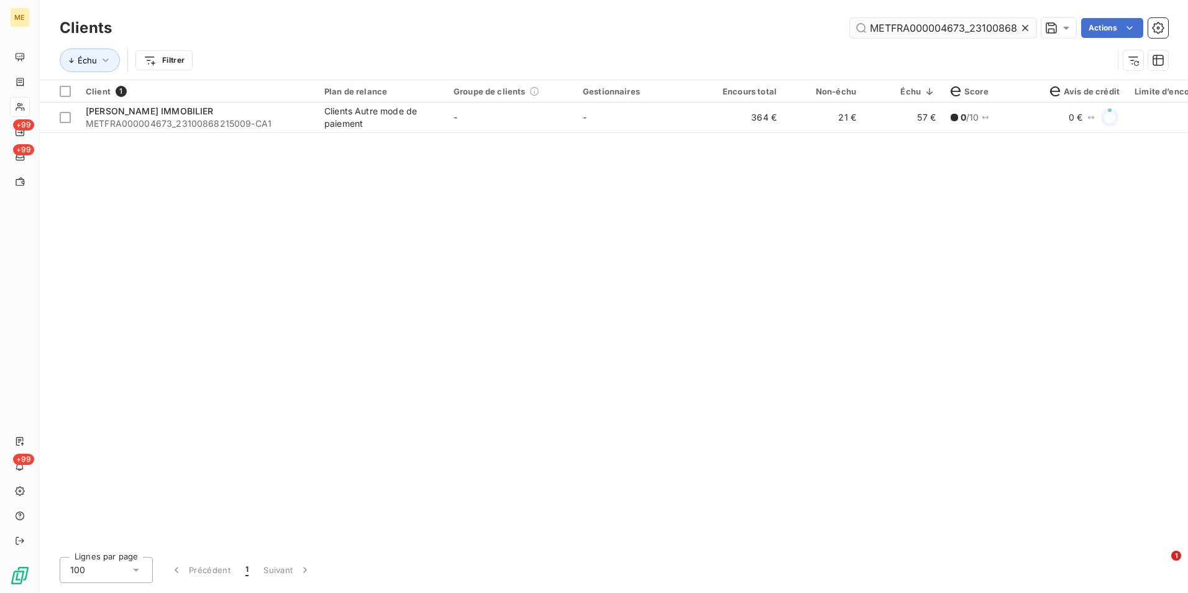
scroll to position [0, 36]
click at [1029, 32] on icon at bounding box center [1025, 28] width 12 height 12
click at [1022, 29] on input "text" at bounding box center [943, 28] width 186 height 20
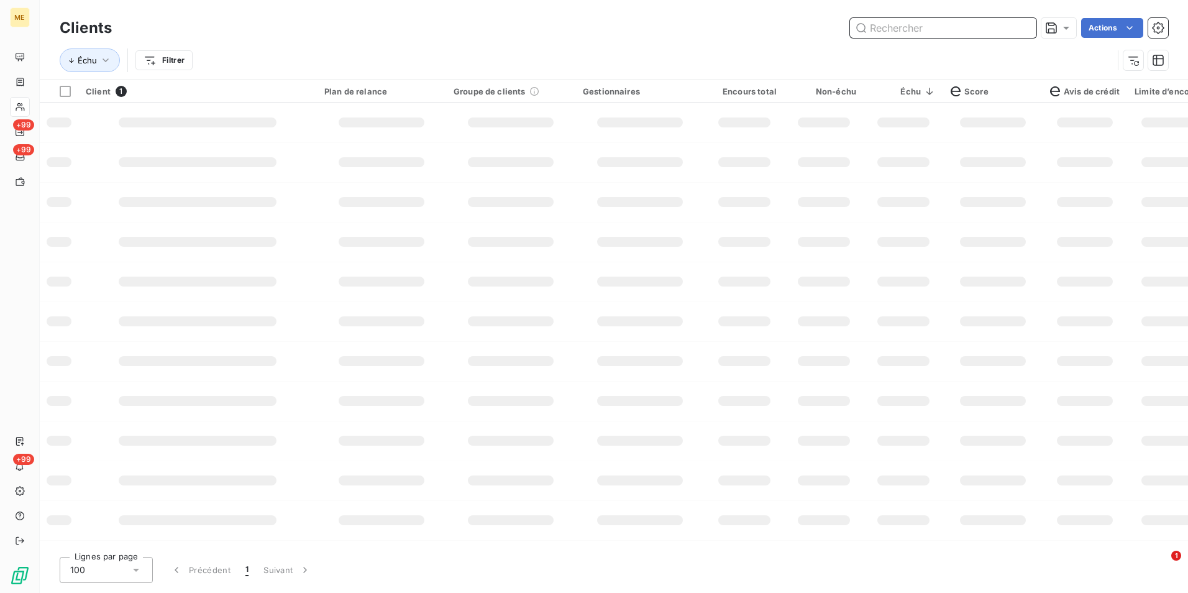
paste input "METFRA000004673_23226049130161"
type input "METFRA000004673_23226049130161"
paste input "METFRA000004673_23226049130161"
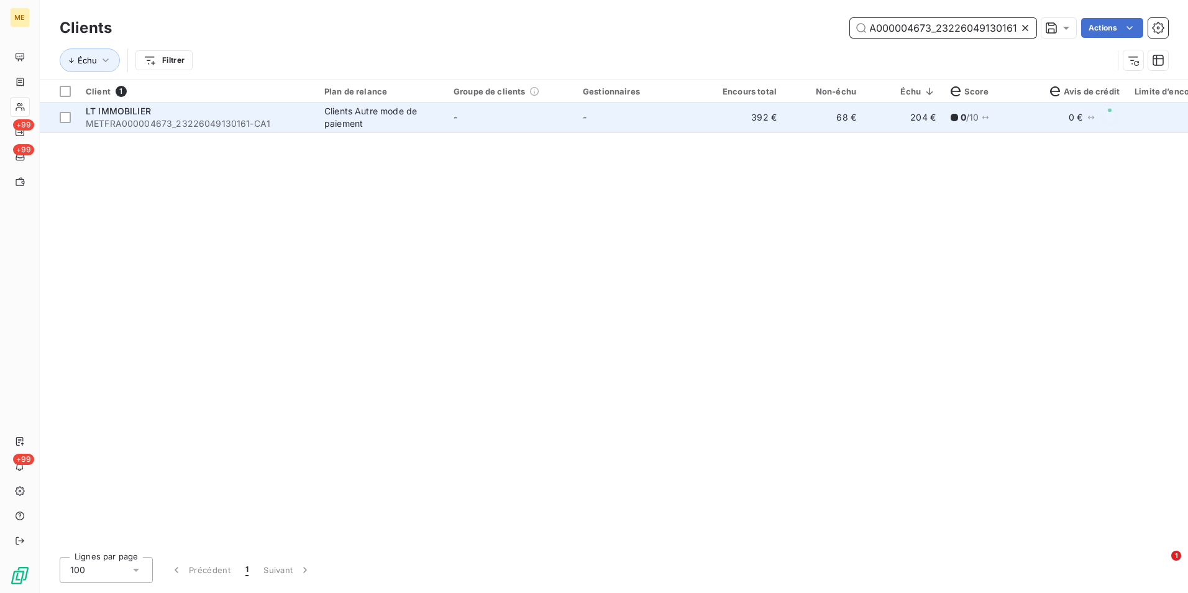
type input "METFRA000004673_23226049130161"
click at [552, 112] on td "-" at bounding box center [510, 118] width 129 height 30
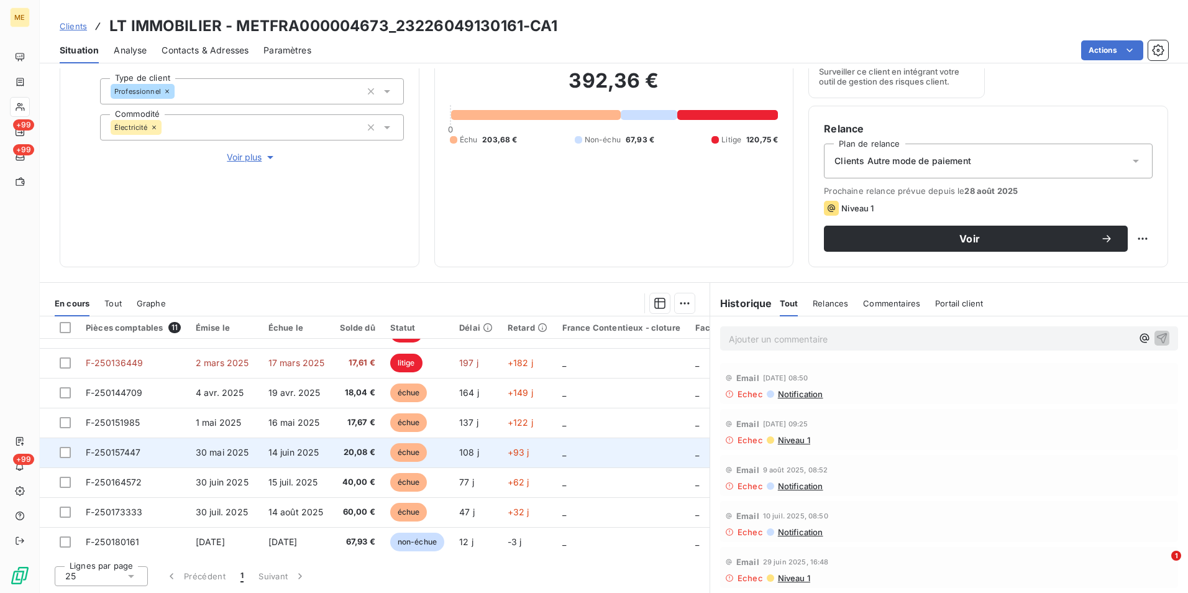
scroll to position [117, 0]
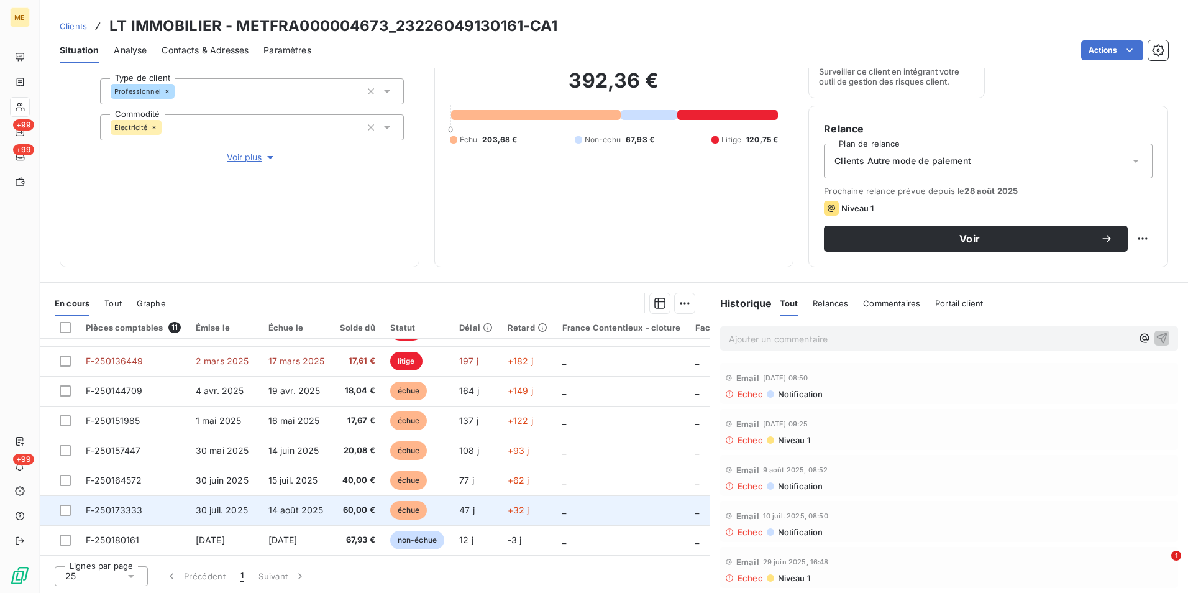
click at [323, 508] on td "14 août 2025" at bounding box center [296, 510] width 71 height 30
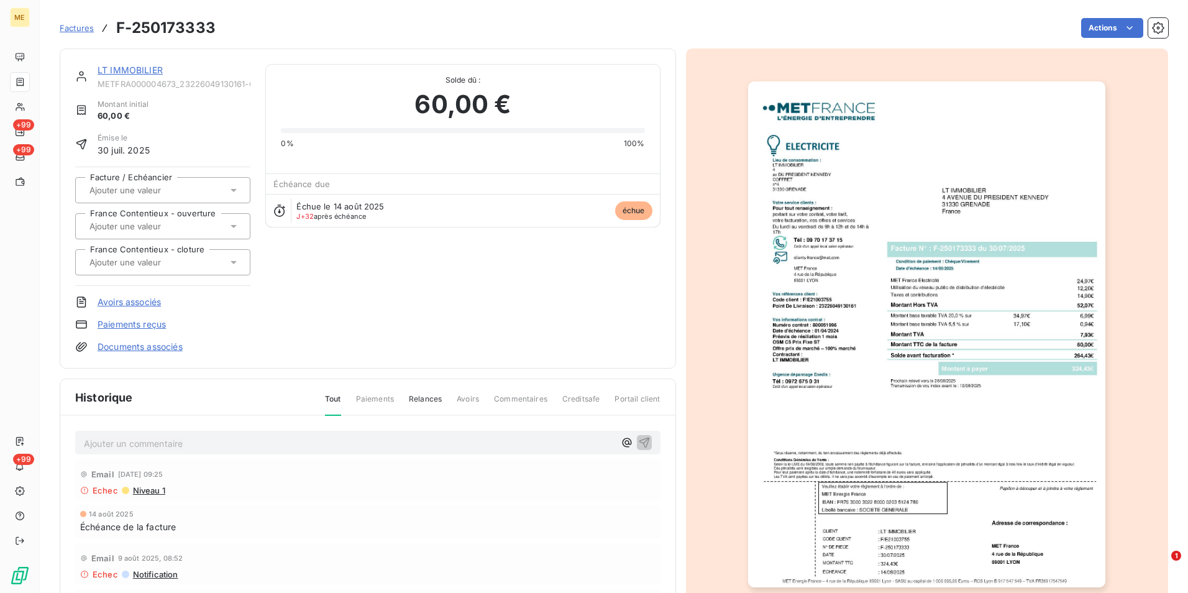
click at [950, 326] on img "button" at bounding box center [926, 334] width 357 height 506
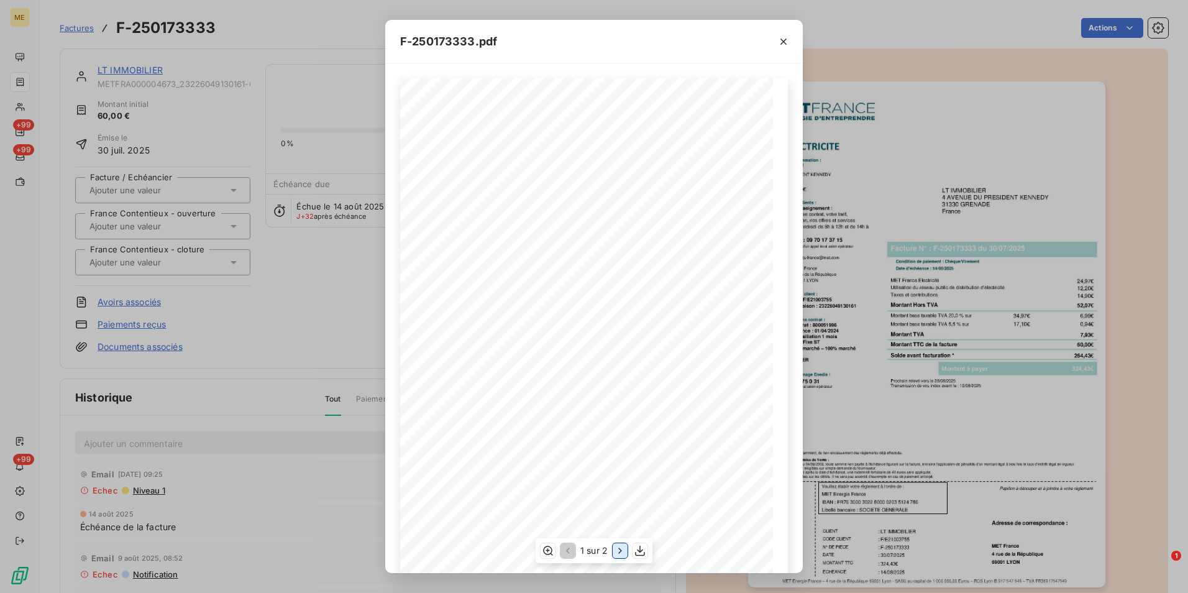
click at [620, 548] on icon "button" at bounding box center [620, 550] width 12 height 12
click at [333, 232] on div "F-250173333.pdf Détail de votre facture : Document à conserver 10 ans 2/2 Numér…" at bounding box center [594, 296] width 1188 height 593
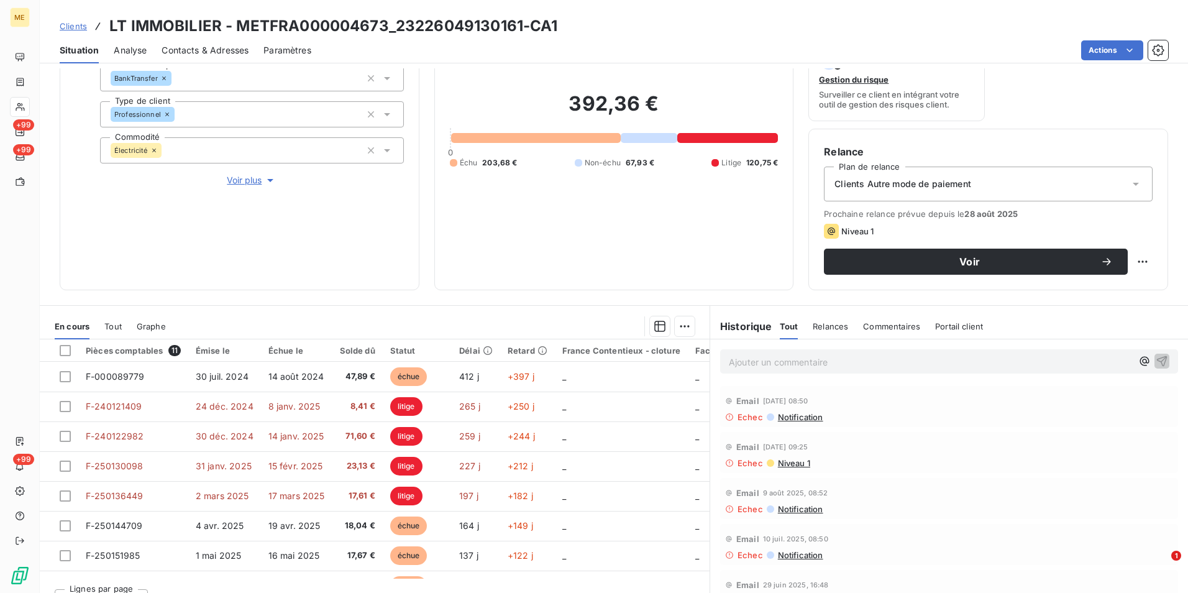
scroll to position [144, 0]
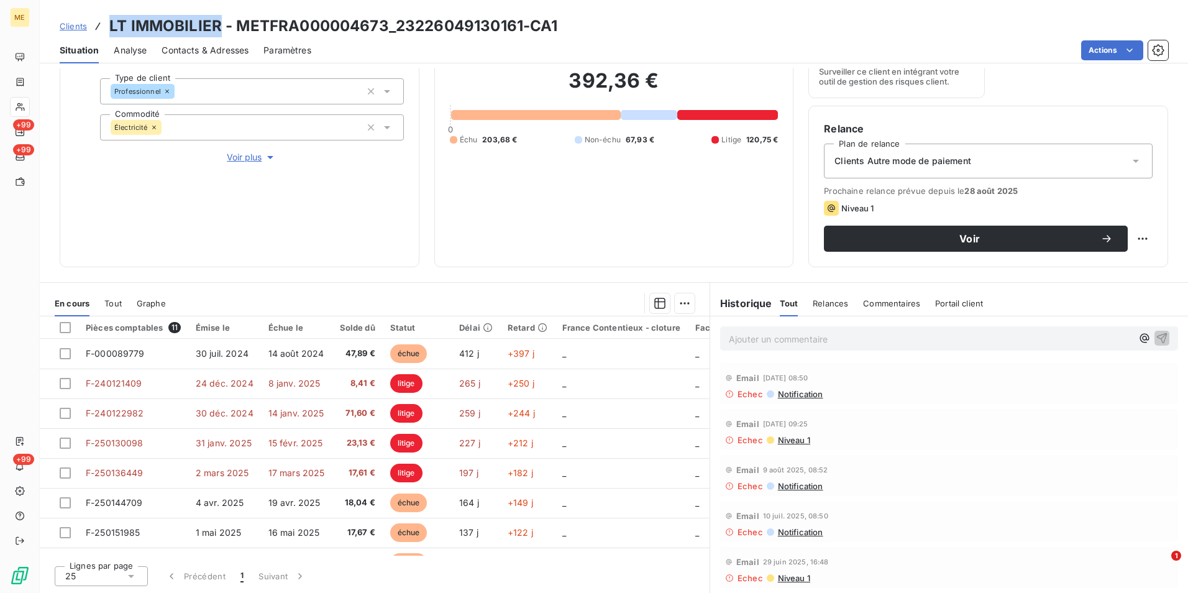
drag, startPoint x: 108, startPoint y: 27, endPoint x: 219, endPoint y: 30, distance: 111.9
click at [219, 30] on div "Clients LT IMMOBILIER - METFRA000004673_23226049130161-CA1" at bounding box center [309, 26] width 498 height 22
copy h3 "LT IMMOBILIER"
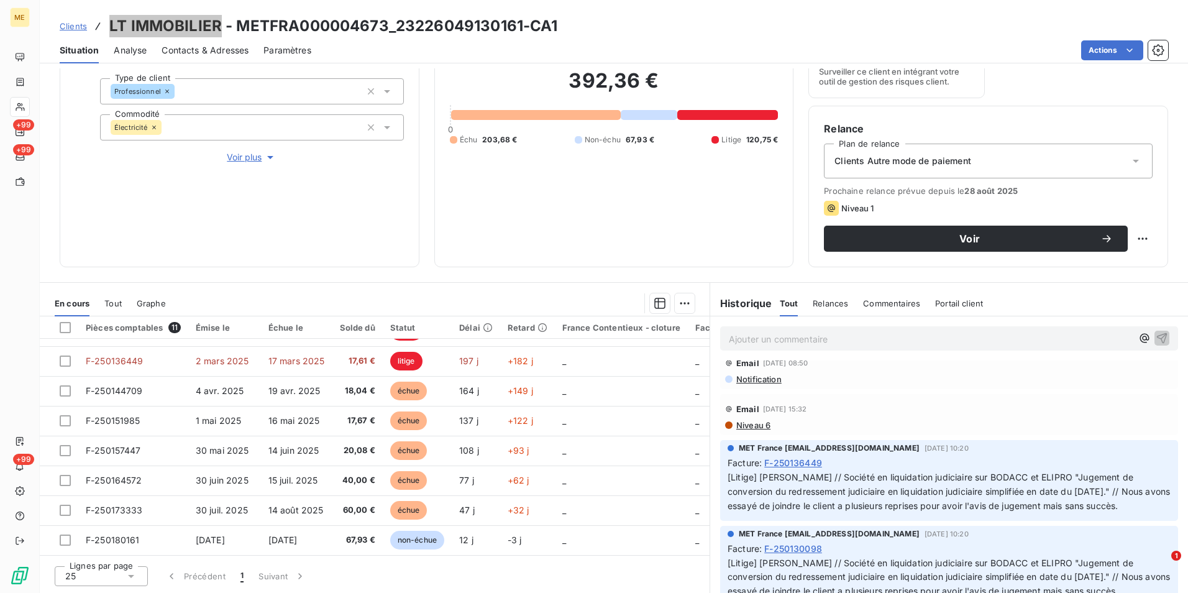
scroll to position [497, 0]
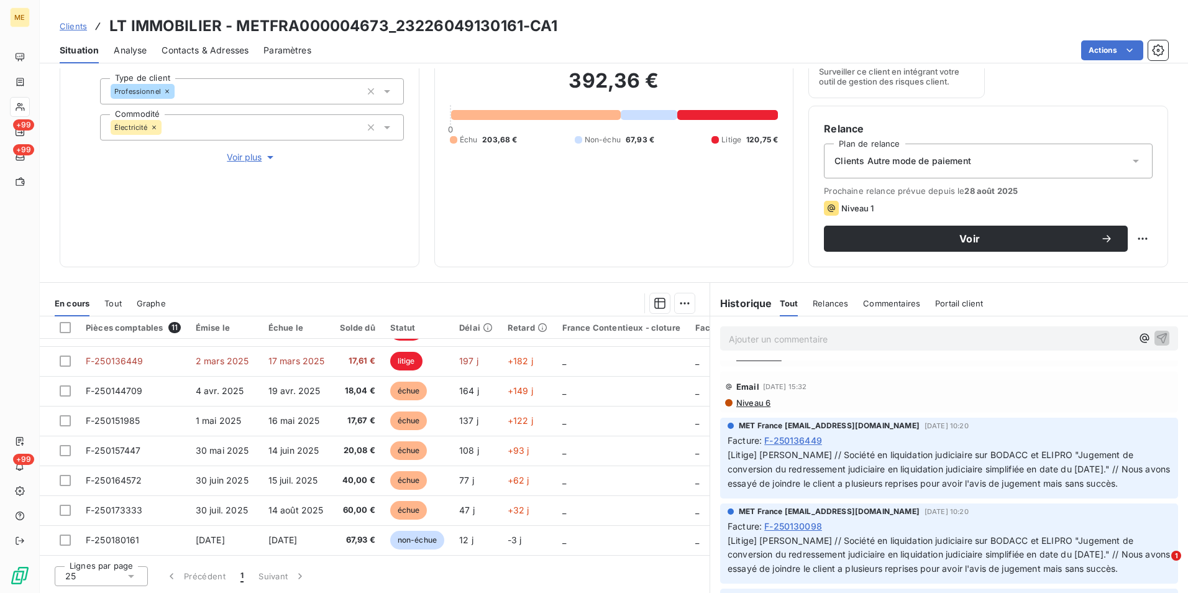
click at [766, 277] on div "Informations client Gestionnaires Aucun Propriétés Client Méthode de paiement B…" at bounding box center [614, 330] width 1149 height 525
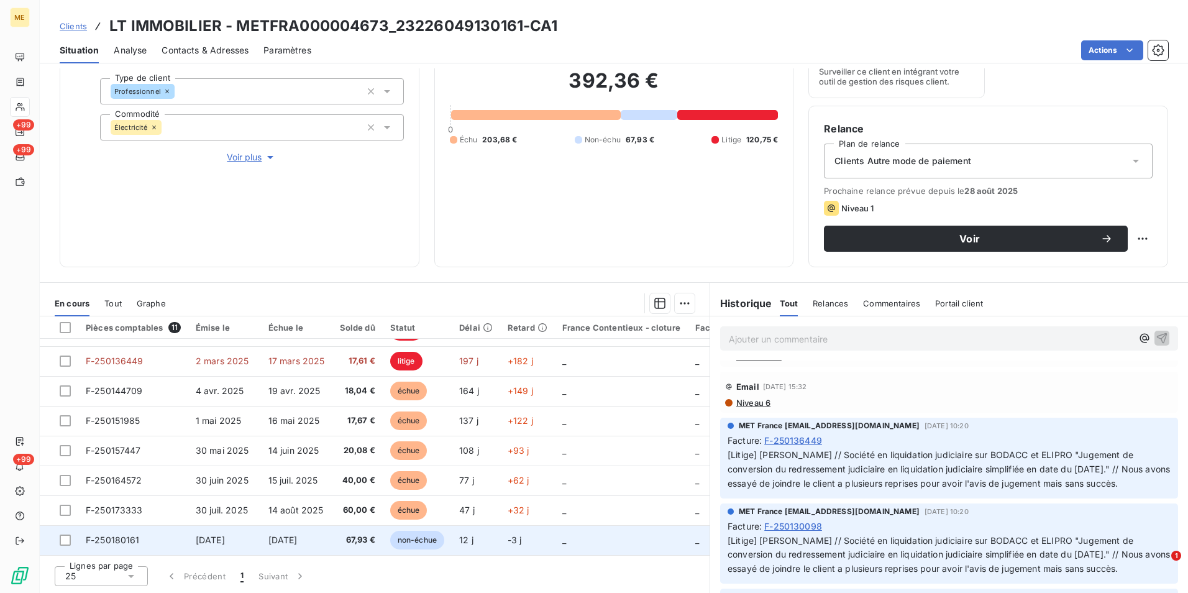
click at [349, 534] on span "67,93 €" at bounding box center [357, 540] width 35 height 12
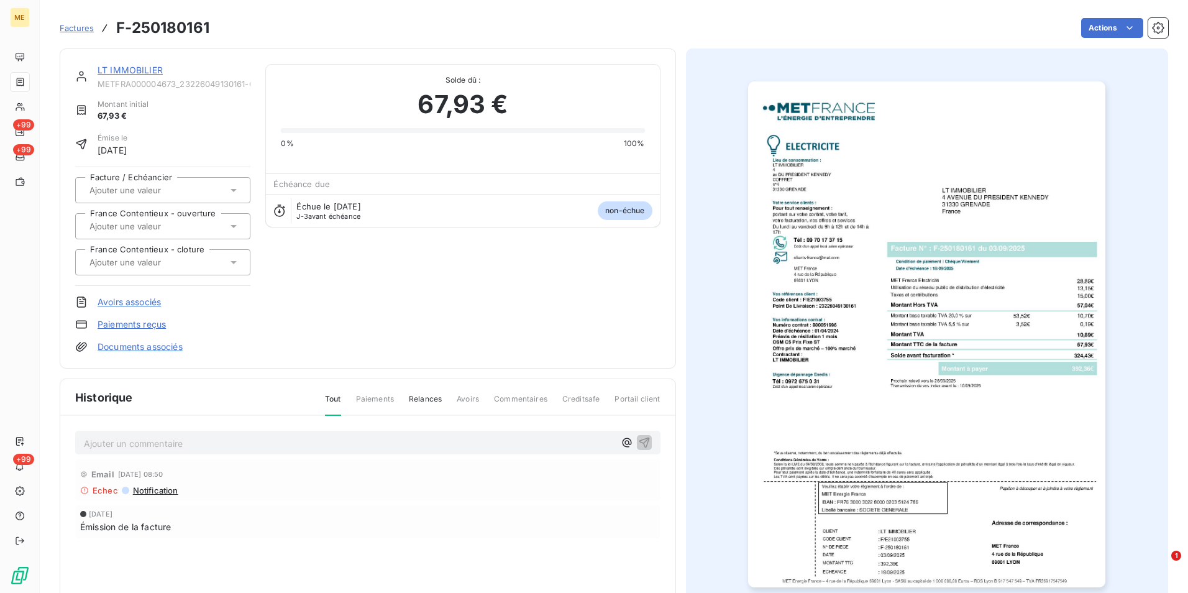
click at [868, 324] on img "button" at bounding box center [926, 334] width 357 height 506
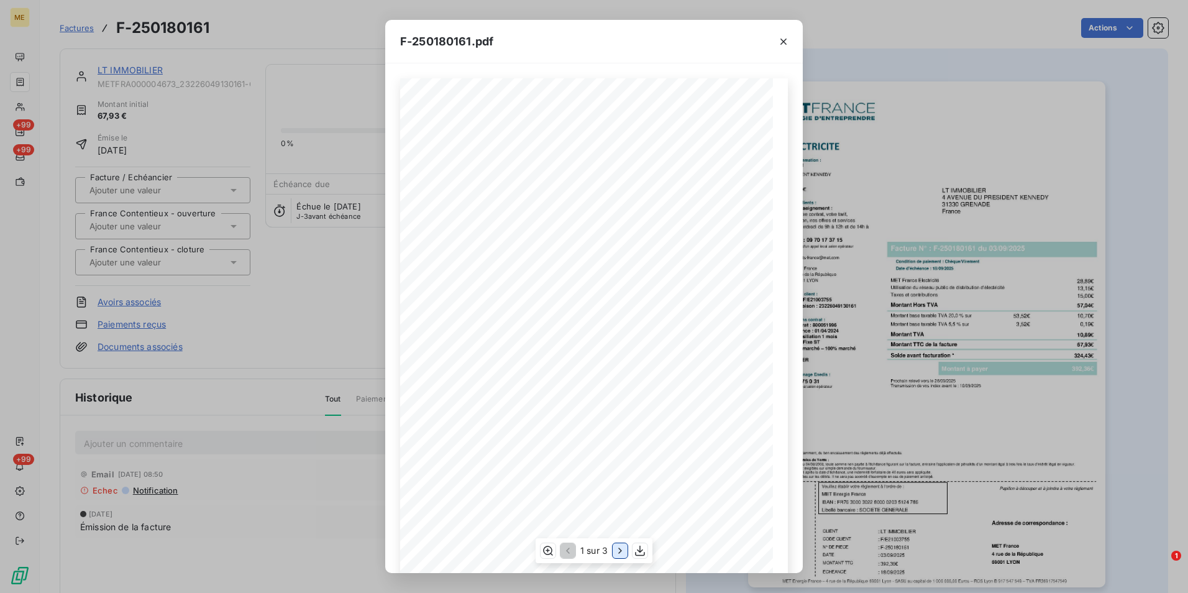
click at [615, 554] on icon "button" at bounding box center [620, 550] width 12 height 12
click at [285, 301] on div "F-250180161.pdf Détail de votre facture : Document à conserver 10 ans 2/2 Numér…" at bounding box center [594, 296] width 1188 height 593
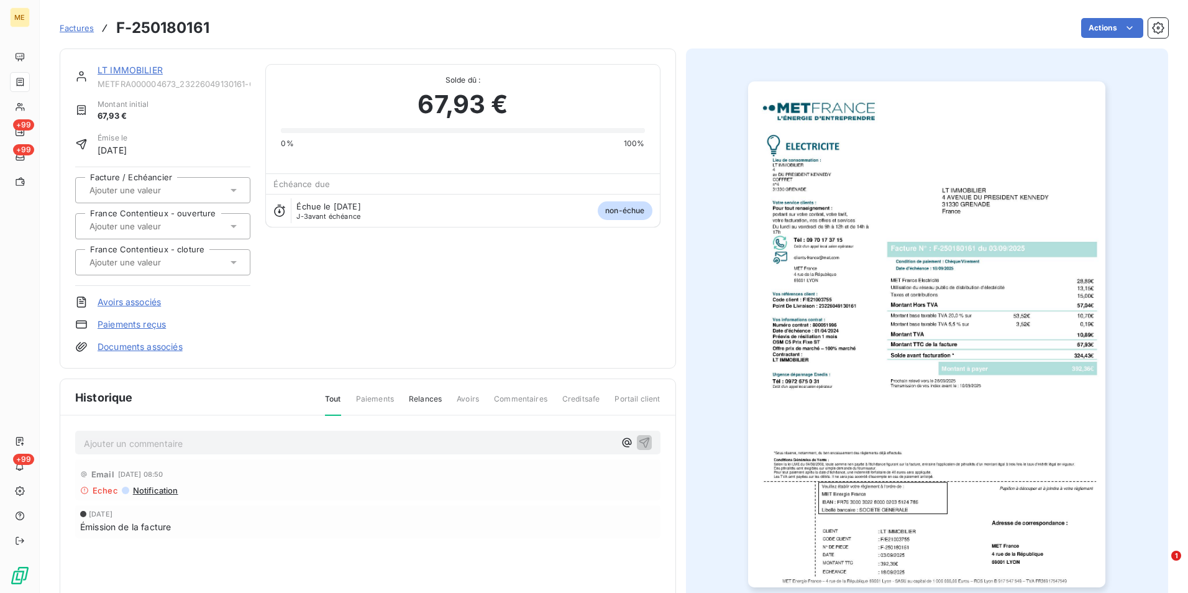
click at [962, 288] on img "button" at bounding box center [926, 334] width 357 height 506
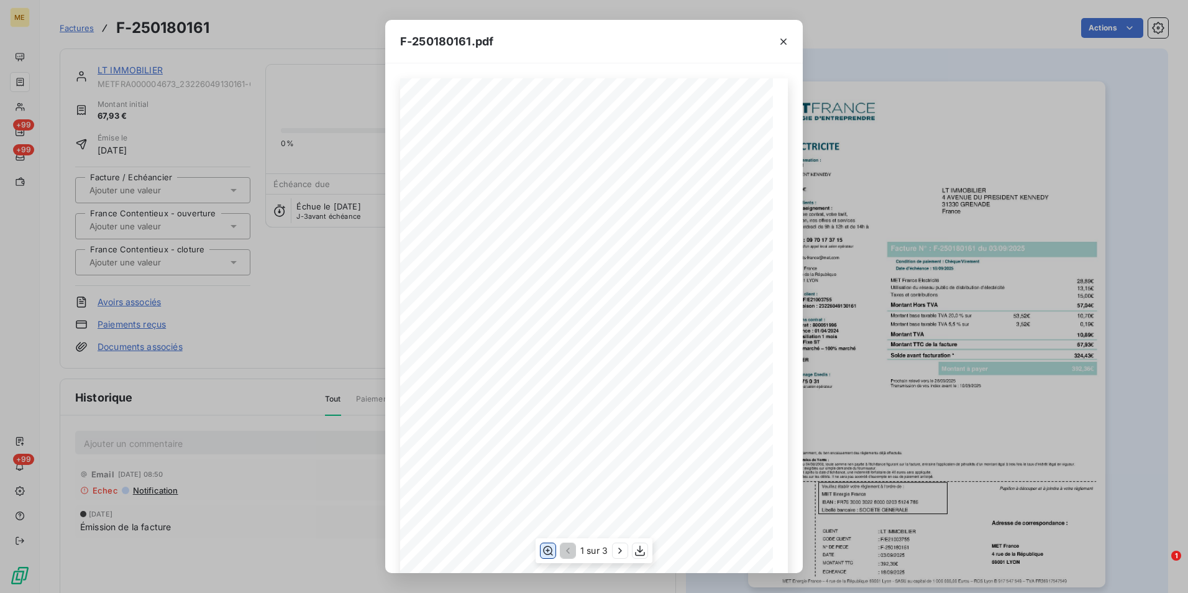
click at [548, 551] on icon "button" at bounding box center [548, 550] width 10 height 9
click at [613, 554] on button "button" at bounding box center [620, 550] width 15 height 15
click at [233, 377] on div "F-250180161.pdf Détail de votre facture : Document à conserver 10 ans 2/2 Numér…" at bounding box center [594, 296] width 1188 height 593
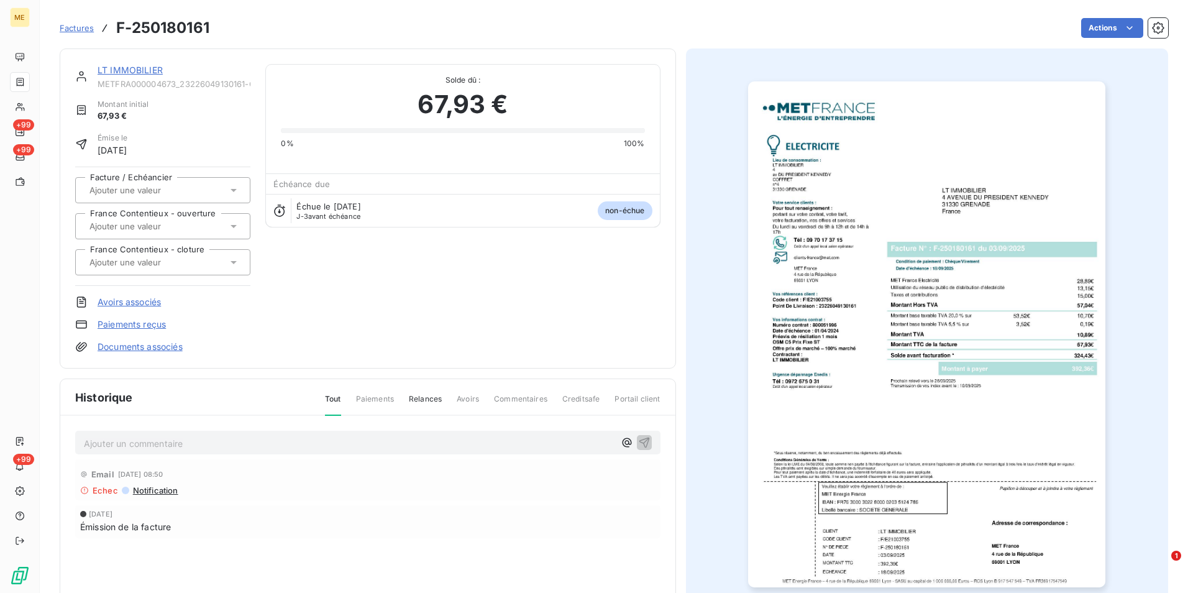
click at [85, 30] on span "Factures" at bounding box center [77, 28] width 34 height 10
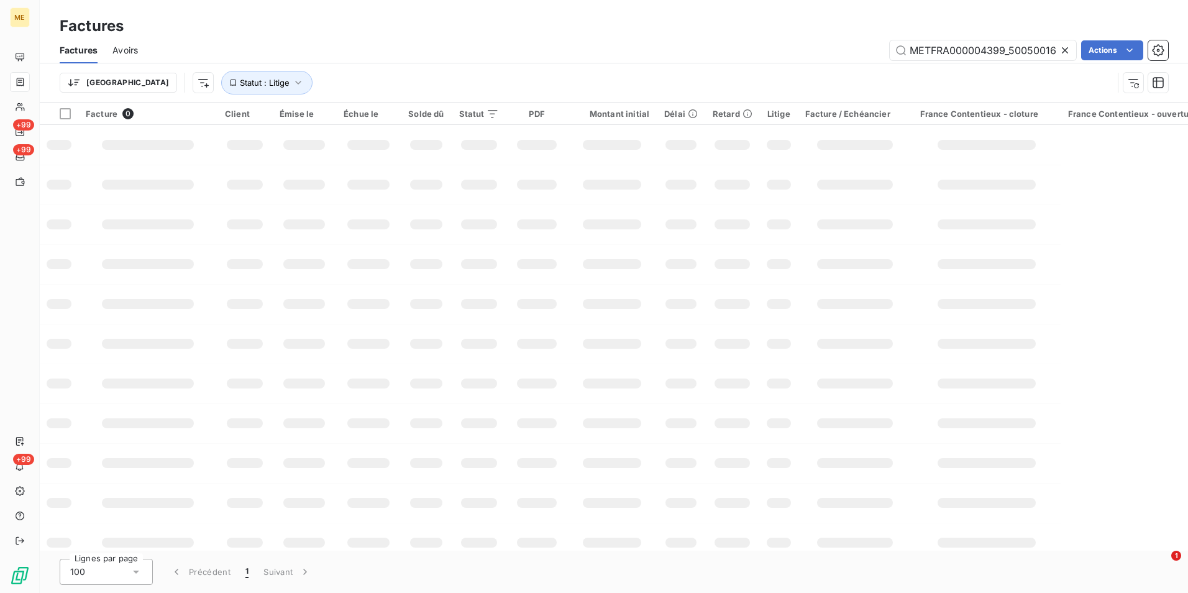
click at [1066, 54] on icon at bounding box center [1065, 50] width 12 height 12
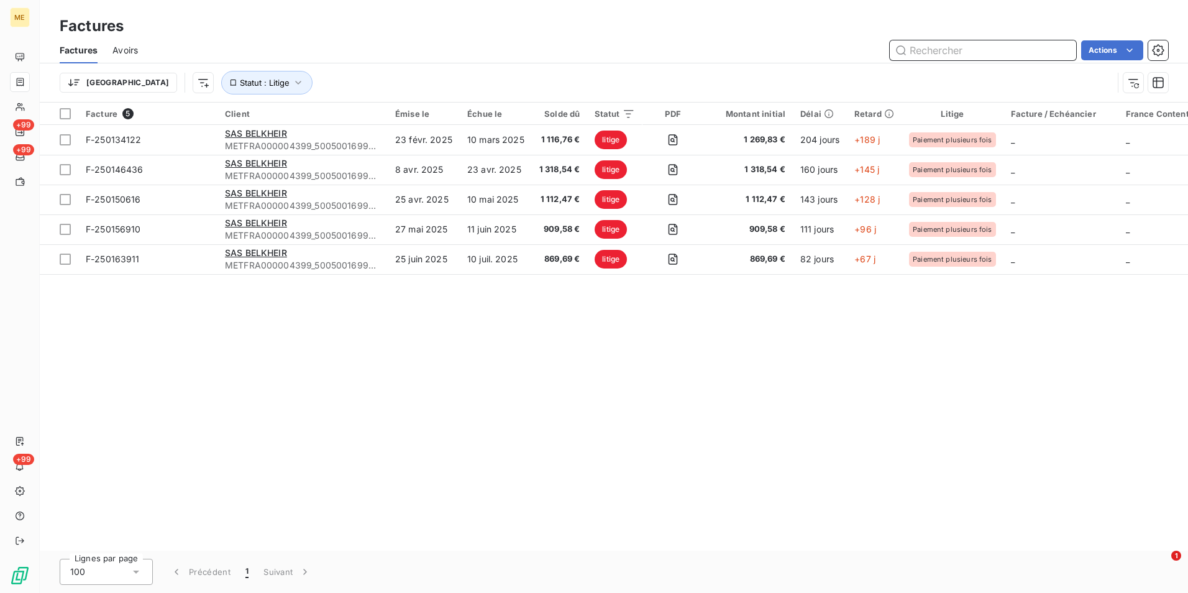
click at [1057, 50] on input "text" at bounding box center [983, 50] width 186 height 20
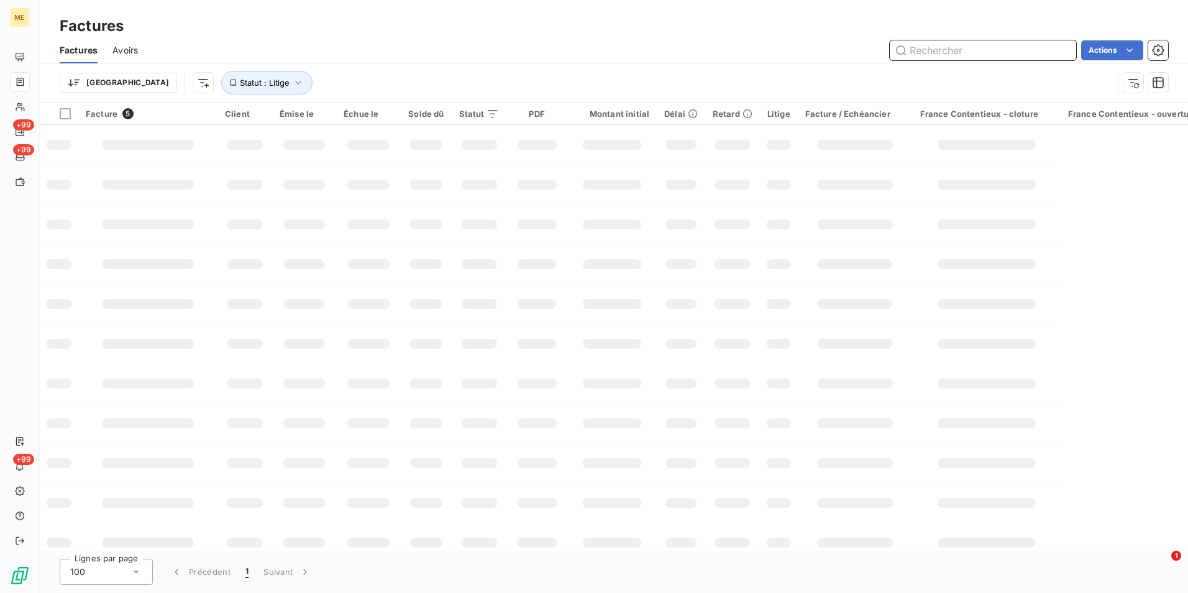
paste input "METFRA000000844_07118234432628"
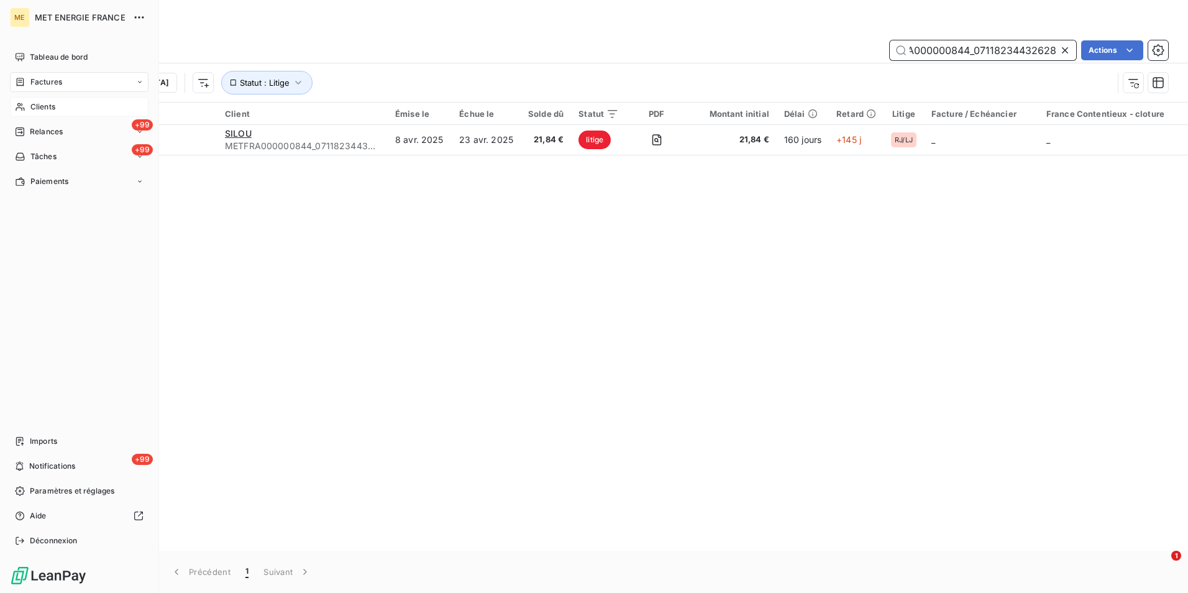
type input "METFRA000000844_07118234432628"
click at [58, 101] on div "Clients" at bounding box center [79, 107] width 139 height 20
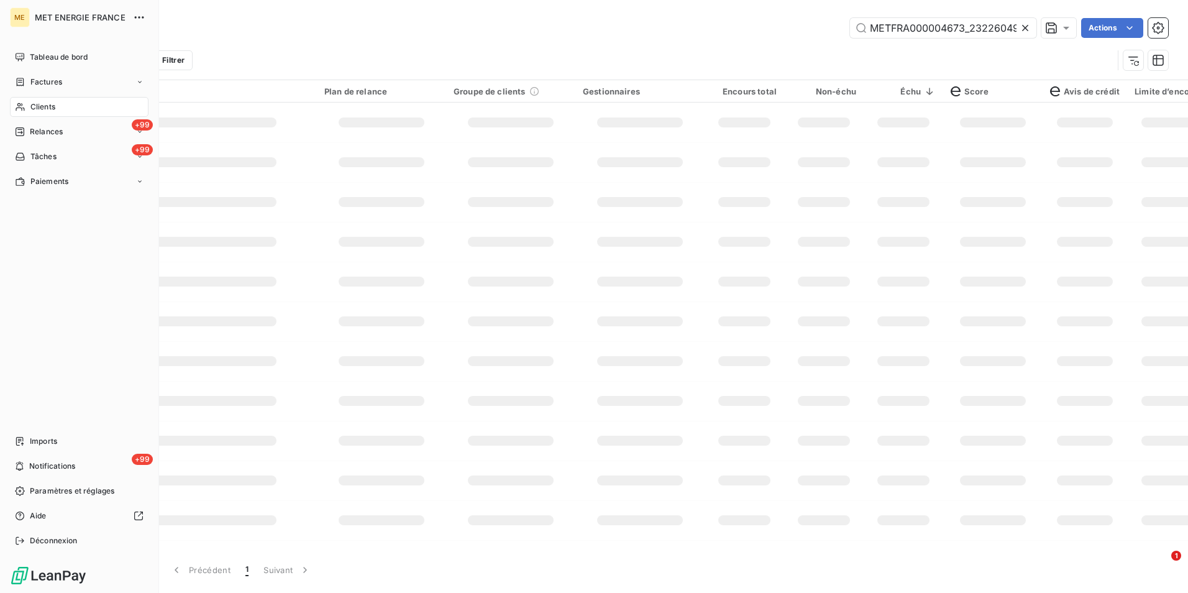
scroll to position [0, 34]
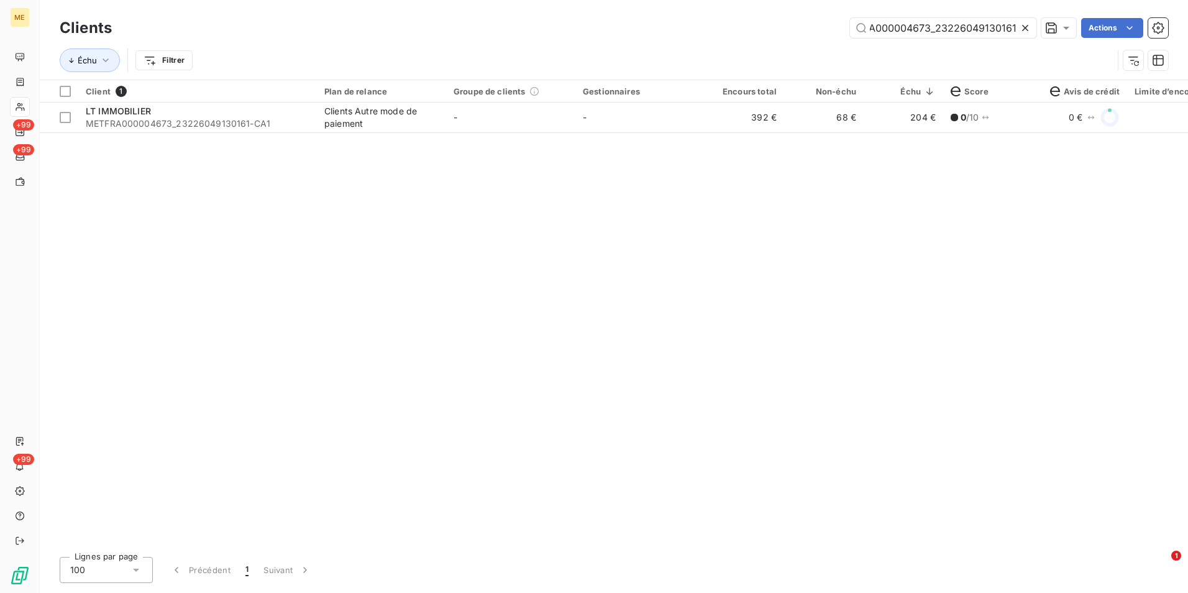
click at [1031, 25] on div at bounding box center [1027, 28] width 17 height 20
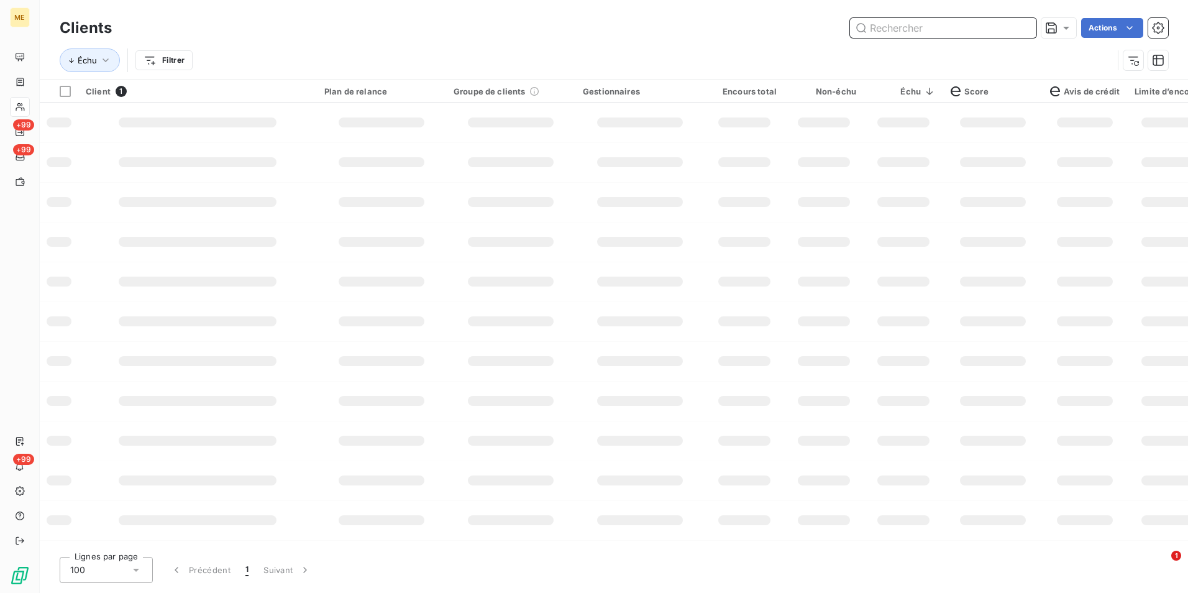
click at [993, 33] on input "text" at bounding box center [943, 28] width 186 height 20
paste input "METFRA000000844_07118234432628"
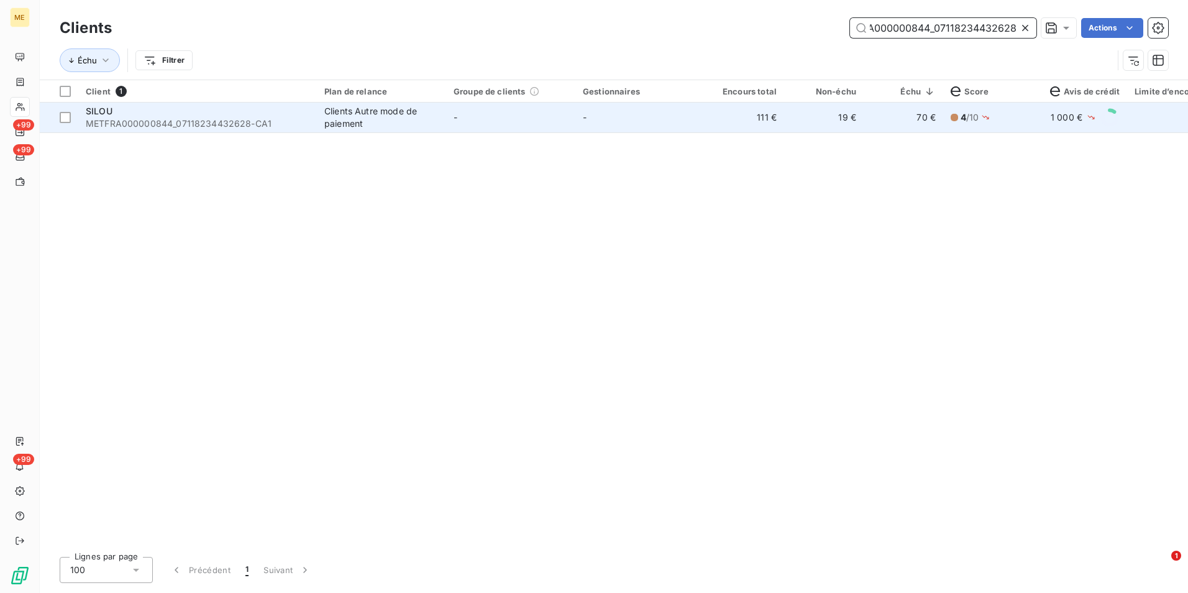
type input "METFRA000000844_07118234432628"
click at [532, 109] on td "-" at bounding box center [510, 118] width 129 height 30
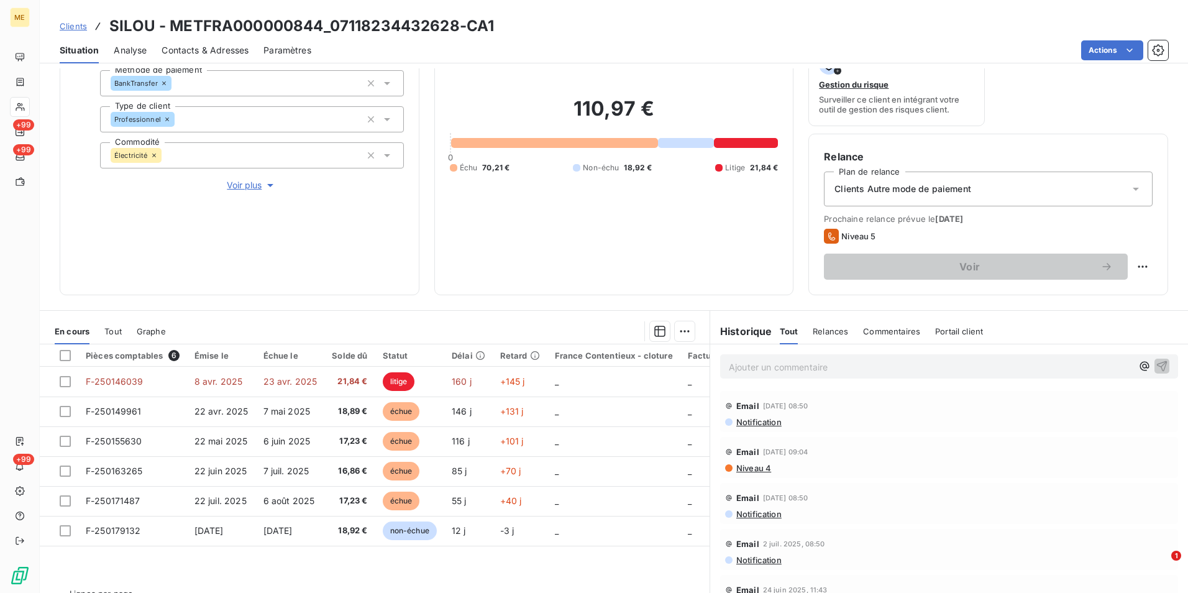
scroll to position [144, 0]
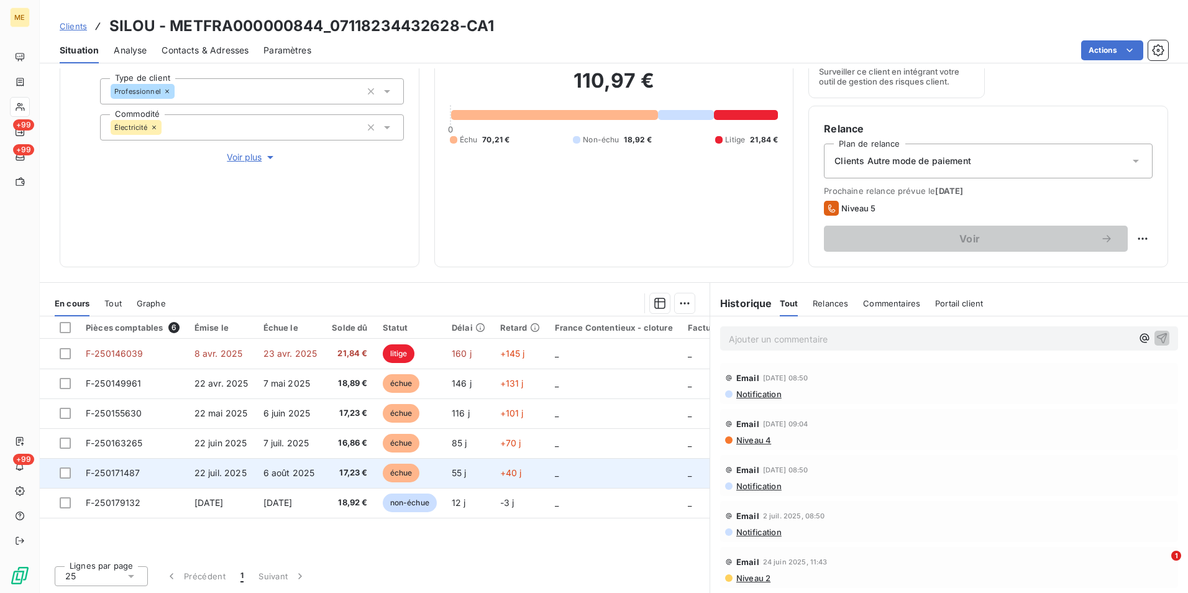
click at [364, 478] on span "17,23 €" at bounding box center [349, 473] width 35 height 12
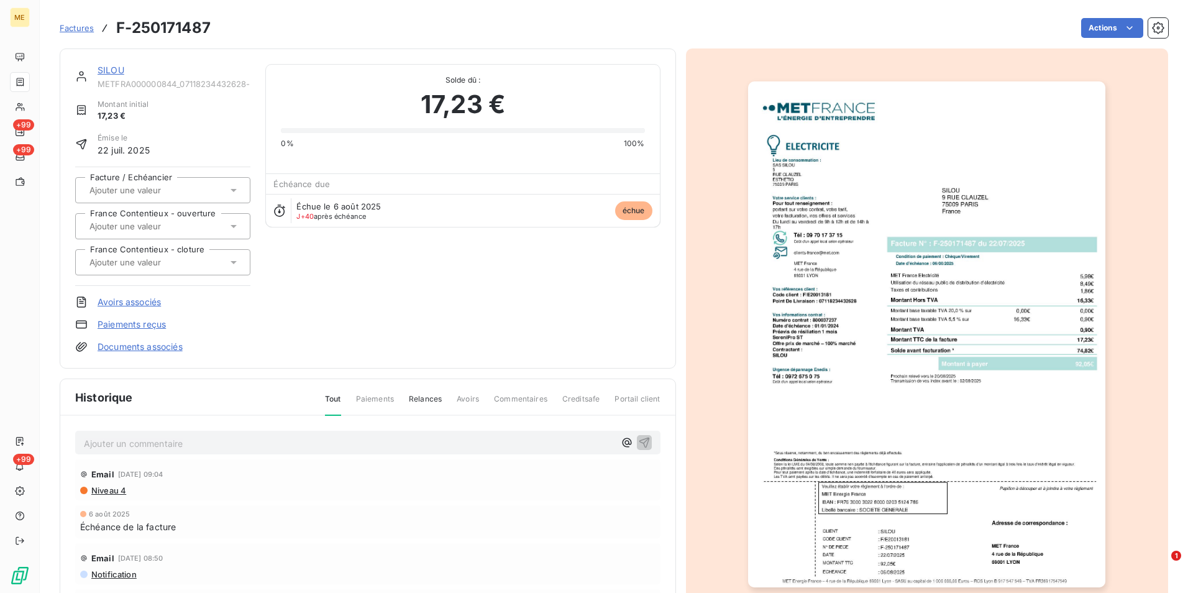
click at [935, 347] on img "button" at bounding box center [926, 334] width 357 height 506
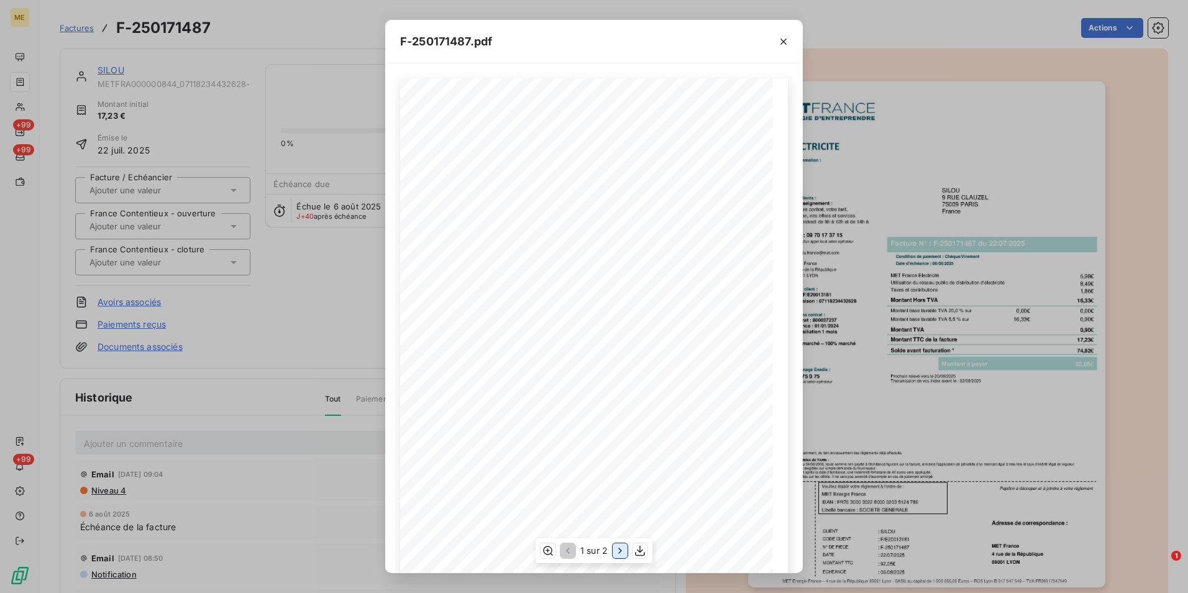
click at [617, 553] on icon "button" at bounding box center [620, 550] width 12 height 12
click at [364, 249] on div "F-250171487.pdf Détail de votre facture : Document à conserver 10 ans 2/2 Numér…" at bounding box center [594, 296] width 1188 height 593
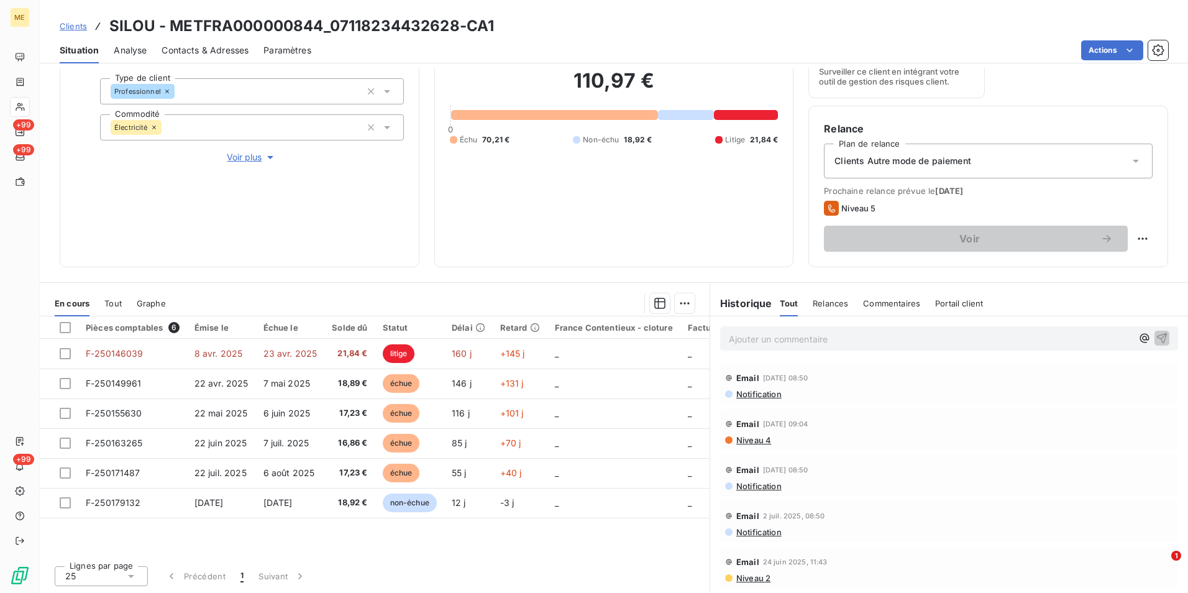
click at [843, 344] on p "Ajouter un commentaire ﻿" at bounding box center [930, 339] width 403 height 16
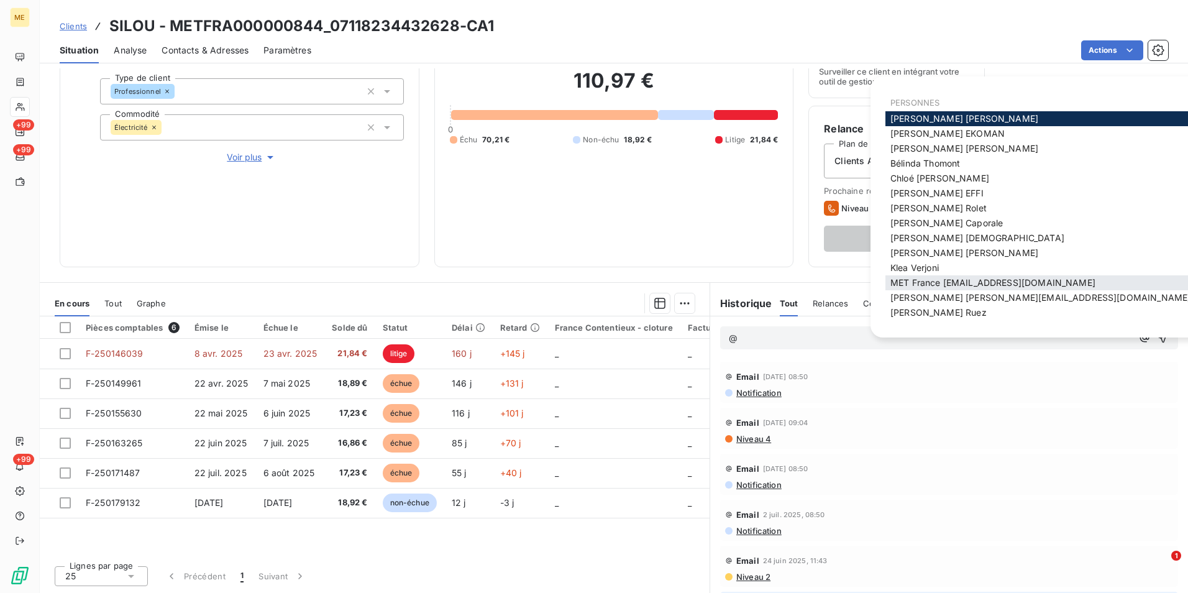
click at [944, 278] on span "MET France [EMAIL_ADDRESS][DOMAIN_NAME]" at bounding box center [993, 282] width 205 height 11
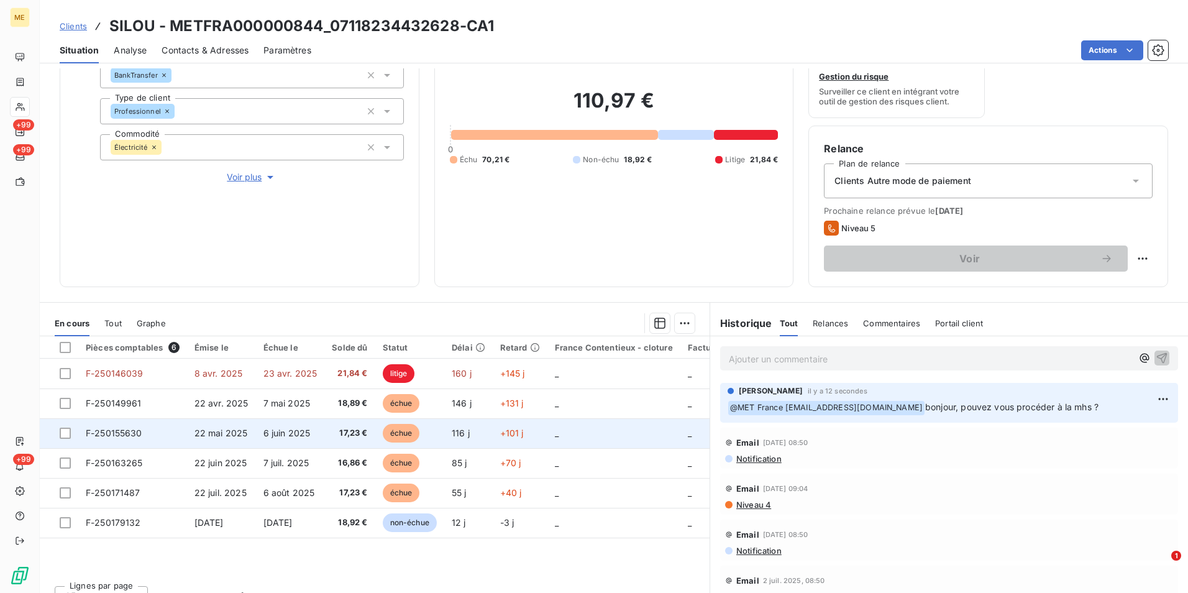
scroll to position [144, 0]
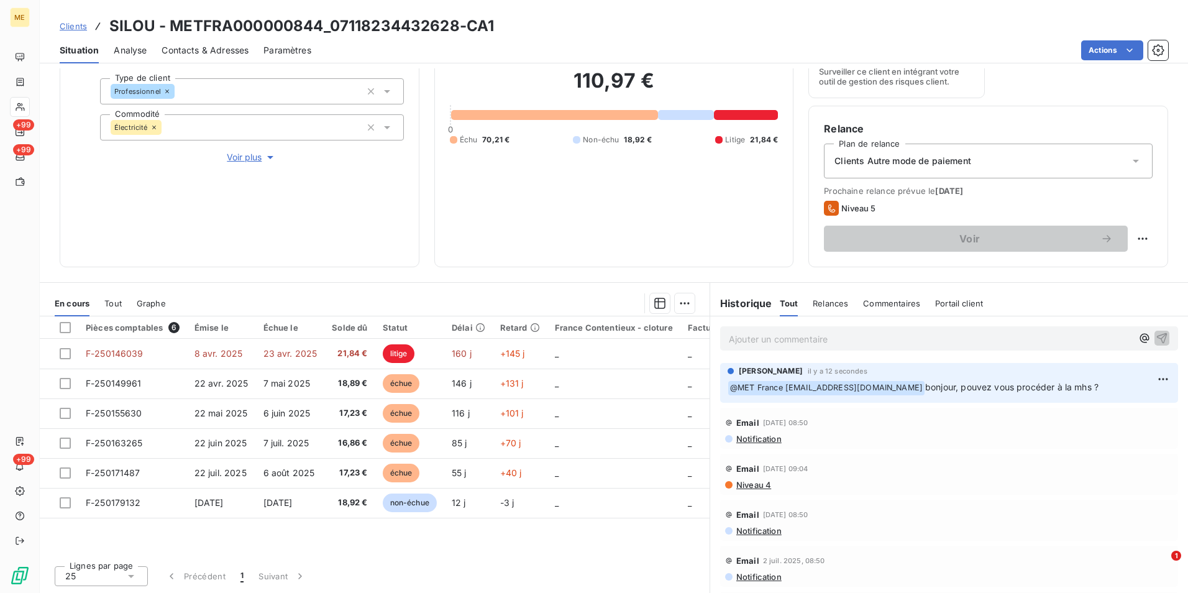
click at [78, 24] on span "Clients" at bounding box center [73, 26] width 27 height 10
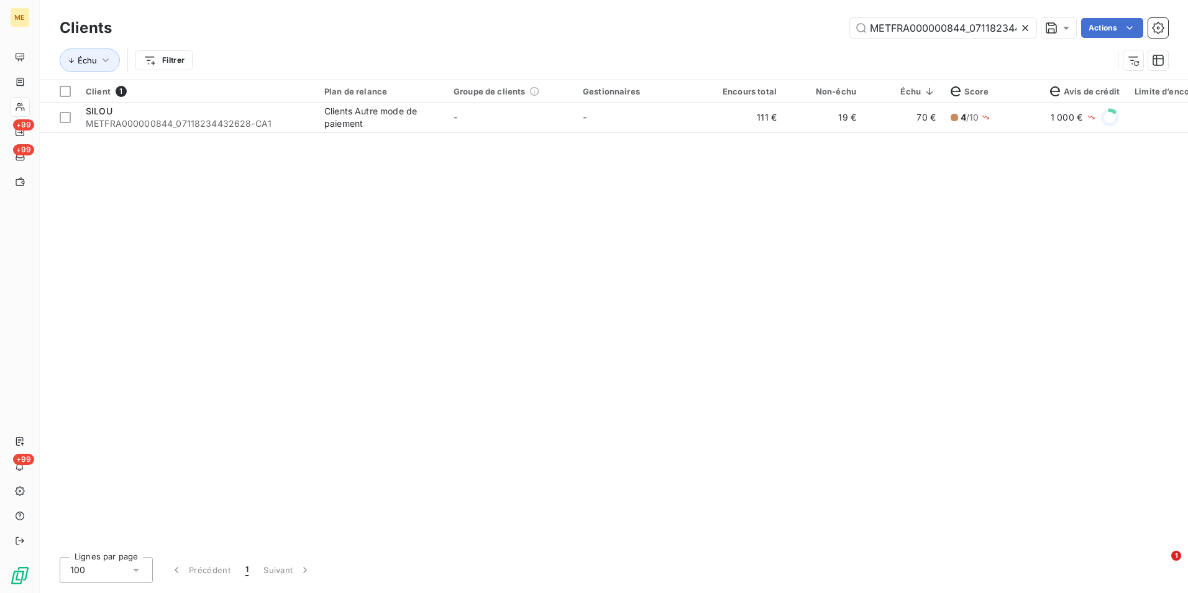
click at [1020, 28] on icon at bounding box center [1025, 28] width 12 height 12
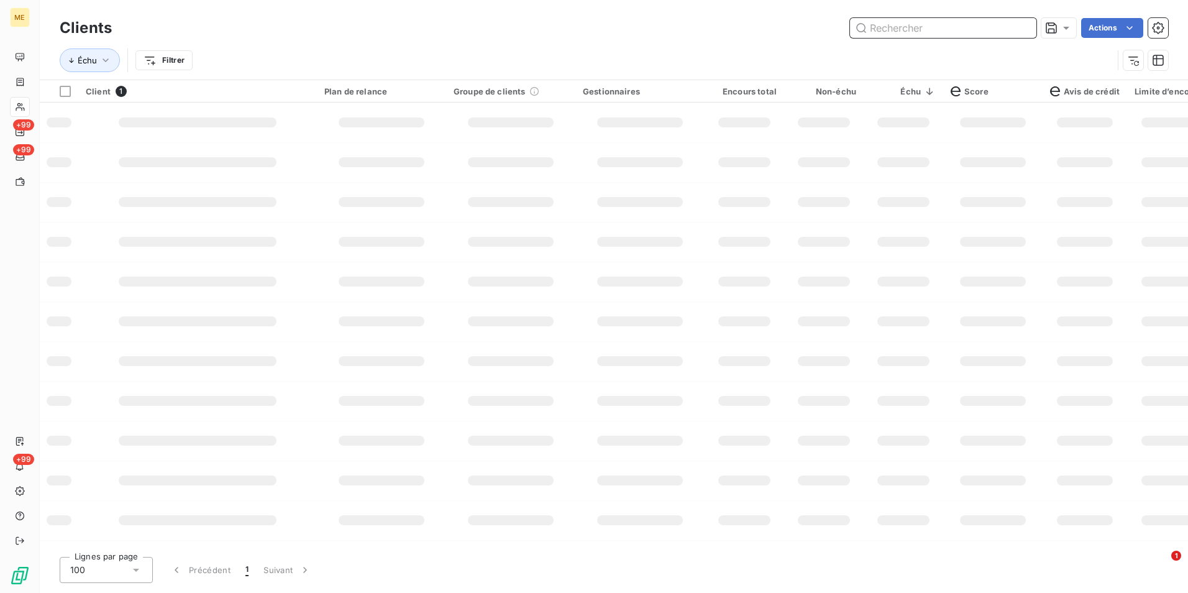
click at [1020, 28] on input "text" at bounding box center [943, 28] width 186 height 20
paste input "METFRA000003178_19849348663895"
type input "METFRA000003178_19849348663895"
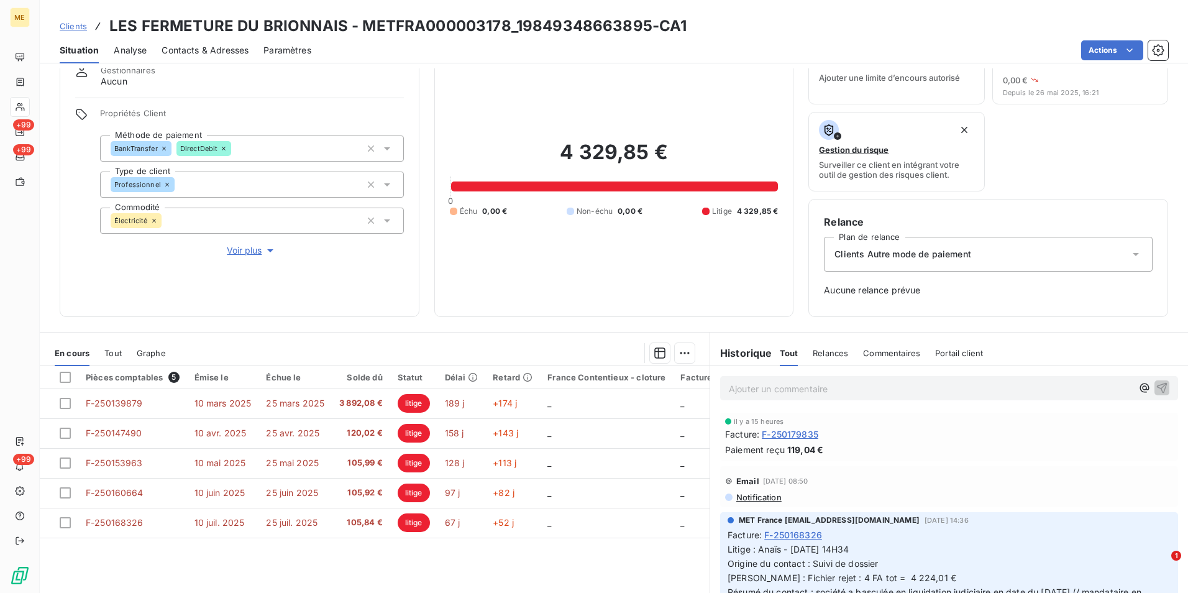
scroll to position [101, 0]
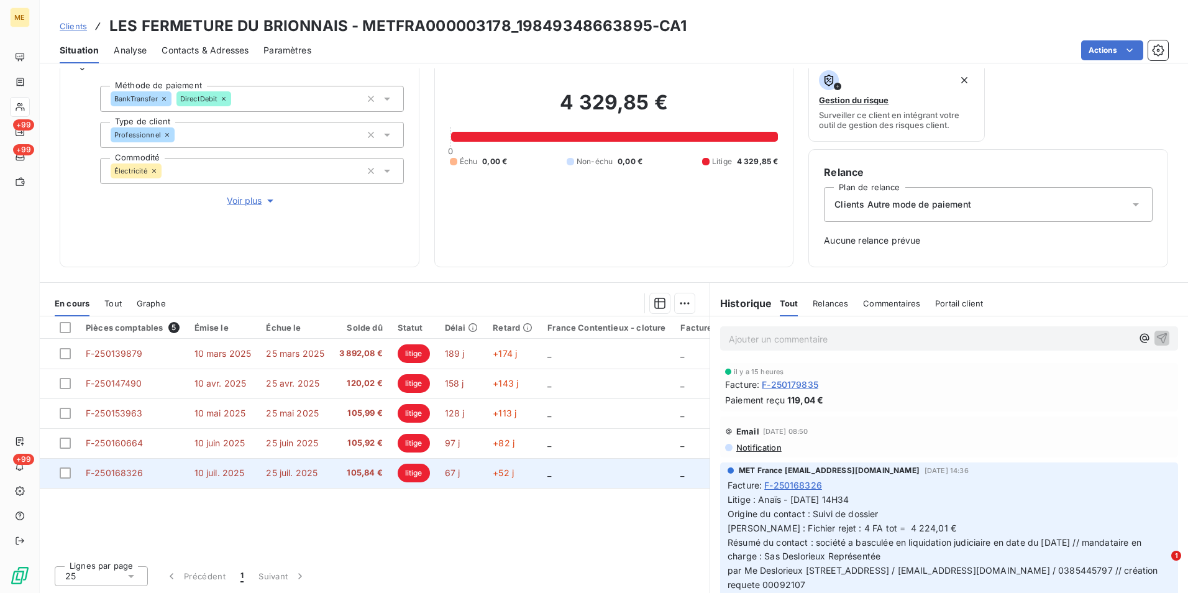
click at [297, 466] on td "25 juil. 2025" at bounding box center [295, 473] width 73 height 30
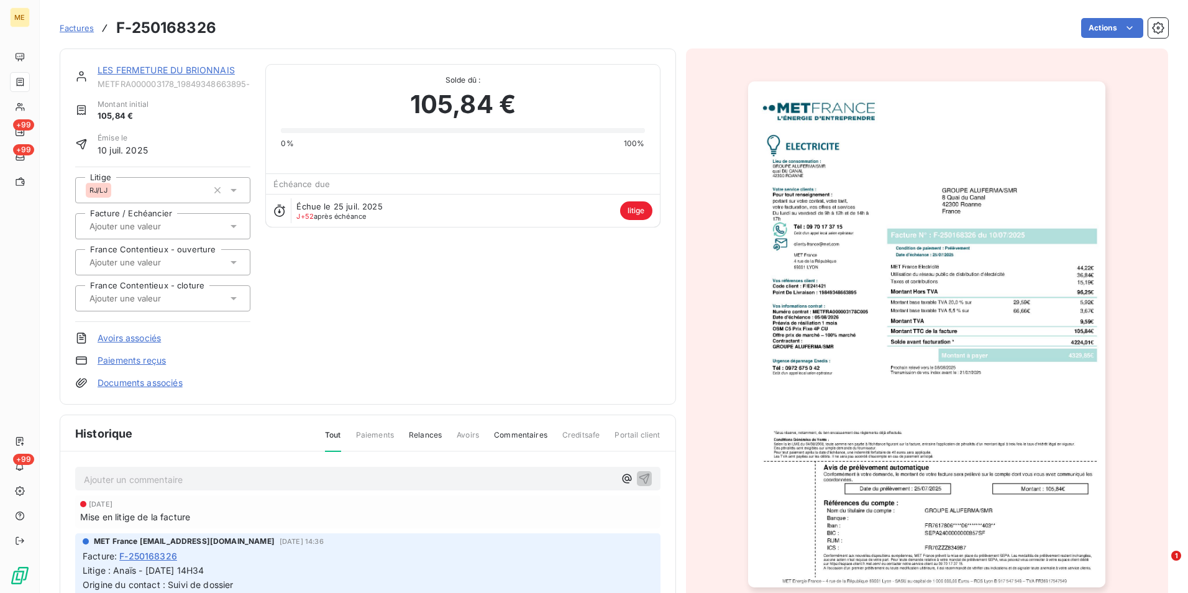
click at [965, 253] on img "button" at bounding box center [926, 334] width 357 height 506
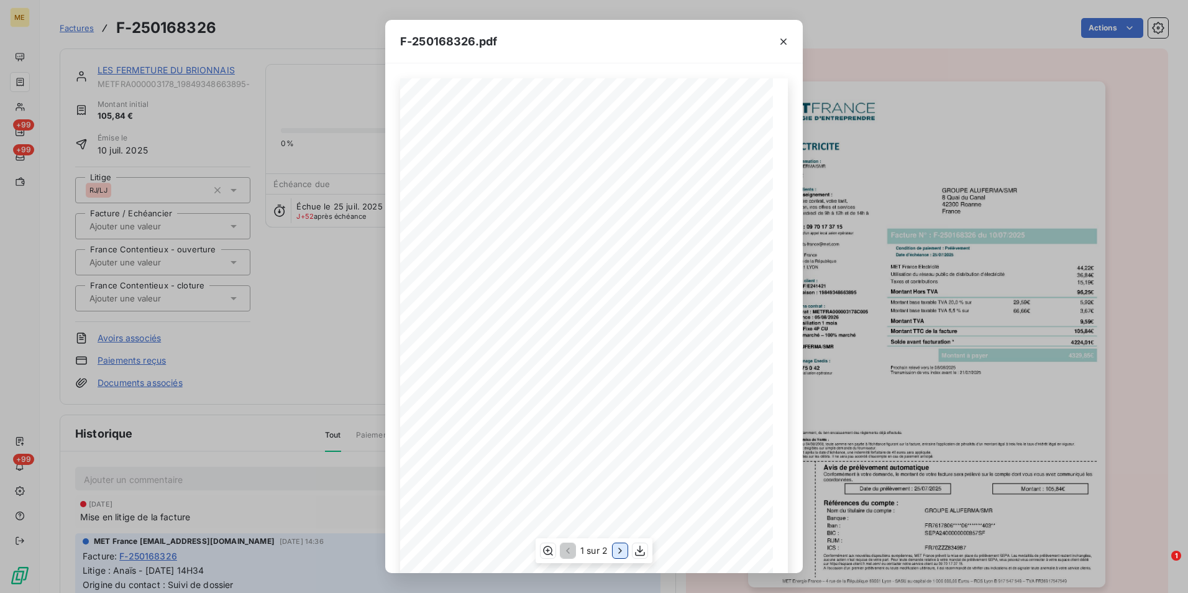
click at [617, 544] on button "button" at bounding box center [620, 550] width 15 height 15
click at [217, 430] on div "F-250168326.pdf Détail de votre facture : Document à conserver 10 ans 2/2 Numér…" at bounding box center [594, 296] width 1188 height 593
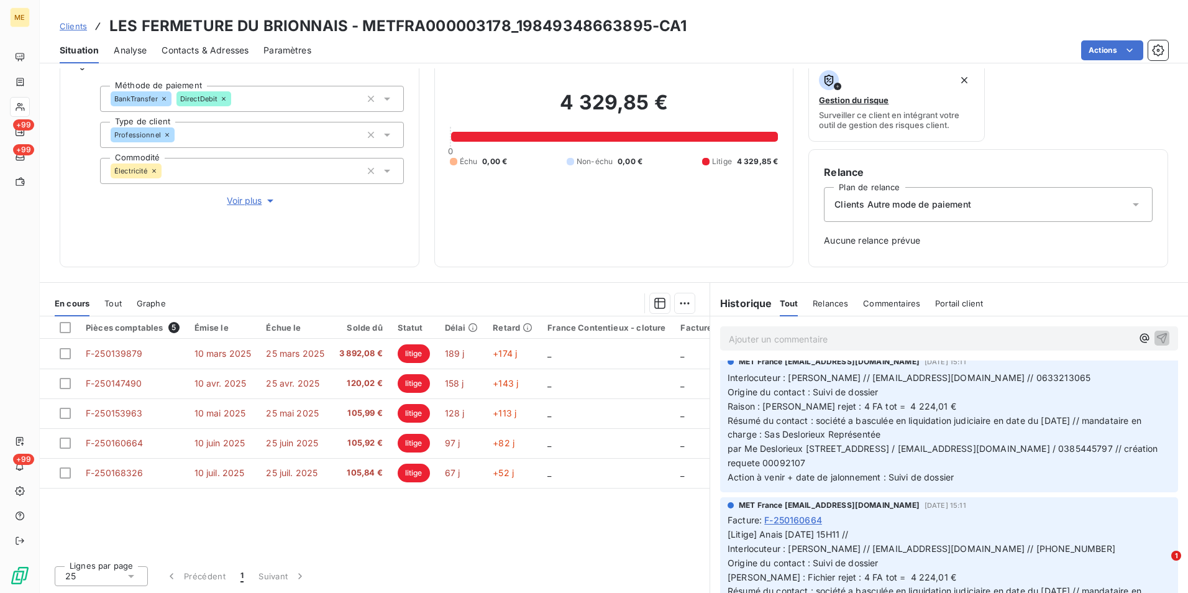
scroll to position [435, 0]
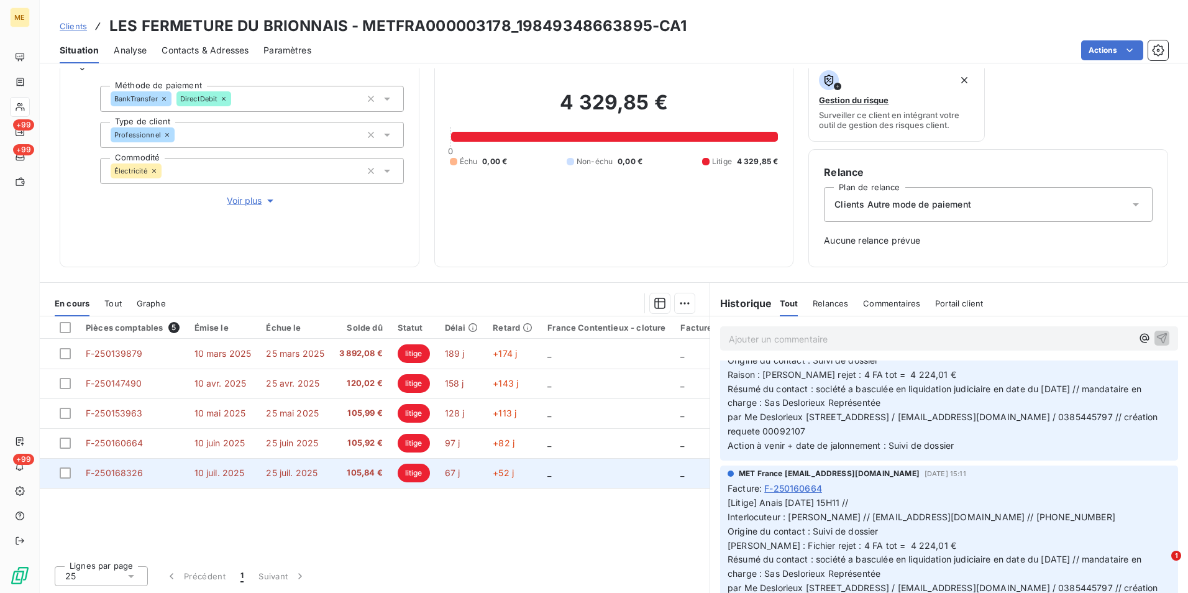
click at [357, 470] on span "105,84 €" at bounding box center [361, 473] width 44 height 12
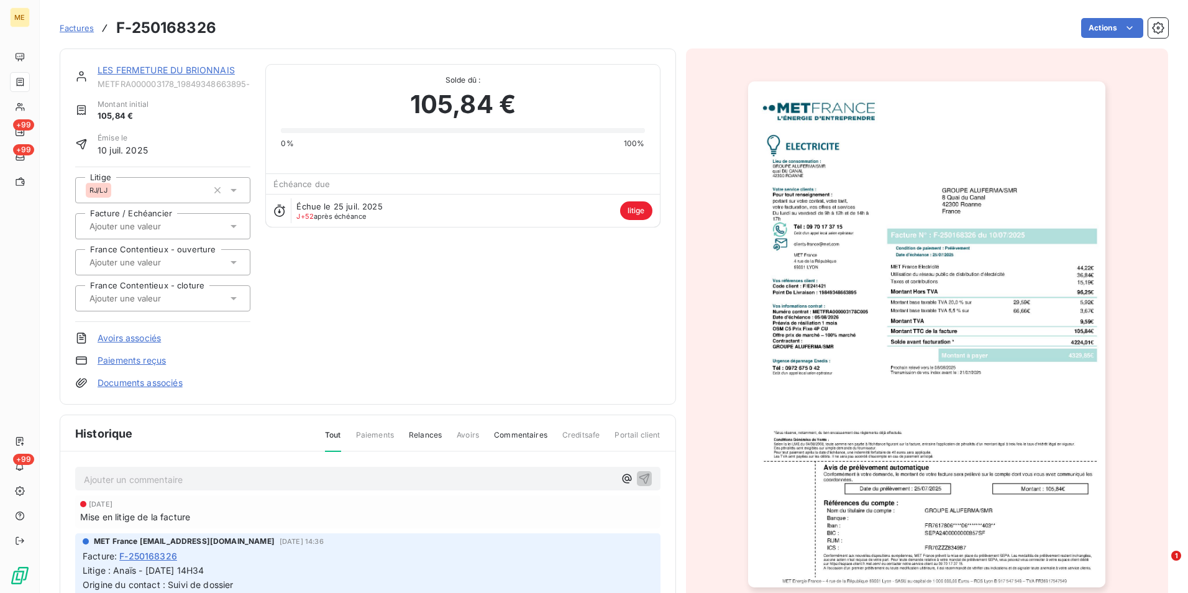
click at [990, 300] on img "button" at bounding box center [926, 334] width 357 height 506
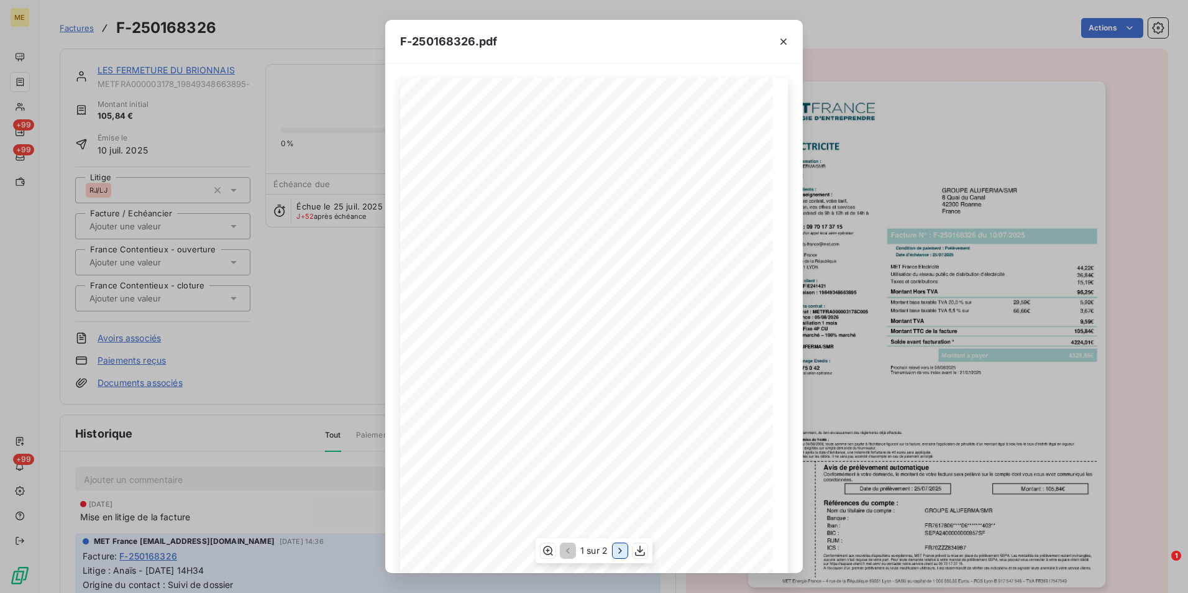
click at [617, 551] on icon "button" at bounding box center [620, 550] width 12 height 12
click at [544, 550] on icon "button" at bounding box center [547, 550] width 12 height 12
click at [188, 147] on div "F-250168326.pdf Détail de votre facture : Document à conserver 10 ans 2/2 Numér…" at bounding box center [594, 296] width 1188 height 593
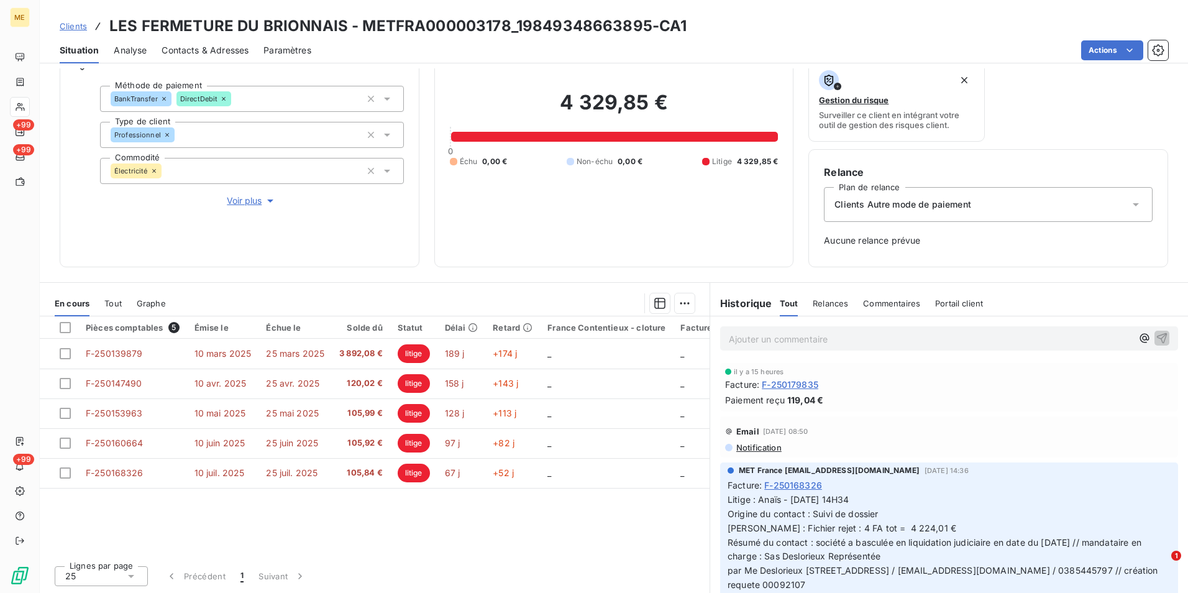
scroll to position [62, 0]
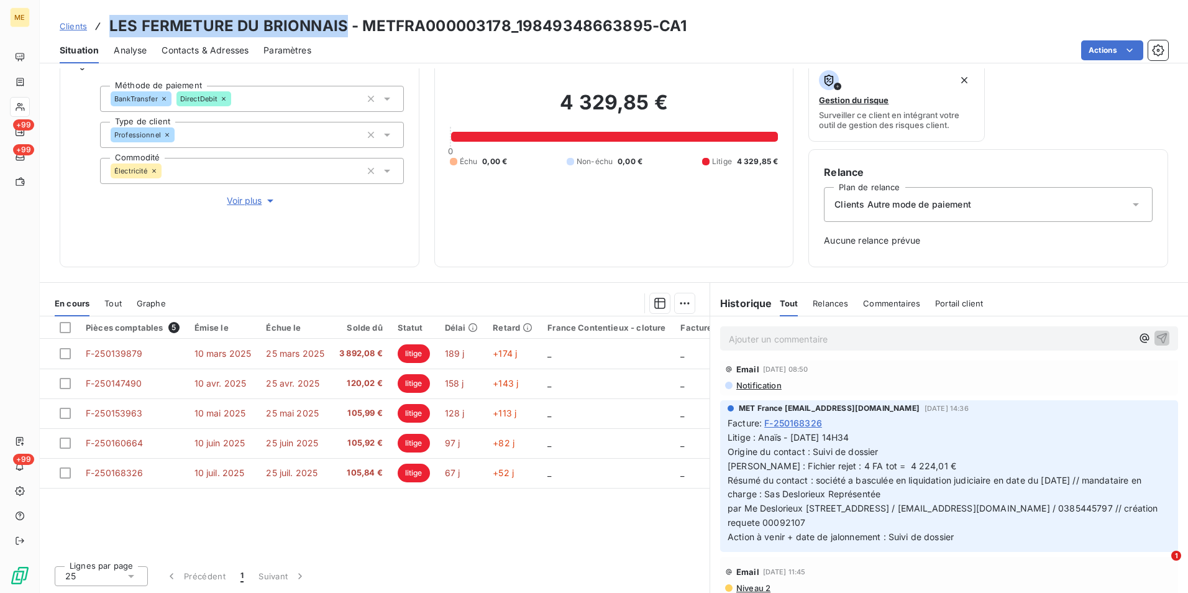
drag, startPoint x: 112, startPoint y: 24, endPoint x: 343, endPoint y: 25, distance: 231.2
click at [343, 25] on h3 "LES FERMETURE DU BRIONNAIS - METFRA000003178_19849348663895-CA1" at bounding box center [397, 26] width 577 height 22
copy h3 "LES FERMETURE DU BRIONNAIS"
click at [433, 286] on section "En cours Tout Graphe Pièces comptables 5 Émise le Échue le Solde dû Statut Déla…" at bounding box center [375, 438] width 670 height 310
click at [264, 203] on icon "button" at bounding box center [270, 201] width 12 height 12
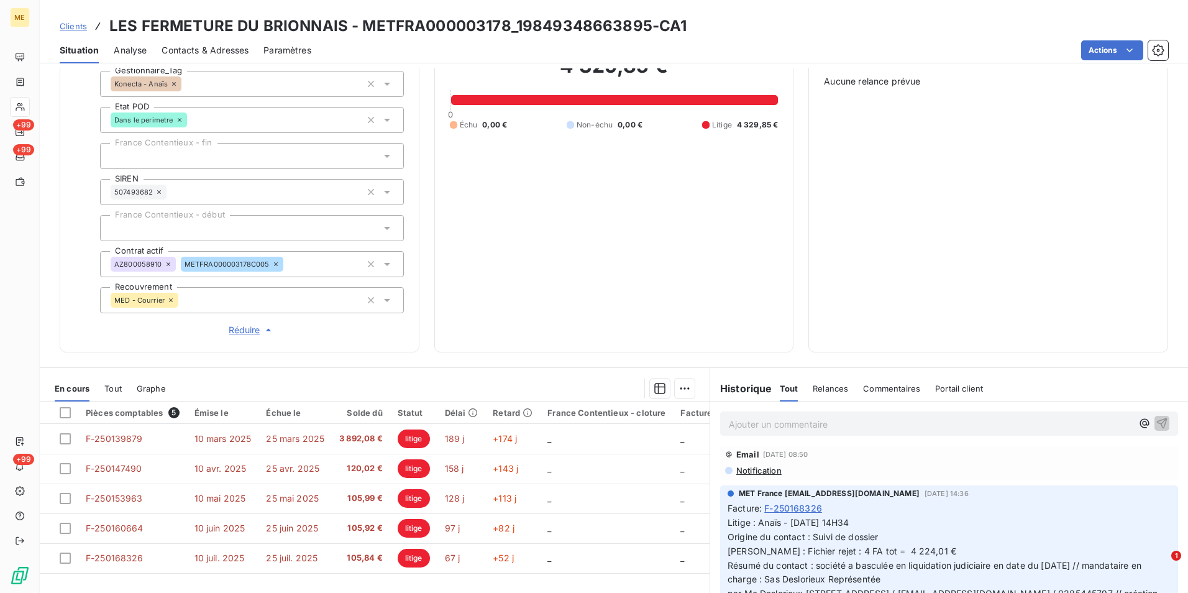
scroll to position [287, 0]
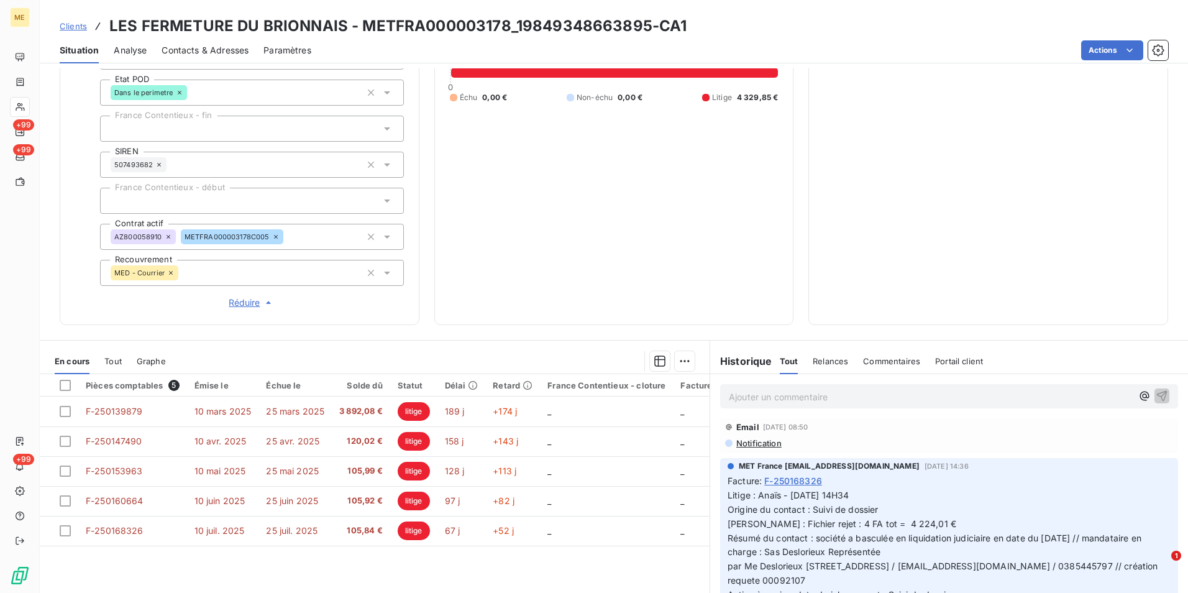
click at [255, 300] on span "Réduire" at bounding box center [252, 302] width 46 height 12
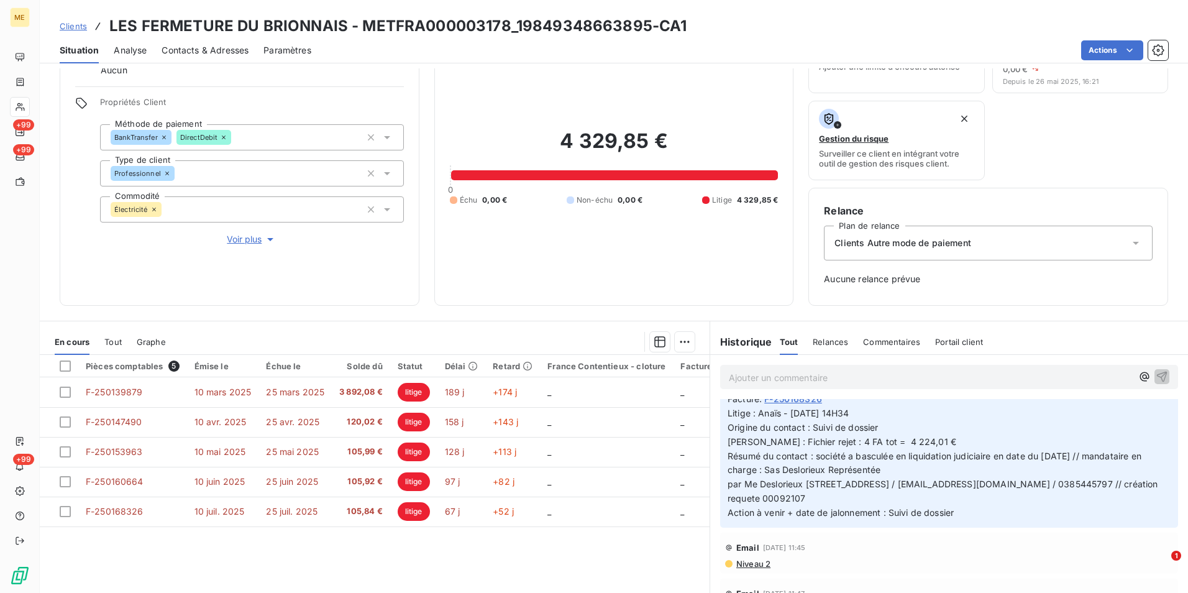
scroll to position [124, 0]
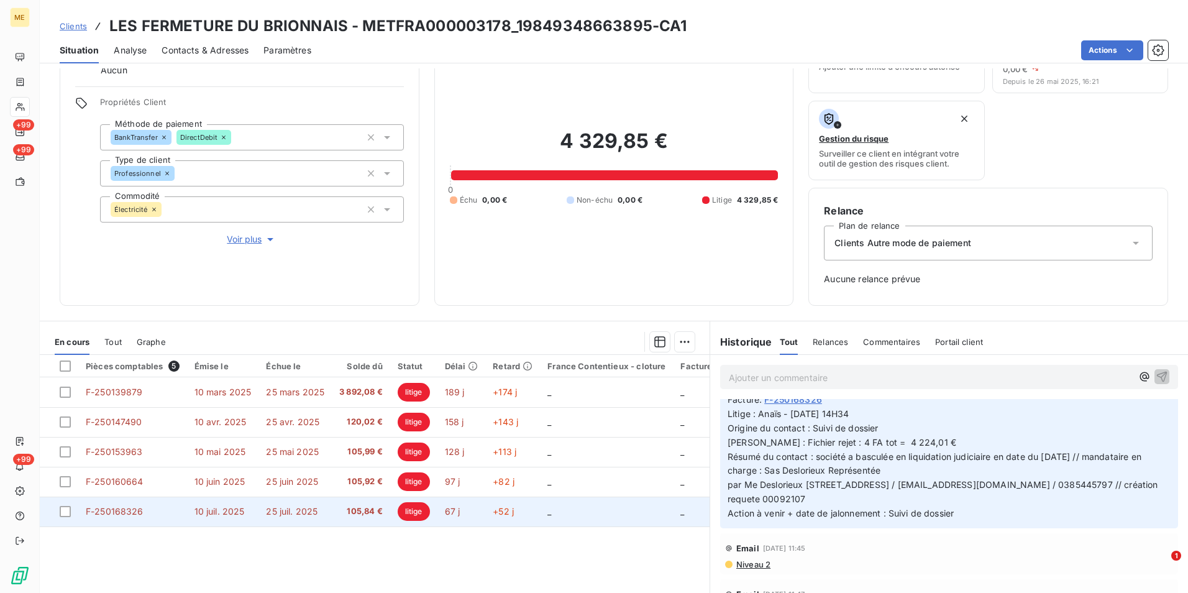
click at [341, 520] on td "105,84 €" at bounding box center [361, 512] width 58 height 30
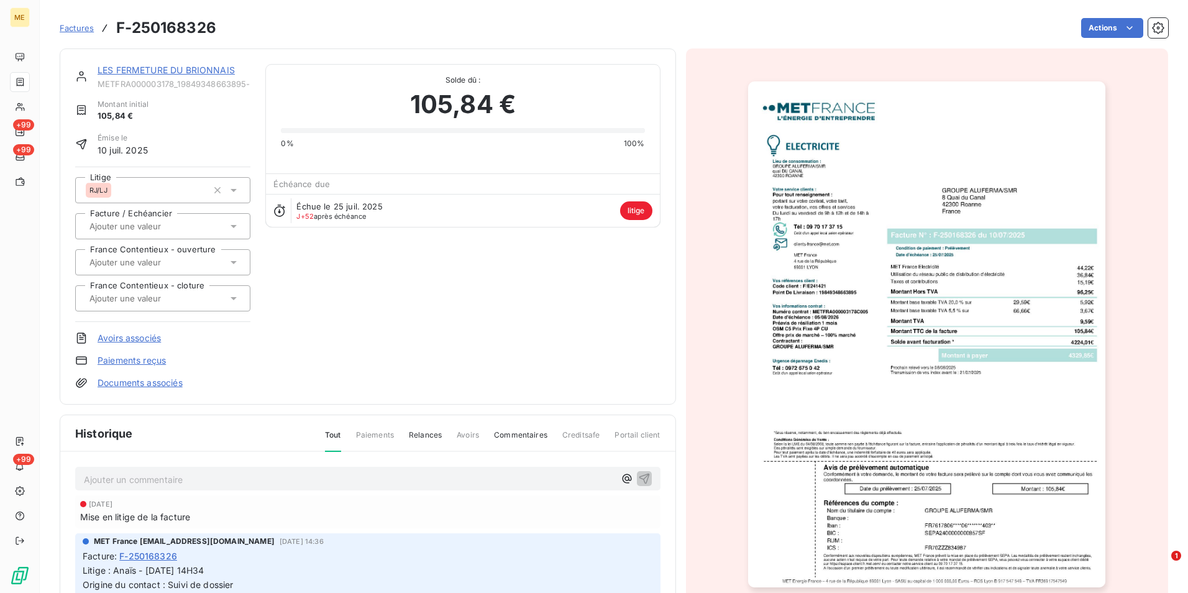
click at [973, 304] on img "button" at bounding box center [926, 334] width 357 height 506
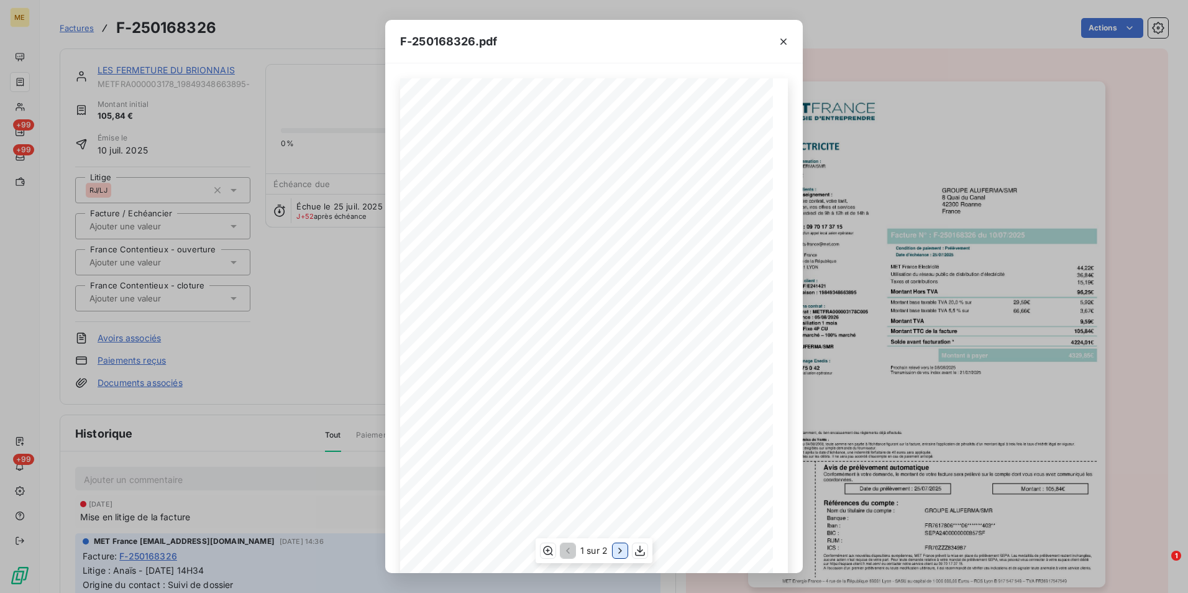
click at [625, 546] on icon "button" at bounding box center [620, 550] width 12 height 12
click at [549, 553] on icon "button" at bounding box center [547, 550] width 12 height 12
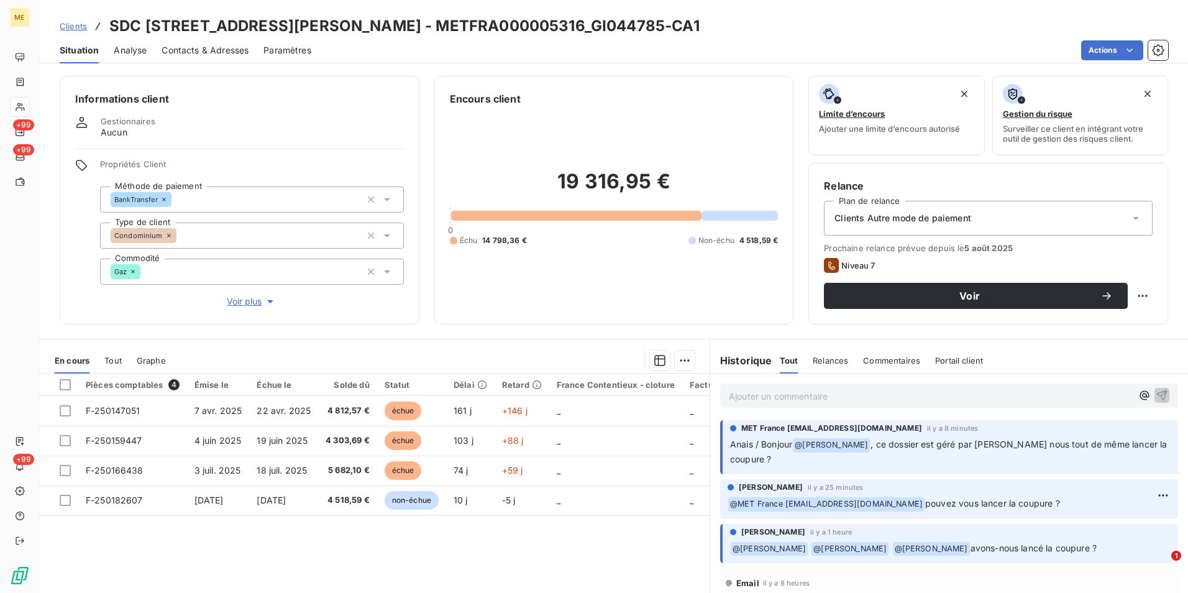
click at [247, 300] on span "Voir plus" at bounding box center [252, 301] width 50 height 12
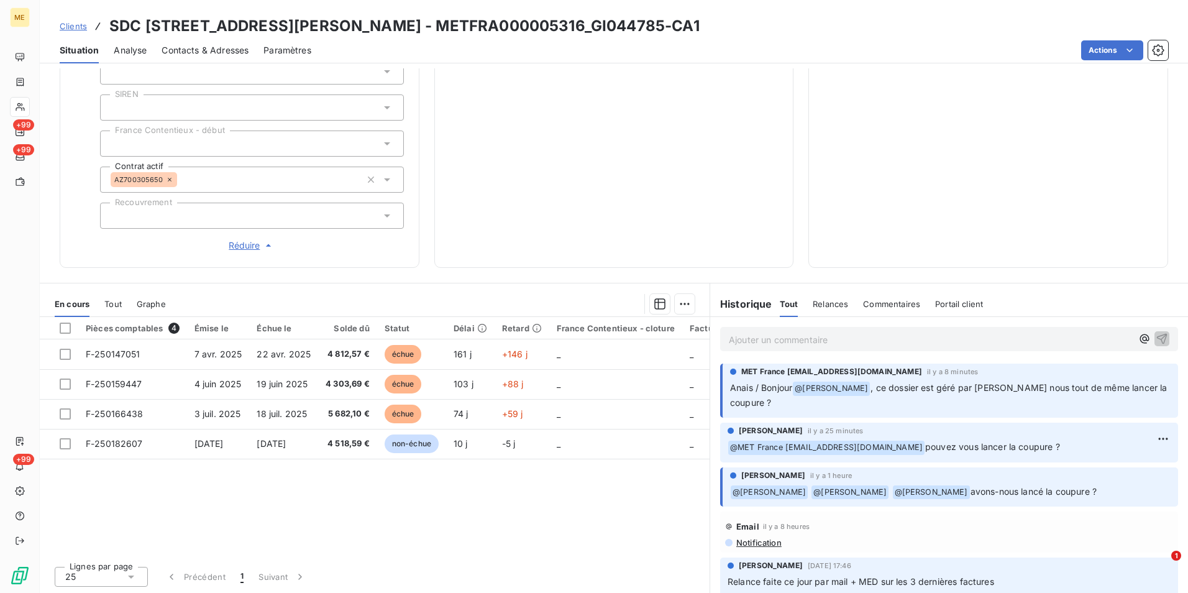
scroll to position [345, 0]
click at [799, 339] on p "Ajouter un commentaire ﻿" at bounding box center [930, 339] width 403 height 16
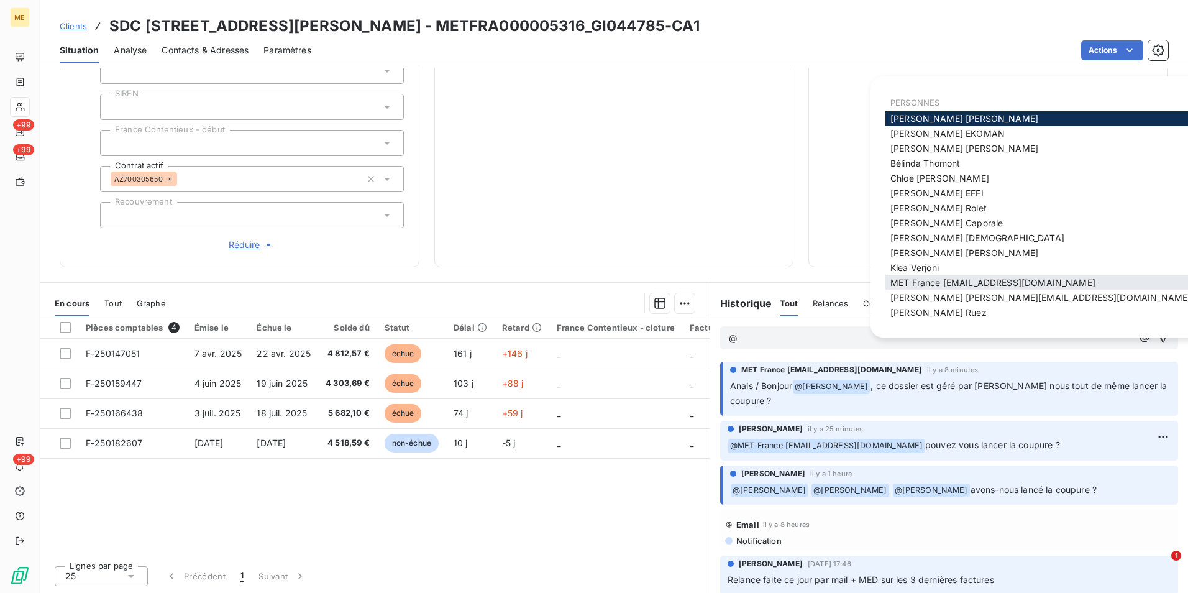
click at [934, 284] on span "MET France [EMAIL_ADDRESS][DOMAIN_NAME]" at bounding box center [993, 282] width 205 height 11
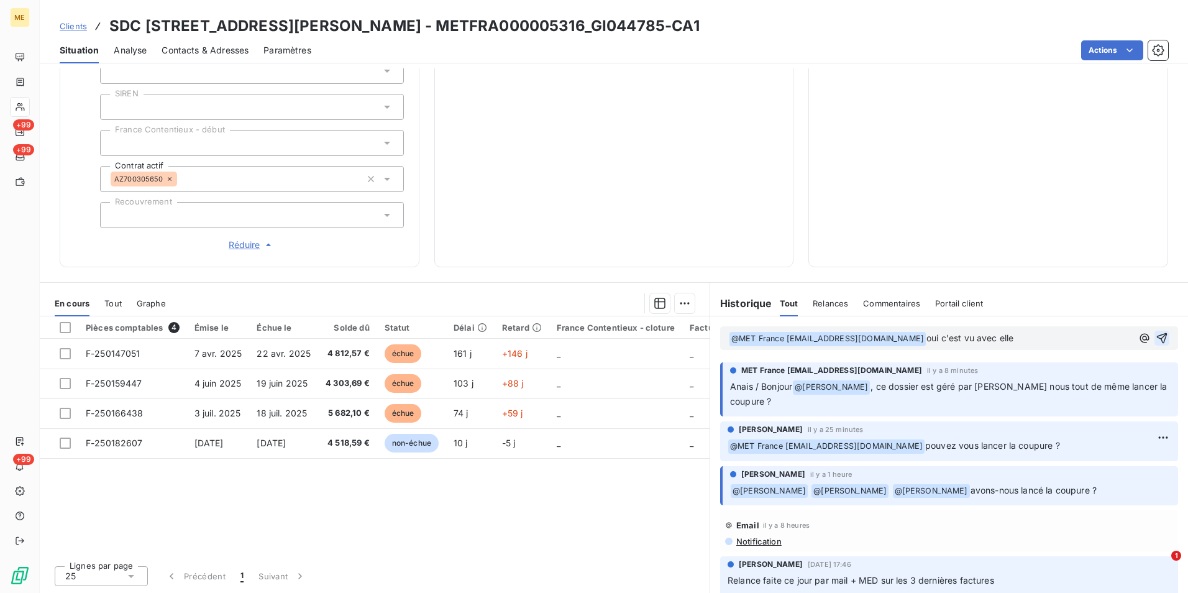
click at [1156, 336] on icon "button" at bounding box center [1162, 338] width 12 height 12
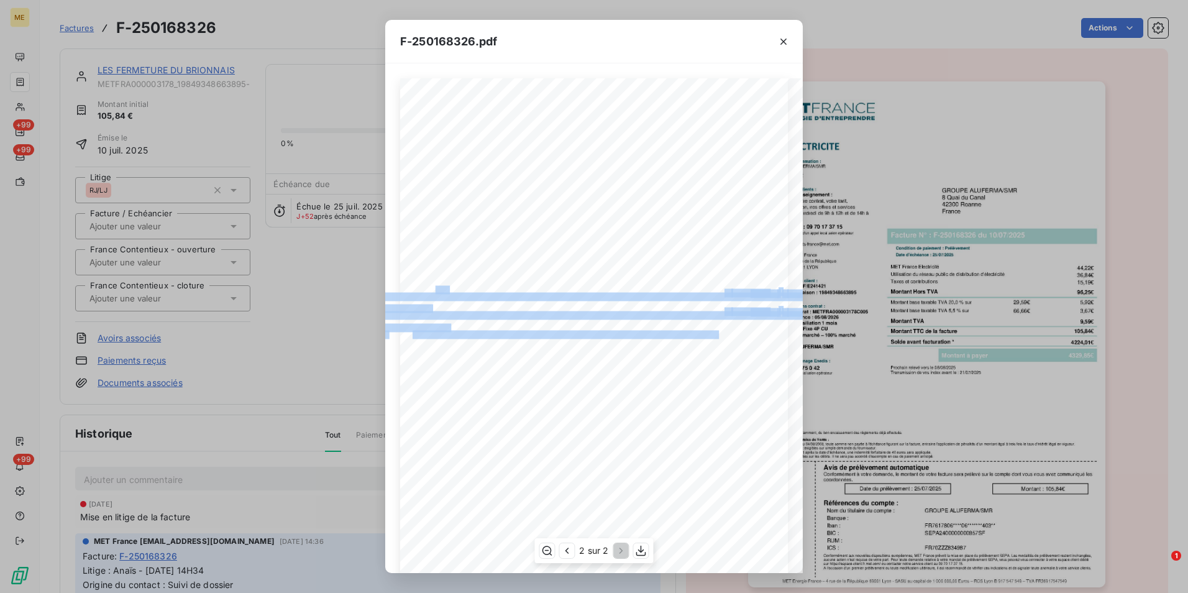
drag, startPoint x: 429, startPoint y: 287, endPoint x: 589, endPoint y: 332, distance: 165.5
click at [589, 332] on div "Détail de votre facture : Document à conserver 10 ans 2/2 Numéro : F-250168326 …" at bounding box center [594, 517] width 622 height 879
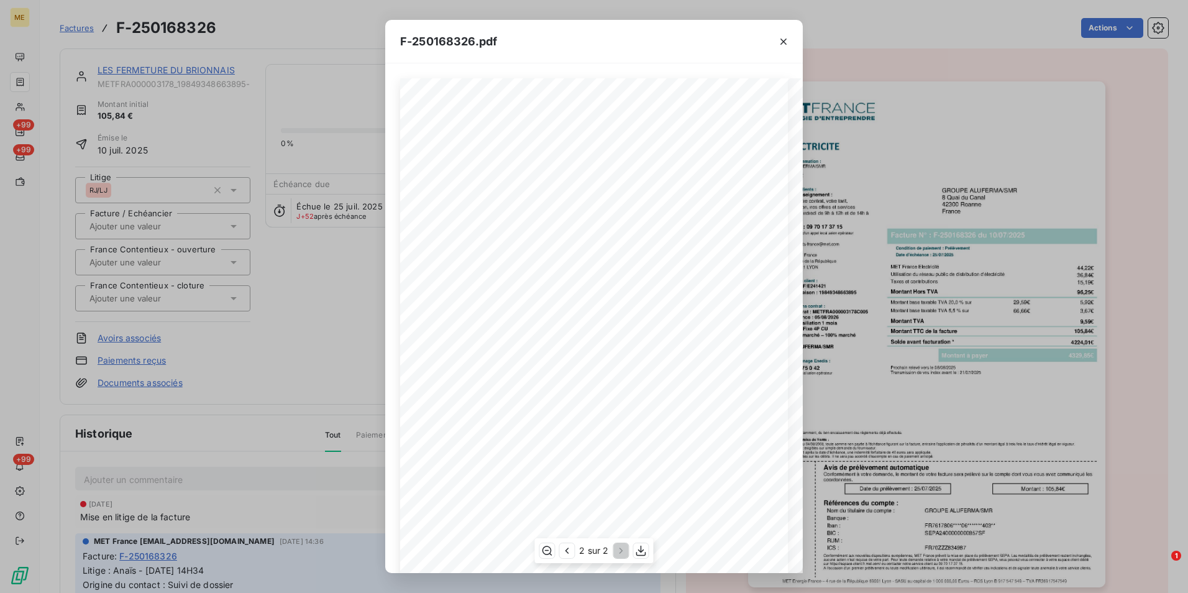
drag, startPoint x: 589, startPoint y: 332, endPoint x: 528, endPoint y: 265, distance: 90.6
click at [528, 265] on span "169578" at bounding box center [530, 265] width 21 height 6
drag, startPoint x: 480, startPoint y: 265, endPoint x: 700, endPoint y: 264, distance: 220.0
click at [700, 264] on div "Détail de votre facture : Document à conserver 10 ans 2/2 Numéro : F-250168326 …" at bounding box center [594, 517] width 622 height 879
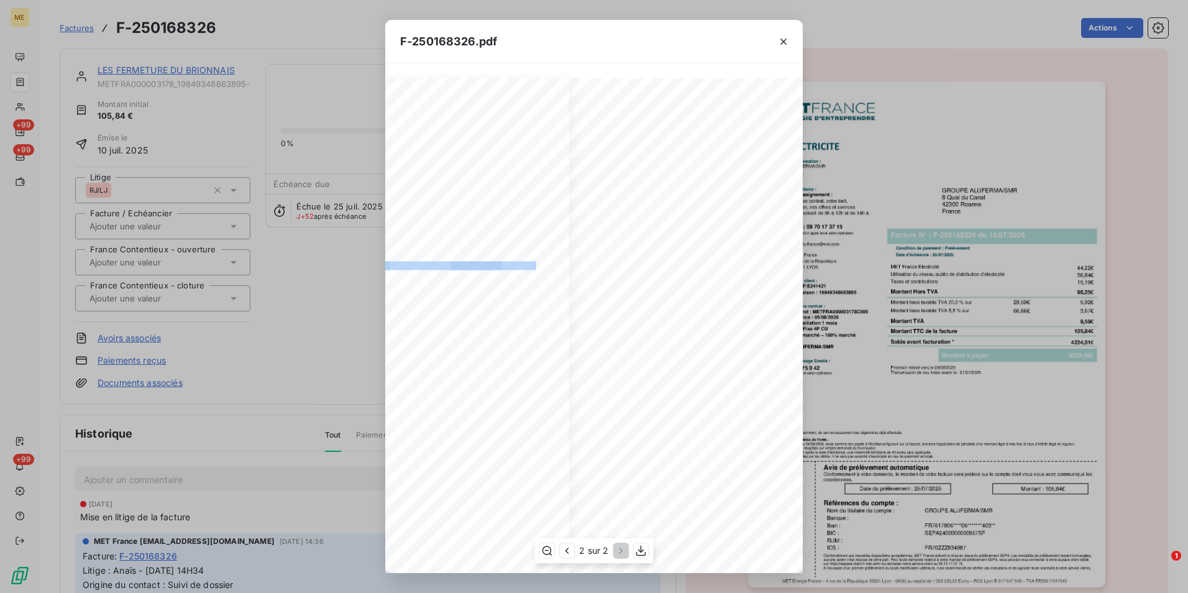
click at [484, 264] on span at bounding box center [479, 265] width 51 height 6
click at [789, 35] on icon "button" at bounding box center [784, 41] width 12 height 12
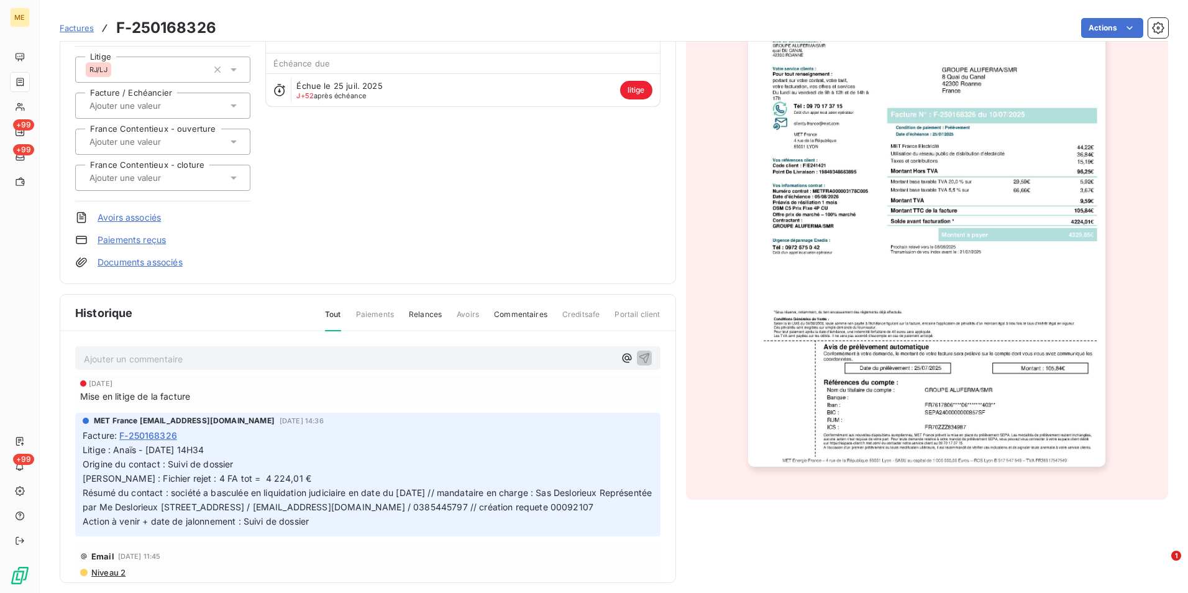
scroll to position [131, 0]
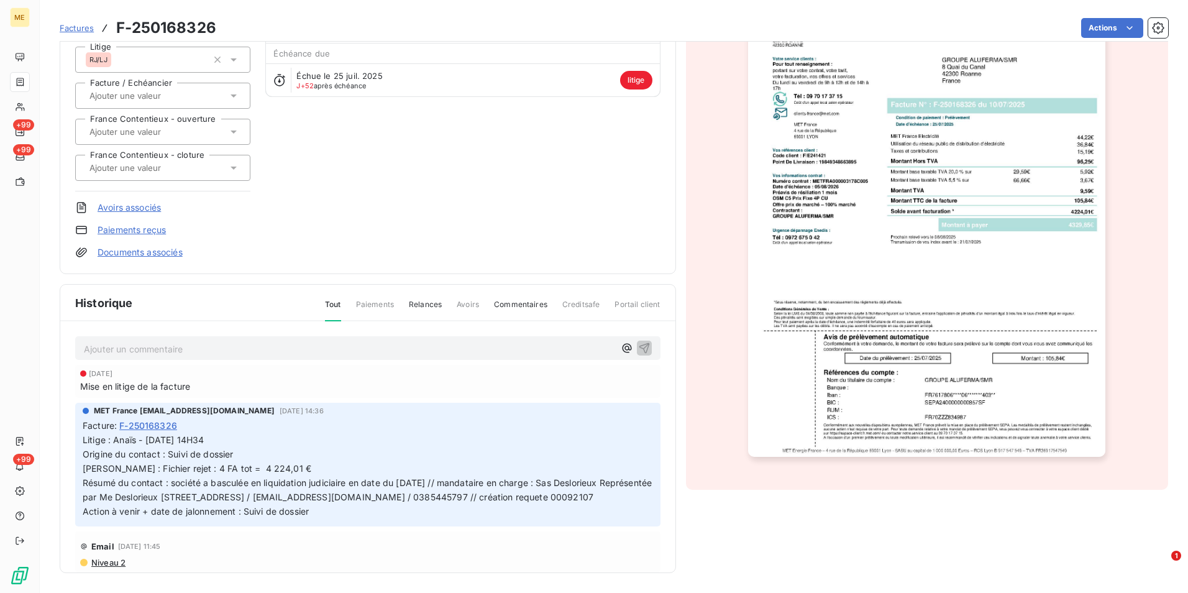
click at [948, 336] on img "button" at bounding box center [926, 204] width 357 height 506
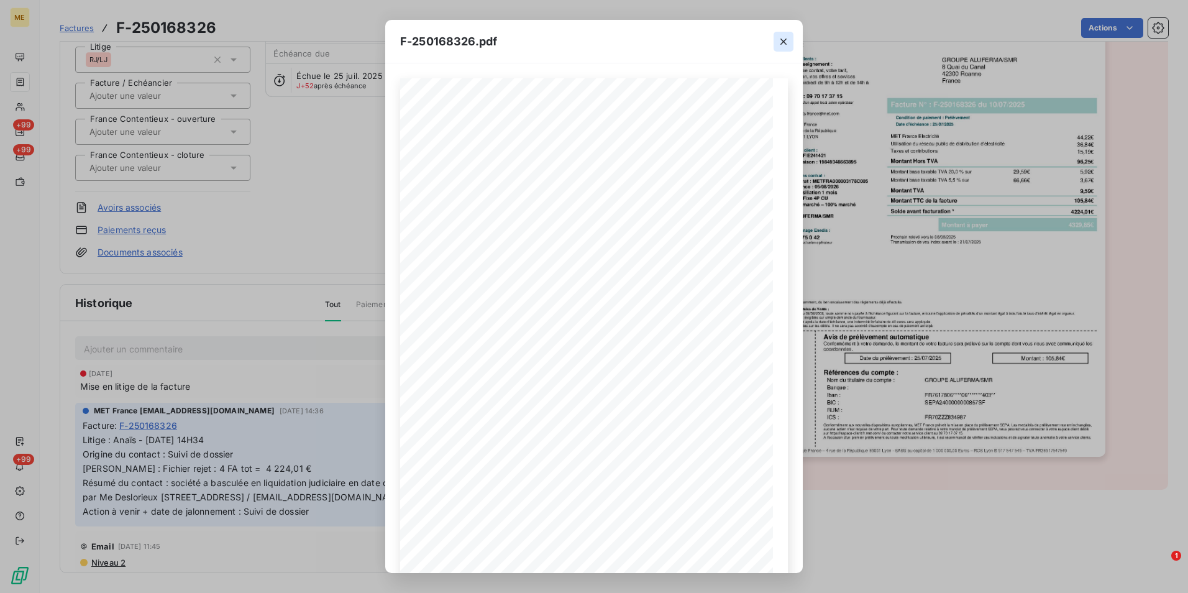
click at [786, 42] on icon "button" at bounding box center [784, 41] width 12 height 12
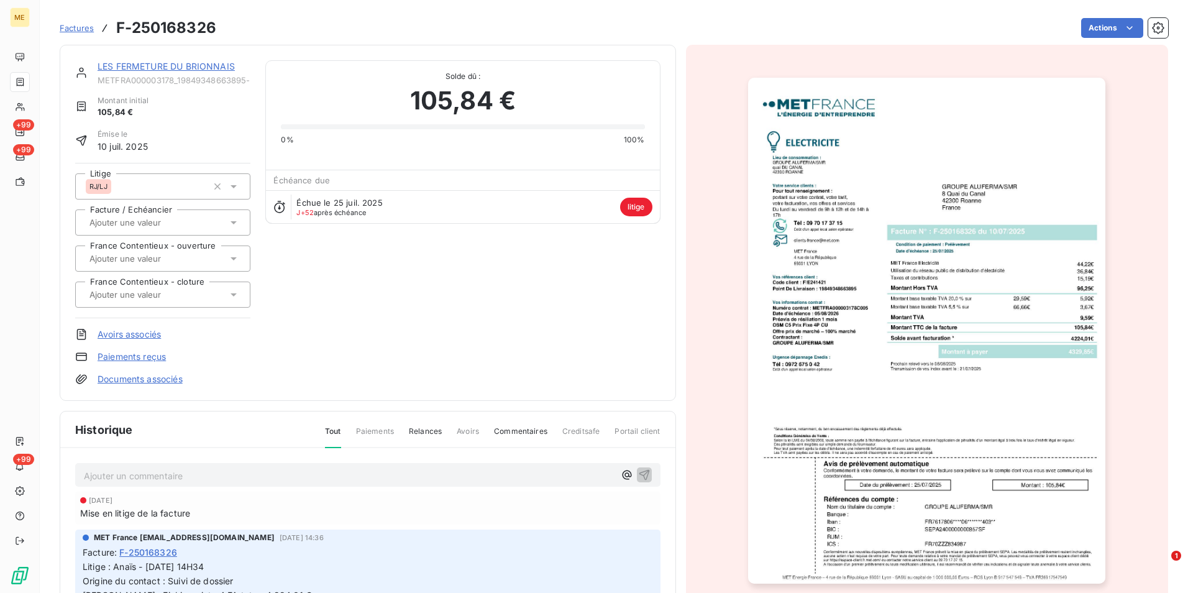
scroll to position [0, 0]
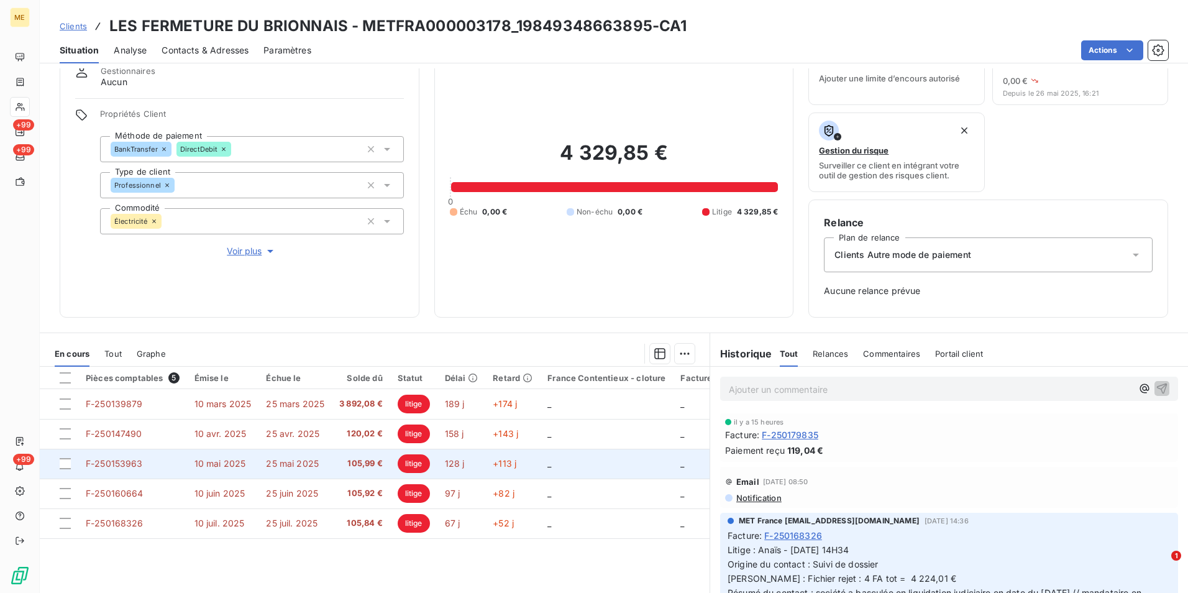
scroll to position [101, 0]
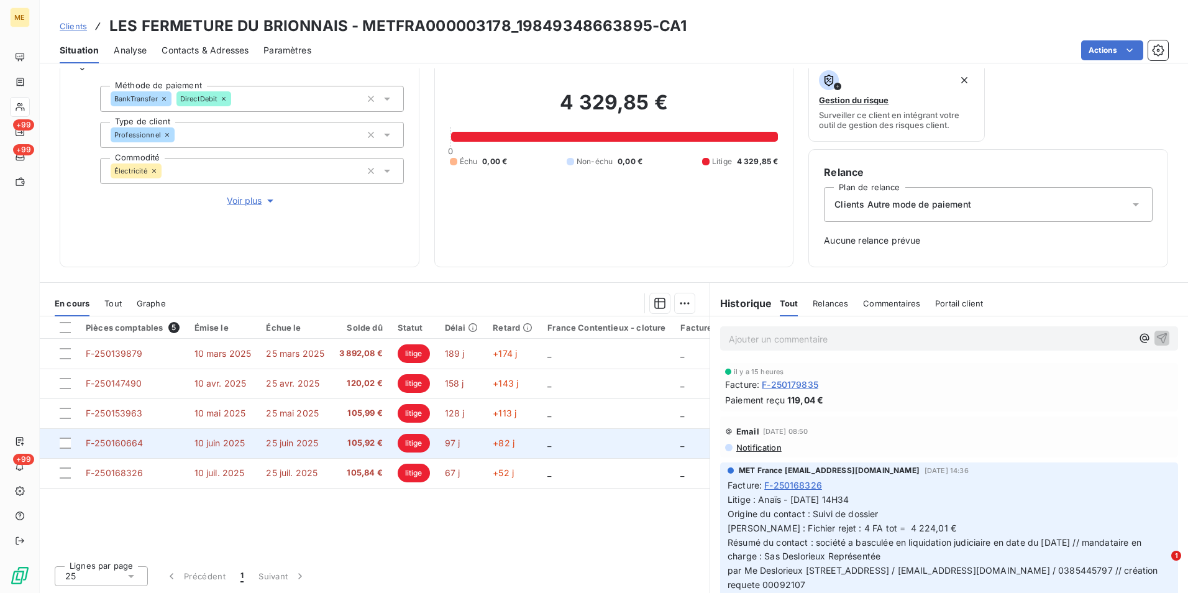
click at [336, 452] on td "105,92 €" at bounding box center [361, 443] width 58 height 30
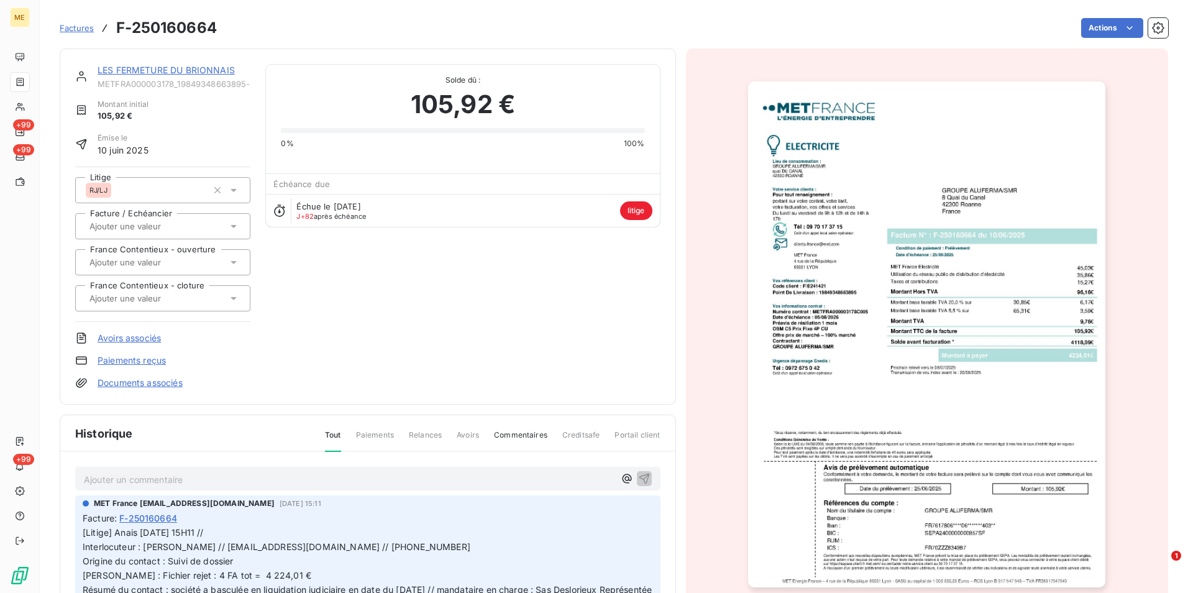
click at [833, 296] on img "button" at bounding box center [926, 334] width 357 height 506
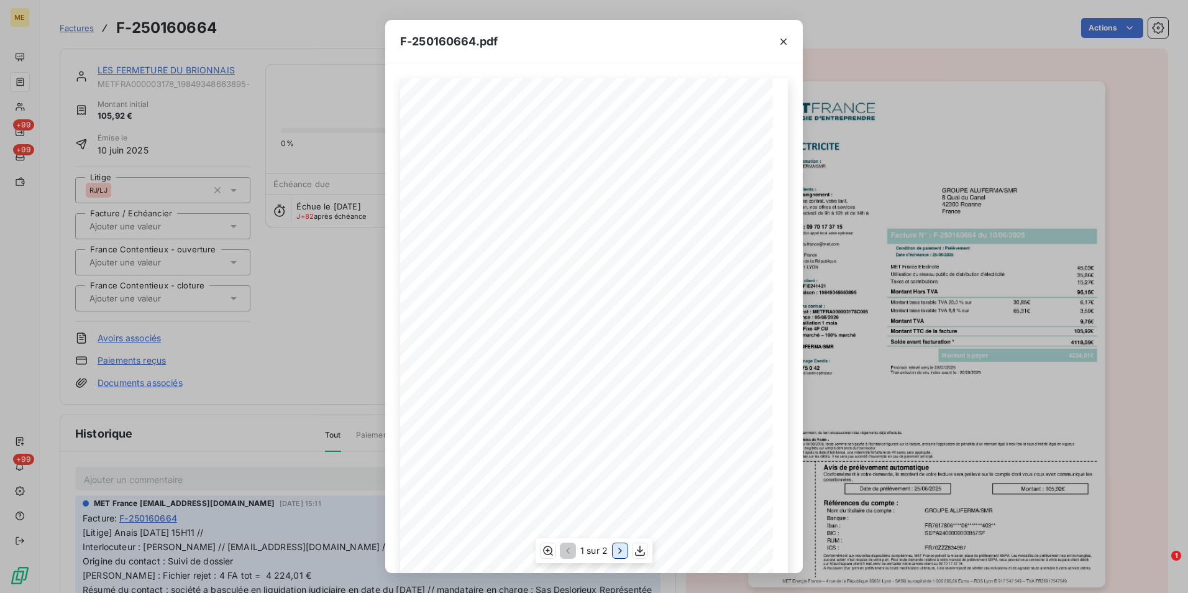
click at [623, 551] on icon "button" at bounding box center [620, 550] width 12 height 12
click at [787, 42] on icon "button" at bounding box center [784, 41] width 12 height 12
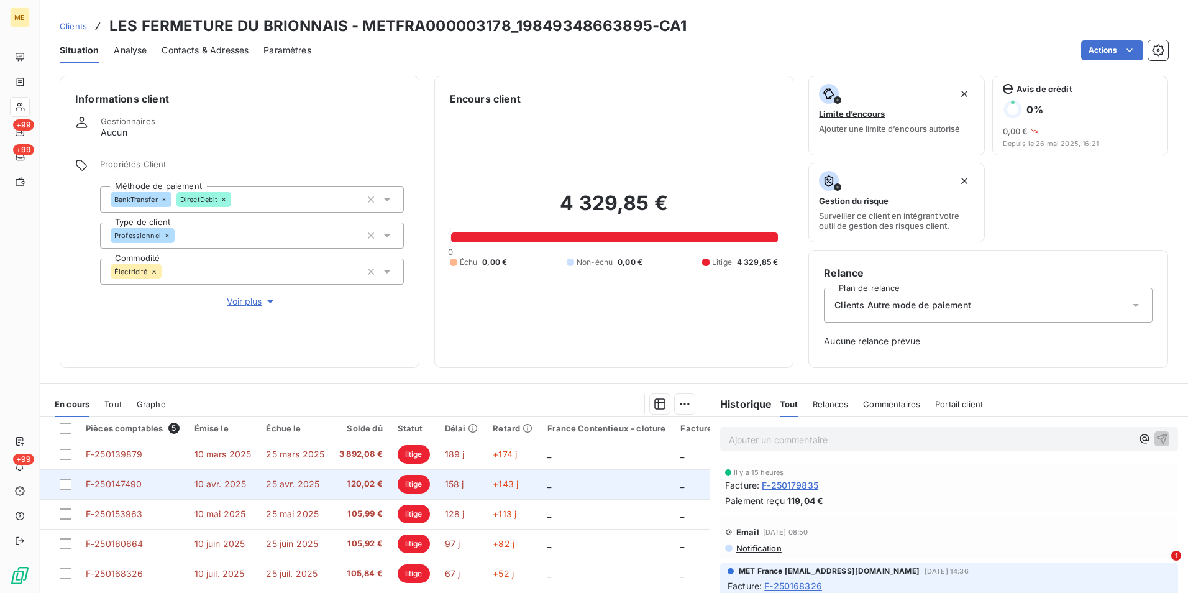
click at [367, 486] on span "120,02 €" at bounding box center [361, 484] width 44 height 12
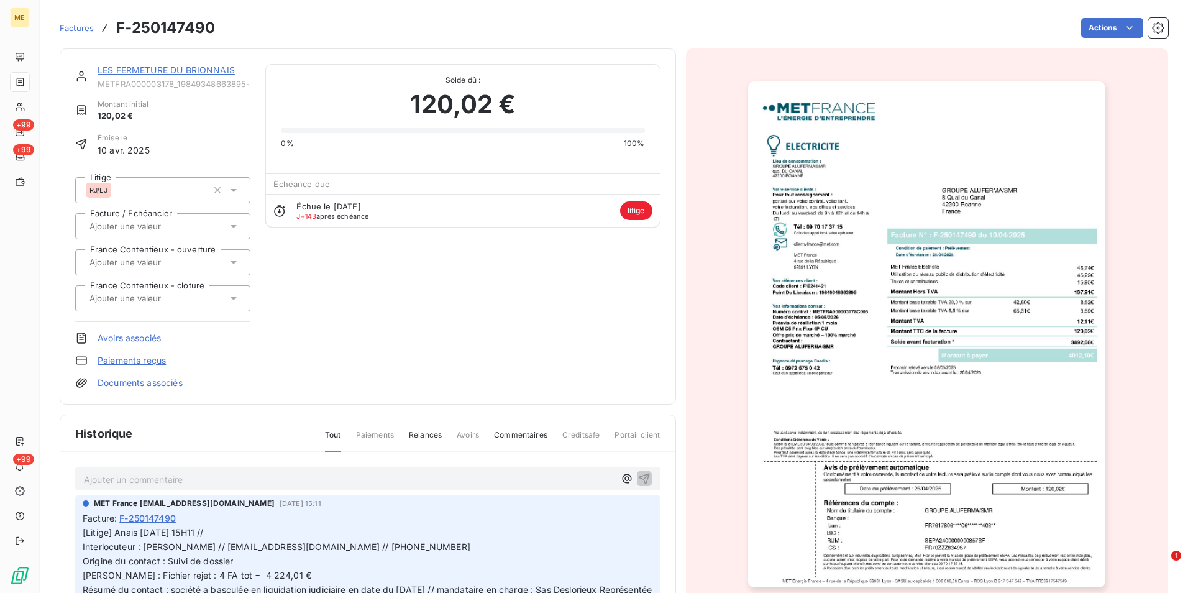
click at [968, 401] on img "button" at bounding box center [926, 334] width 357 height 506
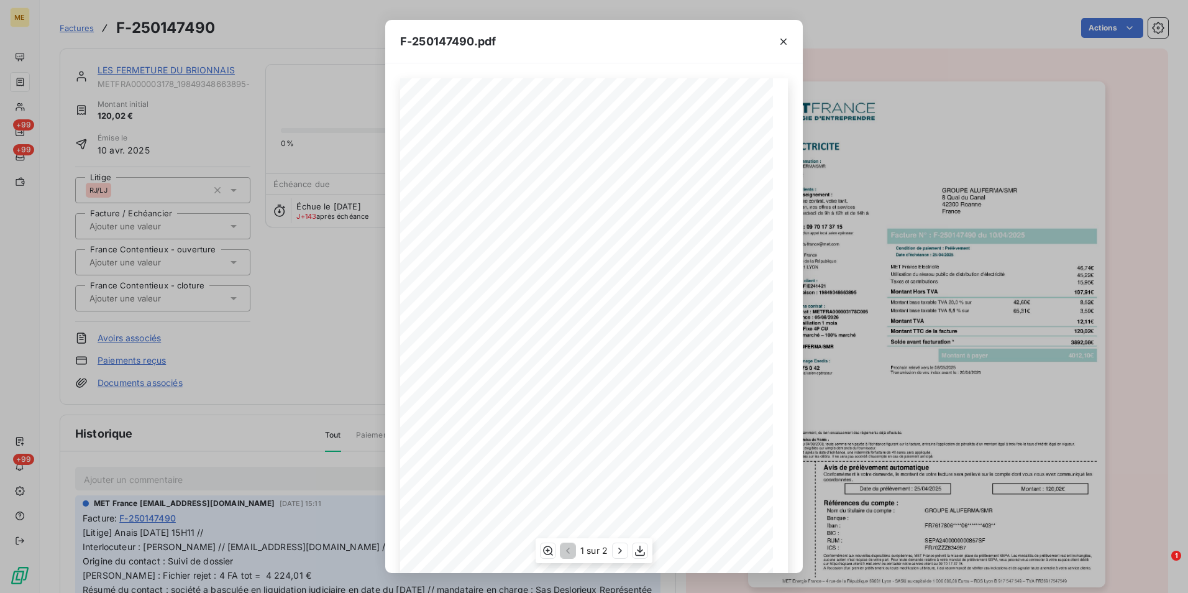
click at [645, 281] on span "Utilisation du réseau public de distribution d'électricité" at bounding box center [618, 279] width 122 height 5
click at [614, 551] on icon "button" at bounding box center [620, 550] width 12 height 12
click at [541, 554] on icon "button" at bounding box center [547, 550] width 12 height 12
click at [732, 264] on span at bounding box center [740, 265] width 16 height 6
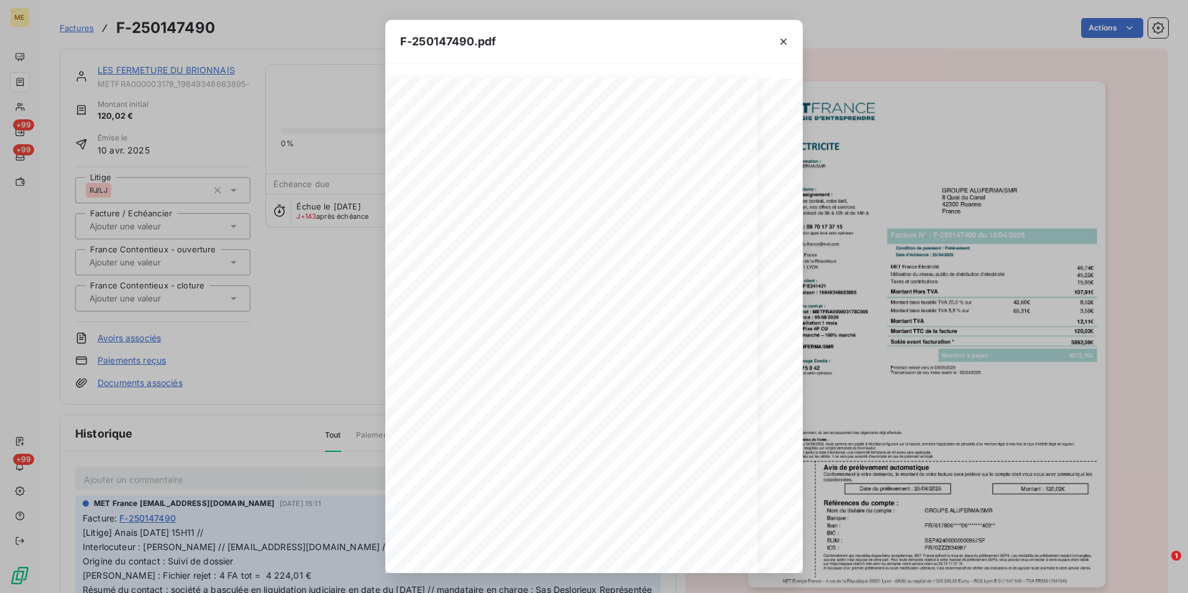
click at [279, 304] on div "F-250147490.pdf Détail de votre facture : Document à conserver 10 ans 2/2 Numér…" at bounding box center [594, 296] width 1188 height 593
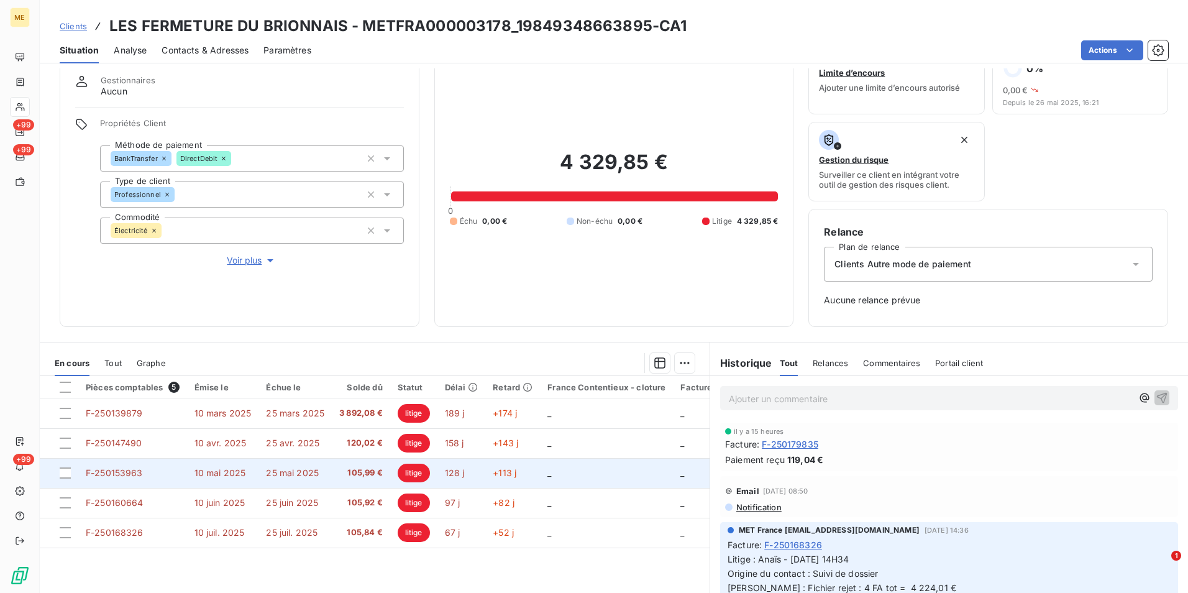
scroll to position [101, 0]
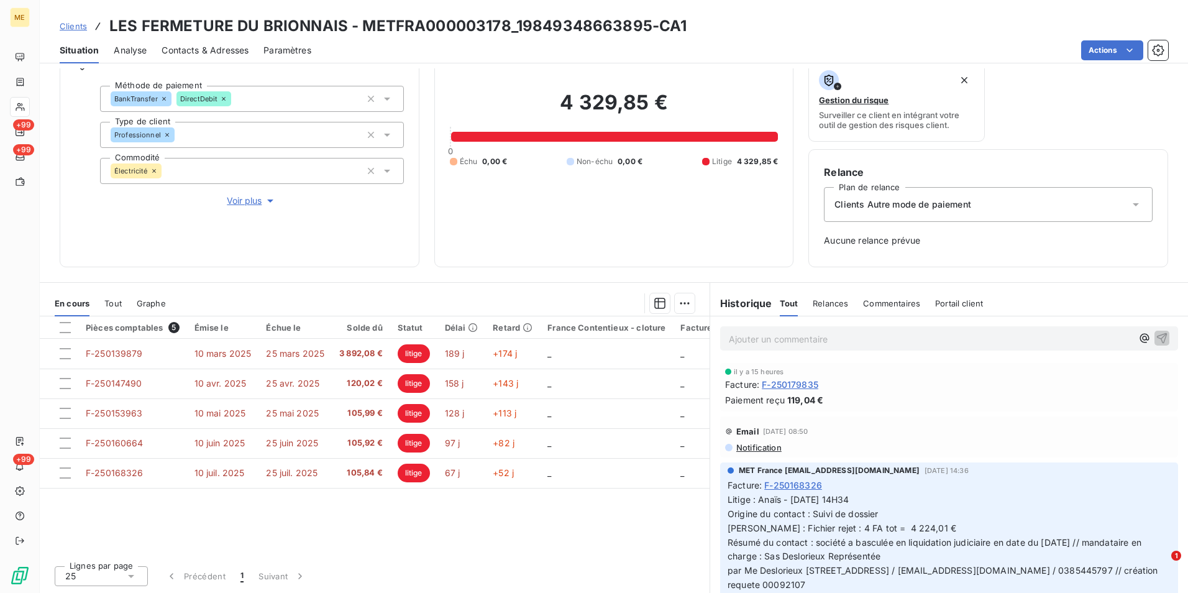
click at [570, 29] on h3 "LES FERMETURE DU BRIONNAIS - METFRA000003178_19849348663895-CA1" at bounding box center [397, 26] width 577 height 22
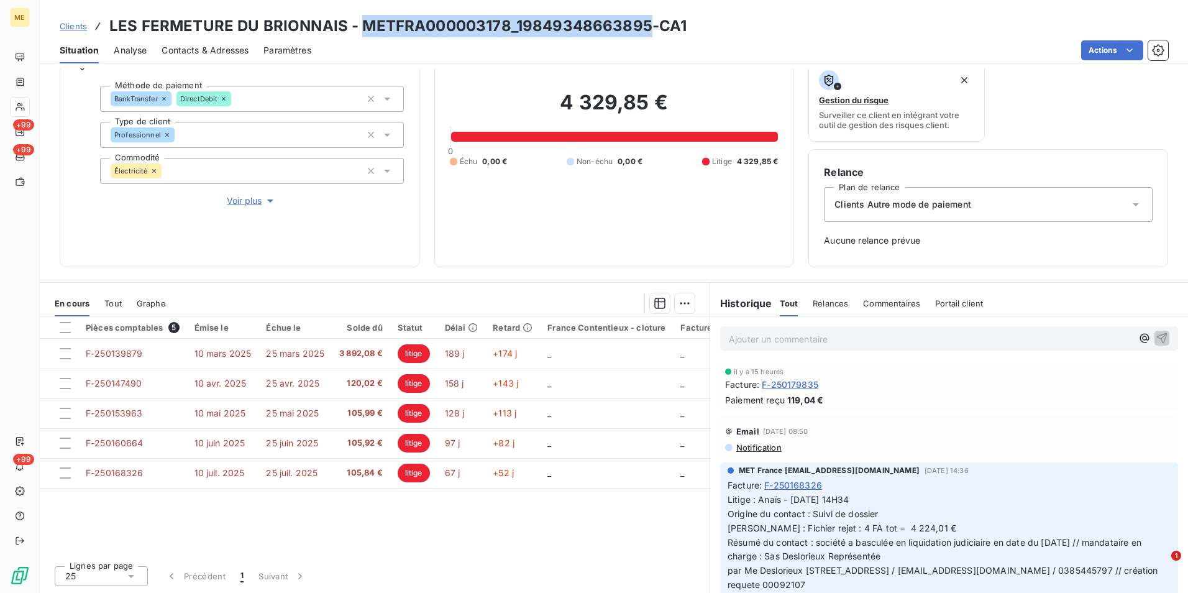
click at [570, 29] on h3 "LES FERMETURE DU BRIONNAIS - METFRA000003178_19849348663895-CA1" at bounding box center [397, 26] width 577 height 22
drag, startPoint x: 570, startPoint y: 29, endPoint x: 542, endPoint y: 18, distance: 29.9
click at [542, 18] on h3 "LES FERMETURE DU BRIONNAIS - METFRA000003178_19849348663895-CA1" at bounding box center [397, 26] width 577 height 22
drag, startPoint x: 513, startPoint y: 27, endPoint x: 643, endPoint y: 25, distance: 129.9
click at [643, 25] on h3 "LES FERMETURE DU BRIONNAIS - METFRA000003178_19849348663895-CA1" at bounding box center [397, 26] width 577 height 22
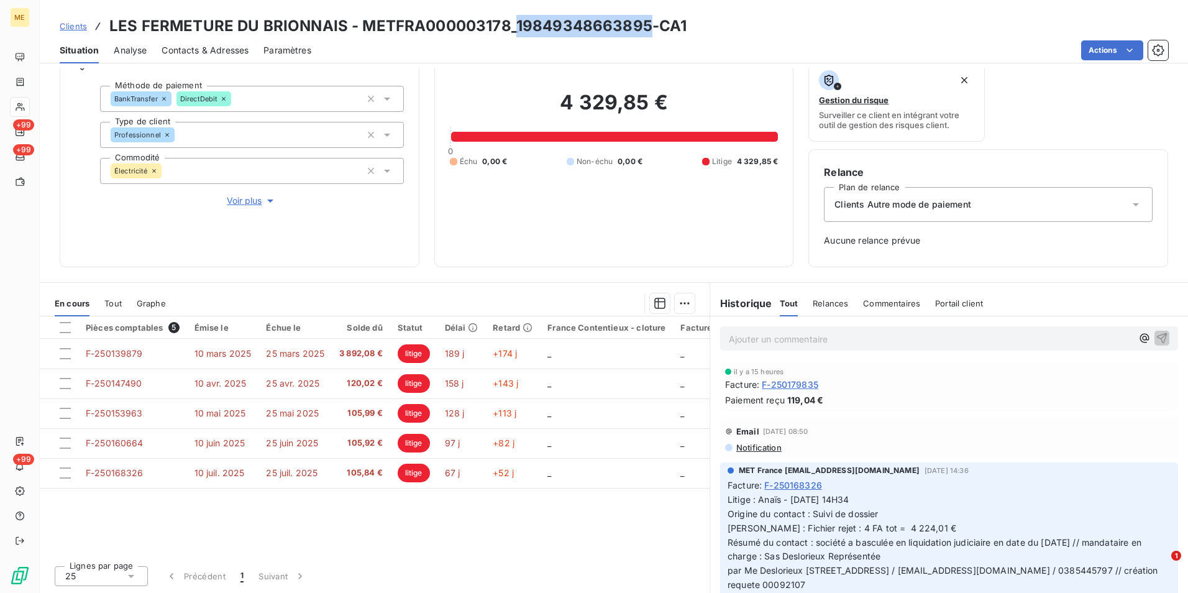
copy h3 "19849348663895"
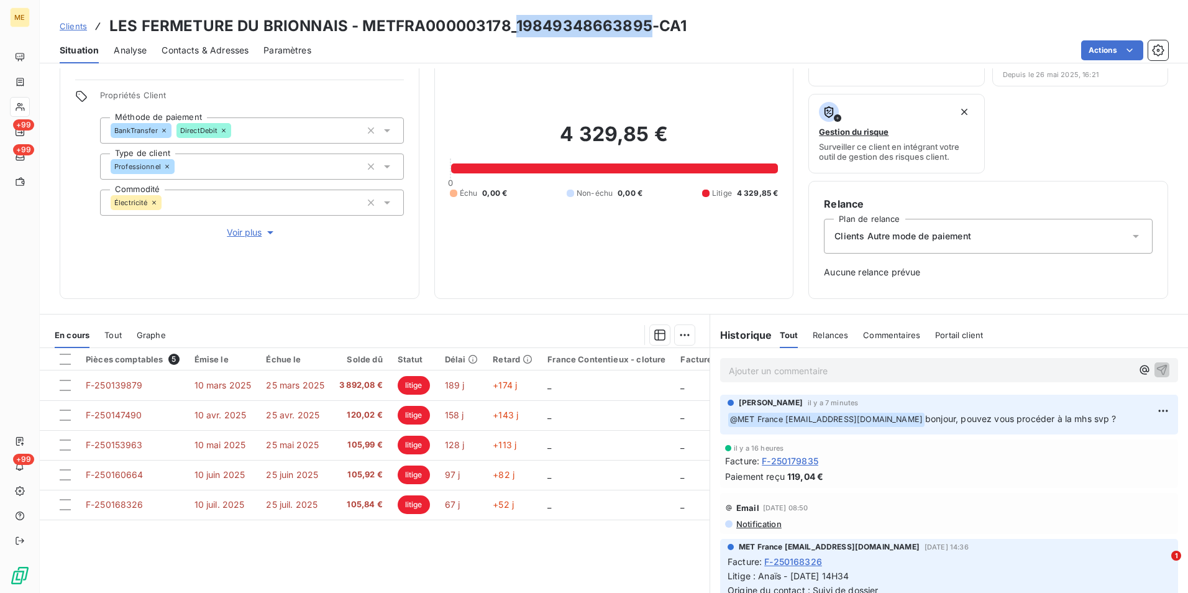
scroll to position [39, 0]
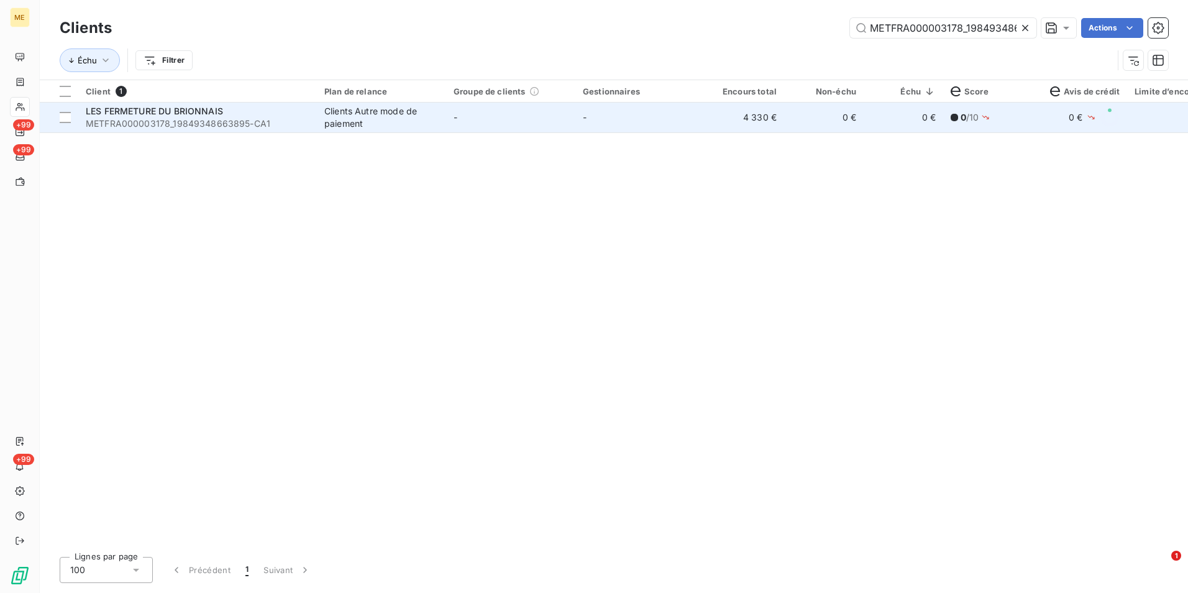
click at [400, 132] on td "Clients Autre mode de paiement" at bounding box center [381, 118] width 129 height 30
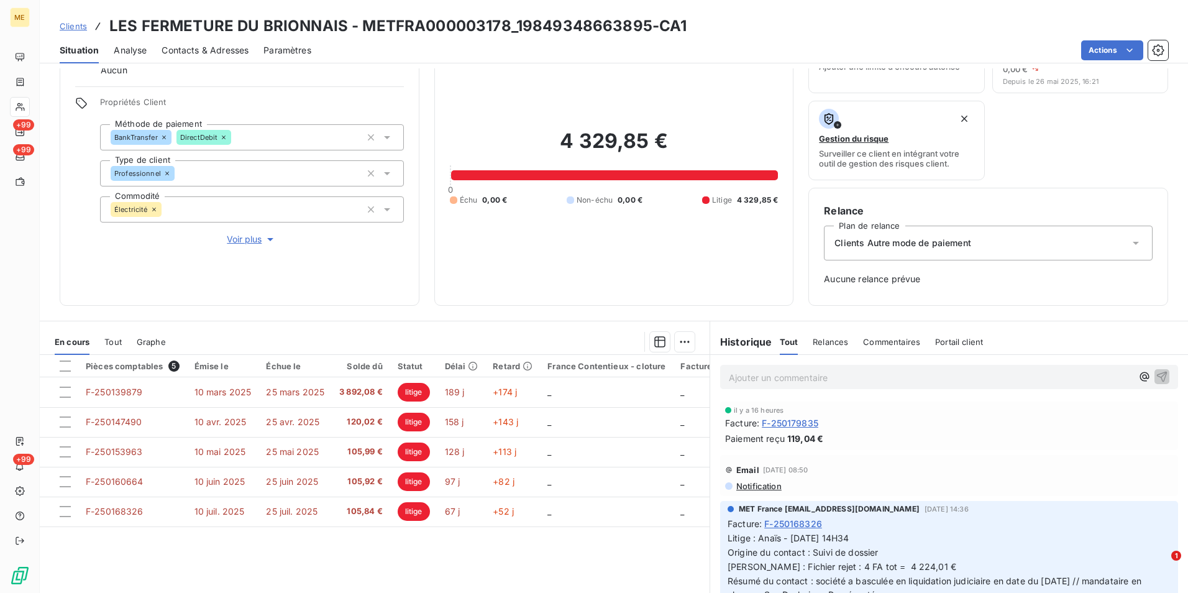
click at [806, 377] on p "Ajouter un commentaire ﻿" at bounding box center [930, 378] width 403 height 16
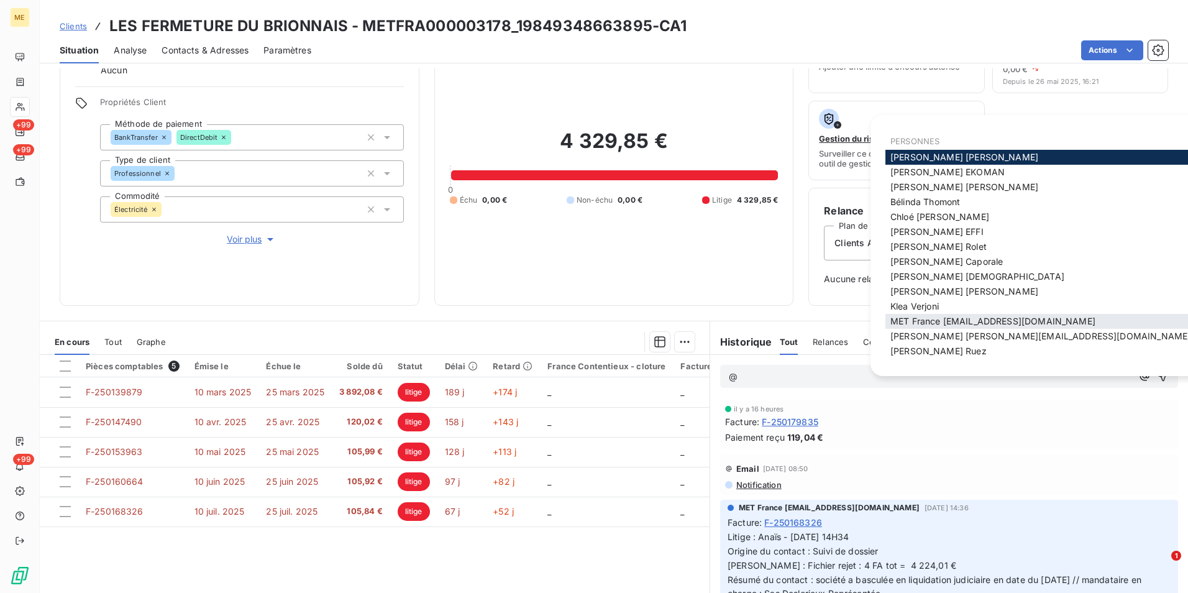
click at [958, 323] on span "MET France [EMAIL_ADDRESS][DOMAIN_NAME]" at bounding box center [993, 321] width 205 height 11
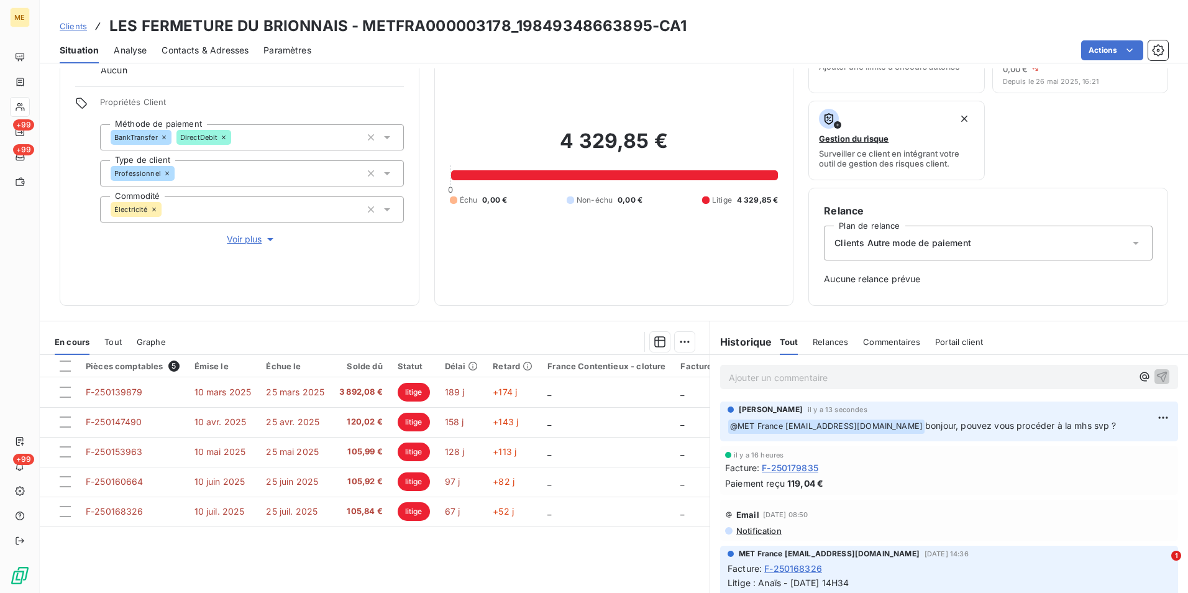
click at [601, 259] on div "4 329,85 € 0 Échu 0,00 € Non-échu 0,00 € Litige 4 329,85 €" at bounding box center [614, 167] width 329 height 246
click at [74, 24] on span "Clients" at bounding box center [73, 26] width 27 height 10
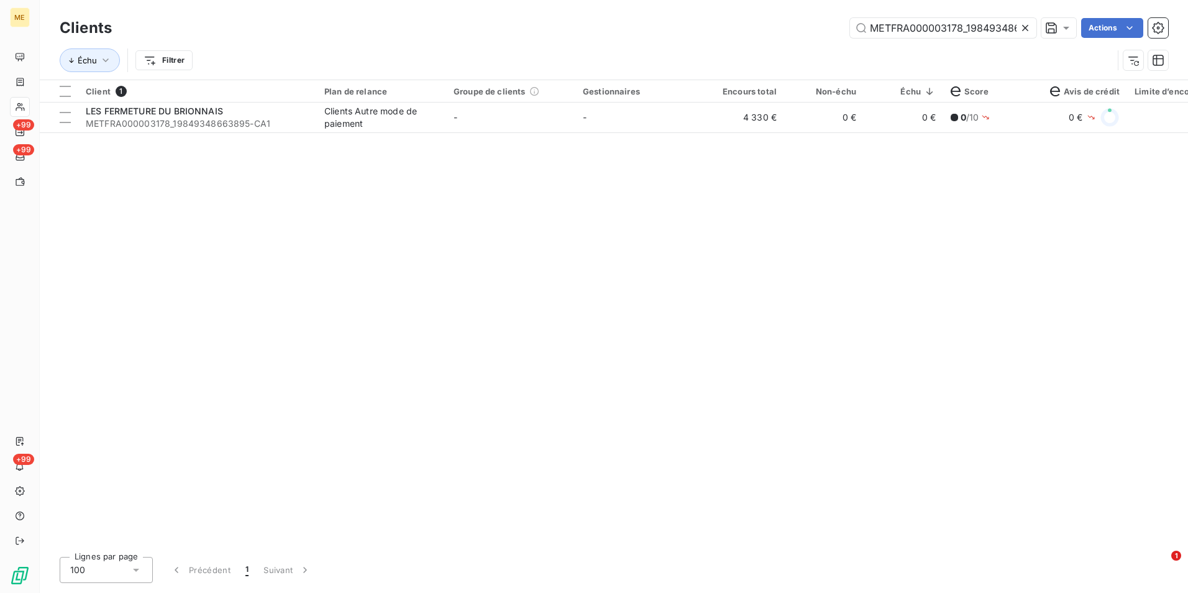
click at [1029, 23] on icon at bounding box center [1025, 28] width 12 height 12
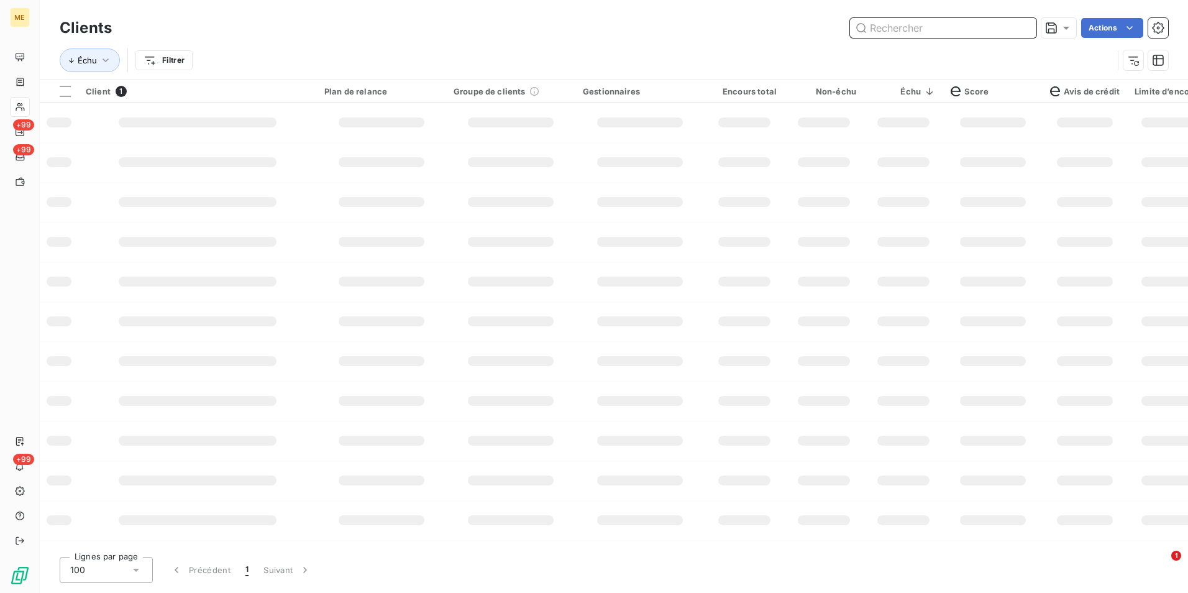
click at [1022, 22] on input "text" at bounding box center [943, 28] width 186 height 20
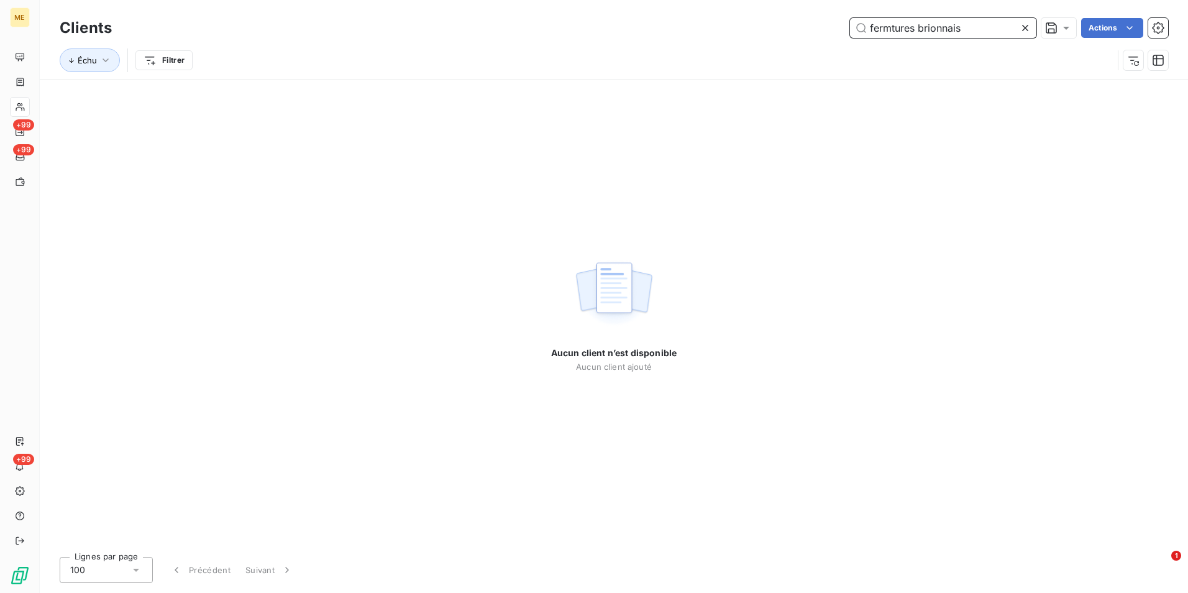
click at [915, 24] on input "fermtures brionnais" at bounding box center [943, 28] width 186 height 20
drag, startPoint x: 970, startPoint y: 26, endPoint x: 925, endPoint y: 30, distance: 45.6
click at [925, 30] on input "fermture brionnais" at bounding box center [943, 28] width 186 height 20
click at [892, 27] on input "fermture brionnais" at bounding box center [943, 28] width 186 height 20
drag, startPoint x: 917, startPoint y: 33, endPoint x: 675, endPoint y: 45, distance: 242.1
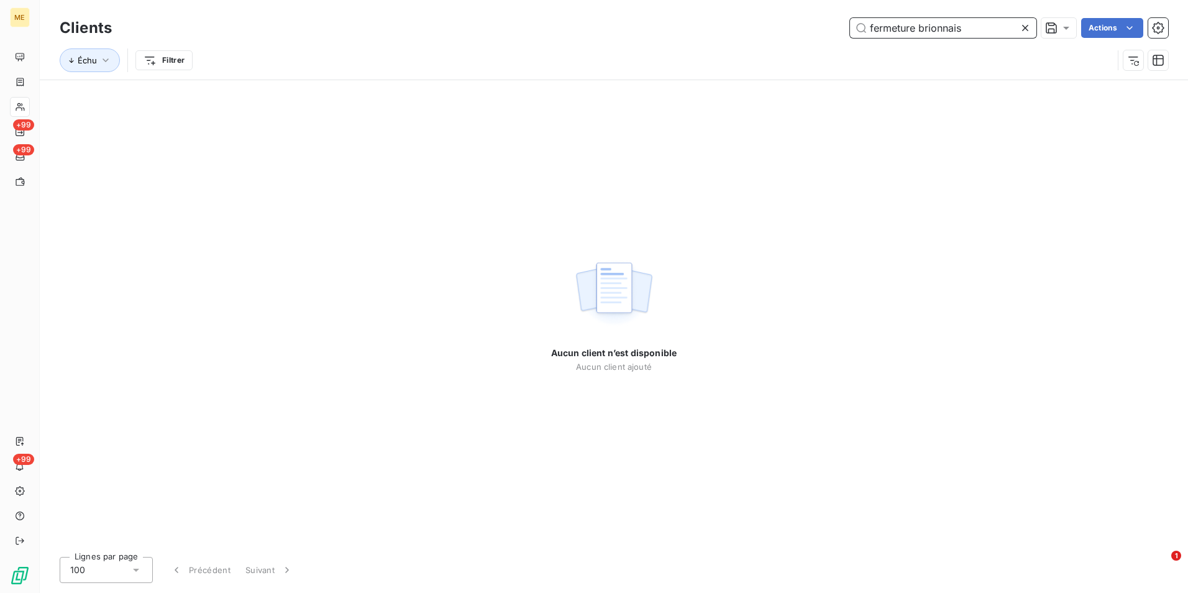
click at [675, 45] on div "Clients fermeture brionnais Actions Échu Filtrer" at bounding box center [614, 47] width 1109 height 65
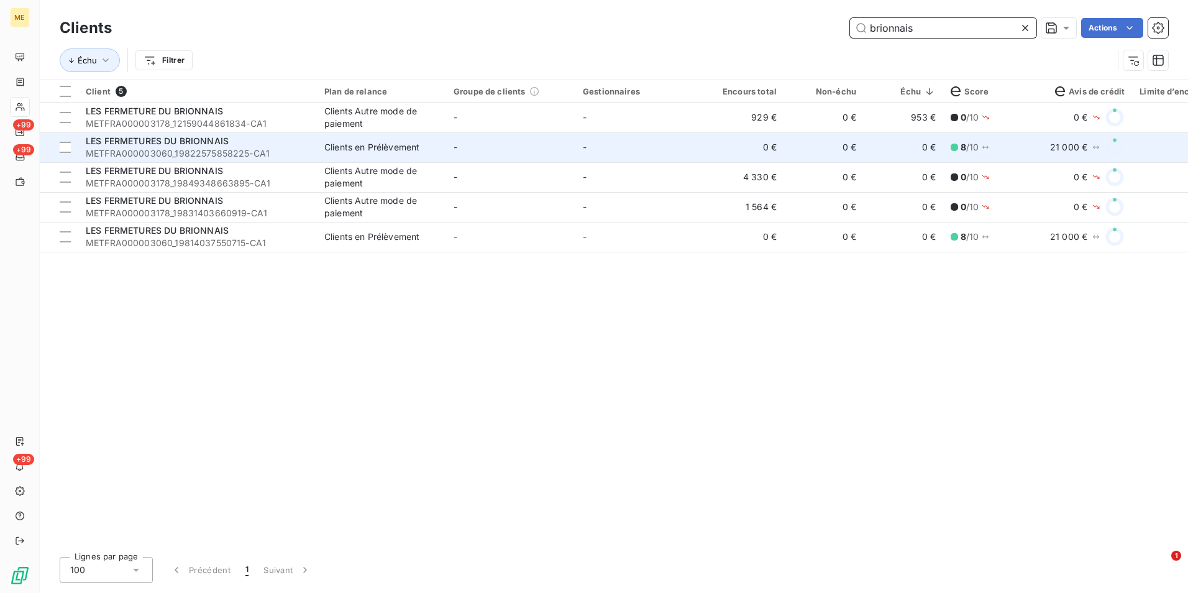
type input "brionnais"
click at [343, 148] on div "Clients en Prélèvement" at bounding box center [371, 147] width 95 height 12
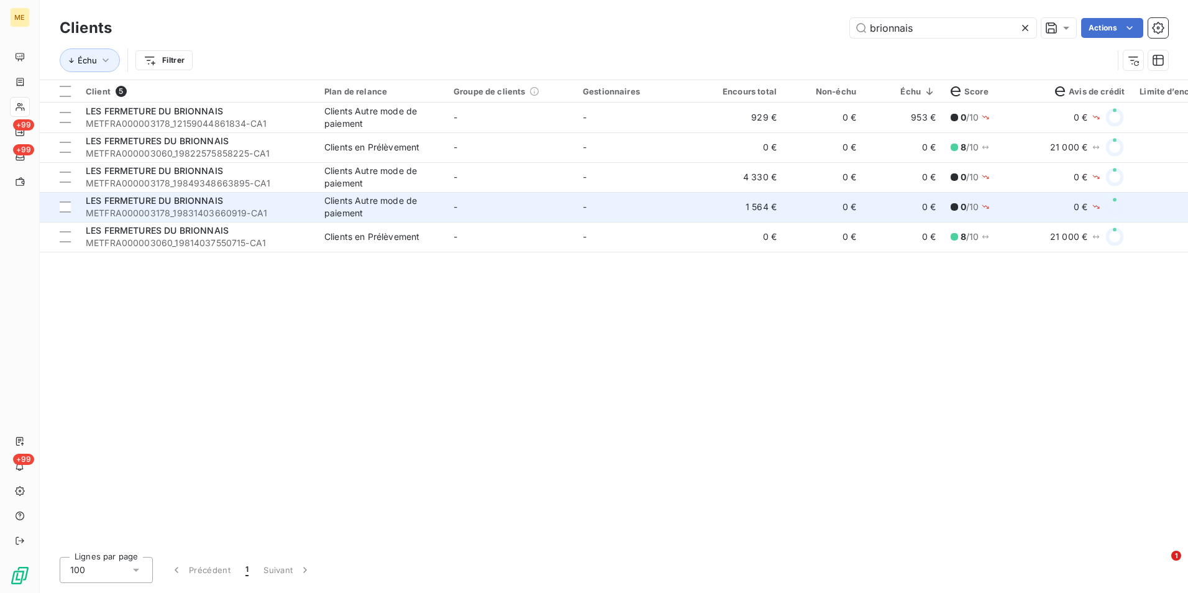
click at [372, 205] on div "Clients Autre mode de paiement" at bounding box center [381, 207] width 114 height 25
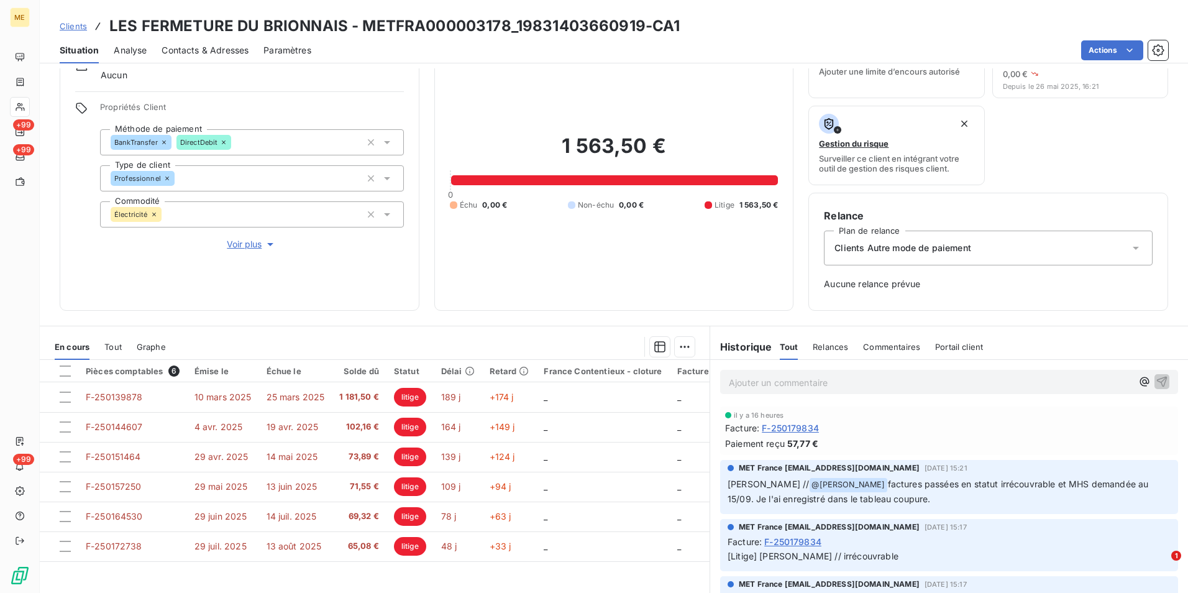
scroll to position [39, 0]
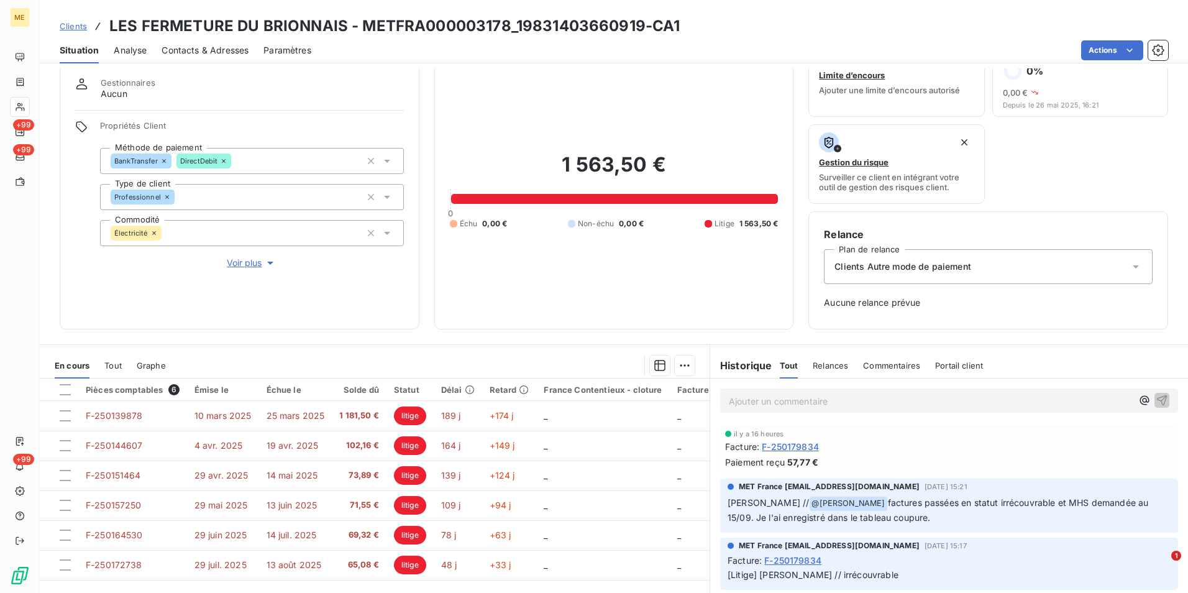
click at [242, 266] on span "Voir plus" at bounding box center [252, 263] width 50 height 12
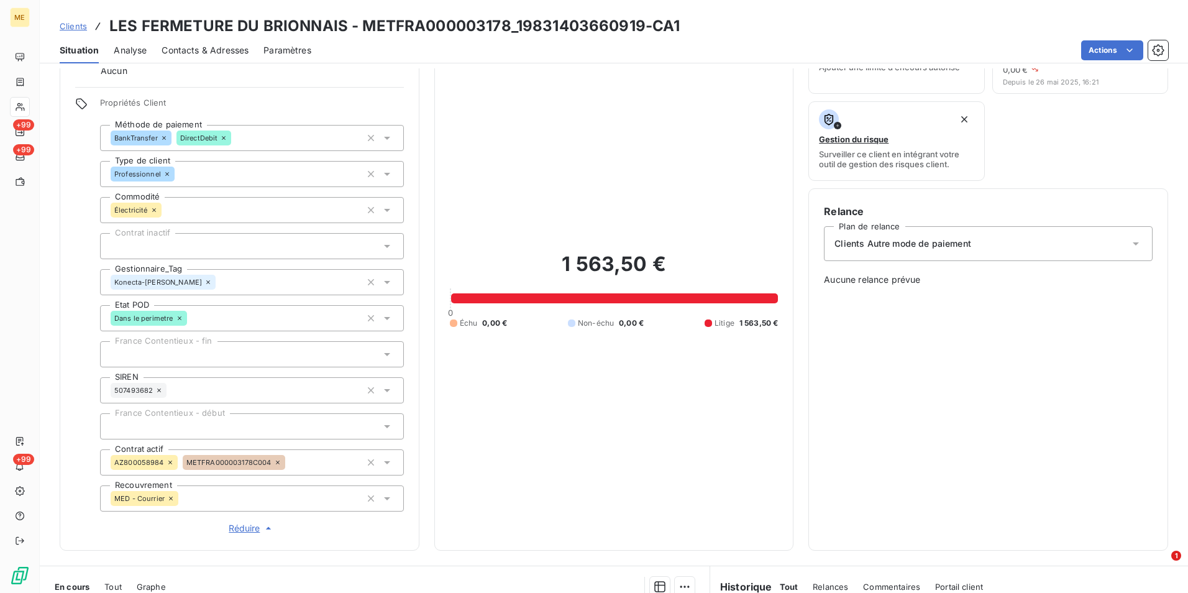
scroll to position [34, 0]
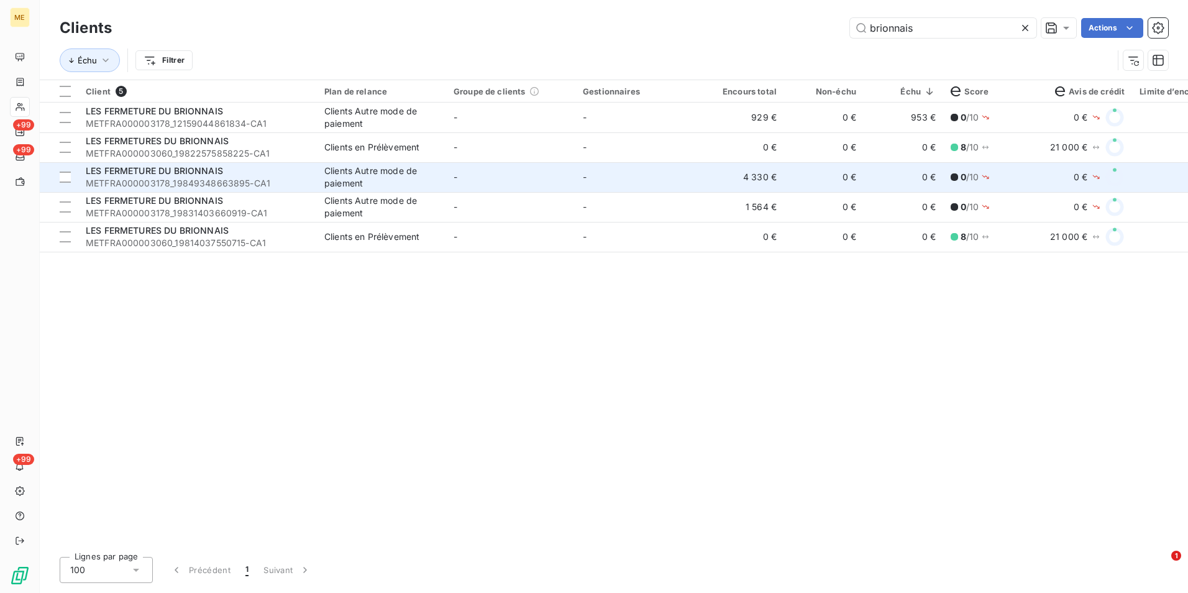
click at [549, 180] on td "-" at bounding box center [510, 177] width 129 height 30
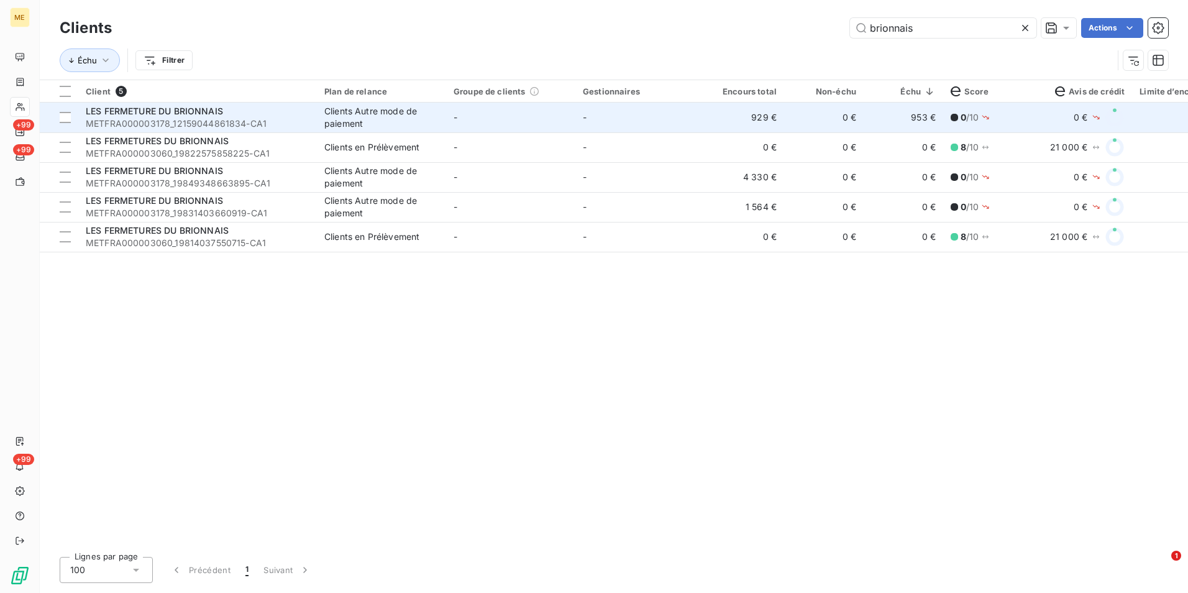
click at [486, 124] on td "-" at bounding box center [510, 118] width 129 height 30
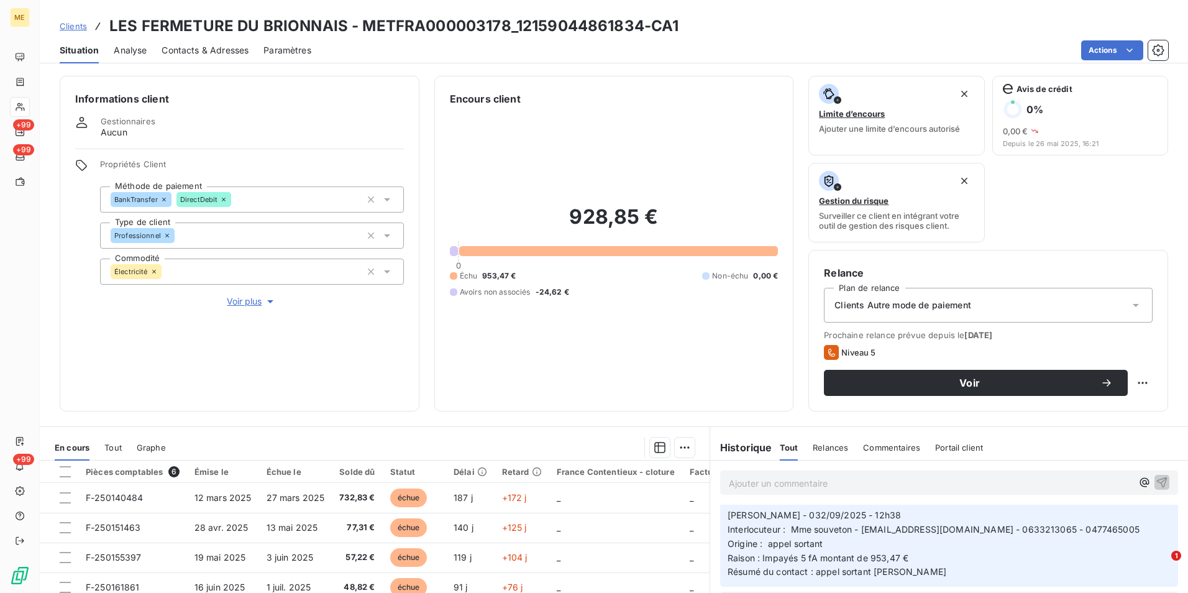
click at [227, 303] on span "Voir plus" at bounding box center [252, 301] width 50 height 12
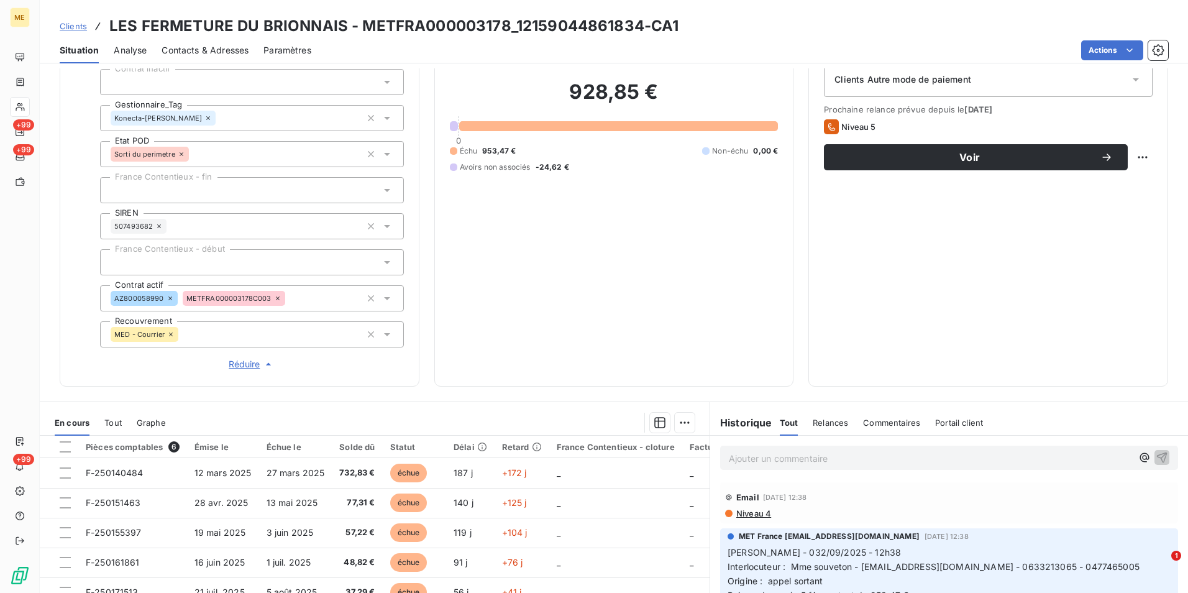
scroll to position [221, 0]
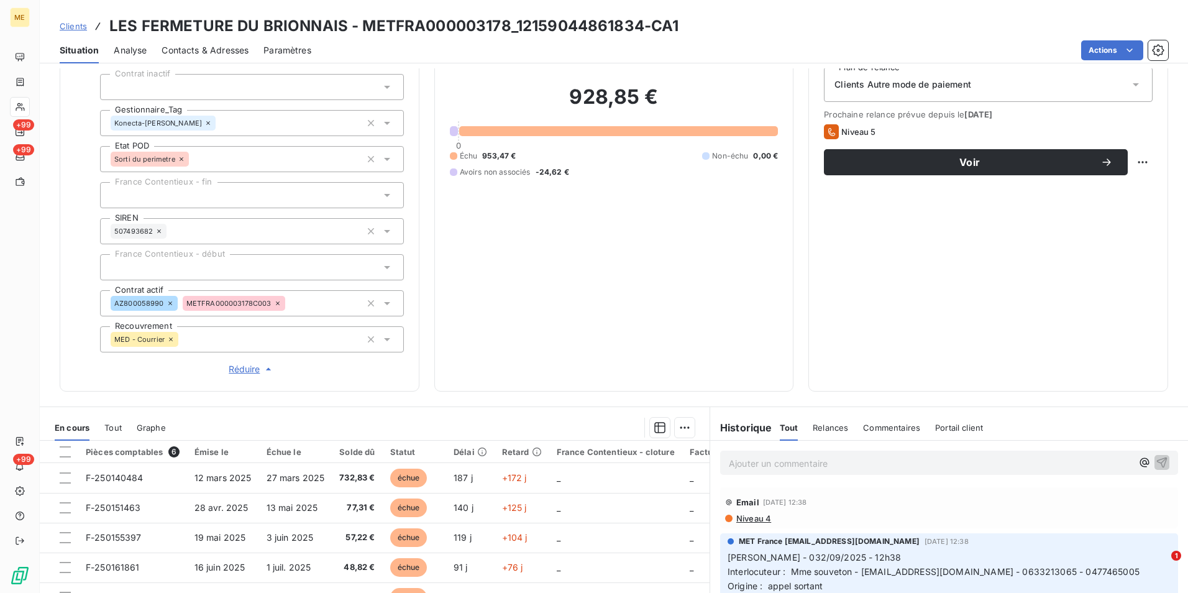
click at [226, 52] on span "Contacts & Adresses" at bounding box center [205, 50] width 87 height 12
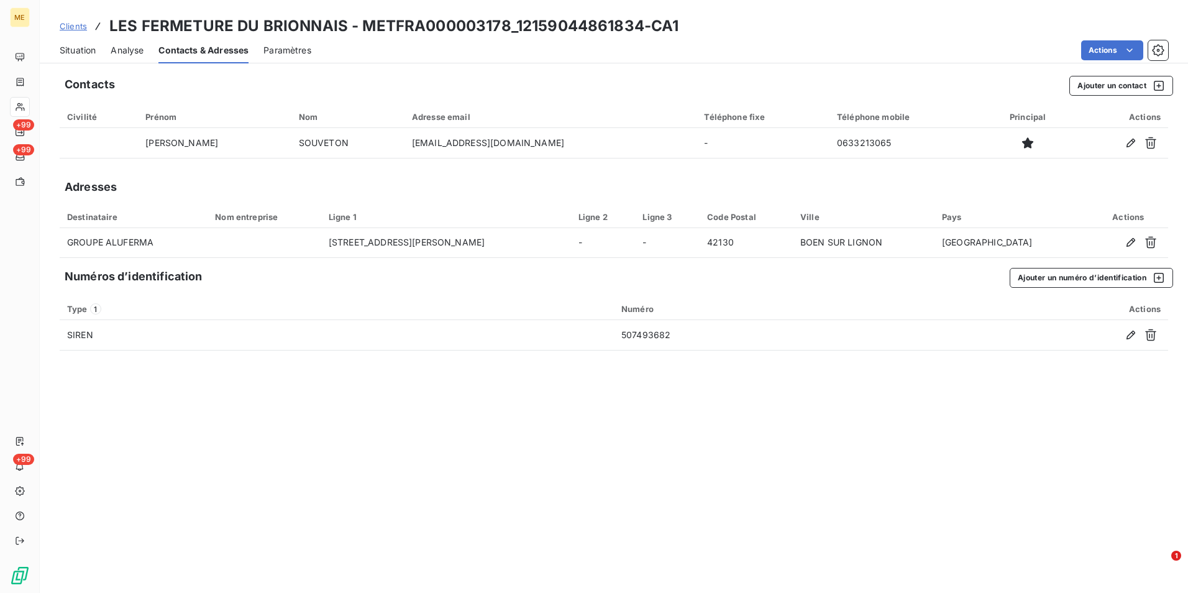
click at [71, 50] on span "Situation" at bounding box center [78, 50] width 36 height 12
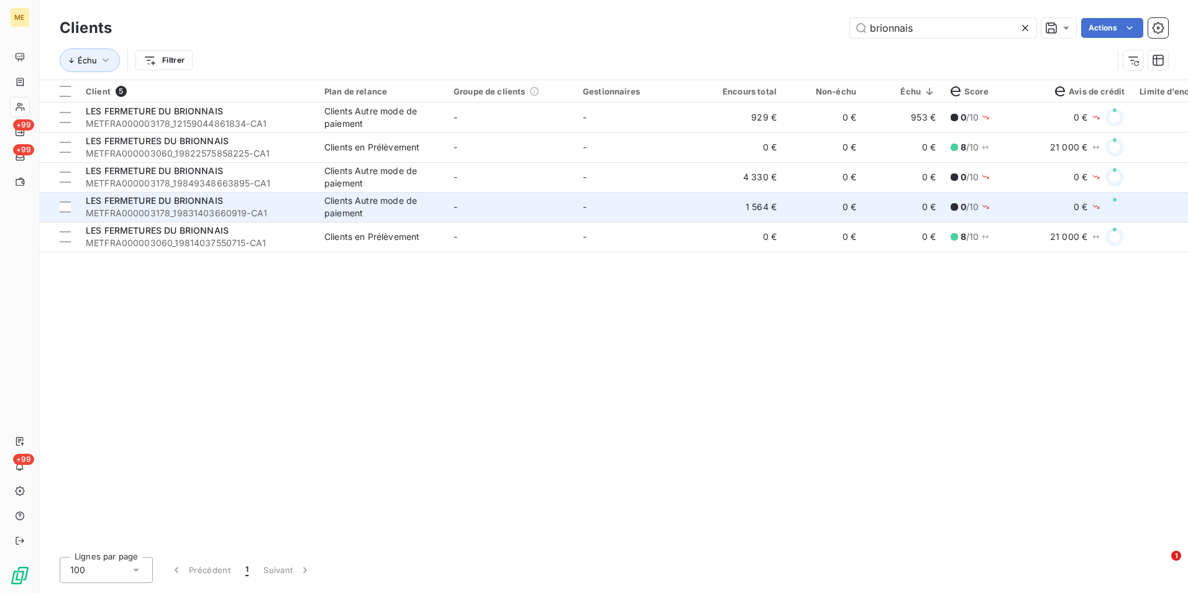
click at [360, 205] on div "Clients Autre mode de paiement" at bounding box center [381, 207] width 114 height 25
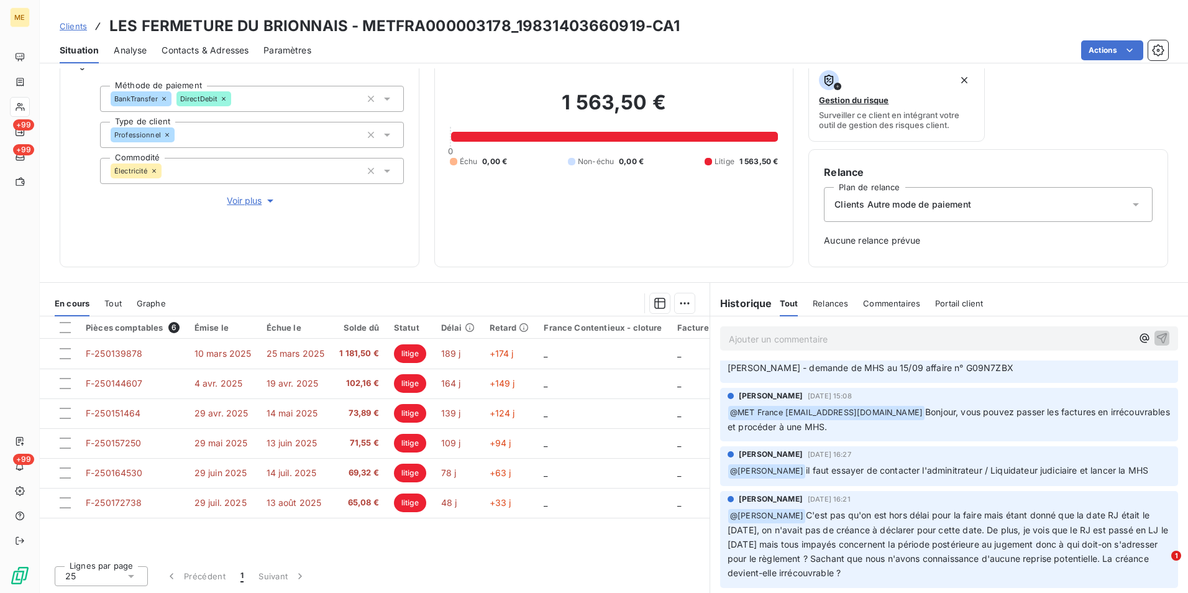
scroll to position [559, 0]
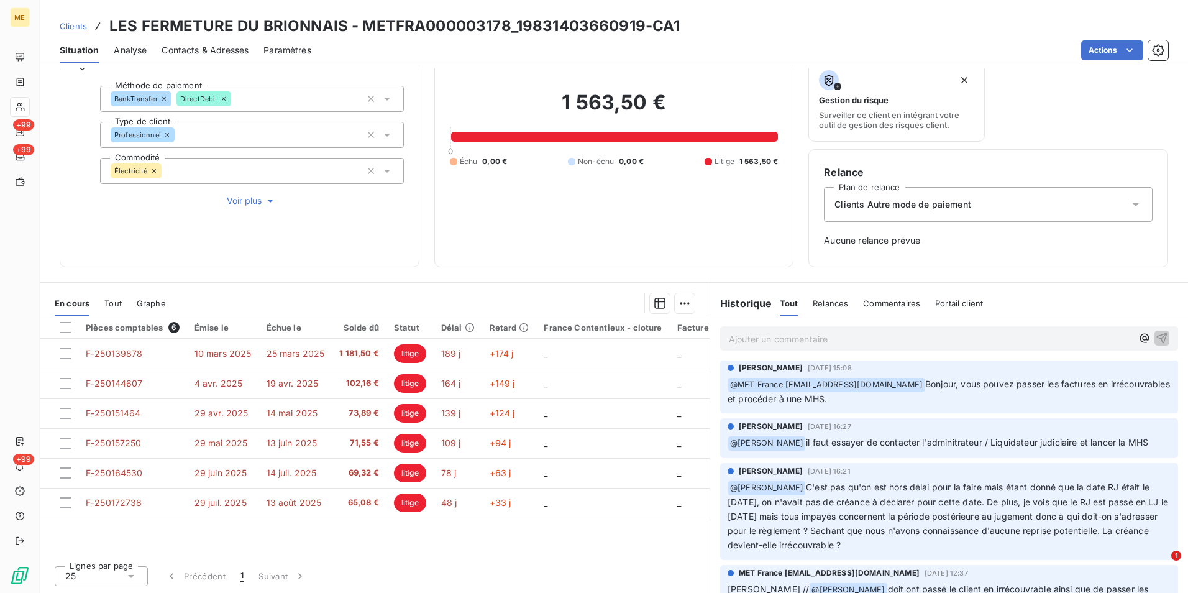
click at [71, 20] on link "Clients" at bounding box center [73, 26] width 27 height 12
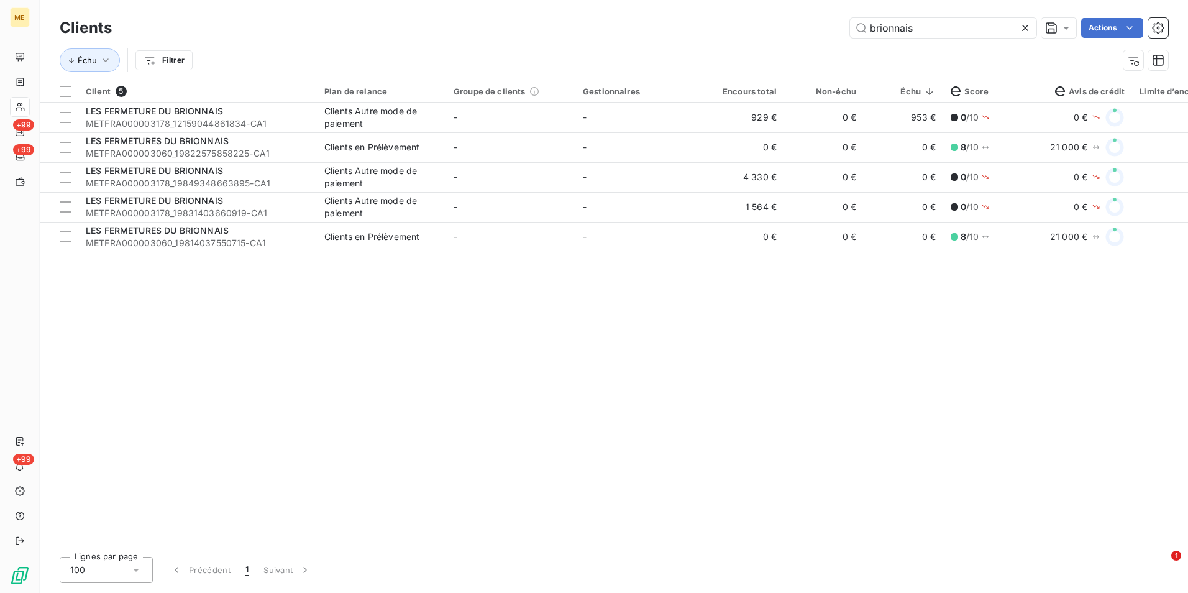
click at [1025, 24] on icon at bounding box center [1025, 28] width 12 height 12
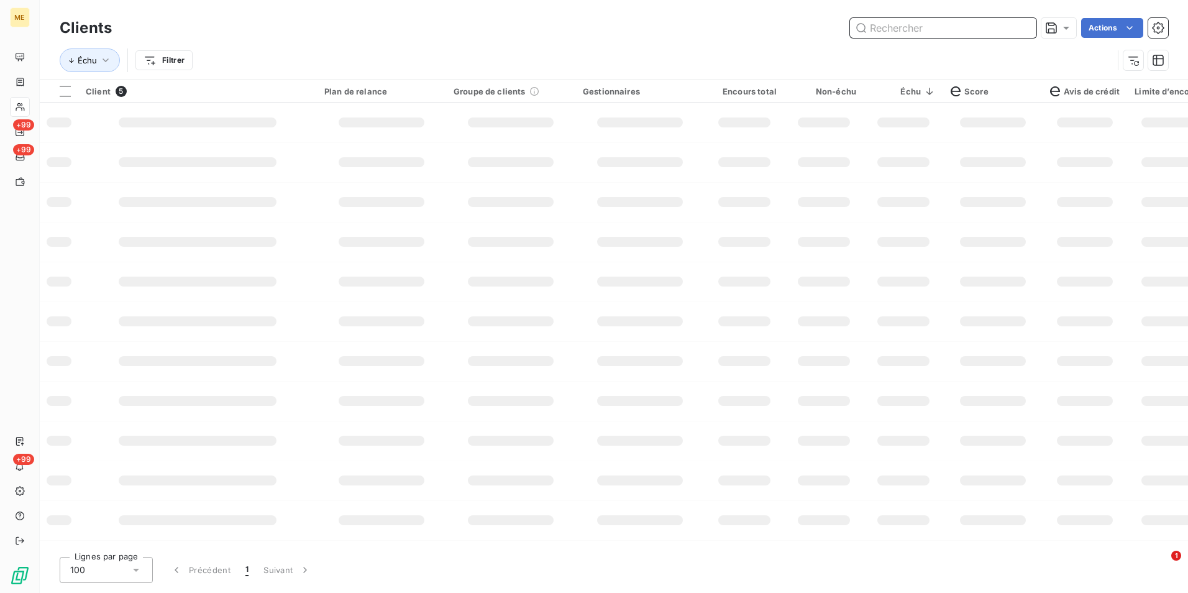
click at [1004, 25] on input "text" at bounding box center [943, 28] width 186 height 20
paste input "METFRA000005284_02475397930128"
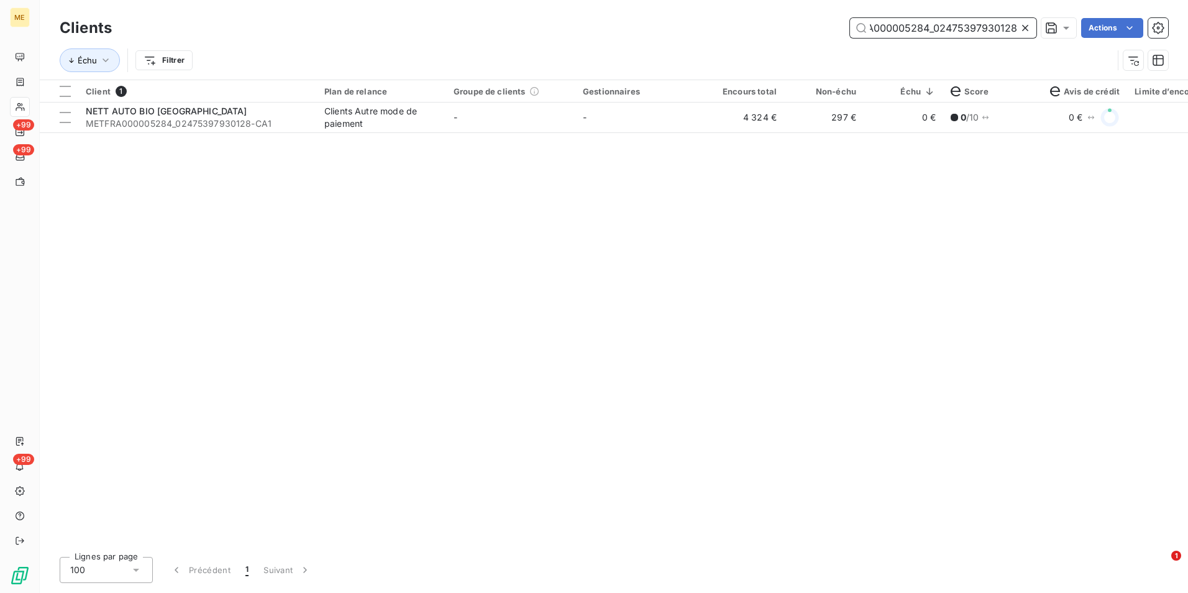
type input "METFRA000005284_02475397930128"
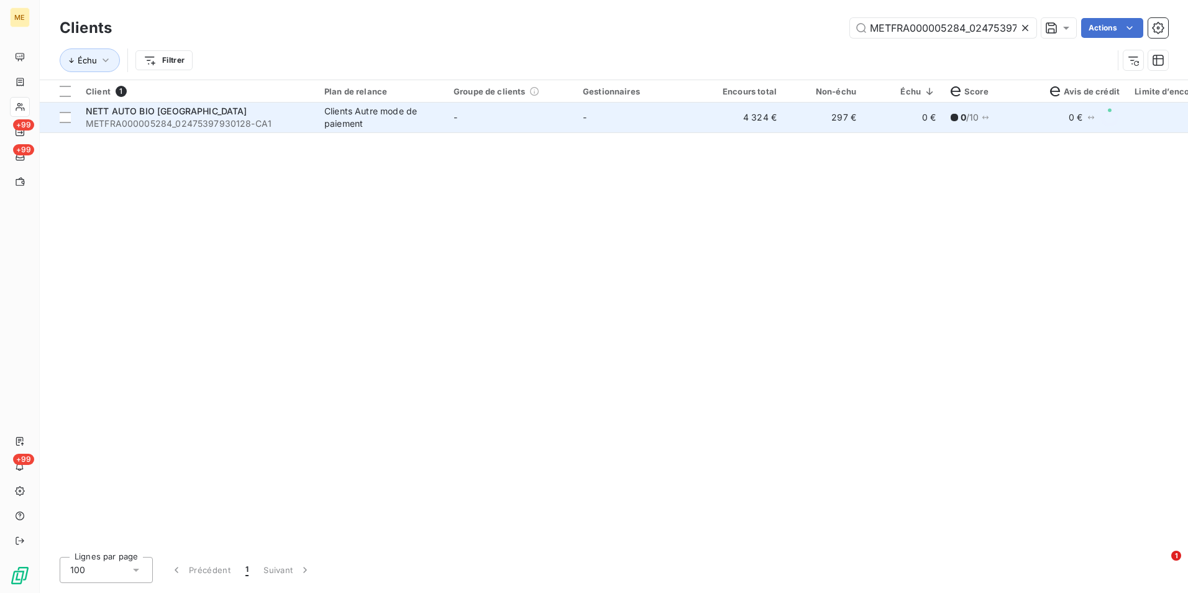
click at [564, 117] on td "-" at bounding box center [510, 118] width 129 height 30
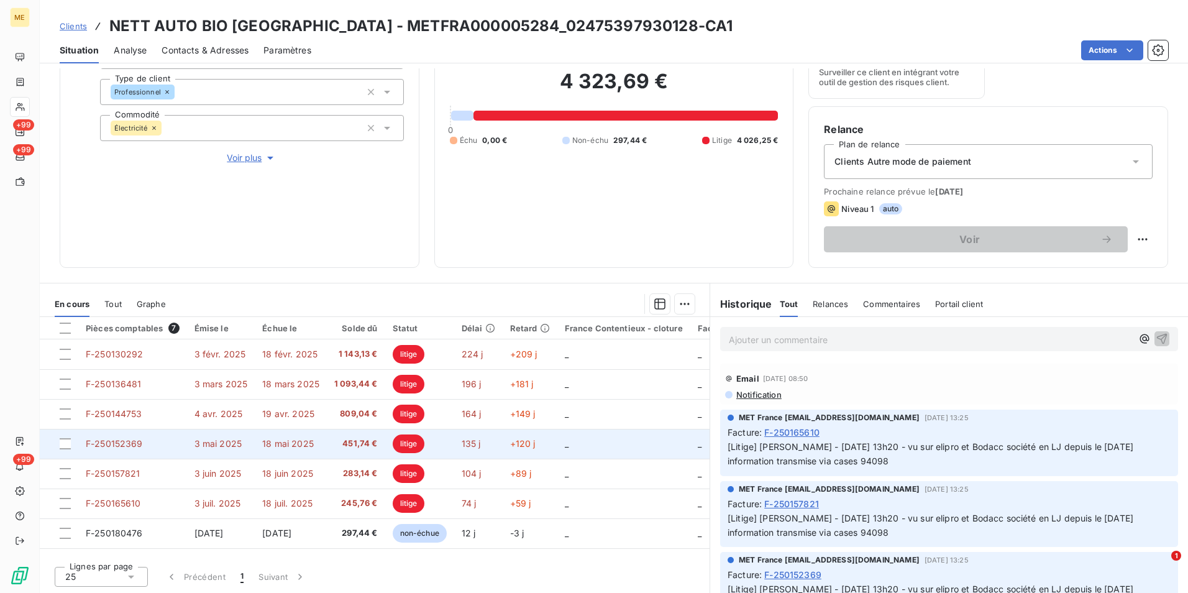
scroll to position [144, 0]
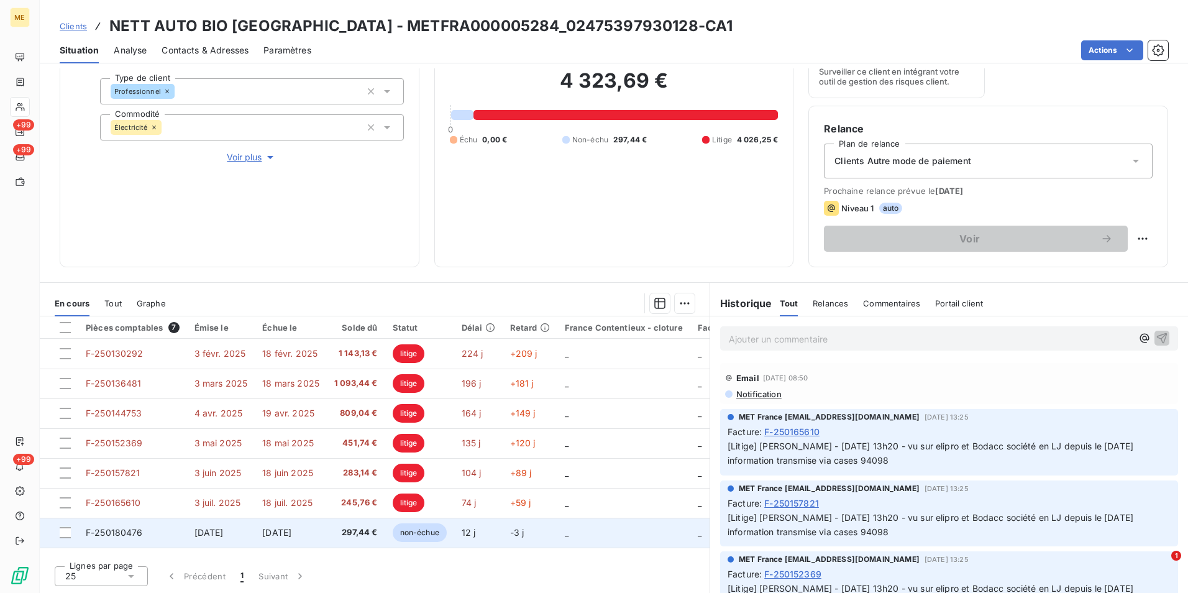
click at [349, 529] on span "297,44 €" at bounding box center [356, 532] width 44 height 12
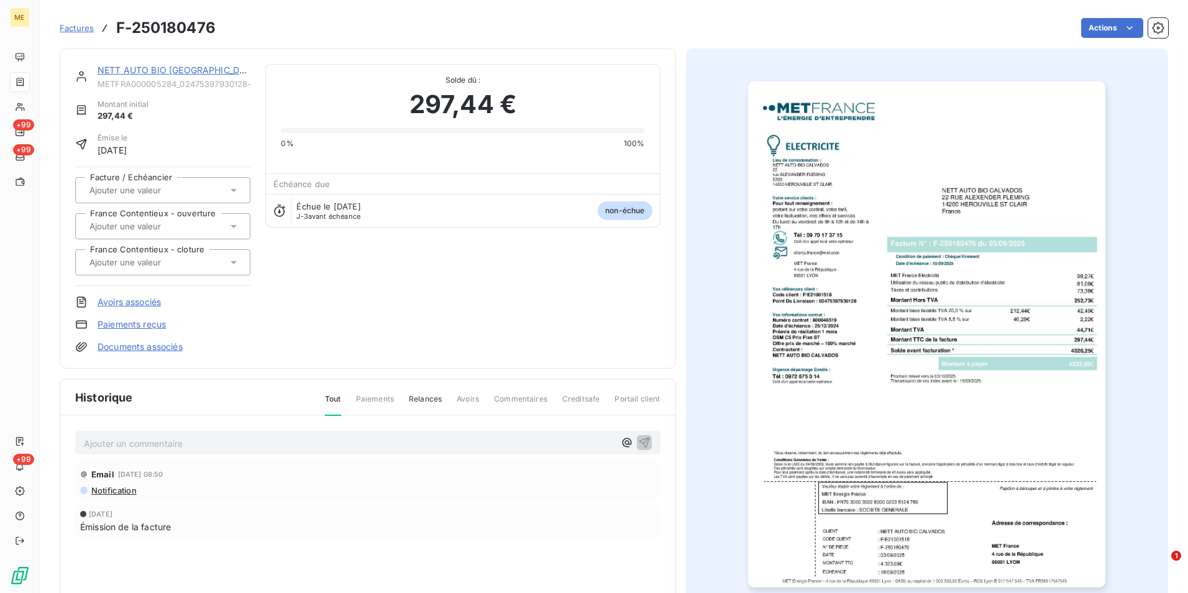
click at [810, 310] on img "button" at bounding box center [926, 334] width 357 height 506
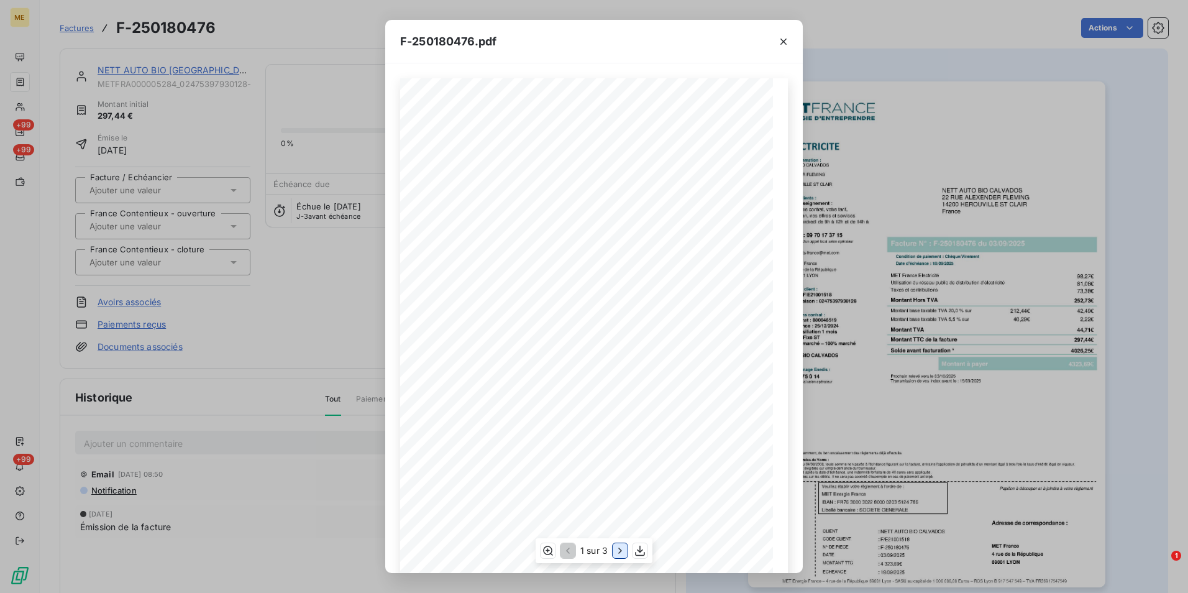
click at [613, 552] on button "button" at bounding box center [620, 550] width 15 height 15
click at [269, 326] on div "F-250180476.pdf Détail de votre facture : Document à conserver 10 ans 2/2 Numér…" at bounding box center [594, 296] width 1188 height 593
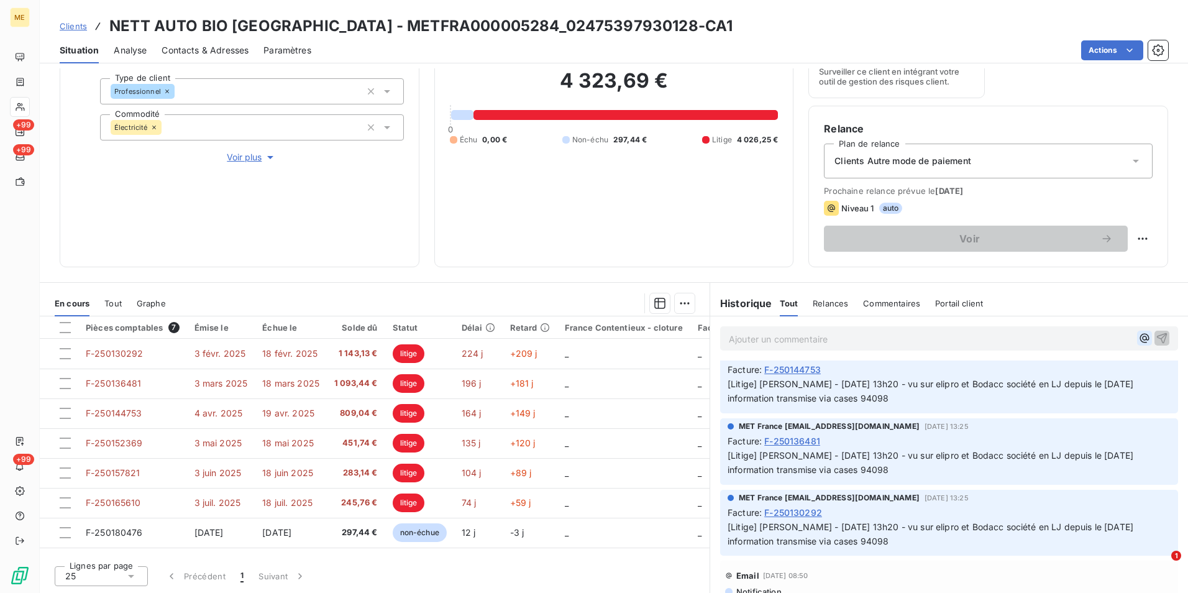
scroll to position [186, 0]
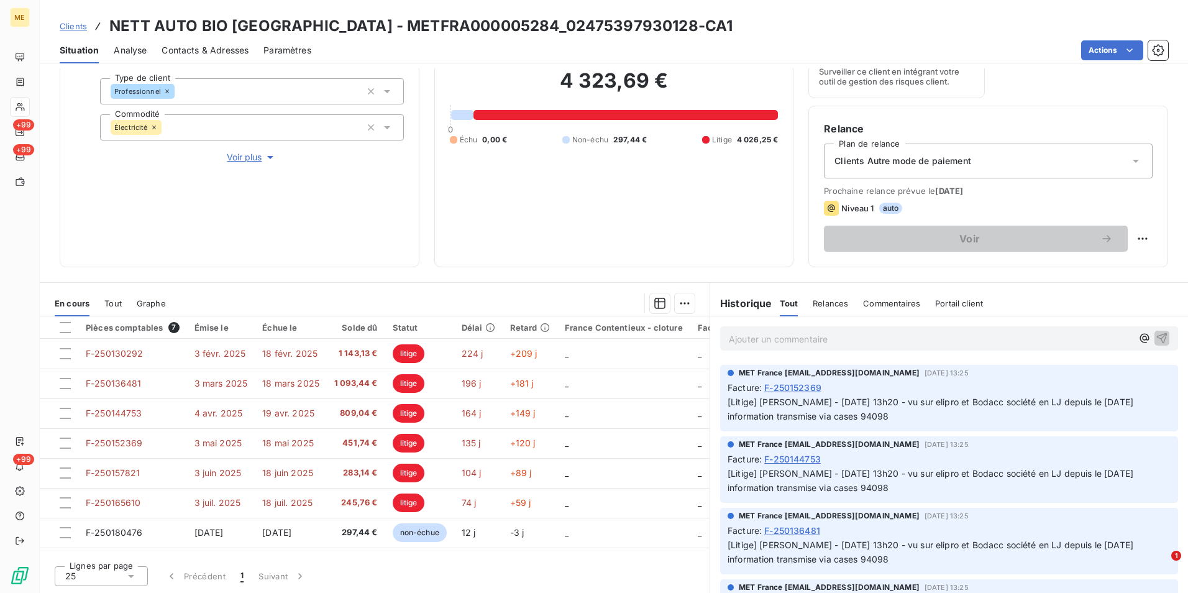
click at [78, 28] on span "Clients" at bounding box center [73, 26] width 27 height 10
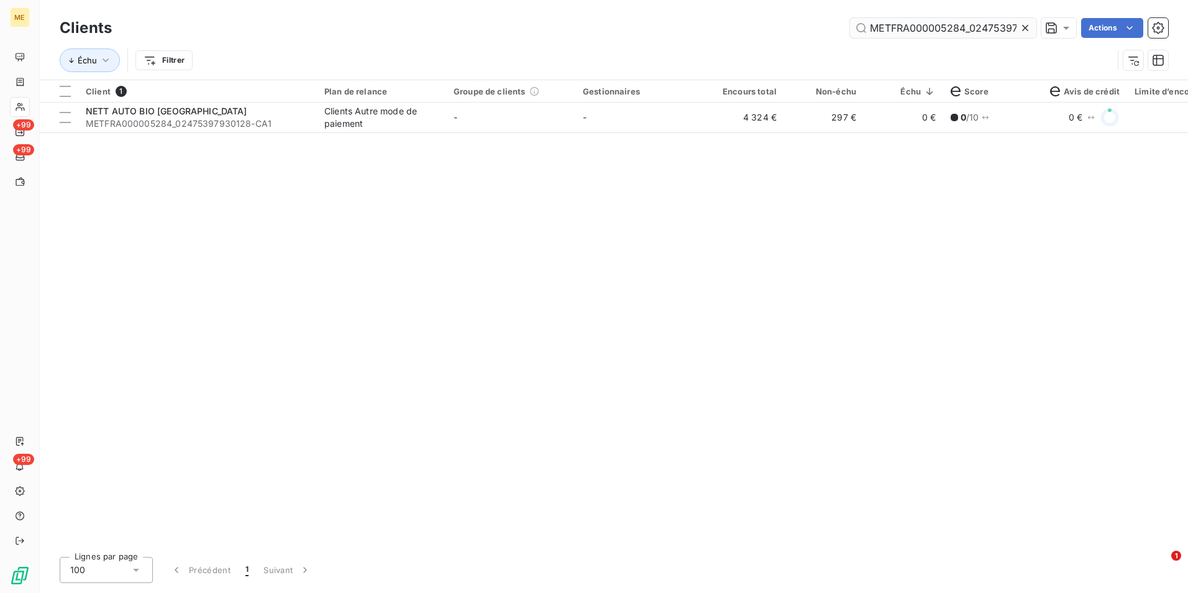
click at [1026, 24] on icon at bounding box center [1025, 28] width 12 height 12
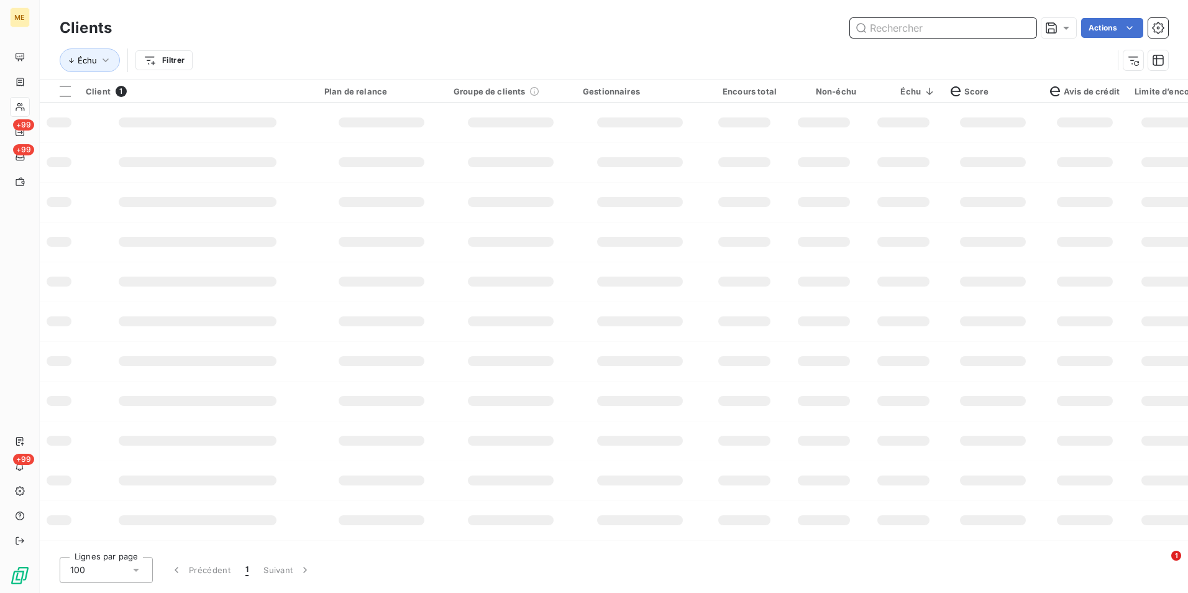
click at [1012, 30] on input "text" at bounding box center [943, 28] width 186 height 20
paste input "METFRA000004188_09556874017399"
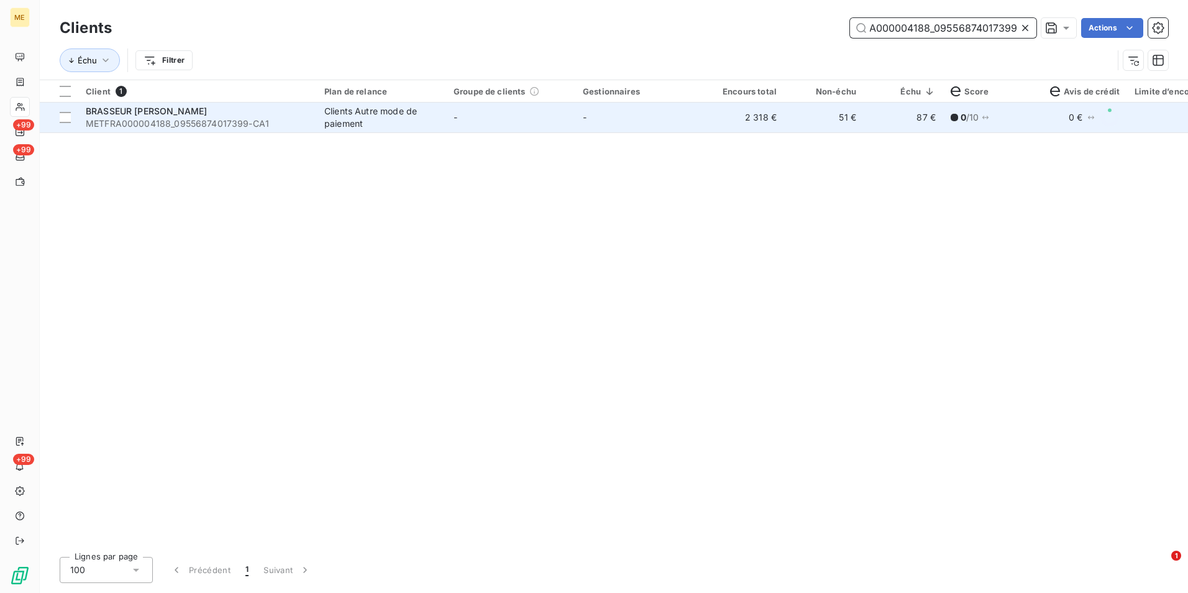
type input "METFRA000004188_09556874017399"
click at [624, 125] on td "-" at bounding box center [640, 118] width 129 height 30
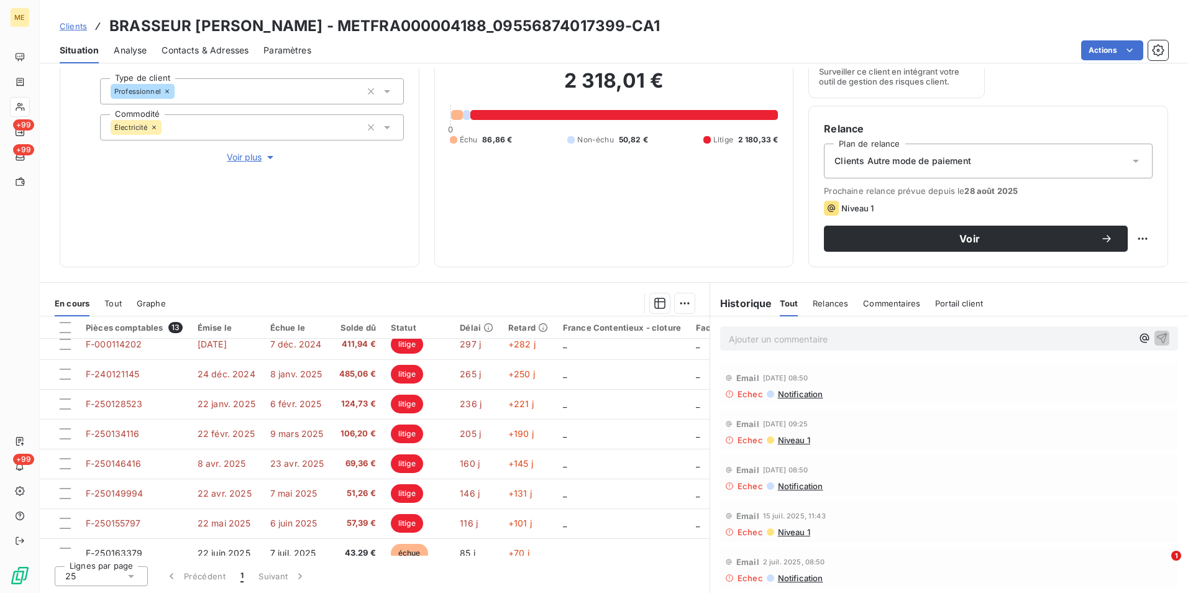
scroll to position [177, 0]
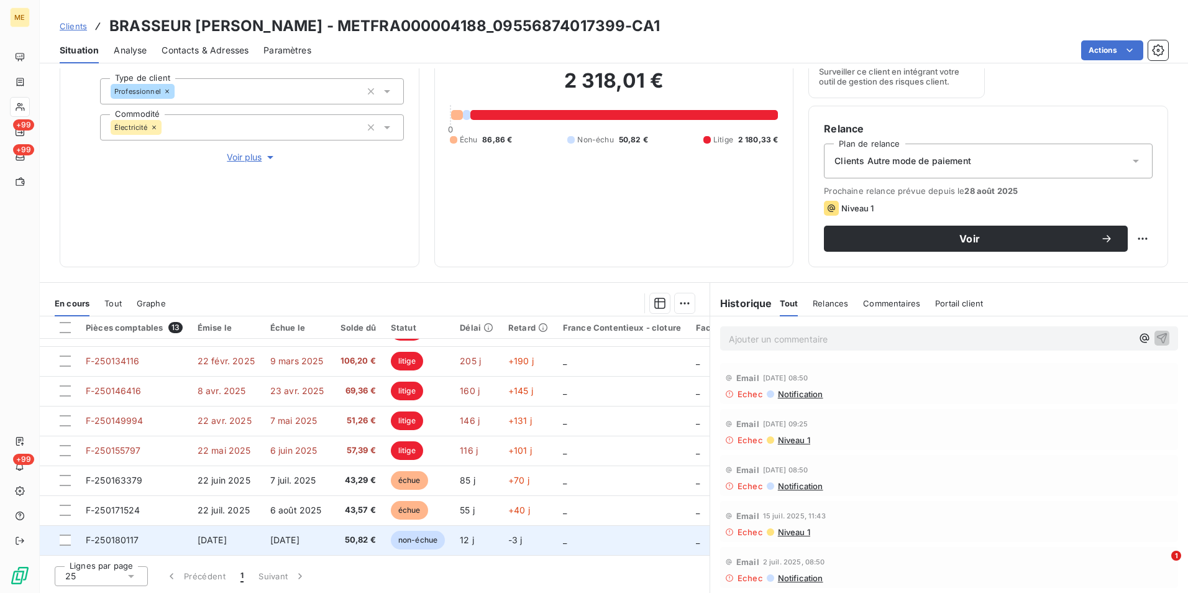
click at [300, 535] on span "[DATE]" at bounding box center [284, 540] width 29 height 11
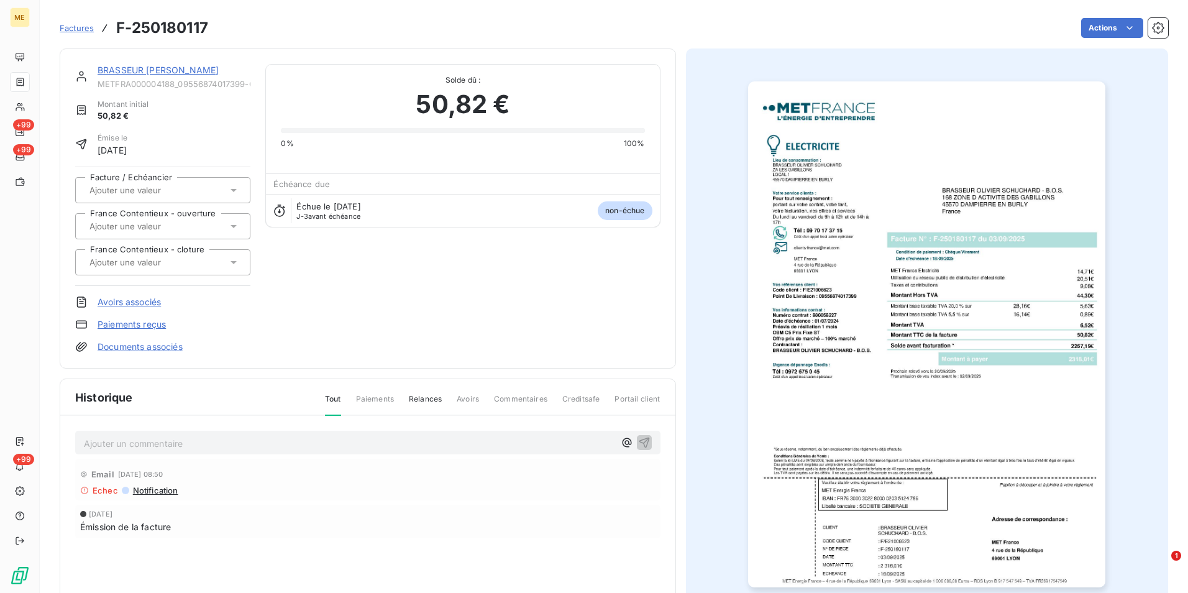
click at [942, 280] on img "button" at bounding box center [926, 334] width 357 height 506
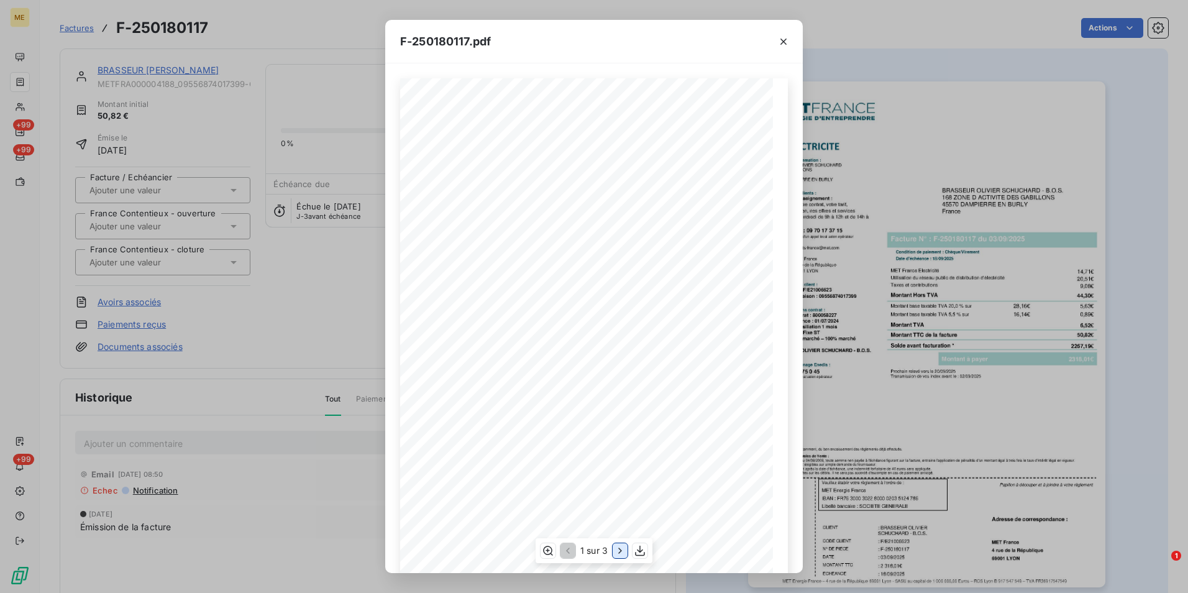
click at [615, 549] on icon "button" at bounding box center [620, 550] width 12 height 12
click at [244, 323] on div "F-250180117.pdf Détail de votre facture : Document à conserver 10 ans 2/2 Numér…" at bounding box center [594, 296] width 1188 height 593
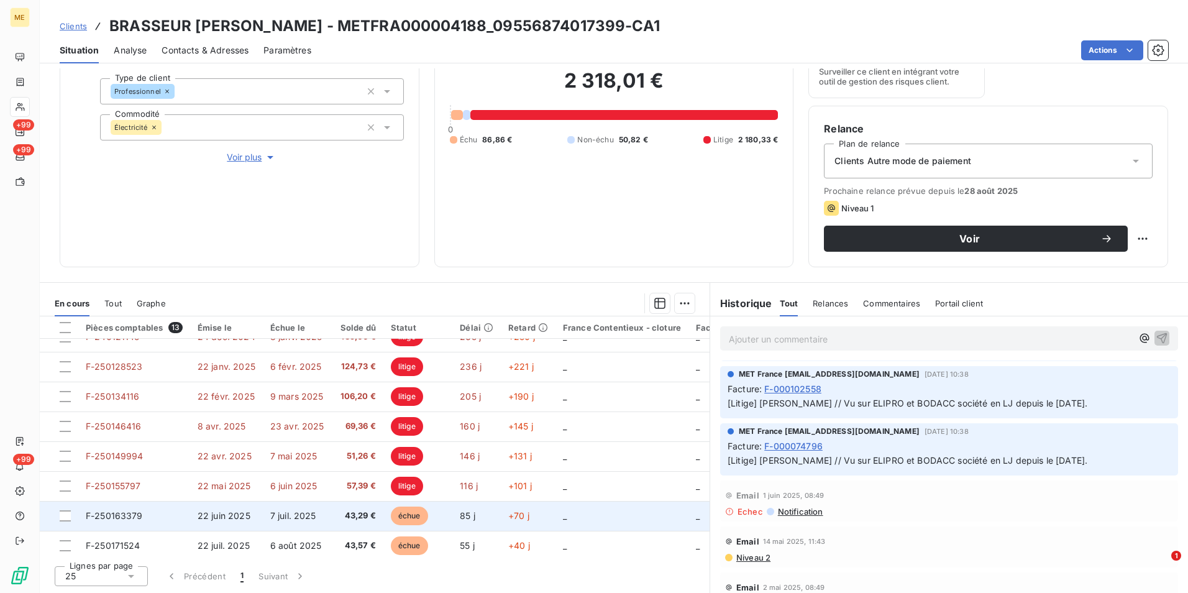
scroll to position [114, 0]
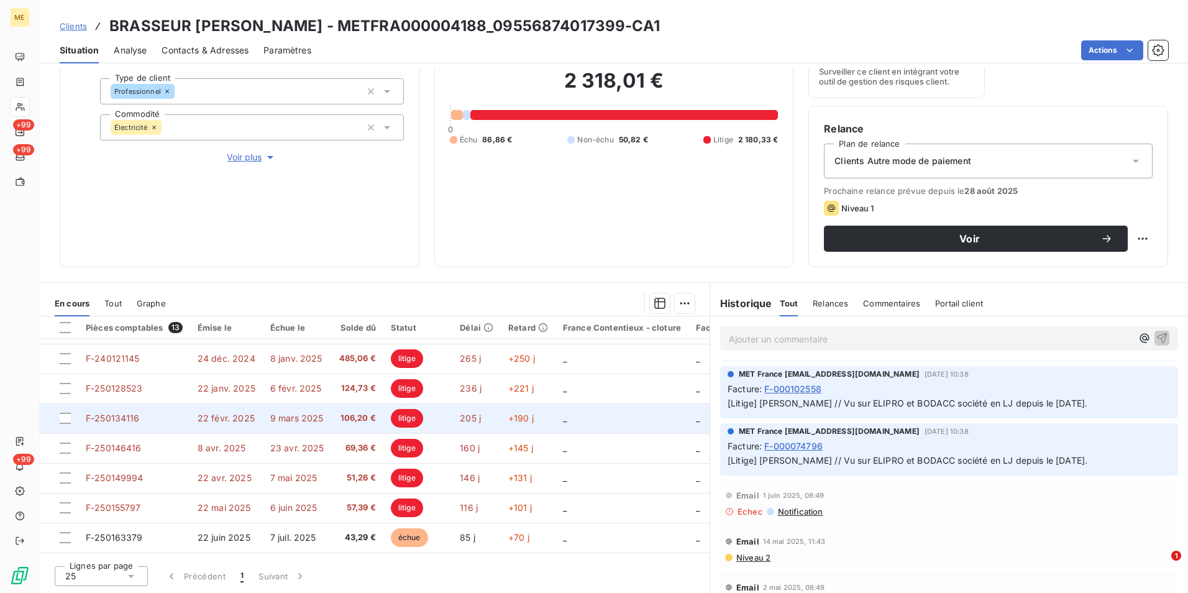
click at [297, 413] on span "9 mars 2025" at bounding box center [296, 418] width 53 height 11
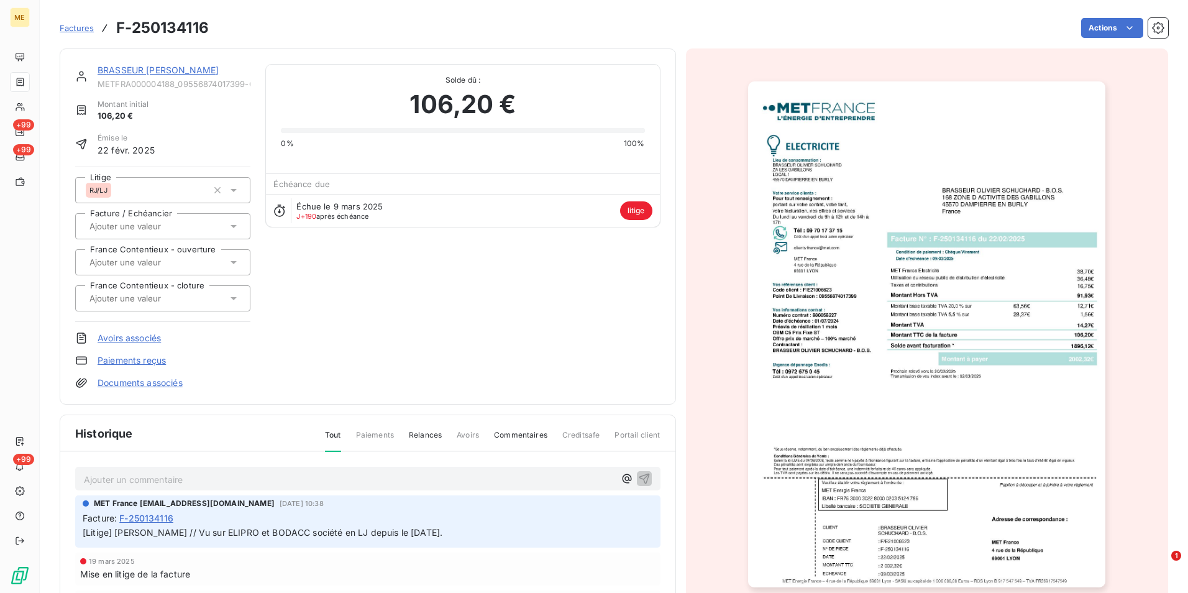
click at [871, 317] on img "button" at bounding box center [926, 334] width 357 height 506
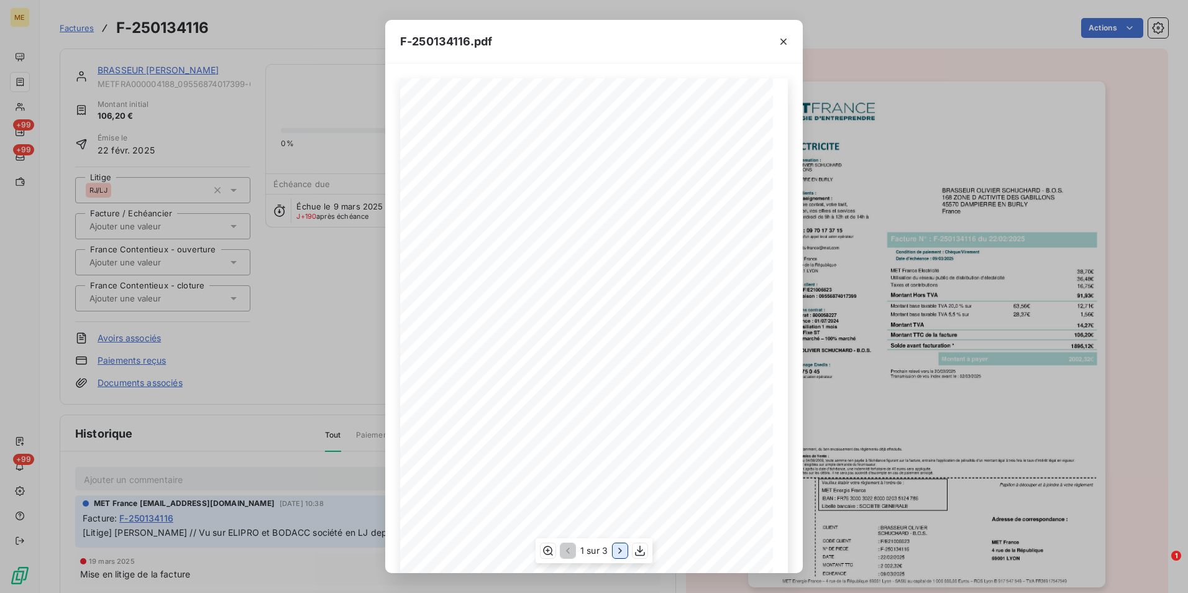
click at [613, 549] on button "button" at bounding box center [620, 550] width 15 height 15
click at [269, 314] on div "F-250134116.pdf Détail de votre facture : Document à conserver 10 ans 2/2 Numér…" at bounding box center [594, 296] width 1188 height 593
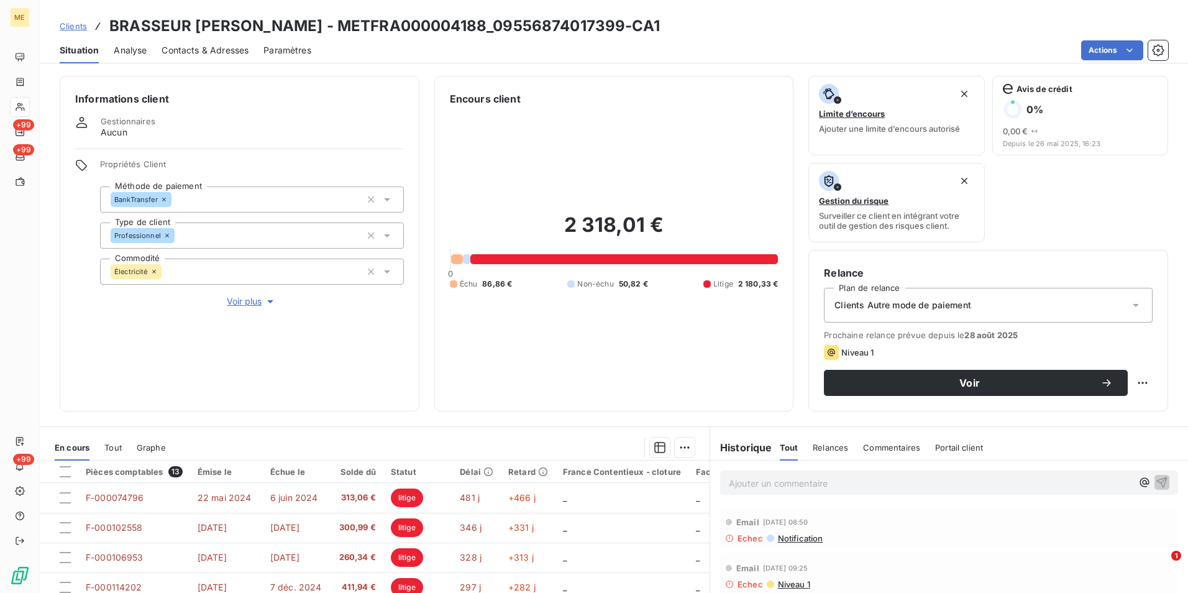
drag, startPoint x: 68, startPoint y: 22, endPoint x: 76, endPoint y: 22, distance: 8.7
click at [68, 22] on span "Clients" at bounding box center [73, 26] width 27 height 10
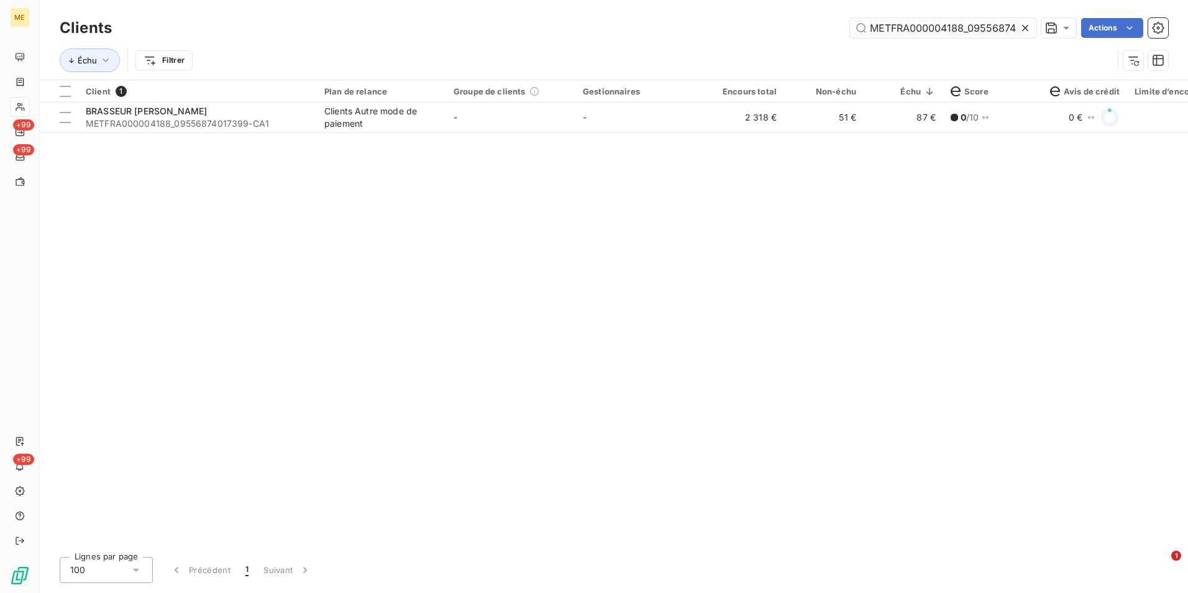
click at [1027, 27] on icon at bounding box center [1025, 28] width 12 height 12
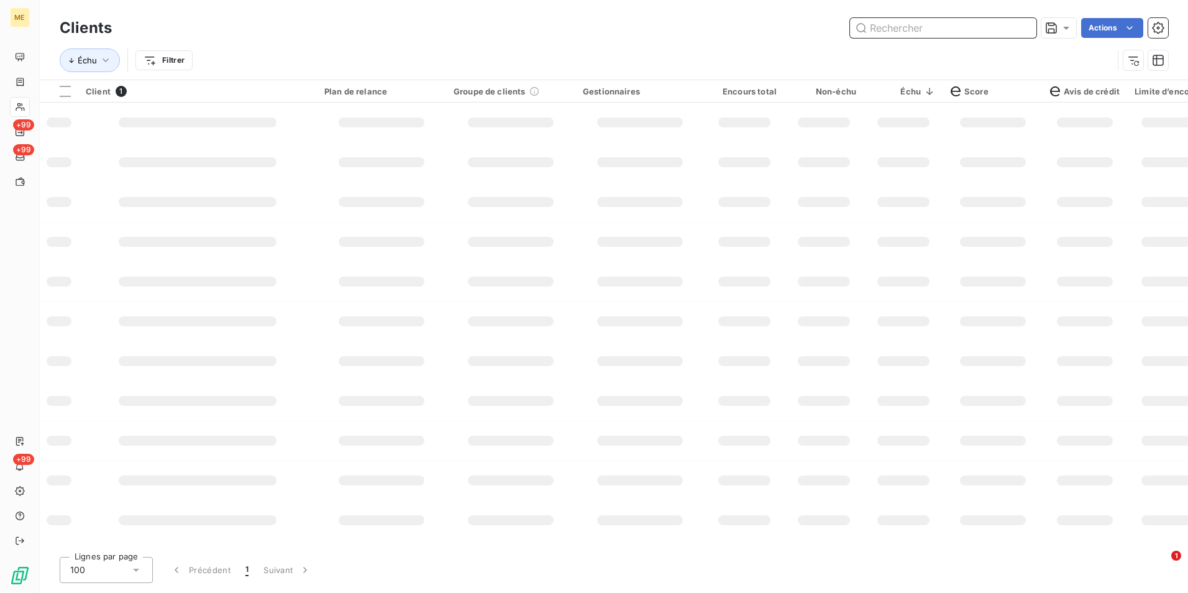
click at [1023, 26] on input "text" at bounding box center [943, 28] width 186 height 20
paste input "METFRA000000695_24516208364219"
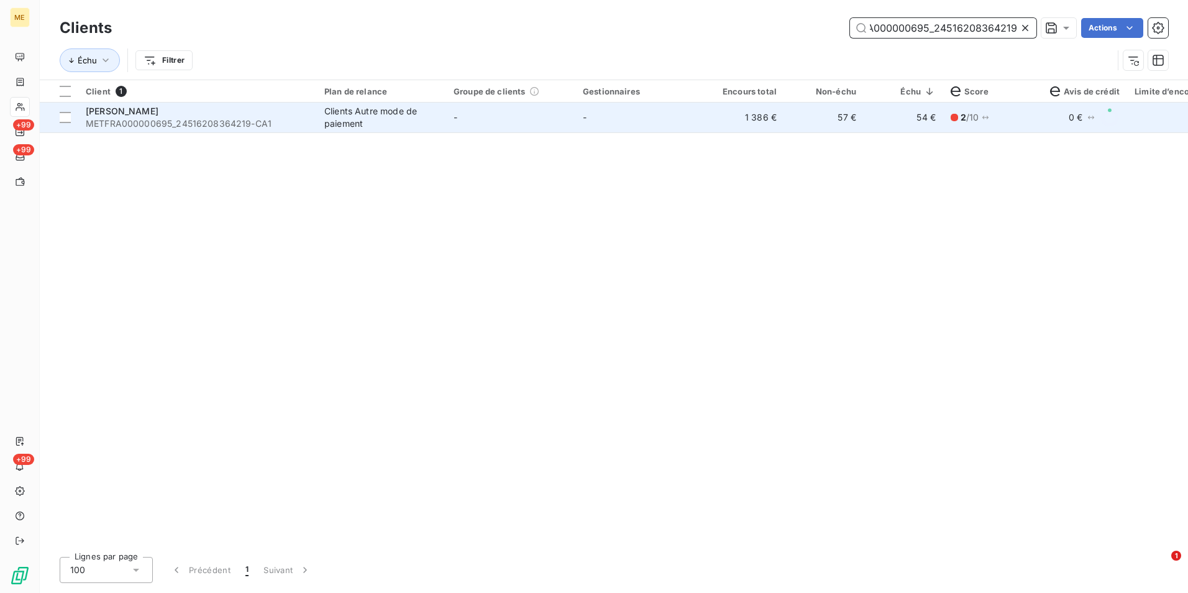
type input "METFRA000000695_24516208364219"
click at [577, 126] on td "-" at bounding box center [640, 118] width 129 height 30
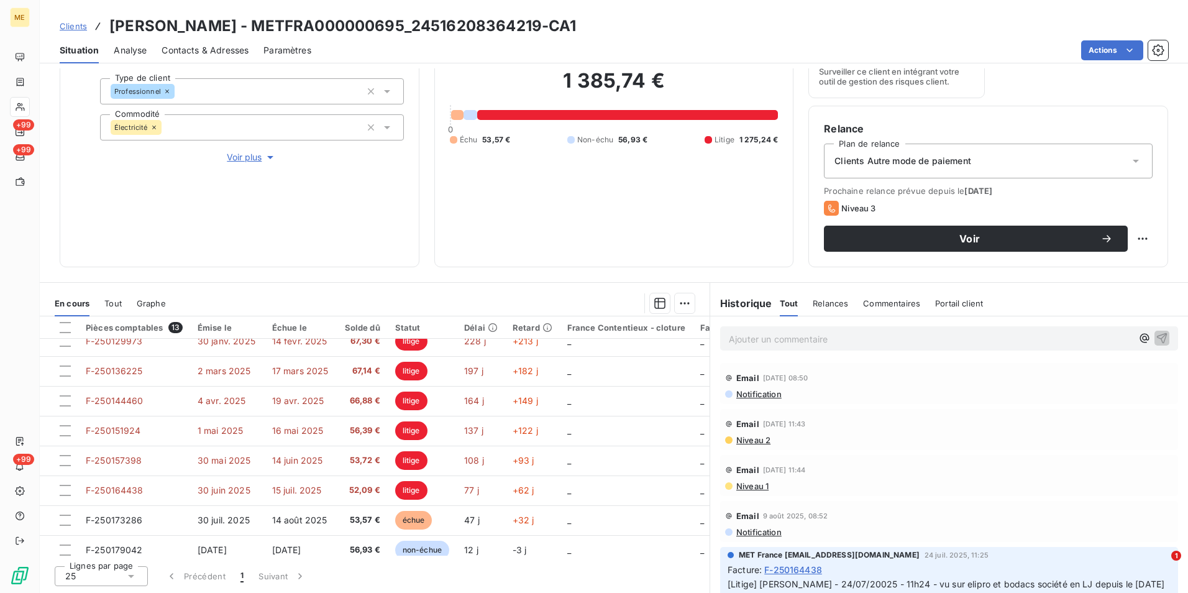
scroll to position [177, 0]
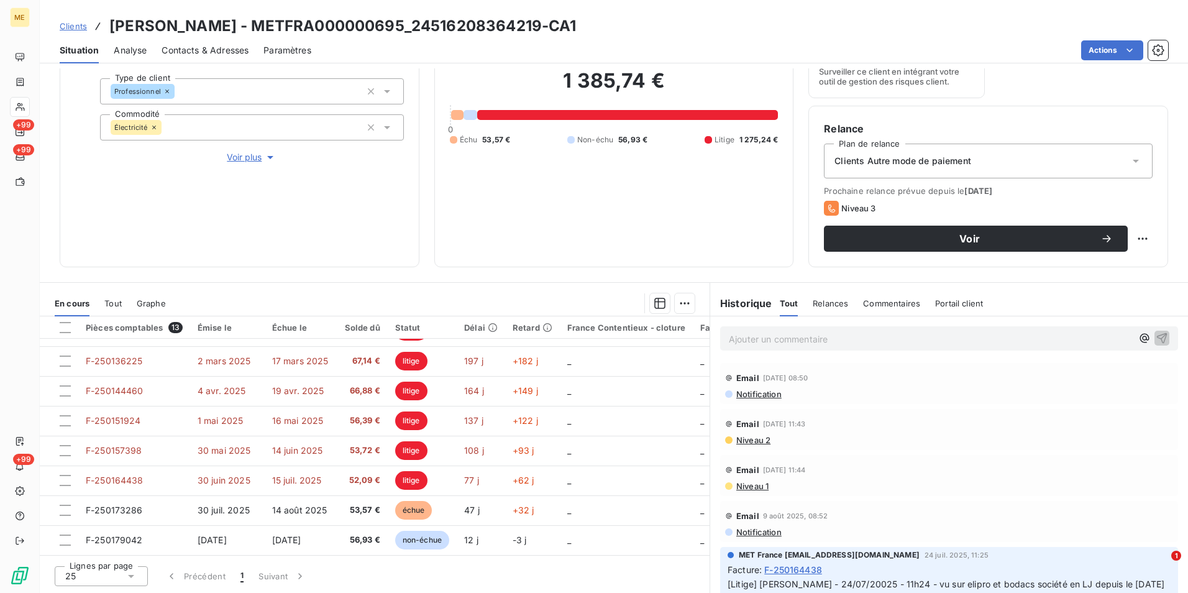
click at [227, 154] on span "Voir plus" at bounding box center [252, 157] width 50 height 12
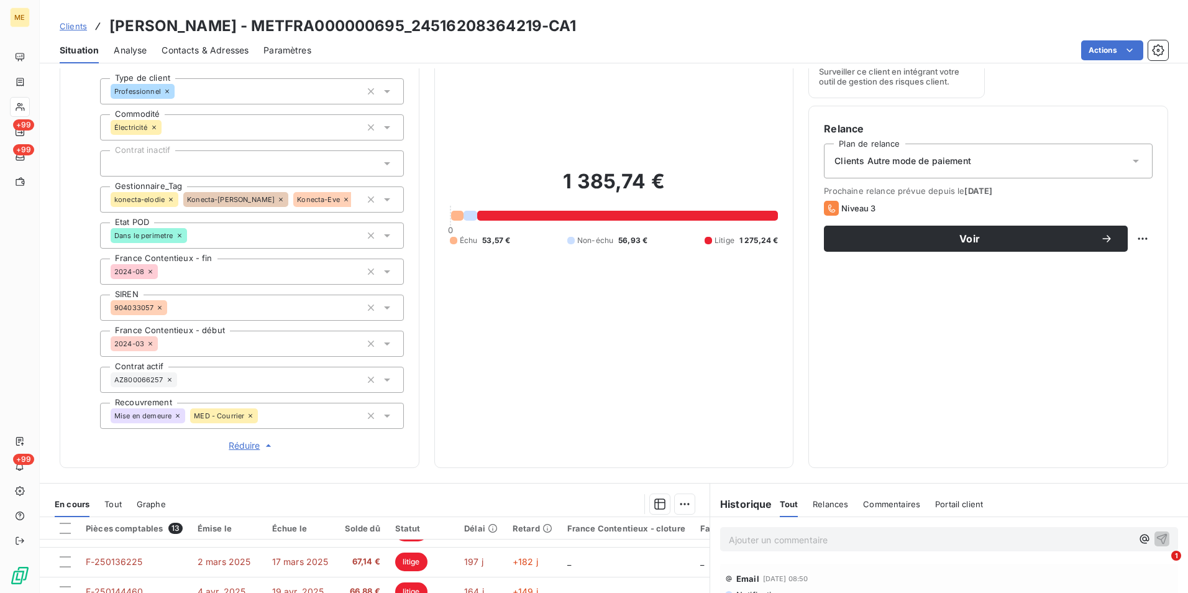
scroll to position [345, 0]
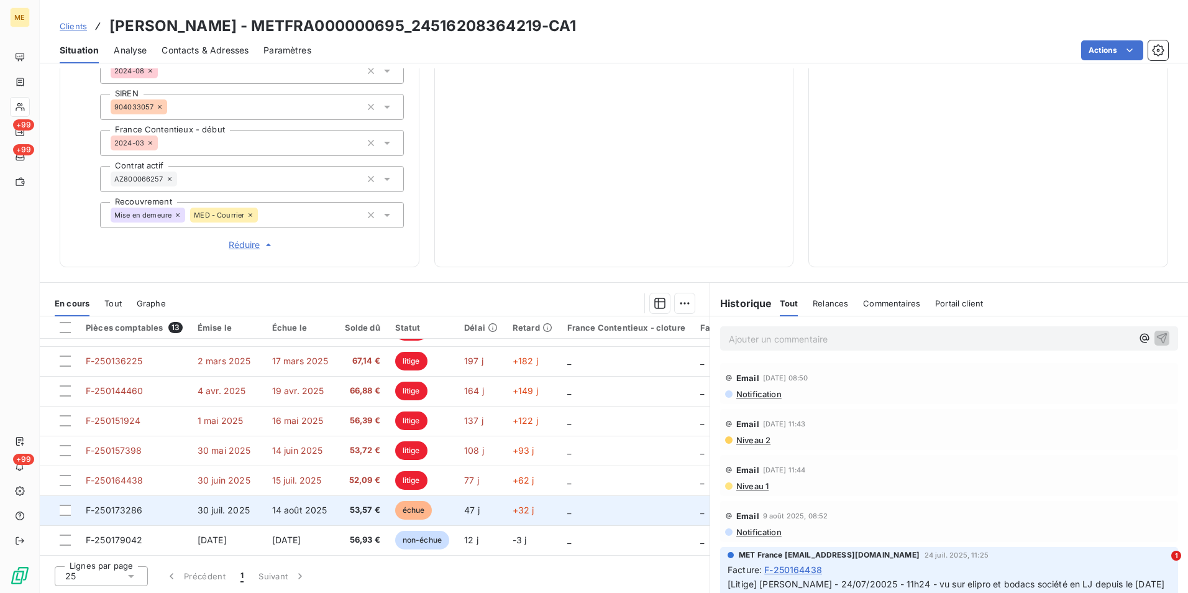
click at [308, 508] on span "14 août 2025" at bounding box center [299, 510] width 55 height 11
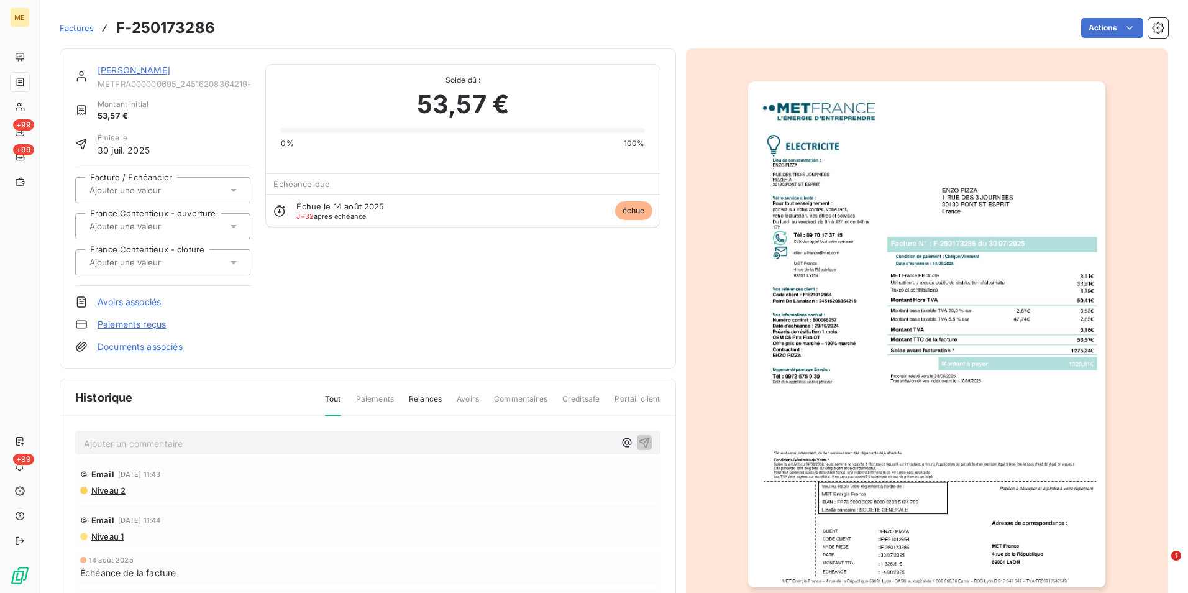
click at [906, 326] on img "button" at bounding box center [926, 334] width 357 height 506
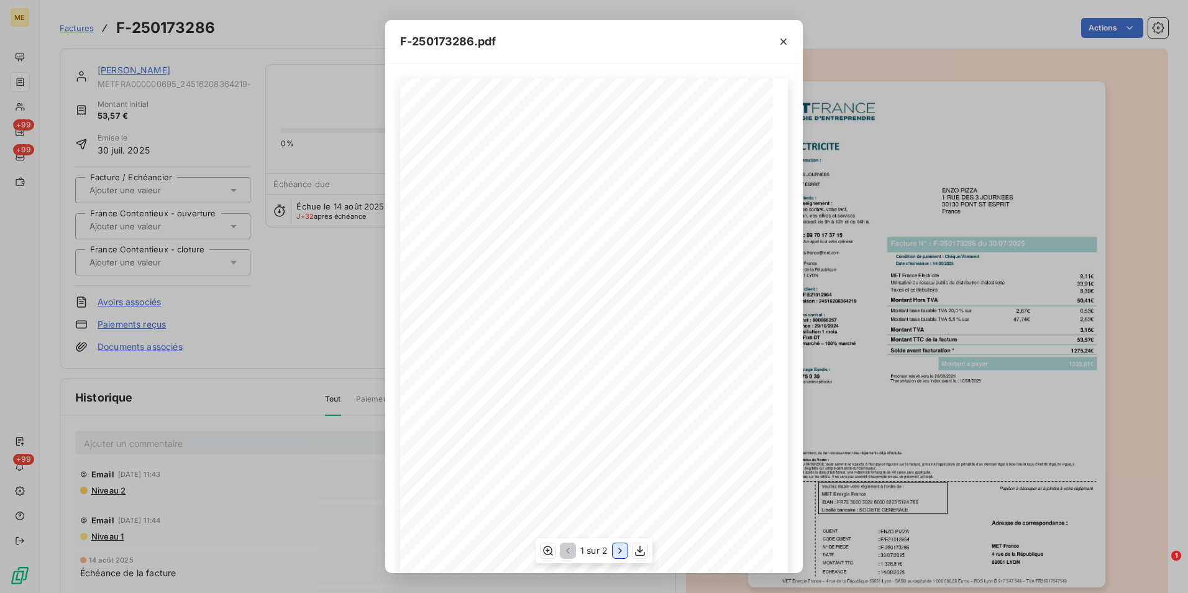
click at [617, 556] on icon "button" at bounding box center [620, 550] width 12 height 12
drag, startPoint x: 311, startPoint y: 264, endPoint x: 303, endPoint y: 244, distance: 20.7
click at [310, 264] on div "F-250173286.pdf Détail de votre facture : Document à conserver 10 ans 2/2 Numér…" at bounding box center [594, 296] width 1188 height 593
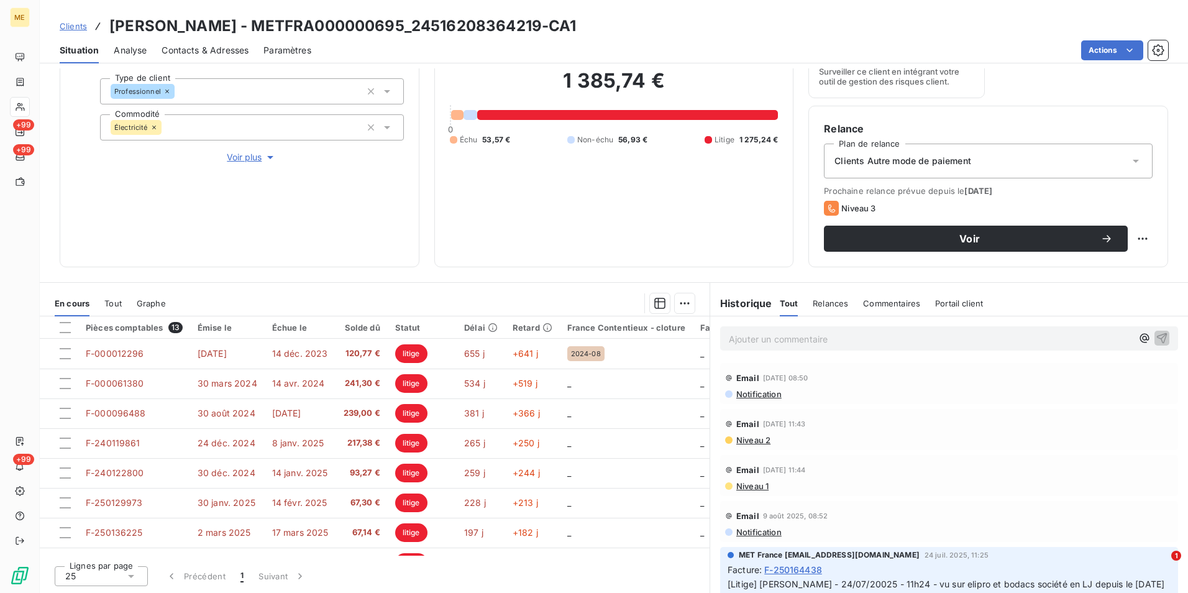
click at [847, 347] on div "Ajouter un commentaire ﻿" at bounding box center [949, 338] width 458 height 24
click at [844, 341] on p "Ajouter un commentaire ﻿" at bounding box center [930, 339] width 403 height 16
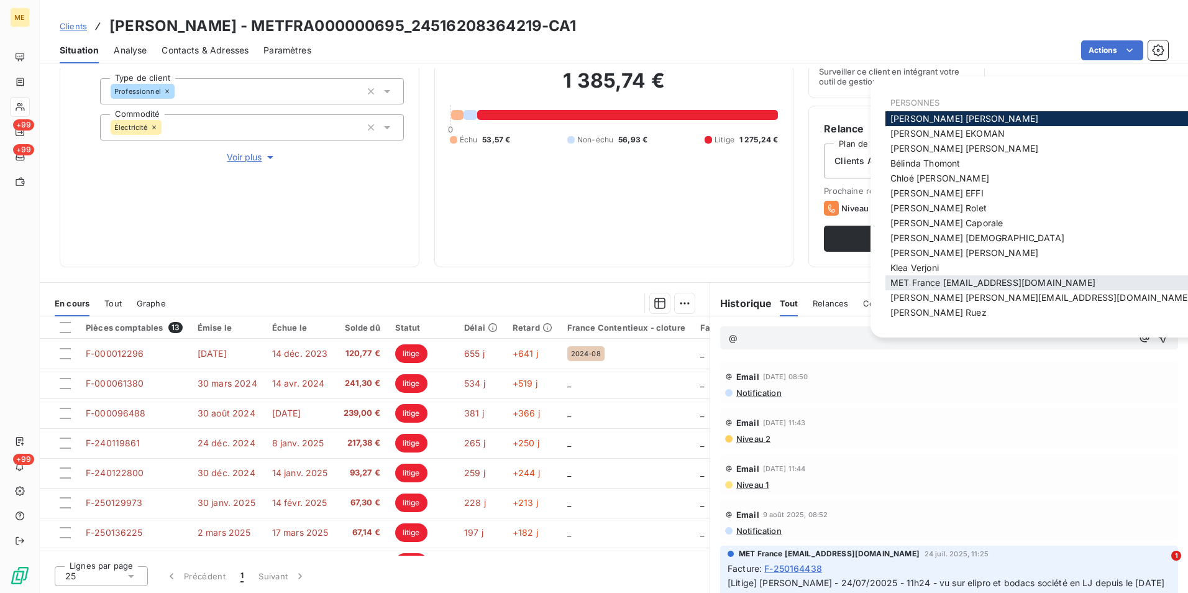
click at [987, 282] on span "MET France [EMAIL_ADDRESS][DOMAIN_NAME]" at bounding box center [993, 282] width 205 height 11
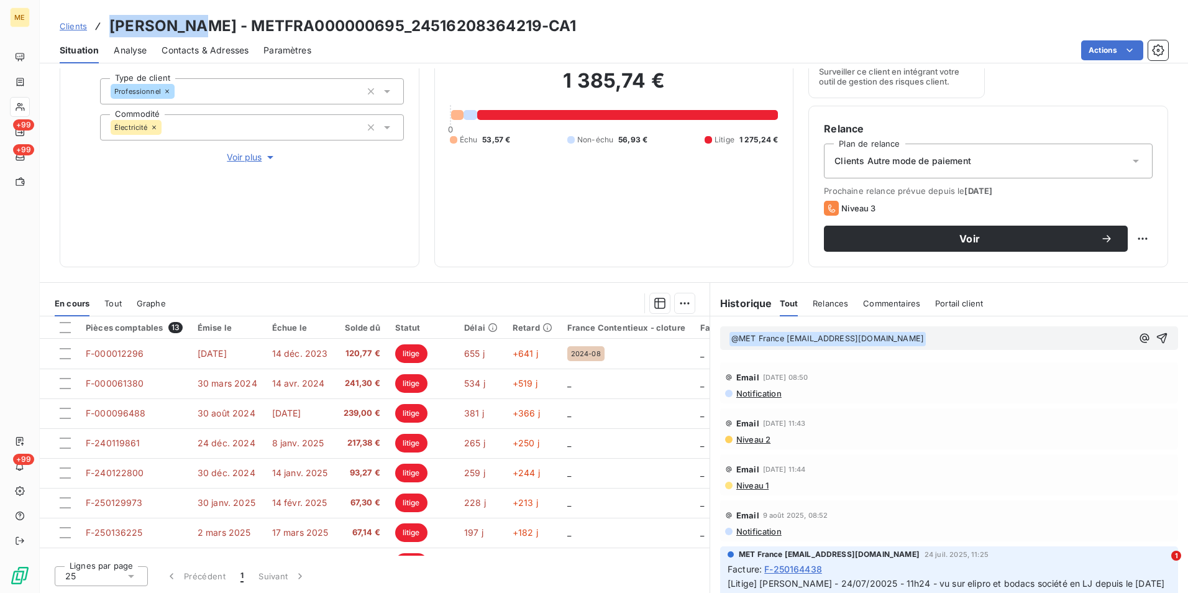
drag, startPoint x: 199, startPoint y: 22, endPoint x: 94, endPoint y: 20, distance: 105.1
click at [94, 20] on div "Clients [PERSON_NAME] - METFRA000000695_24516208364219-CA1" at bounding box center [318, 26] width 517 height 22
copy h3 "[PERSON_NAME]"
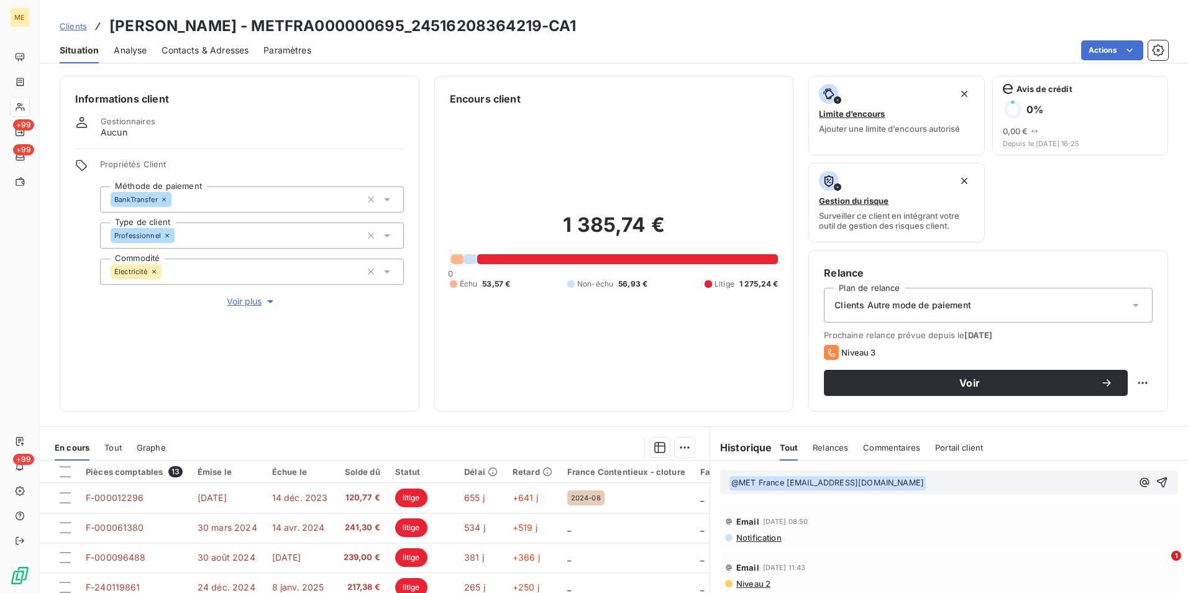
click at [970, 490] on p "﻿ @ MET [GEOGRAPHIC_DATA] [EMAIL_ADDRESS][DOMAIN_NAME] ﻿ ﻿" at bounding box center [930, 482] width 403 height 15
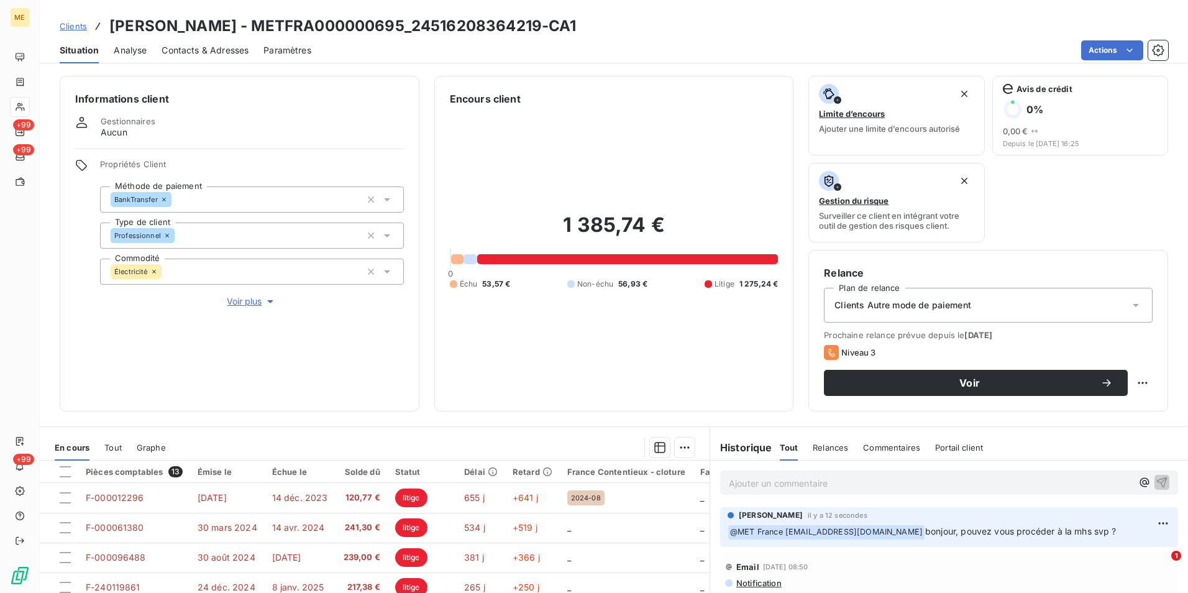
click at [76, 26] on span "Clients" at bounding box center [73, 26] width 27 height 10
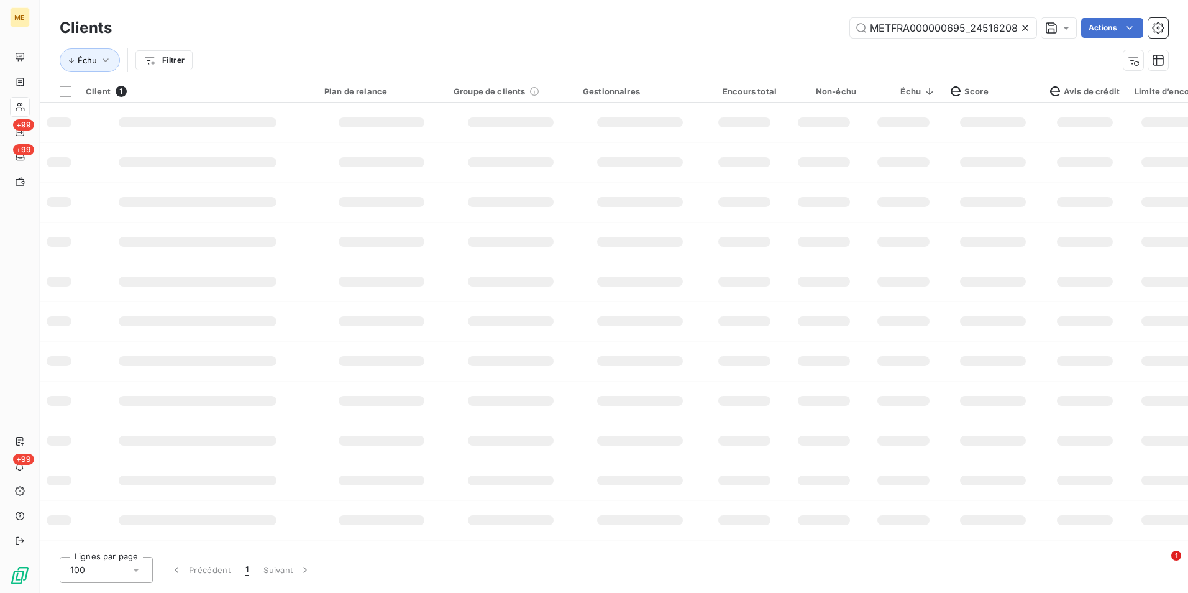
scroll to position [0, 36]
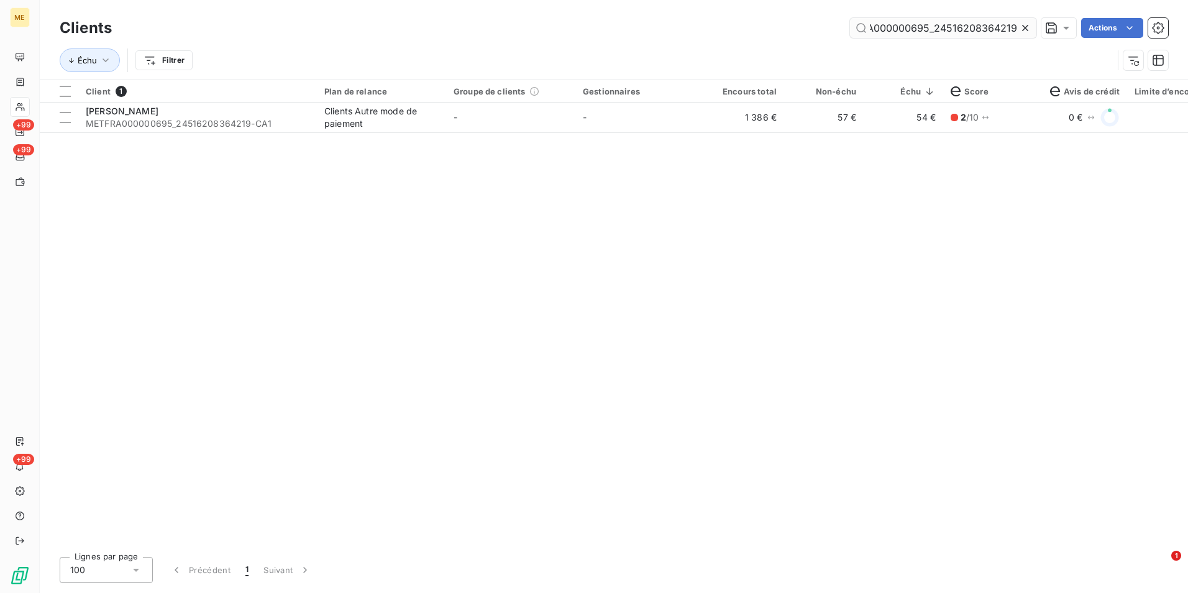
click at [1016, 30] on input "METFRA000000695_24516208364219" at bounding box center [943, 28] width 186 height 20
click at [1027, 25] on icon at bounding box center [1025, 28] width 12 height 12
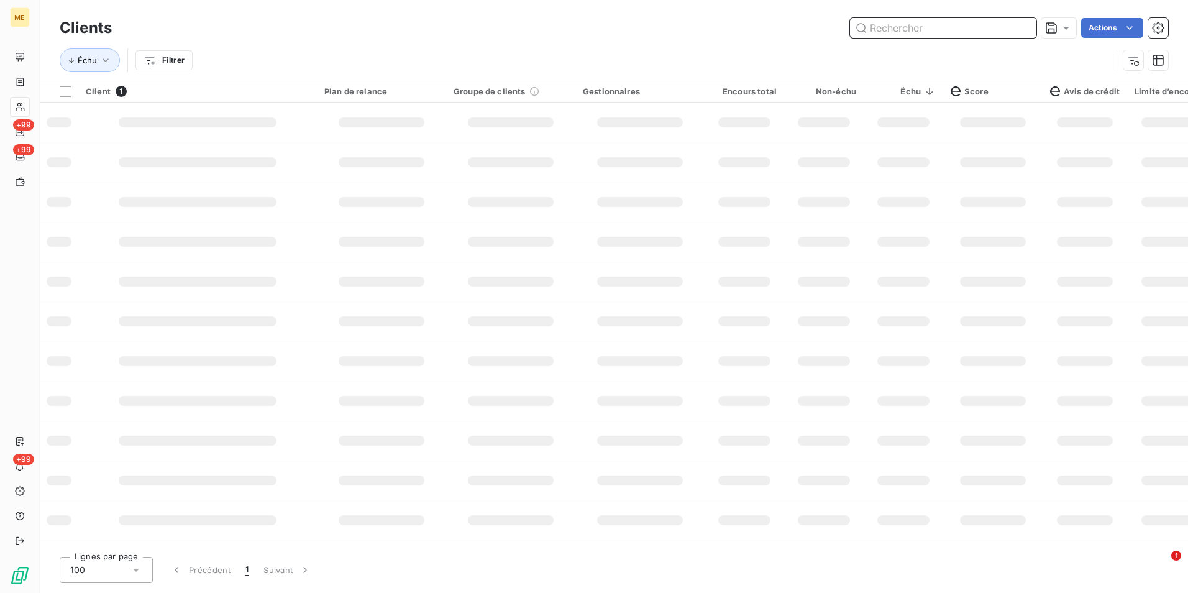
click at [1022, 24] on input "text" at bounding box center [943, 28] width 186 height 20
paste input "METFRA000001925_12563241662439"
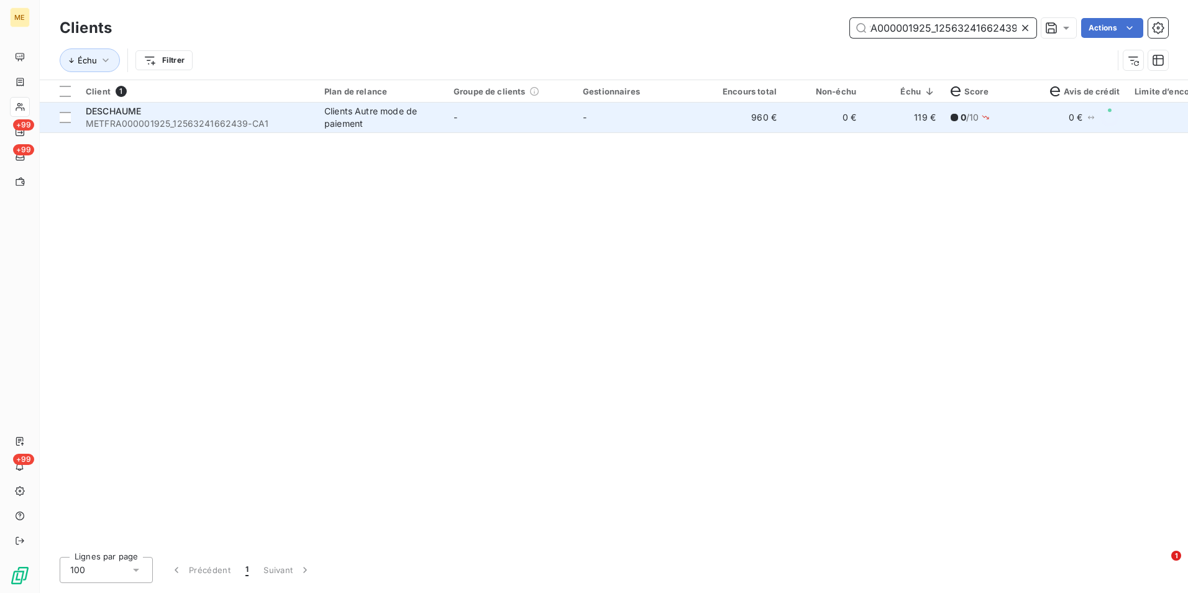
type input "METFRA000001925_12563241662439"
click at [715, 117] on td "960 €" at bounding box center [745, 118] width 80 height 30
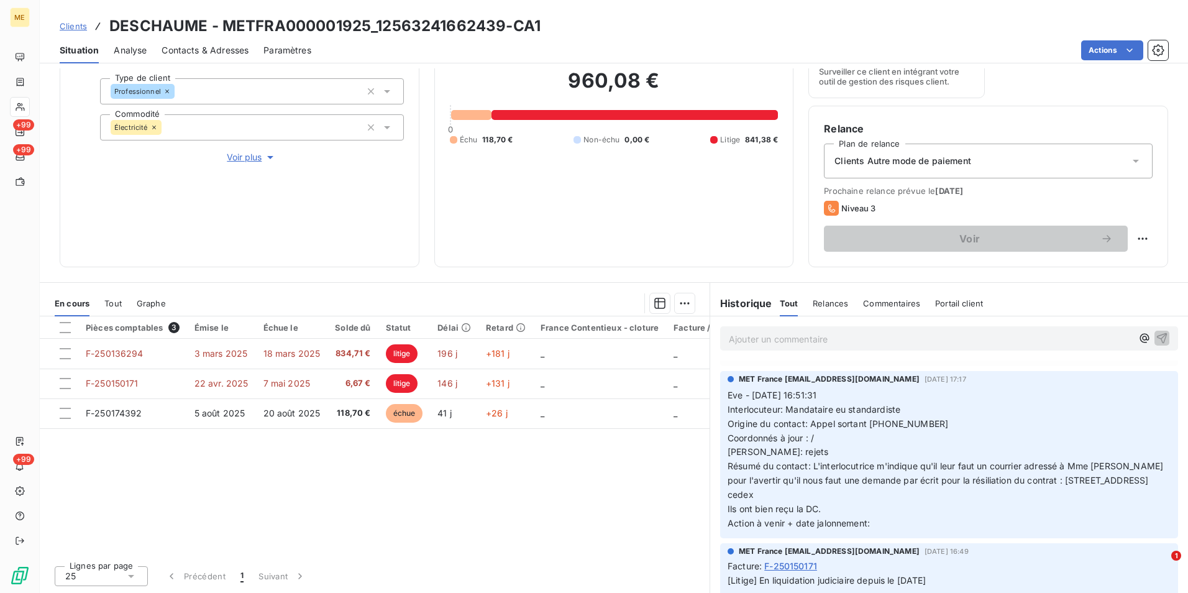
scroll to position [62, 0]
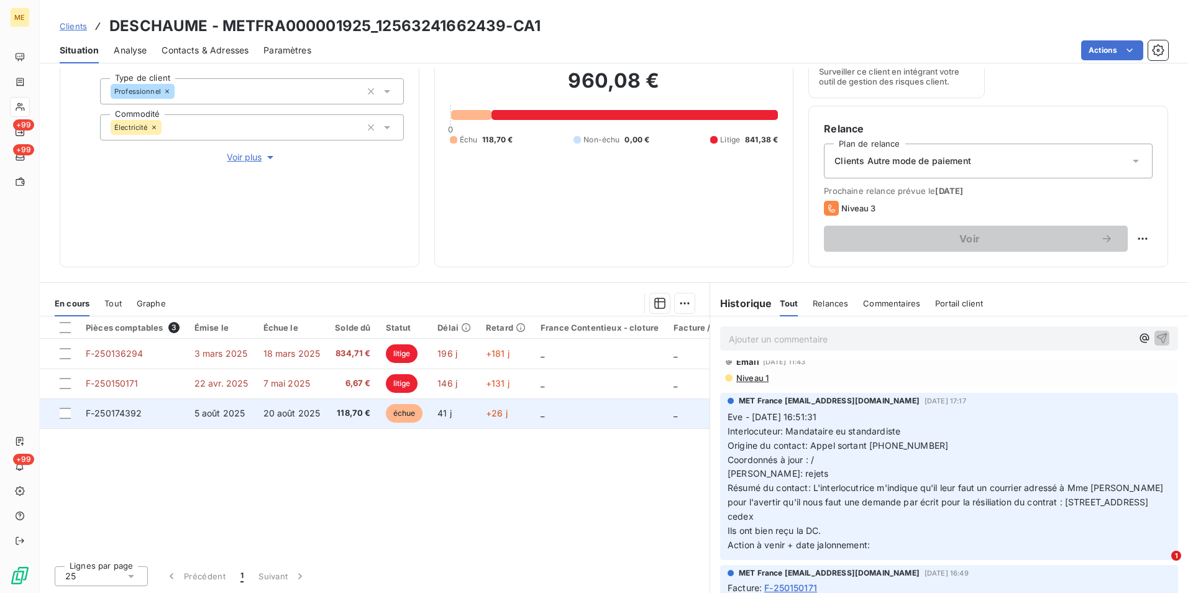
click at [306, 413] on span "20 août 2025" at bounding box center [292, 413] width 57 height 11
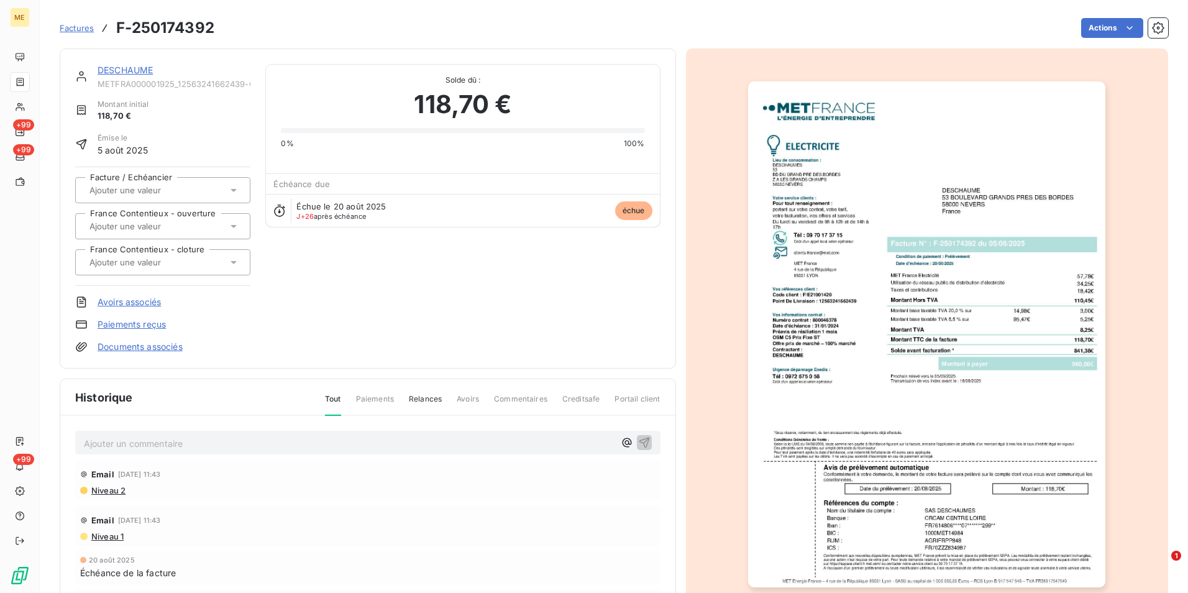
click at [931, 278] on img "button" at bounding box center [926, 334] width 357 height 506
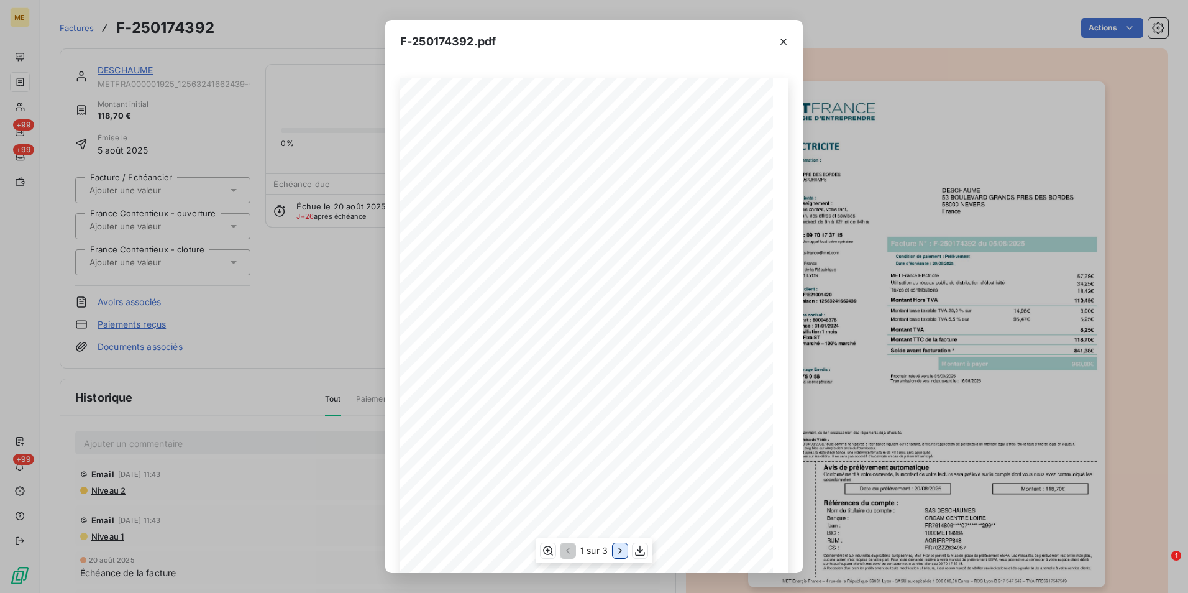
click at [618, 549] on icon "button" at bounding box center [620, 550] width 12 height 12
click at [315, 370] on div "F-250174392.pdf Détail de votre facture : Document à conserver 10 ans 2/2 Numér…" at bounding box center [594, 296] width 1188 height 593
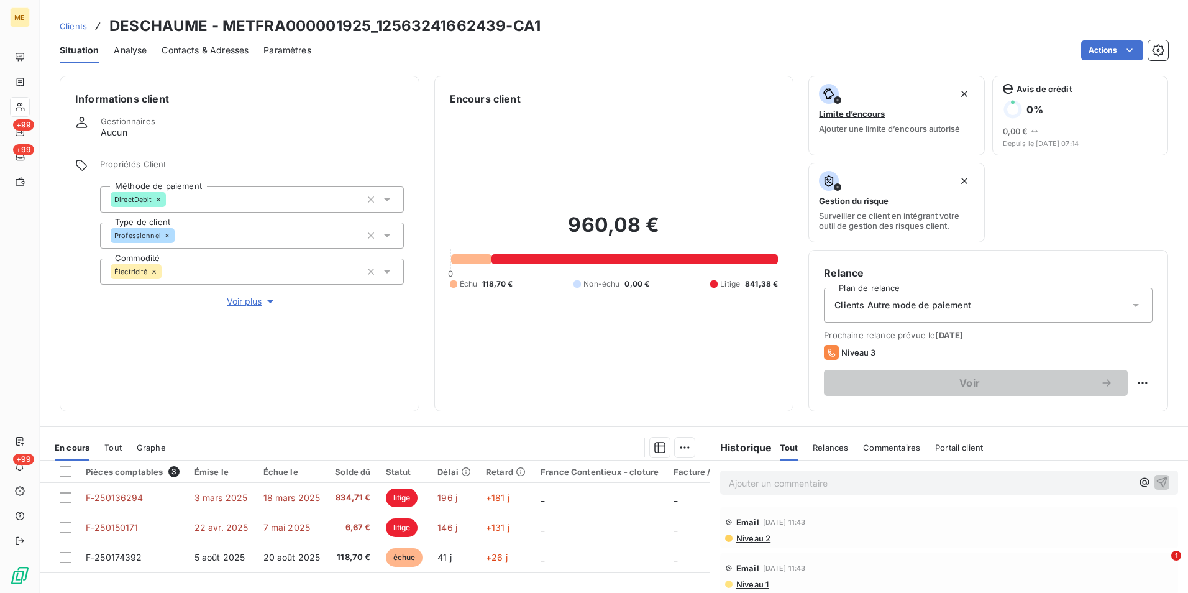
click at [822, 485] on p "Ajouter un commentaire ﻿" at bounding box center [930, 483] width 403 height 16
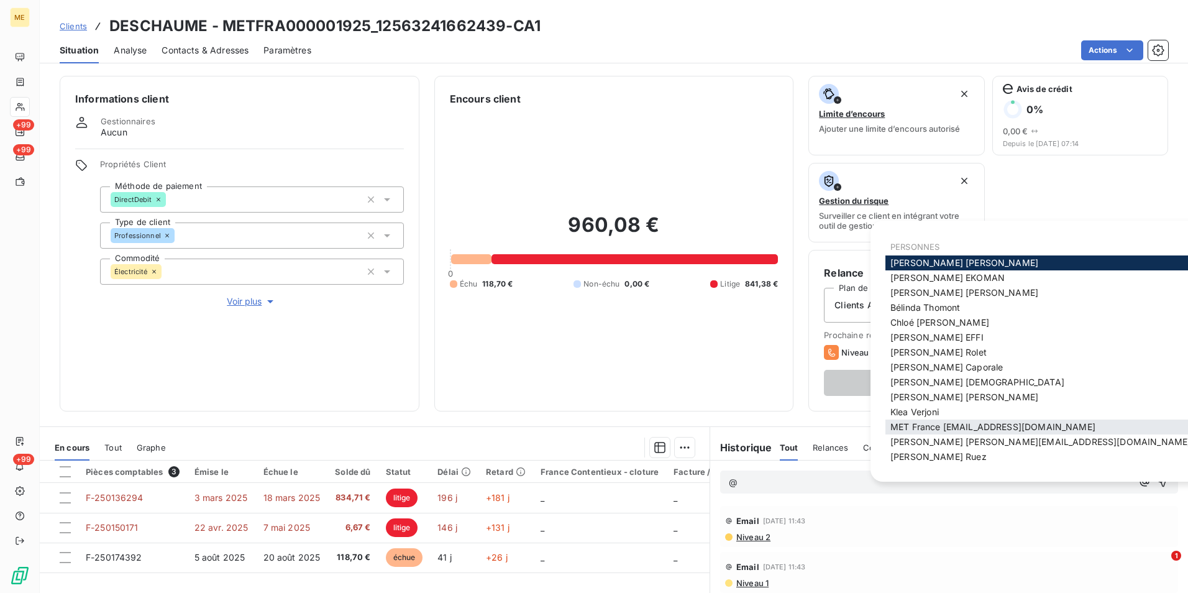
click at [994, 430] on span "MET France [EMAIL_ADDRESS][DOMAIN_NAME]" at bounding box center [993, 426] width 205 height 11
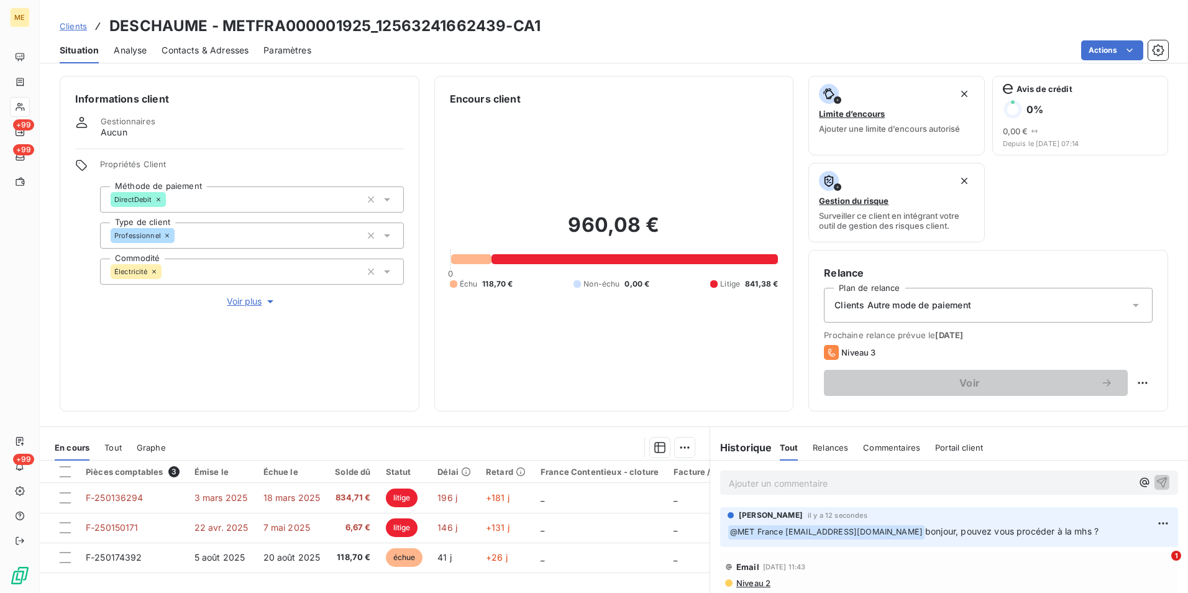
click at [68, 28] on span "Clients" at bounding box center [73, 26] width 27 height 10
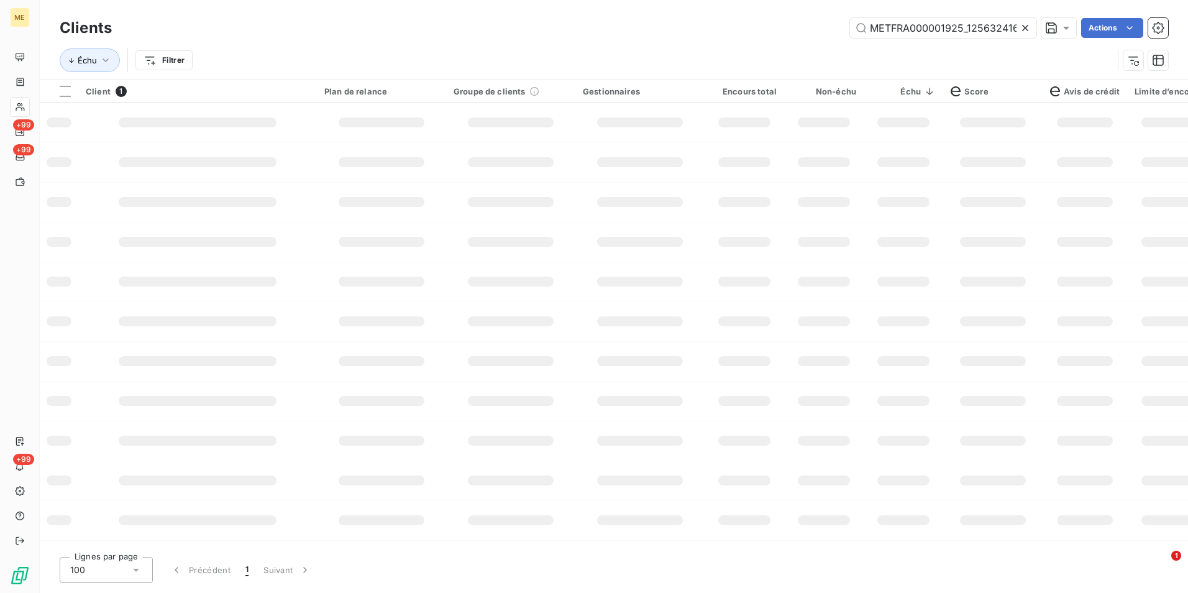
scroll to position [0, 32]
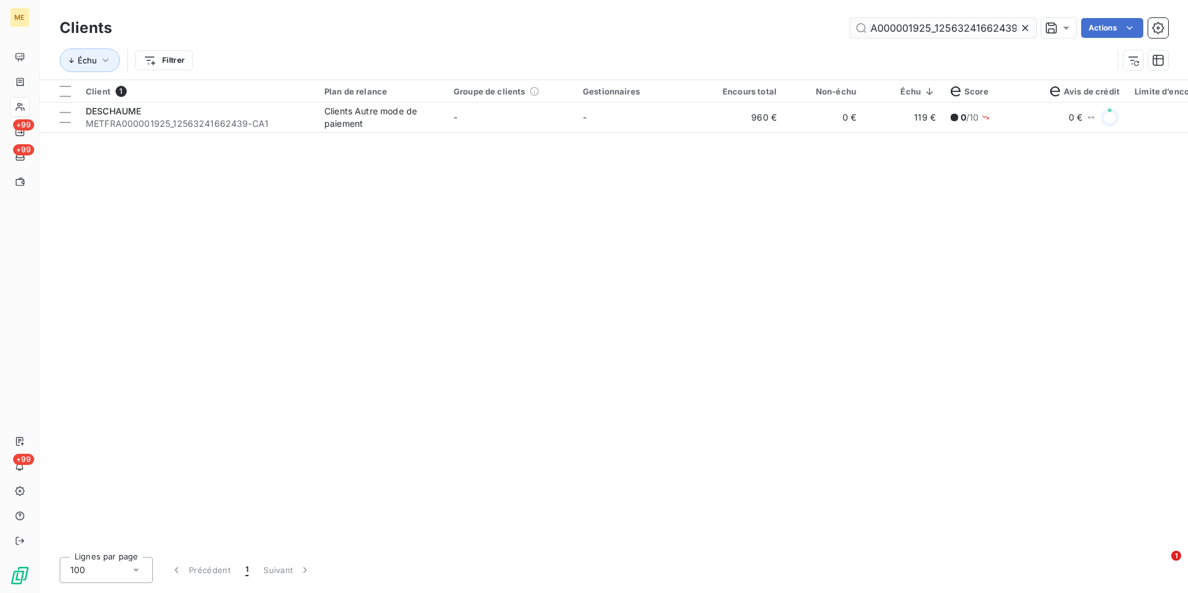
drag, startPoint x: 1032, startPoint y: 27, endPoint x: 1019, endPoint y: 25, distance: 13.1
click at [1032, 27] on div at bounding box center [1027, 28] width 17 height 20
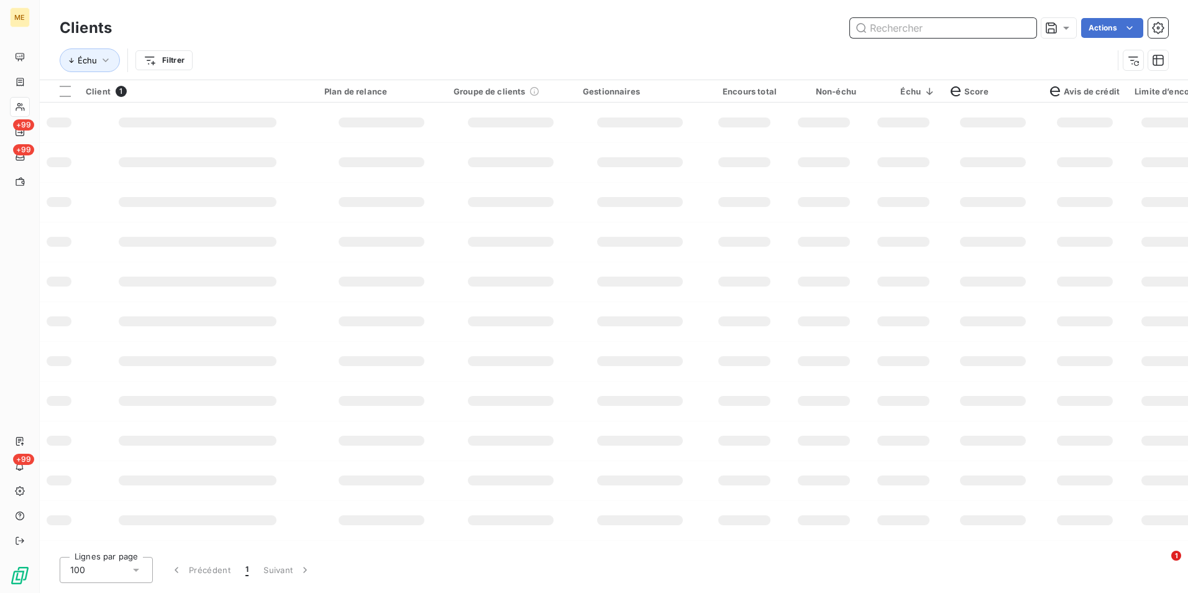
click at [1019, 25] on input "text" at bounding box center [943, 28] width 186 height 20
paste input "METFRA000000792_16521707582901"
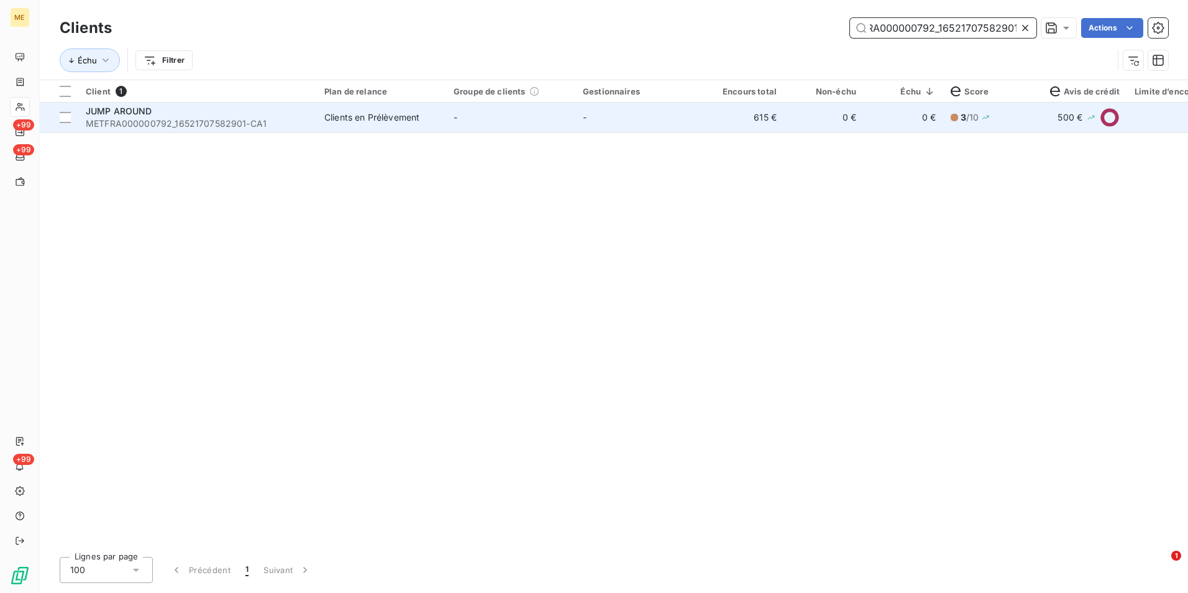
type input "METFRA000000792_16521707582901"
click at [475, 117] on td "-" at bounding box center [510, 118] width 129 height 30
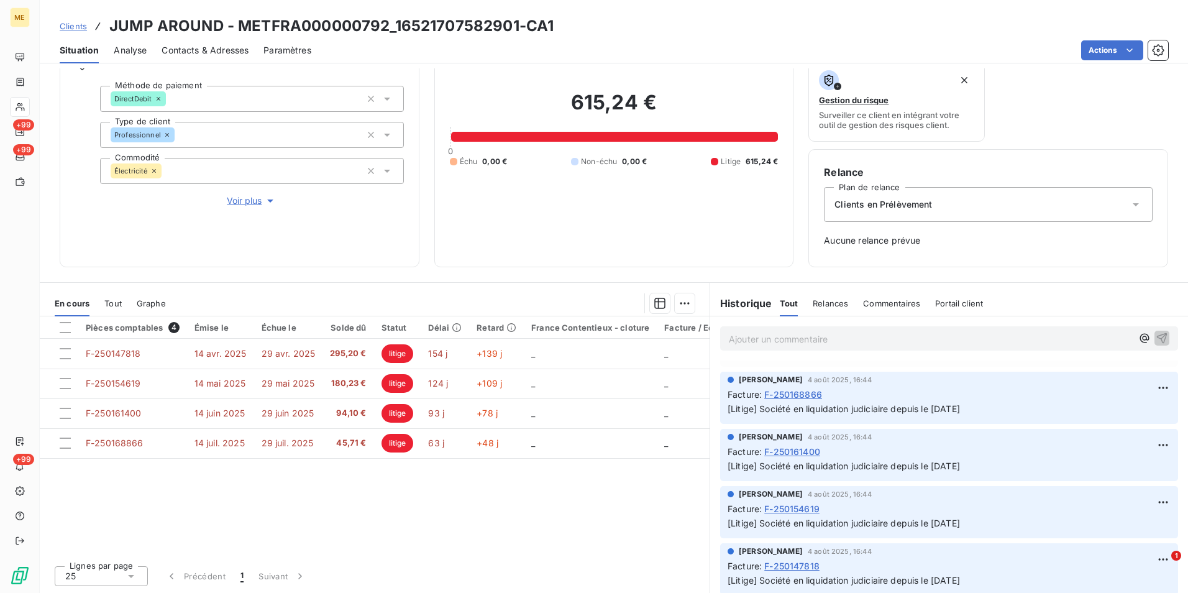
scroll to position [62, 0]
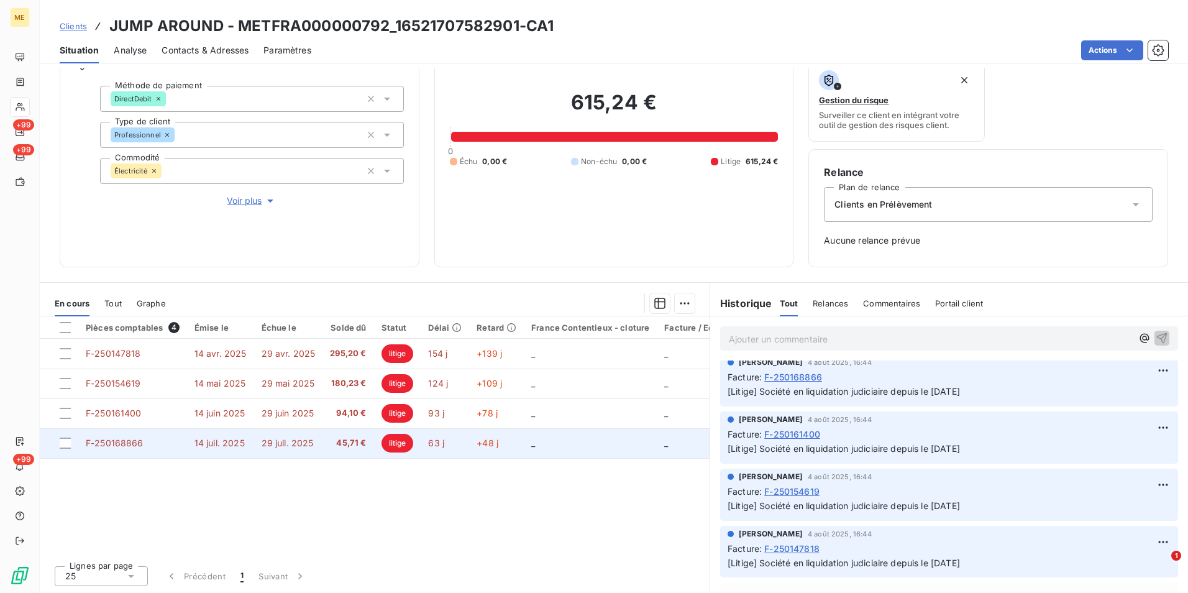
click at [315, 449] on td "29 juil. 2025" at bounding box center [288, 443] width 69 height 30
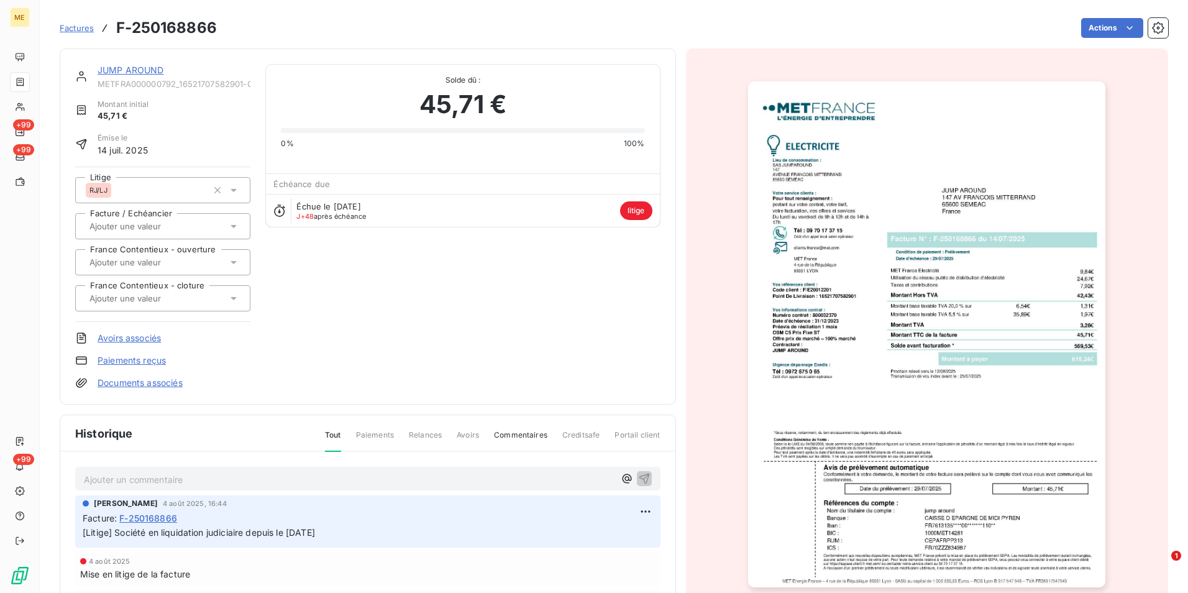
click at [1021, 291] on img "button" at bounding box center [926, 334] width 357 height 506
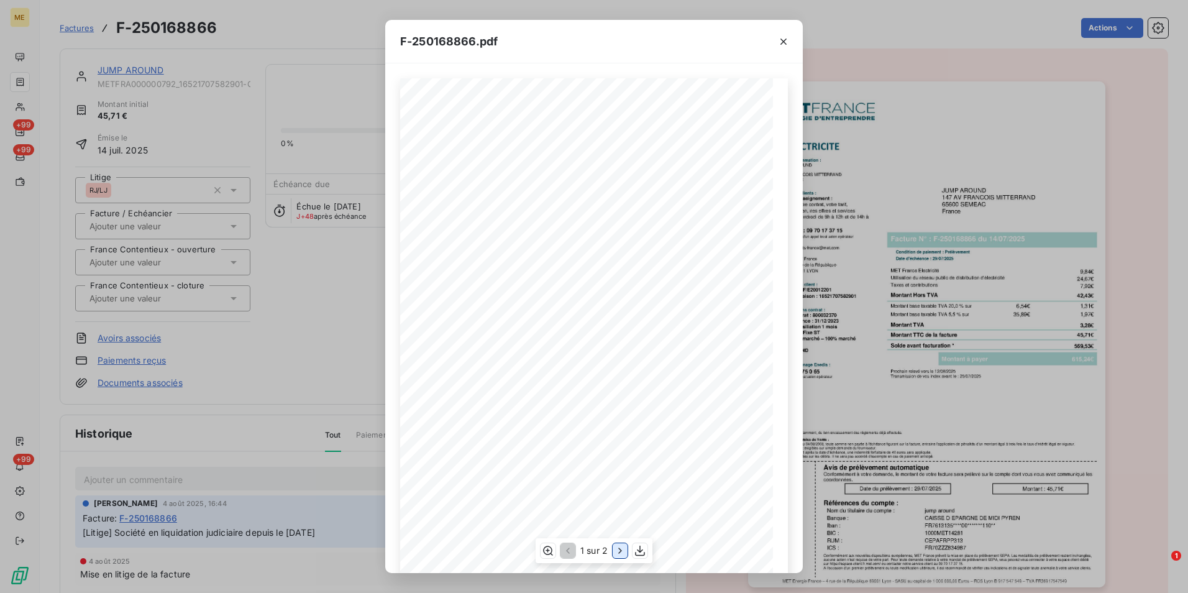
click at [618, 549] on icon "button" at bounding box center [620, 550] width 12 height 12
click at [283, 352] on div "F-250168866.pdf Détail de votre facture : Document à conserver 10 ans 2/2 Numér…" at bounding box center [594, 296] width 1188 height 593
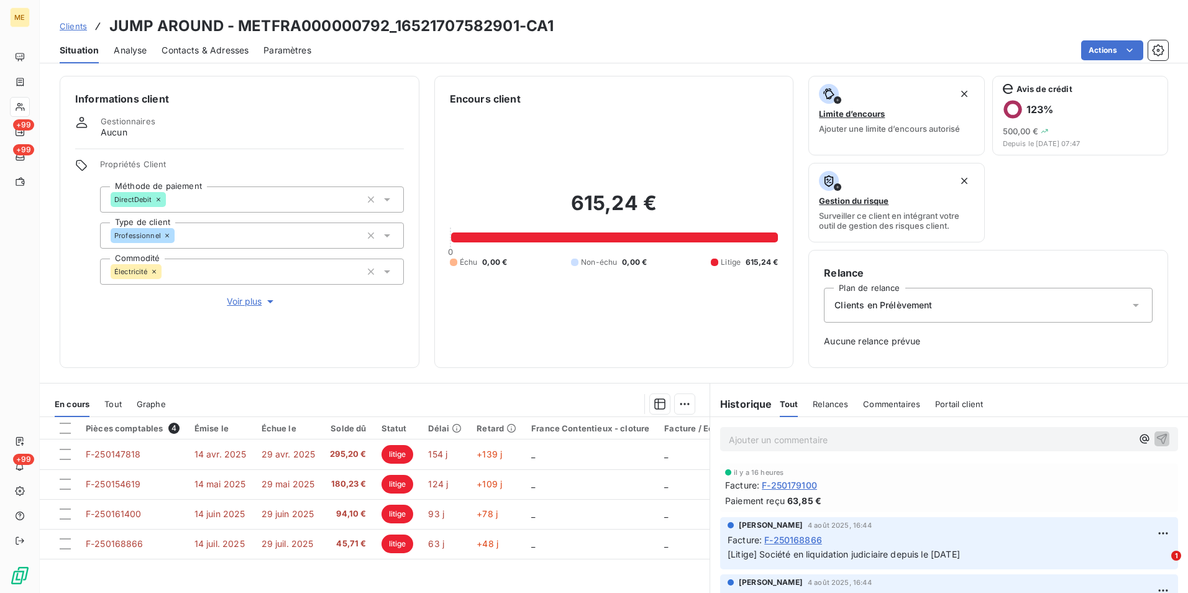
click at [803, 445] on p "Ajouter un commentaire ﻿" at bounding box center [930, 440] width 403 height 16
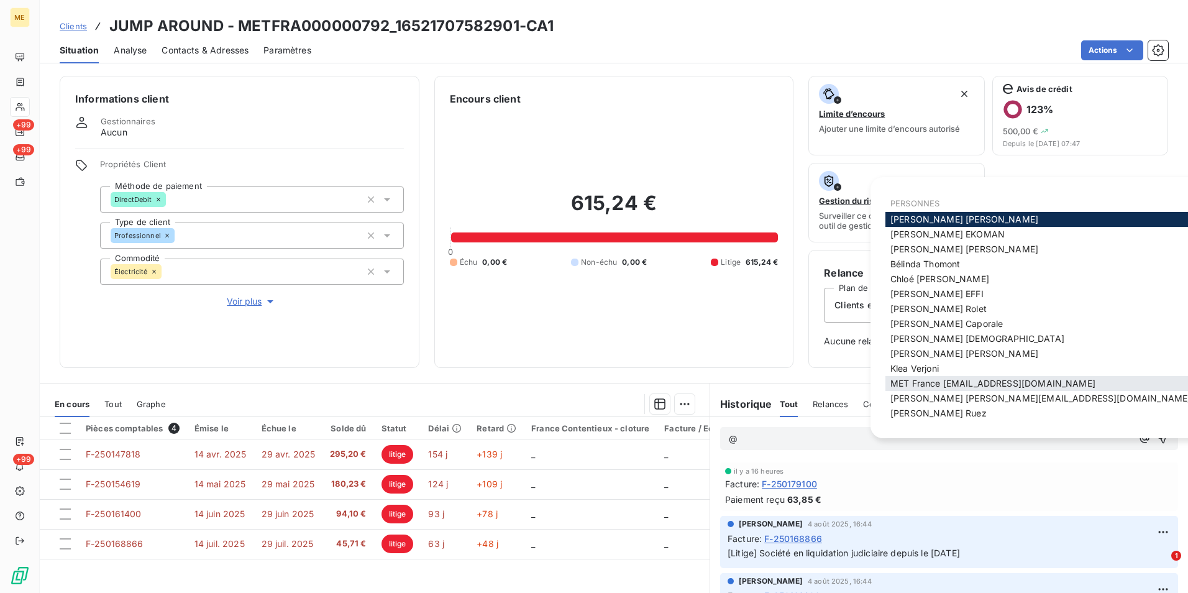
click at [910, 380] on span "MET France [EMAIL_ADDRESS][DOMAIN_NAME]" at bounding box center [993, 383] width 205 height 11
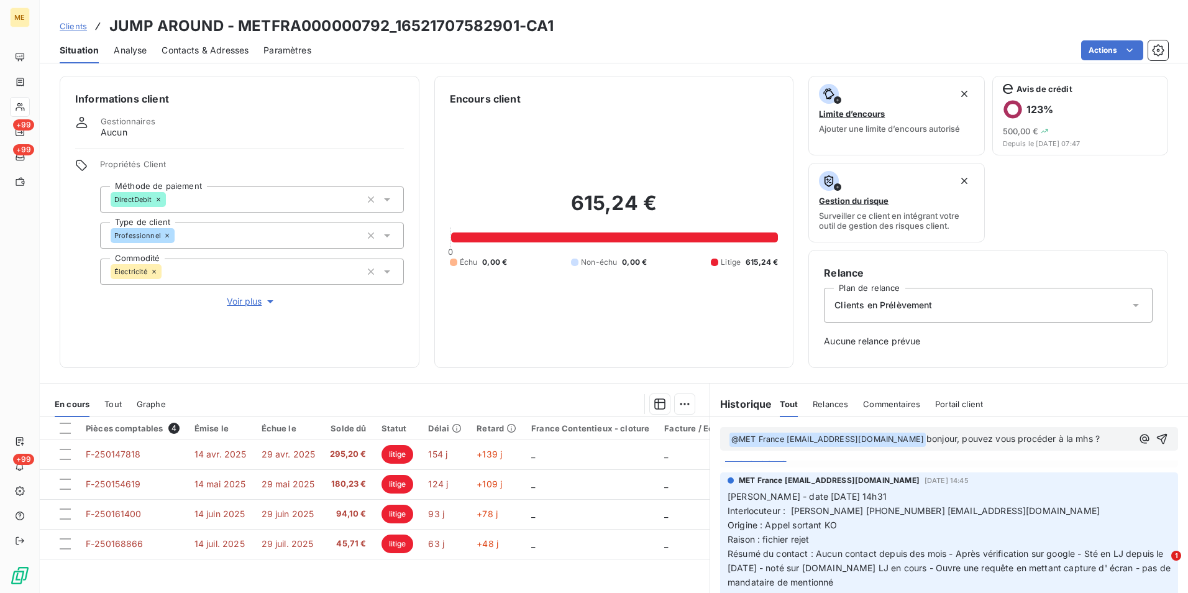
scroll to position [373, 0]
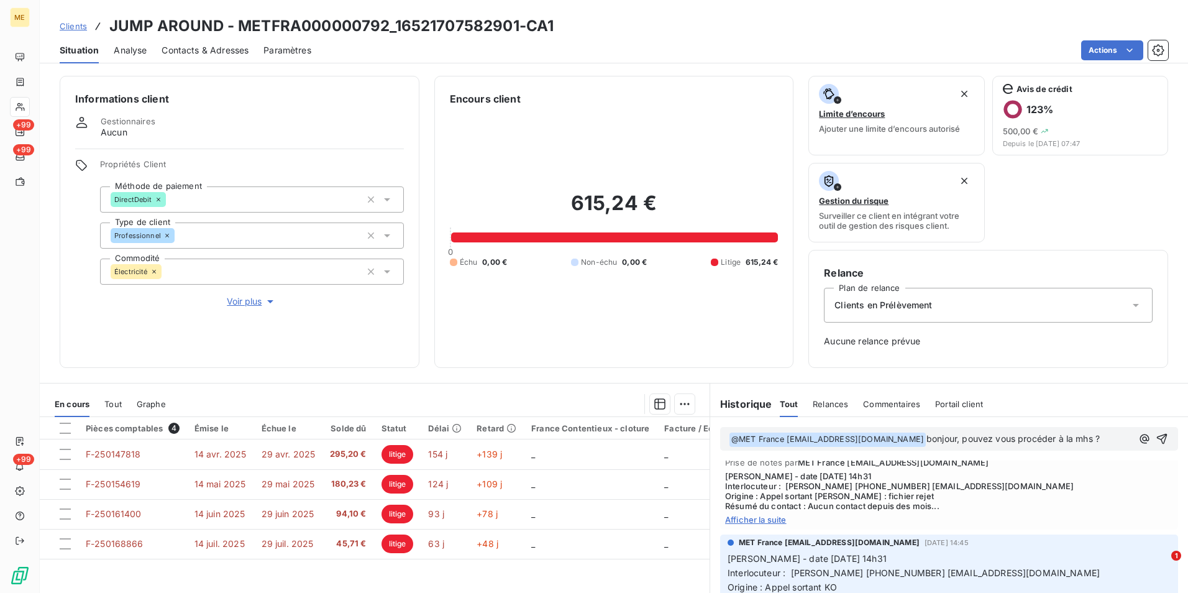
click at [755, 525] on span "Afficher la suite" at bounding box center [949, 520] width 448 height 10
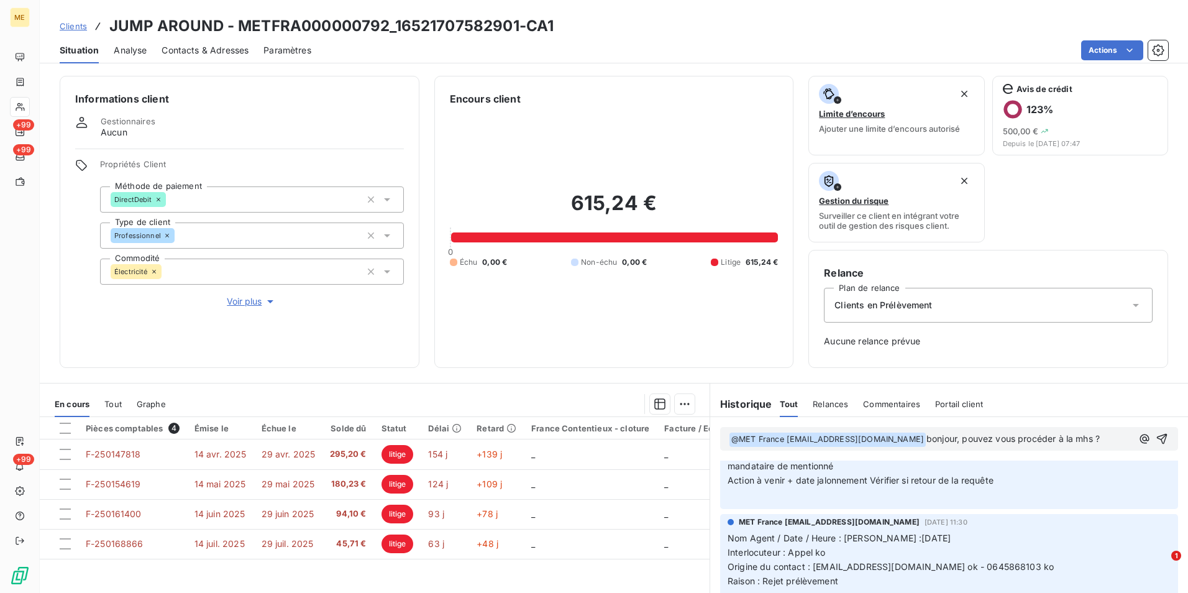
scroll to position [559, 0]
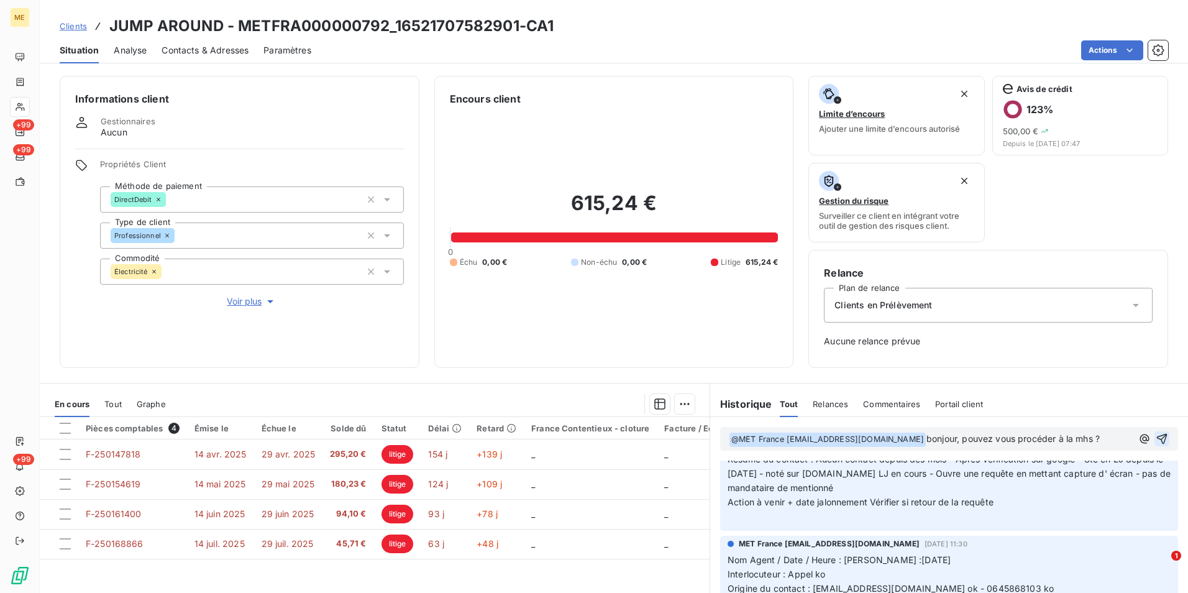
click at [1156, 440] on icon "button" at bounding box center [1162, 439] width 12 height 12
drag, startPoint x: 65, startPoint y: 22, endPoint x: 78, endPoint y: 24, distance: 13.8
click at [65, 22] on span "Clients" at bounding box center [73, 26] width 27 height 10
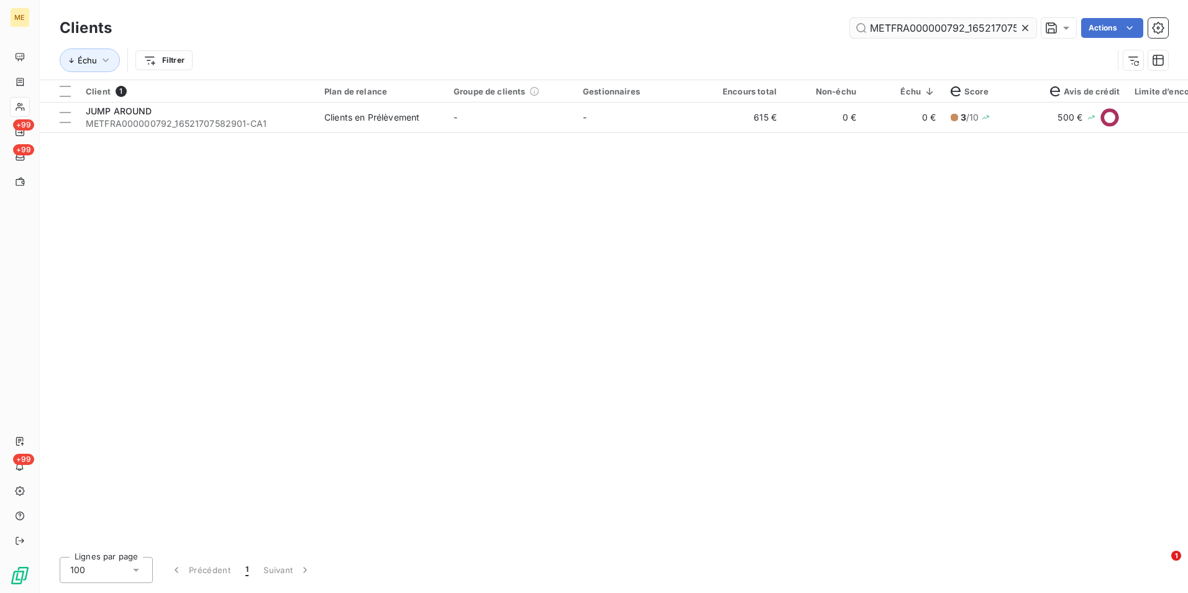
scroll to position [0, 30]
click at [1031, 27] on icon at bounding box center [1025, 28] width 12 height 12
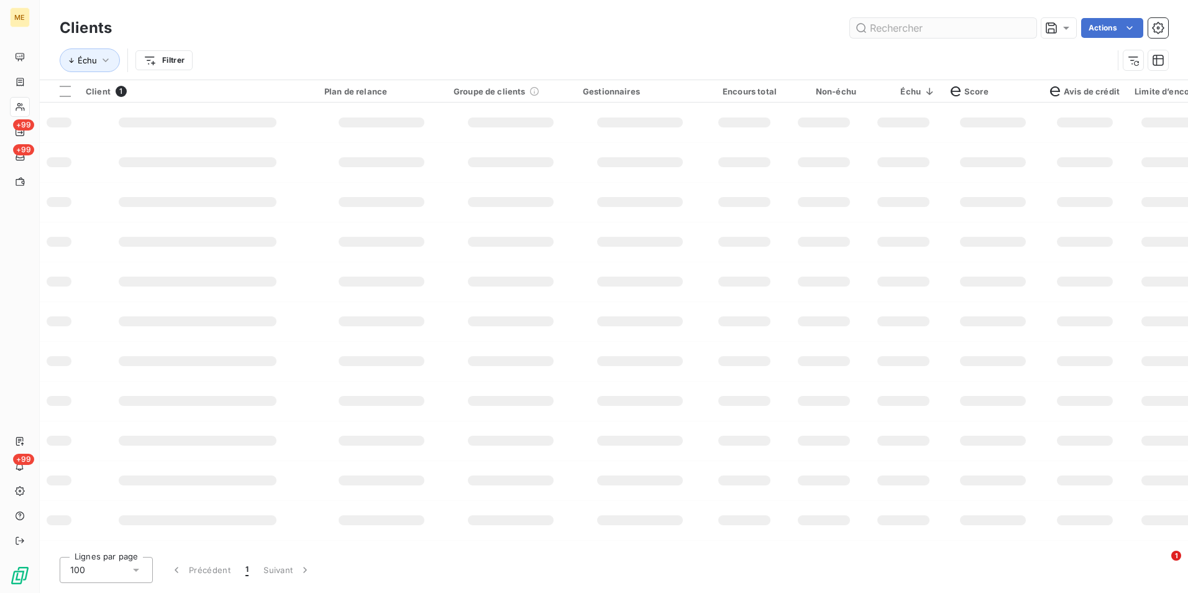
scroll to position [0, 0]
click at [1019, 27] on input "text" at bounding box center [943, 28] width 186 height 20
paste input "METFRA000004673_23226049130161"
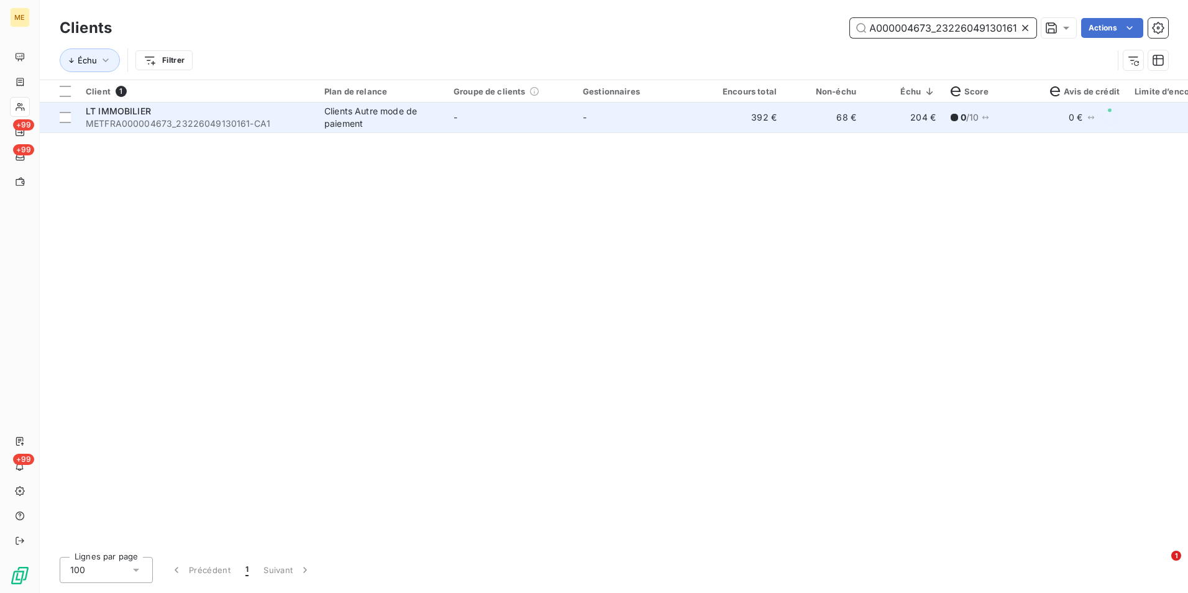
type input "METFRA000004673_23226049130161"
click at [633, 119] on td "-" at bounding box center [640, 118] width 129 height 30
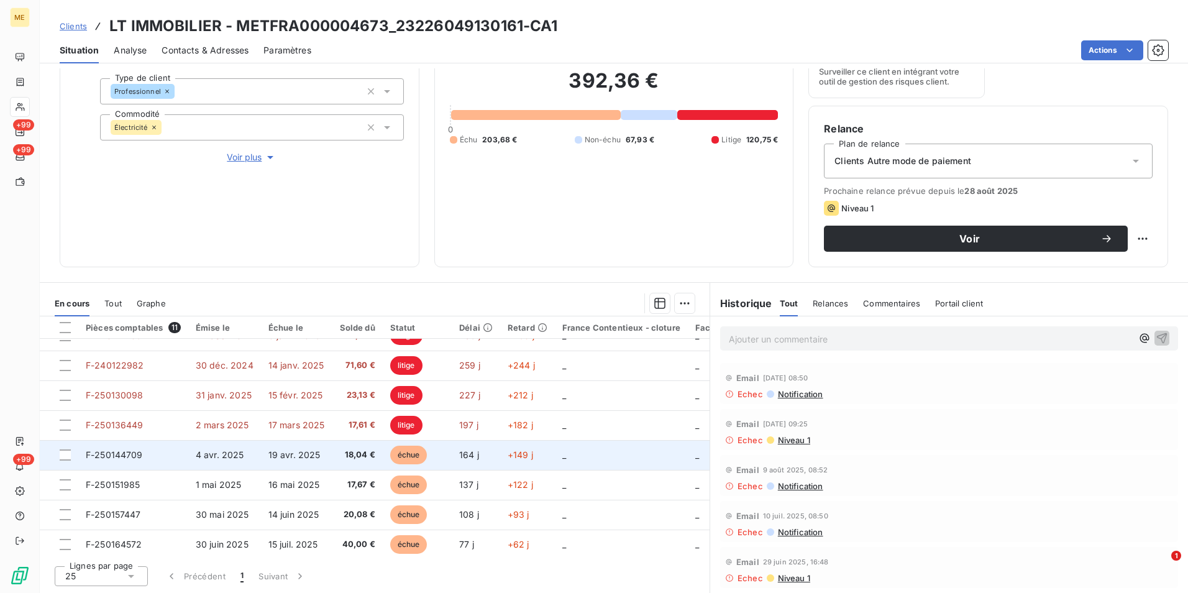
scroll to position [117, 0]
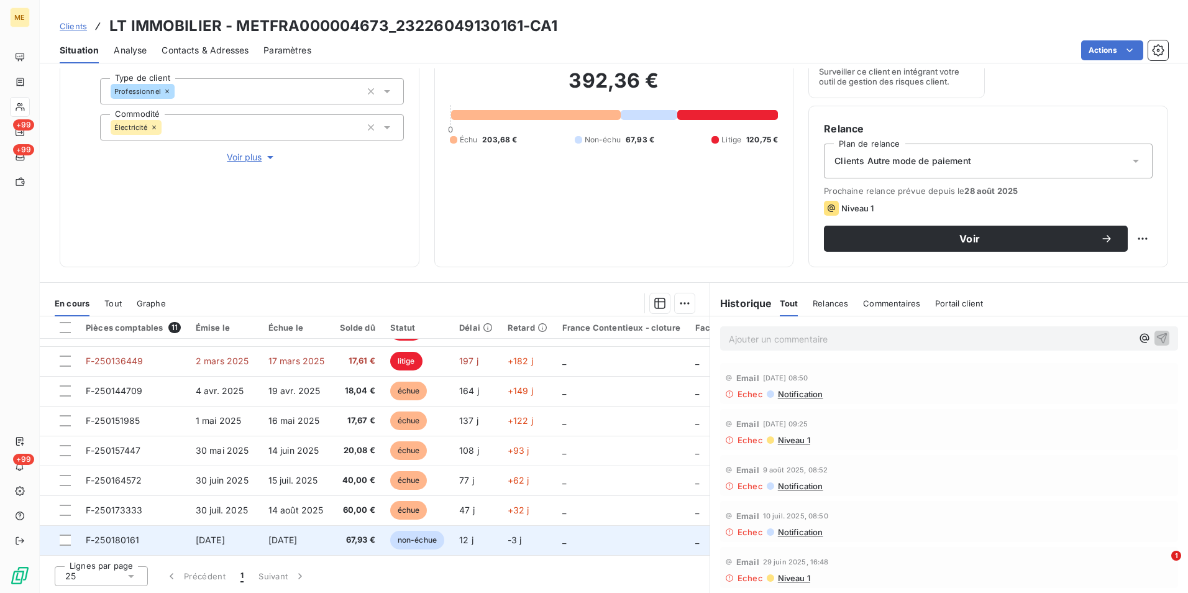
click at [327, 536] on td "[DATE]" at bounding box center [296, 540] width 71 height 30
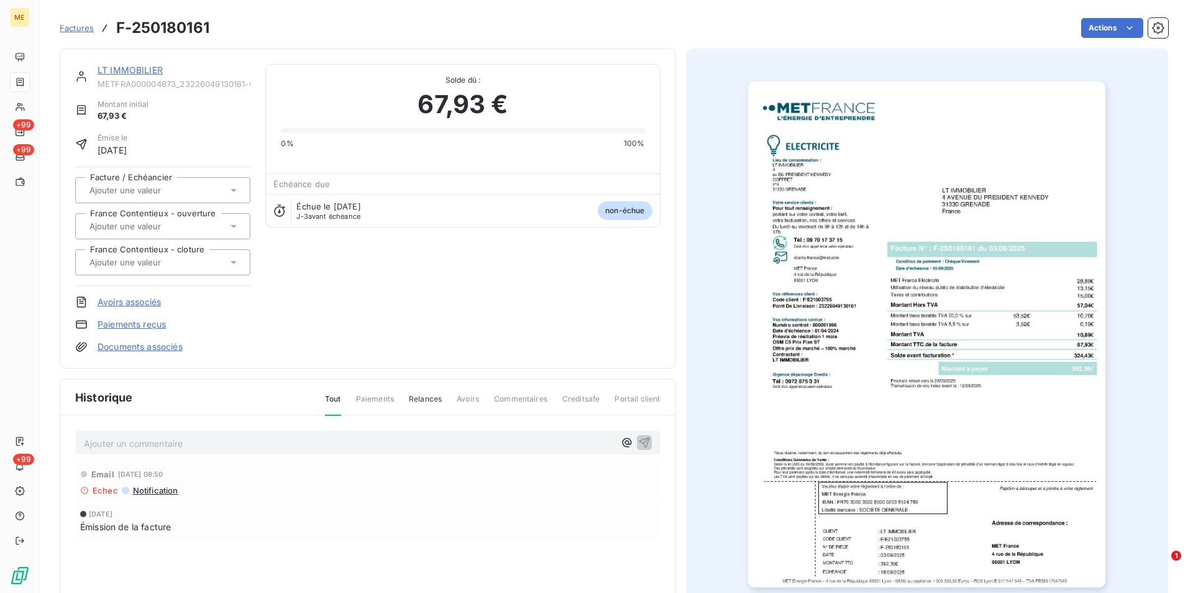
click at [922, 227] on img "button" at bounding box center [926, 334] width 357 height 506
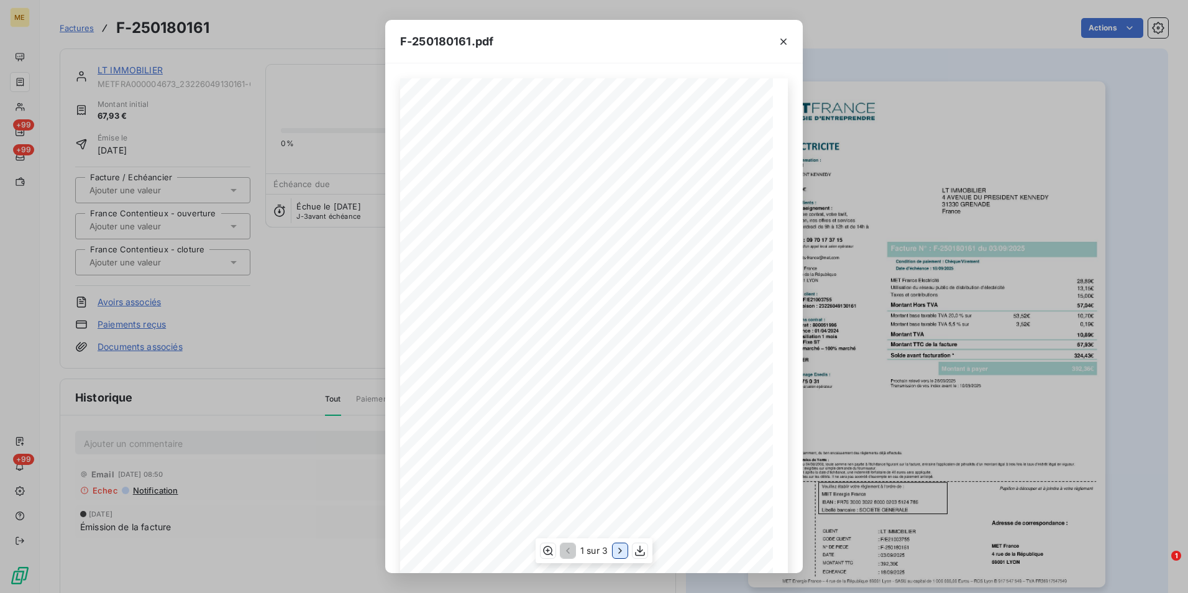
click at [620, 550] on icon "button" at bounding box center [619, 551] width 3 height 6
click at [346, 240] on div "F-250180161.pdf Détail de votre facture : Document à conserver 10 ans 2/2 Numér…" at bounding box center [594, 296] width 1188 height 593
